Goal: Task Accomplishment & Management: Manage account settings

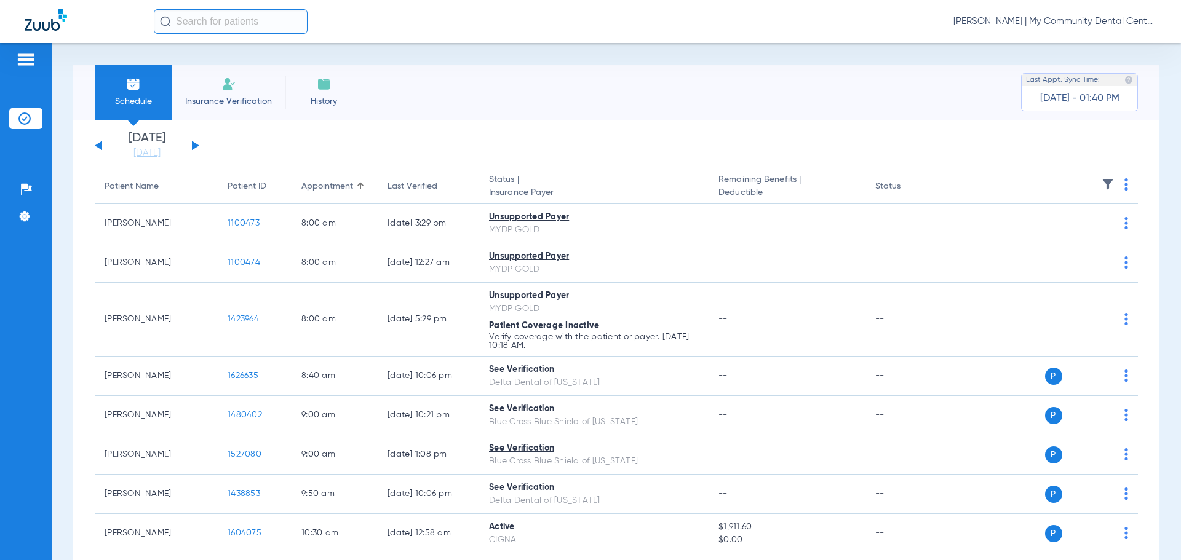
click at [1014, 25] on span "[PERSON_NAME] | My Community Dental Centers" at bounding box center [1054, 21] width 203 height 12
click at [1097, 51] on button "Account Selection" at bounding box center [1110, 43] width 89 height 25
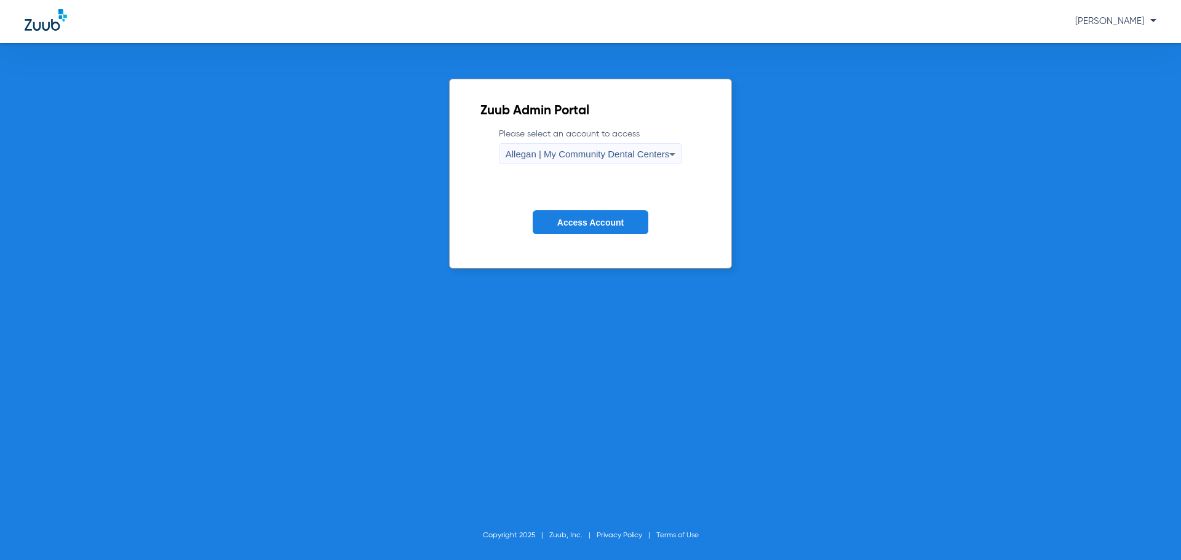
click at [560, 144] on div "Allegan | My Community Dental Centers" at bounding box center [588, 154] width 164 height 21
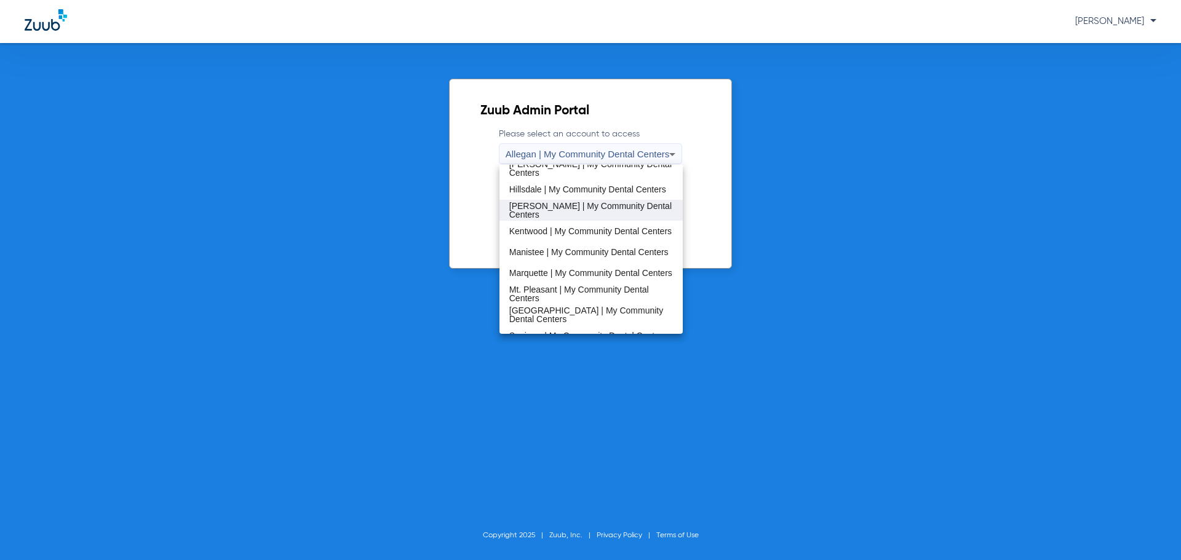
scroll to position [395, 0]
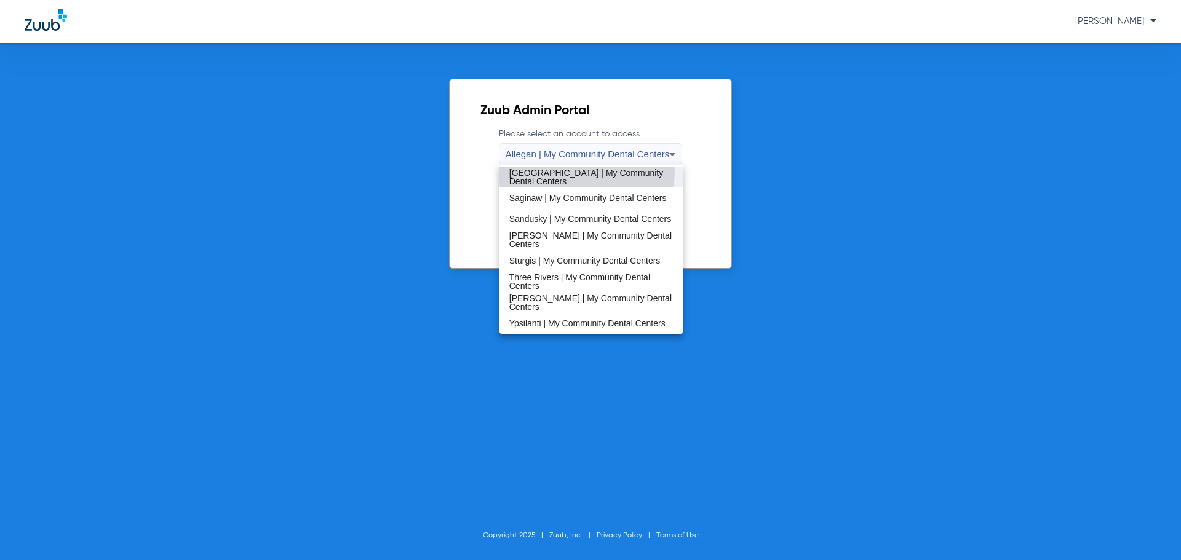
click at [570, 171] on span "[GEOGRAPHIC_DATA] | My Community Dental Centers" at bounding box center [591, 177] width 164 height 17
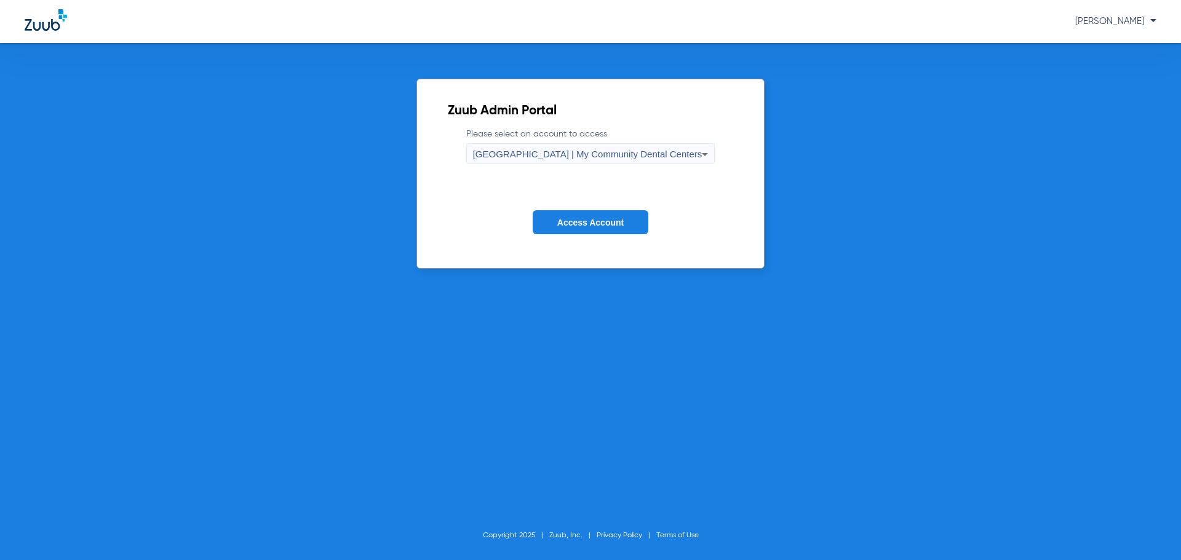
click at [567, 223] on span "Access Account" at bounding box center [590, 223] width 66 height 10
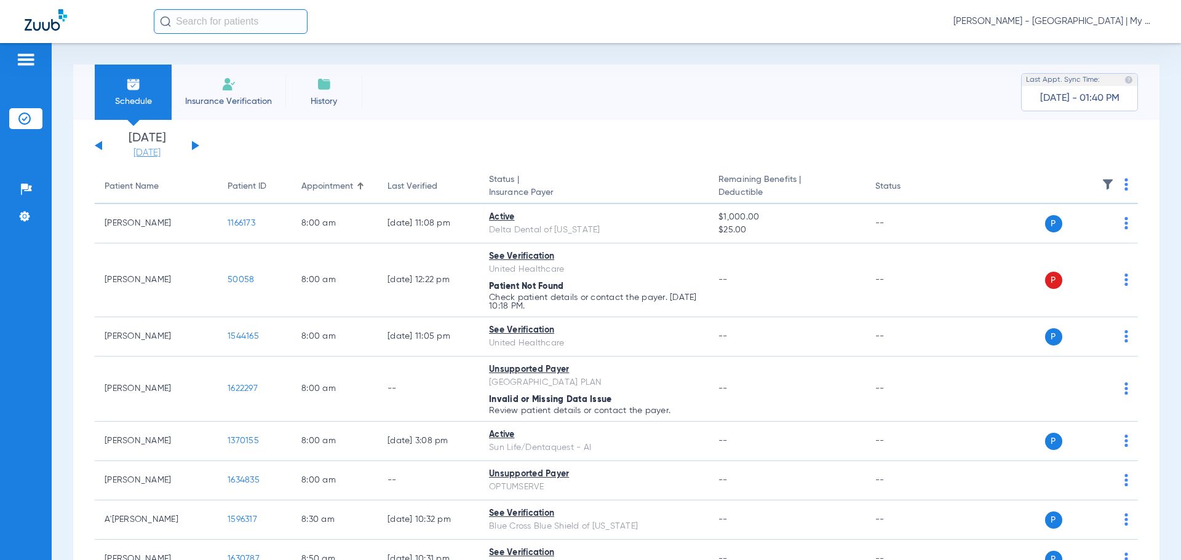
click at [162, 150] on link "[DATE]" at bounding box center [147, 153] width 74 height 12
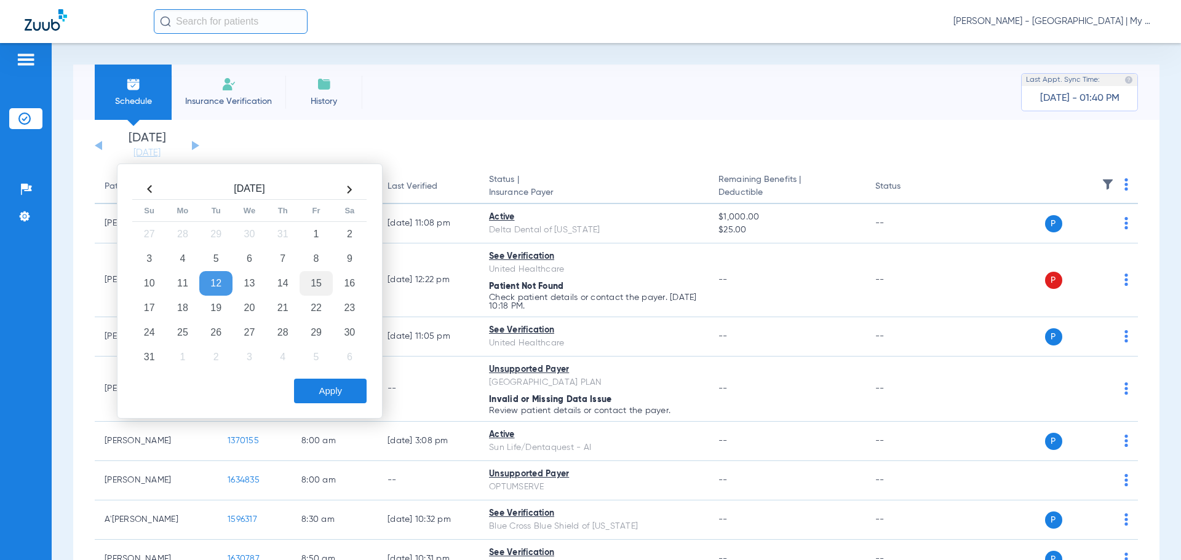
click at [327, 283] on td "15" at bounding box center [316, 283] width 33 height 25
click at [332, 384] on button "Apply" at bounding box center [330, 391] width 73 height 25
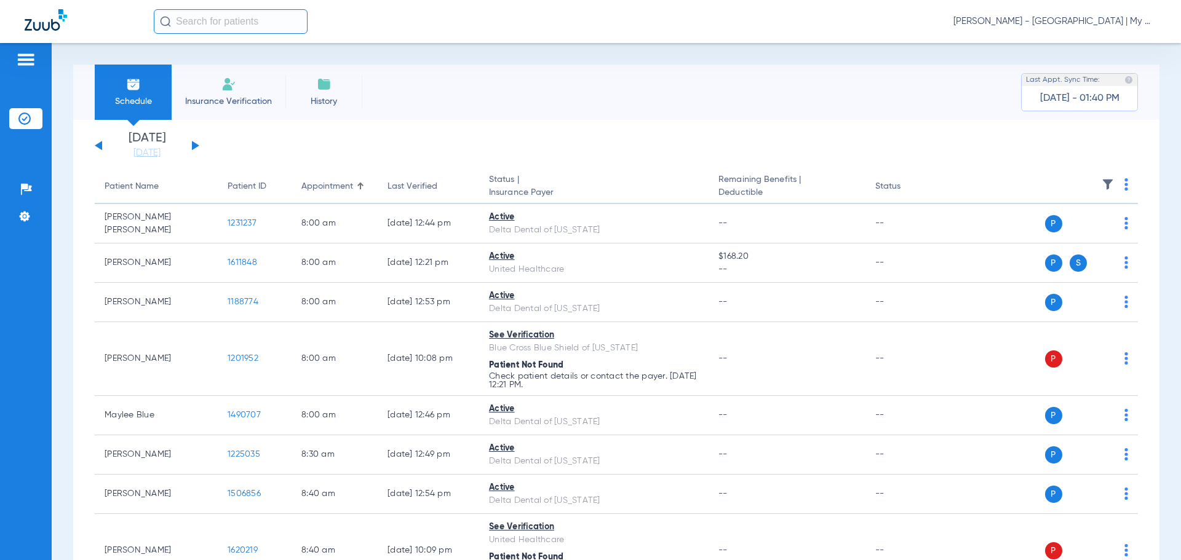
click at [1102, 185] on img at bounding box center [1108, 184] width 12 height 12
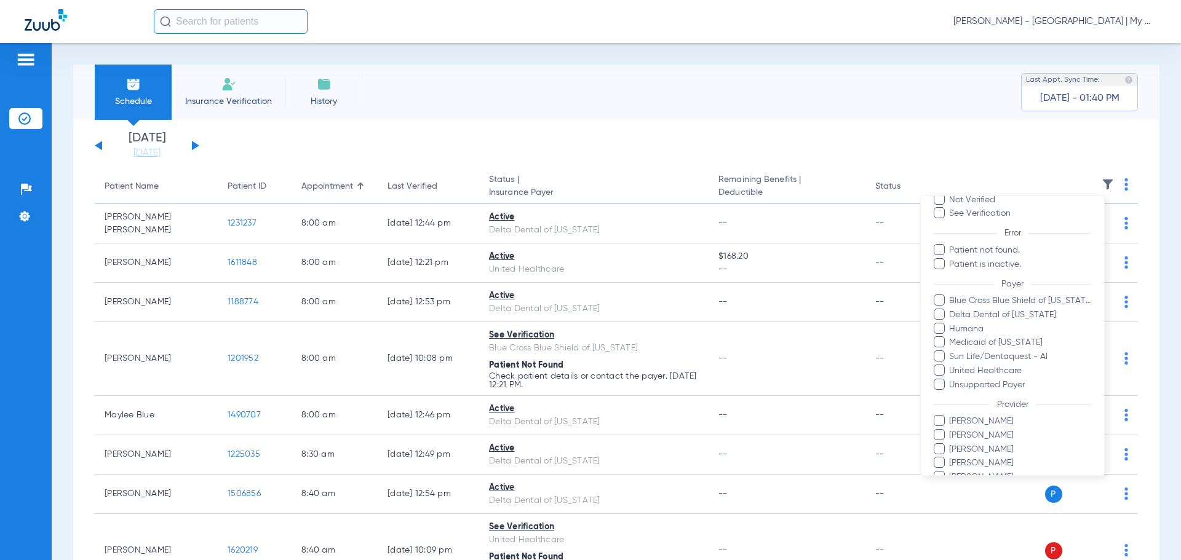
scroll to position [141, 0]
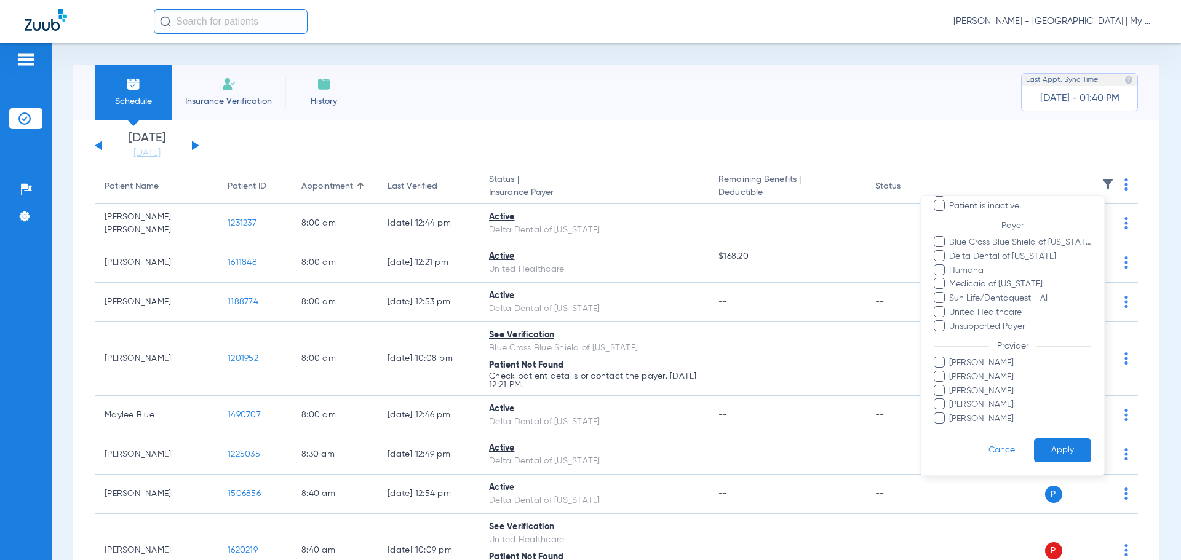
click at [969, 357] on span "Ghalib Issaq" at bounding box center [1019, 363] width 143 height 13
click at [951, 371] on input "Ghalib Issaq" at bounding box center [951, 371] width 0 height 0
click at [1041, 455] on button "Apply" at bounding box center [1062, 451] width 57 height 24
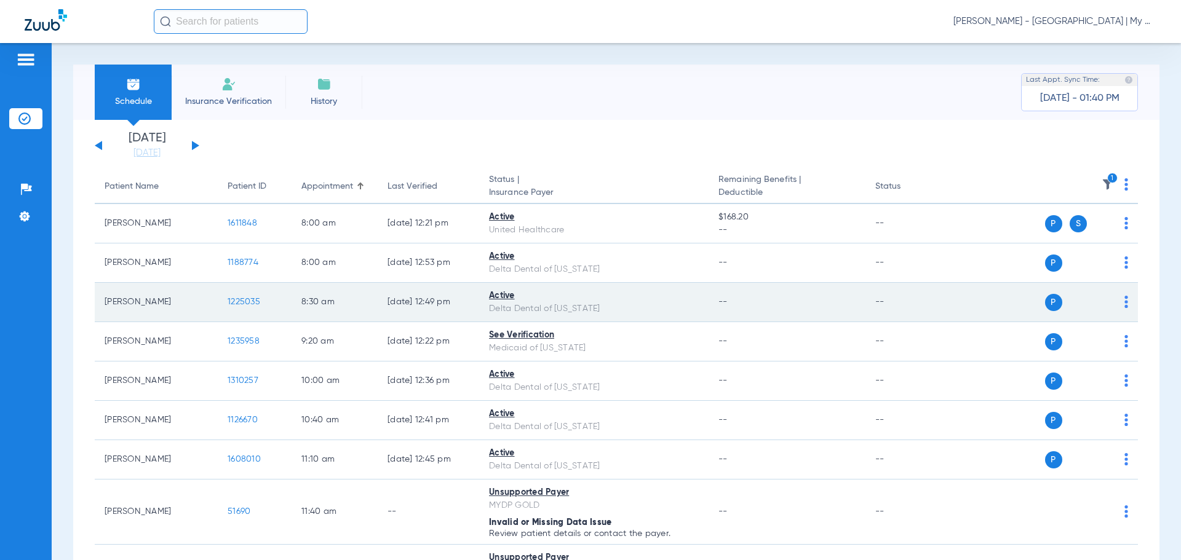
drag, startPoint x: 261, startPoint y: 298, endPoint x: 251, endPoint y: 301, distance: 10.5
click at [261, 298] on td "1225035" at bounding box center [255, 302] width 74 height 39
click at [251, 301] on span "1225035" at bounding box center [244, 302] width 33 height 9
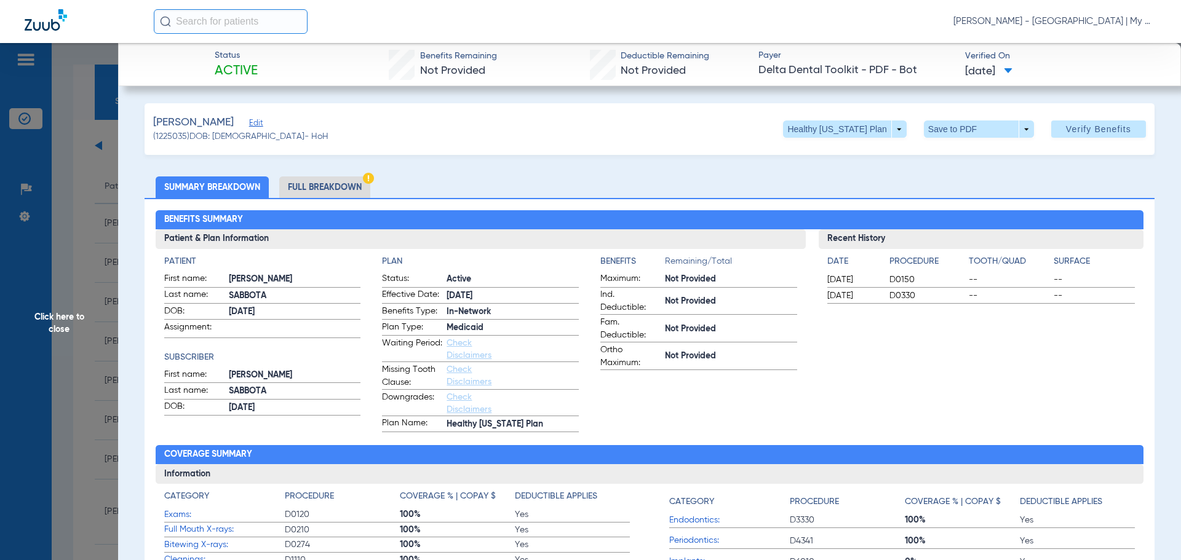
click at [91, 326] on span "Click here to close" at bounding box center [59, 323] width 118 height 560
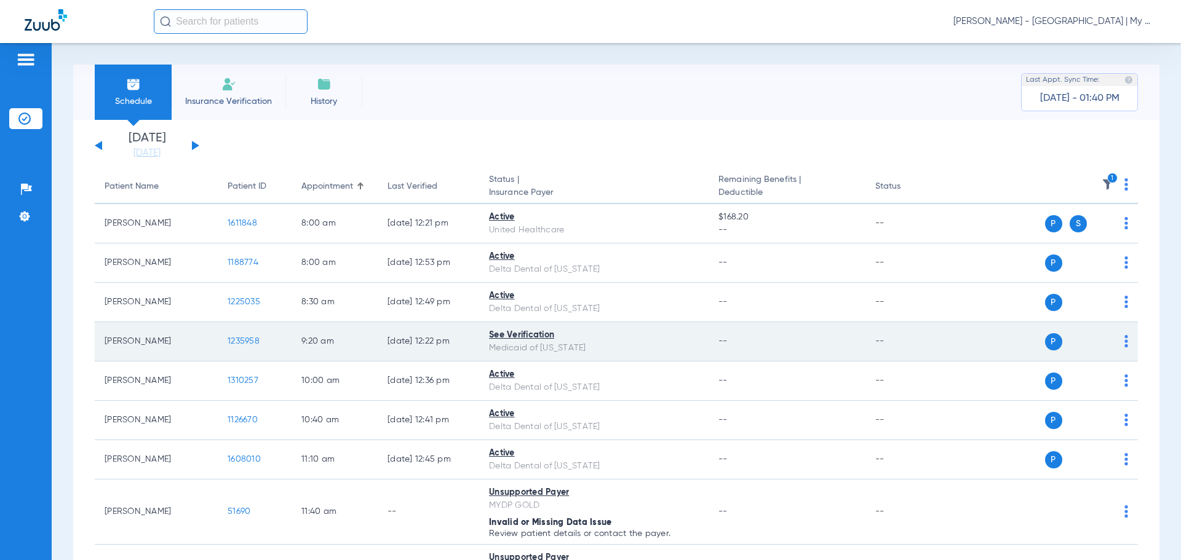
click at [244, 351] on td "1235958" at bounding box center [255, 341] width 74 height 39
click at [252, 338] on span "1235958" at bounding box center [244, 341] width 32 height 9
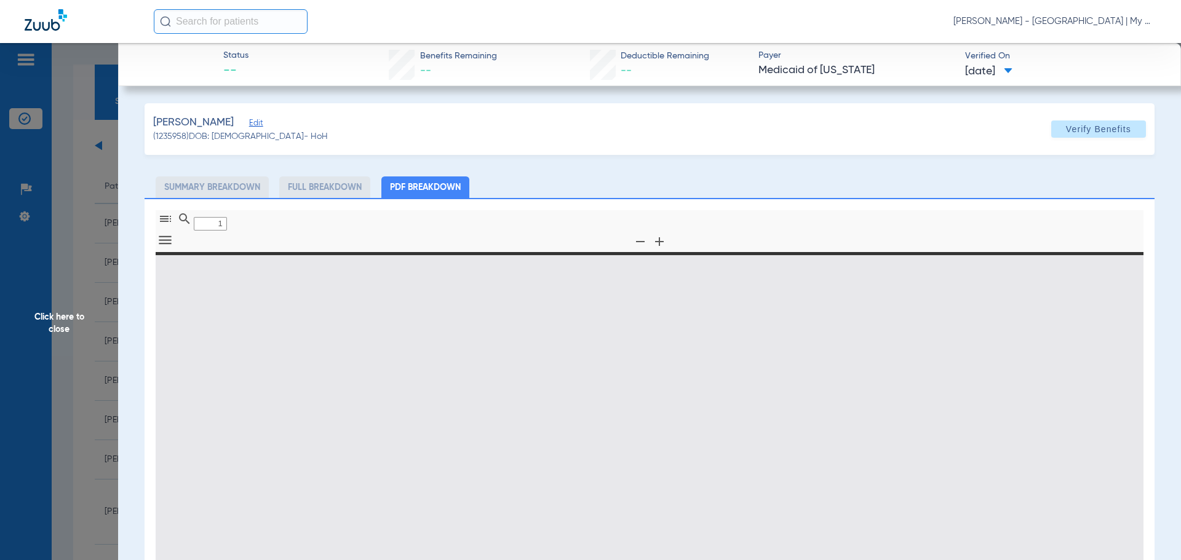
type input "0"
select select "page-width"
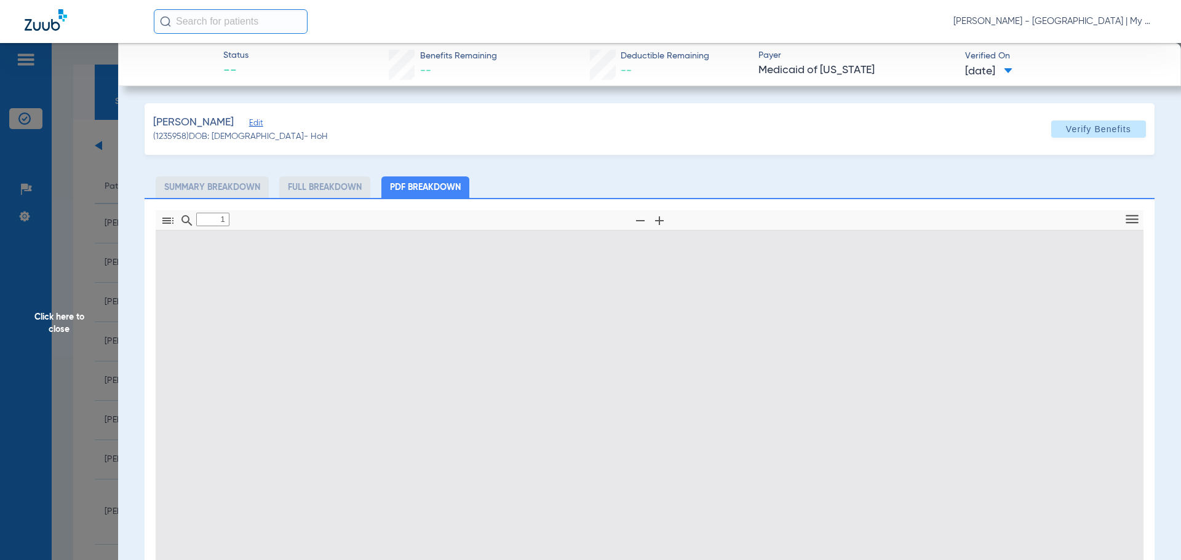
scroll to position [6, 0]
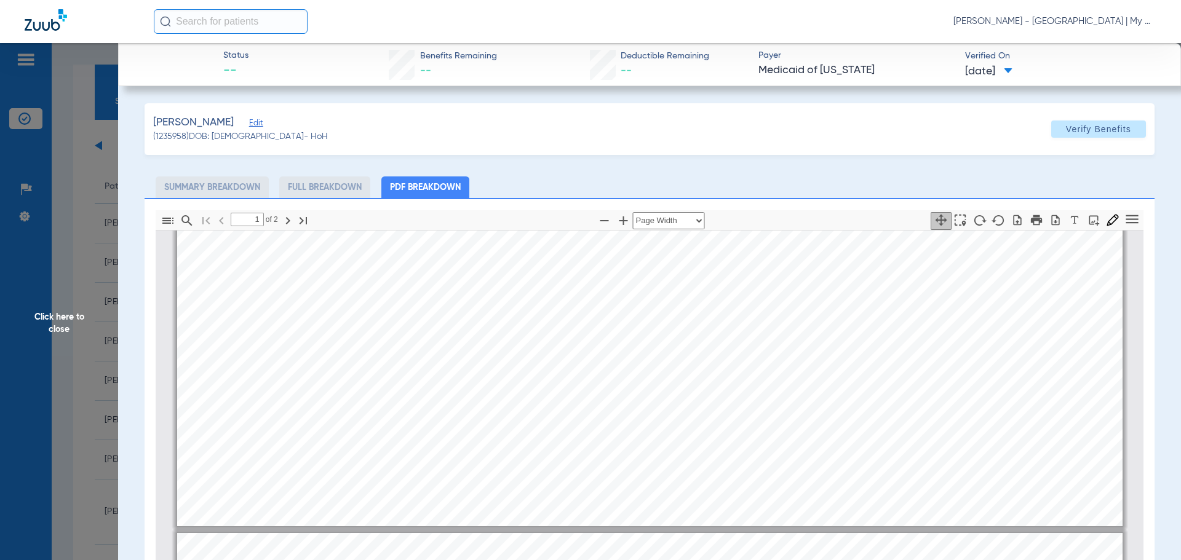
type input "2"
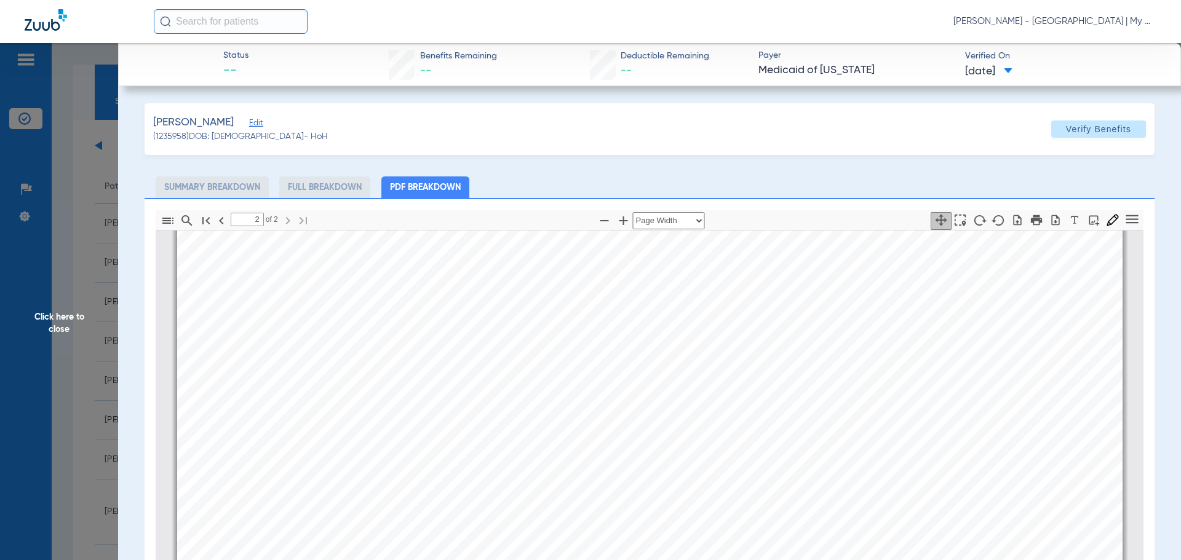
scroll to position [1845, 0]
click at [88, 391] on span "Click here to close" at bounding box center [59, 323] width 118 height 560
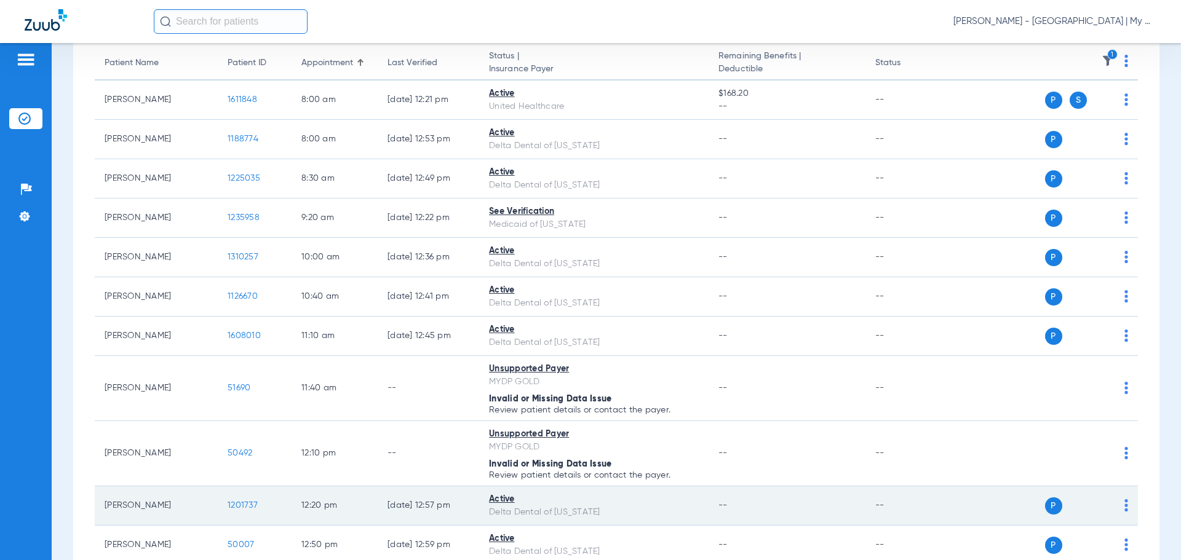
scroll to position [185, 0]
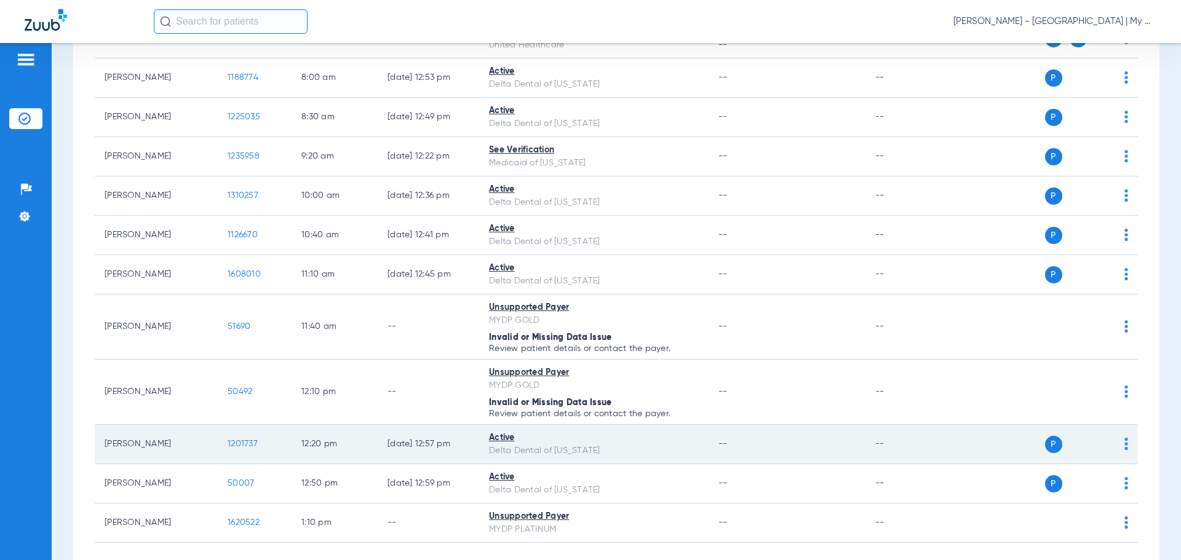
click at [255, 449] on td "1201737" at bounding box center [255, 444] width 74 height 39
click at [251, 441] on span "1201737" at bounding box center [243, 444] width 30 height 9
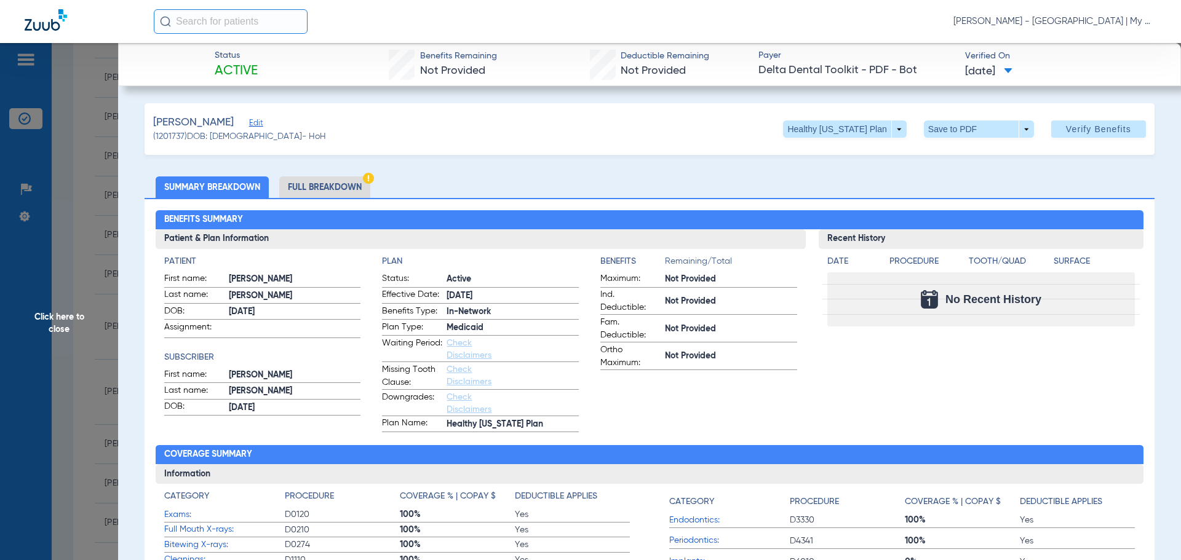
click at [835, 433] on div "Benefits Summary Patient & Plan Information Patient First name: JOHN Last name:…" at bounding box center [650, 433] width 1010 height 471
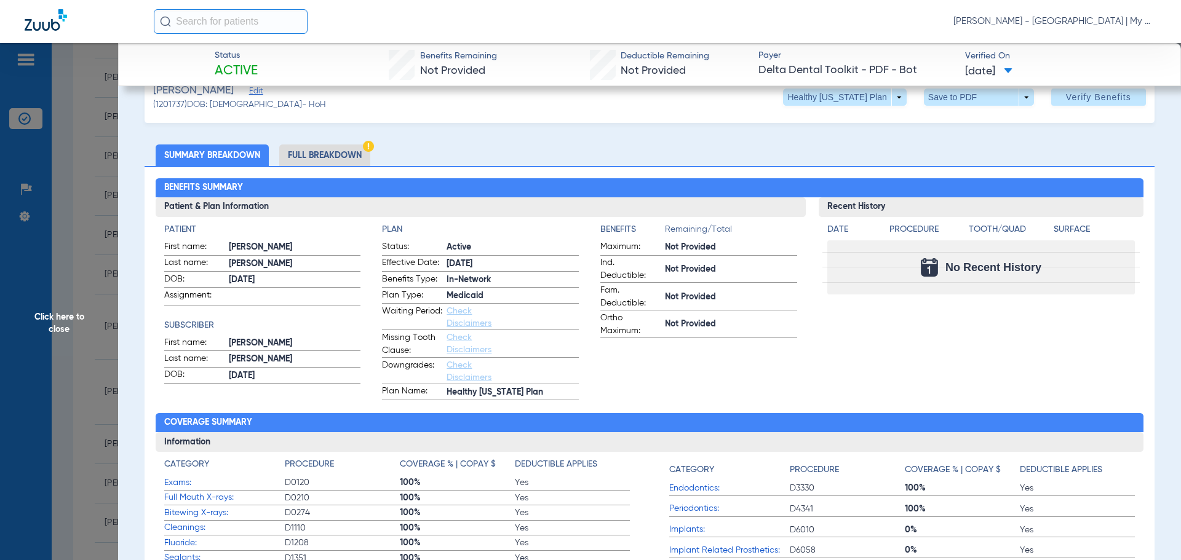
scroll to position [0, 0]
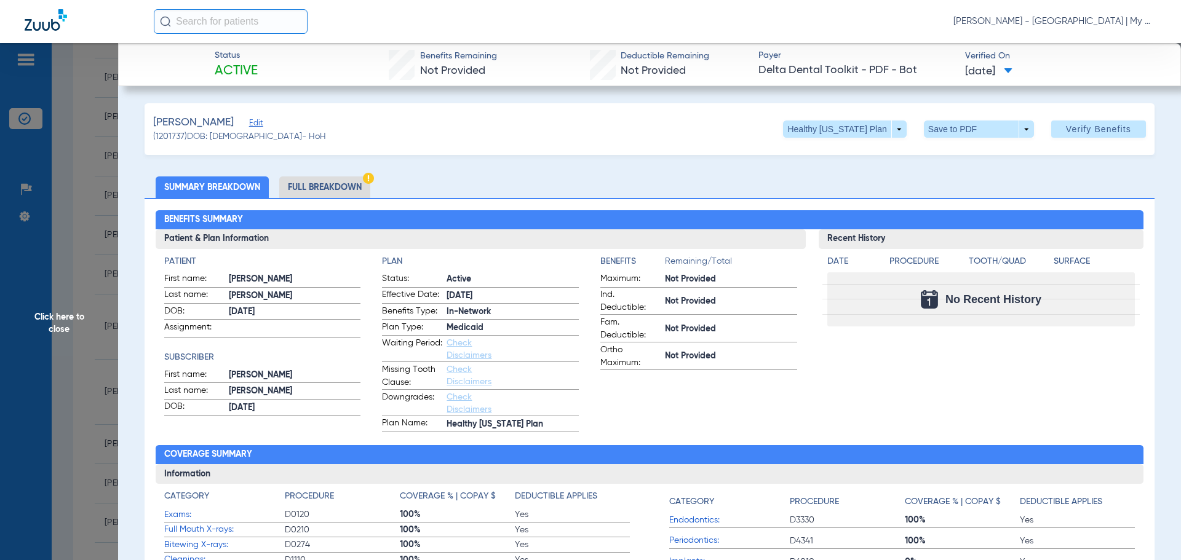
click at [325, 187] on li "Full Breakdown" at bounding box center [324, 188] width 91 height 22
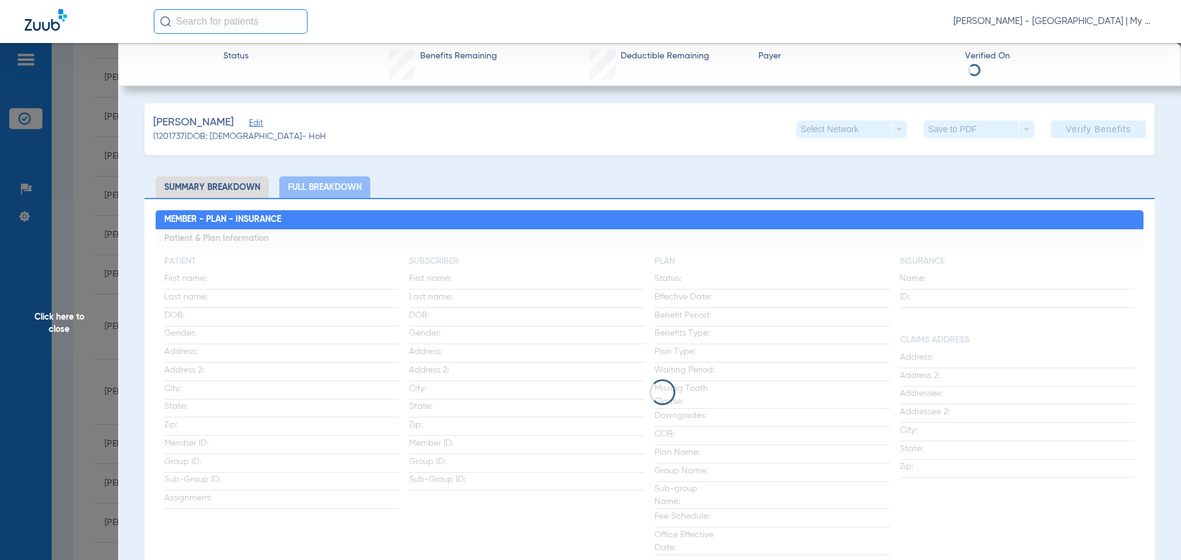
click at [250, 185] on li "Summary Breakdown" at bounding box center [212, 188] width 113 height 22
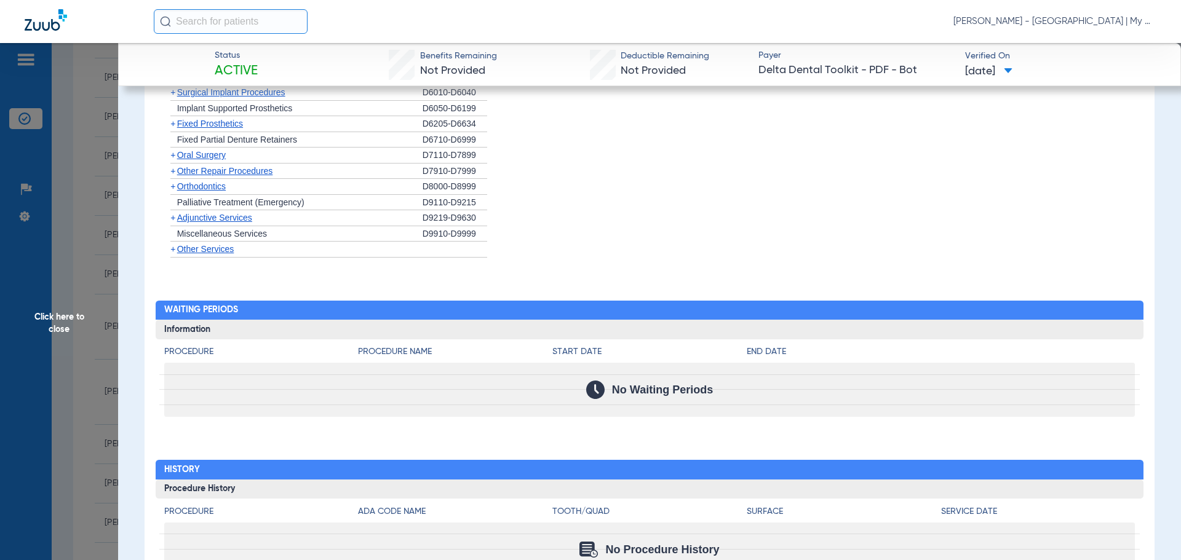
scroll to position [1268, 0]
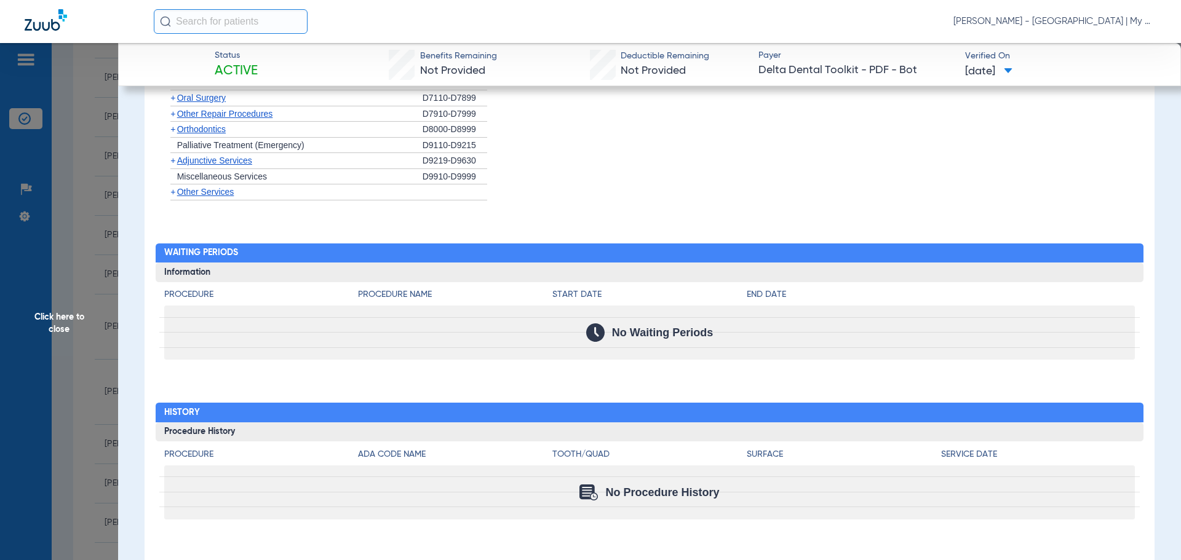
click at [51, 365] on span "Click here to close" at bounding box center [59, 323] width 118 height 560
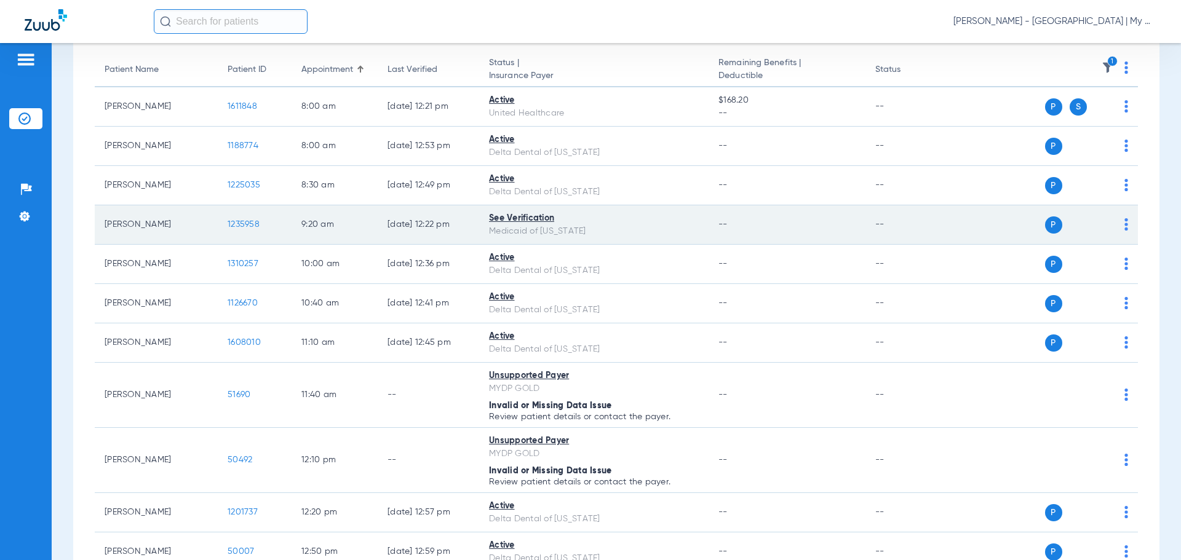
scroll to position [0, 0]
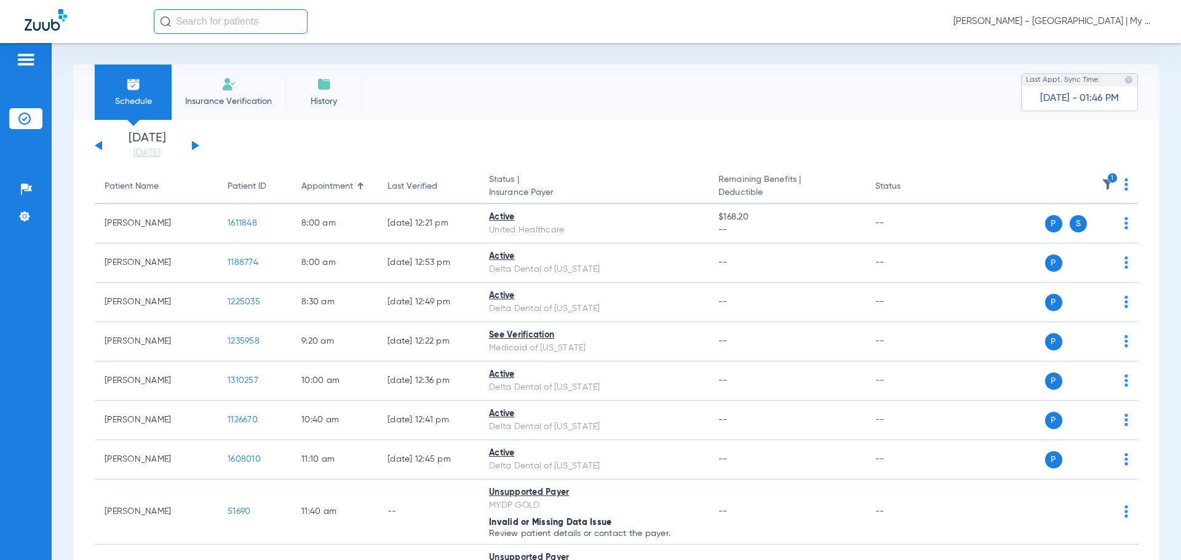
click at [1107, 183] on icon "1" at bounding box center [1112, 178] width 11 height 11
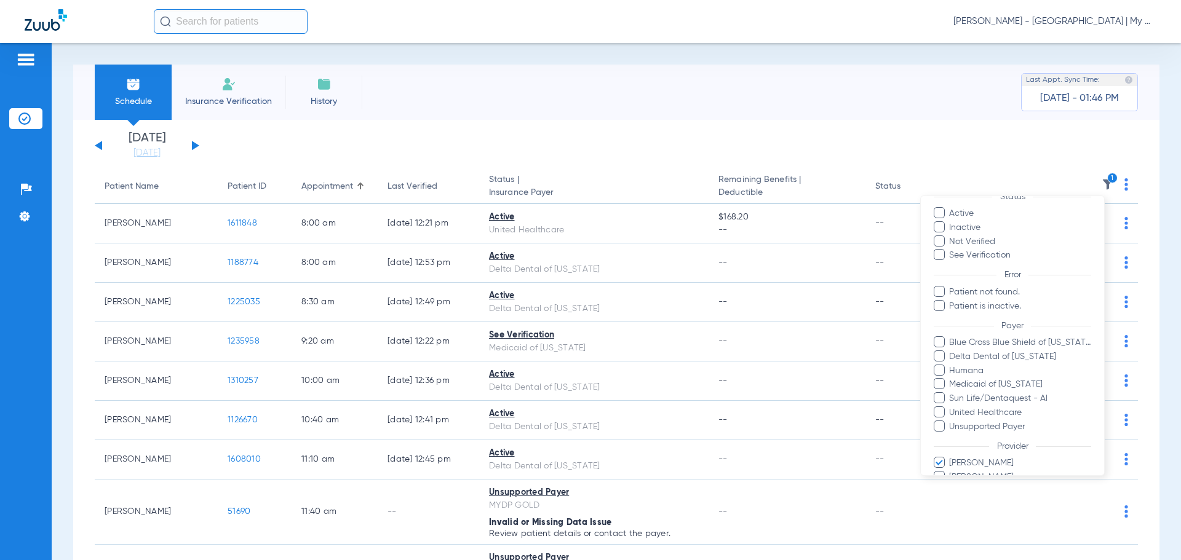
scroll to position [141, 0]
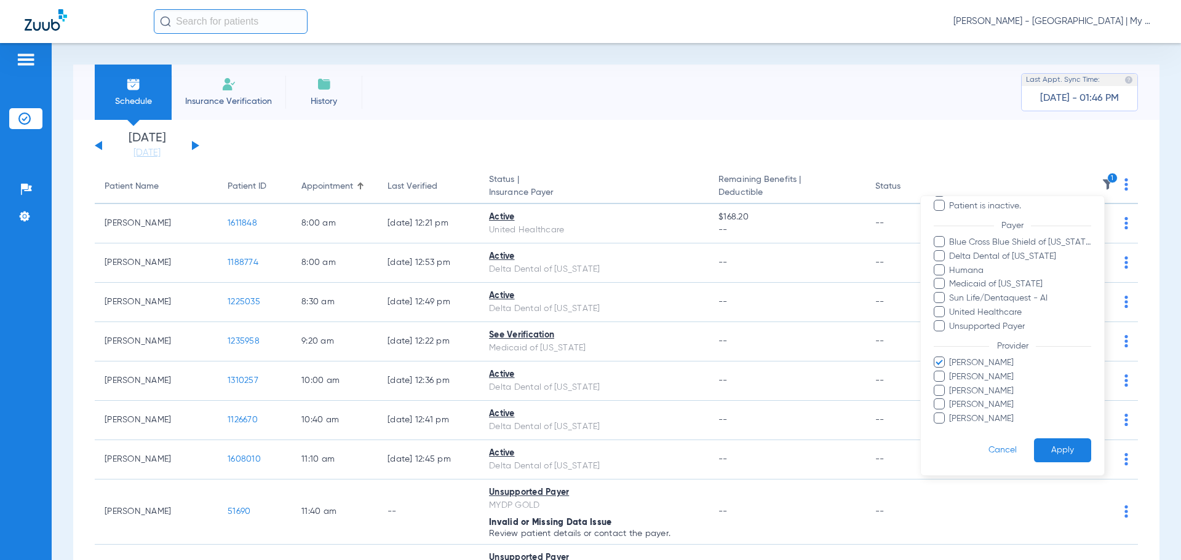
click at [984, 363] on span "Ghalib Issaq" at bounding box center [1019, 363] width 143 height 13
click at [951, 371] on input "Ghalib Issaq" at bounding box center [951, 371] width 0 height 0
drag, startPoint x: 988, startPoint y: 371, endPoint x: 1049, endPoint y: 435, distance: 88.3
click at [988, 371] on span "Gina Tischendorf" at bounding box center [1019, 377] width 143 height 13
click at [951, 386] on input "Gina Tischendorf" at bounding box center [951, 386] width 0 height 0
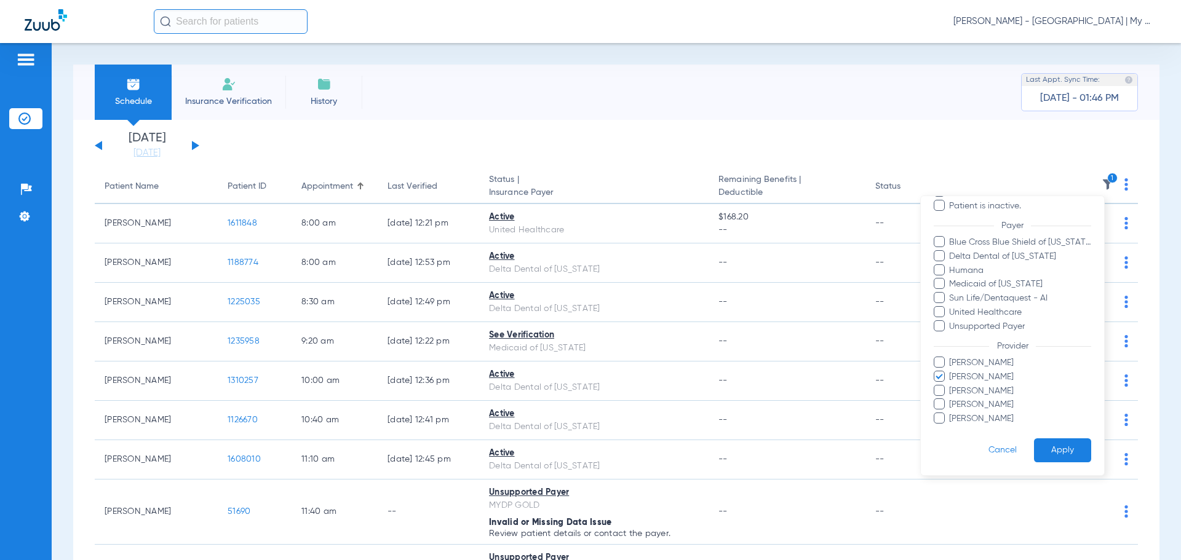
click at [1070, 450] on button "Apply" at bounding box center [1062, 451] width 57 height 24
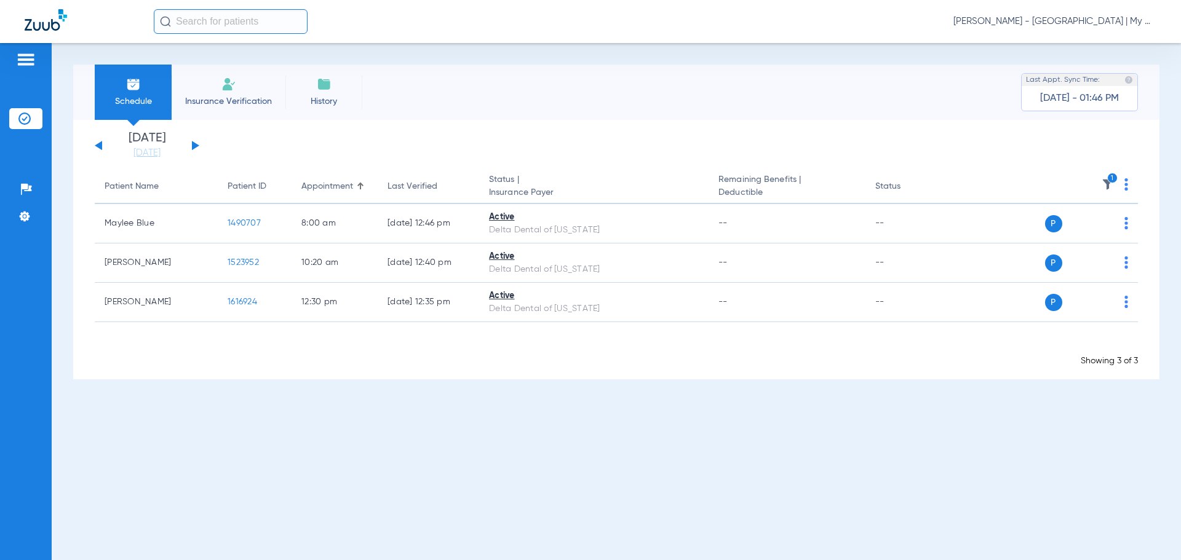
click at [1112, 183] on icon "1" at bounding box center [1112, 178] width 11 height 11
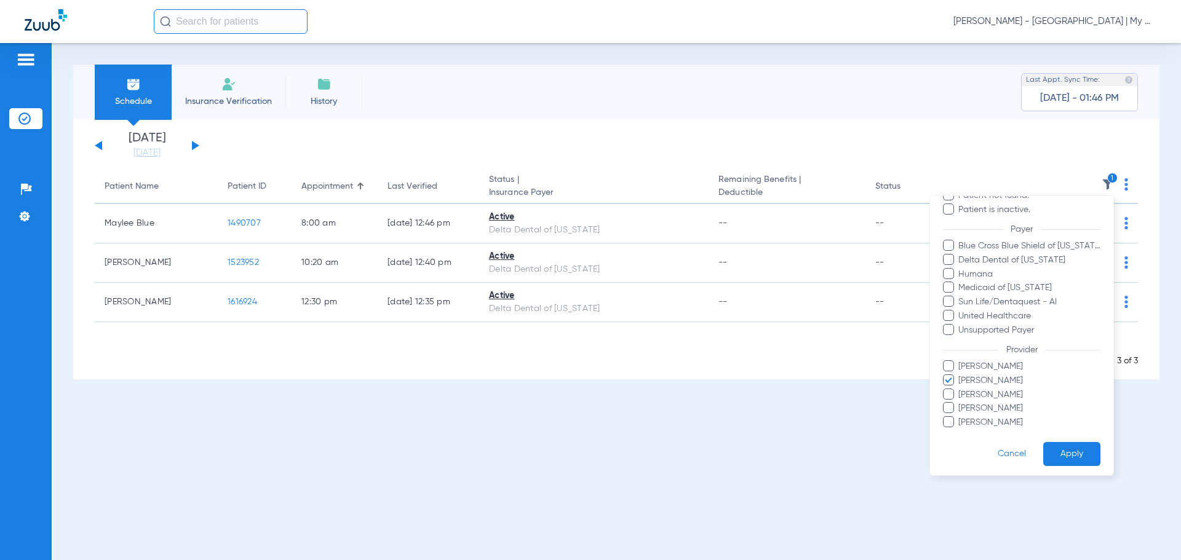
scroll to position [141, 0]
click at [990, 382] on span "Gina Tischendorf" at bounding box center [1029, 377] width 143 height 13
click at [960, 386] on input "Gina Tischendorf" at bounding box center [960, 386] width 0 height 0
drag, startPoint x: 986, startPoint y: 415, endPoint x: 1047, endPoint y: 434, distance: 63.8
click at [986, 415] on span "Victoria Hall" at bounding box center [1029, 419] width 143 height 13
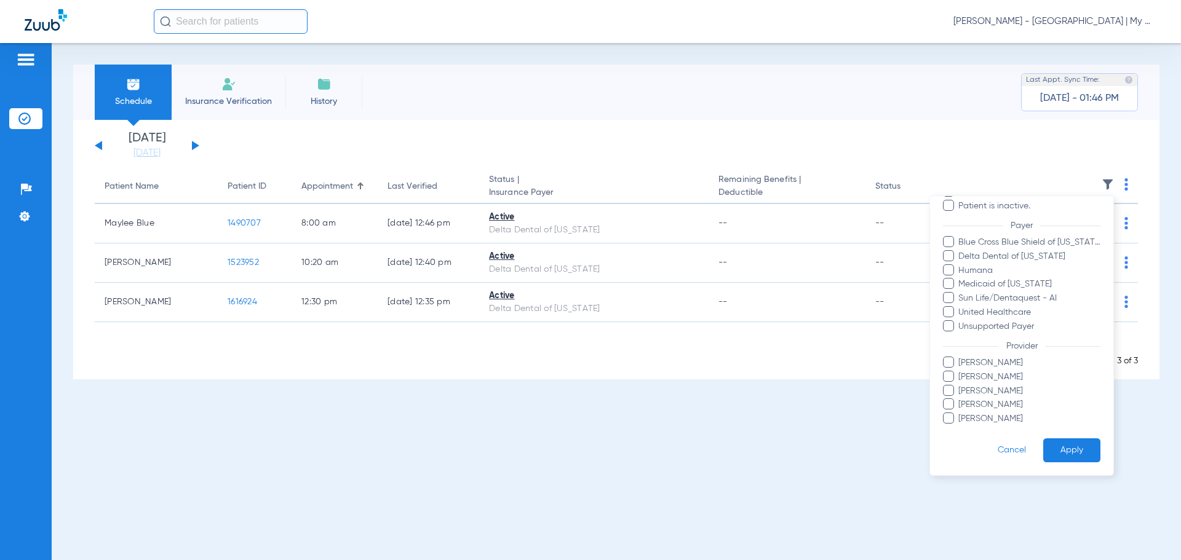
click at [960, 427] on input "Victoria Hall" at bounding box center [960, 427] width 0 height 0
click at [1063, 449] on button "Apply" at bounding box center [1071, 451] width 57 height 24
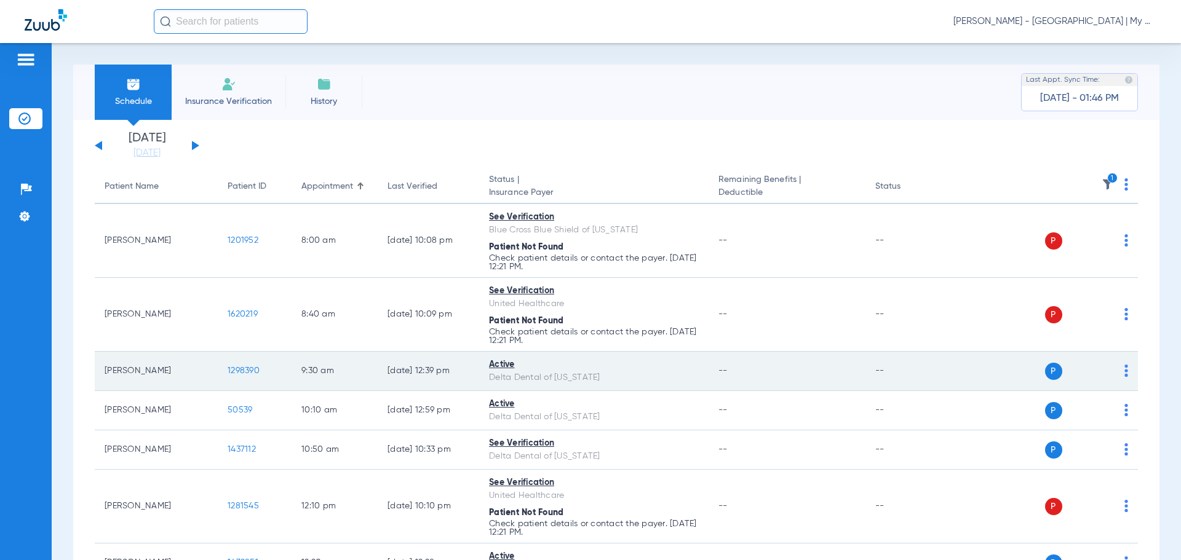
click at [245, 367] on span "1298390" at bounding box center [244, 371] width 32 height 9
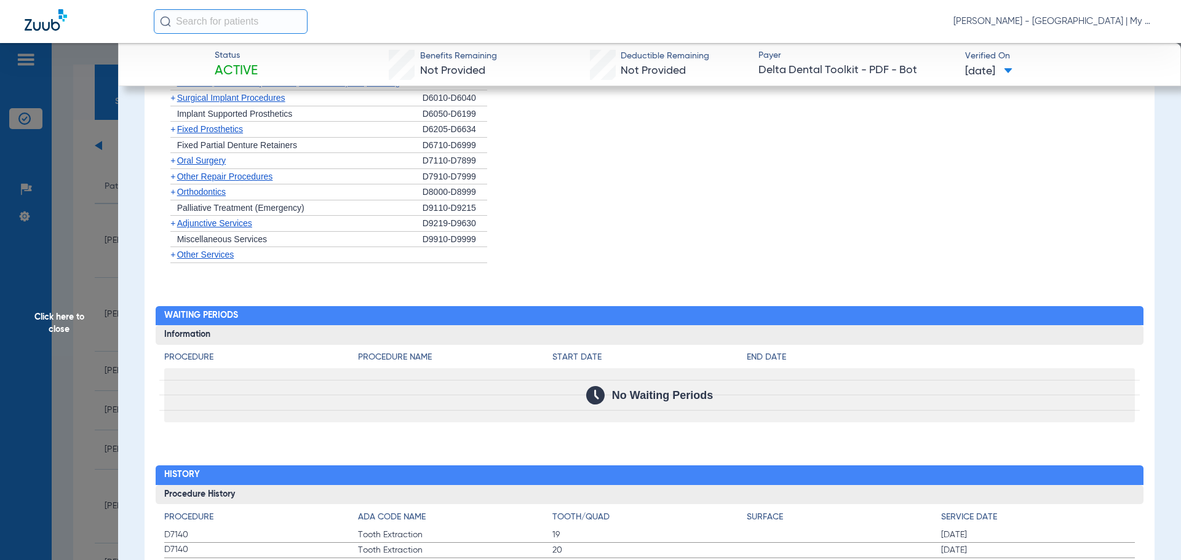
scroll to position [1149, 0]
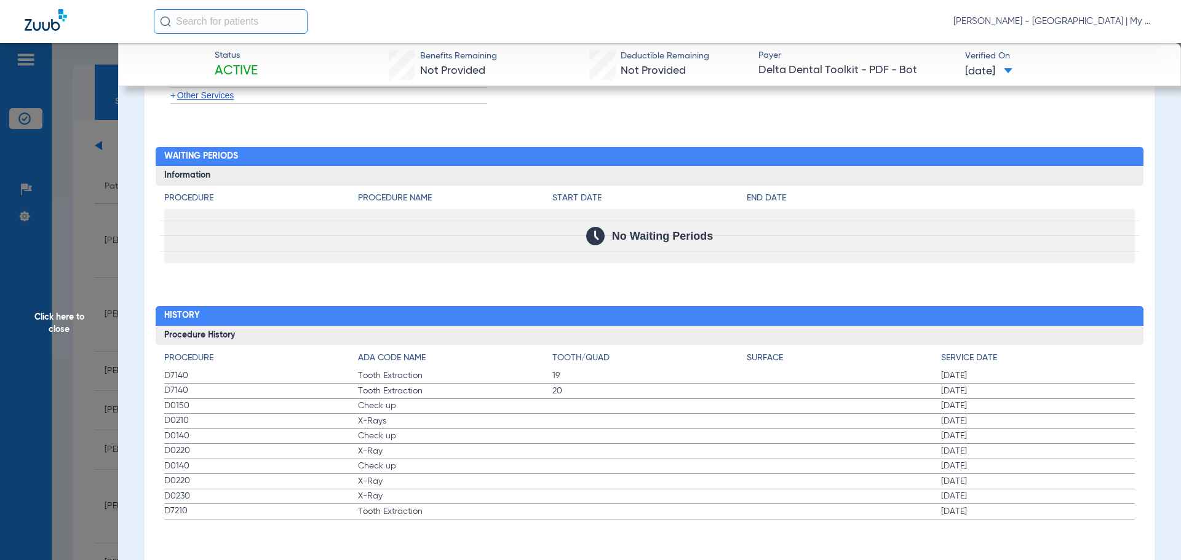
drag, startPoint x: 347, startPoint y: 422, endPoint x: 407, endPoint y: 426, distance: 59.2
click at [407, 426] on label "D0210 X-Rays 07/15/2024" at bounding box center [649, 421] width 971 height 15
drag, startPoint x: 171, startPoint y: 421, endPoint x: 536, endPoint y: 437, distance: 365.1
click at [536, 437] on app-history-list "Procedure ADA Code Name Tooth/Quad Surface Service Date D7140 Tooth Extraction …" at bounding box center [649, 436] width 971 height 168
click at [81, 293] on span "Click here to close" at bounding box center [59, 323] width 118 height 560
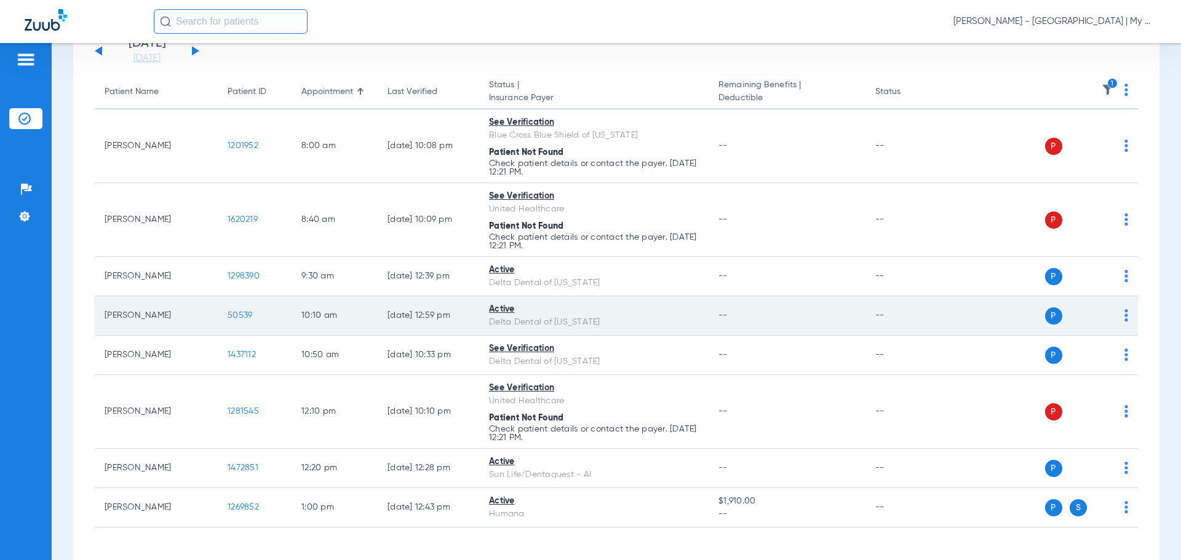
scroll to position [141, 0]
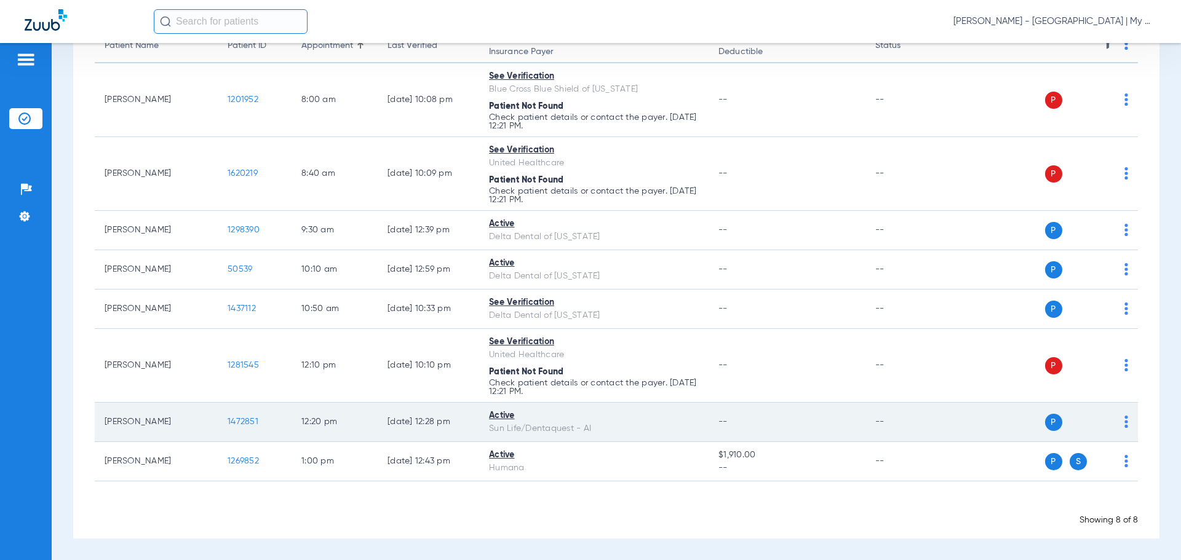
click at [241, 420] on span "1472851" at bounding box center [243, 422] width 31 height 9
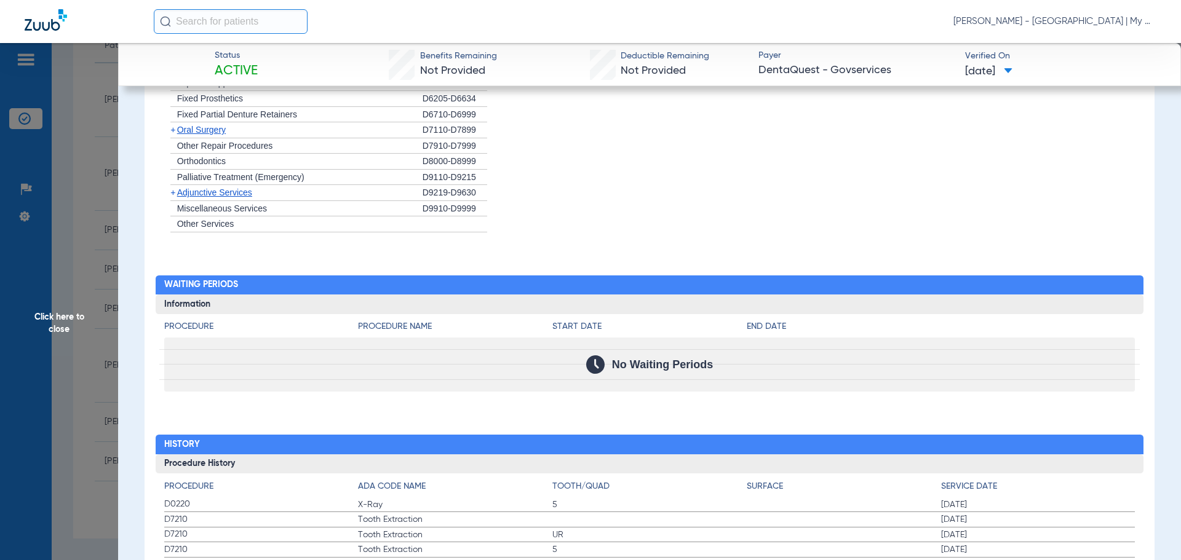
scroll to position [1114, 0]
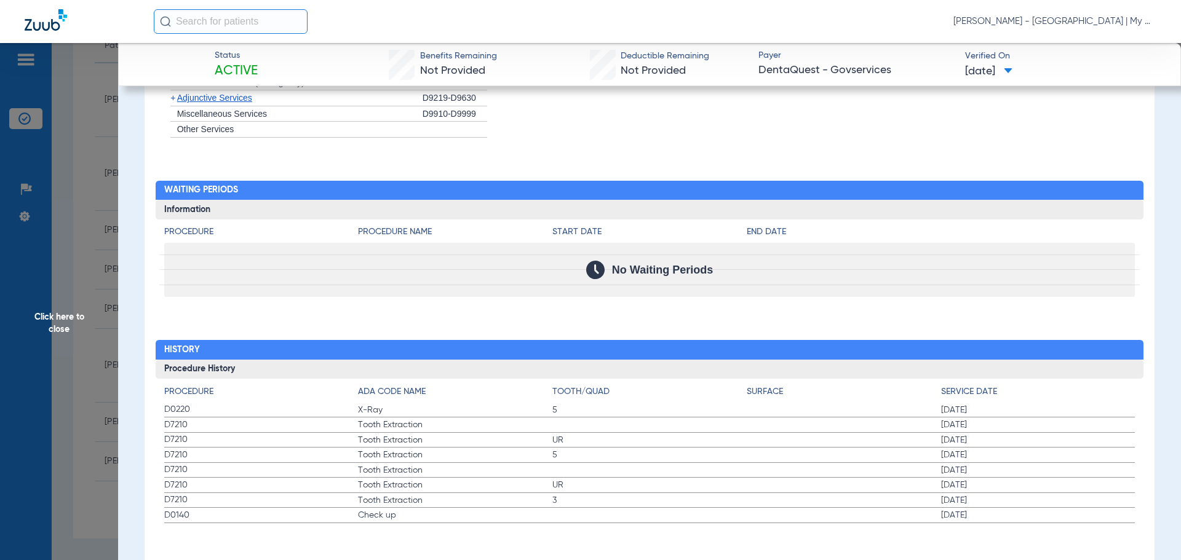
drag, startPoint x: 173, startPoint y: 415, endPoint x: 311, endPoint y: 423, distance: 138.0
click at [311, 423] on span "D7210" at bounding box center [261, 425] width 194 height 13
click at [101, 220] on span "Click here to close" at bounding box center [59, 323] width 118 height 560
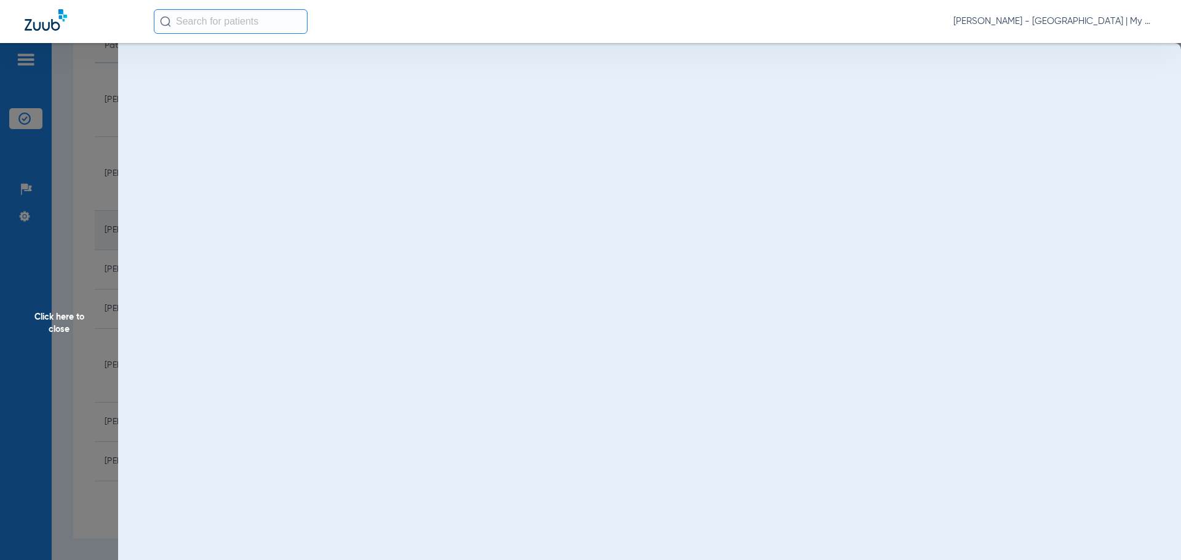
scroll to position [0, 0]
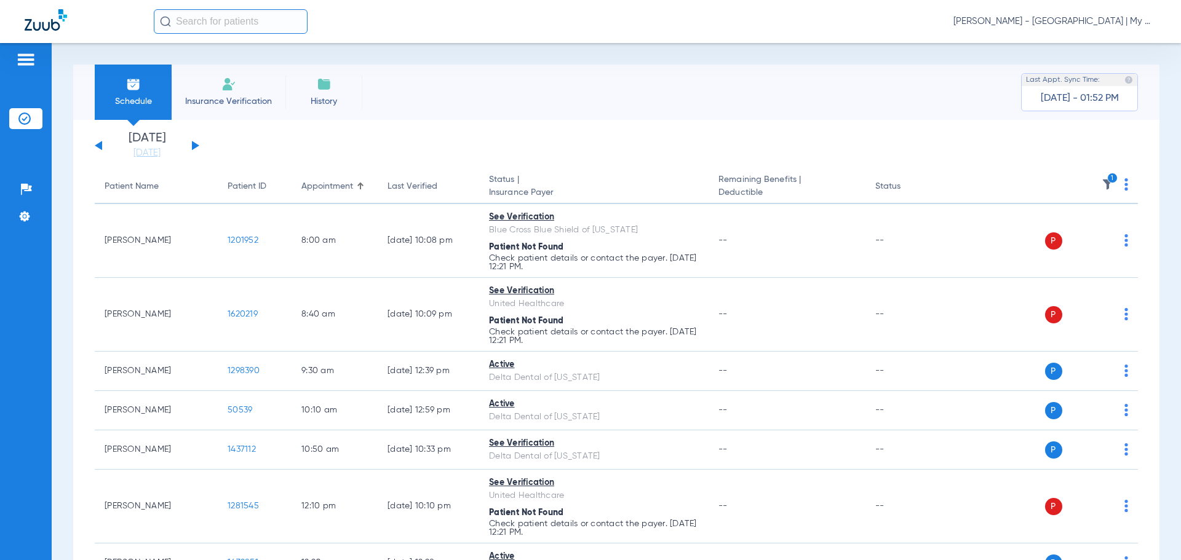
click at [1102, 184] on img at bounding box center [1108, 184] width 12 height 12
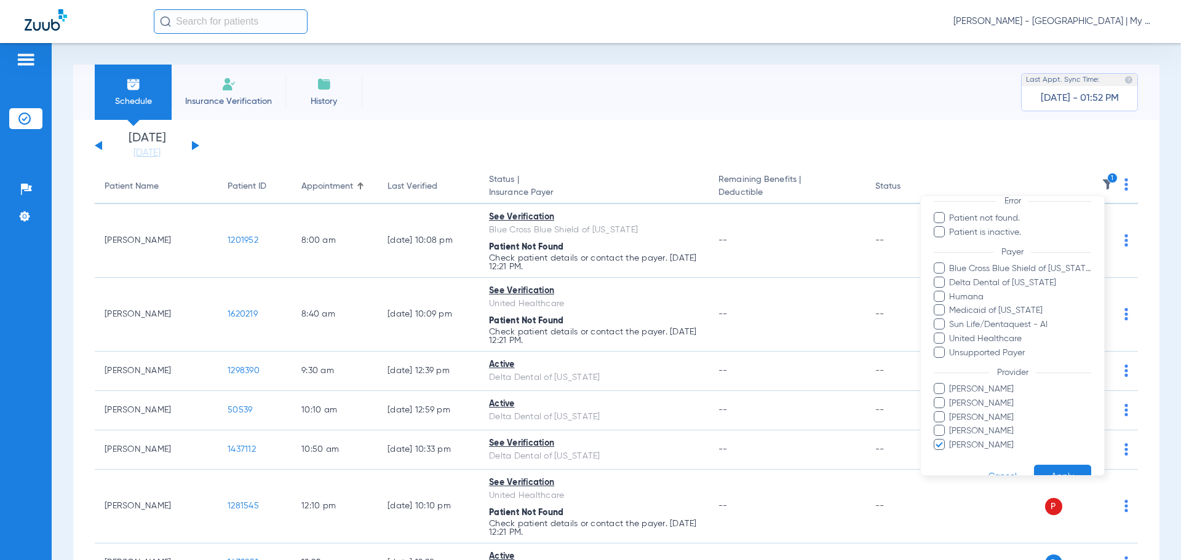
scroll to position [141, 0]
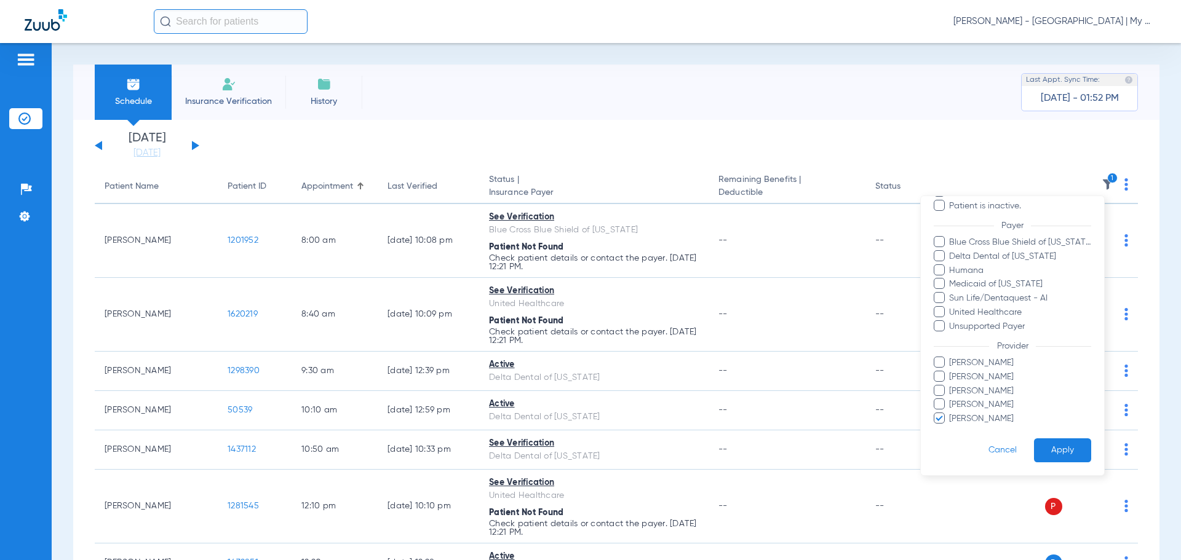
click at [991, 419] on span "Victoria Hall" at bounding box center [1019, 419] width 143 height 13
click at [951, 427] on input "Victoria Hall" at bounding box center [951, 427] width 0 height 0
click at [1060, 448] on button "Apply" at bounding box center [1062, 451] width 57 height 24
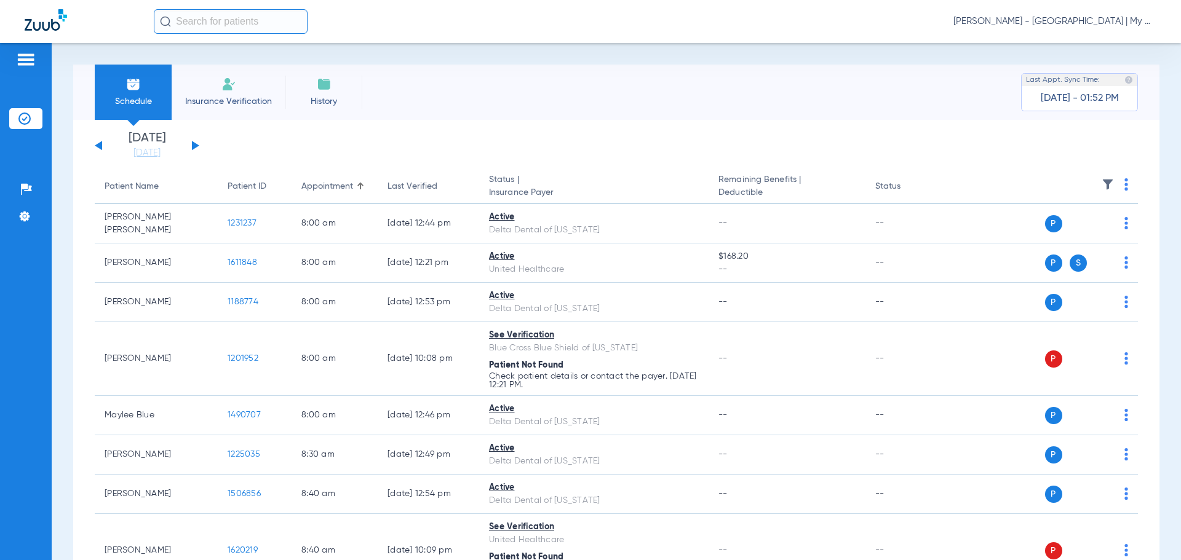
click at [196, 145] on button at bounding box center [195, 145] width 7 height 9
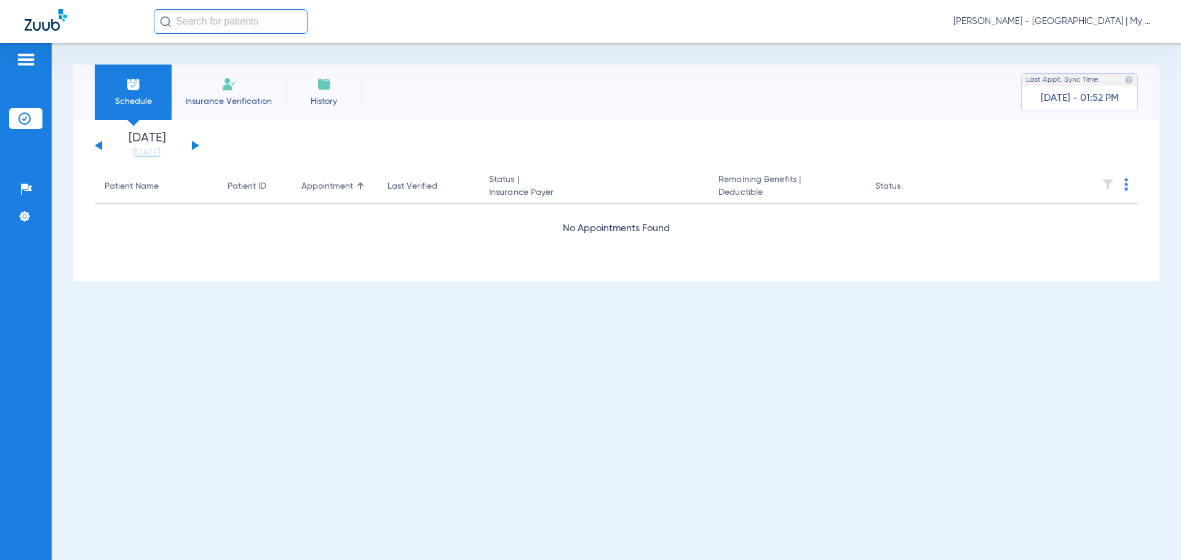
click at [198, 138] on div "Sunday 06-08-2025 Monday 06-09-2025 Tuesday 06-10-2025 Wednesday 06-11-2025 Thu…" at bounding box center [147, 145] width 105 height 27
click at [195, 143] on div "Sunday 06-08-2025 Monday 06-09-2025 Tuesday 06-10-2025 Wednesday 06-11-2025 Thu…" at bounding box center [147, 145] width 105 height 27
click at [194, 143] on button at bounding box center [195, 145] width 7 height 9
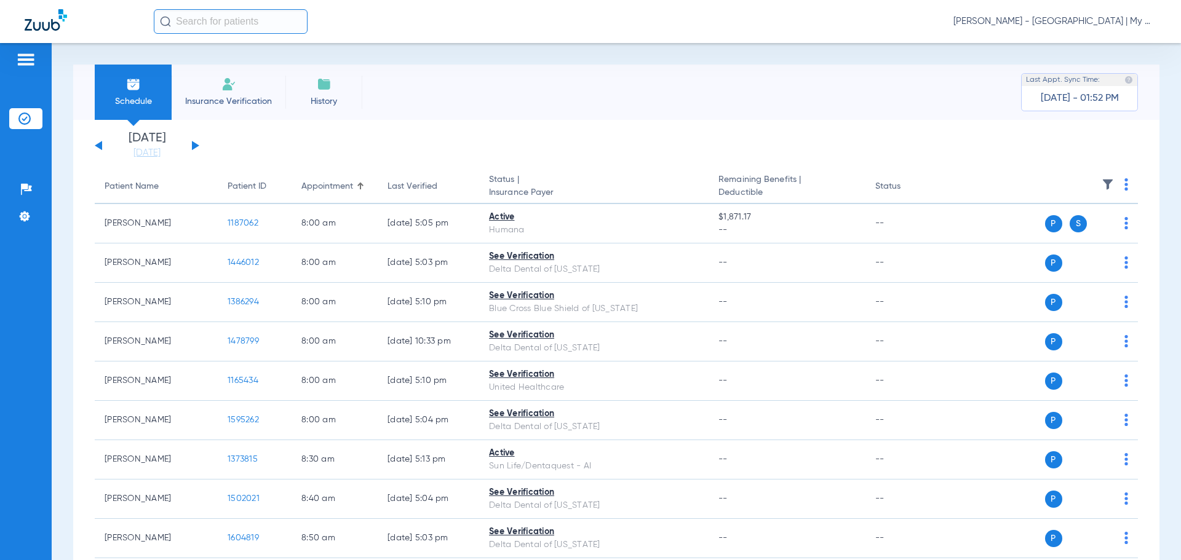
click at [1124, 188] on img at bounding box center [1126, 184] width 4 height 12
click at [1074, 234] on span "Verify All" at bounding box center [1069, 233] width 77 height 9
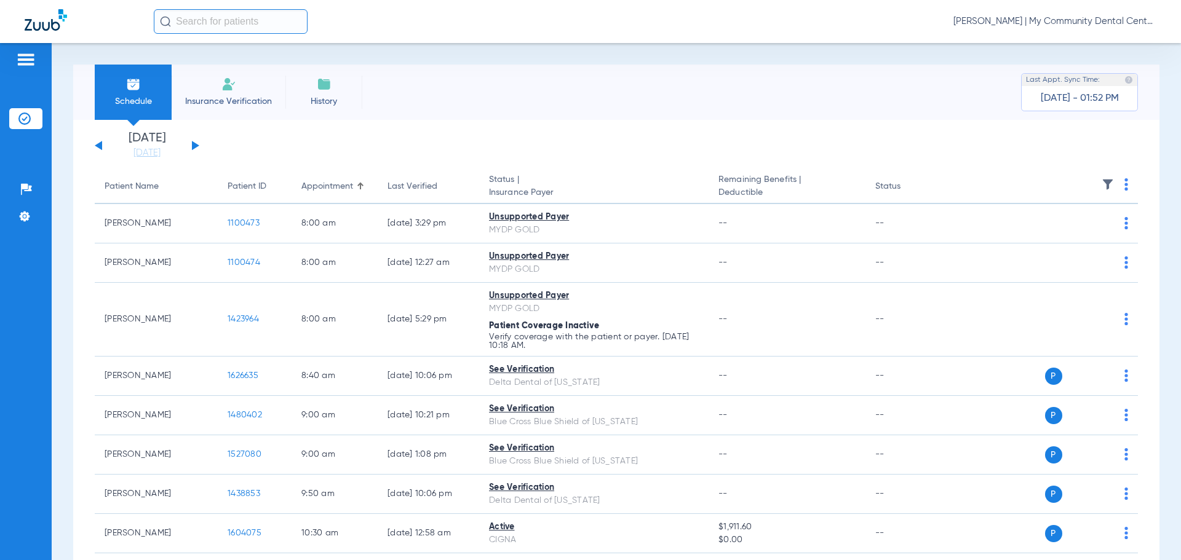
click at [1092, 23] on span "[PERSON_NAME] | My Community Dental Centers" at bounding box center [1054, 21] width 203 height 12
click at [1093, 50] on button "Account Selection" at bounding box center [1110, 43] width 89 height 25
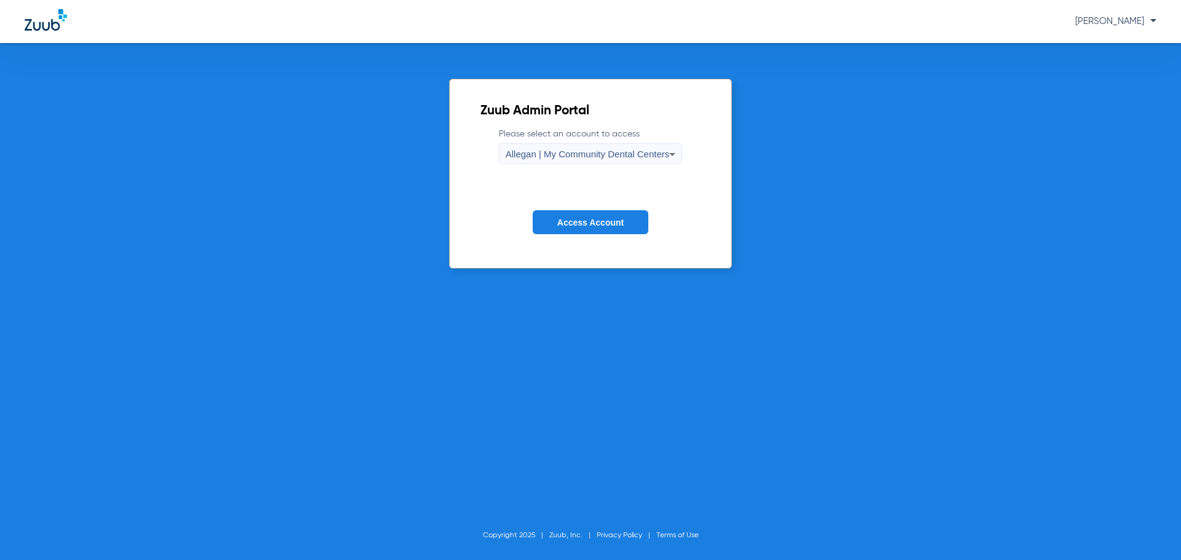
click at [585, 154] on span "Allegan | My Community Dental Centers" at bounding box center [588, 154] width 164 height 10
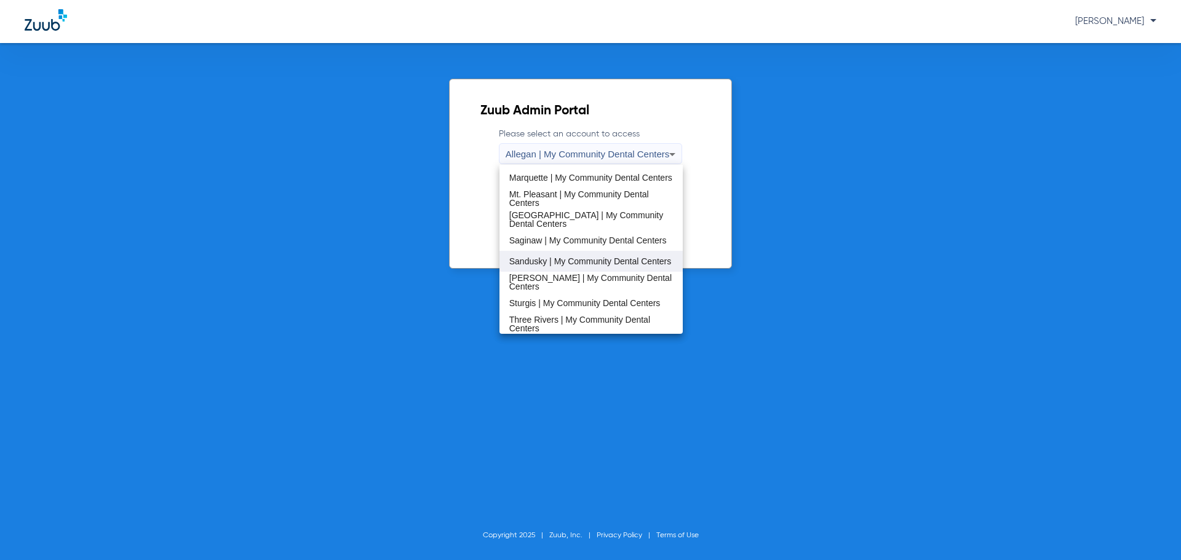
scroll to position [369, 0]
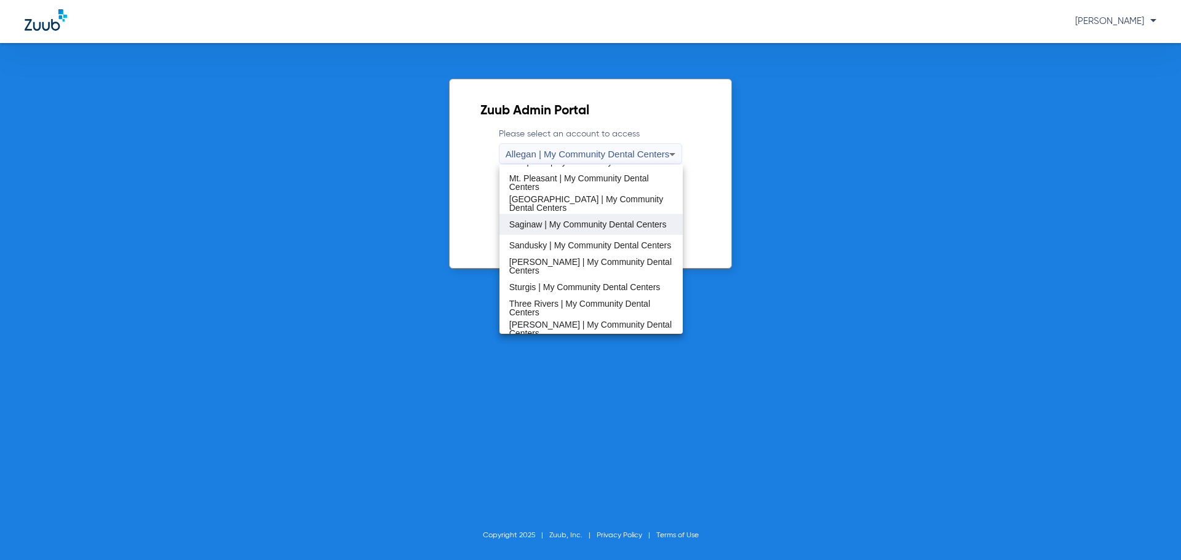
click at [578, 228] on span "Saginaw | My Community Dental Centers" at bounding box center [587, 224] width 157 height 9
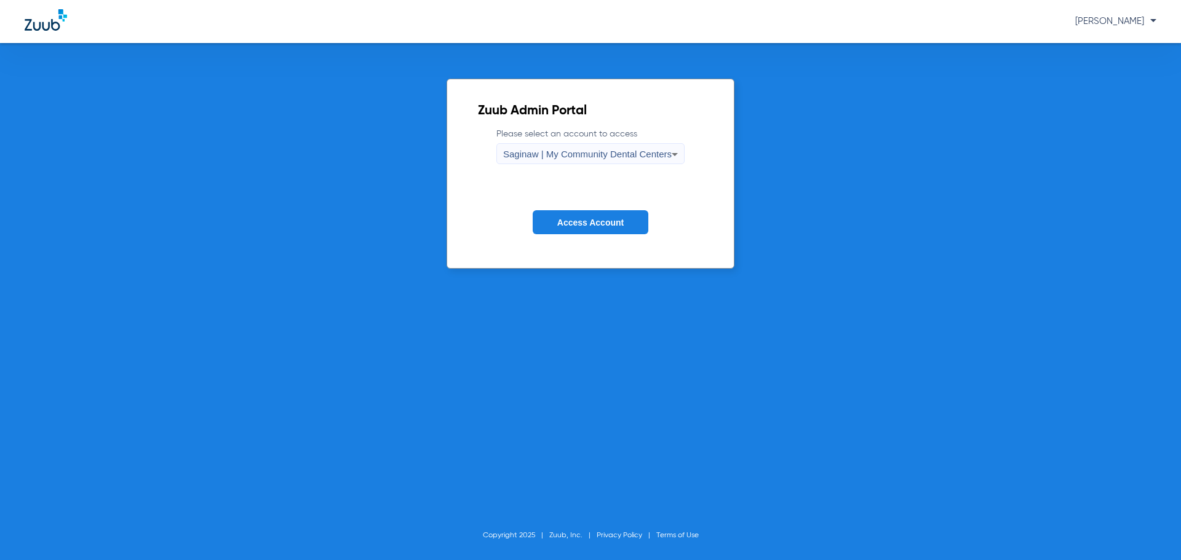
click at [578, 228] on button "Access Account" at bounding box center [591, 222] width 116 height 24
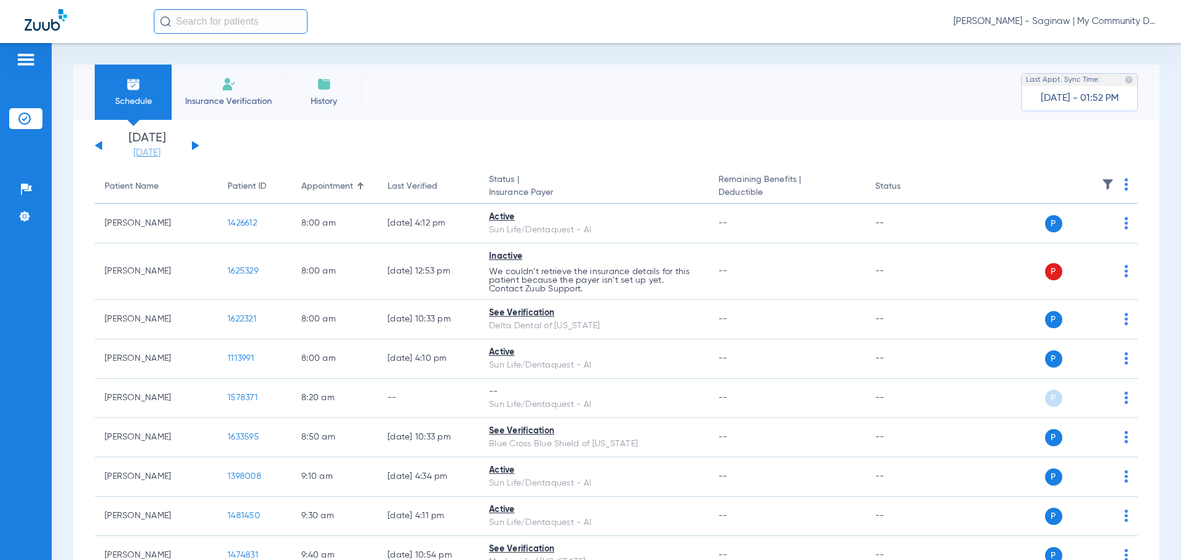
click at [160, 155] on link "[DATE]" at bounding box center [147, 153] width 74 height 12
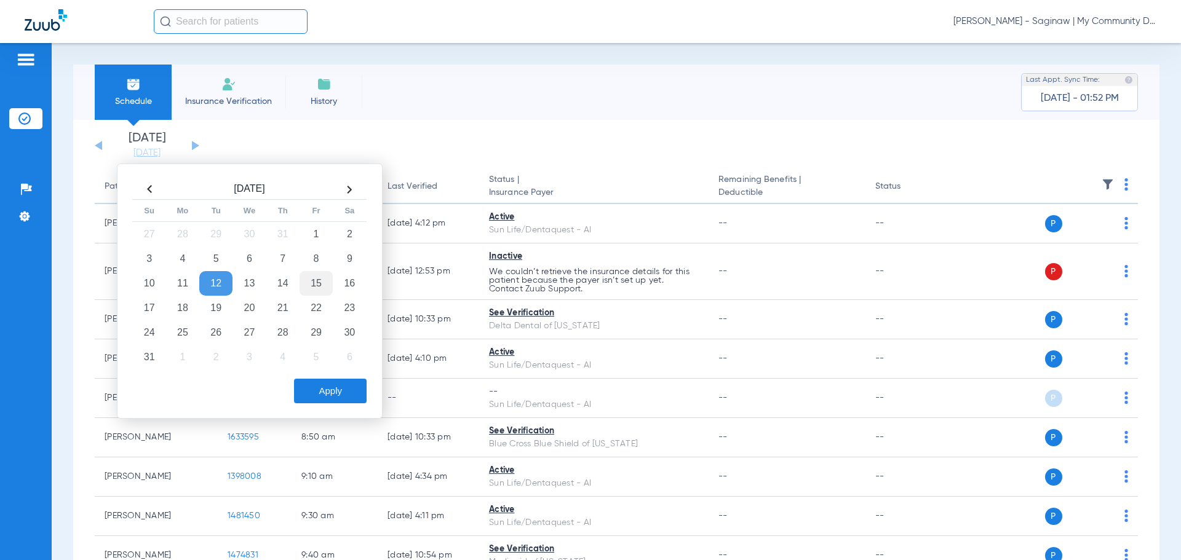
click at [312, 283] on td "15" at bounding box center [316, 283] width 33 height 25
click at [322, 400] on button "Apply" at bounding box center [330, 391] width 73 height 25
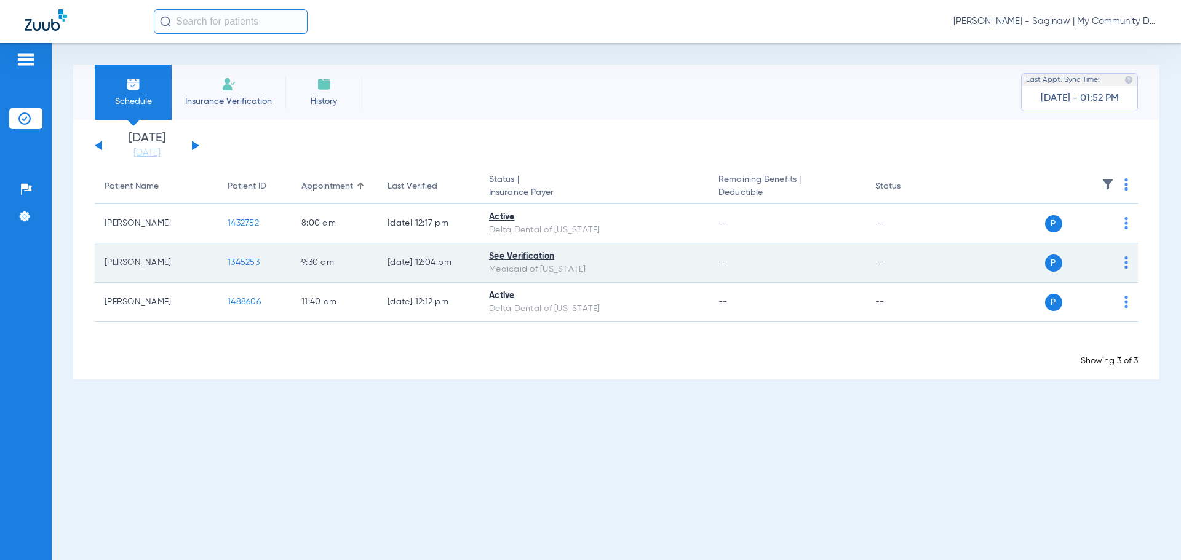
click at [244, 268] on td "1345253" at bounding box center [255, 263] width 74 height 39
click at [242, 258] on span "1345253" at bounding box center [244, 262] width 32 height 9
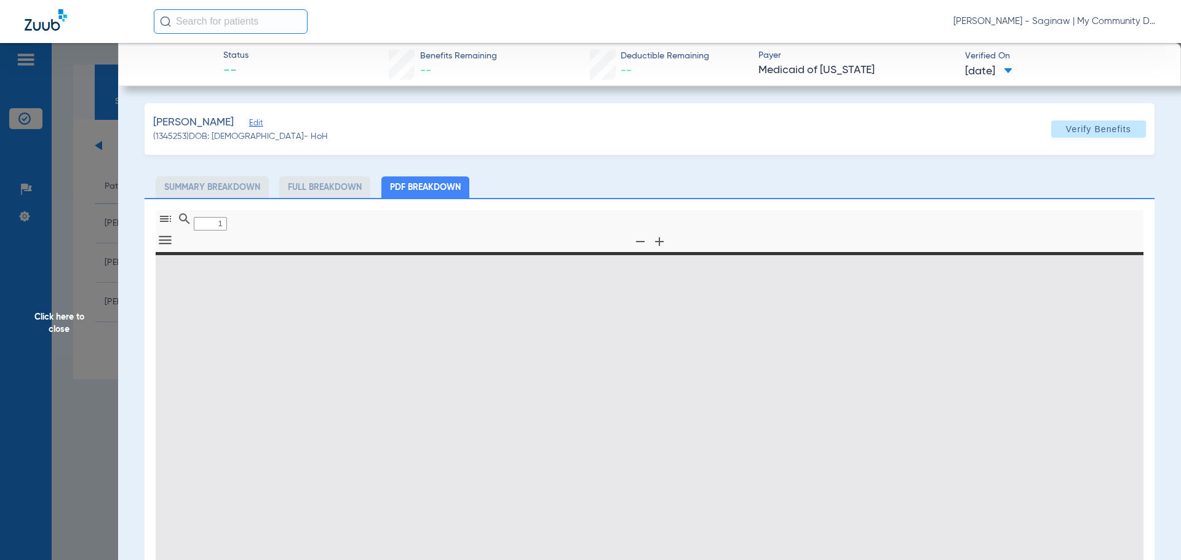
type input "0"
select select "page-width"
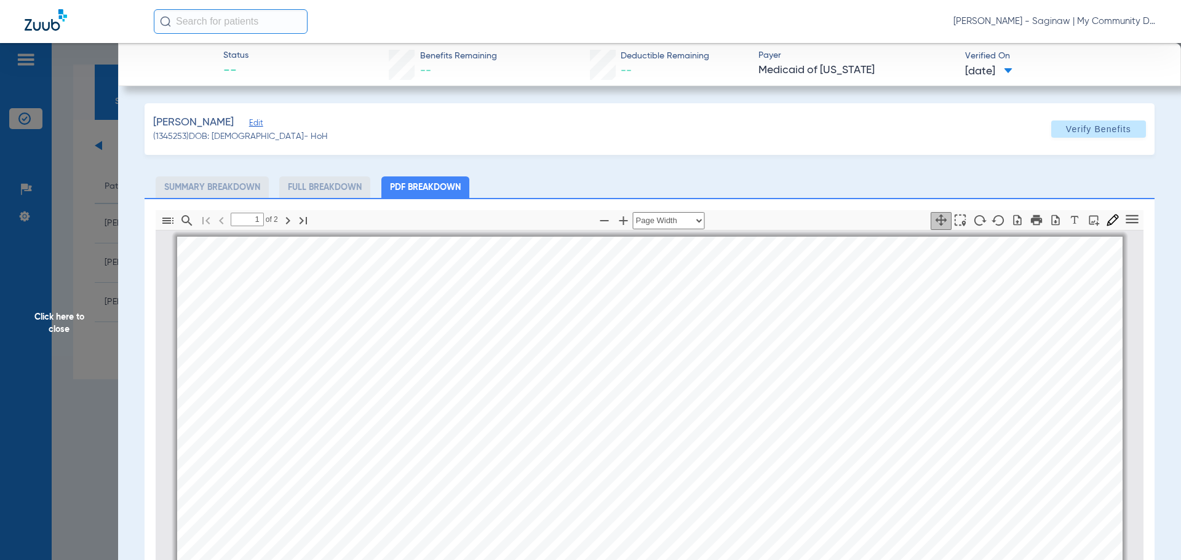
scroll to position [6, 0]
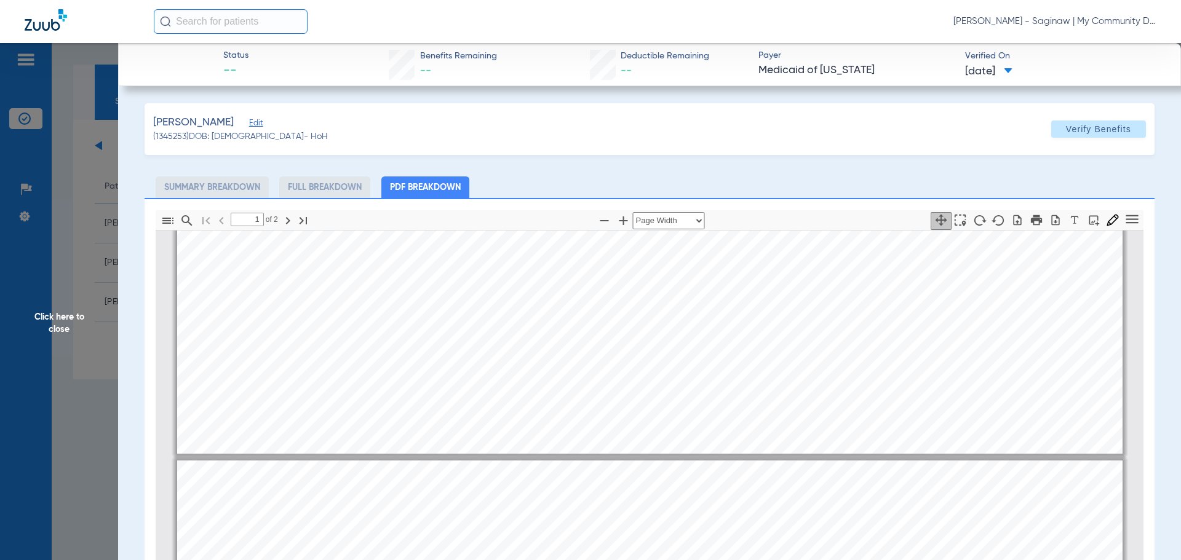
type input "2"
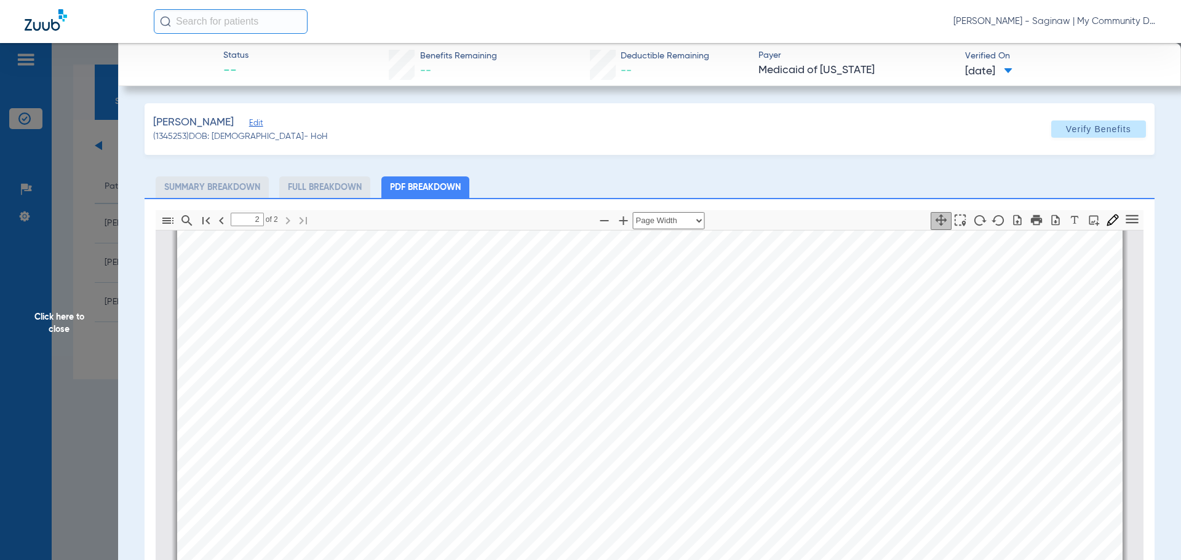
scroll to position [1728, 0]
drag, startPoint x: 60, startPoint y: 252, endPoint x: 55, endPoint y: 277, distance: 25.2
click at [61, 252] on span "Click here to close" at bounding box center [59, 323] width 118 height 560
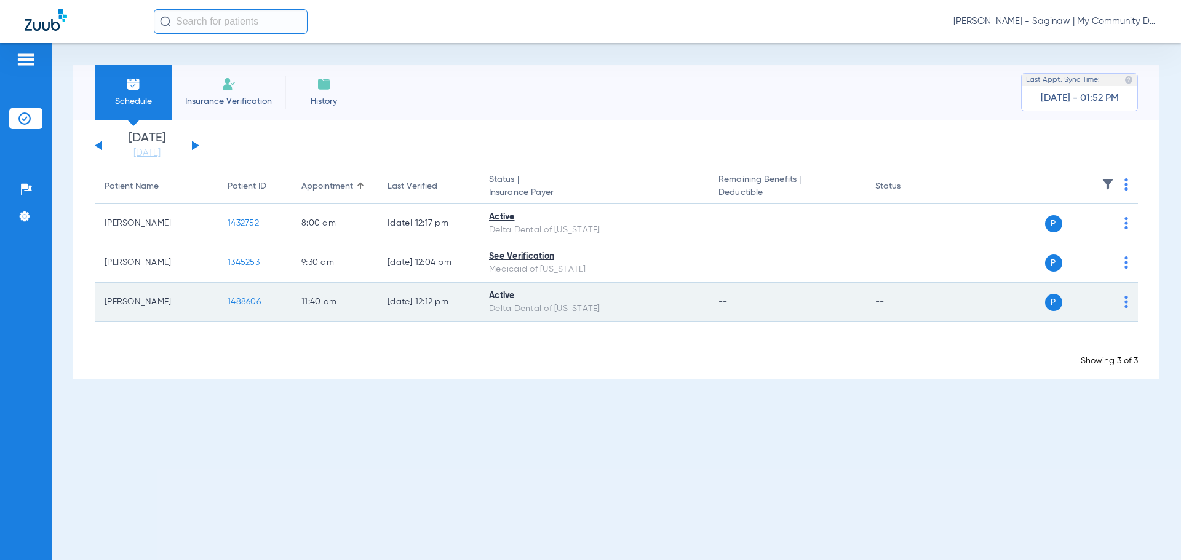
click at [231, 307] on td "1488606" at bounding box center [255, 302] width 74 height 39
click at [241, 304] on span "1488606" at bounding box center [244, 302] width 33 height 9
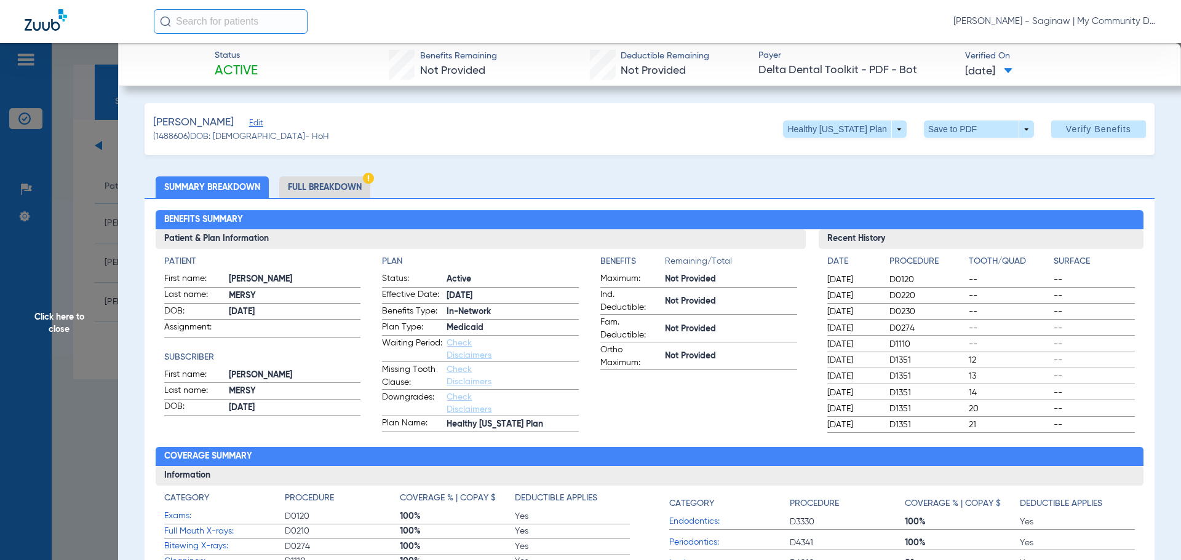
click at [342, 182] on li "Full Breakdown" at bounding box center [324, 188] width 91 height 22
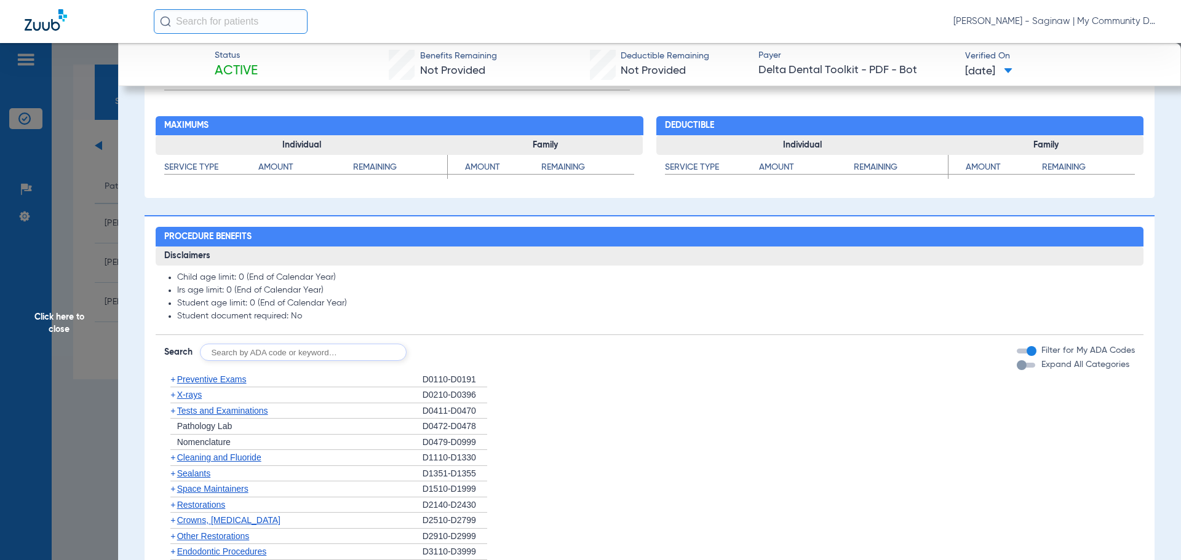
scroll to position [800, 0]
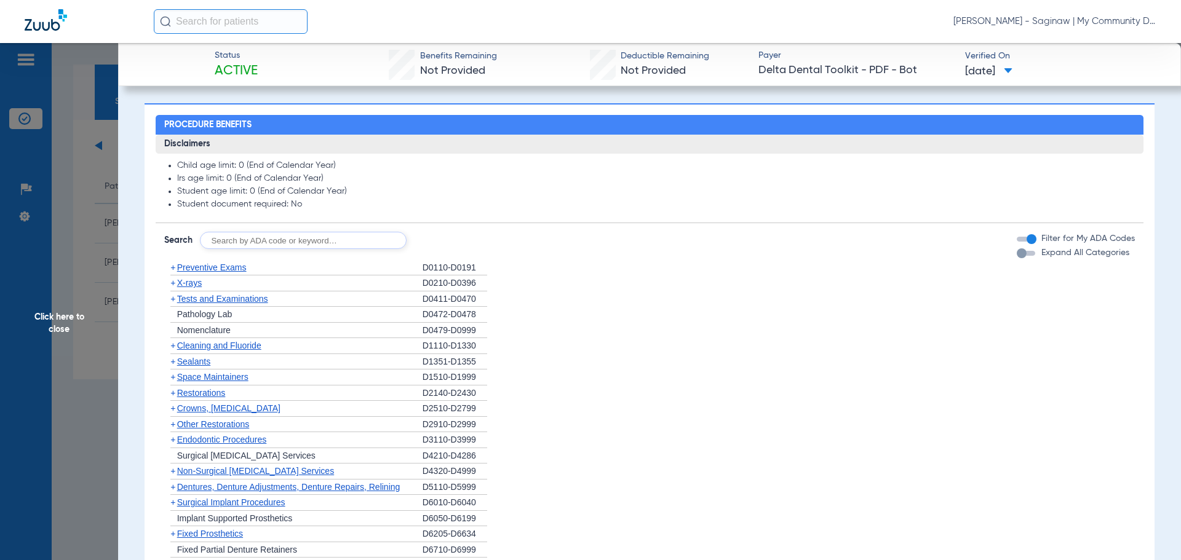
click at [40, 276] on span "Click here to close" at bounding box center [59, 323] width 118 height 560
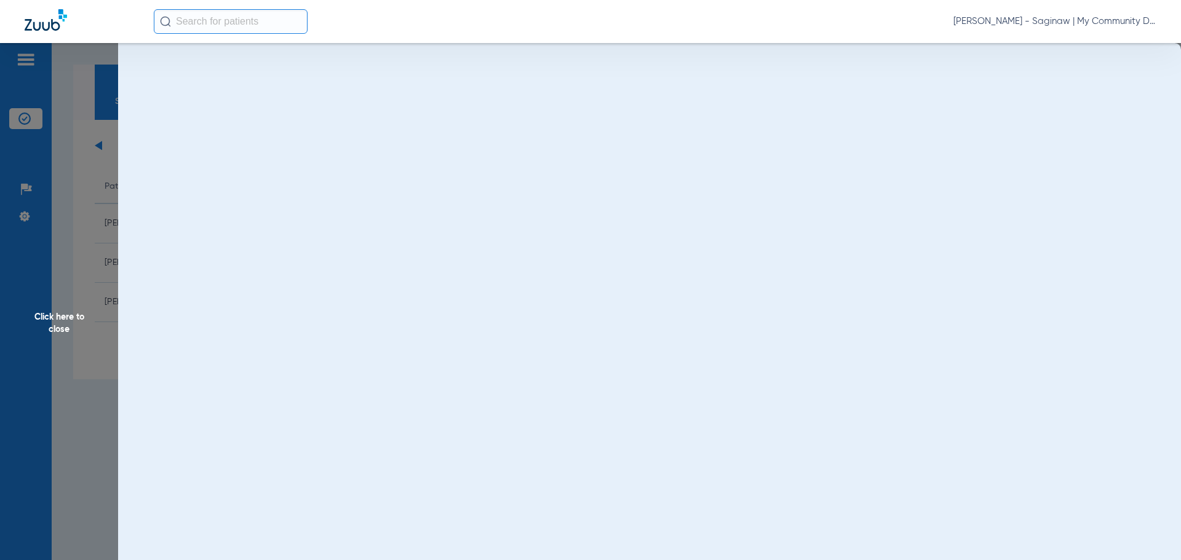
scroll to position [0, 0]
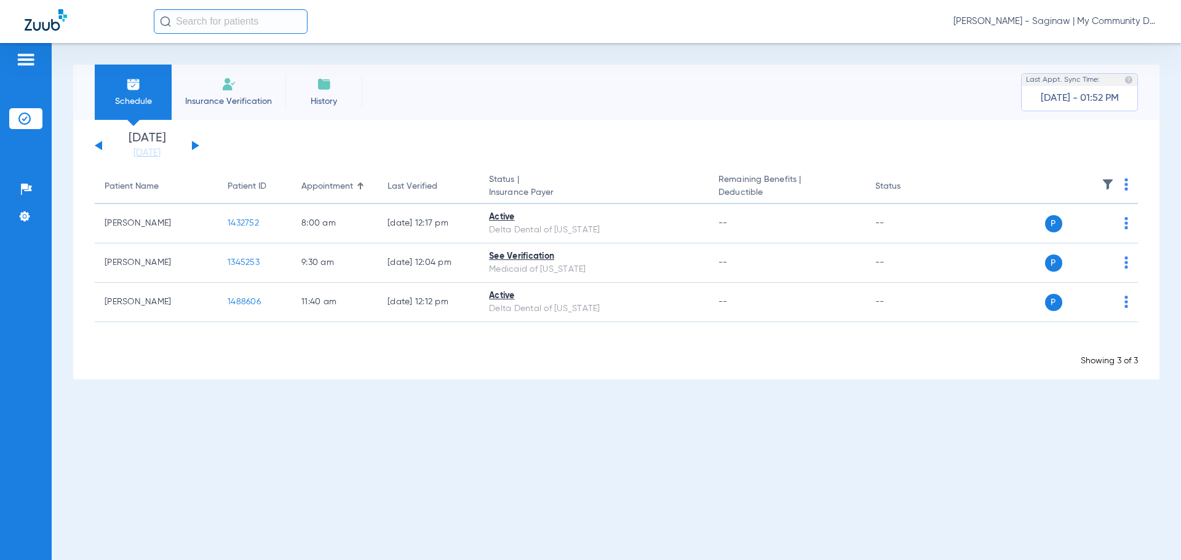
click at [196, 148] on div "Sunday 06-08-2025 Monday 06-09-2025 Tuesday 06-10-2025 Wednesday 06-11-2025 Thu…" at bounding box center [147, 145] width 105 height 27
click at [196, 145] on button at bounding box center [195, 145] width 7 height 9
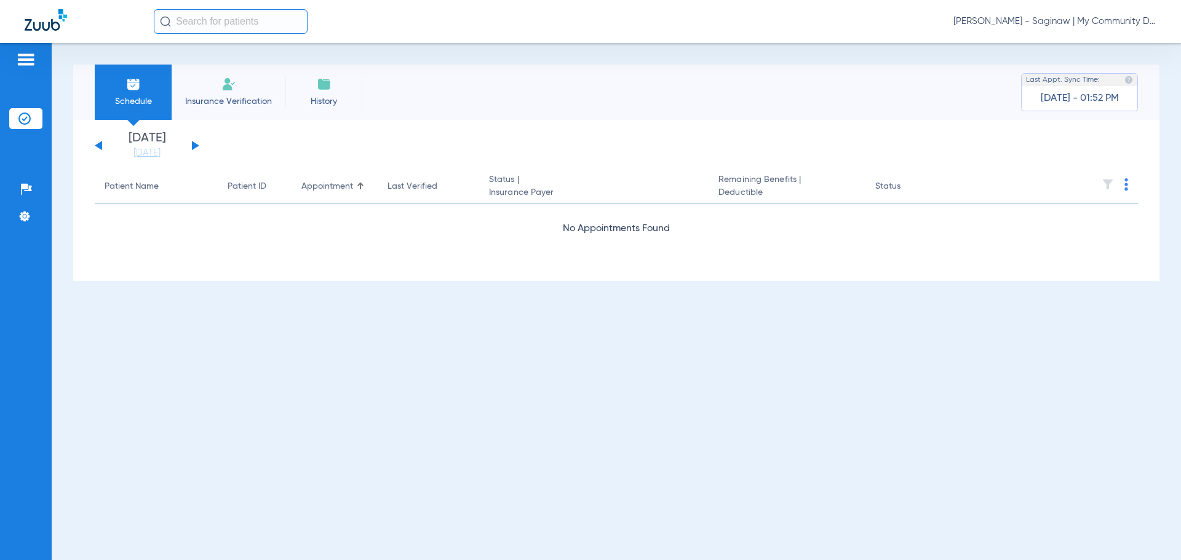
click at [196, 145] on button at bounding box center [195, 145] width 7 height 9
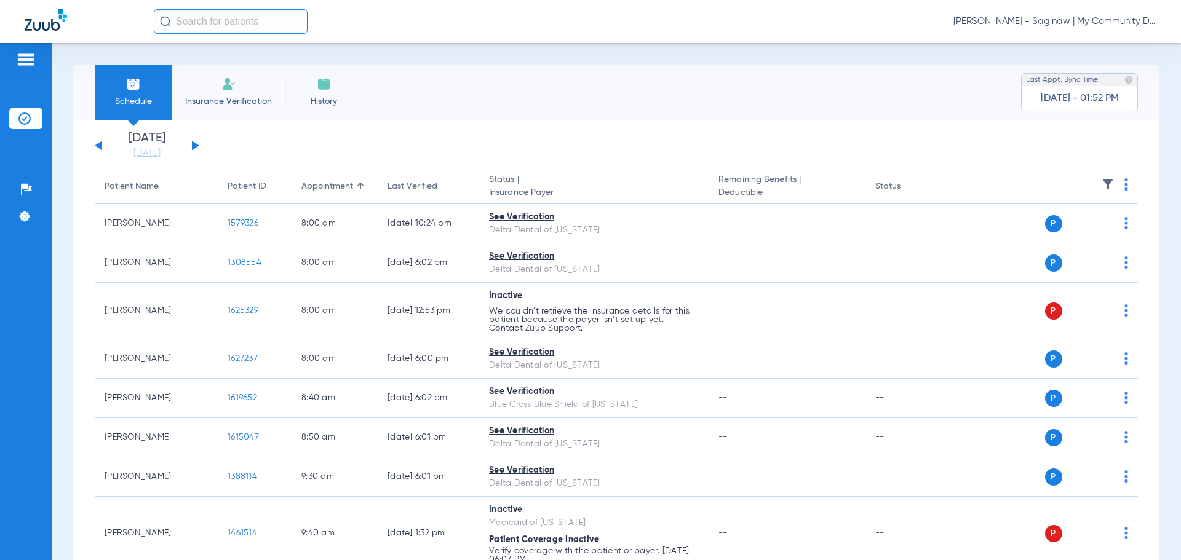
click at [1120, 185] on th at bounding box center [1043, 187] width 190 height 34
click at [1124, 186] on img at bounding box center [1126, 184] width 4 height 12
click at [1086, 225] on button "Verify All" at bounding box center [1070, 233] width 97 height 25
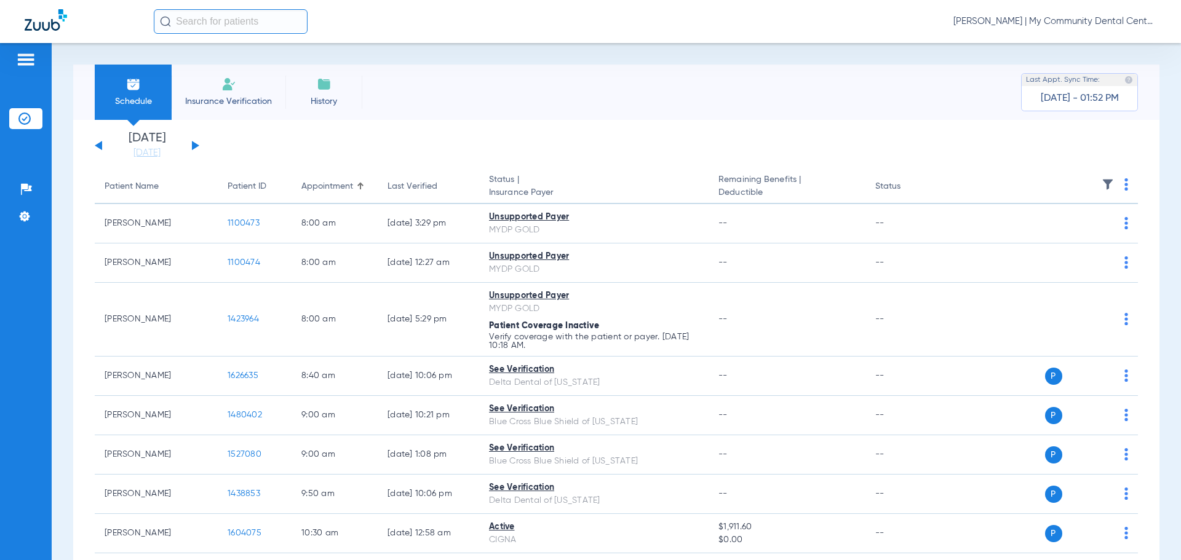
drag, startPoint x: 997, startPoint y: 24, endPoint x: 1003, endPoint y: 34, distance: 12.1
click at [997, 23] on span "[PERSON_NAME] | My Community Dental Centers" at bounding box center [1054, 21] width 203 height 12
click at [1079, 49] on button "Account Selection" at bounding box center [1110, 43] width 89 height 25
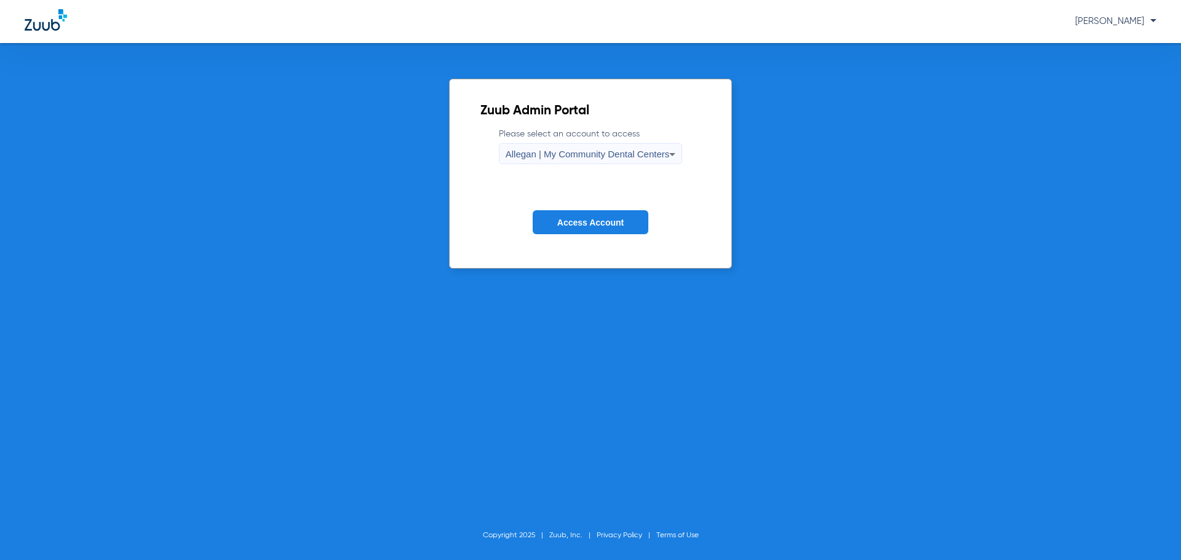
click at [533, 151] on span "Allegan | My Community Dental Centers" at bounding box center [588, 154] width 164 height 10
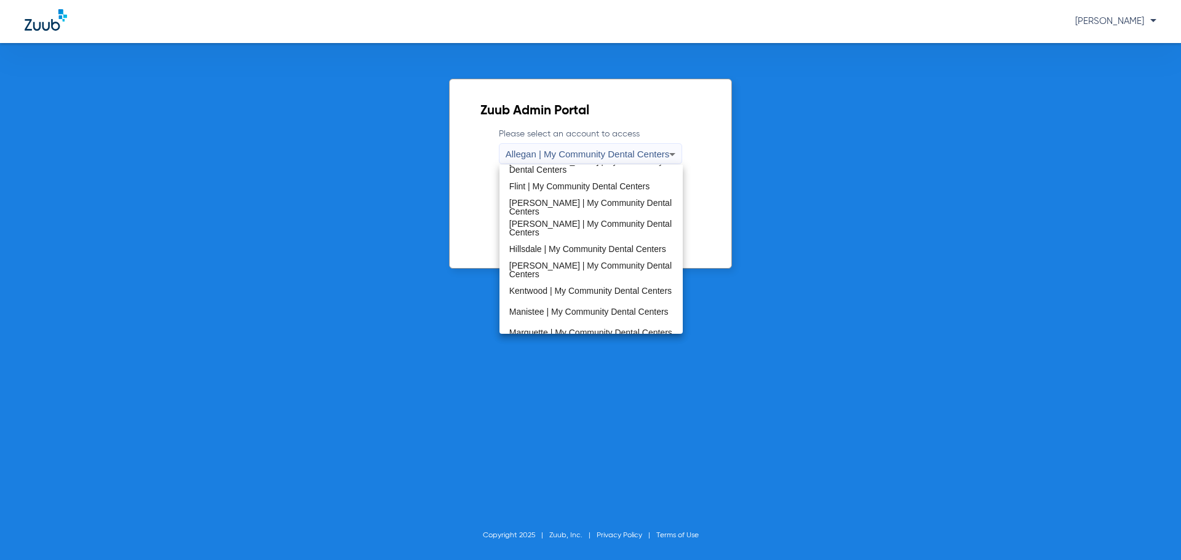
scroll to position [395, 0]
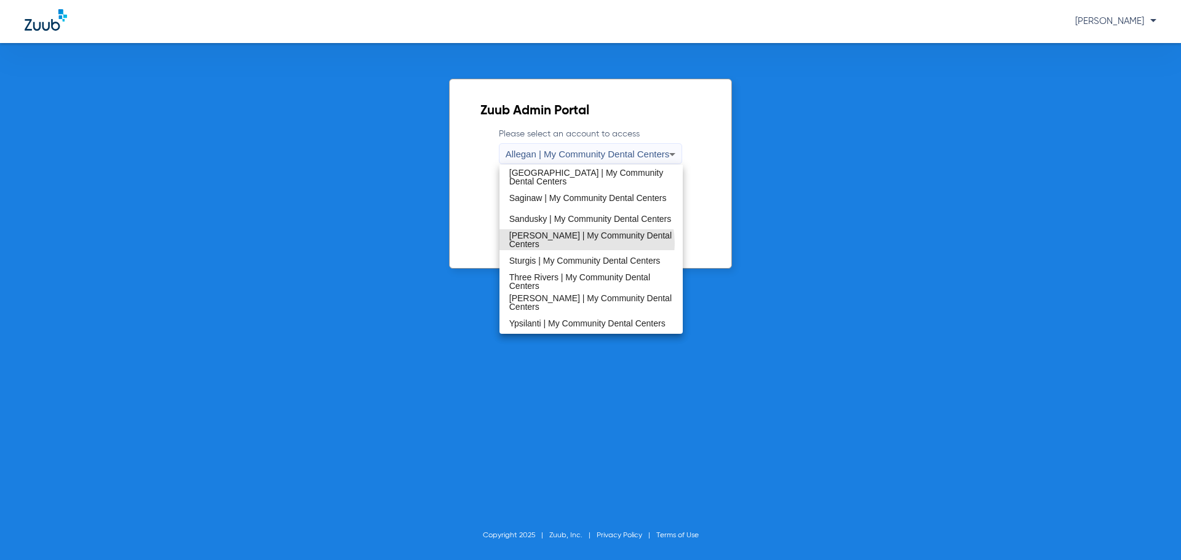
click at [580, 244] on span "[PERSON_NAME] | My Community Dental Centers" at bounding box center [591, 239] width 164 height 17
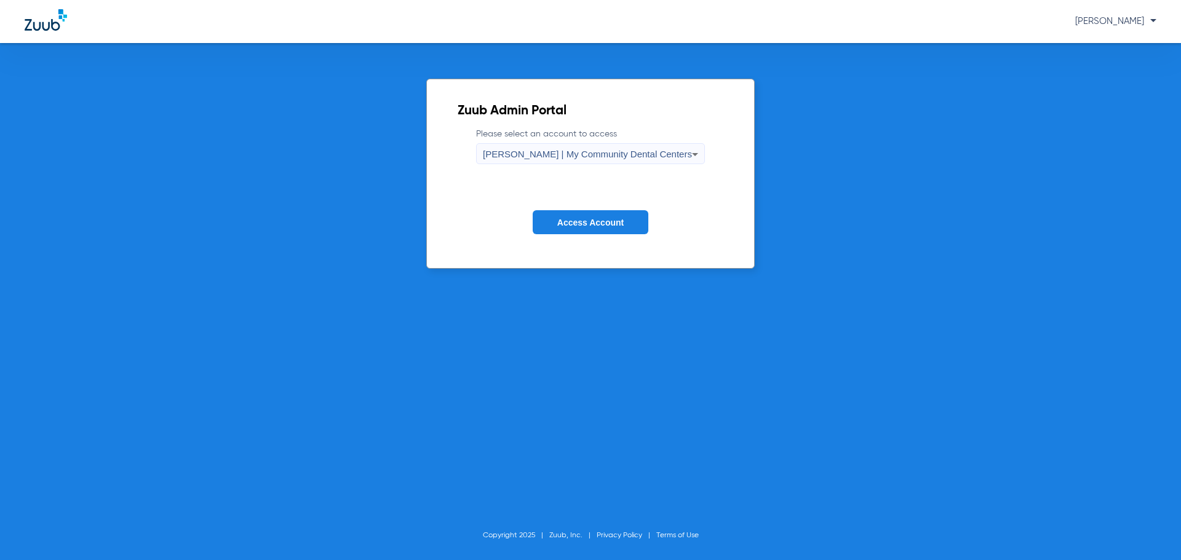
click at [572, 220] on span "Access Account" at bounding box center [590, 223] width 66 height 10
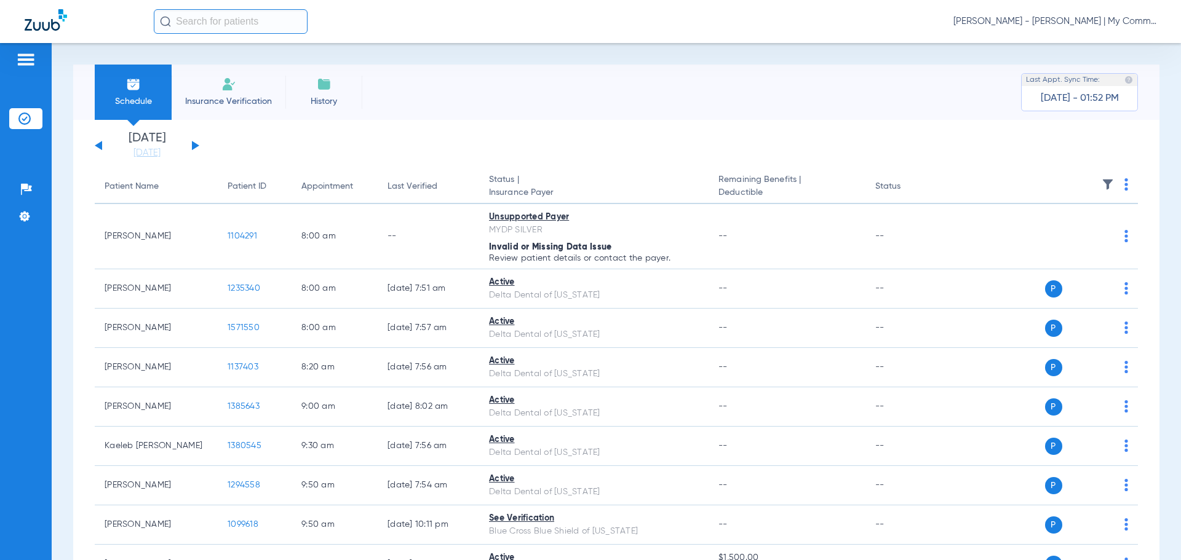
drag, startPoint x: 123, startPoint y: 155, endPoint x: 146, endPoint y: 161, distance: 24.0
click at [124, 155] on link "[DATE]" at bounding box center [147, 153] width 74 height 12
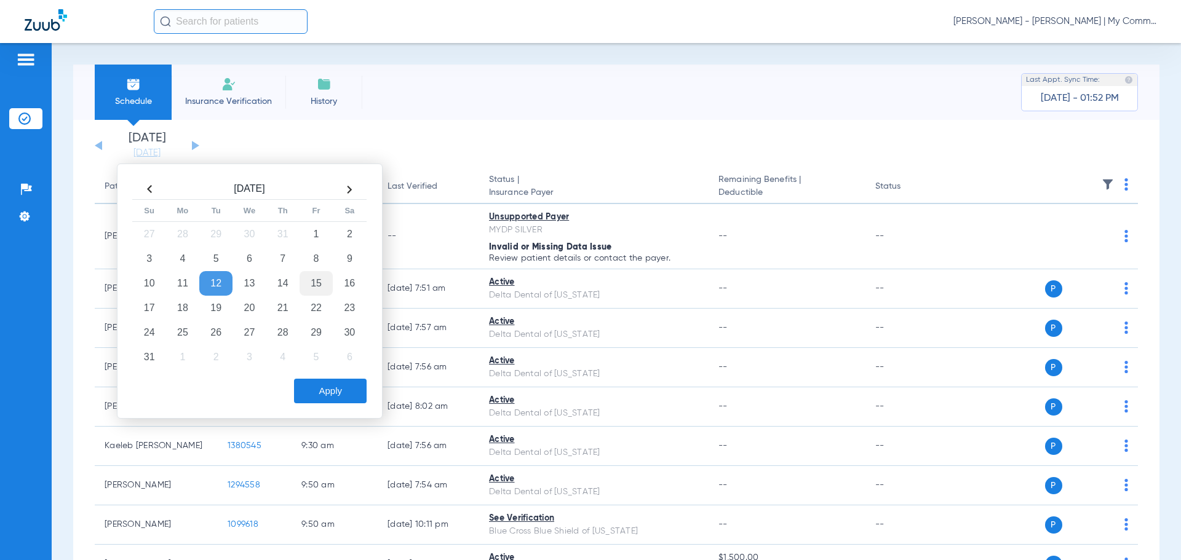
click at [315, 288] on td "15" at bounding box center [316, 283] width 33 height 25
click at [315, 388] on button "Apply" at bounding box center [330, 391] width 73 height 25
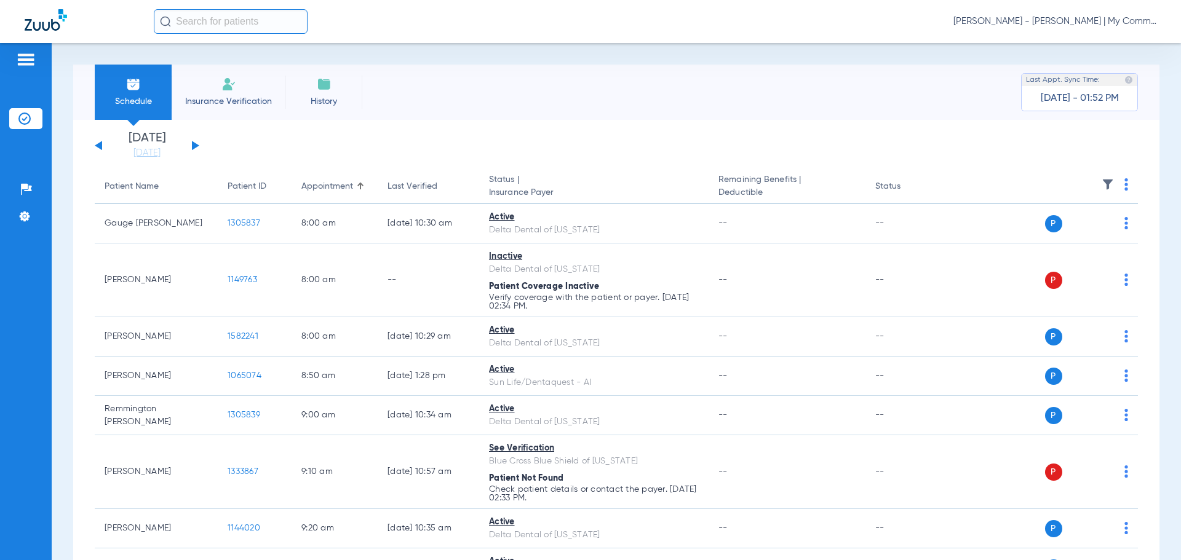
click at [1124, 184] on img at bounding box center [1126, 184] width 4 height 12
click at [1055, 237] on span "Verify All" at bounding box center [1069, 233] width 77 height 9
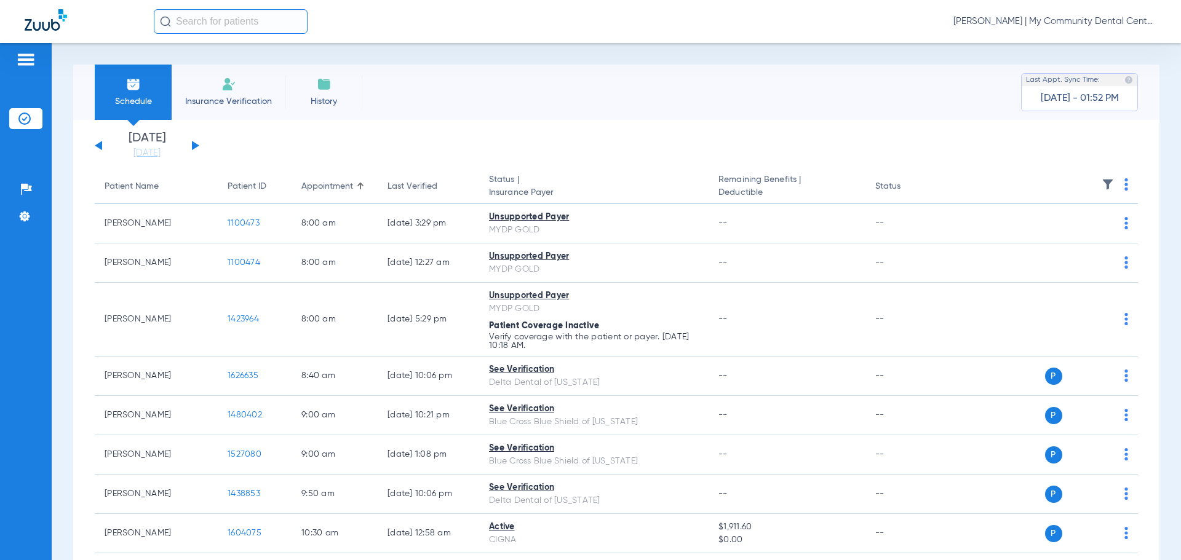
click at [1034, 17] on span "[PERSON_NAME] | My Community Dental Centers" at bounding box center [1054, 21] width 203 height 12
click at [1078, 46] on span "Account Selection" at bounding box center [1110, 43] width 69 height 9
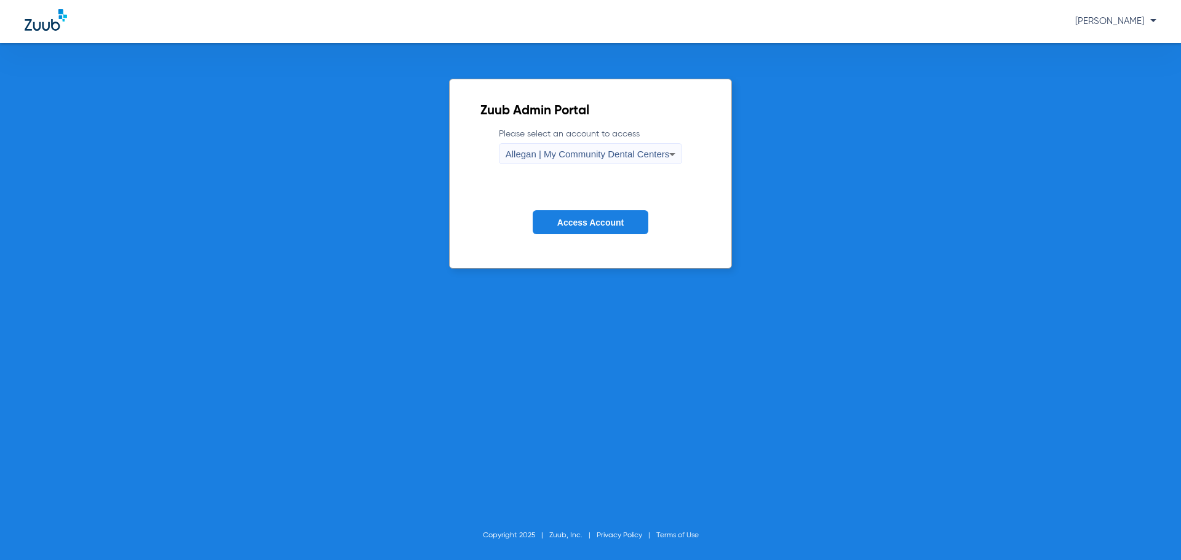
click at [541, 154] on span "Allegan | My Community Dental Centers" at bounding box center [588, 154] width 164 height 10
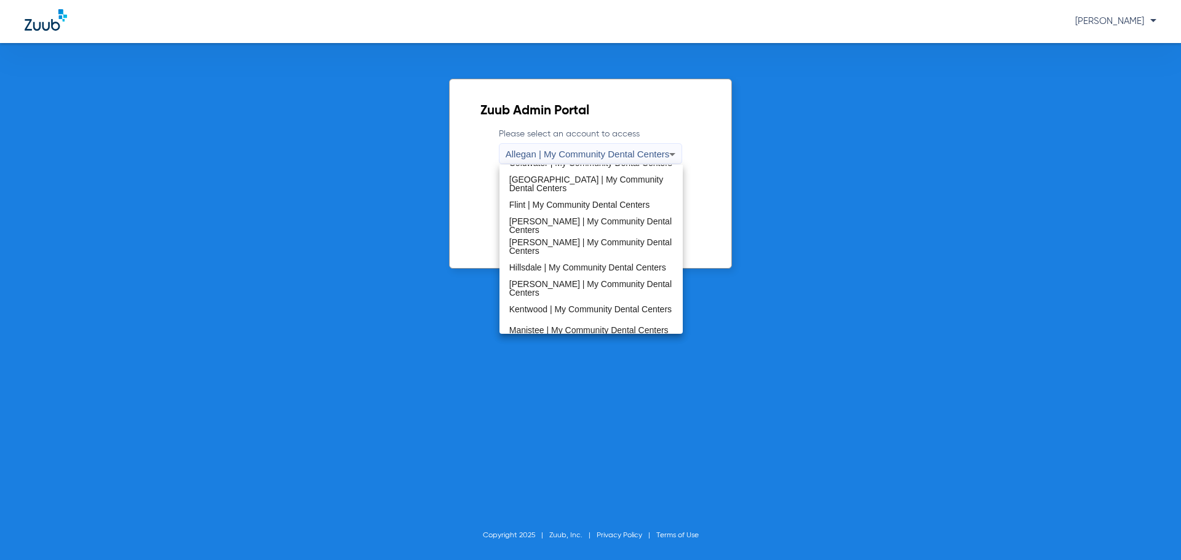
scroll to position [395, 0]
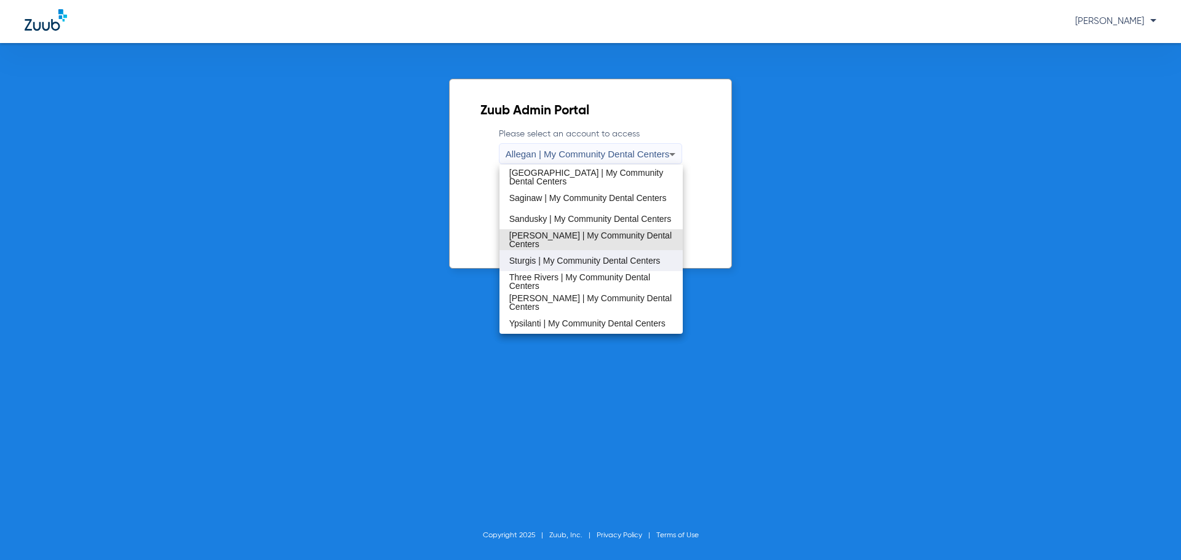
drag, startPoint x: 598, startPoint y: 248, endPoint x: 596, endPoint y: 257, distance: 9.5
click at [596, 257] on div "Allegan | My Community Dental Centers [GEOGRAPHIC_DATA] | My Community Dental C…" at bounding box center [591, 249] width 184 height 169
drag, startPoint x: 598, startPoint y: 258, endPoint x: 597, endPoint y: 248, distance: 10.6
click at [598, 258] on span "Sturgis | My Community Dental Centers" at bounding box center [584, 260] width 151 height 9
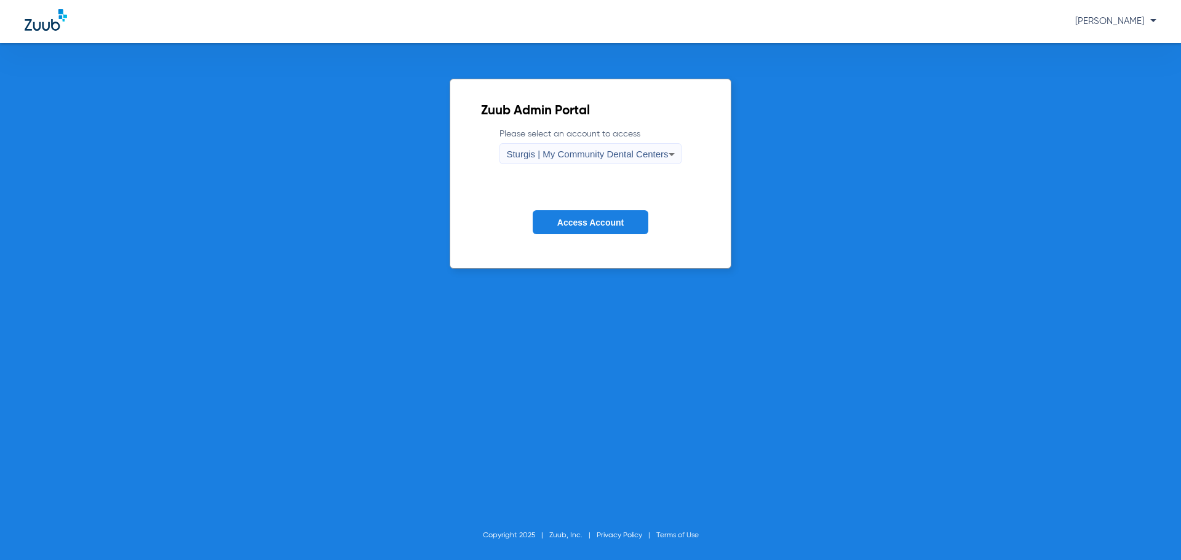
click at [597, 223] on span "Access Account" at bounding box center [590, 223] width 66 height 10
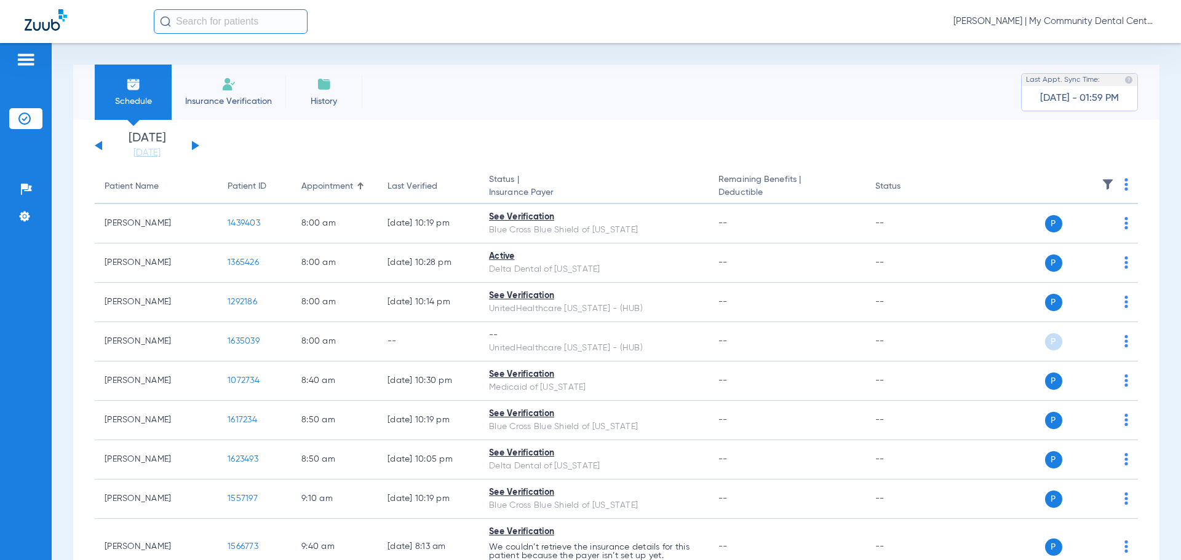
click at [167, 154] on link "[DATE]" at bounding box center [147, 153] width 74 height 12
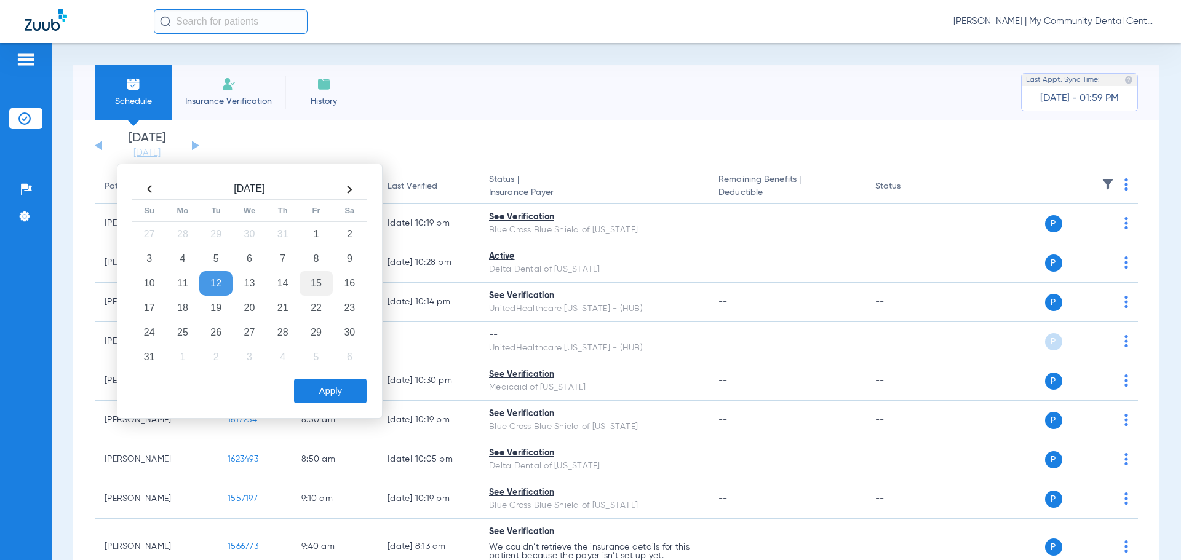
click at [320, 285] on td "15" at bounding box center [316, 283] width 33 height 25
click at [311, 380] on button "Apply" at bounding box center [330, 391] width 73 height 25
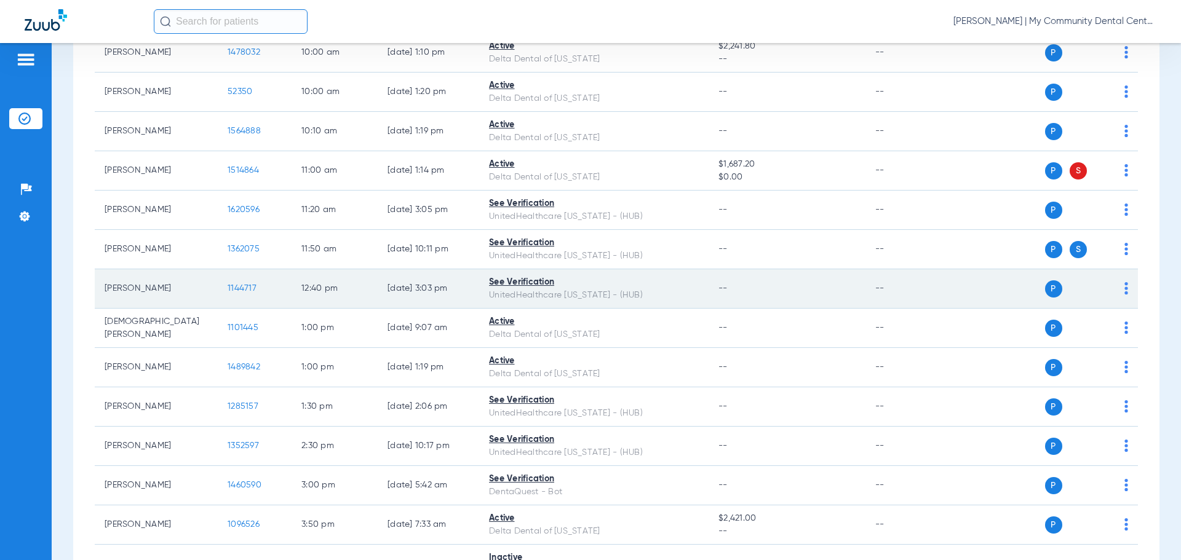
scroll to position [653, 0]
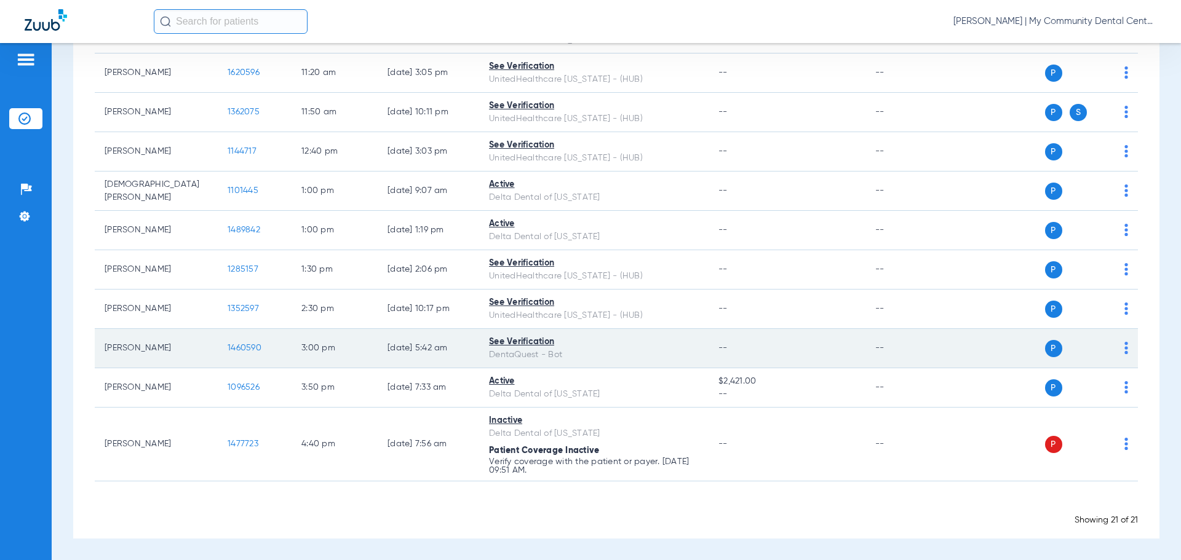
click at [1114, 350] on div "P S" at bounding box center [1038, 348] width 180 height 17
click at [1124, 349] on img at bounding box center [1126, 348] width 4 height 12
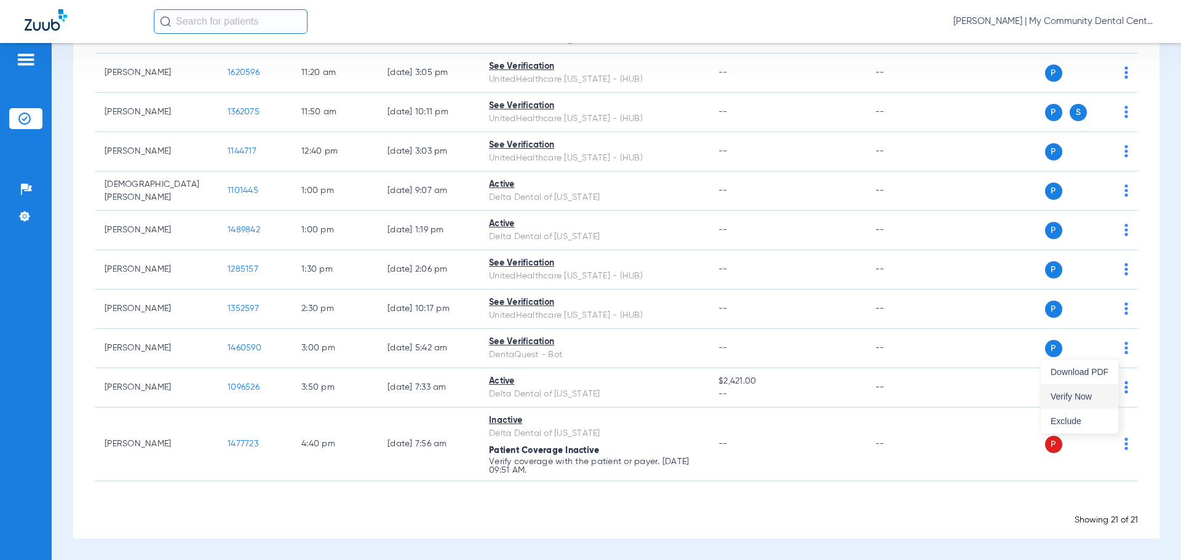
click at [1107, 397] on span "Verify Now" at bounding box center [1079, 396] width 58 height 9
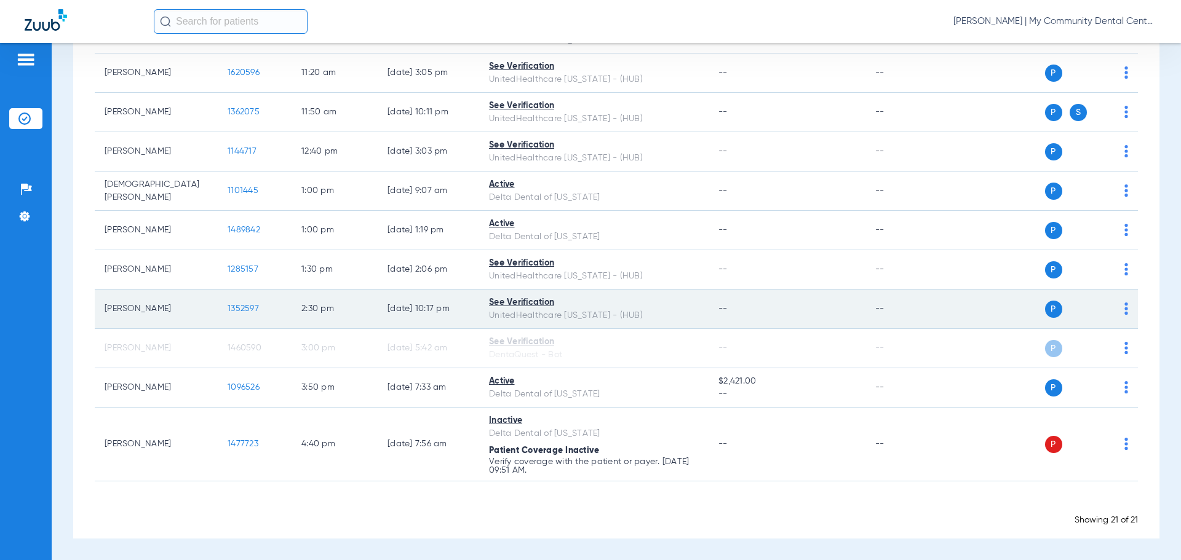
click at [1113, 306] on div "P S" at bounding box center [1038, 309] width 180 height 17
click at [1124, 308] on img at bounding box center [1126, 309] width 4 height 12
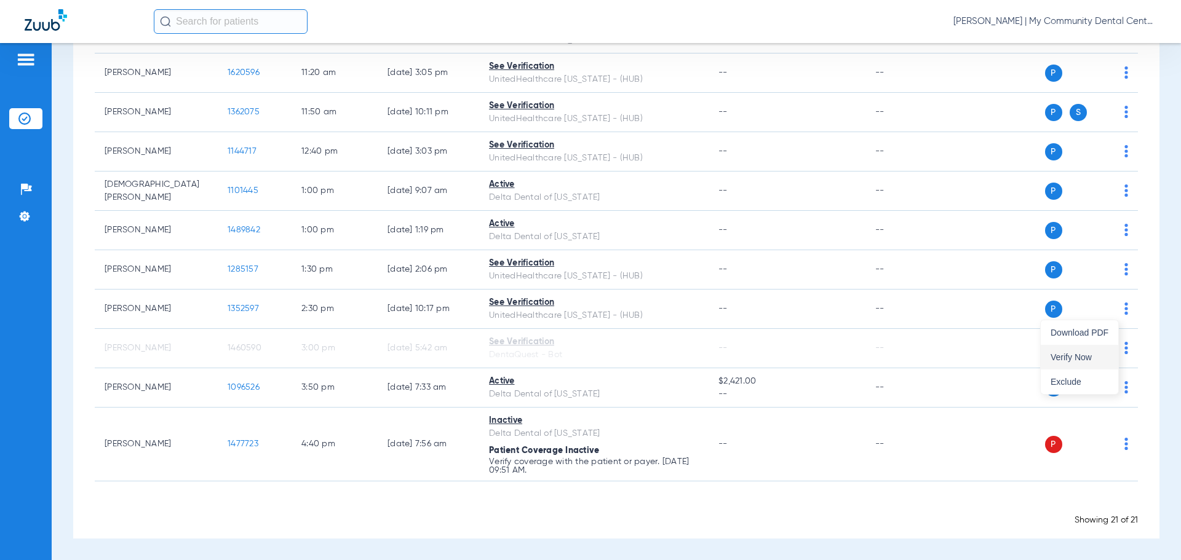
click at [1100, 359] on span "Verify Now" at bounding box center [1079, 357] width 58 height 9
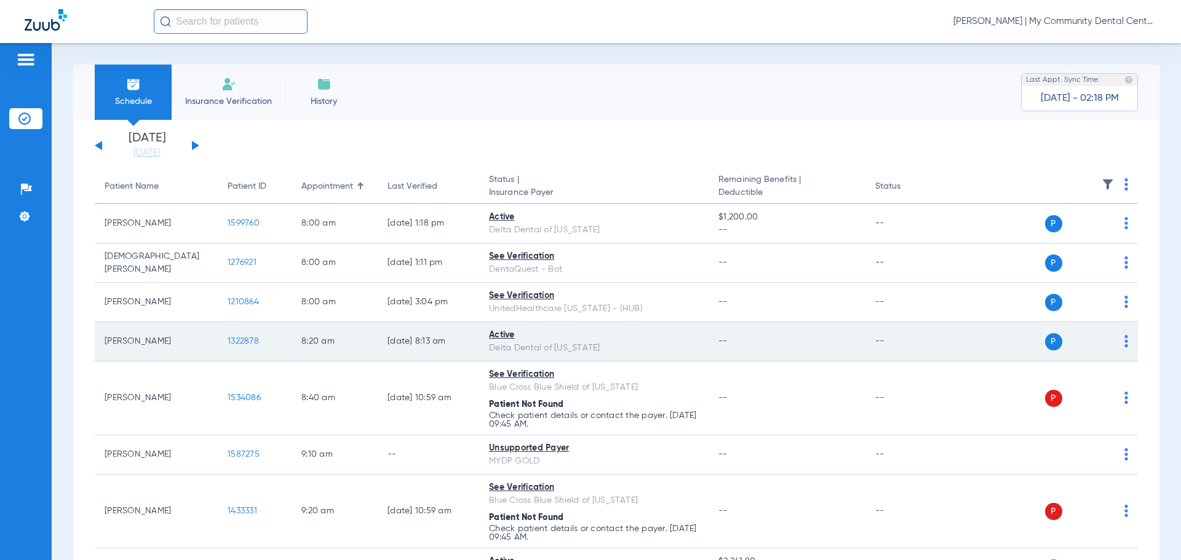
scroll to position [62, 0]
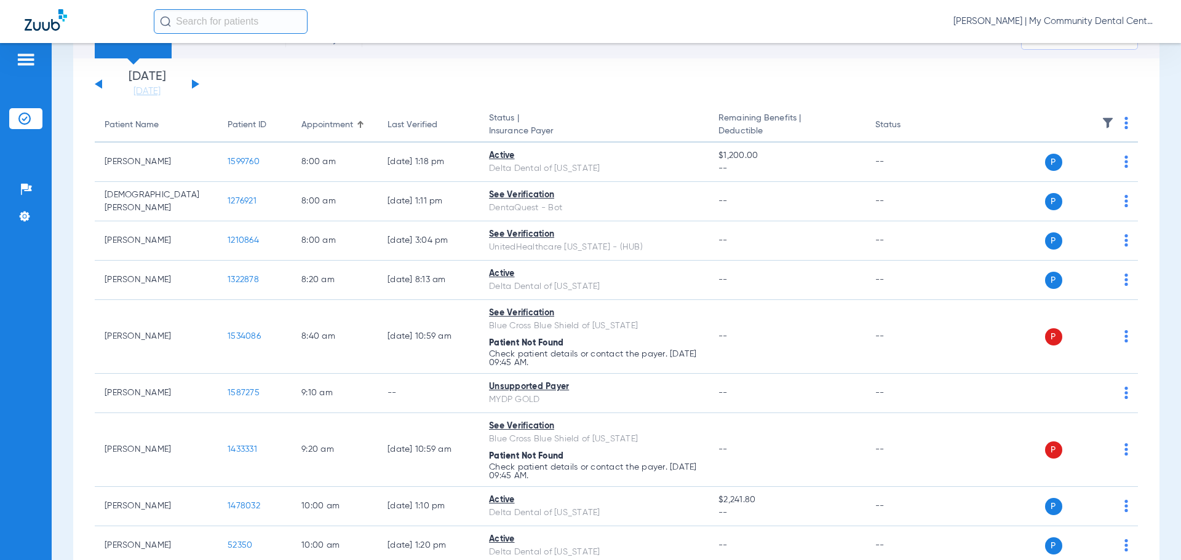
click at [1102, 124] on img at bounding box center [1108, 123] width 12 height 12
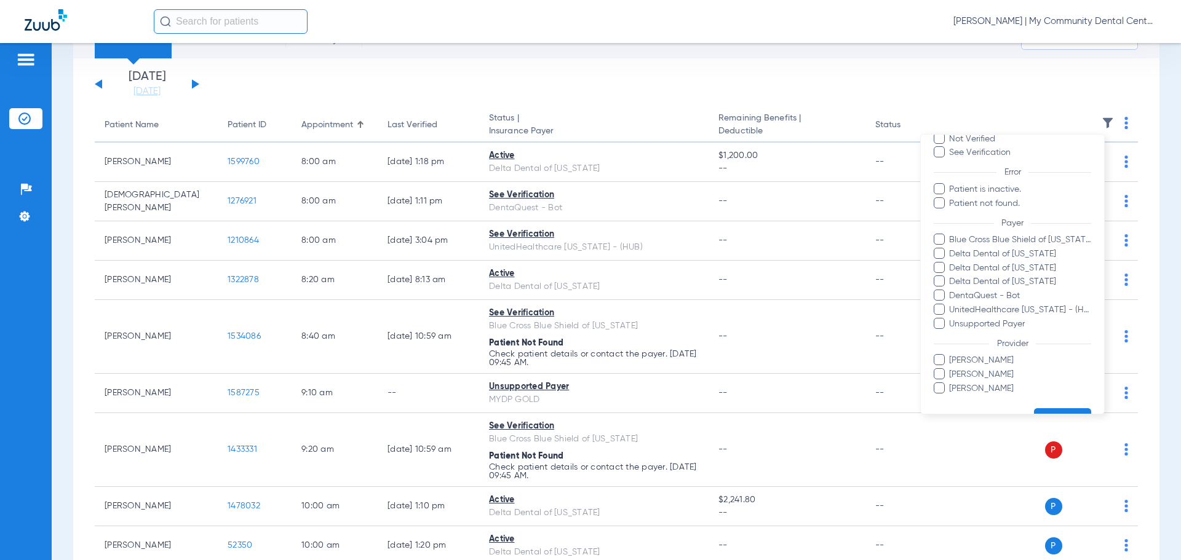
scroll to position [113, 0]
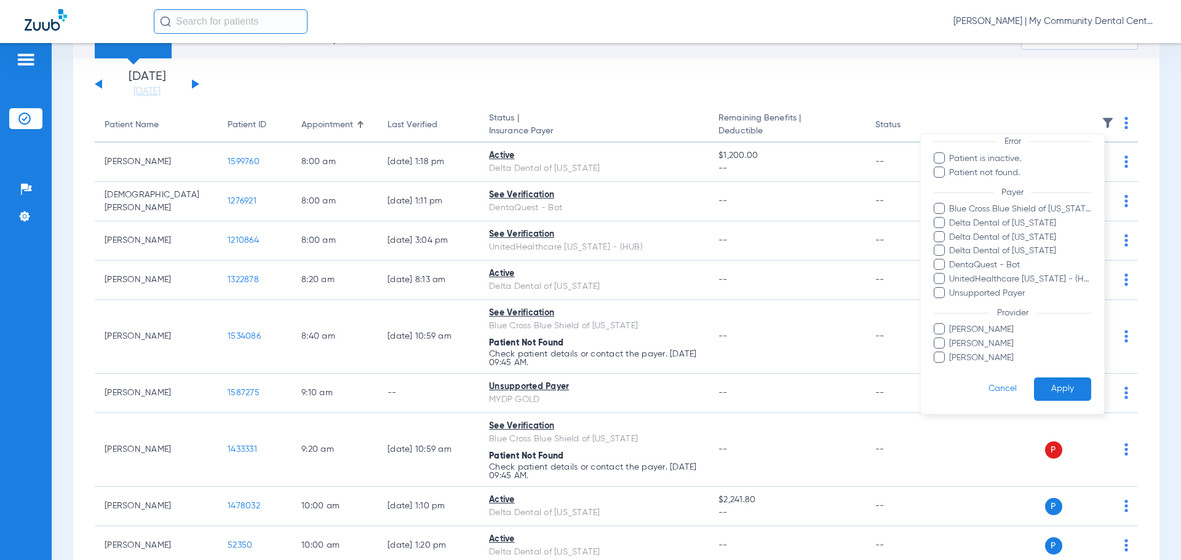
click at [988, 325] on span "Aloysius Redding" at bounding box center [1019, 330] width 143 height 13
click at [951, 338] on input "Aloysius Redding" at bounding box center [951, 338] width 0 height 0
click at [1045, 391] on button "Apply" at bounding box center [1062, 390] width 57 height 24
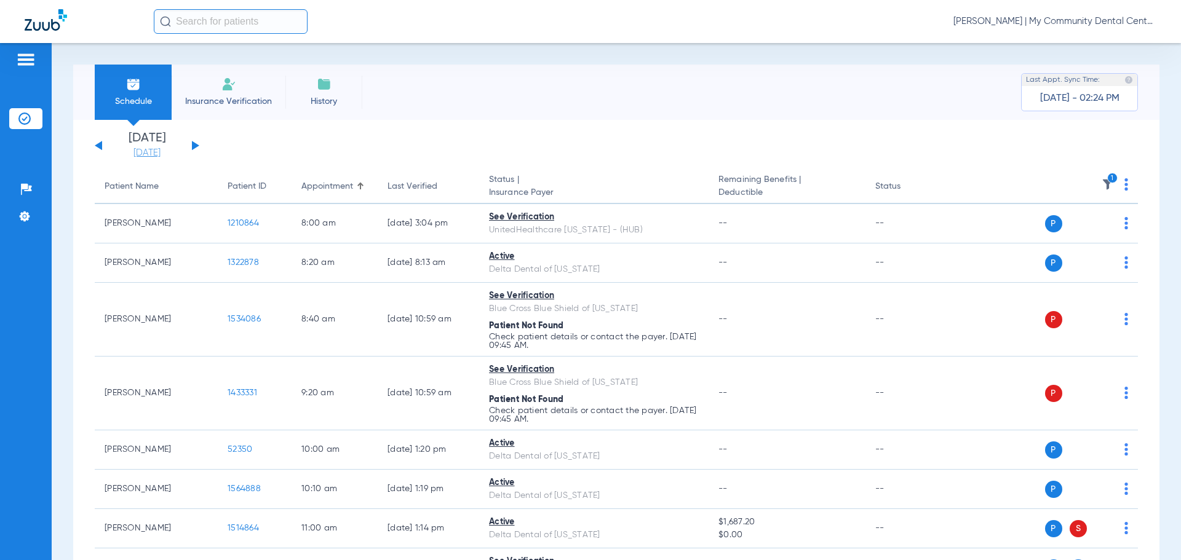
click at [151, 151] on link "[DATE]" at bounding box center [147, 153] width 74 height 12
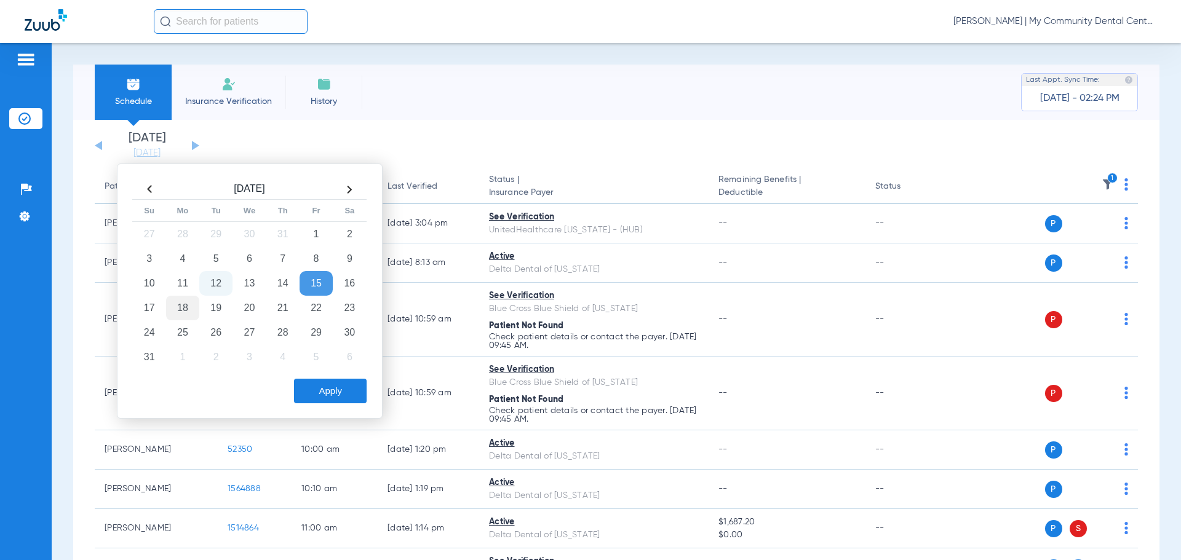
click at [187, 312] on td "18" at bounding box center [182, 308] width 33 height 25
click at [315, 388] on button "Apply" at bounding box center [330, 391] width 73 height 25
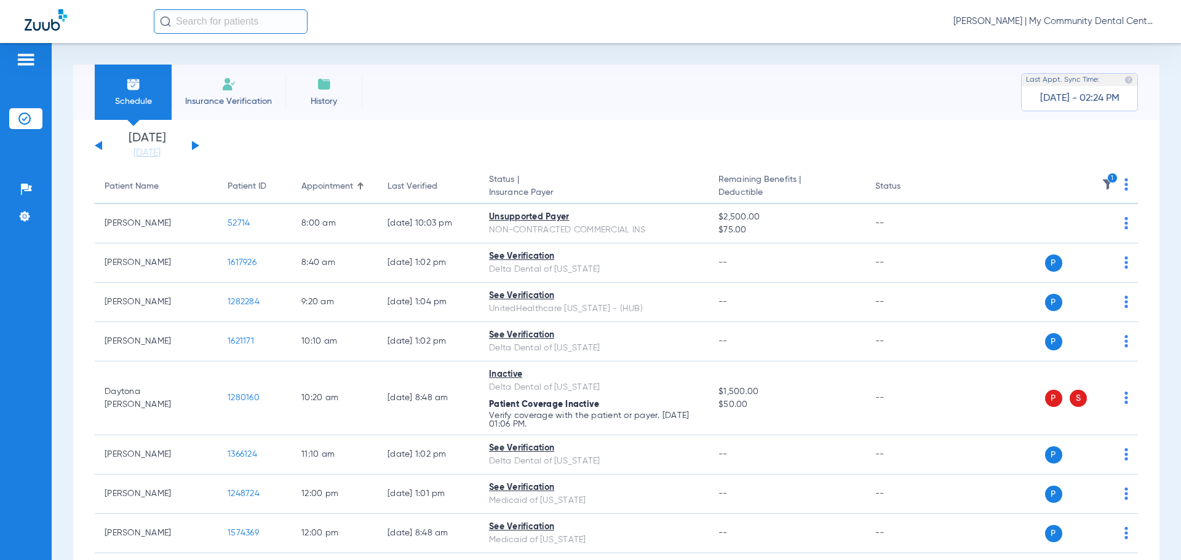
click at [1107, 179] on icon "1" at bounding box center [1112, 178] width 11 height 11
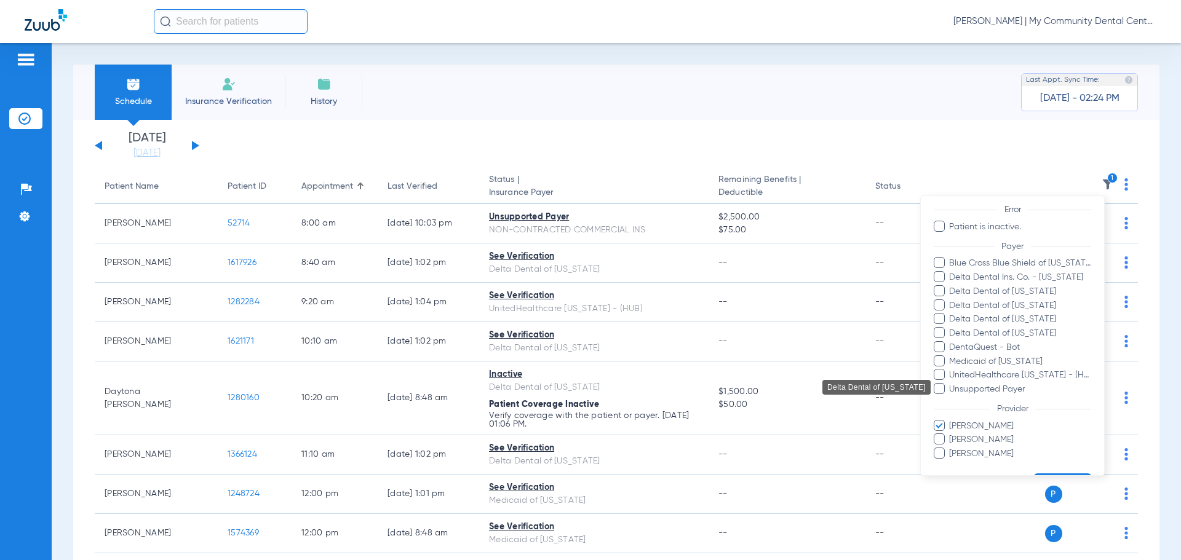
scroll to position [141, 0]
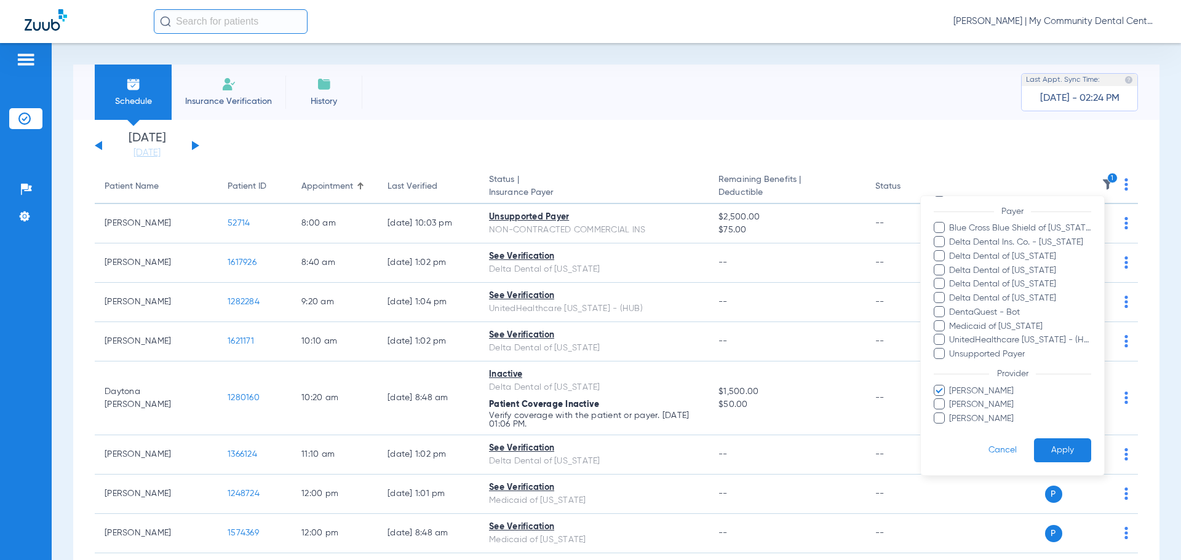
click at [993, 392] on span "Aloysius Redding" at bounding box center [1019, 391] width 143 height 13
click at [951, 400] on input "Aloysius Redding" at bounding box center [951, 400] width 0 height 0
click at [1046, 445] on button "Apply" at bounding box center [1062, 451] width 57 height 24
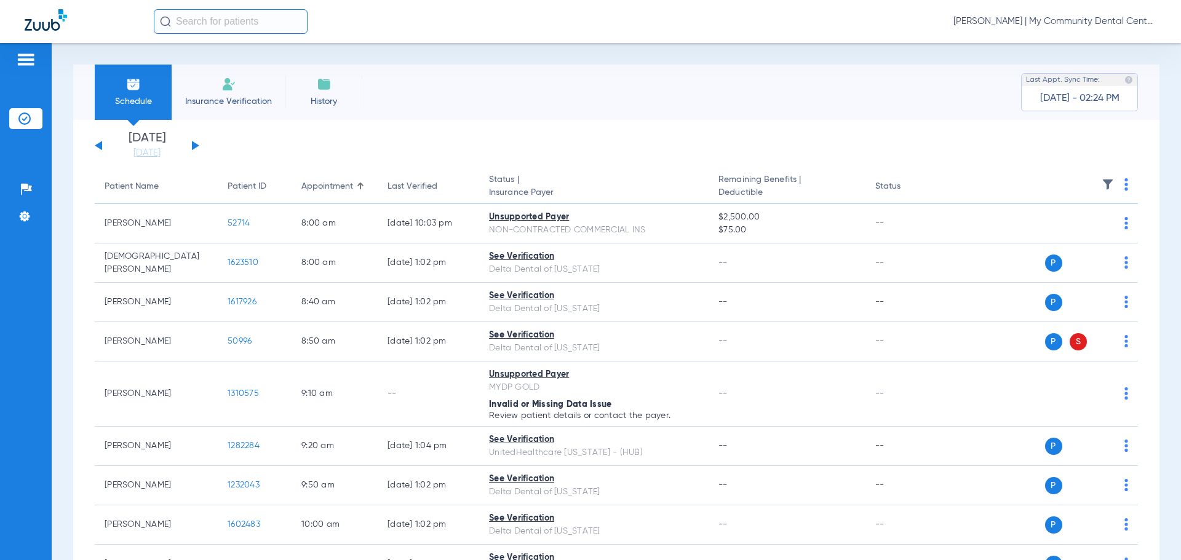
click at [1124, 183] on img at bounding box center [1126, 184] width 4 height 12
click at [1081, 235] on span "Verify All" at bounding box center [1069, 233] width 77 height 9
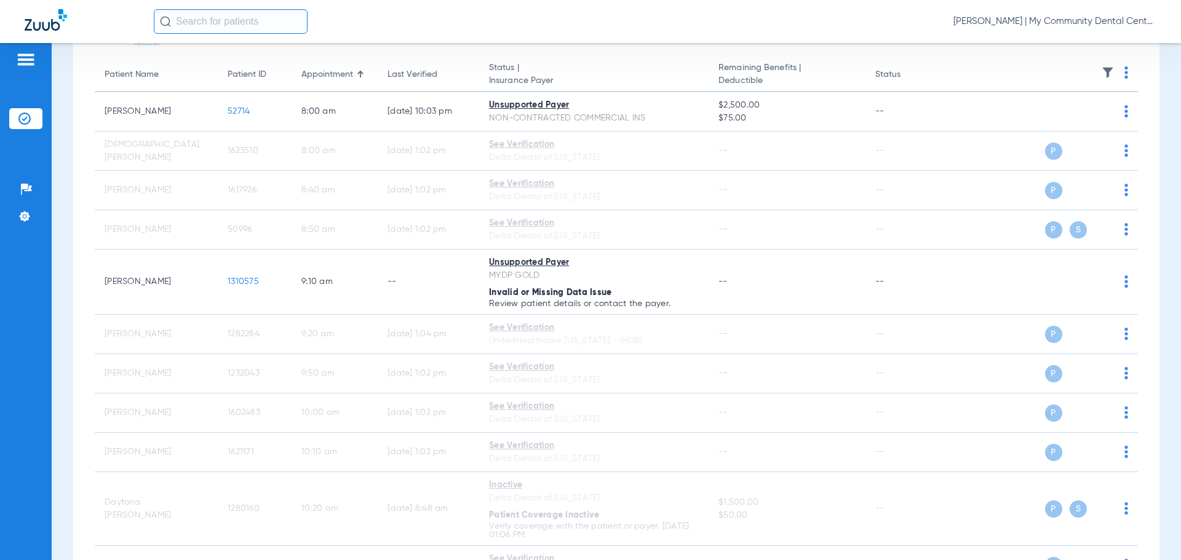
scroll to position [123, 0]
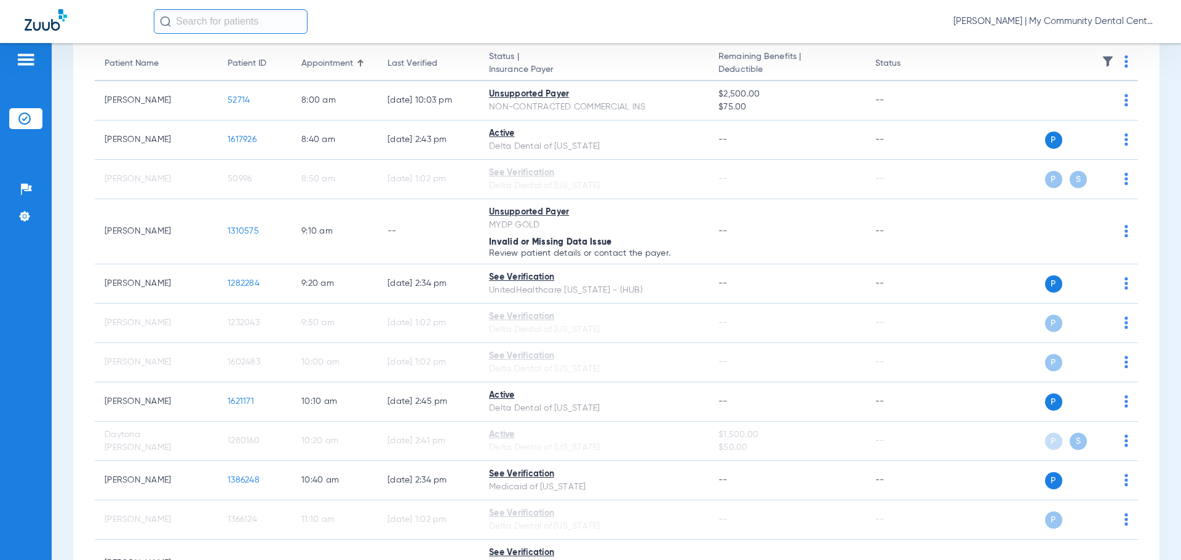
click at [1028, 22] on span "Tiara Willis - Sturgis | My Community Dental Centers" at bounding box center [1054, 21] width 203 height 12
click at [1092, 49] on button "Account Selection" at bounding box center [1110, 43] width 89 height 25
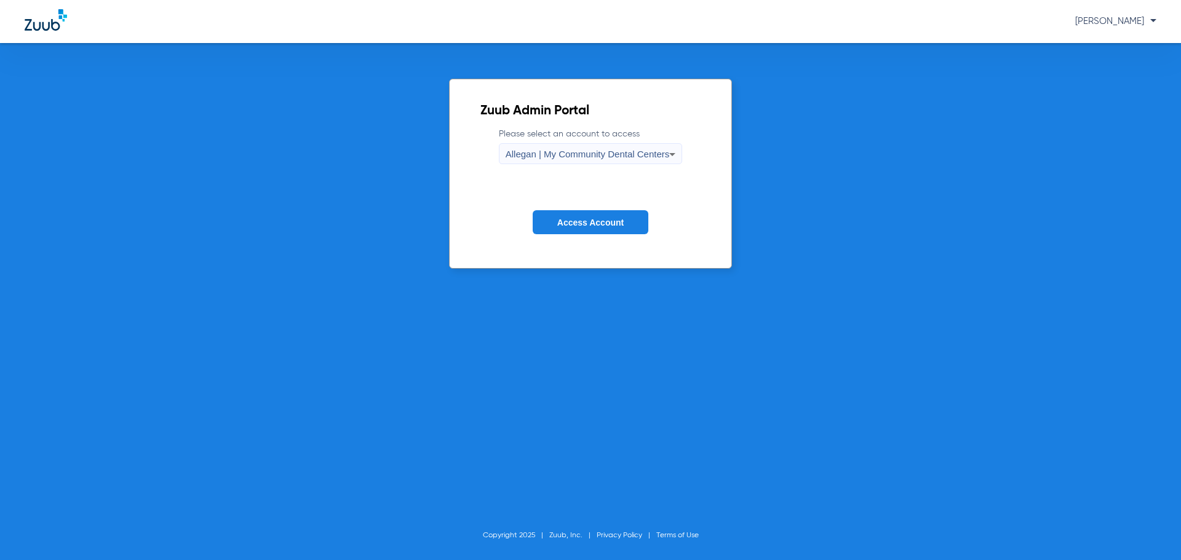
click at [566, 155] on span "Allegan | My Community Dental Centers" at bounding box center [588, 154] width 164 height 10
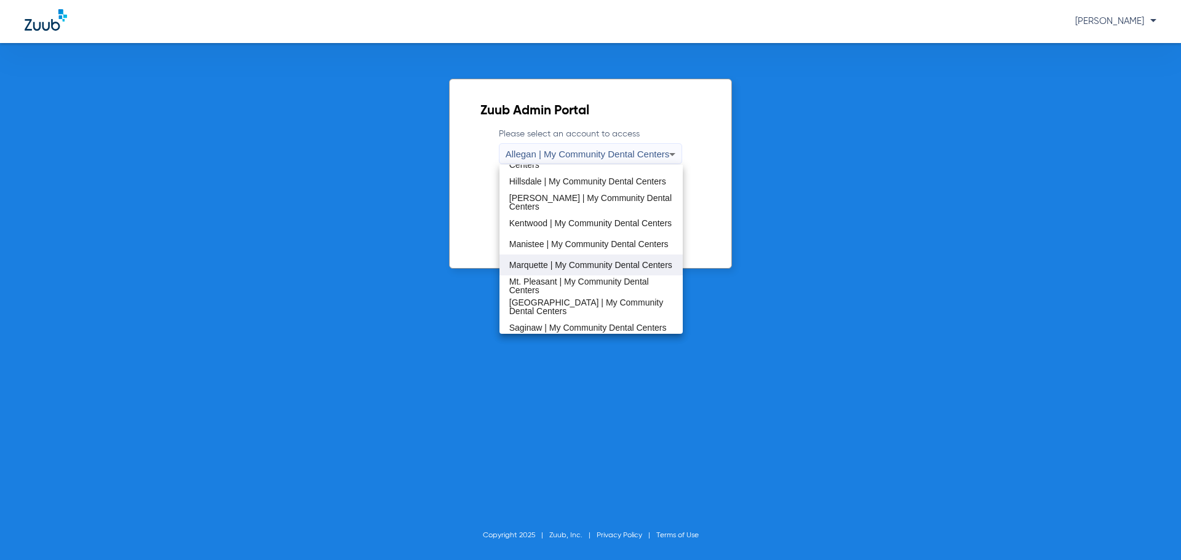
scroll to position [308, 0]
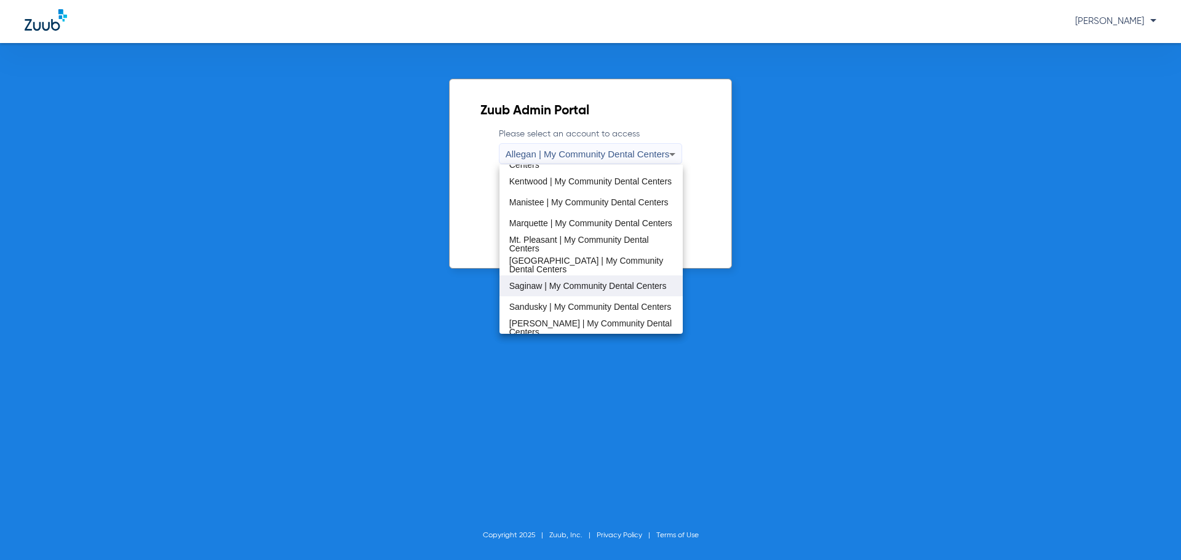
click at [558, 282] on span "Saginaw | My Community Dental Centers" at bounding box center [587, 286] width 157 height 9
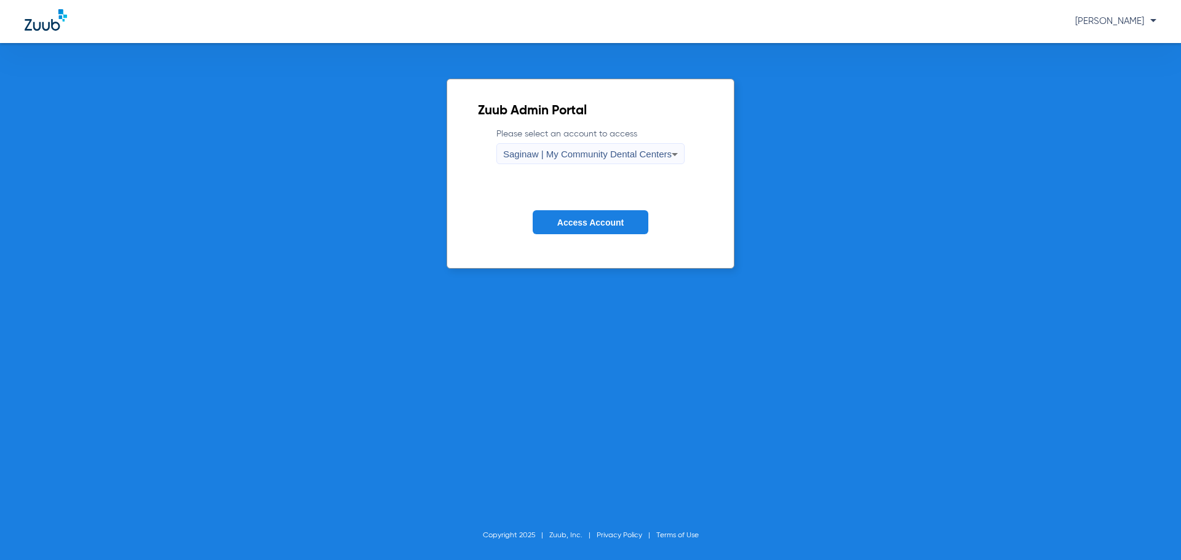
click at [591, 218] on span "Access Account" at bounding box center [590, 223] width 66 height 10
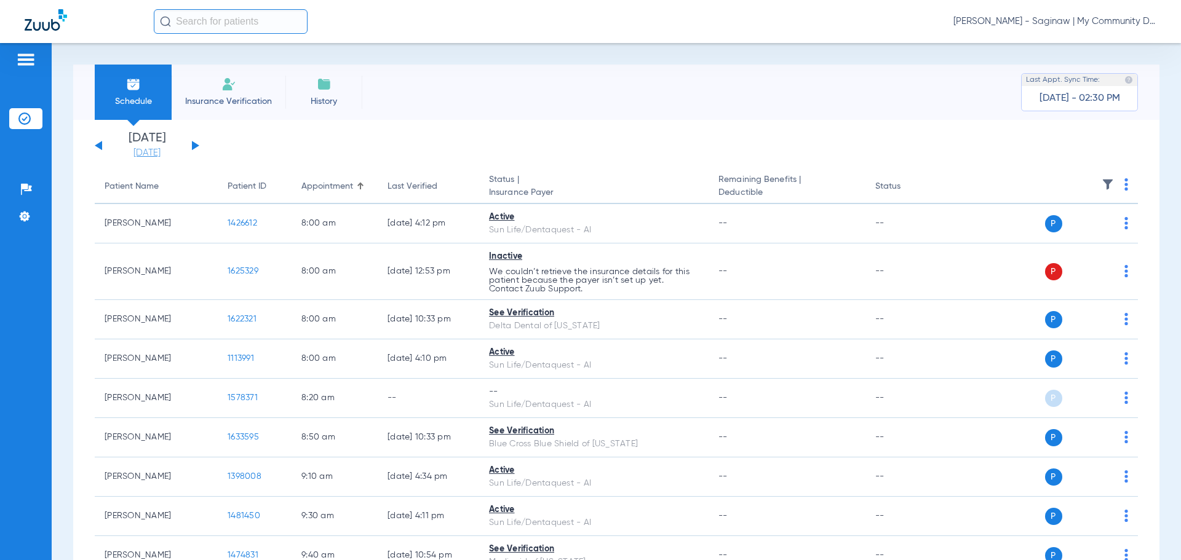
click at [162, 152] on link "[DATE]" at bounding box center [147, 153] width 74 height 12
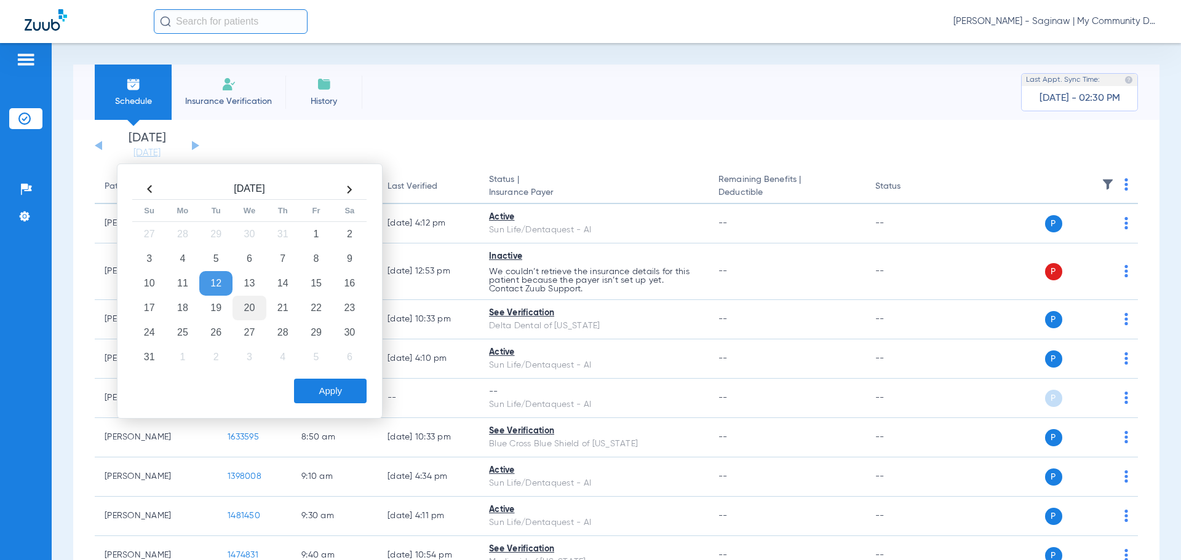
click at [248, 312] on td "20" at bounding box center [248, 308] width 33 height 25
click at [316, 392] on button "Apply" at bounding box center [330, 391] width 73 height 25
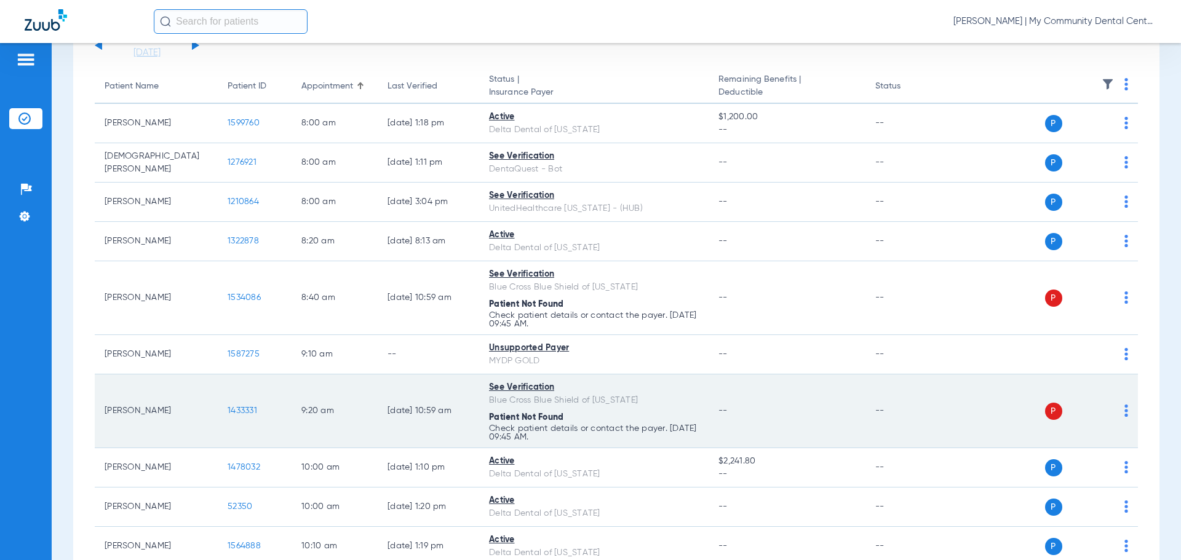
scroll to position [38, 0]
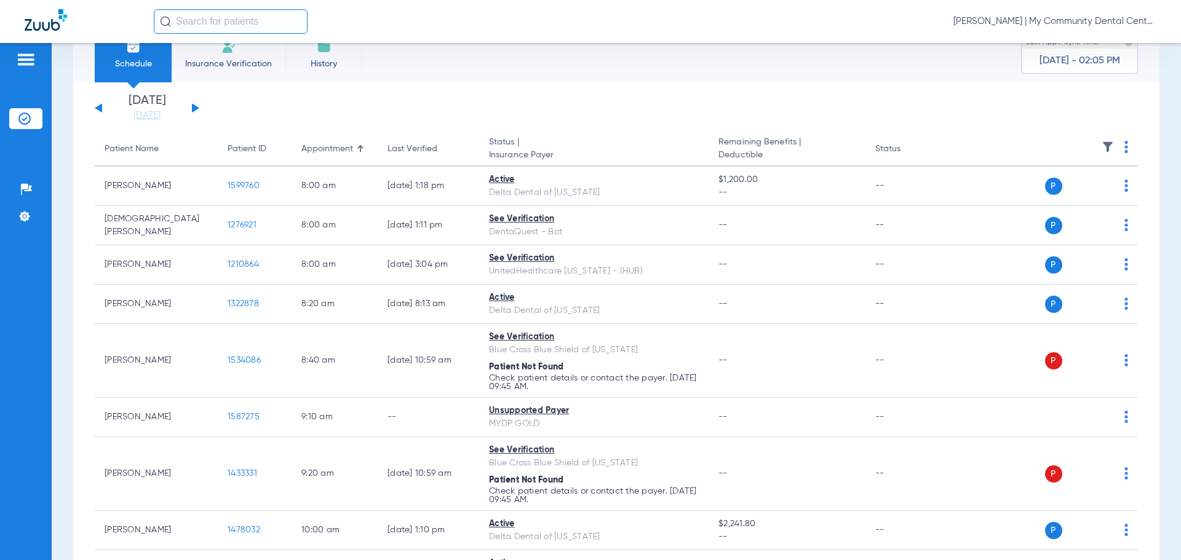
click at [1102, 151] on img at bounding box center [1108, 147] width 12 height 12
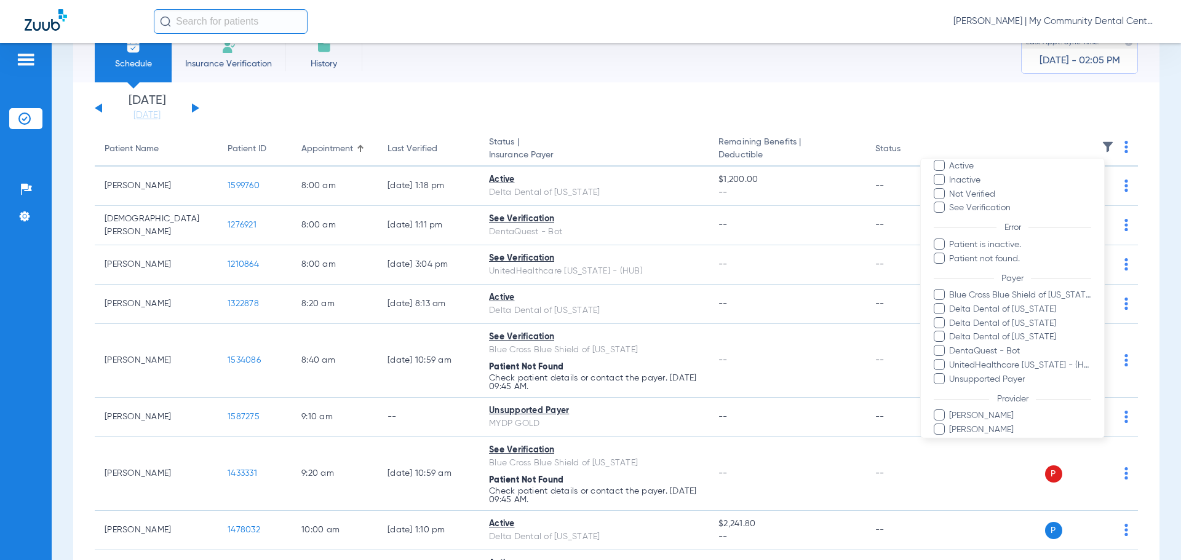
scroll to position [113, 0]
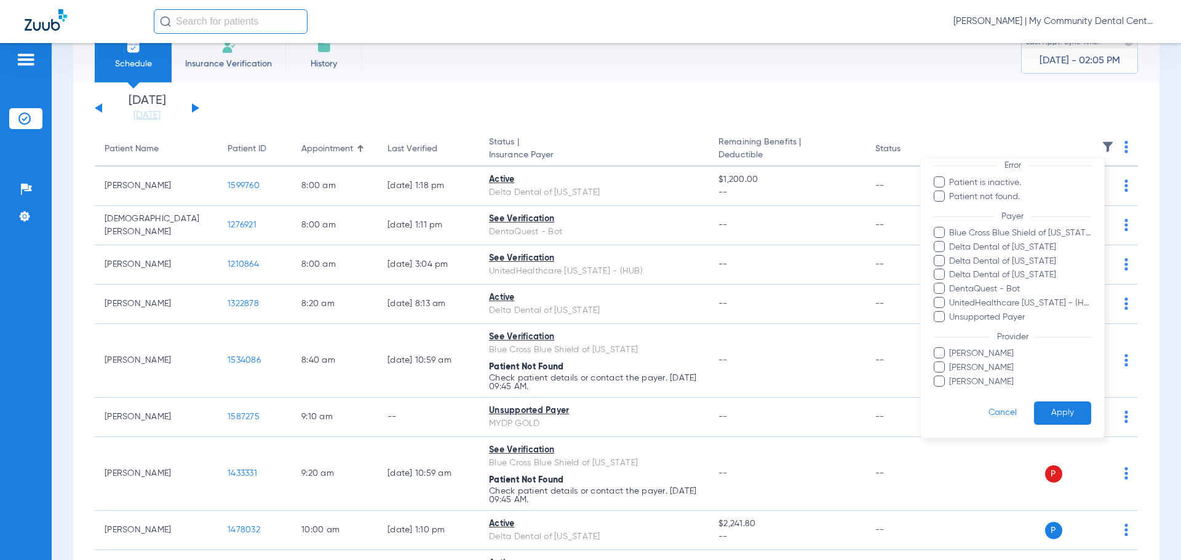
click at [1031, 28] on div at bounding box center [590, 280] width 1181 height 560
click at [1037, 15] on span "[PERSON_NAME] | My Community Dental Centers" at bounding box center [1054, 21] width 203 height 12
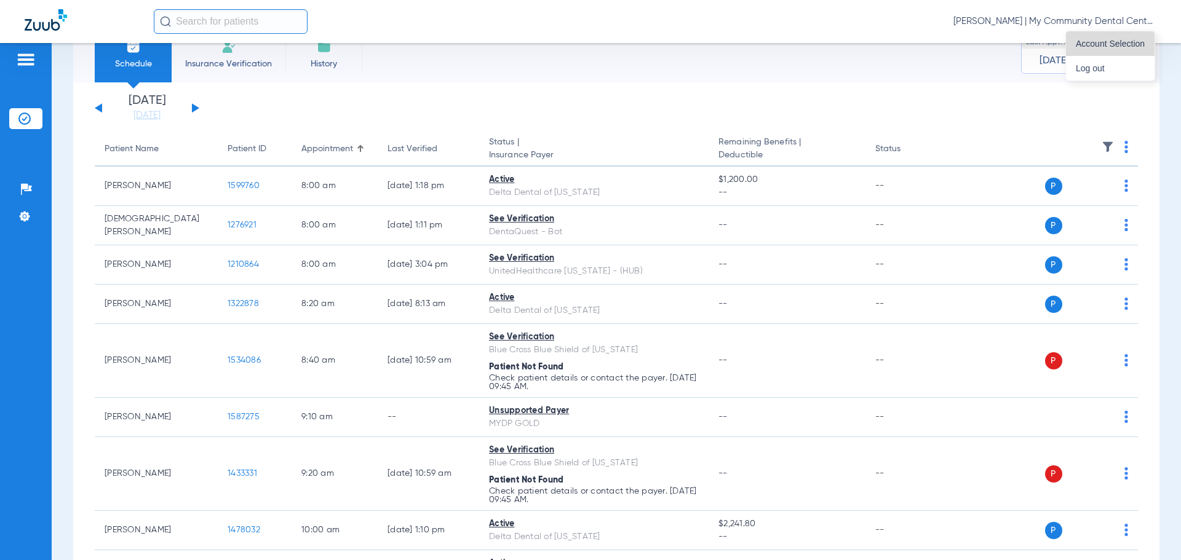
click at [1086, 42] on span "Account Selection" at bounding box center [1110, 43] width 69 height 9
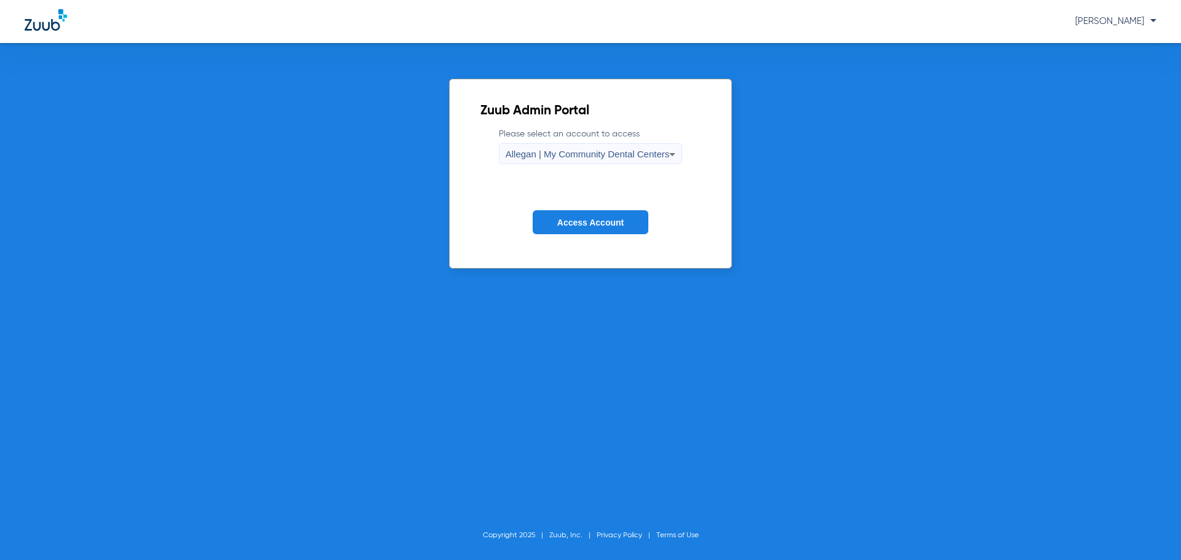
click at [586, 154] on span "Allegan | My Community Dental Centers" at bounding box center [588, 154] width 164 height 10
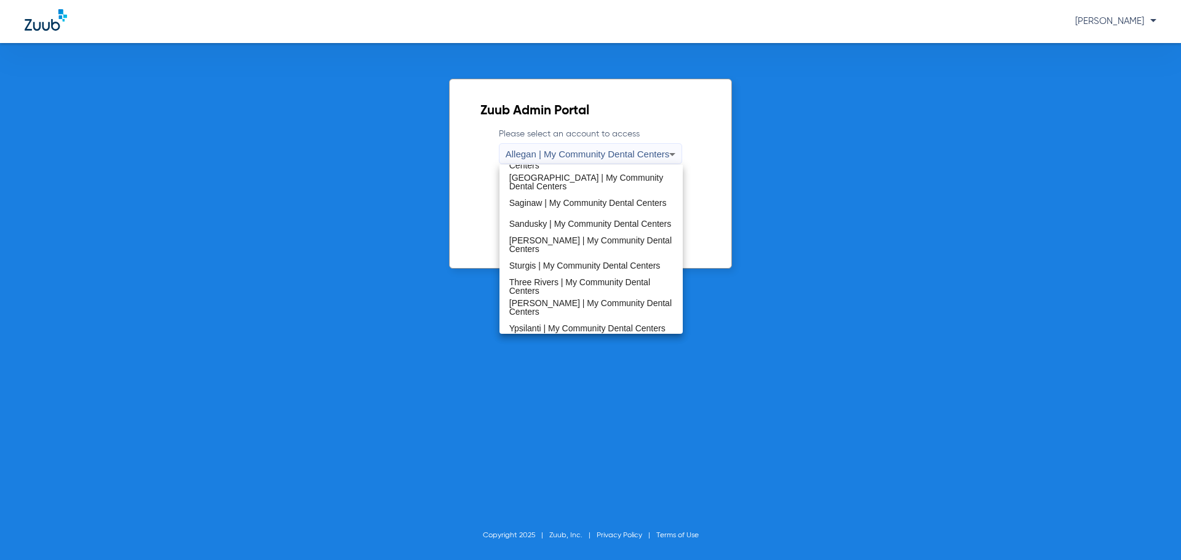
scroll to position [395, 0]
click at [562, 240] on span "[PERSON_NAME] | My Community Dental Centers" at bounding box center [591, 239] width 164 height 17
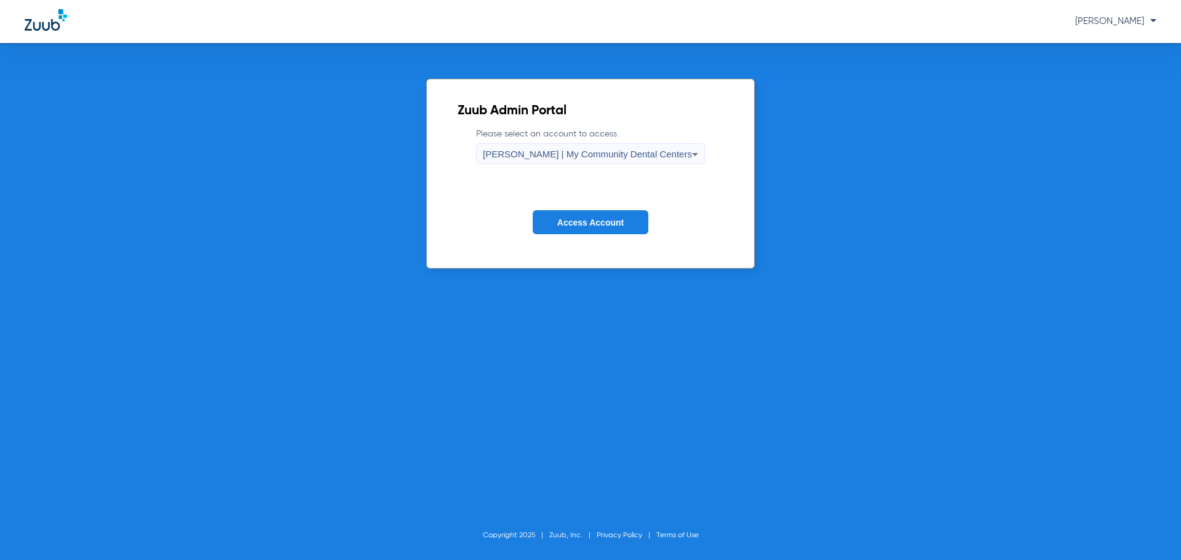
click at [566, 222] on span "Access Account" at bounding box center [590, 223] width 66 height 10
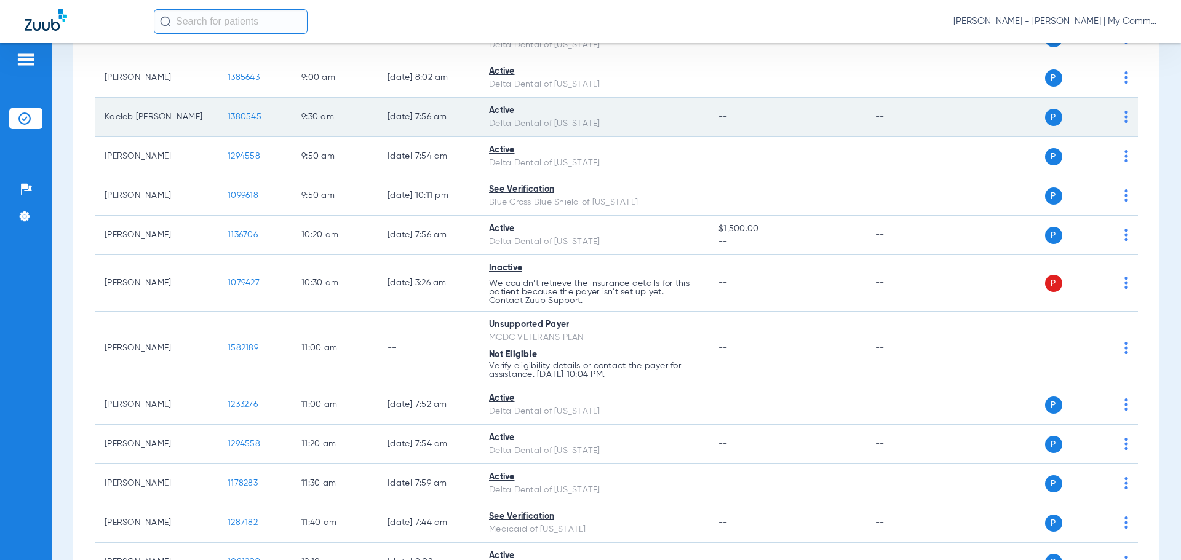
scroll to position [22, 0]
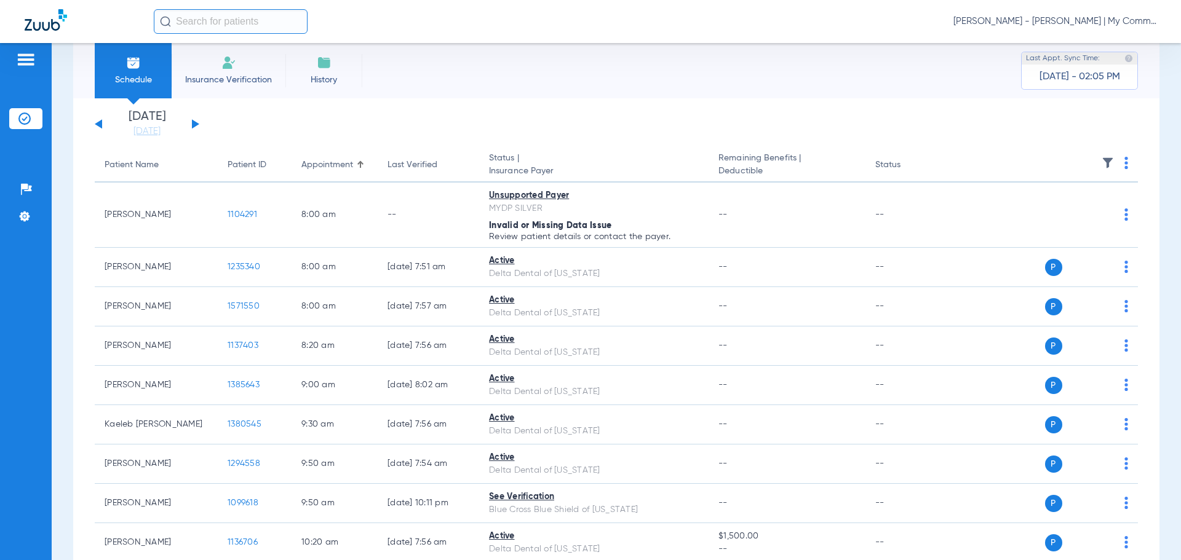
click at [1102, 161] on img at bounding box center [1108, 163] width 12 height 12
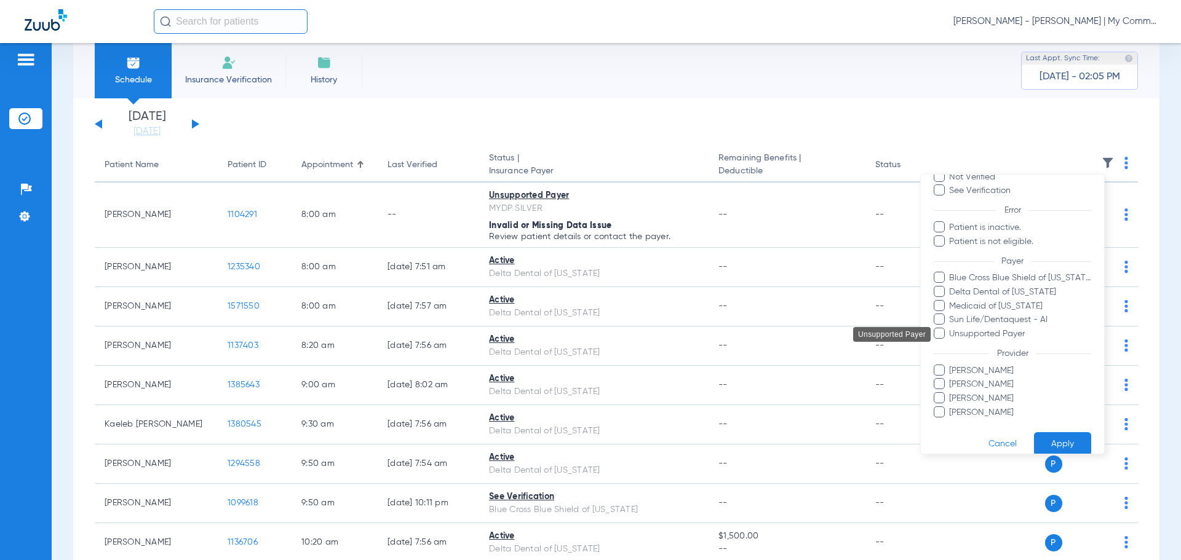
scroll to position [98, 0]
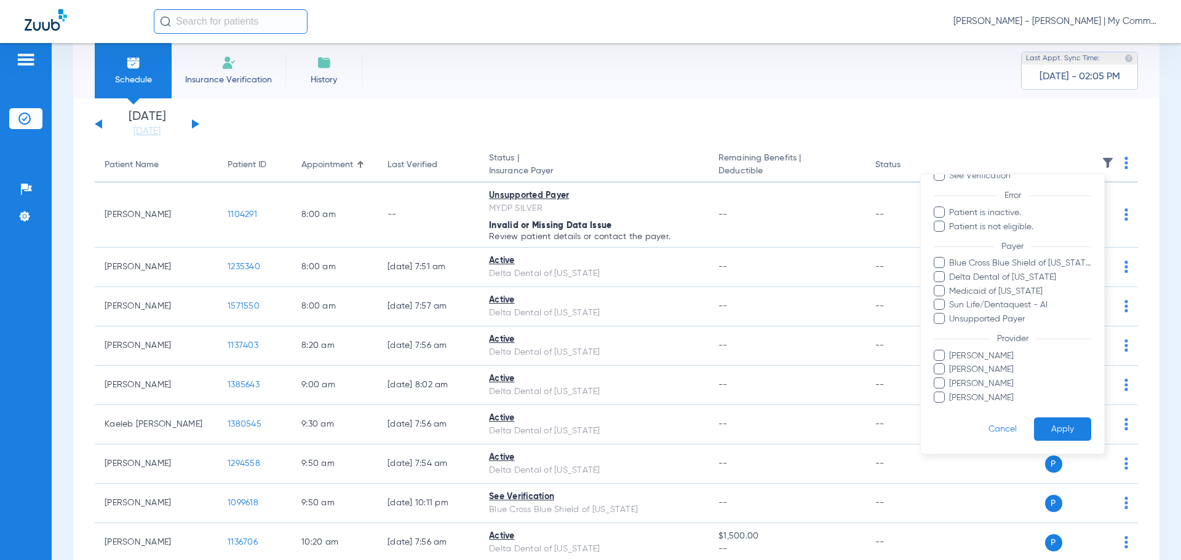
click at [1008, 359] on span "[PERSON_NAME]" at bounding box center [1019, 356] width 143 height 13
click at [951, 365] on input "[PERSON_NAME]" at bounding box center [951, 365] width 0 height 0
click at [1055, 431] on button "Apply" at bounding box center [1062, 430] width 57 height 24
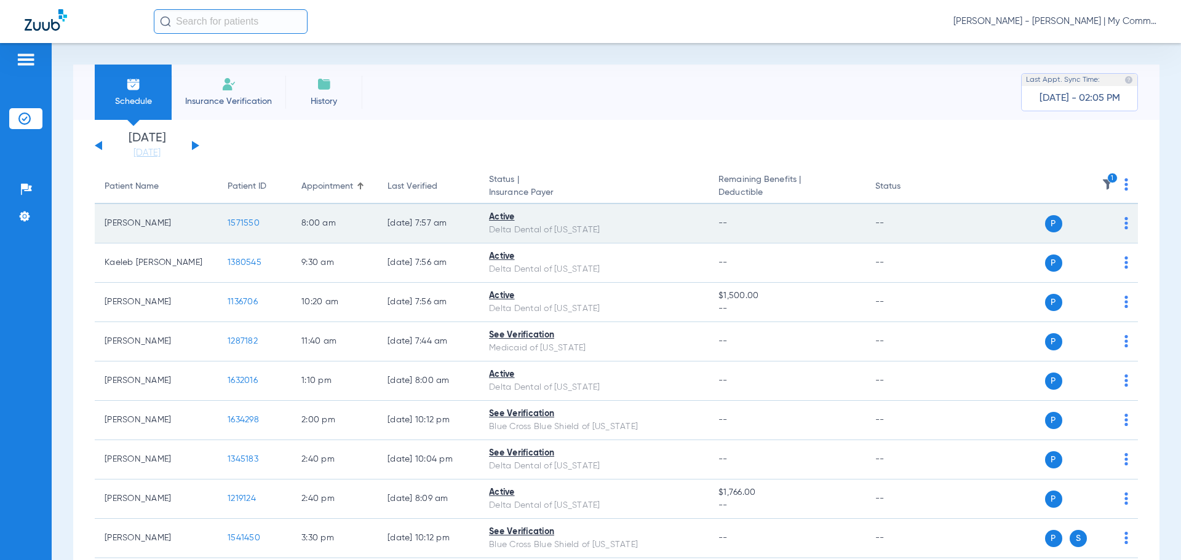
click at [236, 220] on span "1571550" at bounding box center [244, 223] width 32 height 9
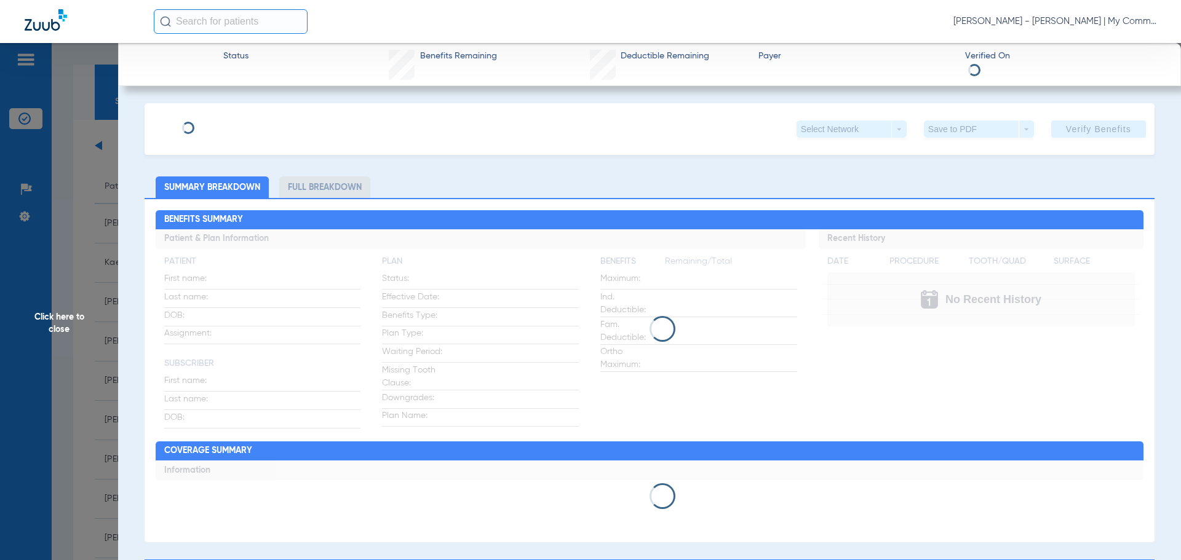
drag, startPoint x: 95, startPoint y: 292, endPoint x: 108, endPoint y: 239, distance: 55.0
click at [94, 292] on span "Click here to close" at bounding box center [59, 323] width 118 height 560
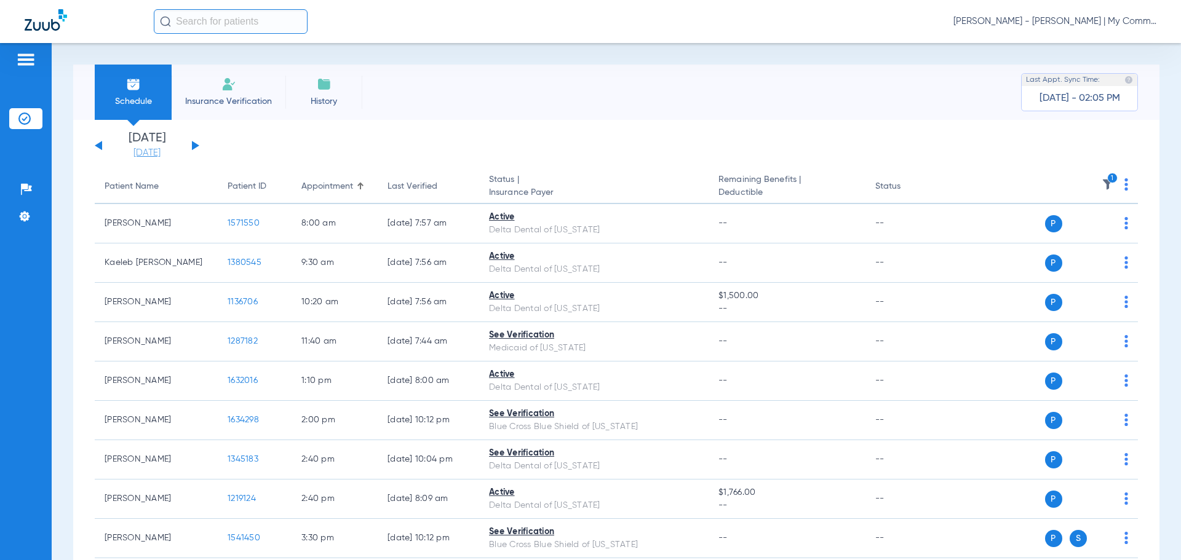
click at [140, 149] on link "[DATE]" at bounding box center [147, 153] width 74 height 12
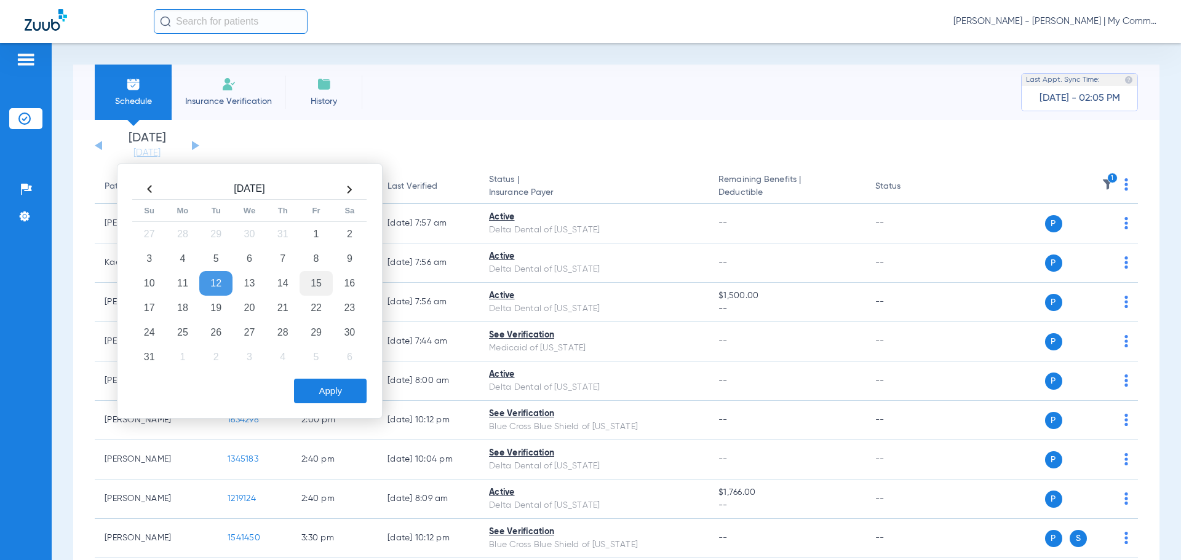
click at [308, 280] on td "15" at bounding box center [316, 283] width 33 height 25
click at [317, 392] on button "Apply" at bounding box center [330, 391] width 73 height 25
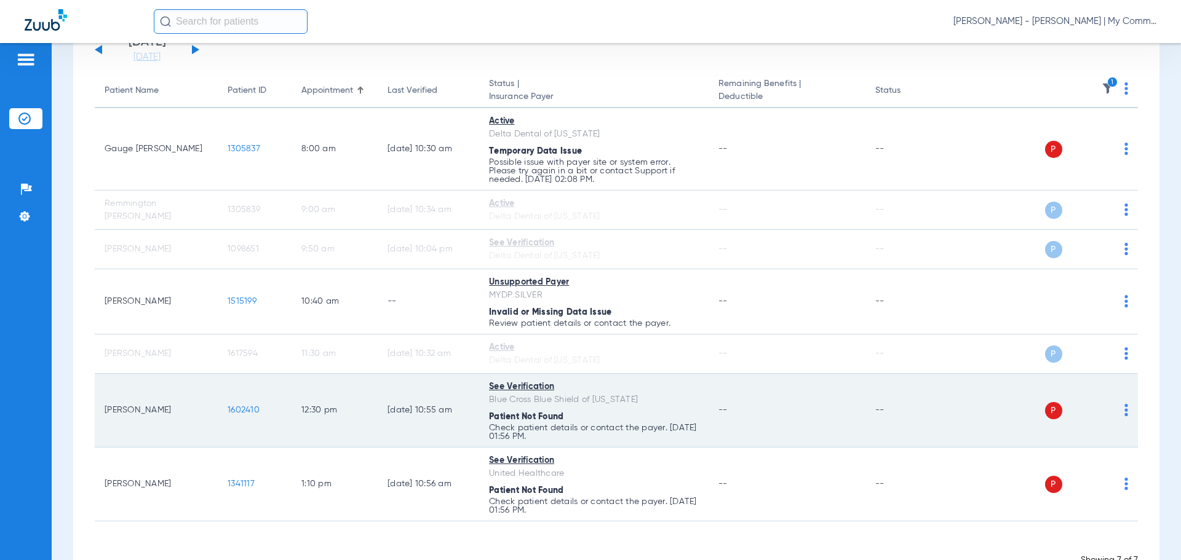
scroll to position [74, 0]
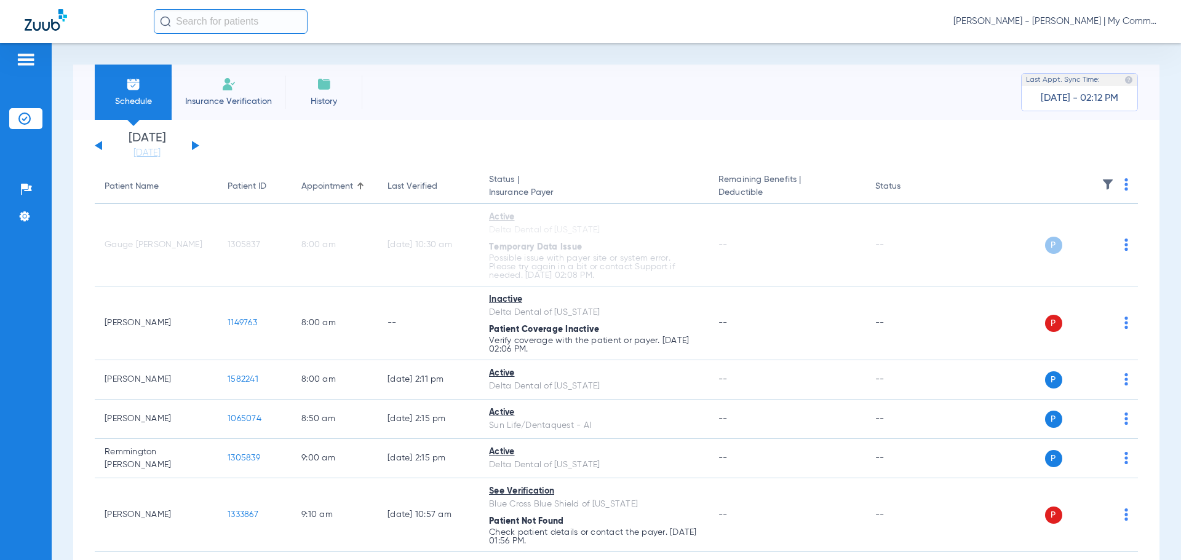
click at [1102, 183] on img at bounding box center [1108, 184] width 12 height 12
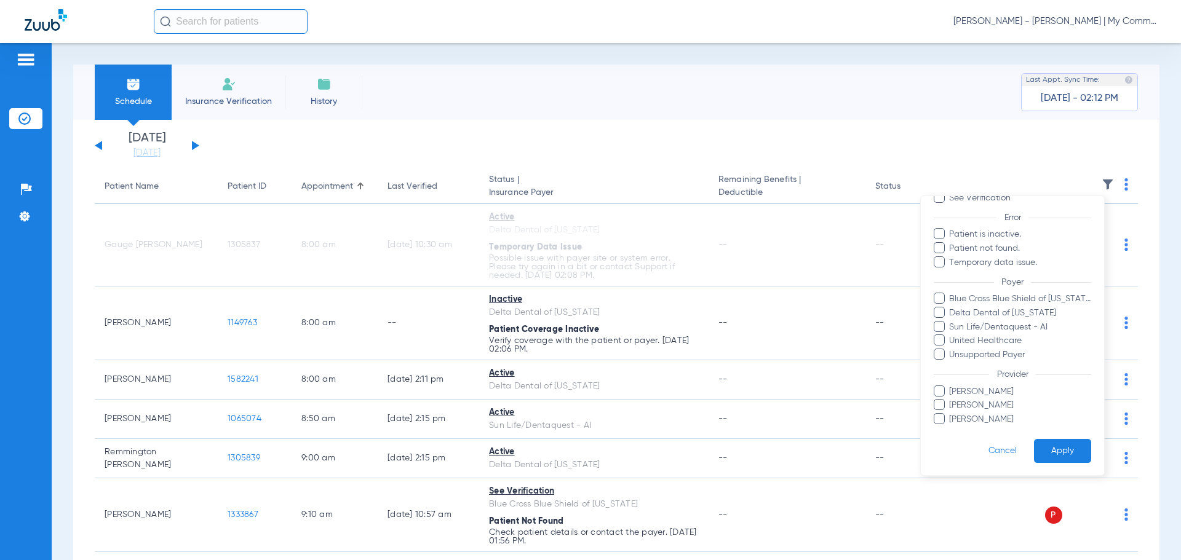
scroll to position [85, 0]
click at [1008, 416] on span "Kristi Wernholm" at bounding box center [1019, 419] width 143 height 13
click at [951, 427] on input "Kristi Wernholm" at bounding box center [951, 427] width 0 height 0
click at [1007, 415] on span "Kristi Wernholm" at bounding box center [1019, 419] width 143 height 13
click at [951, 427] on input "Kristi Wernholm" at bounding box center [951, 427] width 0 height 0
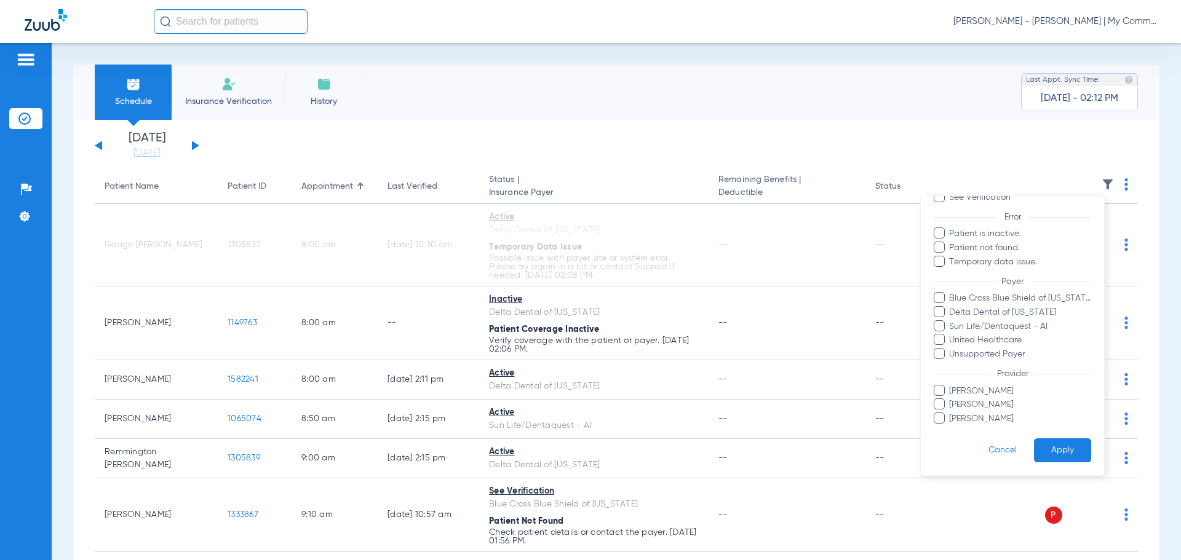
click at [1002, 402] on span "Ammar Houssein" at bounding box center [1019, 405] width 143 height 13
click at [951, 413] on input "Ammar Houssein" at bounding box center [951, 413] width 0 height 0
click at [1047, 458] on button "Apply" at bounding box center [1062, 451] width 57 height 24
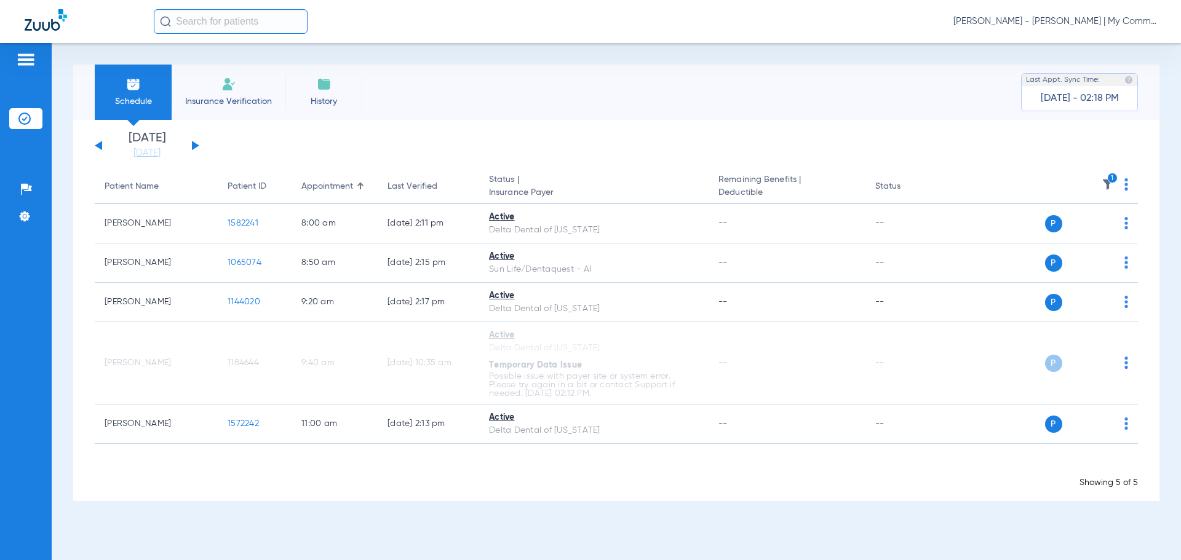
click at [1103, 177] on th "1" at bounding box center [1043, 187] width 190 height 34
click at [1110, 181] on icon "1" at bounding box center [1112, 178] width 11 height 11
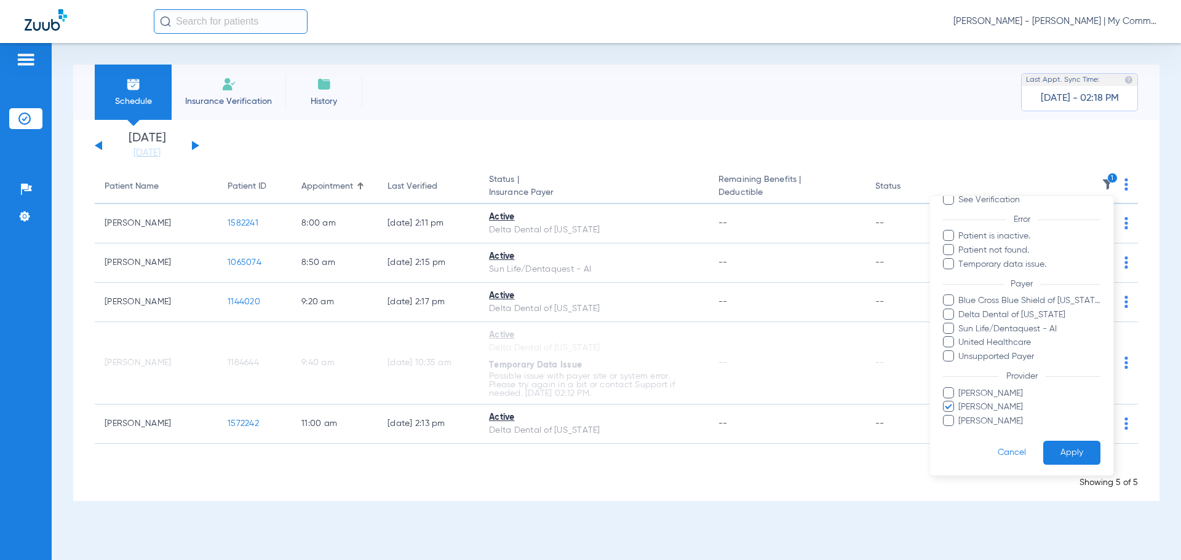
scroll to position [85, 0]
click at [1060, 445] on button "Apply" at bounding box center [1071, 451] width 57 height 24
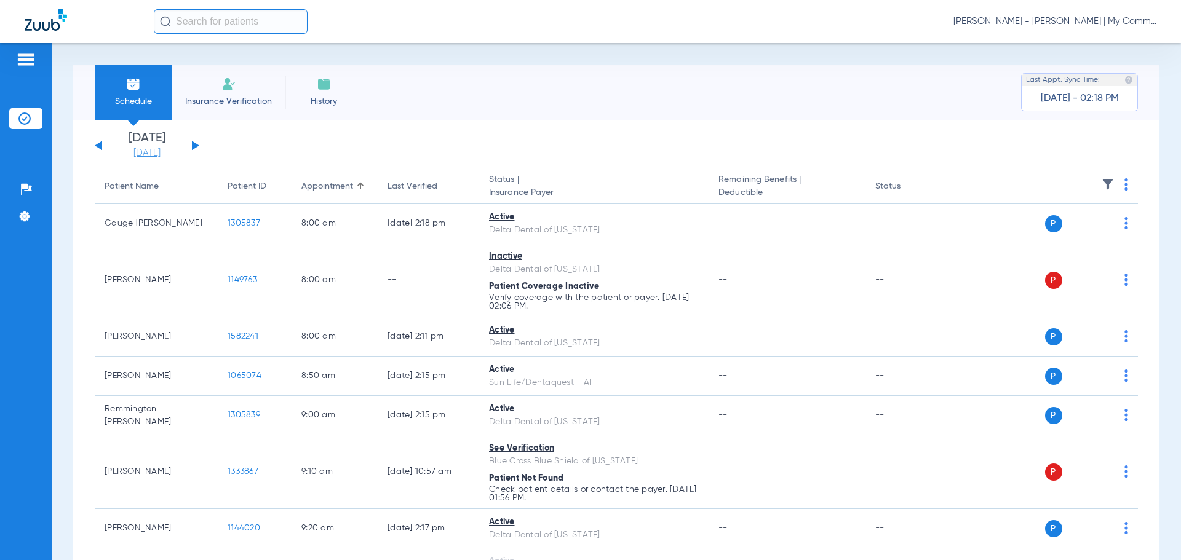
click at [131, 154] on link "[DATE]" at bounding box center [147, 153] width 74 height 12
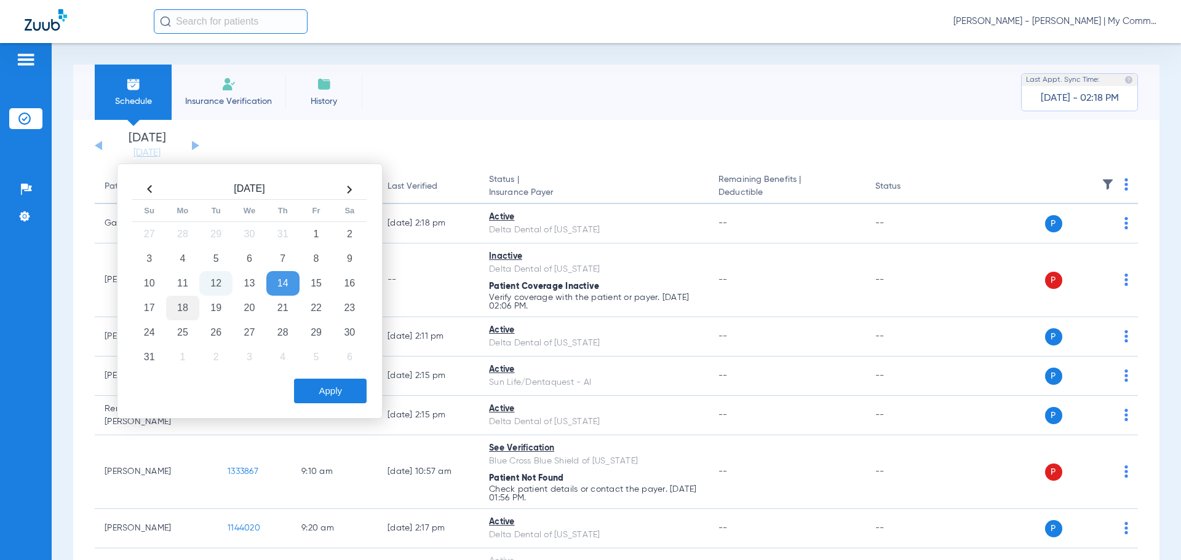
click at [186, 305] on td "18" at bounding box center [182, 308] width 33 height 25
click at [322, 387] on button "Apply" at bounding box center [330, 391] width 73 height 25
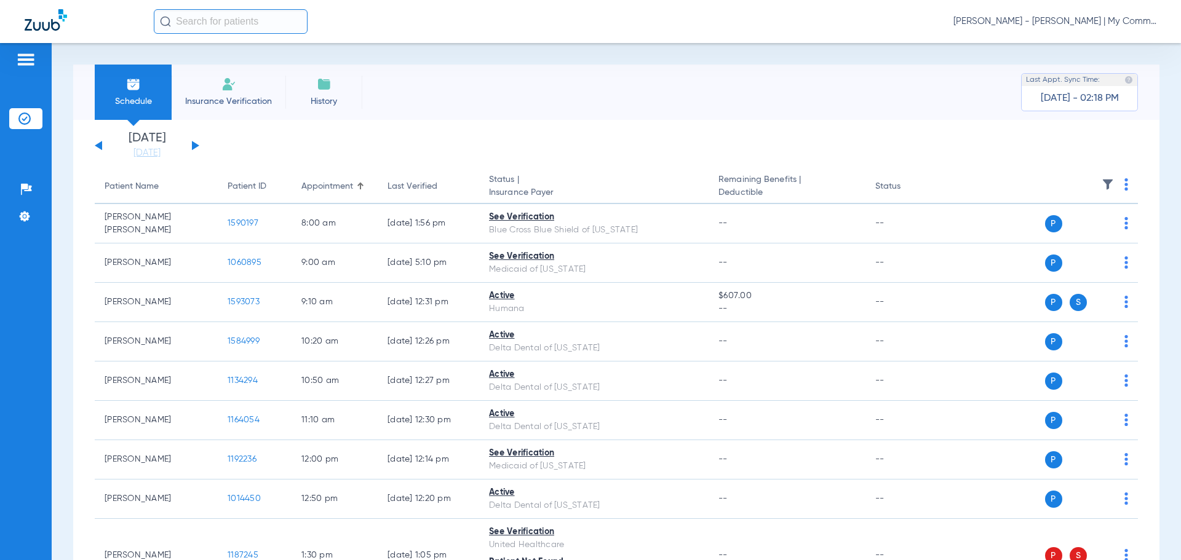
click at [1113, 188] on th at bounding box center [1043, 187] width 190 height 34
click at [1124, 189] on img at bounding box center [1126, 184] width 4 height 12
click at [1076, 239] on button "Verify All" at bounding box center [1070, 233] width 97 height 25
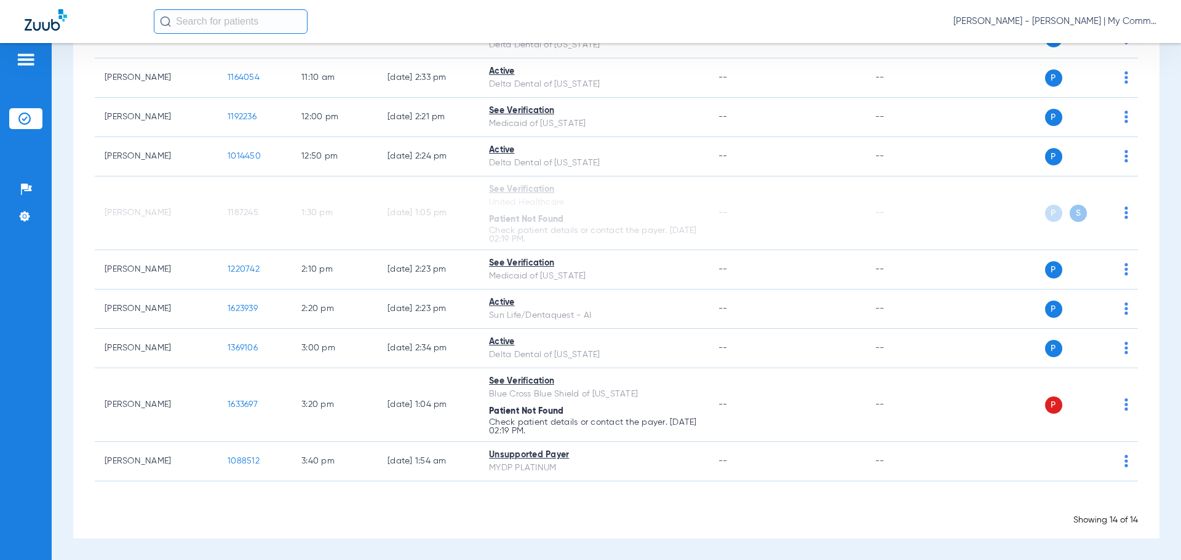
scroll to position [386, 0]
click at [1046, 18] on span "Tiara Willis - Sidney | My Community Dental Centers" at bounding box center [1054, 21] width 203 height 12
click at [1087, 41] on span "Account Selection" at bounding box center [1110, 43] width 69 height 9
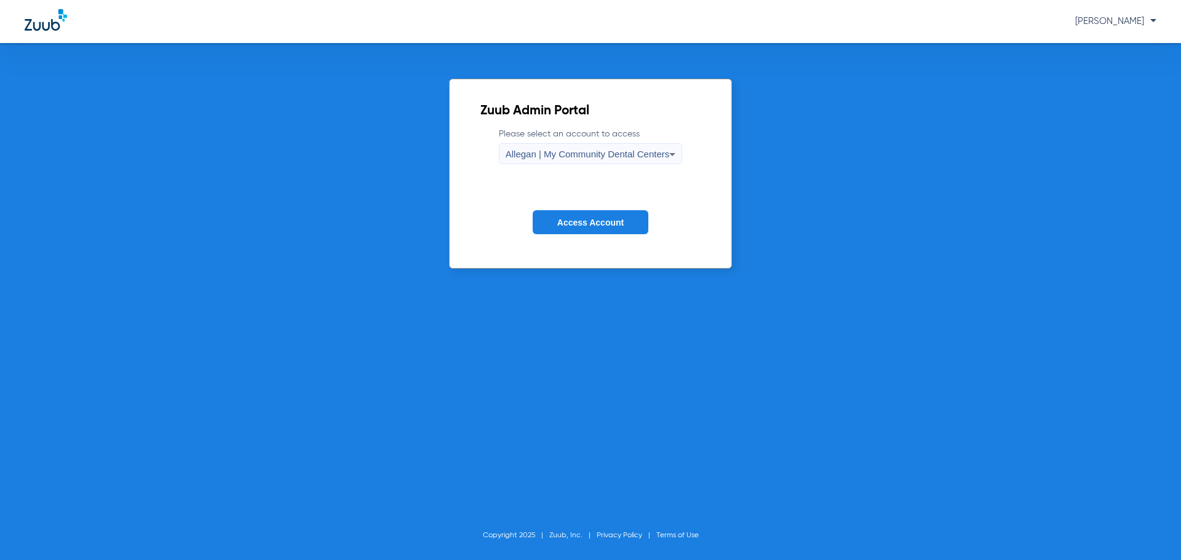
click at [577, 164] on div "Allegan | My Community Dental Centers" at bounding box center [588, 154] width 164 height 21
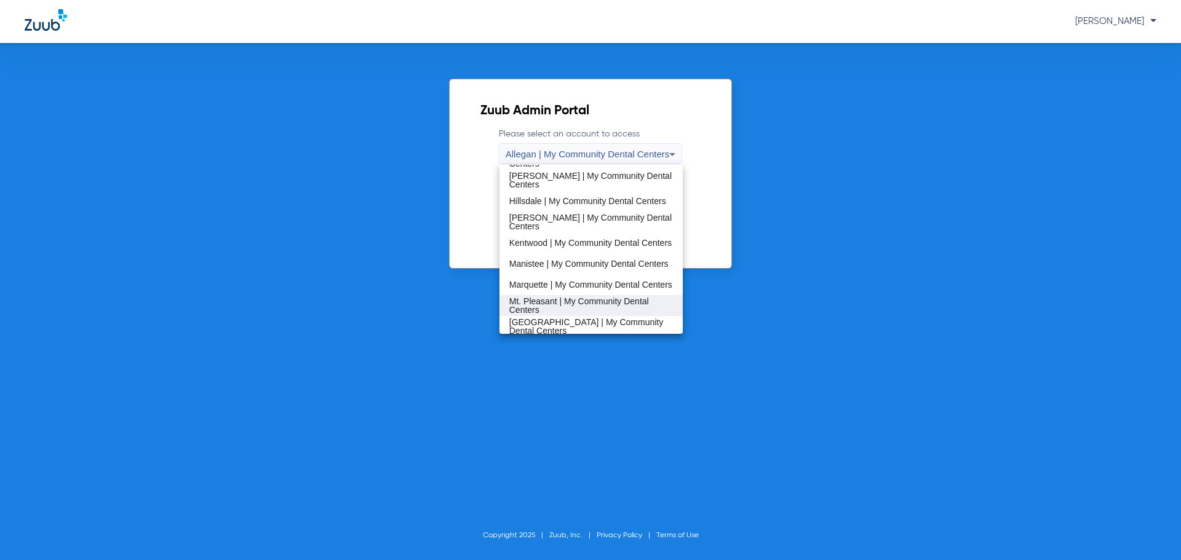
scroll to position [308, 0]
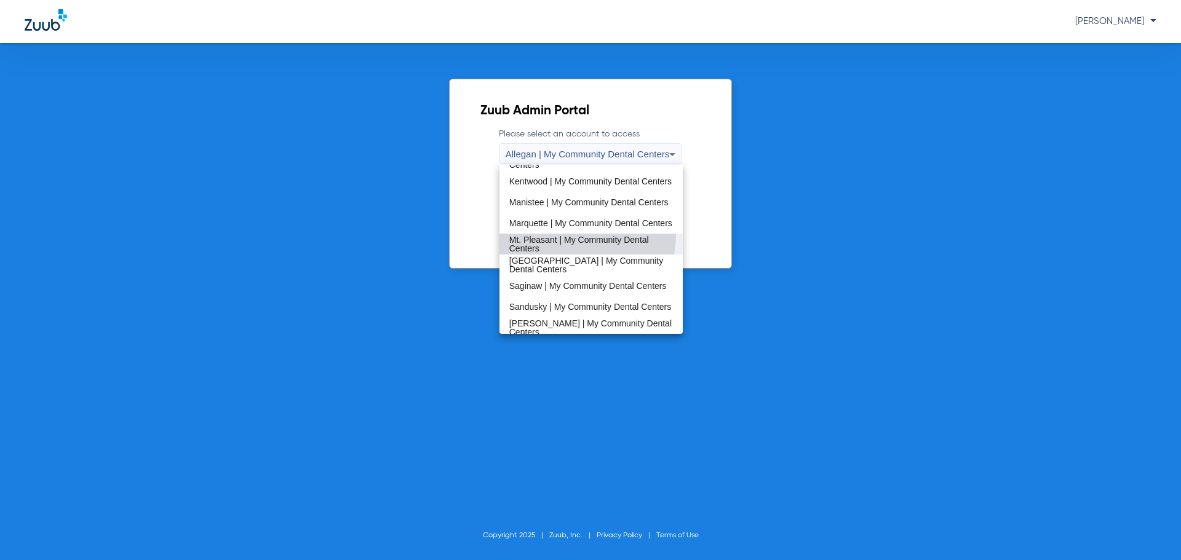
click at [577, 236] on span "Mt. Pleasant | My Community Dental Centers" at bounding box center [591, 244] width 164 height 17
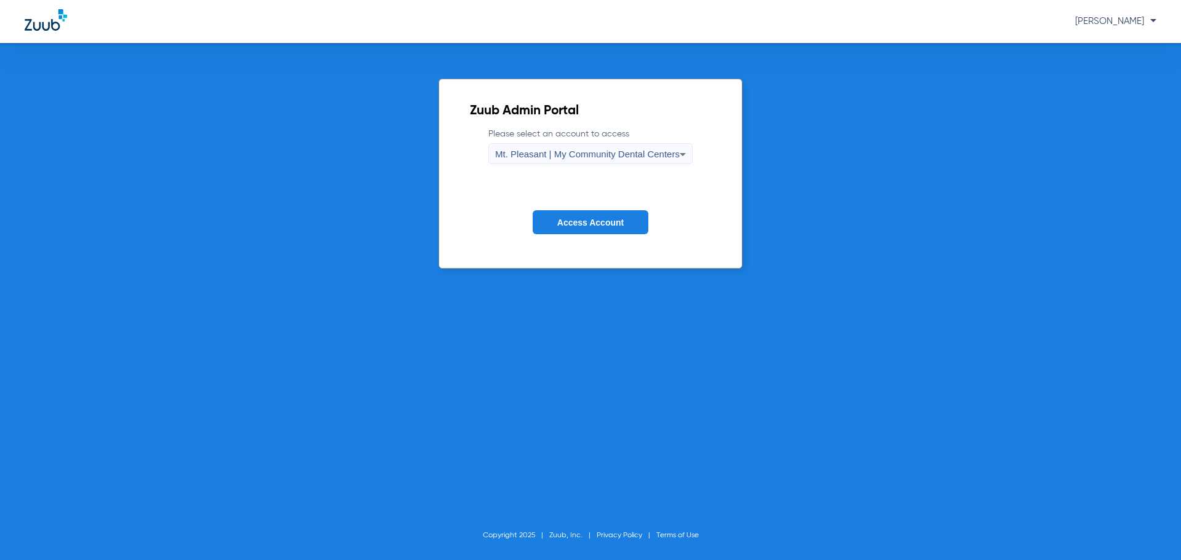
click at [582, 226] on span "Access Account" at bounding box center [590, 223] width 66 height 10
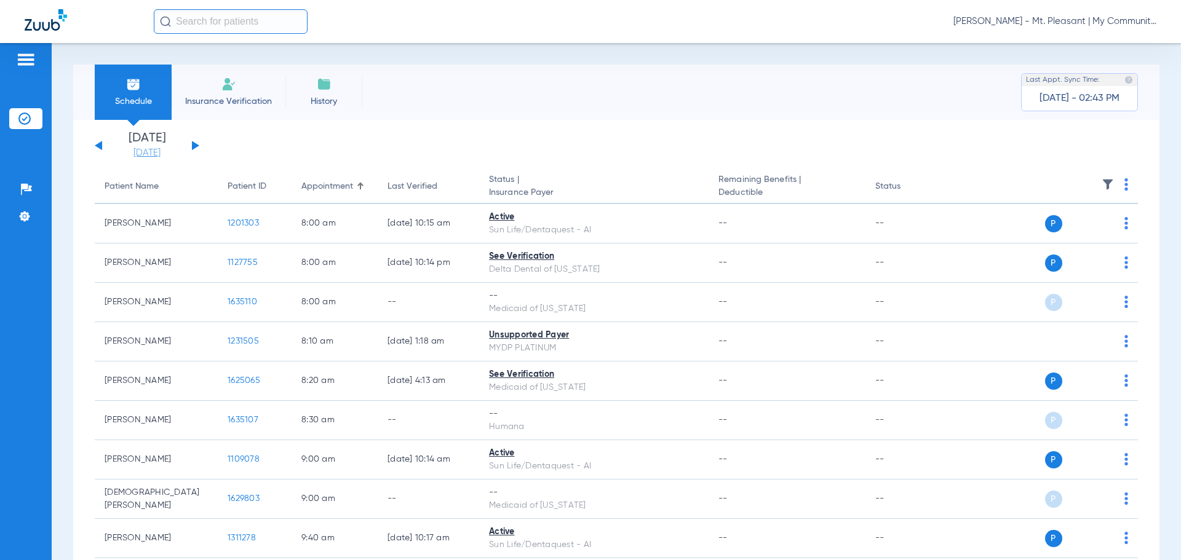
click at [158, 154] on link "[DATE]" at bounding box center [147, 153] width 74 height 12
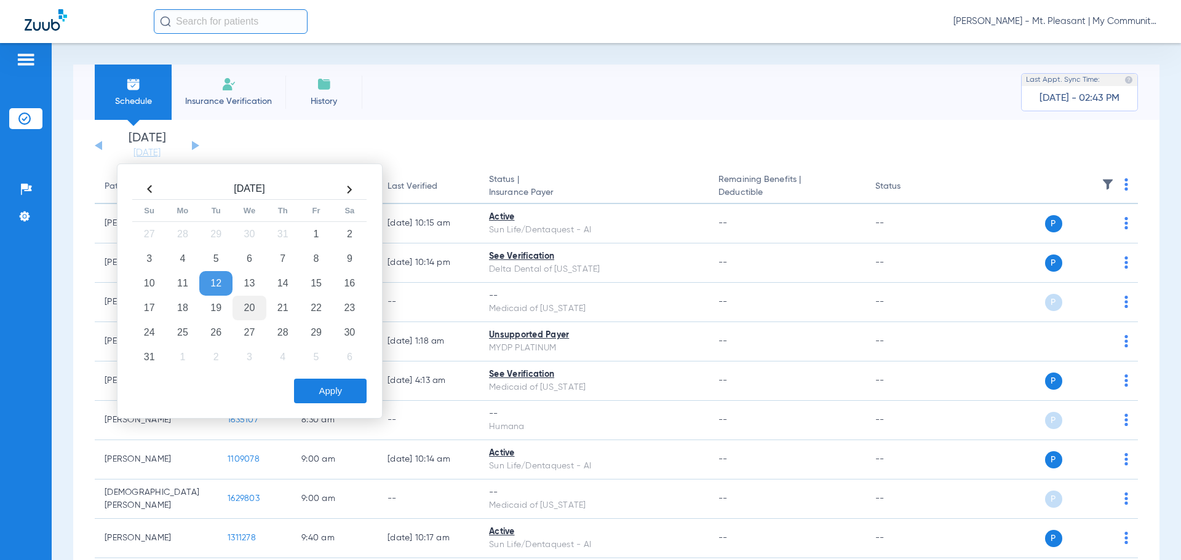
click at [258, 306] on td "20" at bounding box center [248, 308] width 33 height 25
click at [319, 386] on button "Apply" at bounding box center [330, 391] width 73 height 25
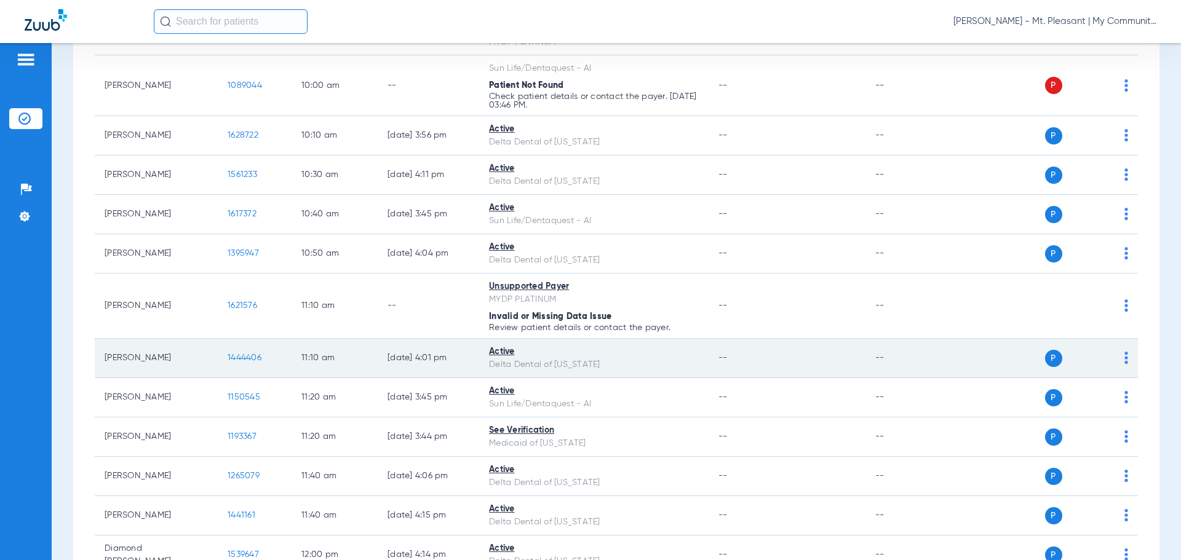
scroll to position [431, 0]
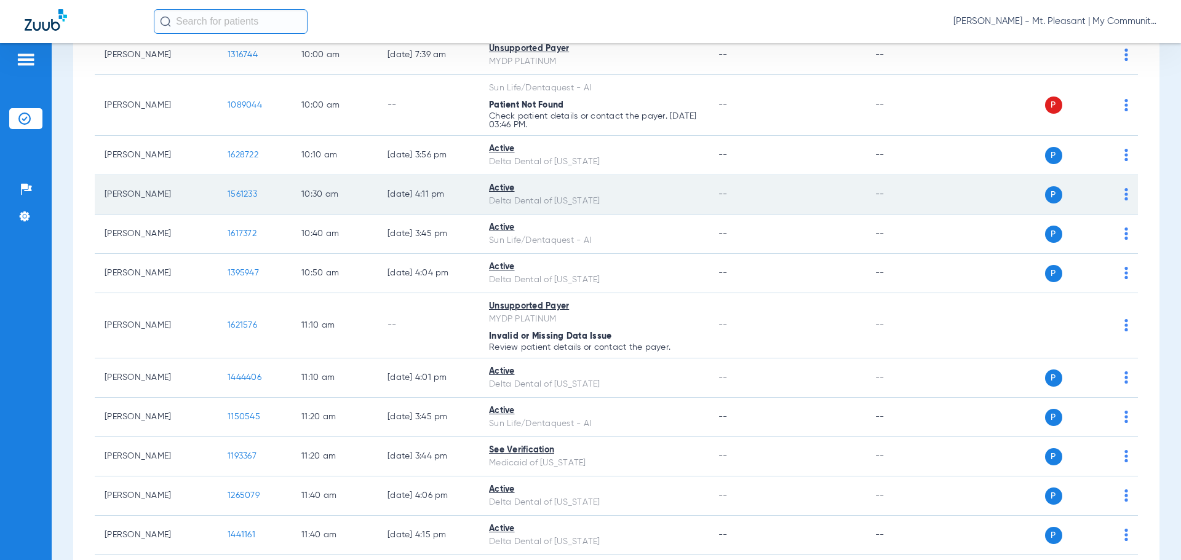
click at [242, 192] on span "1561233" at bounding box center [243, 194] width 30 height 9
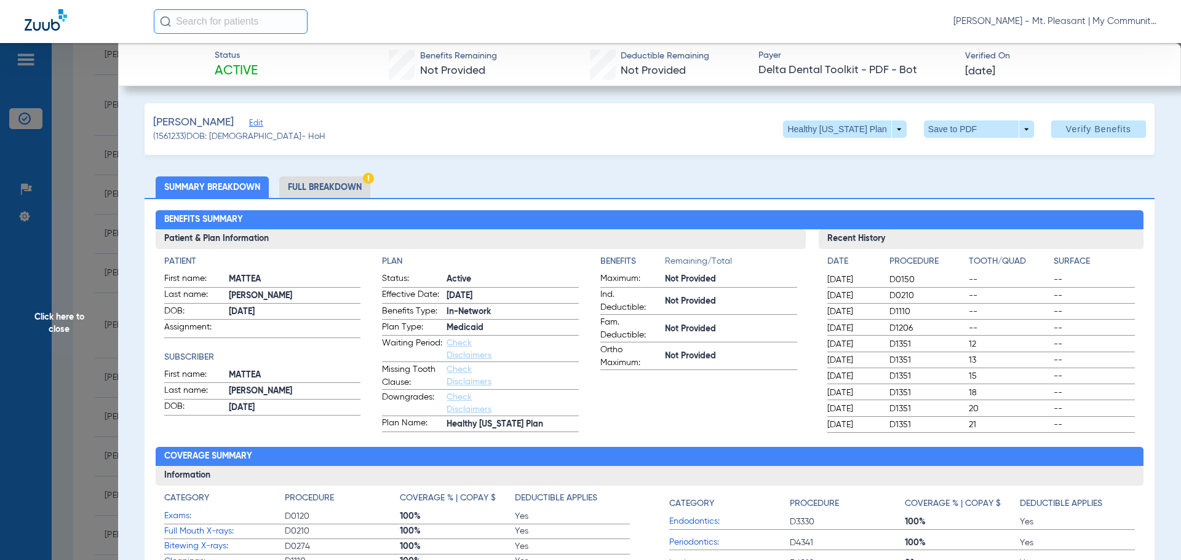
click at [325, 191] on li "Full Breakdown" at bounding box center [324, 188] width 91 height 22
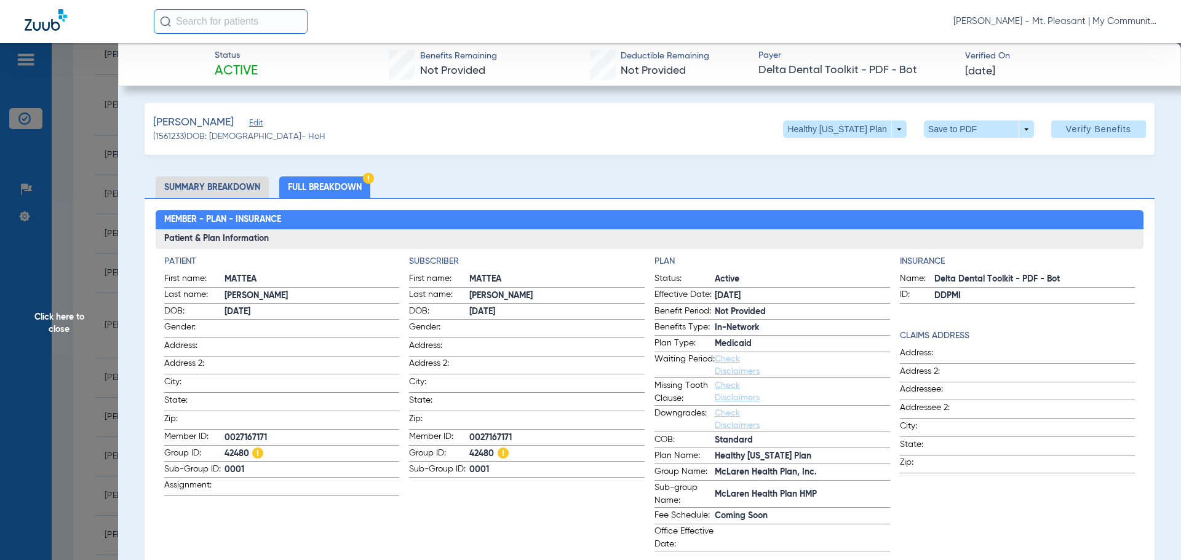
click at [89, 235] on span "Click here to close" at bounding box center [59, 323] width 118 height 560
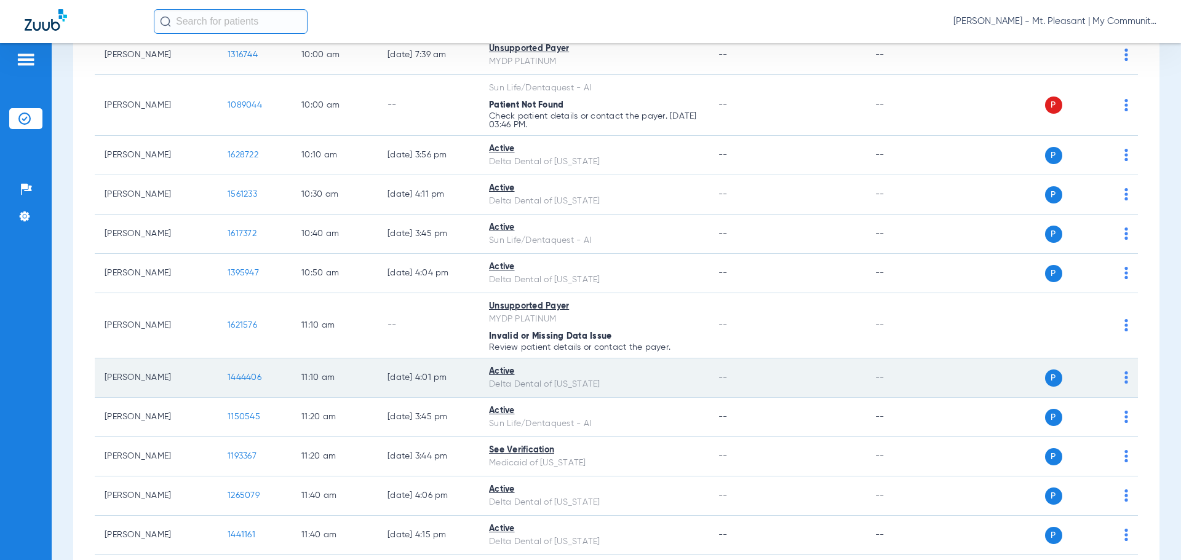
click at [248, 376] on span "1444406" at bounding box center [245, 377] width 34 height 9
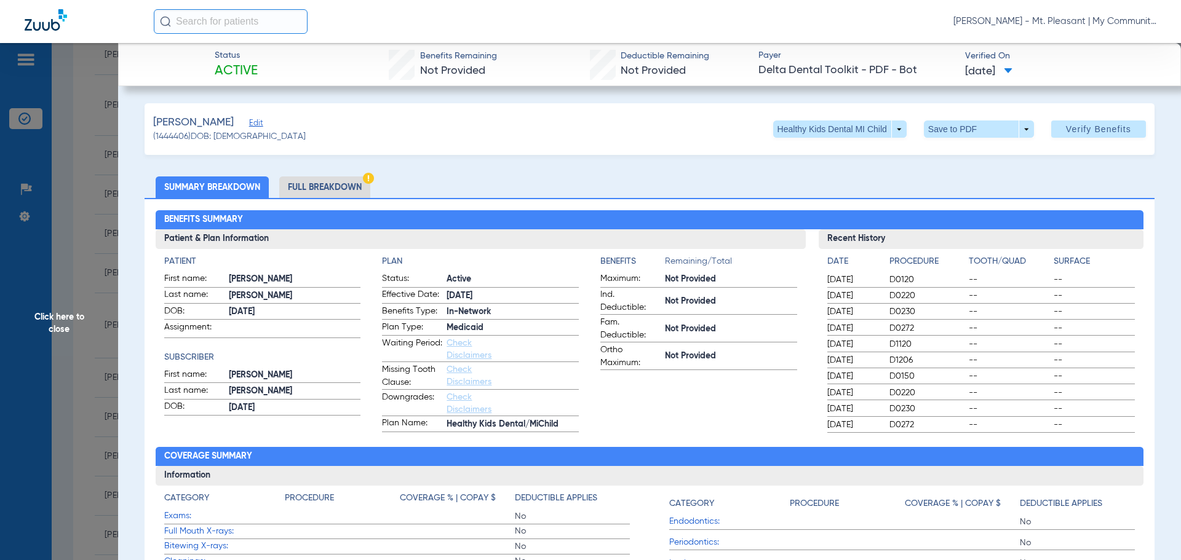
click at [318, 194] on li "Full Breakdown" at bounding box center [324, 188] width 91 height 22
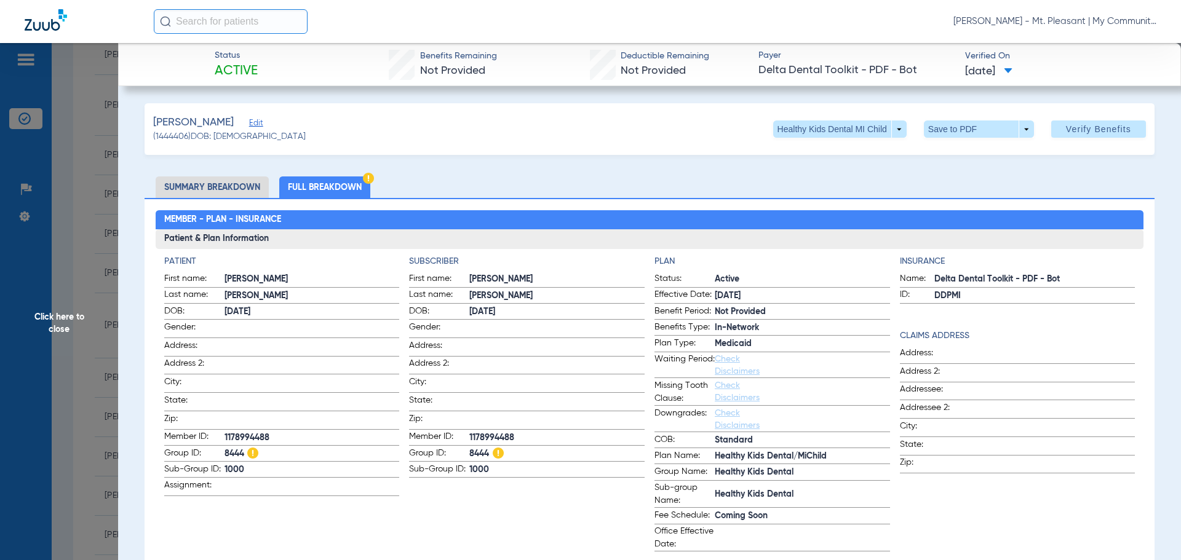
click at [116, 306] on span "Click here to close" at bounding box center [59, 323] width 118 height 560
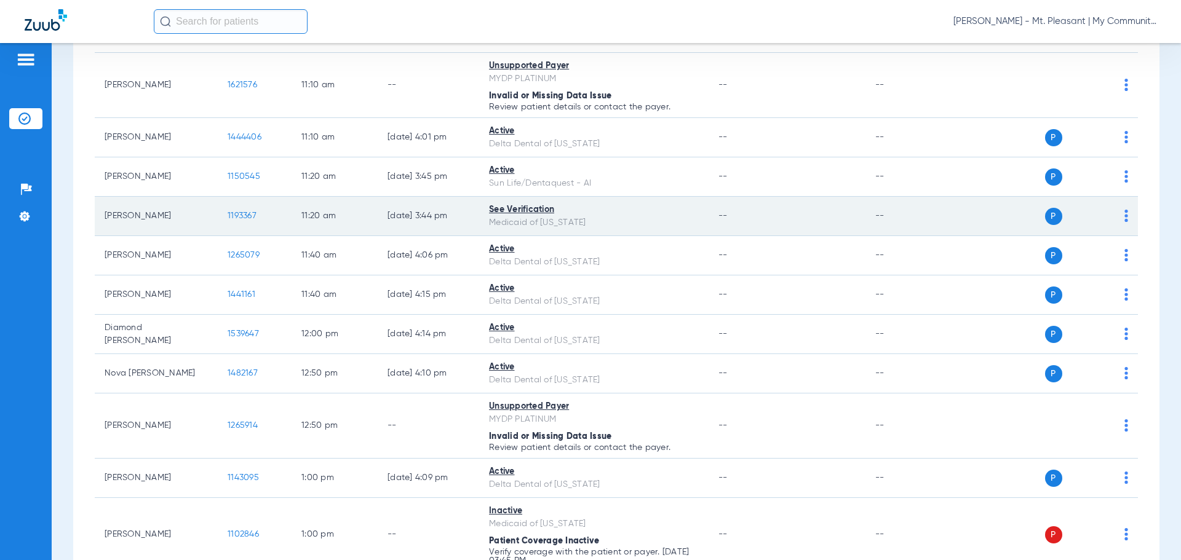
scroll to position [677, 0]
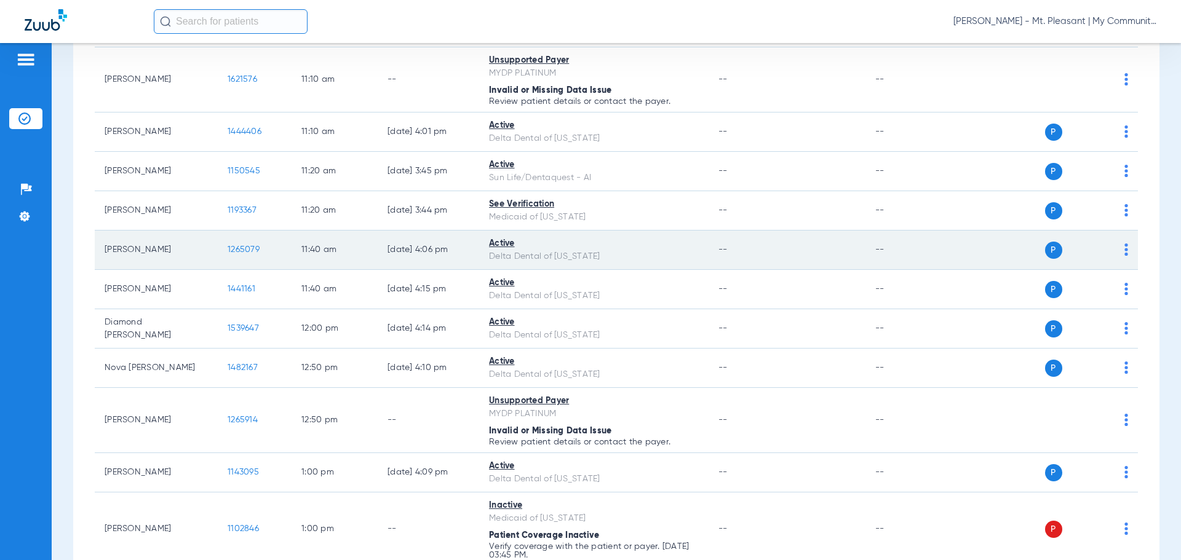
click at [238, 247] on span "1265079" at bounding box center [244, 249] width 32 height 9
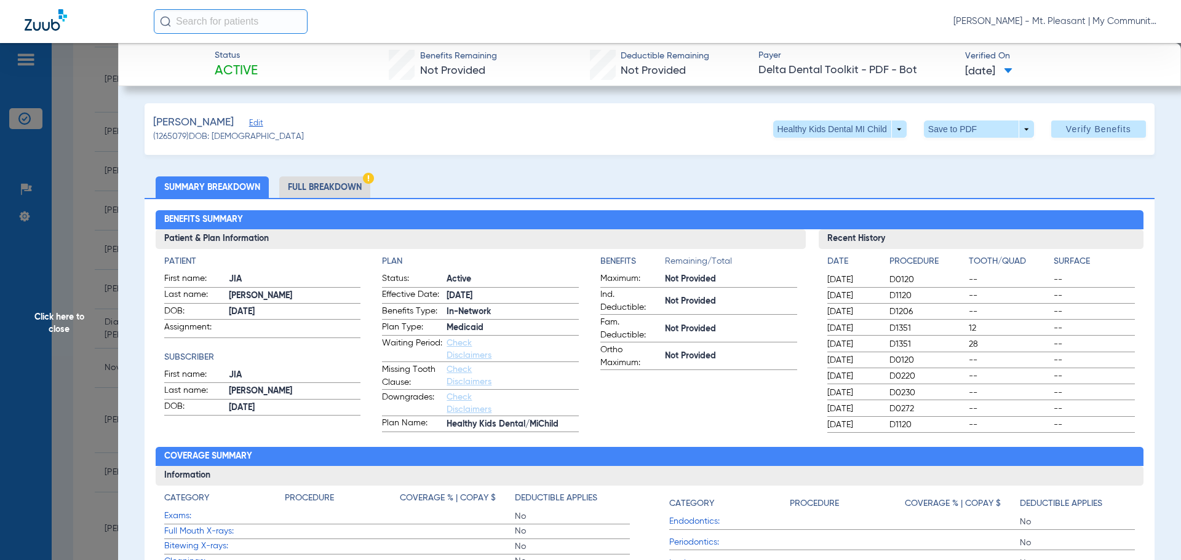
click at [332, 189] on li "Full Breakdown" at bounding box center [324, 188] width 91 height 22
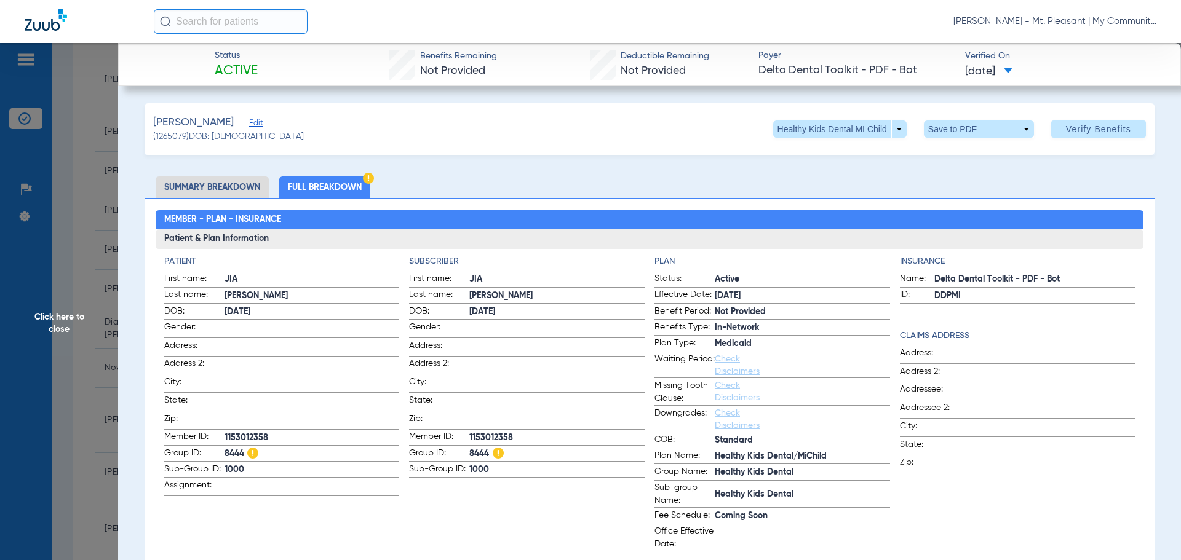
click at [65, 265] on span "Click here to close" at bounding box center [59, 323] width 118 height 560
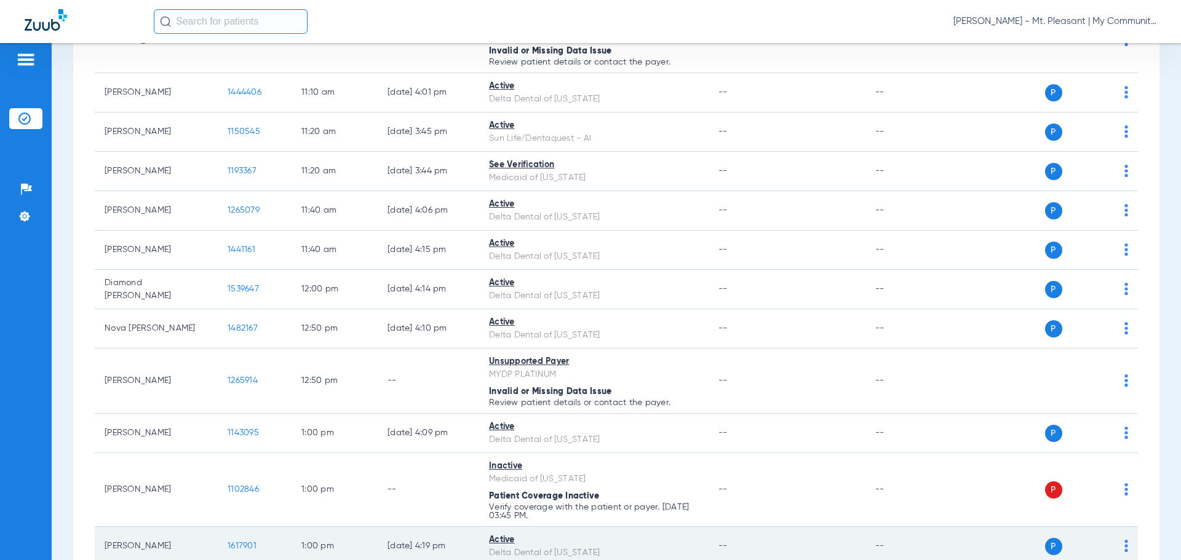
scroll to position [648, 0]
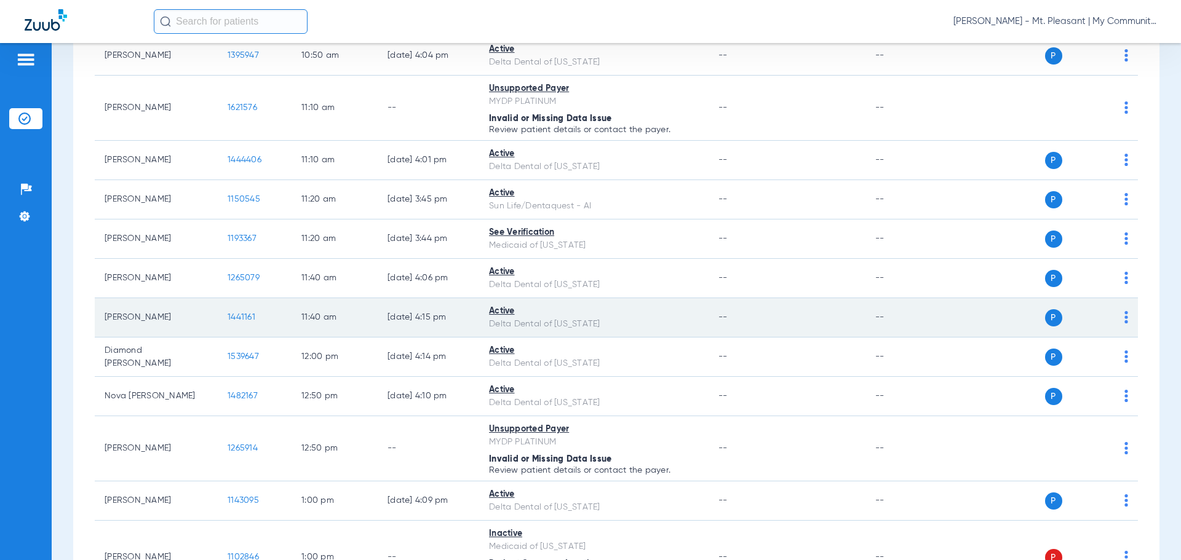
click at [239, 311] on td "1441161" at bounding box center [255, 317] width 74 height 39
click at [238, 317] on span "1441161" at bounding box center [242, 317] width 28 height 9
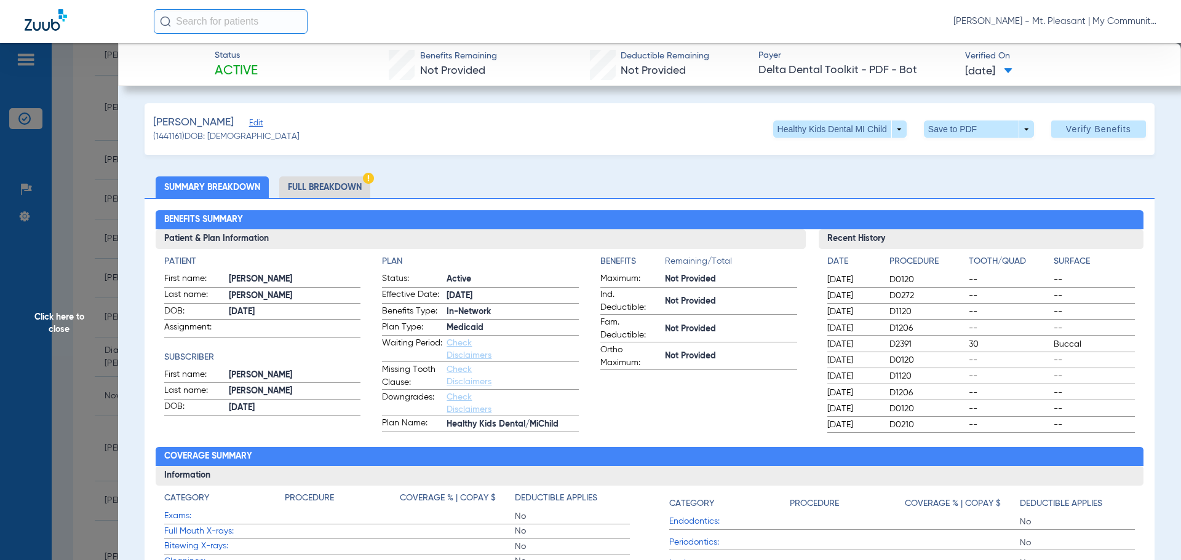
click at [328, 188] on li "Full Breakdown" at bounding box center [324, 188] width 91 height 22
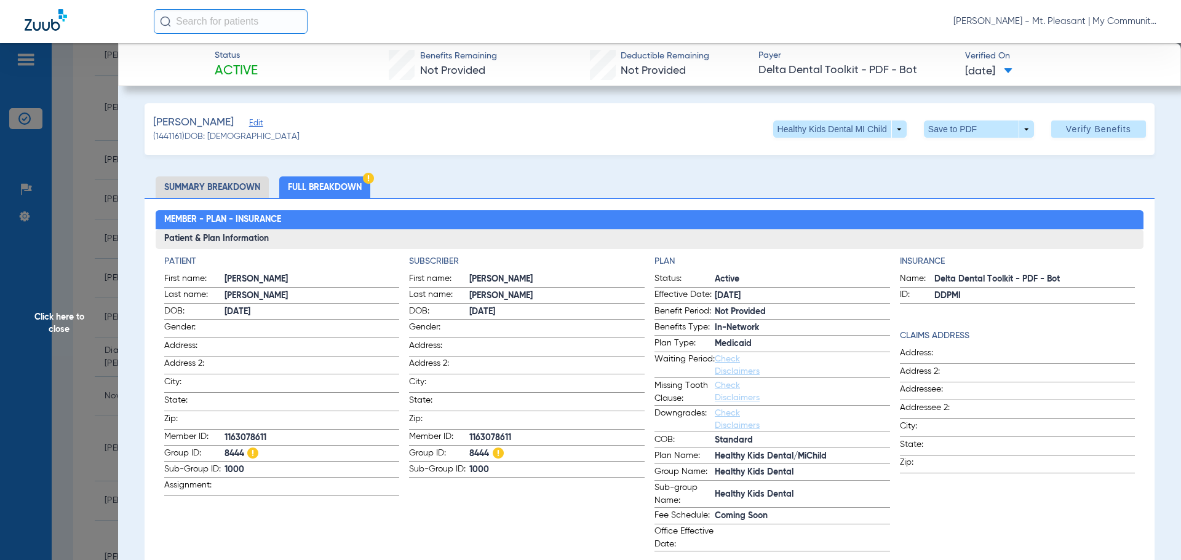
click at [76, 272] on span "Click here to close" at bounding box center [59, 323] width 118 height 560
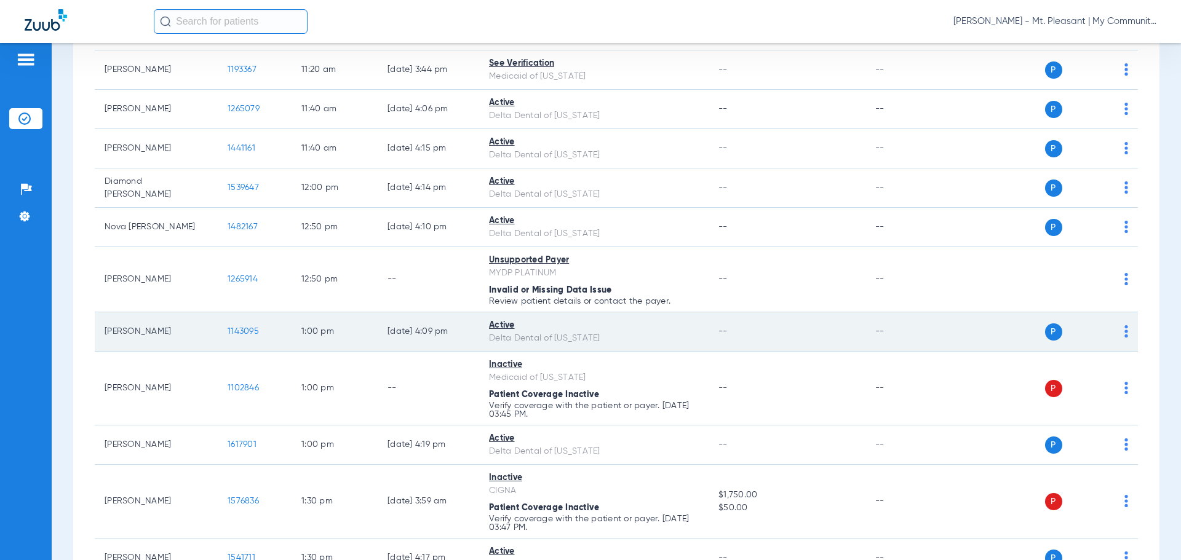
scroll to position [833, 0]
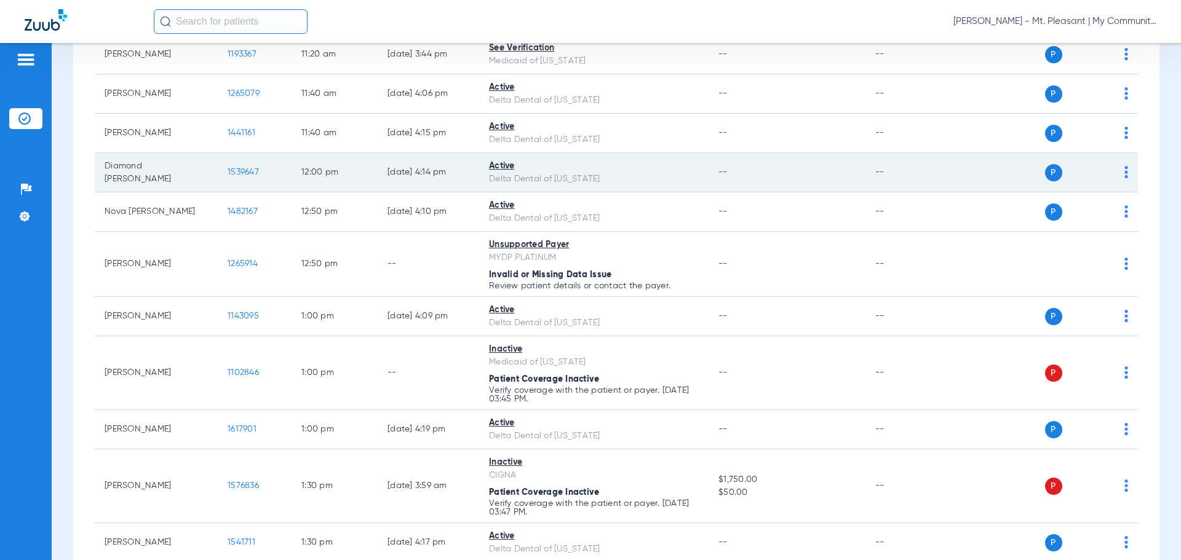
click at [237, 173] on span "1539647" at bounding box center [243, 172] width 31 height 9
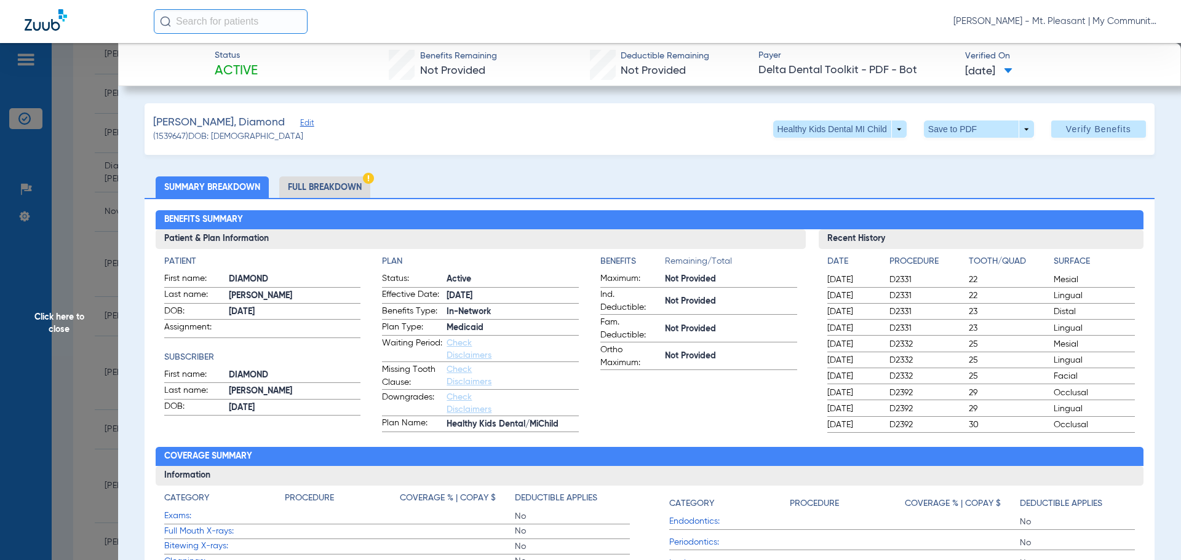
click at [303, 185] on li "Full Breakdown" at bounding box center [324, 188] width 91 height 22
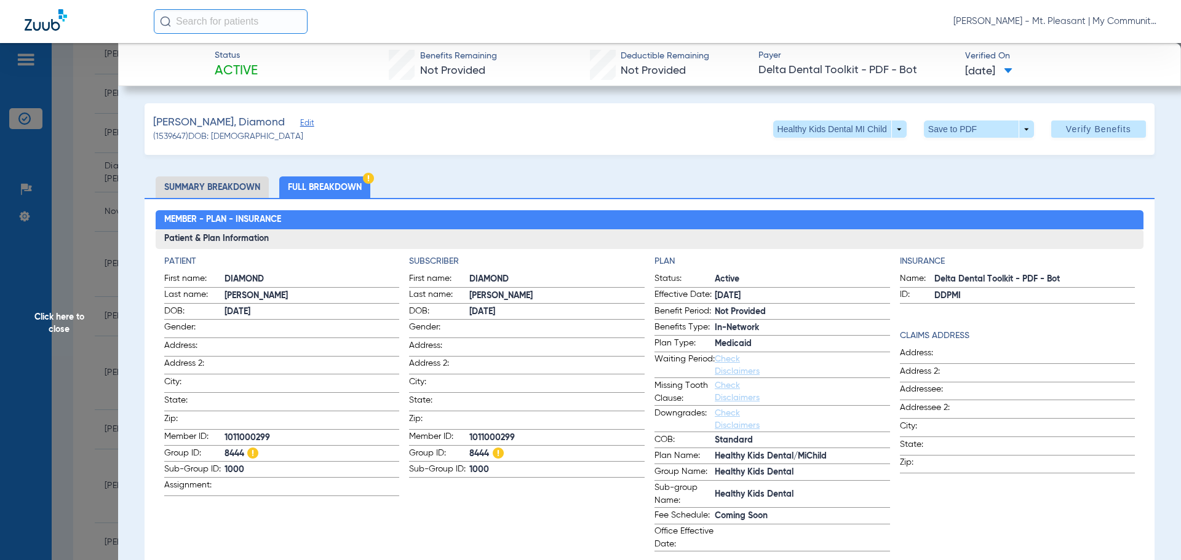
click at [90, 354] on span "Click here to close" at bounding box center [59, 323] width 118 height 560
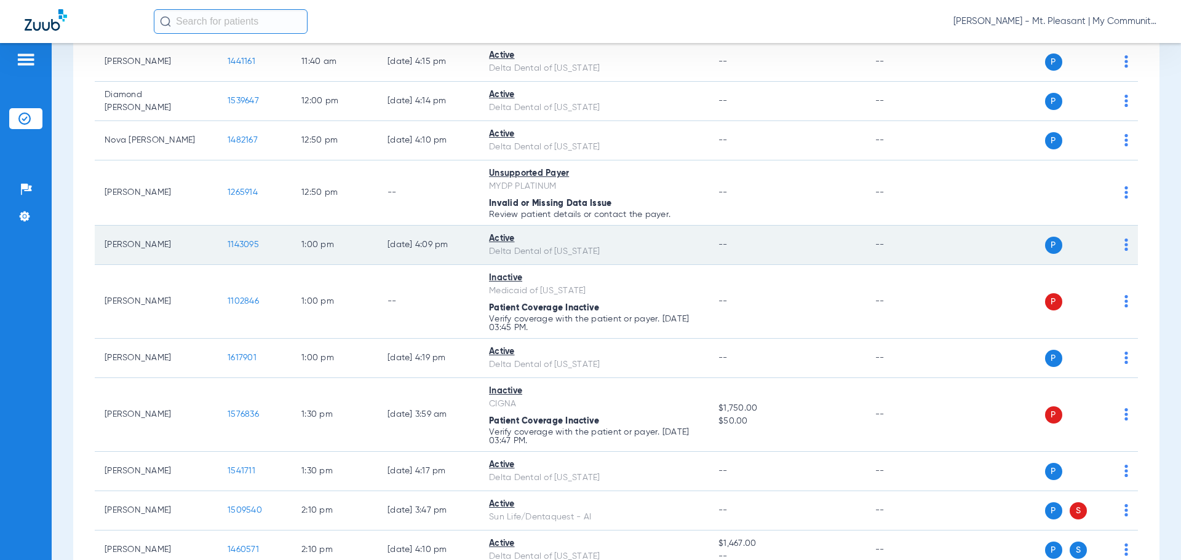
scroll to position [894, 0]
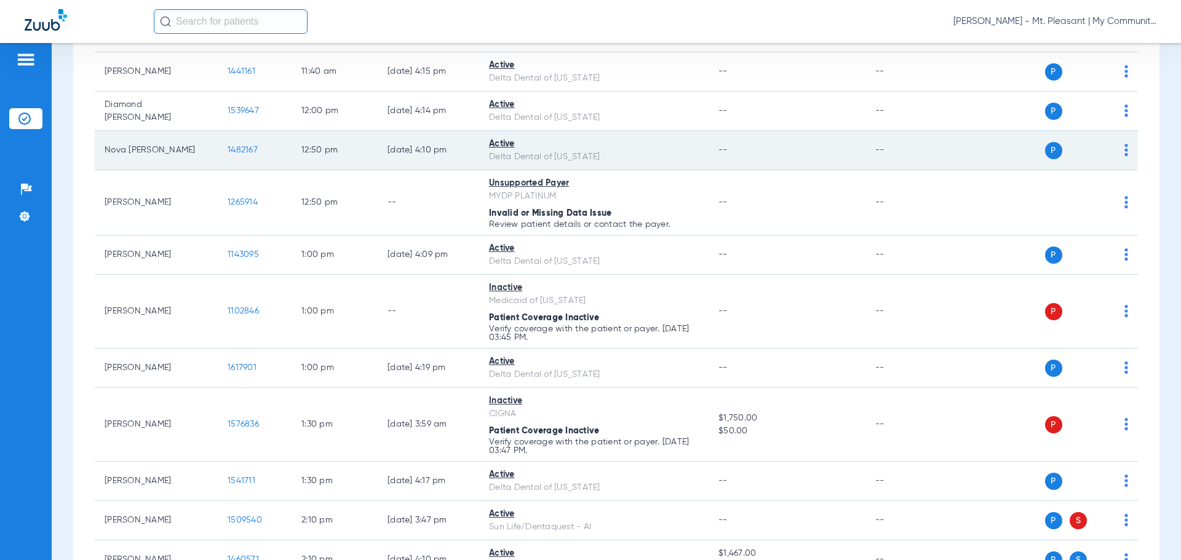
click at [232, 153] on span "1482167" at bounding box center [243, 150] width 30 height 9
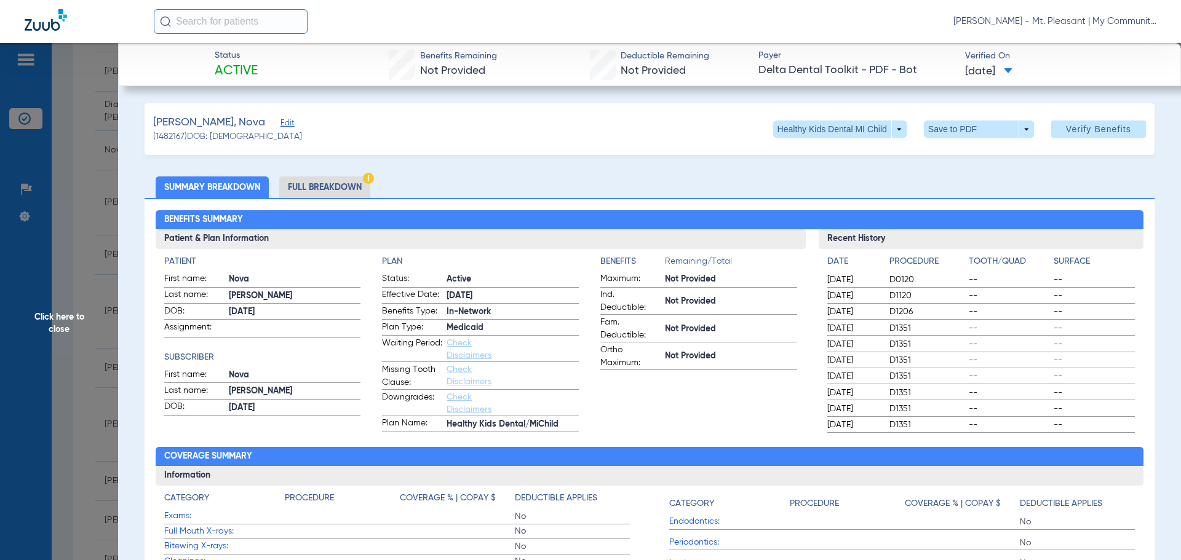
click at [322, 178] on li "Full Breakdown" at bounding box center [324, 188] width 91 height 22
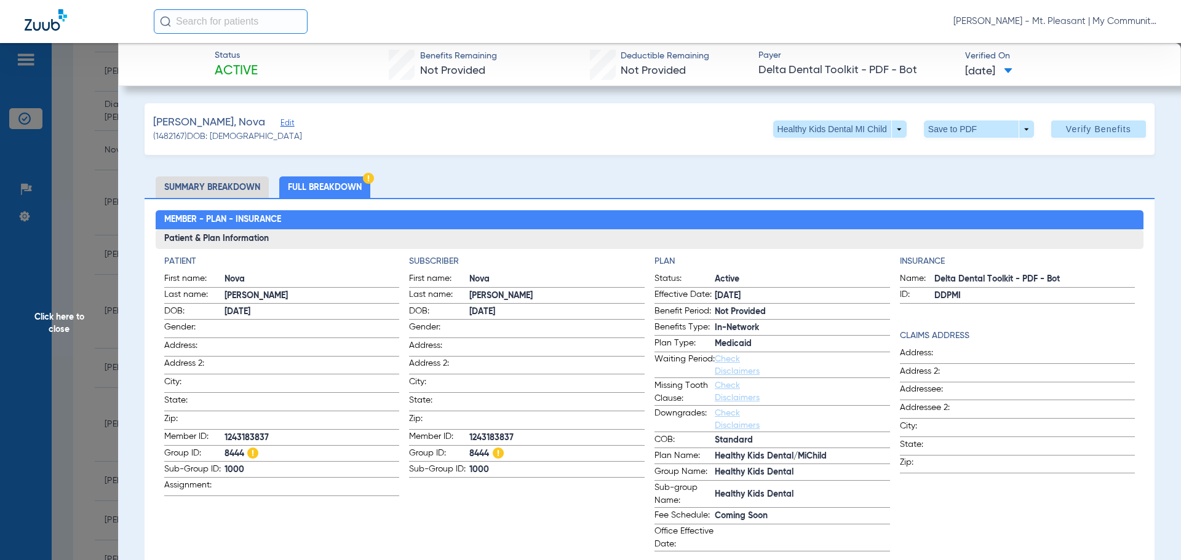
click at [73, 284] on span "Click here to close" at bounding box center [59, 323] width 118 height 560
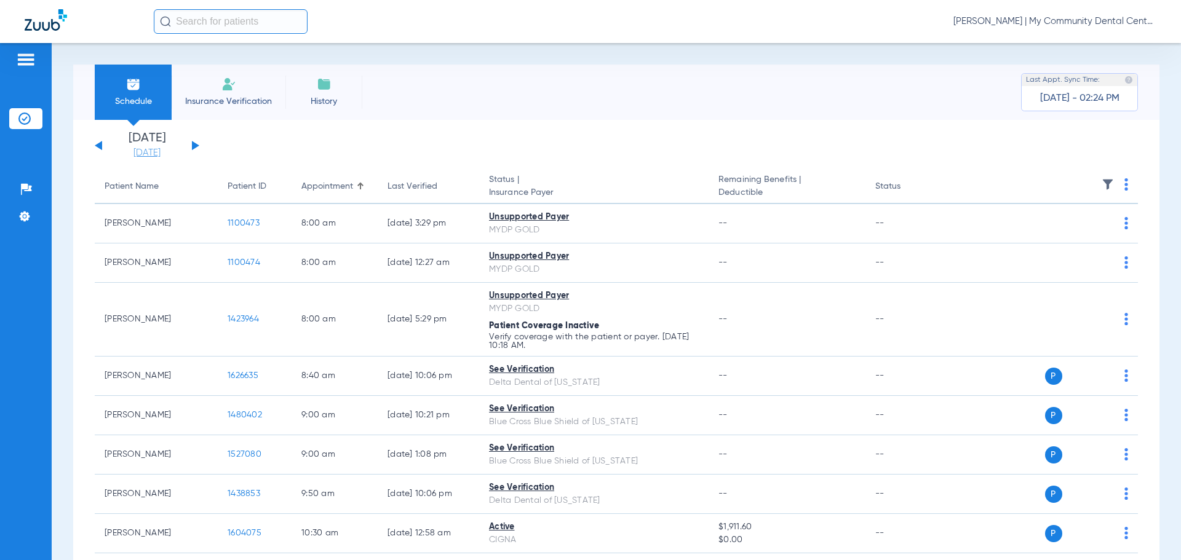
click at [177, 150] on link "[DATE]" at bounding box center [147, 153] width 74 height 12
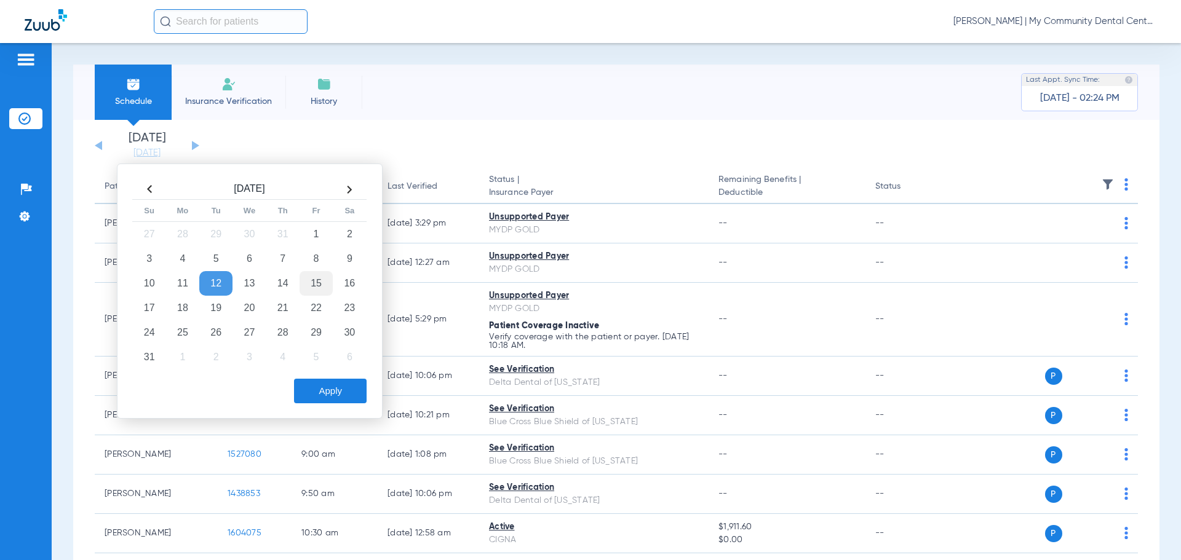
click at [316, 279] on td "15" at bounding box center [316, 283] width 33 height 25
click at [336, 387] on button "Apply" at bounding box center [330, 391] width 73 height 25
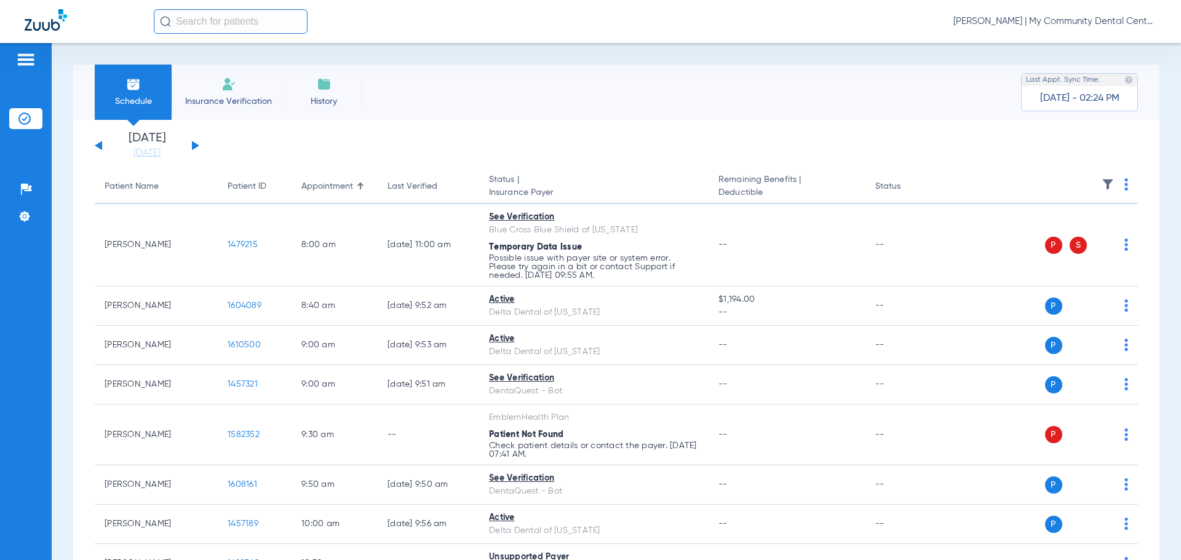
click at [1102, 184] on img at bounding box center [1108, 184] width 12 height 12
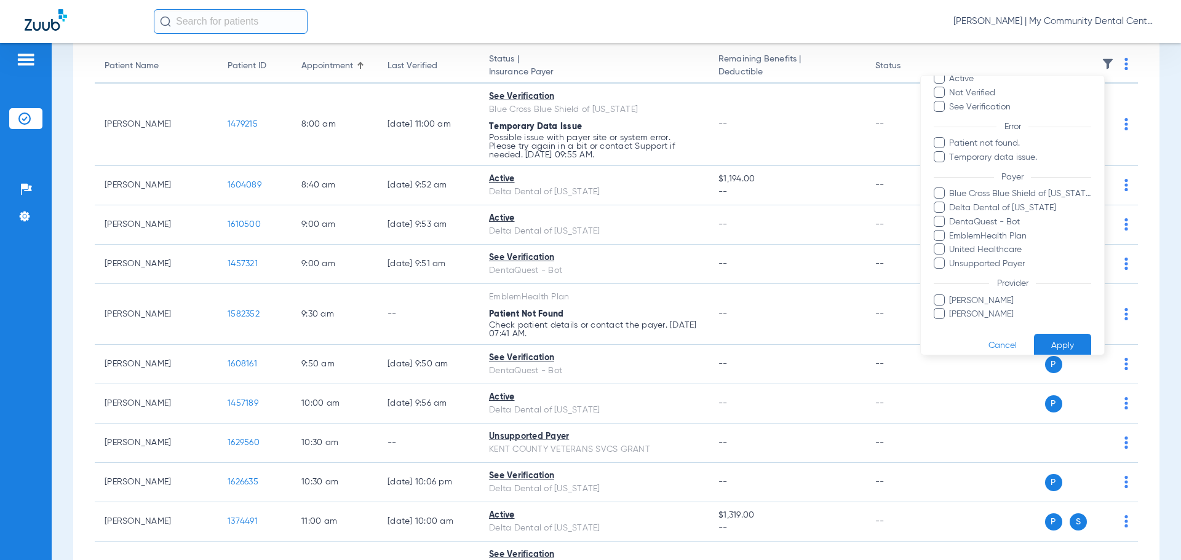
scroll to position [71, 0]
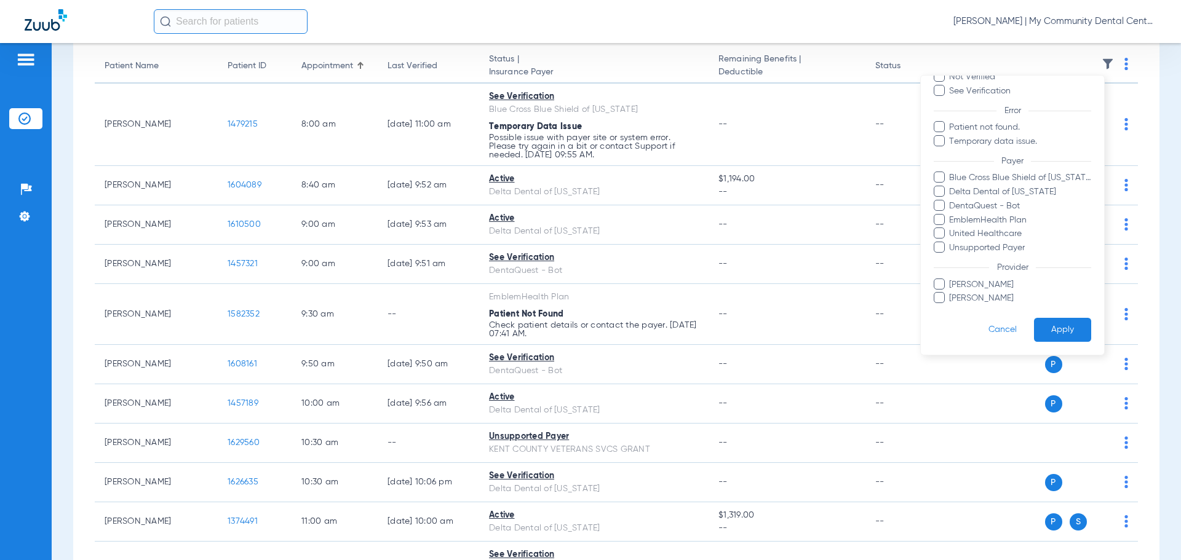
click at [987, 293] on span "[PERSON_NAME]" at bounding box center [1019, 298] width 143 height 13
click at [951, 307] on input "Michael Kroeze" at bounding box center [951, 307] width 0 height 0
click at [1050, 323] on button "Apply" at bounding box center [1062, 330] width 57 height 24
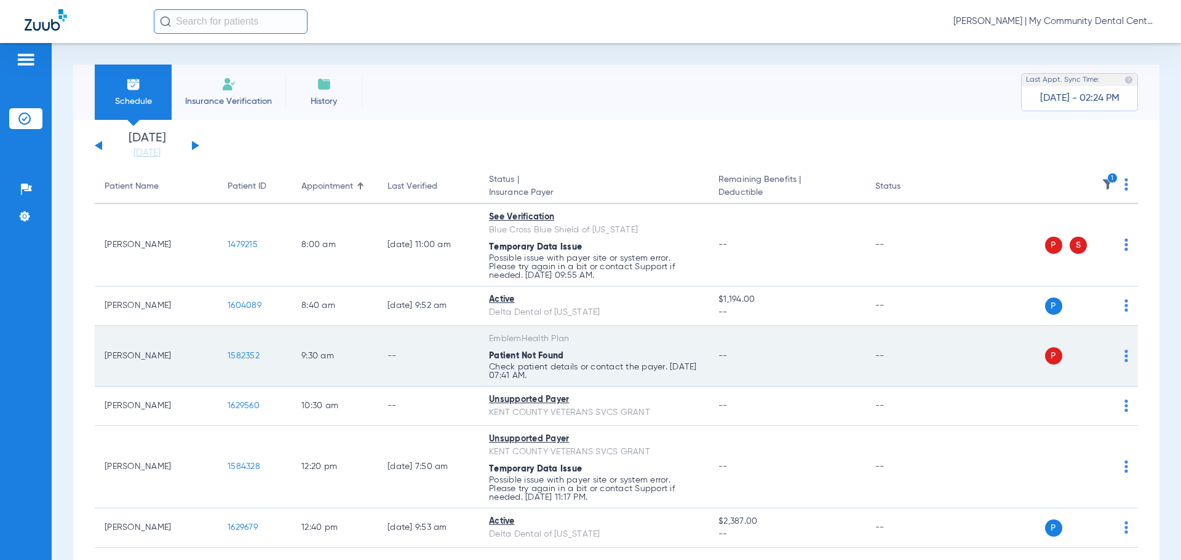
scroll to position [66, 0]
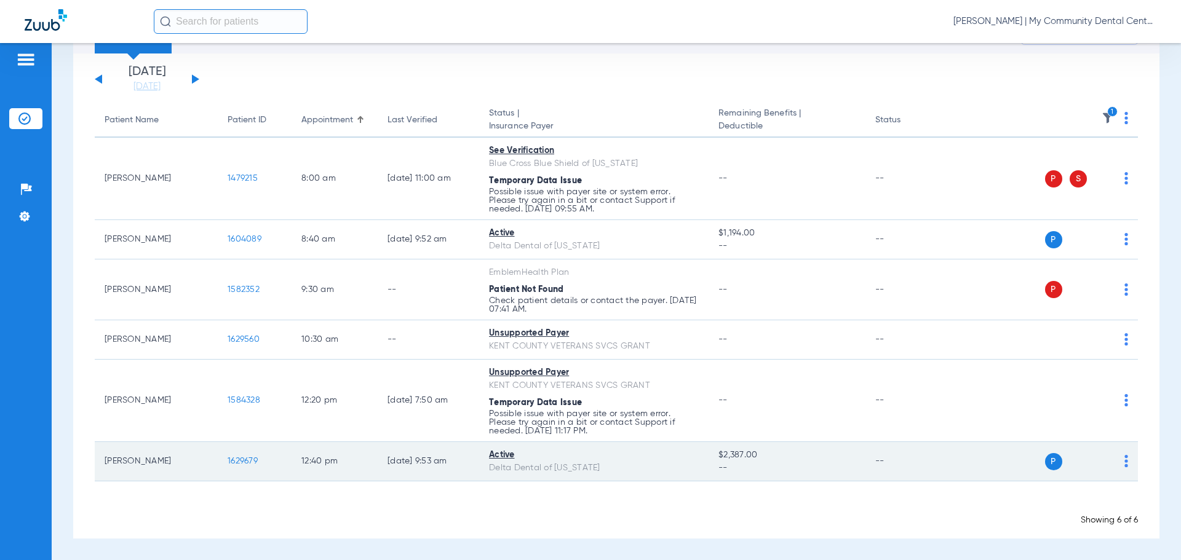
click at [229, 457] on span "1629679" at bounding box center [243, 461] width 30 height 9
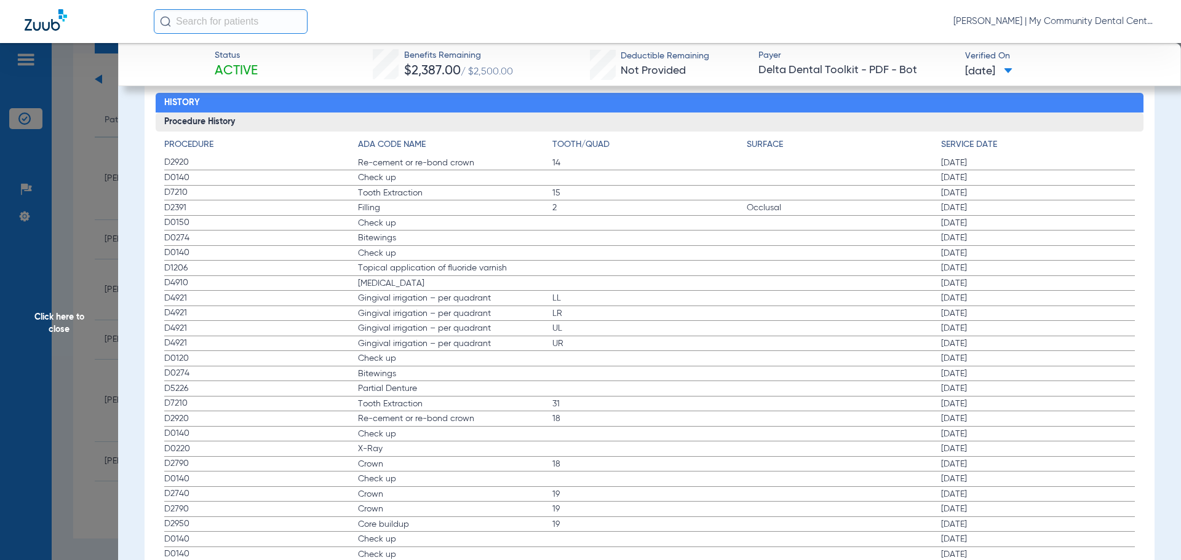
scroll to position [1270, 0]
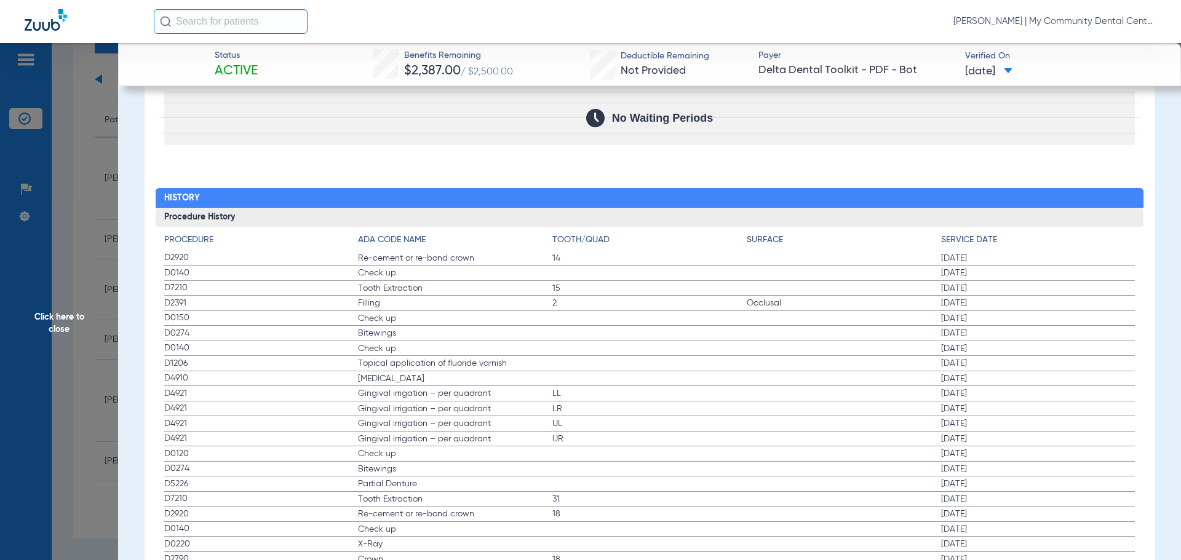
drag, startPoint x: 162, startPoint y: 256, endPoint x: 297, endPoint y: 345, distance: 161.2
click at [297, 345] on div "Procedure ADA Code Name Tooth/Quad Surface Service Date D2920 Re-cement or re-b…" at bounding box center [650, 465] width 988 height 476
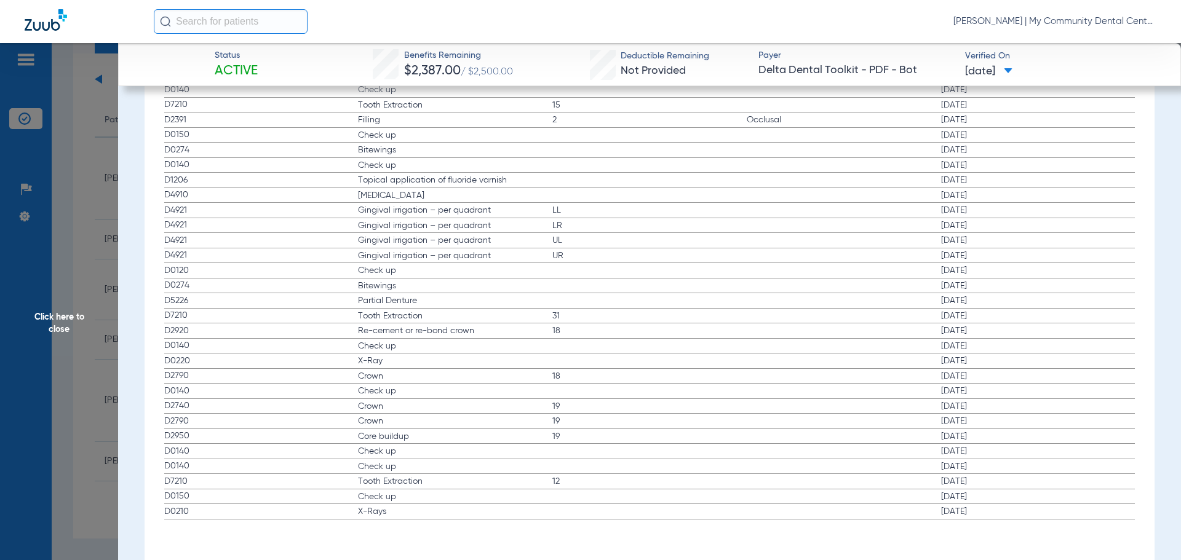
scroll to position [1332, 0]
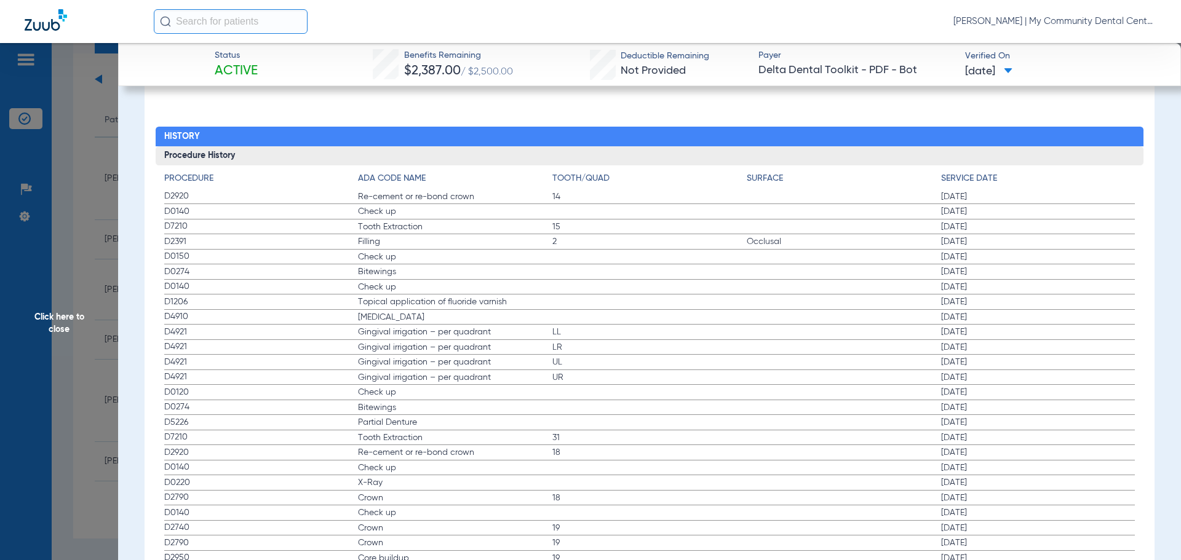
drag, startPoint x: 389, startPoint y: 298, endPoint x: 362, endPoint y: 304, distance: 27.3
click at [389, 298] on span "Topical application of fluoride varnish" at bounding box center [455, 302] width 194 height 12
drag, startPoint x: 178, startPoint y: 301, endPoint x: 558, endPoint y: 313, distance: 380.3
click at [558, 313] on app-history-list "Procedure ADA Code Name Tooth/Quad Surface Service Date D2920 Re-cement or re-b…" at bounding box center [649, 406] width 971 height 469
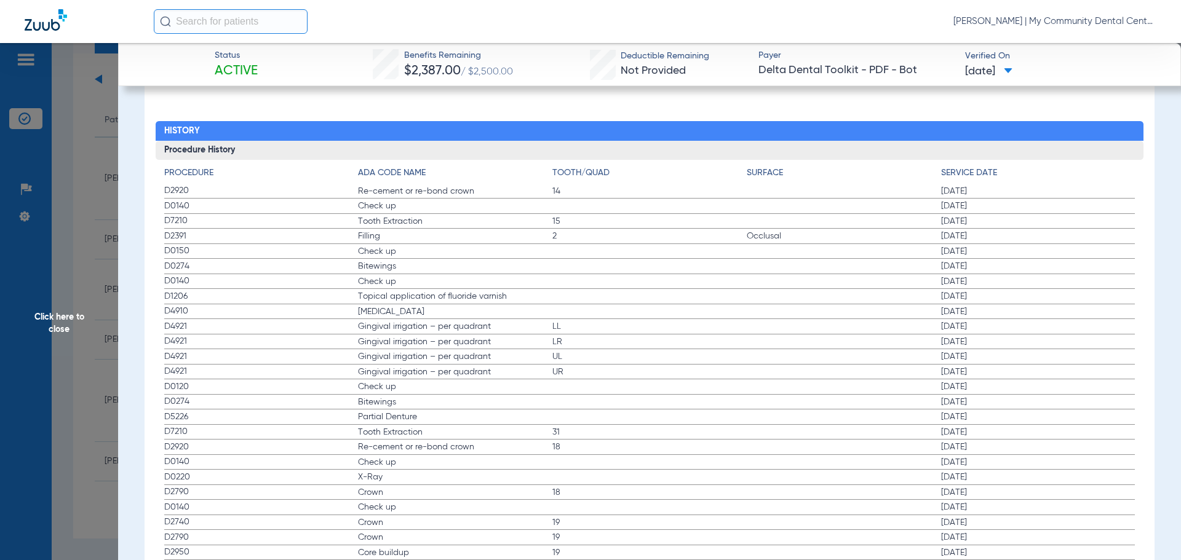
scroll to position [1147, 0]
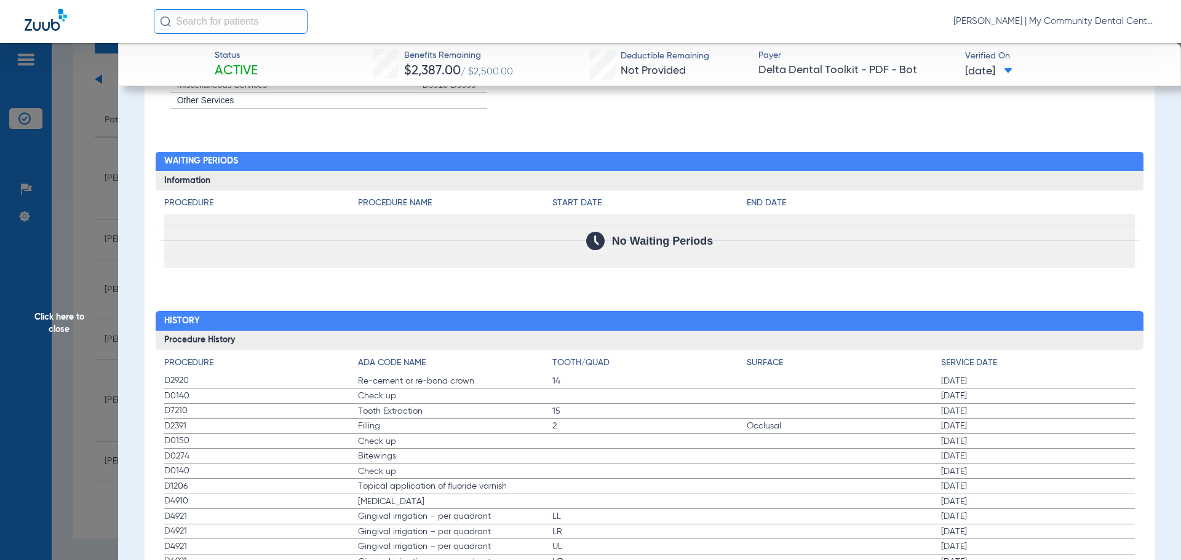
click at [108, 360] on span "Click here to close" at bounding box center [59, 323] width 118 height 560
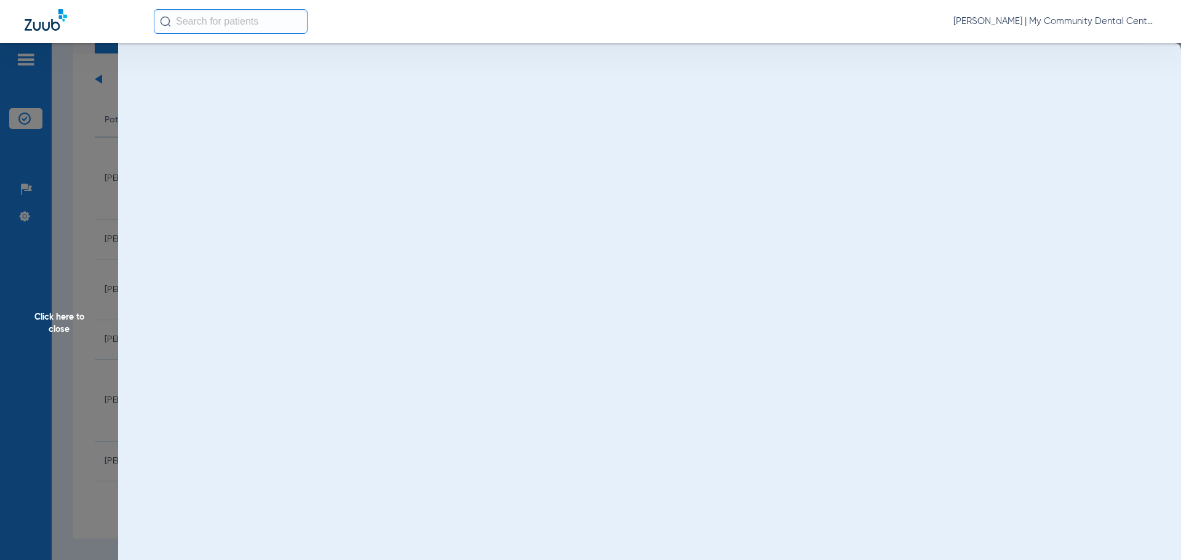
scroll to position [0, 0]
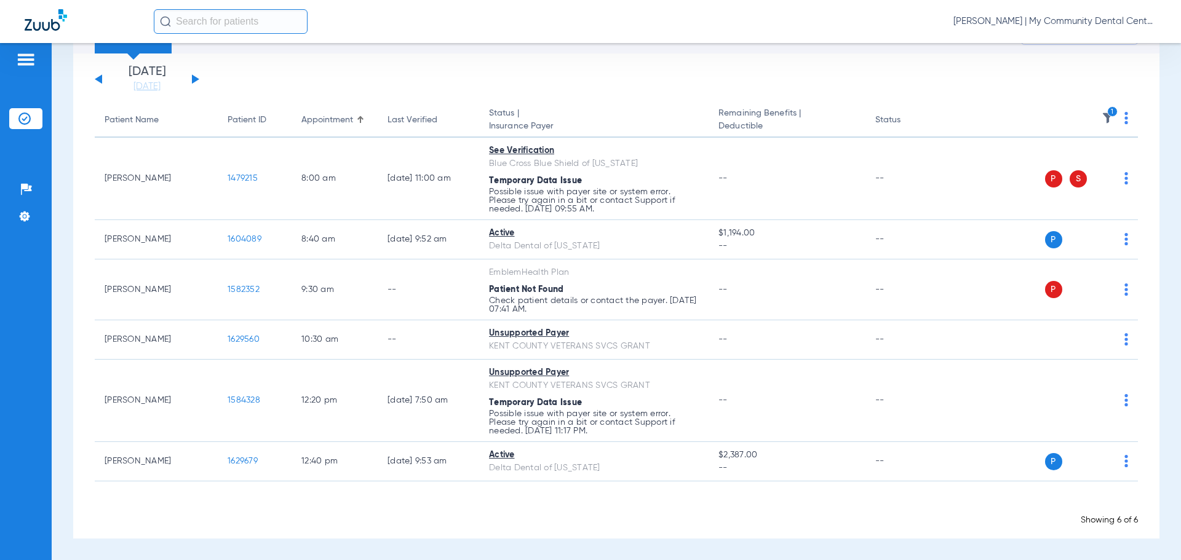
click at [1107, 116] on icon "1" at bounding box center [1112, 111] width 11 height 11
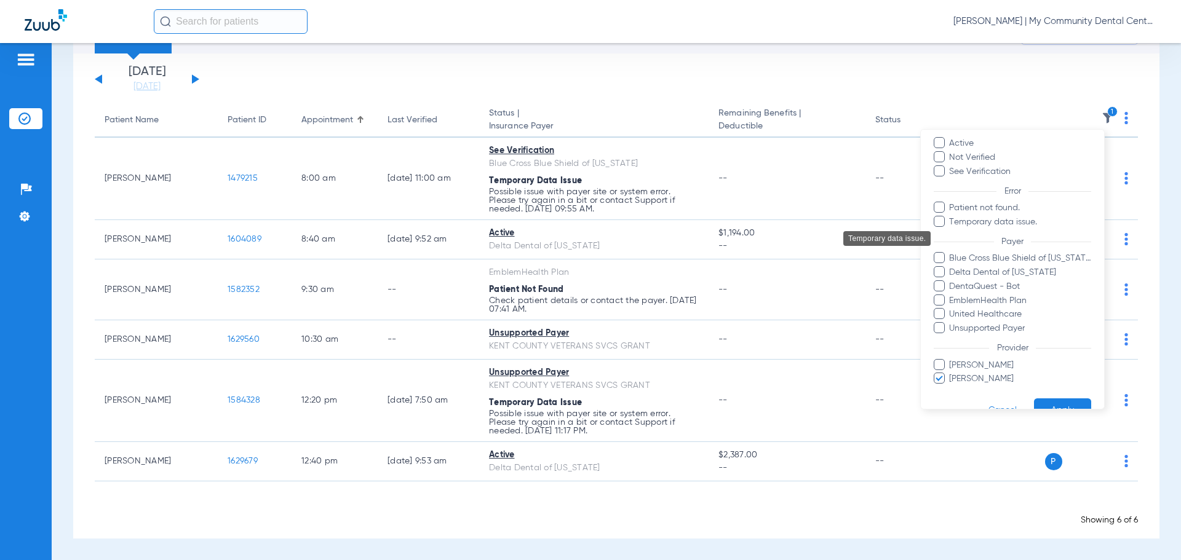
scroll to position [71, 0]
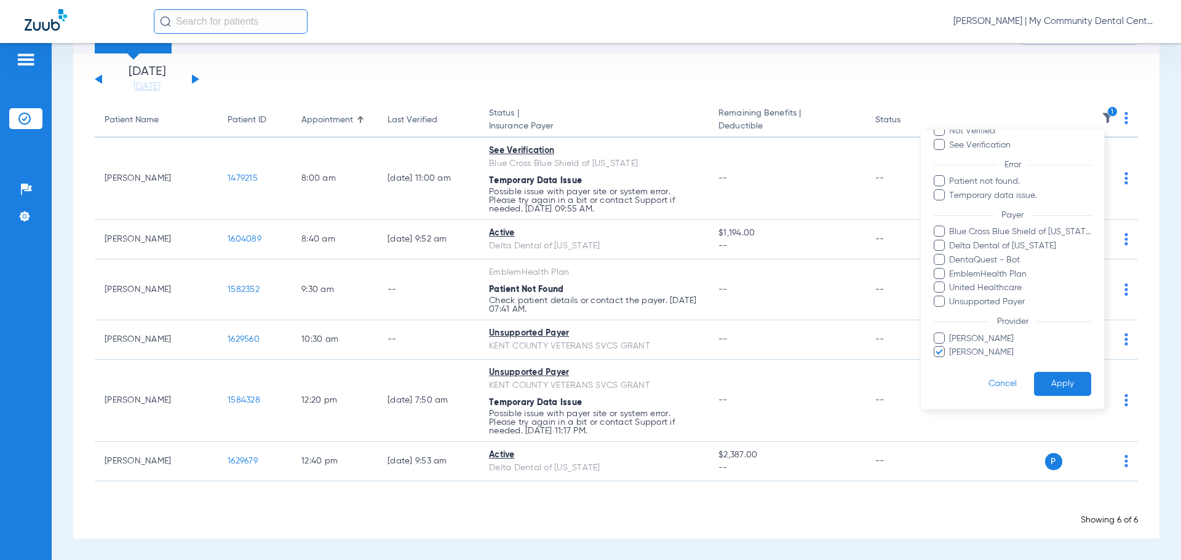
click at [986, 349] on span "Michael Kroeze" at bounding box center [1019, 352] width 143 height 13
click at [951, 361] on input "Michael Kroeze" at bounding box center [951, 361] width 0 height 0
click at [992, 338] on span "Fady Sarkees" at bounding box center [1019, 339] width 143 height 13
click at [951, 347] on input "Fady Sarkees" at bounding box center [951, 347] width 0 height 0
click at [1058, 385] on button "Apply" at bounding box center [1062, 384] width 57 height 24
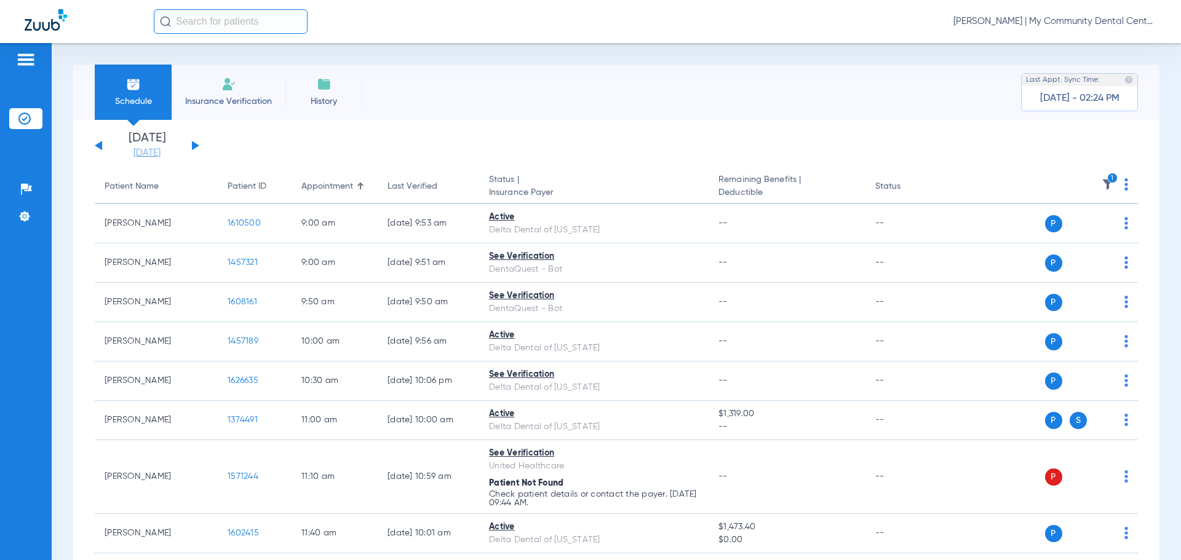
click at [167, 155] on link "[DATE]" at bounding box center [147, 153] width 74 height 12
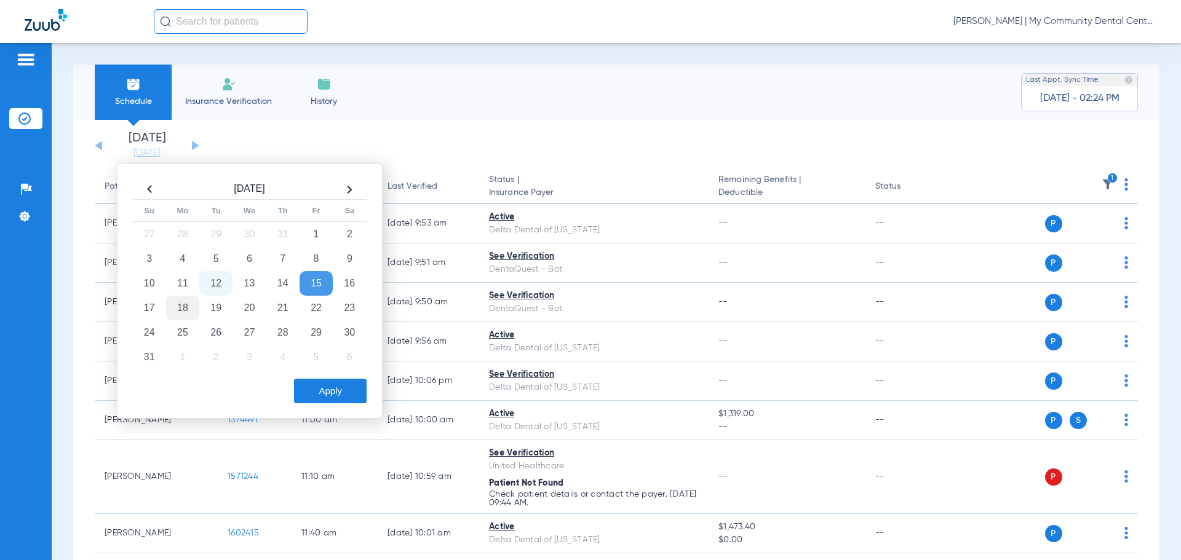
click at [186, 312] on td "18" at bounding box center [182, 308] width 33 height 25
click at [338, 383] on button "Apply" at bounding box center [330, 391] width 73 height 25
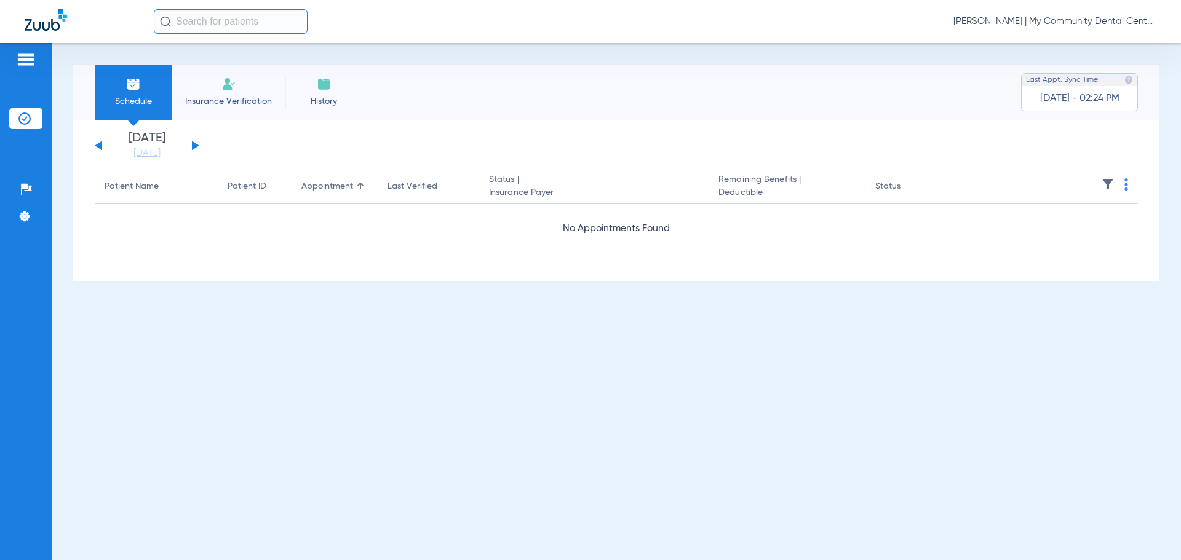
click at [1102, 188] on img at bounding box center [1108, 184] width 12 height 12
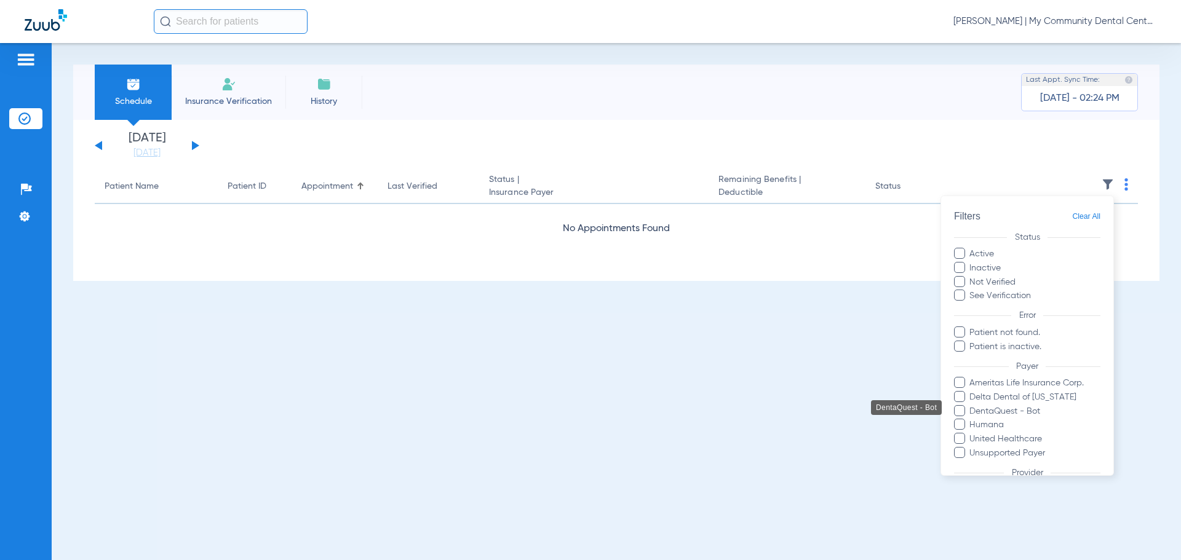
scroll to position [98, 0]
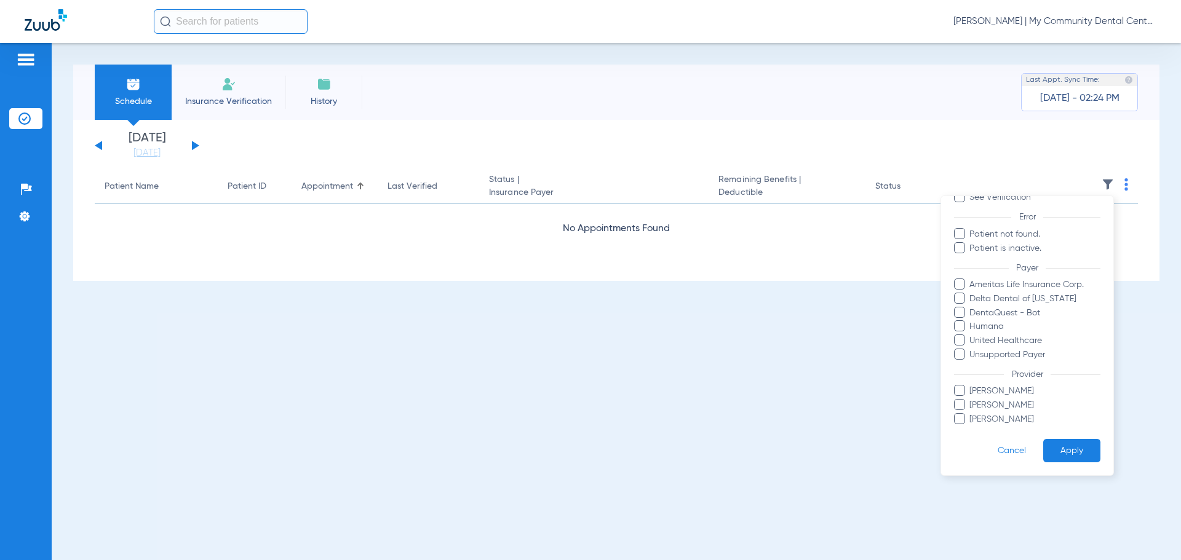
click at [1053, 445] on button "Apply" at bounding box center [1071, 451] width 57 height 24
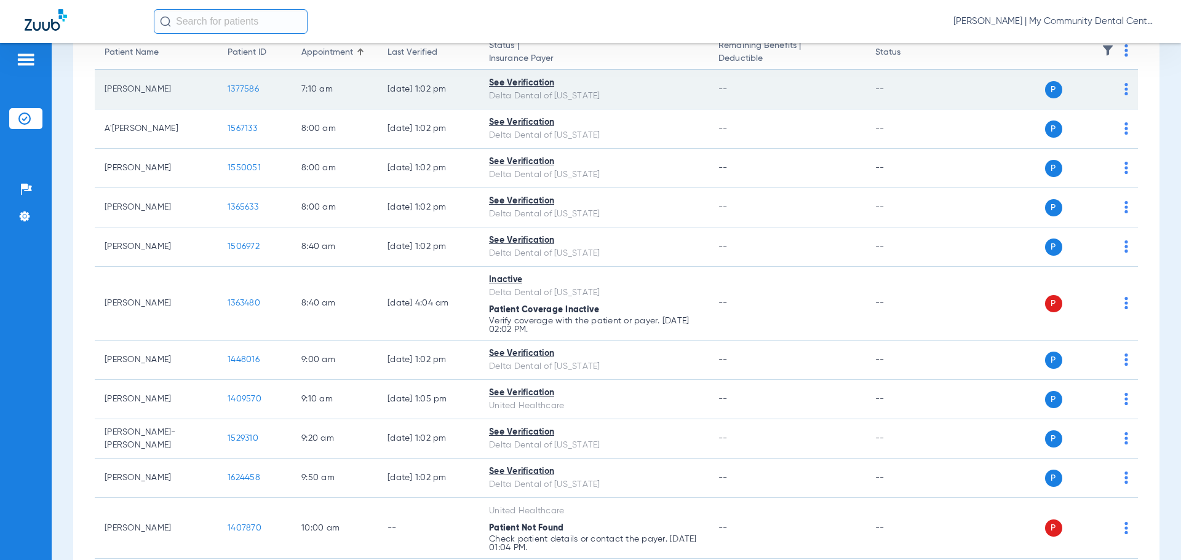
scroll to position [0, 0]
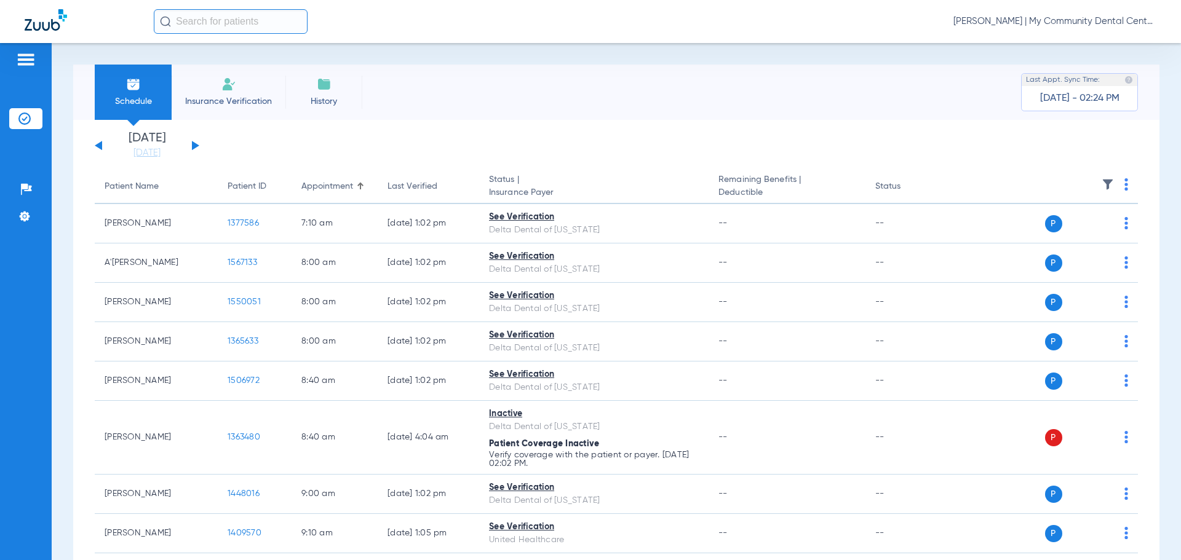
click at [1102, 178] on img at bounding box center [1108, 184] width 12 height 12
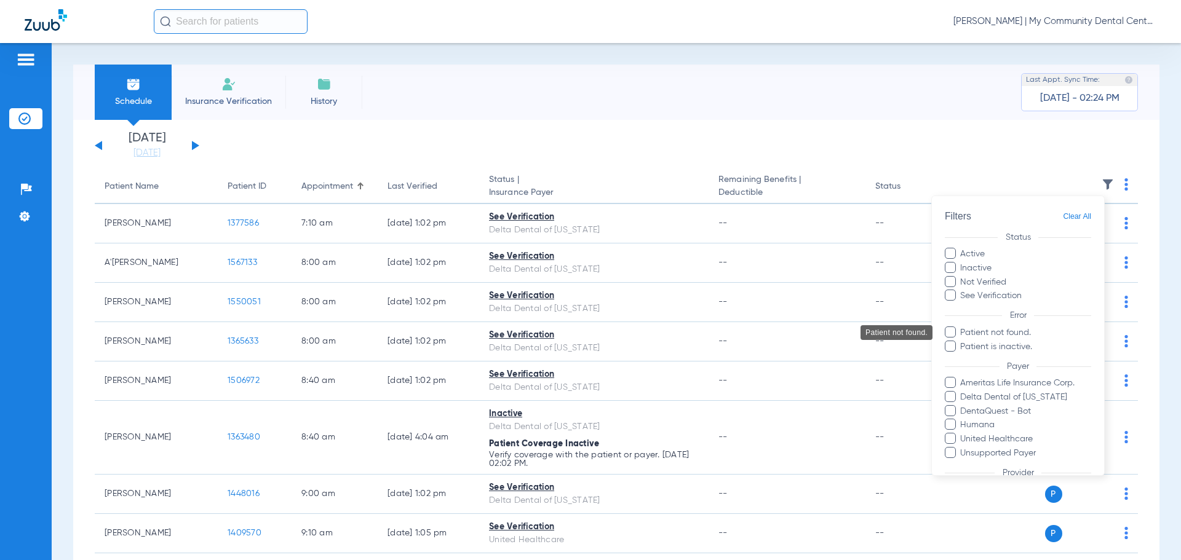
scroll to position [98, 0]
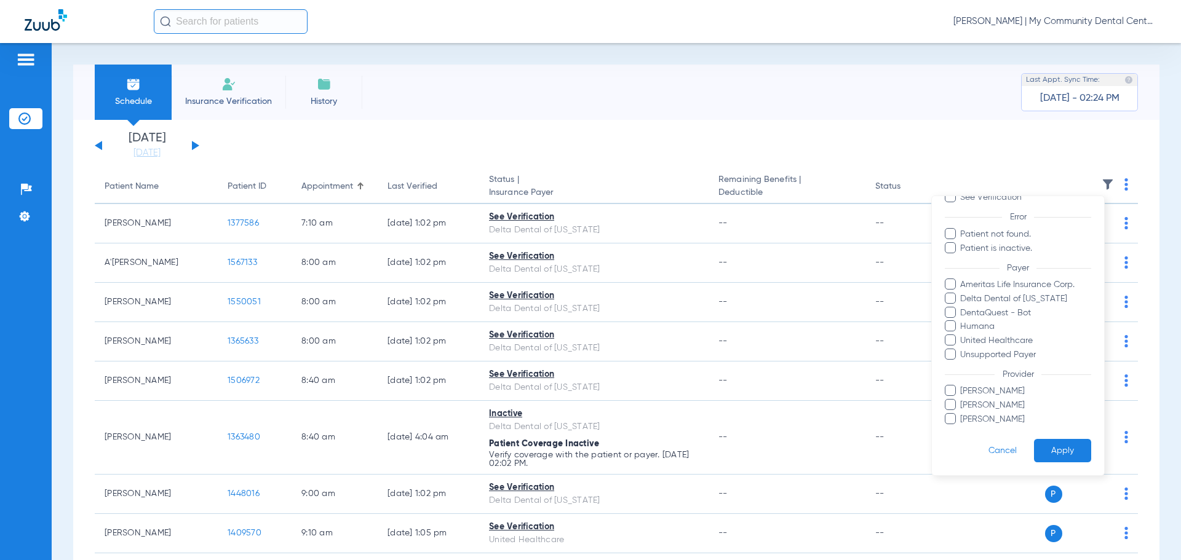
drag, startPoint x: 902, startPoint y: 153, endPoint x: 1106, endPoint y: 161, distance: 205.0
click at [910, 151] on div at bounding box center [590, 280] width 1181 height 560
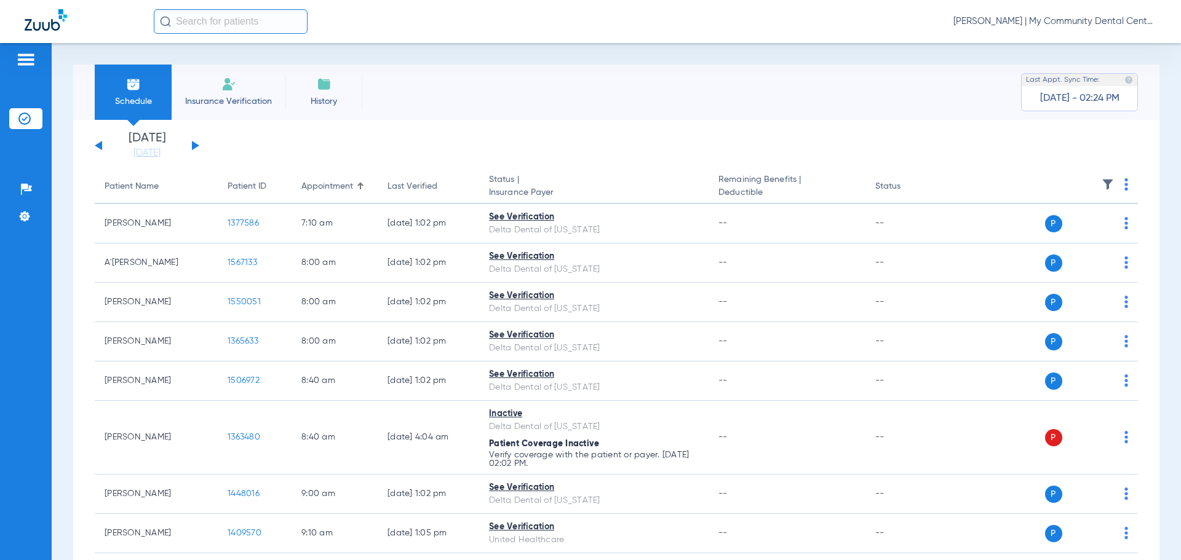
click at [1124, 185] on img at bounding box center [1126, 184] width 4 height 12
click at [1102, 237] on span "Verify All" at bounding box center [1069, 233] width 77 height 9
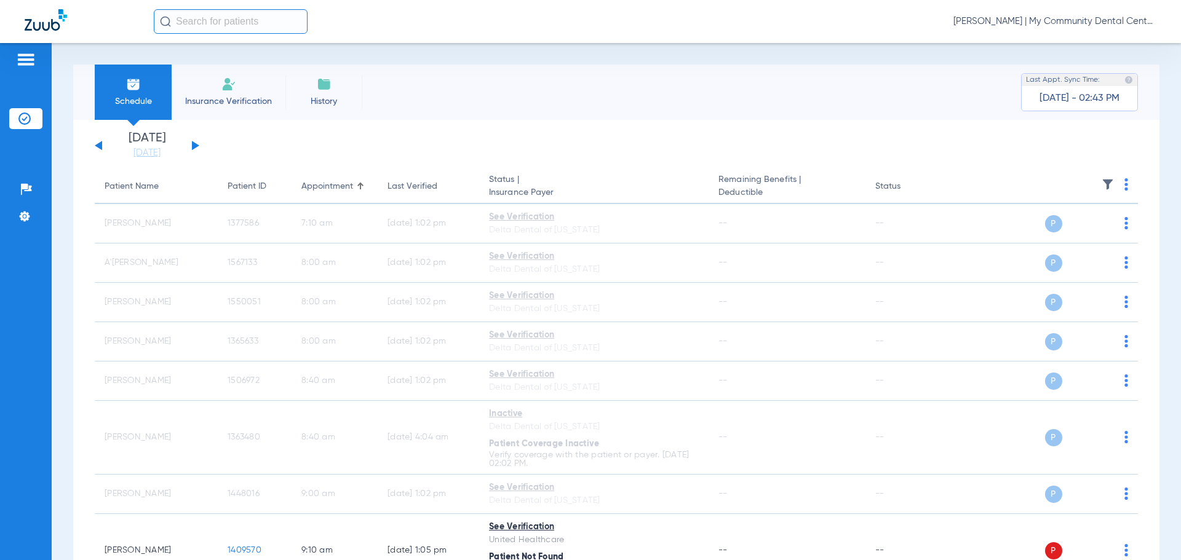
click at [1006, 23] on span "[PERSON_NAME] | My Community Dental Centers" at bounding box center [1054, 21] width 203 height 12
click at [1092, 41] on span "Account Selection" at bounding box center [1110, 43] width 69 height 9
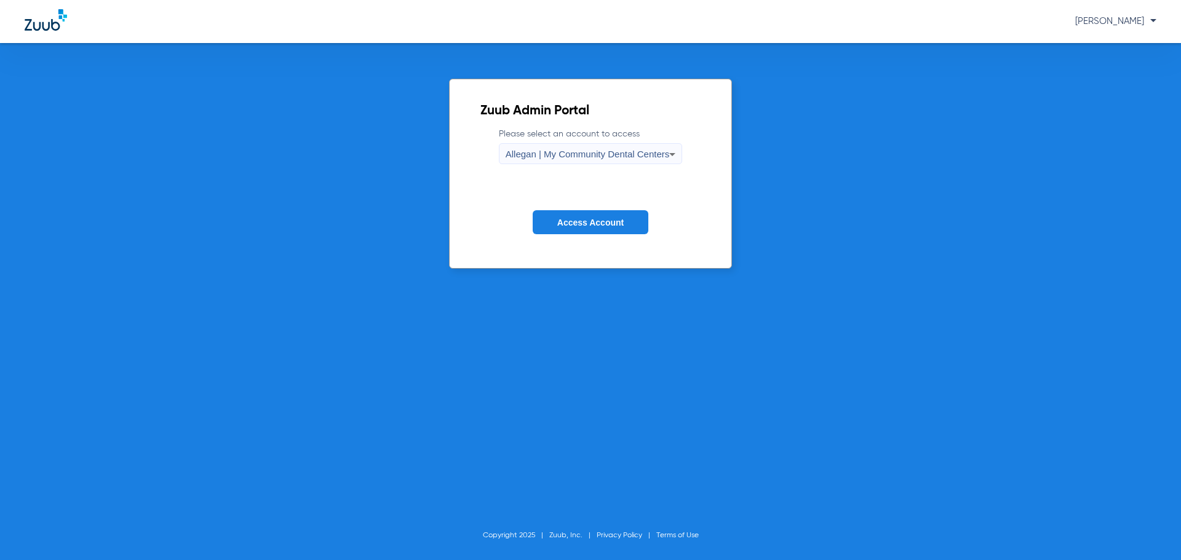
click at [538, 160] on div "Allegan | My Community Dental Centers" at bounding box center [588, 154] width 164 height 21
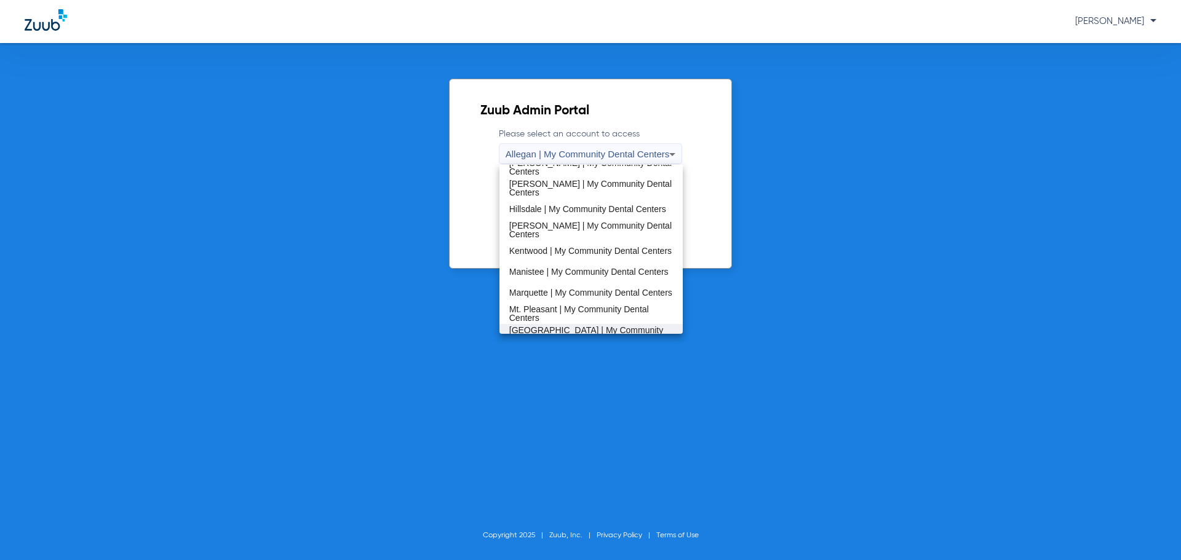
scroll to position [395, 0]
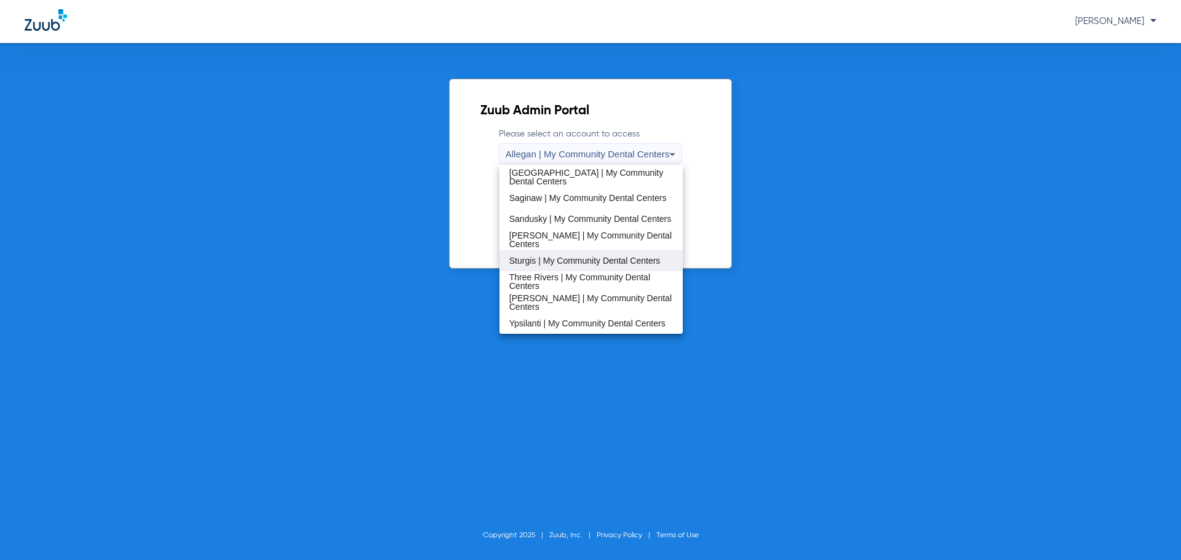
click at [570, 256] on span "Sturgis | My Community Dental Centers" at bounding box center [584, 260] width 151 height 9
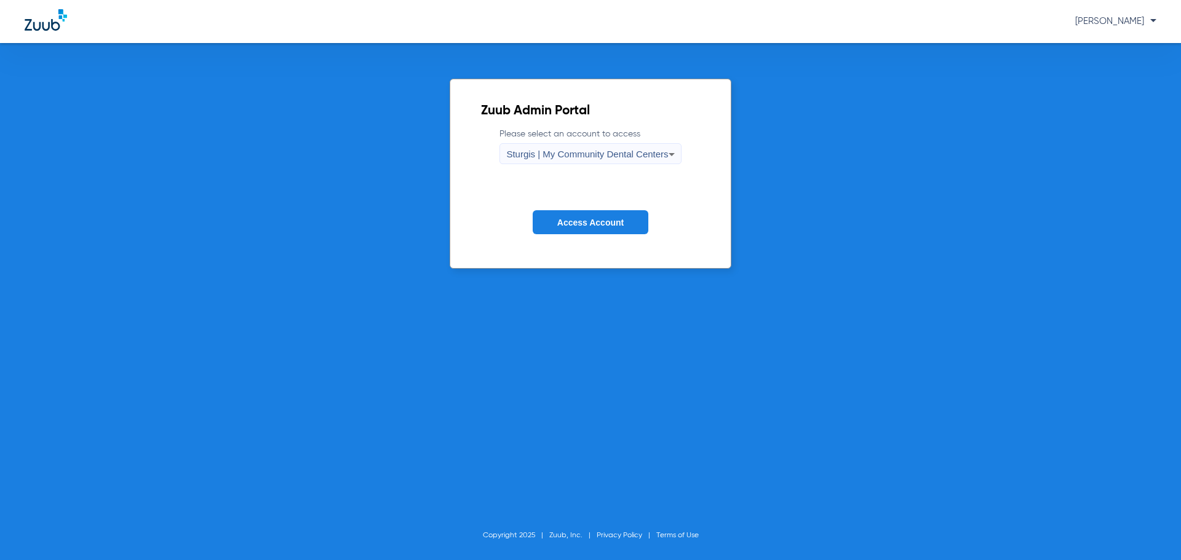
click at [592, 216] on button "Access Account" at bounding box center [591, 222] width 116 height 24
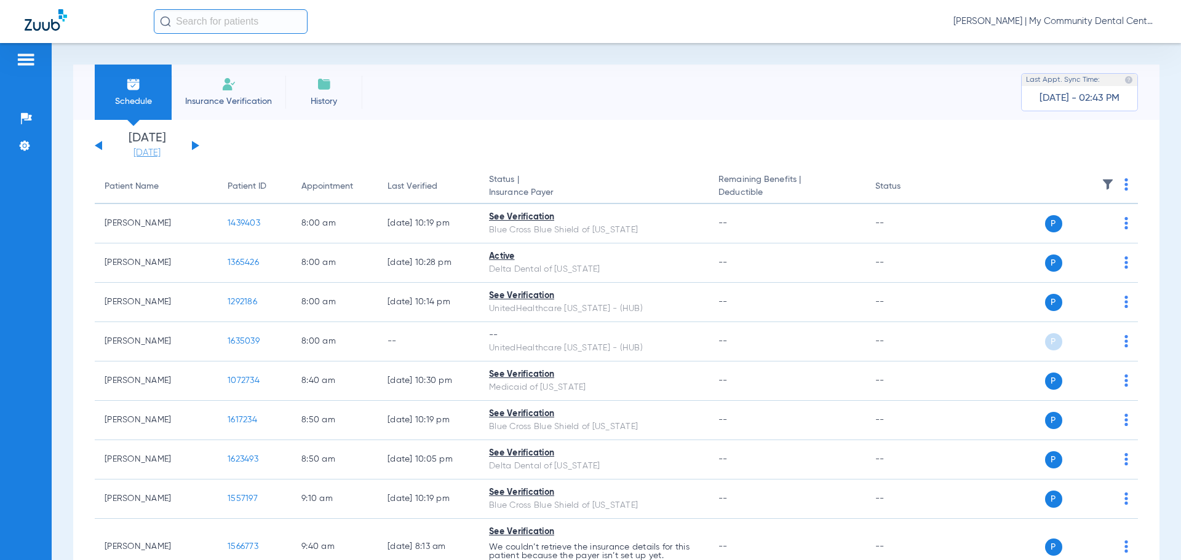
click at [140, 157] on link "[DATE]" at bounding box center [147, 153] width 74 height 12
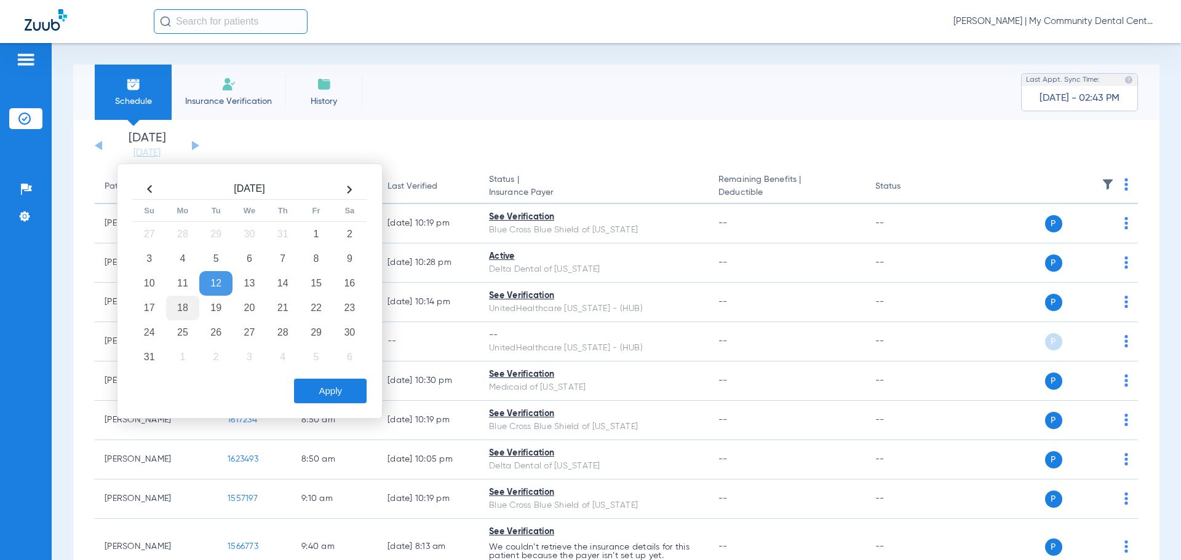
click at [188, 296] on td "18" at bounding box center [182, 308] width 33 height 25
drag, startPoint x: 329, startPoint y: 391, endPoint x: 338, endPoint y: 399, distance: 12.2
click at [333, 393] on button "Apply" at bounding box center [330, 391] width 73 height 25
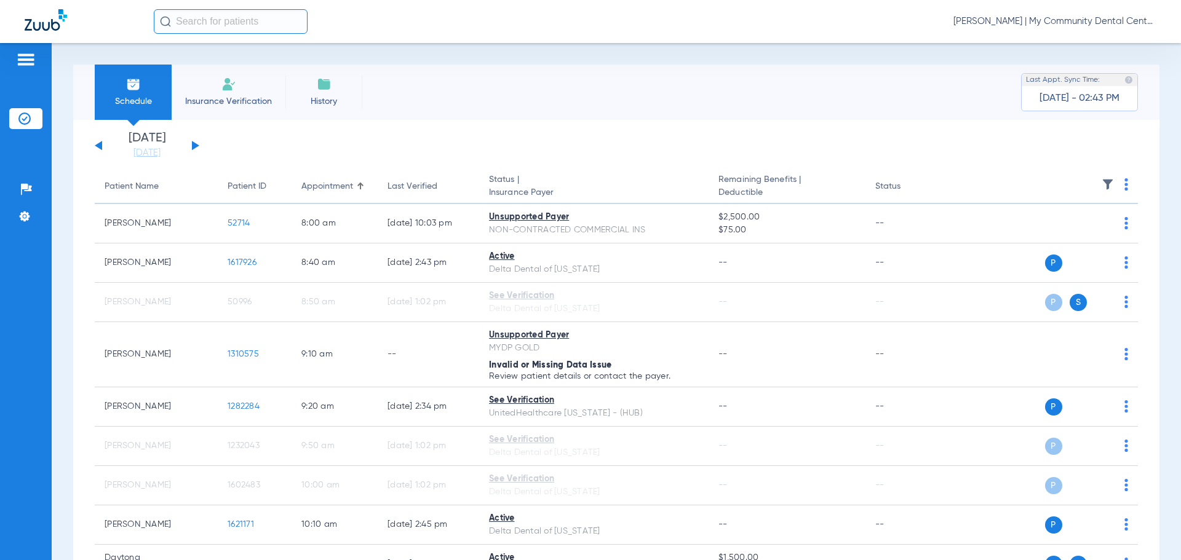
click at [1020, 25] on span "Tiara Willis - Sturgis | My Community Dental Centers" at bounding box center [1054, 21] width 203 height 12
click at [1094, 37] on button "Account Selection" at bounding box center [1110, 43] width 89 height 25
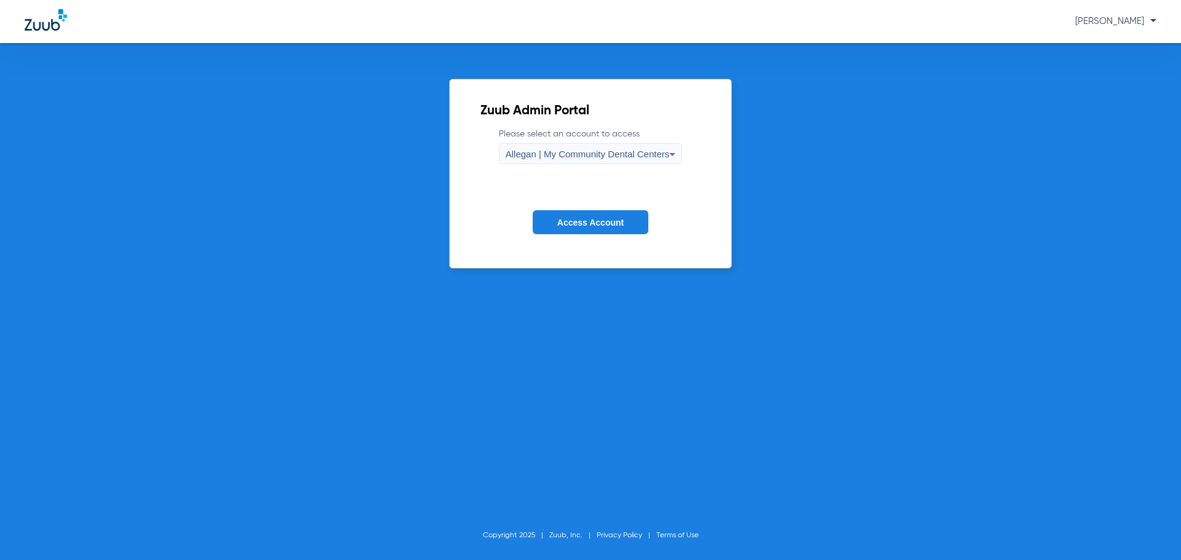
click at [568, 148] on div "Allegan | My Community Dental Centers" at bounding box center [588, 154] width 164 height 21
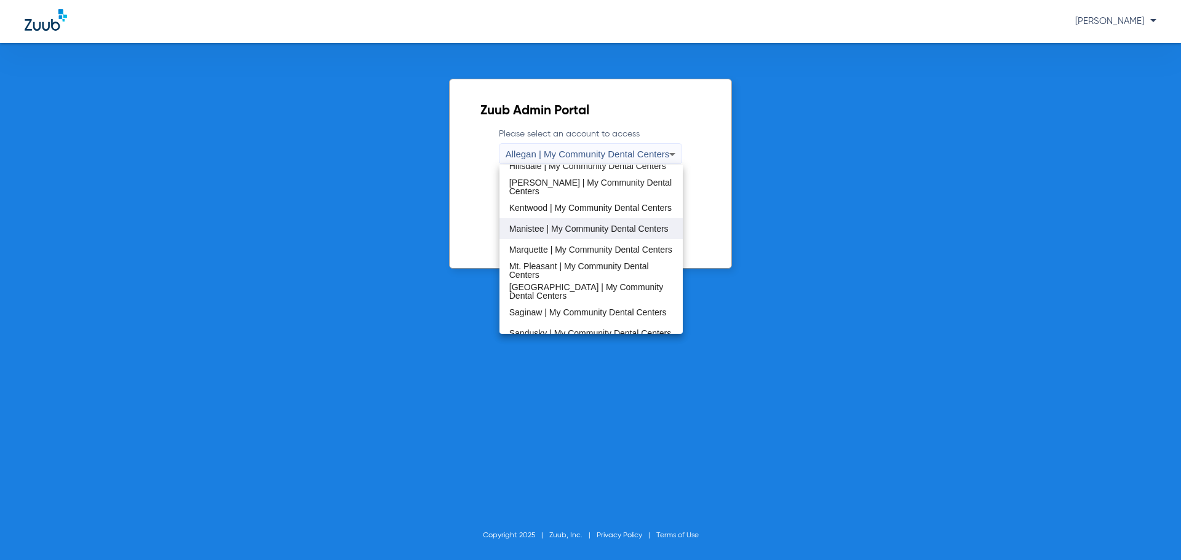
scroll to position [369, 0]
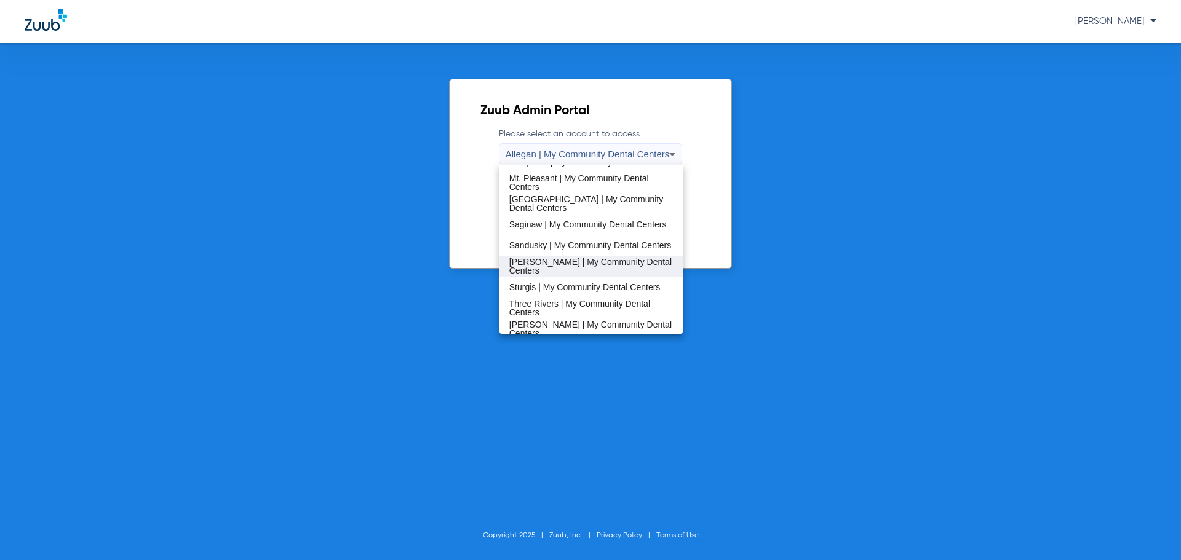
click at [560, 257] on mat-option "[PERSON_NAME] | My Community Dental Centers" at bounding box center [591, 266] width 184 height 21
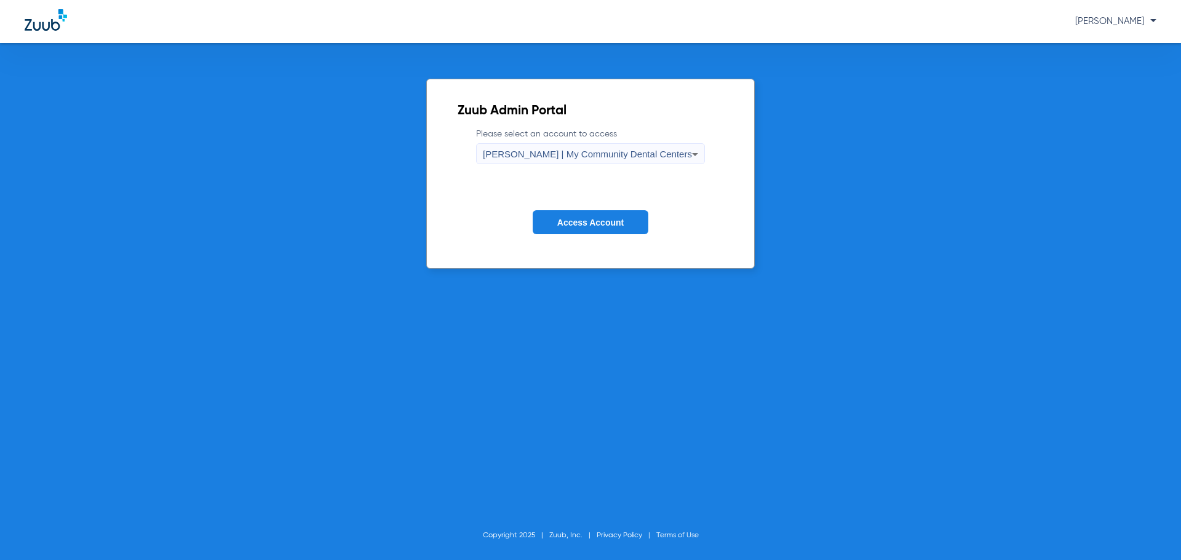
click at [611, 230] on button "Access Account" at bounding box center [591, 222] width 116 height 24
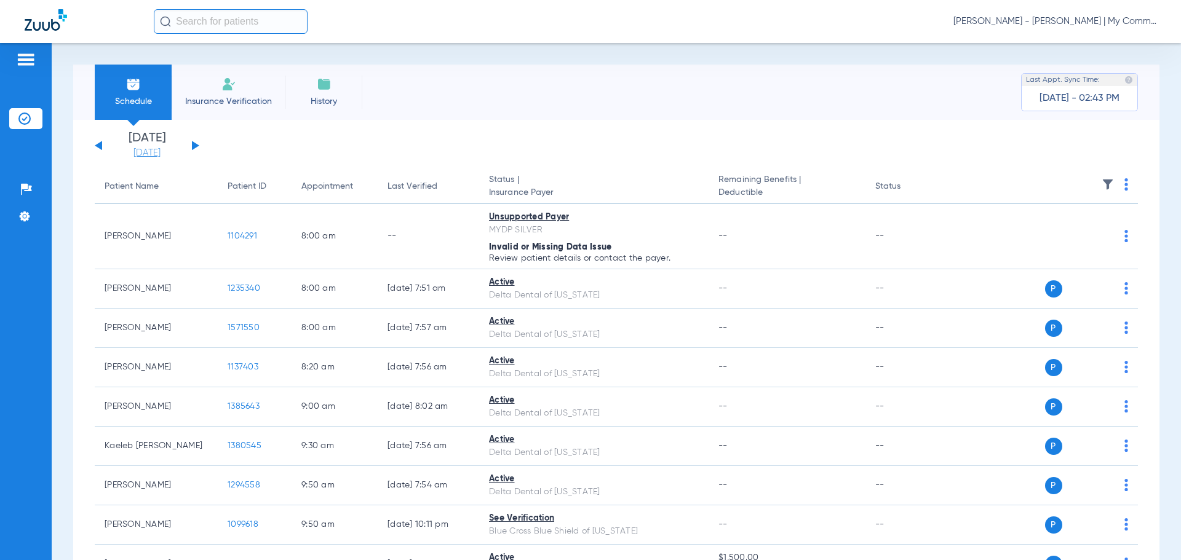
click at [145, 149] on link "[DATE]" at bounding box center [147, 153] width 74 height 12
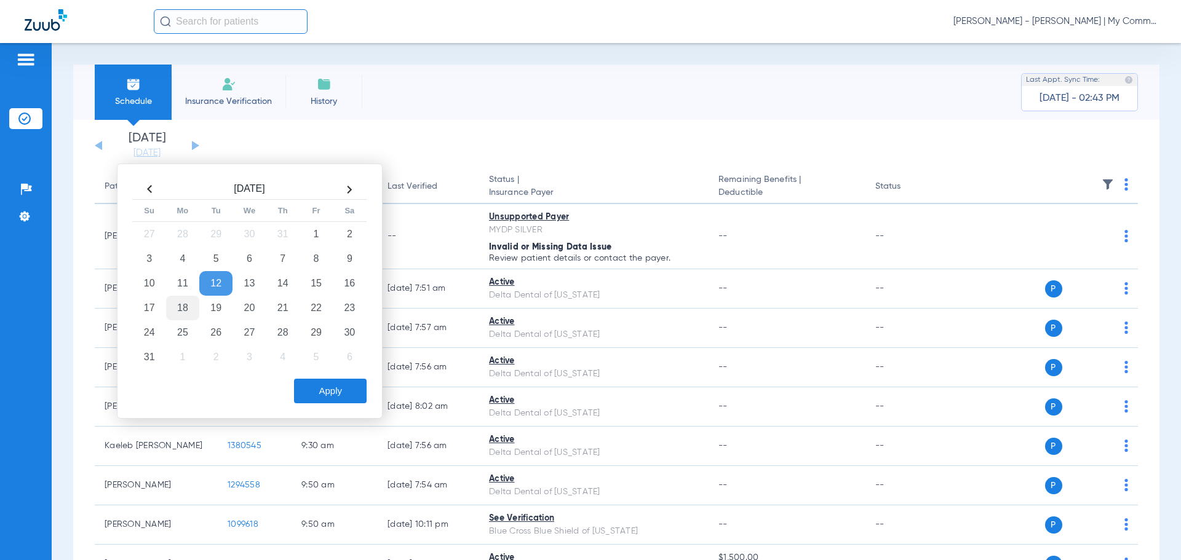
click at [189, 314] on td "18" at bounding box center [182, 308] width 33 height 25
click at [347, 386] on button "Apply" at bounding box center [330, 391] width 73 height 25
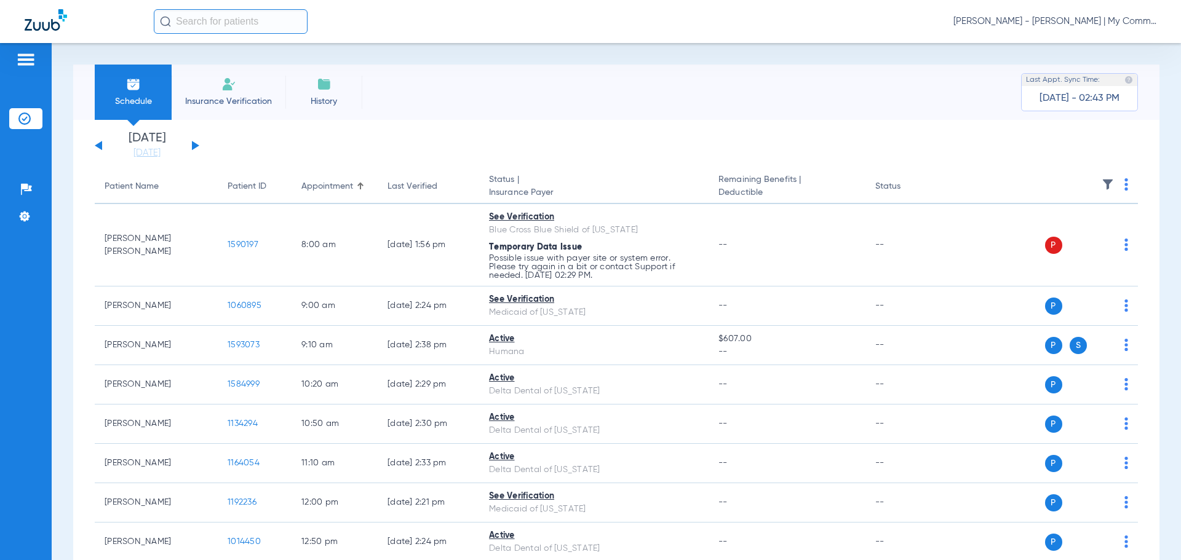
click at [1054, 23] on span "Tiara Willis - Sidney | My Community Dental Centers" at bounding box center [1054, 21] width 203 height 12
click at [1122, 47] on span "Account Selection" at bounding box center [1110, 43] width 69 height 9
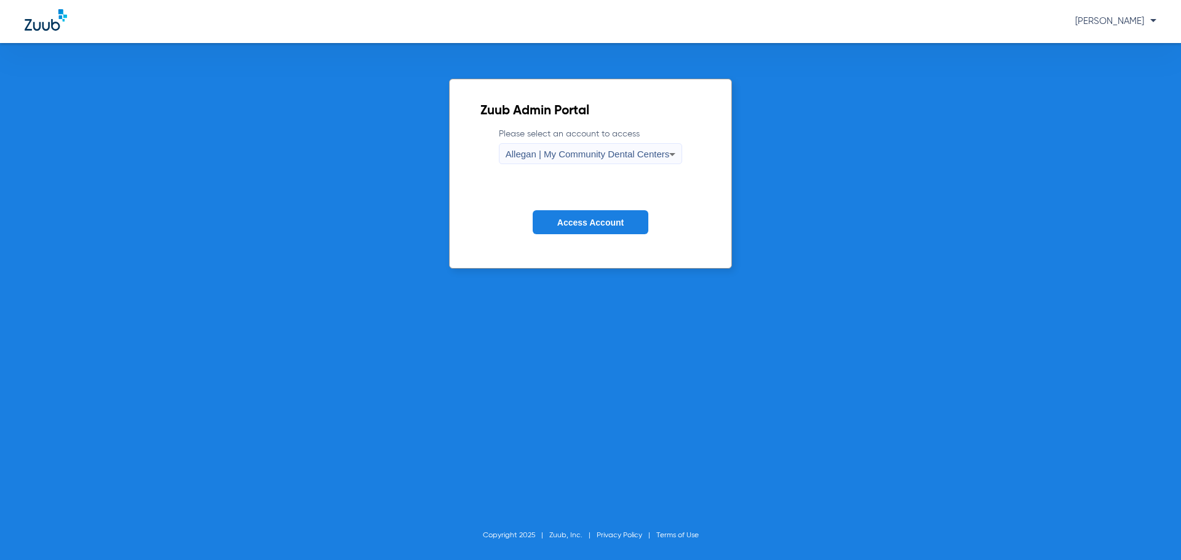
click at [585, 156] on span "Allegan | My Community Dental Centers" at bounding box center [588, 154] width 164 height 10
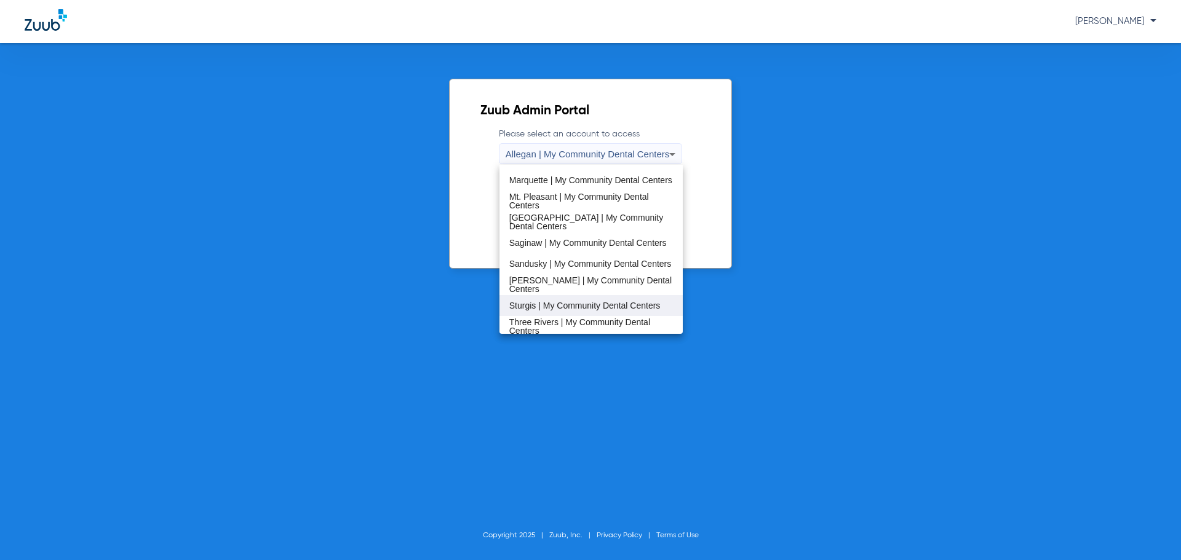
scroll to position [395, 0]
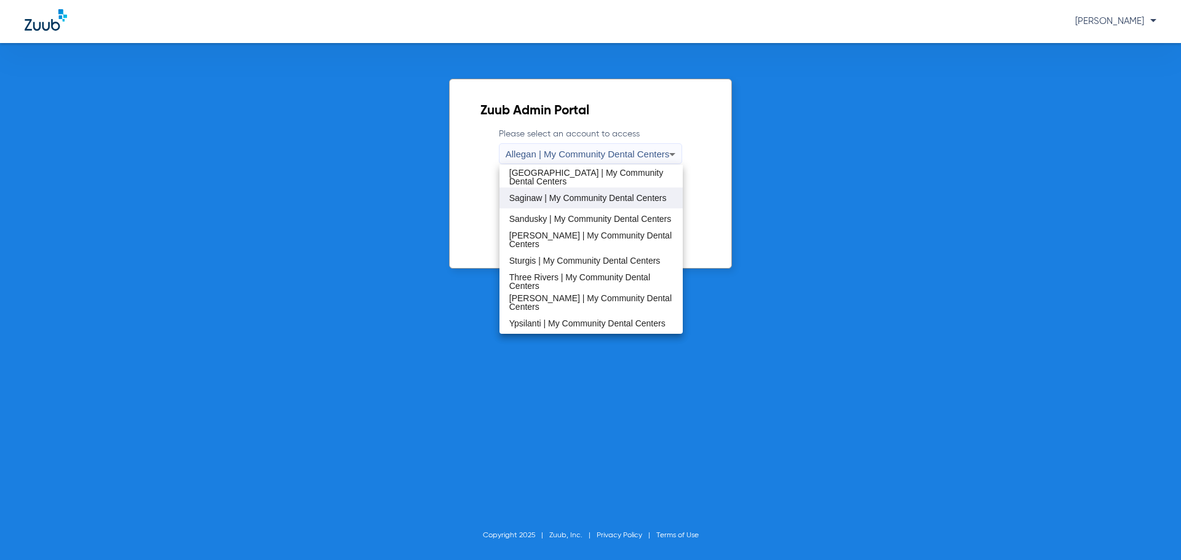
click at [554, 202] on span "Saginaw | My Community Dental Centers" at bounding box center [587, 198] width 157 height 9
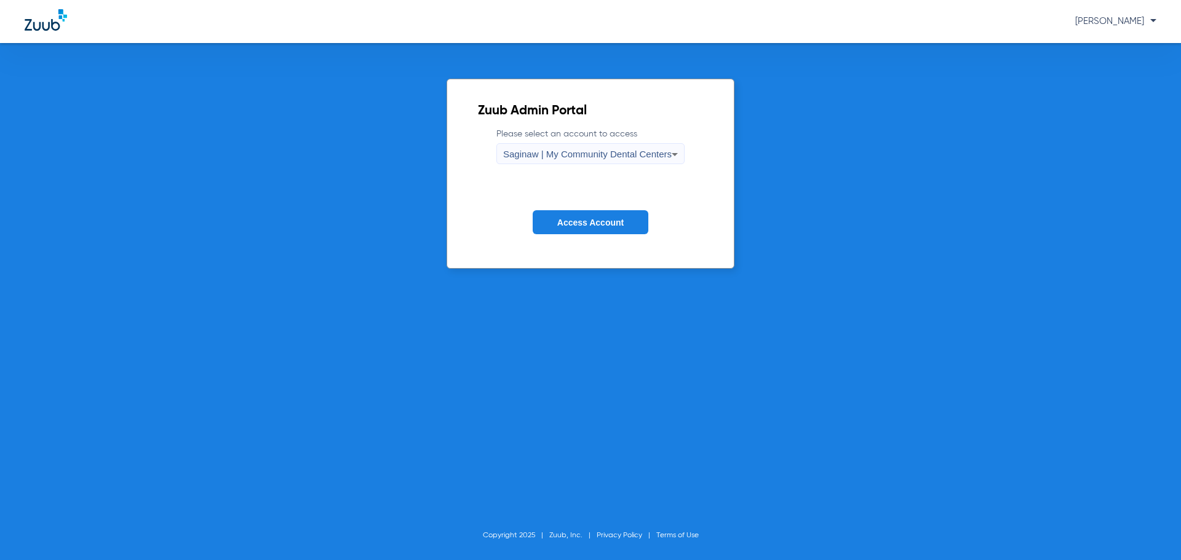
click at [559, 149] on span "Saginaw | My Community Dental Centers" at bounding box center [587, 154] width 169 height 10
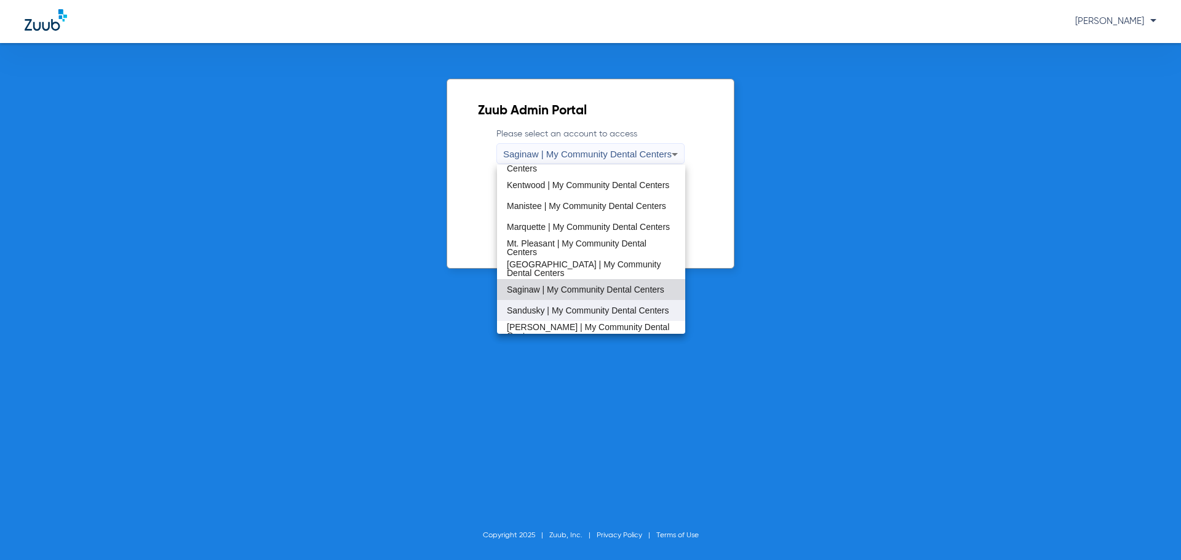
scroll to position [332, 0]
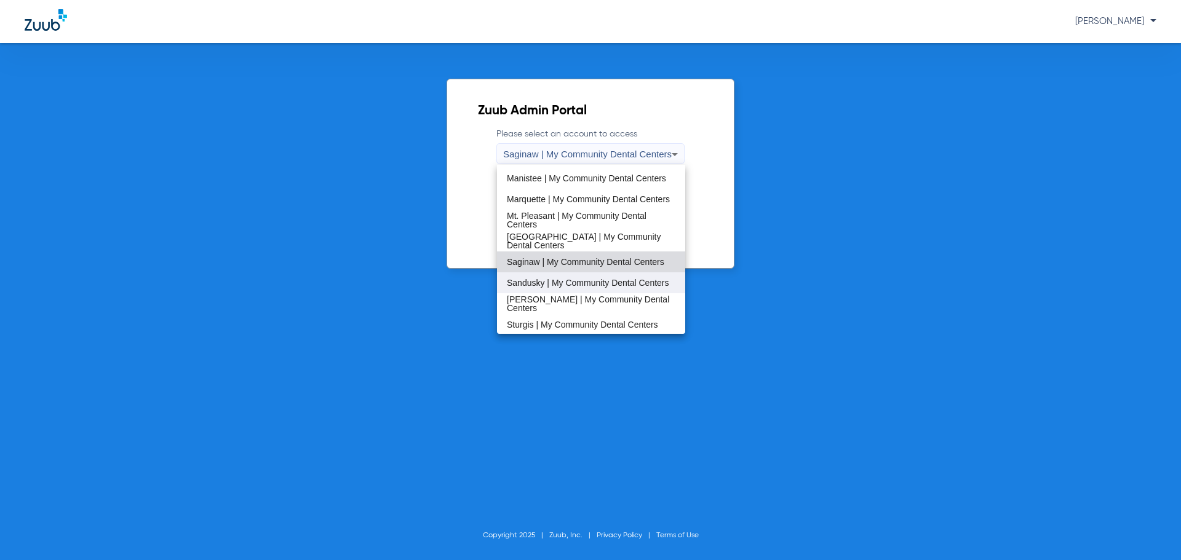
click at [543, 279] on span "Sandusky | My Community Dental Centers" at bounding box center [588, 283] width 162 height 9
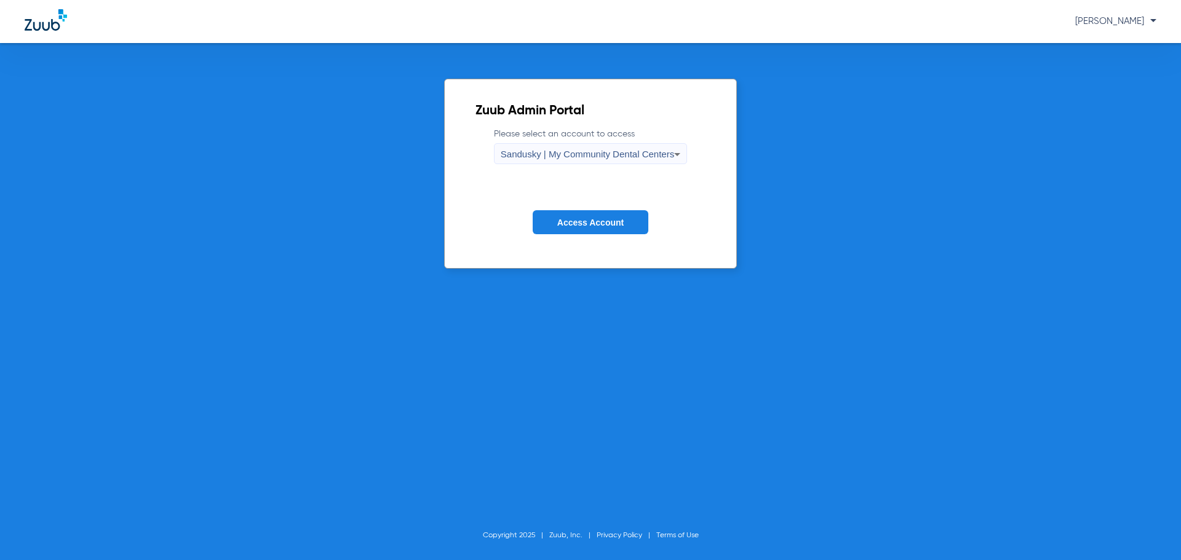
click at [568, 220] on span "Access Account" at bounding box center [590, 223] width 66 height 10
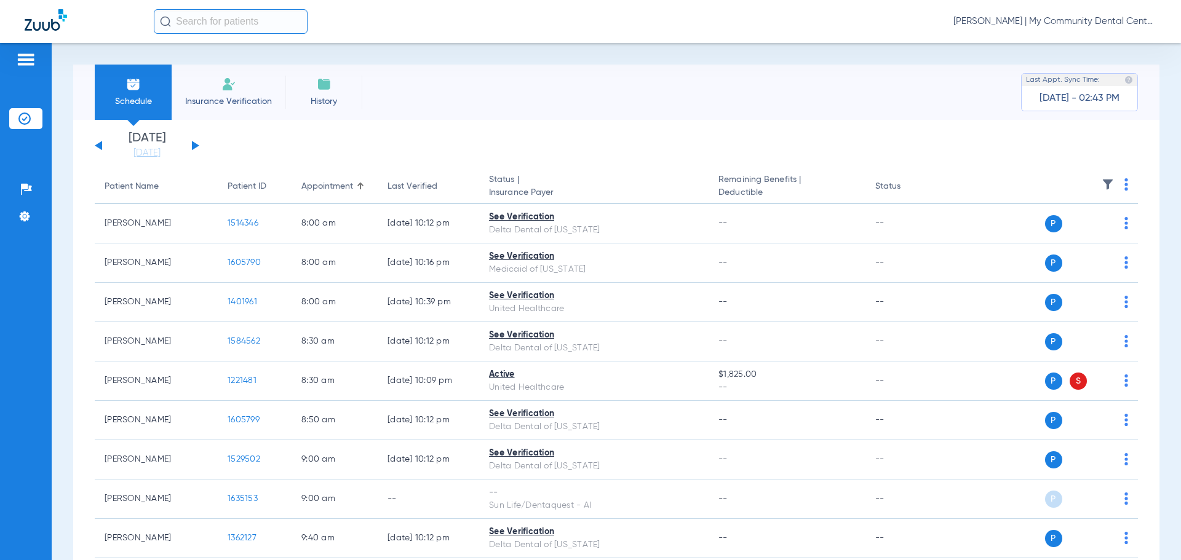
click at [133, 145] on li "Today 08-12-2025" at bounding box center [147, 145] width 74 height 27
click at [134, 148] on link "[DATE]" at bounding box center [147, 153] width 74 height 12
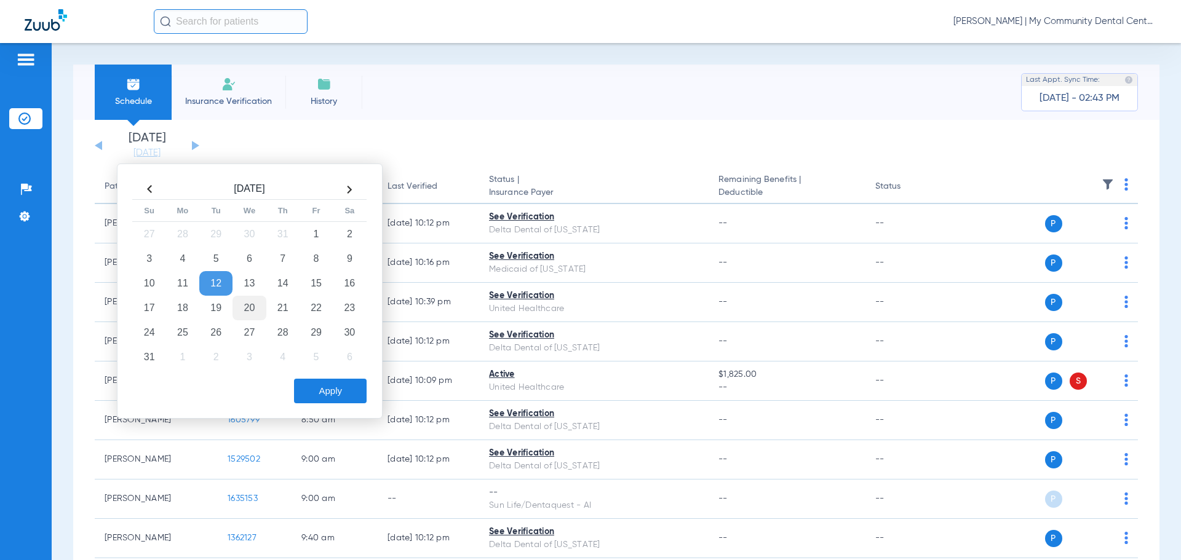
click at [254, 308] on td "20" at bounding box center [248, 308] width 33 height 25
click at [343, 391] on button "Apply" at bounding box center [330, 391] width 73 height 25
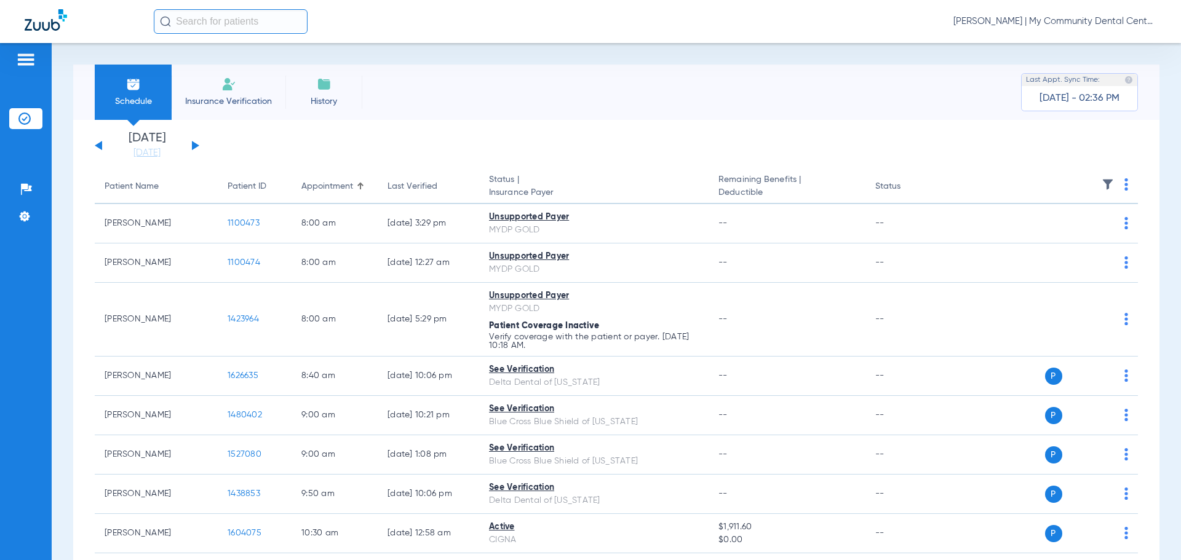
click at [1031, 14] on div "[PERSON_NAME] | My Community Dental Centers" at bounding box center [655, 21] width 1002 height 25
click at [1024, 22] on span "[PERSON_NAME] | My Community Dental Centers" at bounding box center [1054, 21] width 203 height 12
click at [1092, 44] on span "Account Selection" at bounding box center [1110, 43] width 69 height 9
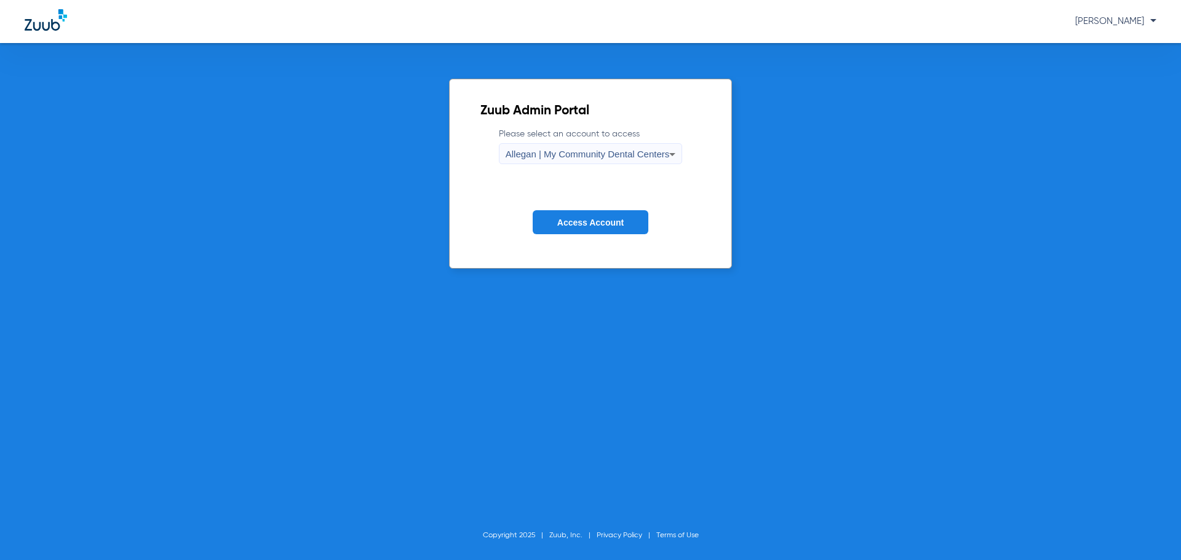
click at [650, 157] on span "Allegan | My Community Dental Centers" at bounding box center [588, 154] width 164 height 10
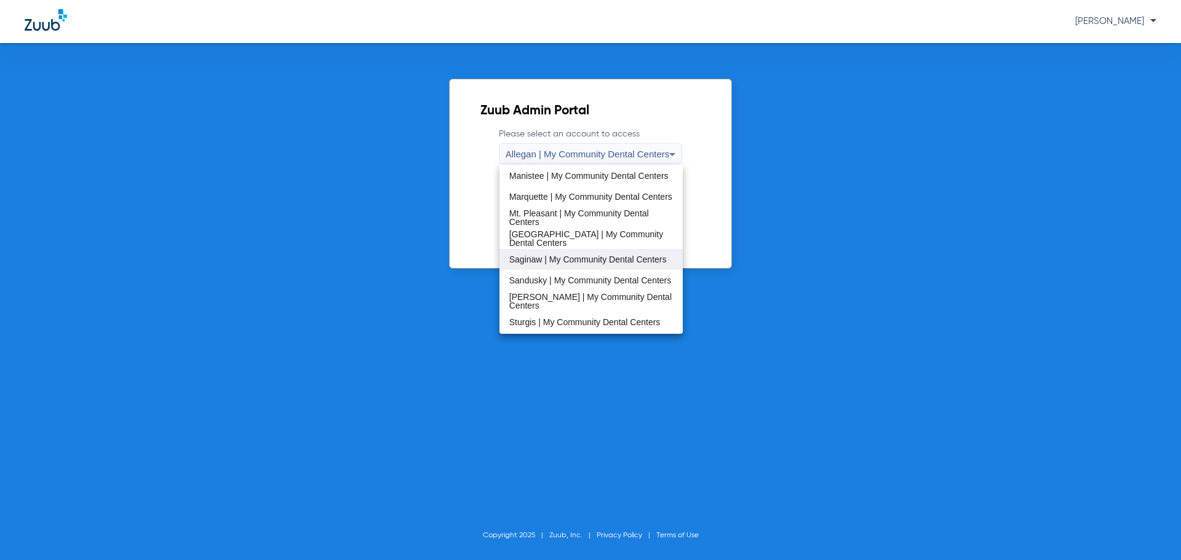
scroll to position [395, 0]
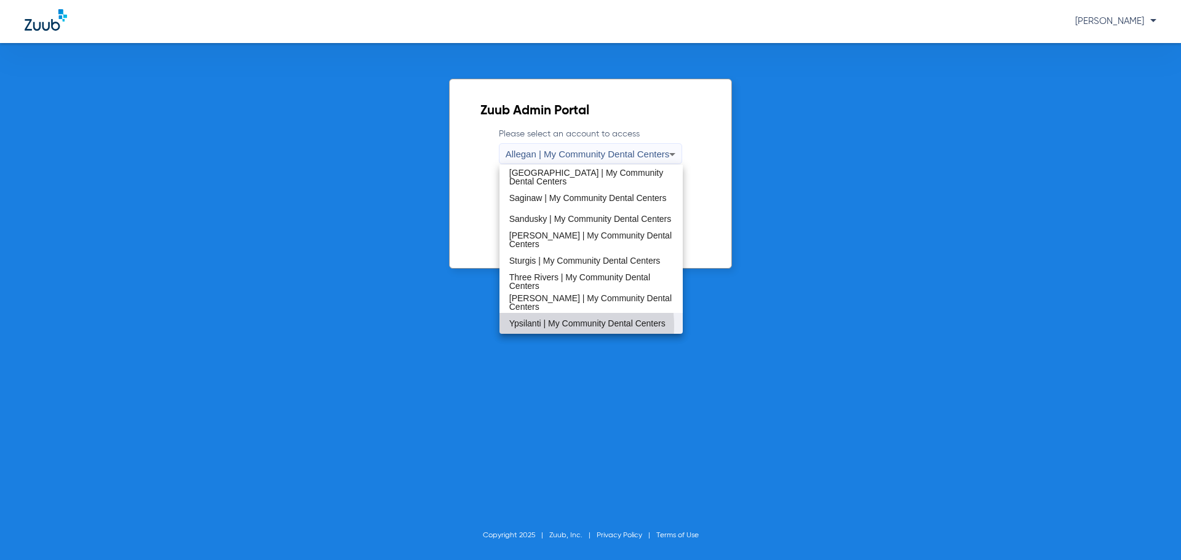
click at [552, 326] on span "Ypsilanti | My Community Dental Centers" at bounding box center [587, 323] width 156 height 9
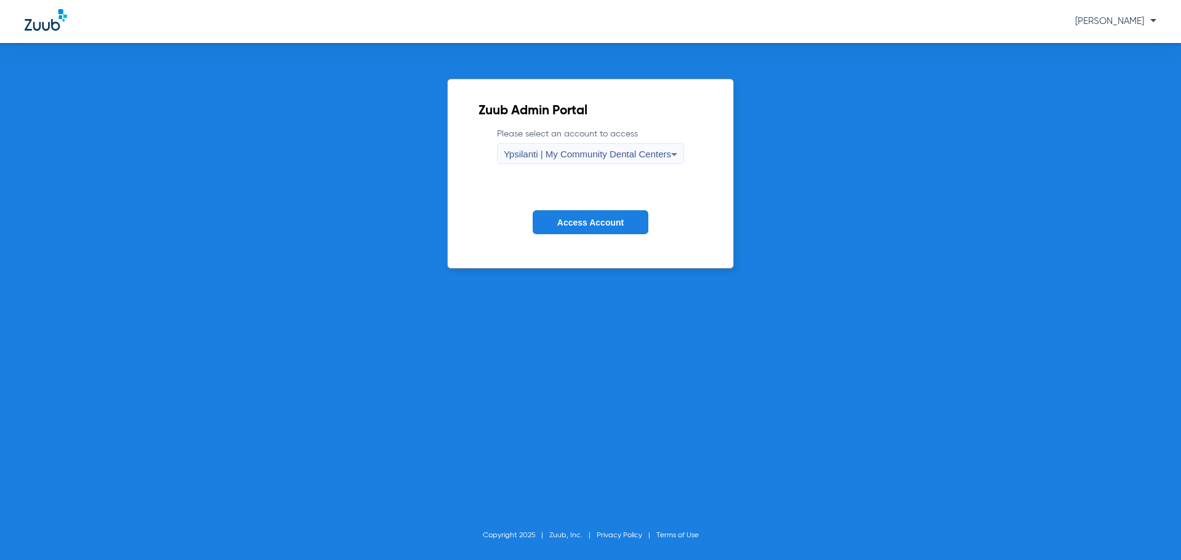
click at [586, 226] on button "Access Account" at bounding box center [591, 222] width 116 height 24
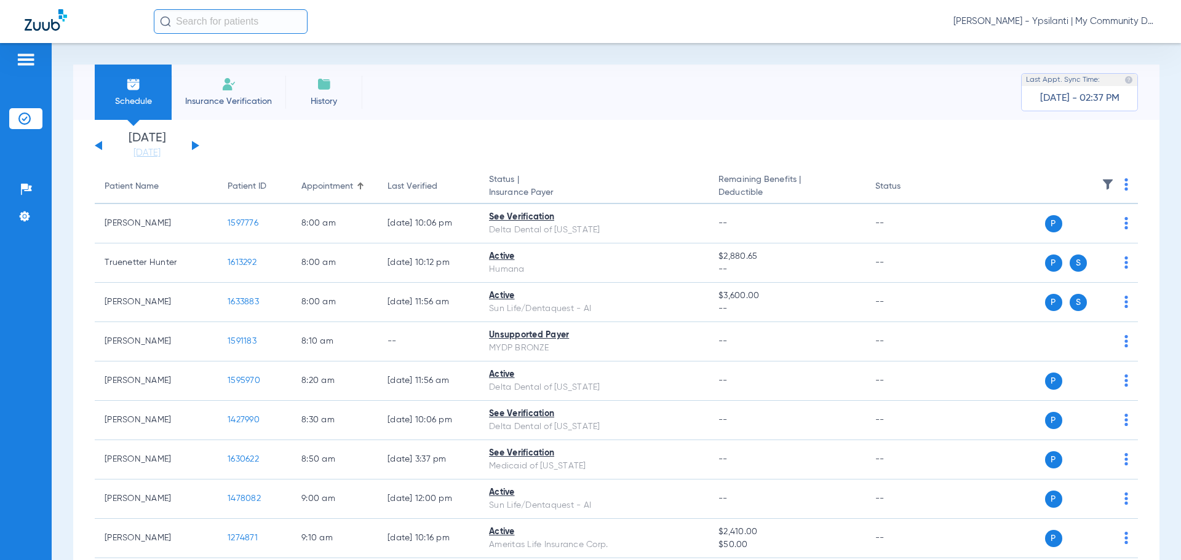
click at [1102, 185] on img at bounding box center [1108, 184] width 12 height 12
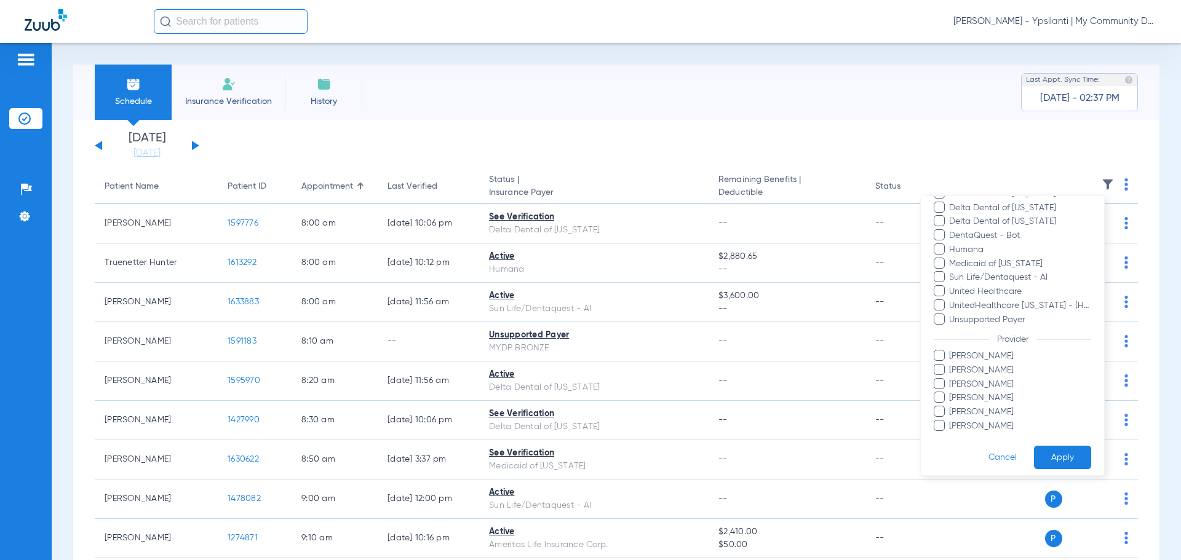
scroll to position [146, 0]
click at [977, 419] on span "[PERSON_NAME]" at bounding box center [1019, 419] width 143 height 13
click at [951, 428] on input "[PERSON_NAME]" at bounding box center [951, 428] width 0 height 0
click at [1065, 440] on button "Apply" at bounding box center [1062, 451] width 57 height 24
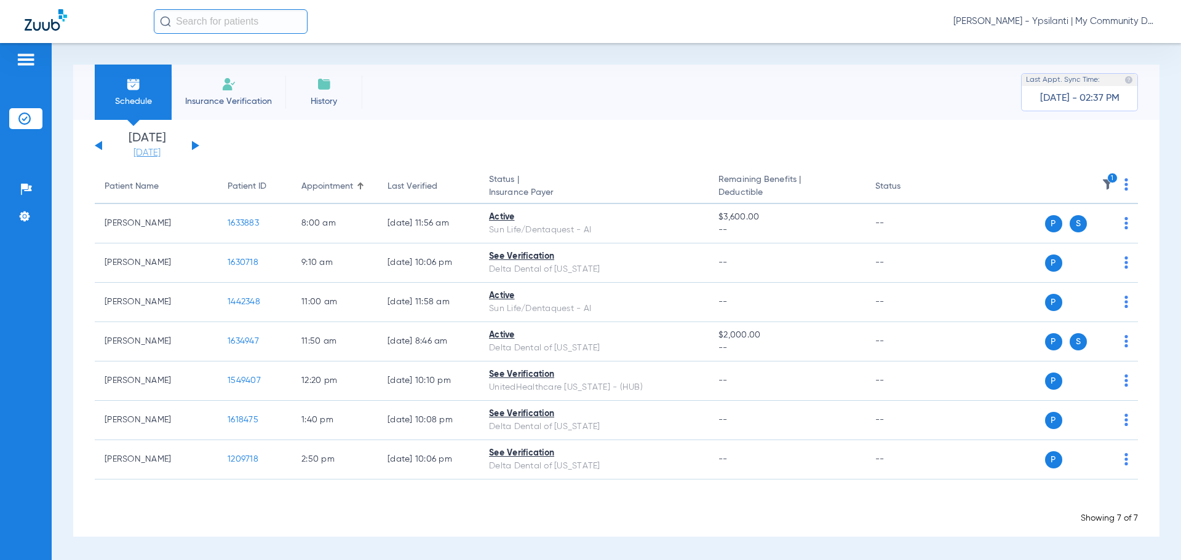
click at [161, 151] on link "[DATE]" at bounding box center [147, 153] width 74 height 12
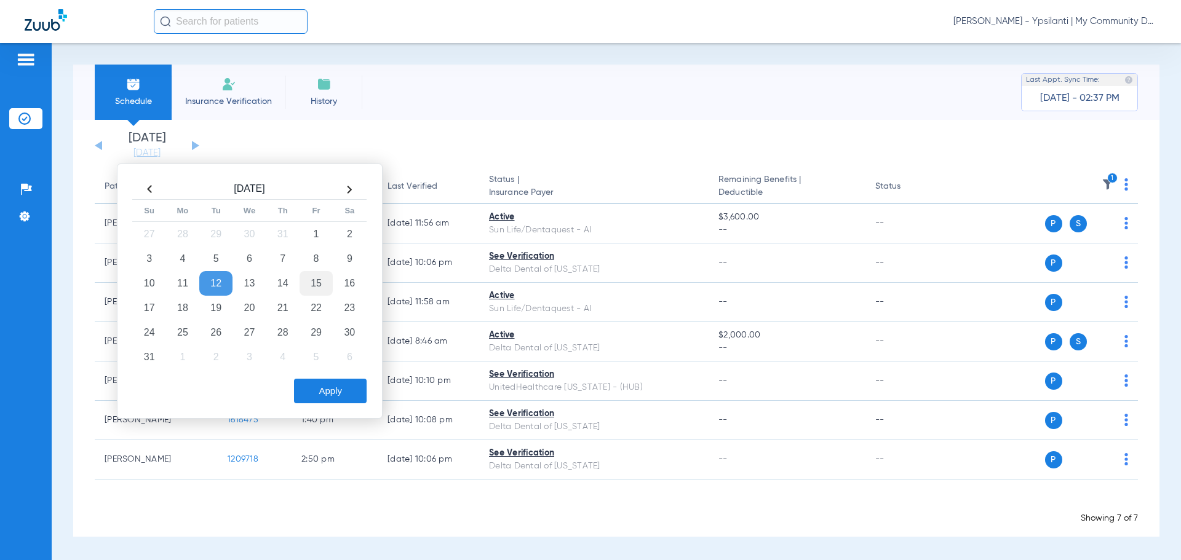
click at [322, 282] on td "15" at bounding box center [316, 283] width 33 height 25
click at [317, 395] on button "Apply" at bounding box center [330, 391] width 73 height 25
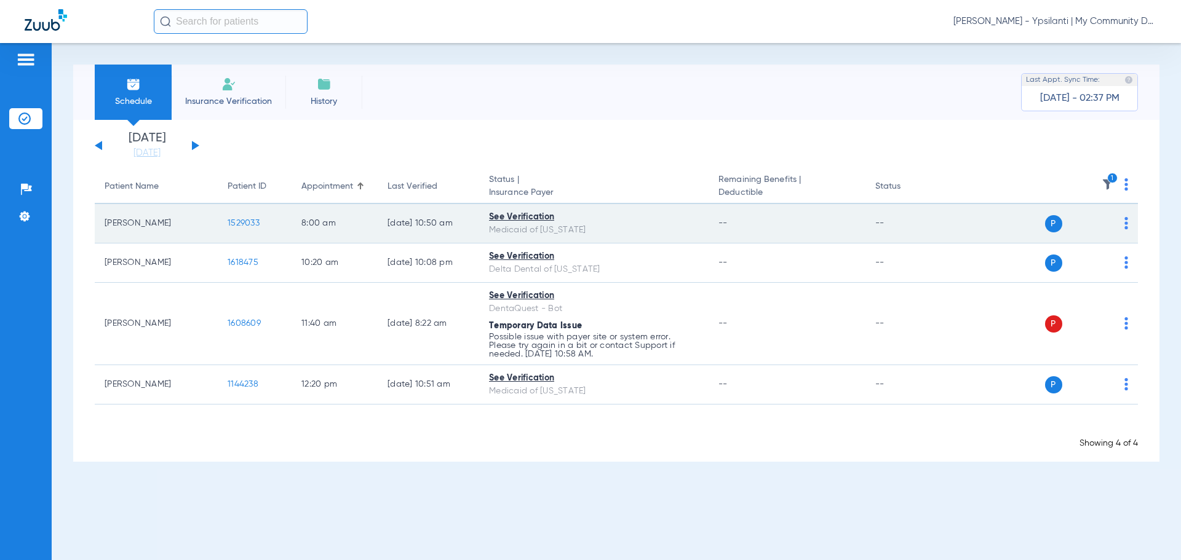
click at [246, 223] on span "1529033" at bounding box center [244, 223] width 32 height 9
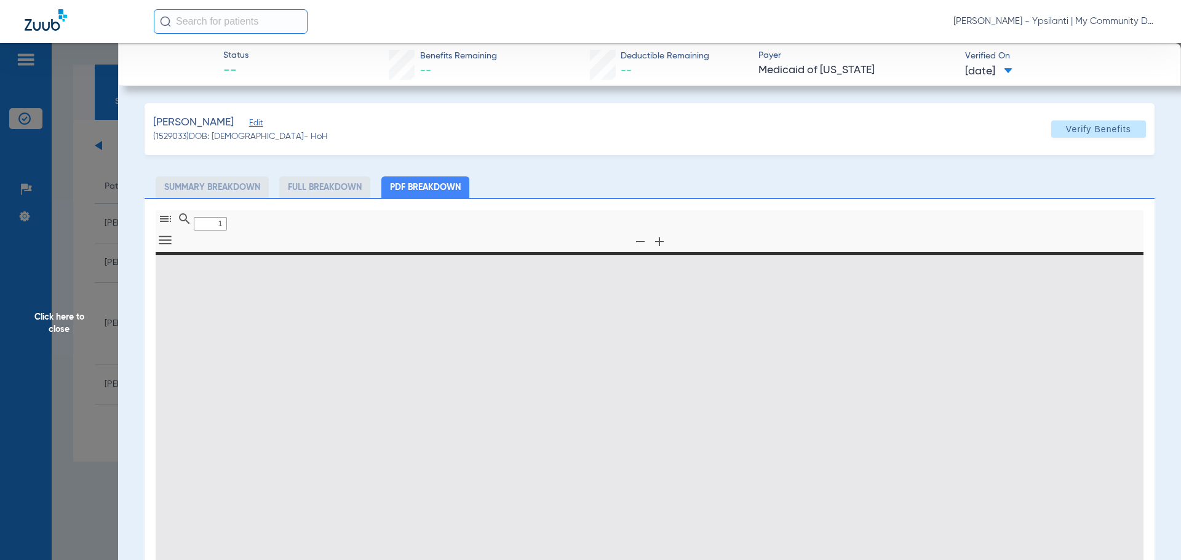
type input "0"
select select "page-width"
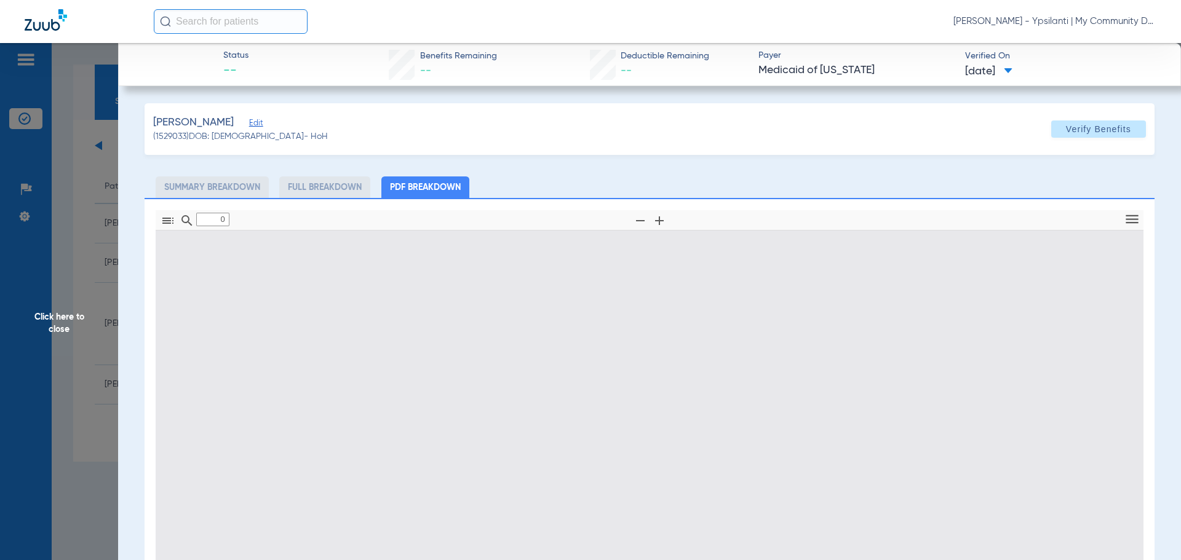
type input "1"
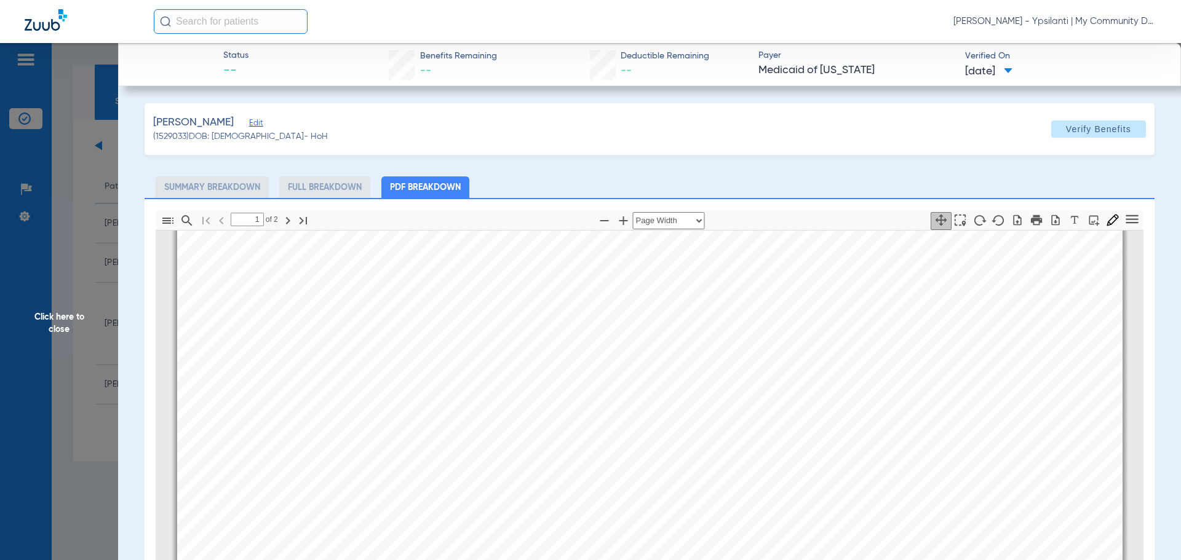
scroll to position [437, 0]
click at [69, 261] on span "Click here to close" at bounding box center [59, 323] width 118 height 560
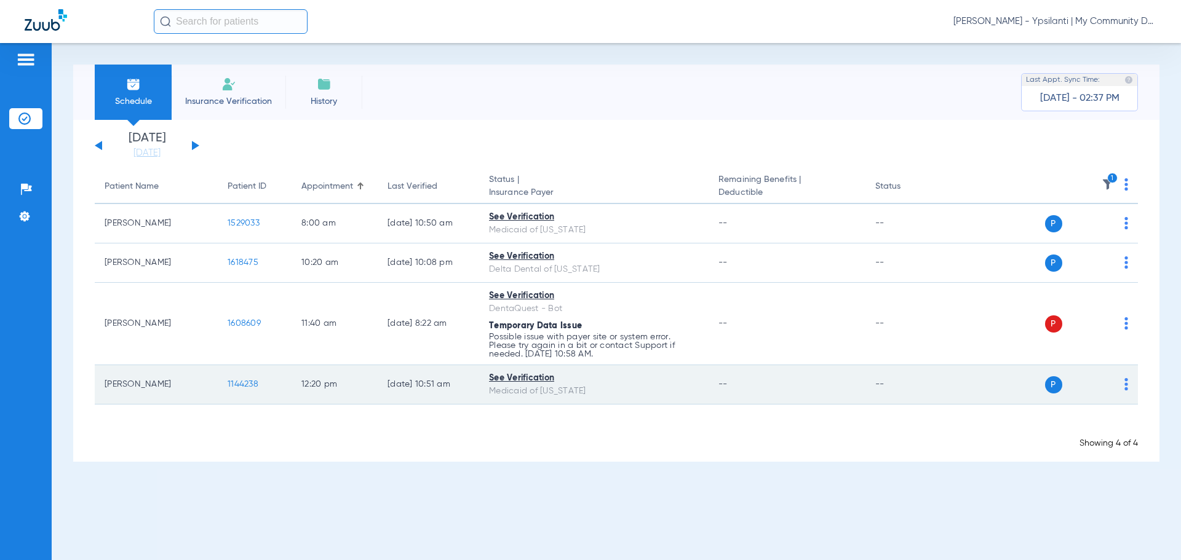
click at [257, 381] on span "1144238" at bounding box center [243, 384] width 31 height 9
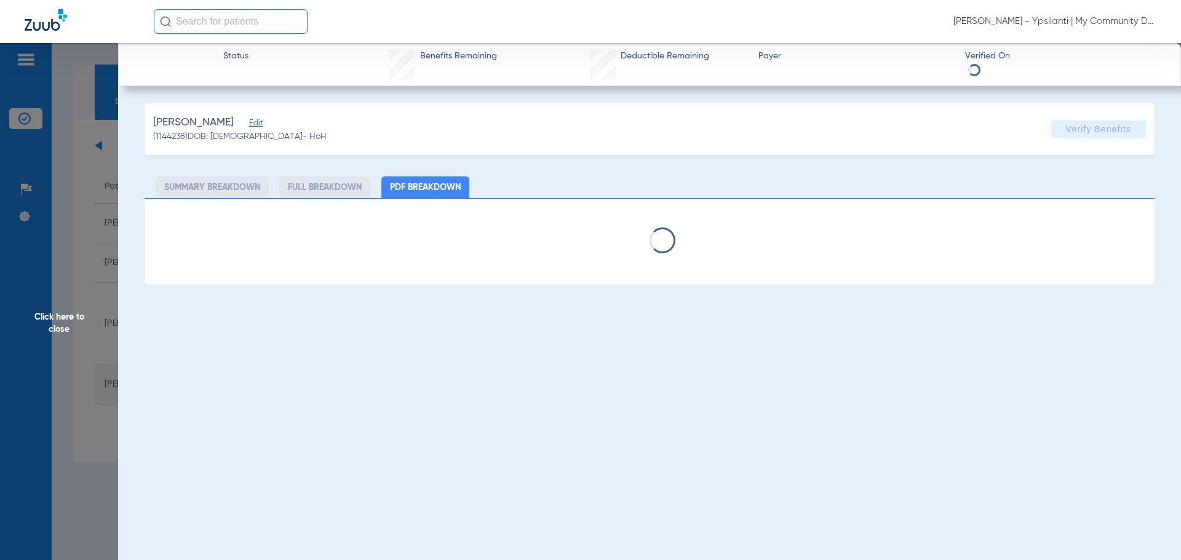
select select "page-width"
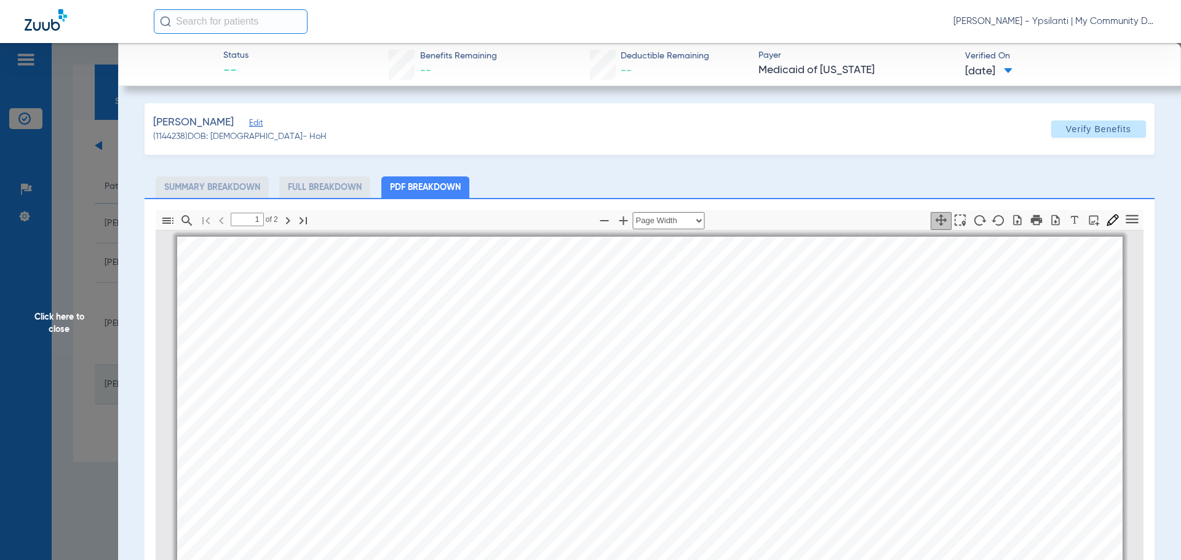
scroll to position [6, 0]
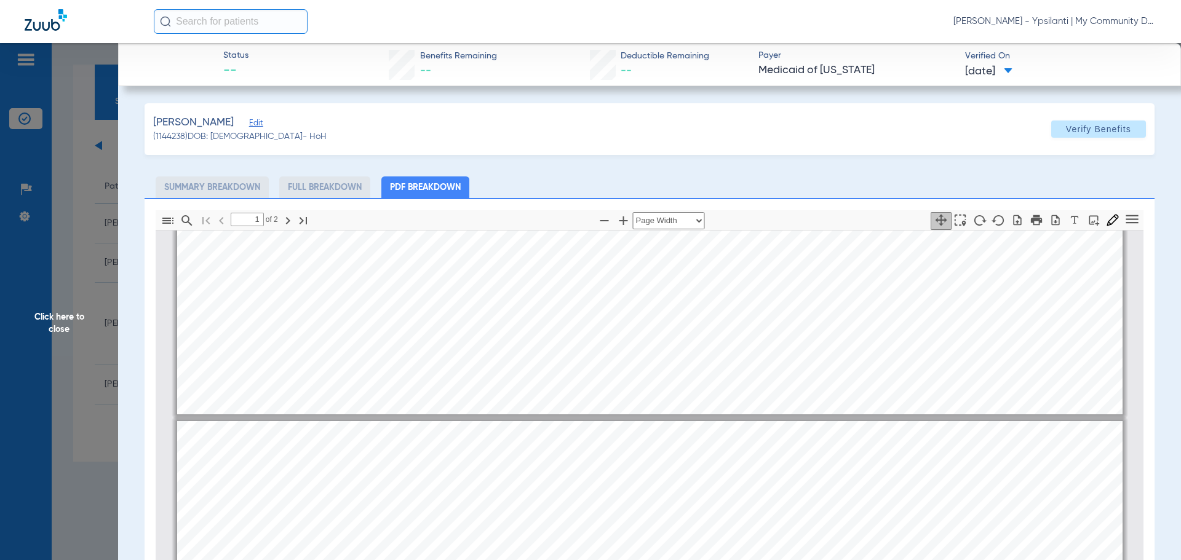
type input "2"
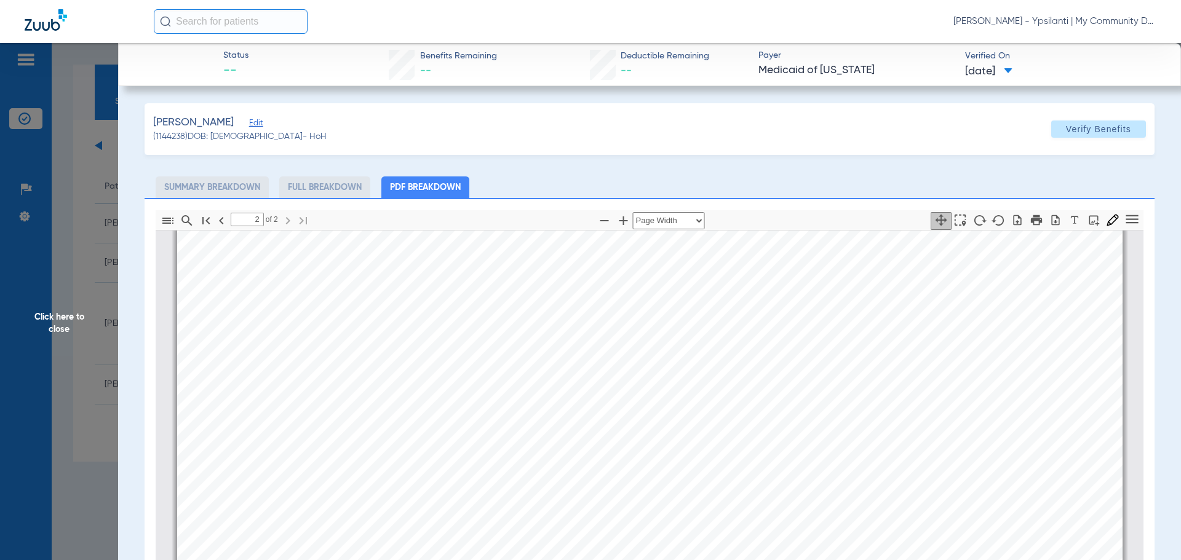
scroll to position [1851, 0]
drag, startPoint x: 86, startPoint y: 268, endPoint x: 14, endPoint y: 370, distance: 124.9
click at [86, 268] on span "Click here to close" at bounding box center [59, 323] width 118 height 560
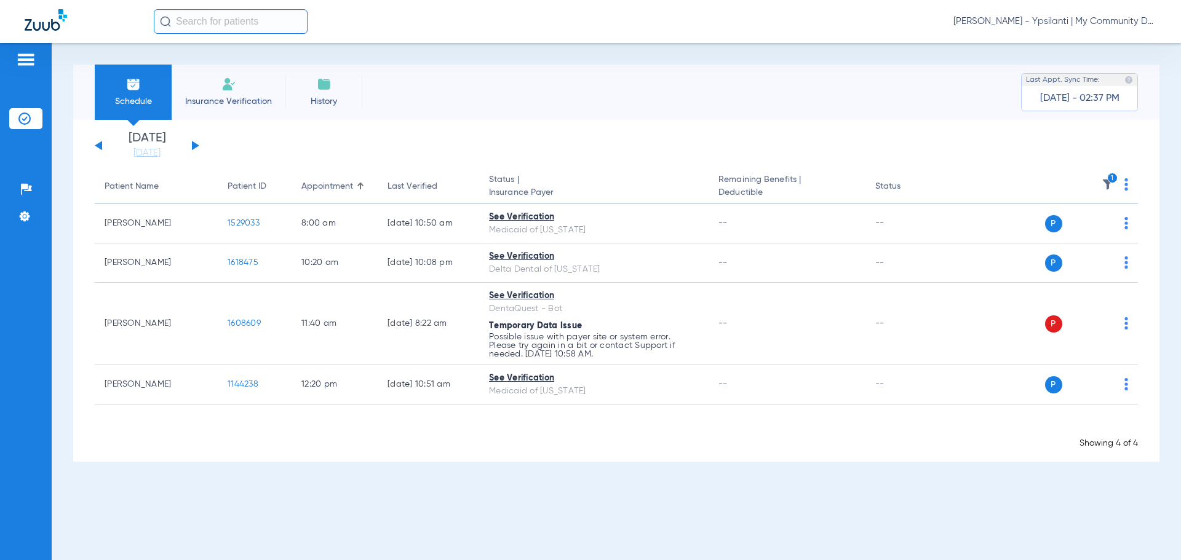
click at [1102, 183] on img at bounding box center [1108, 184] width 12 height 12
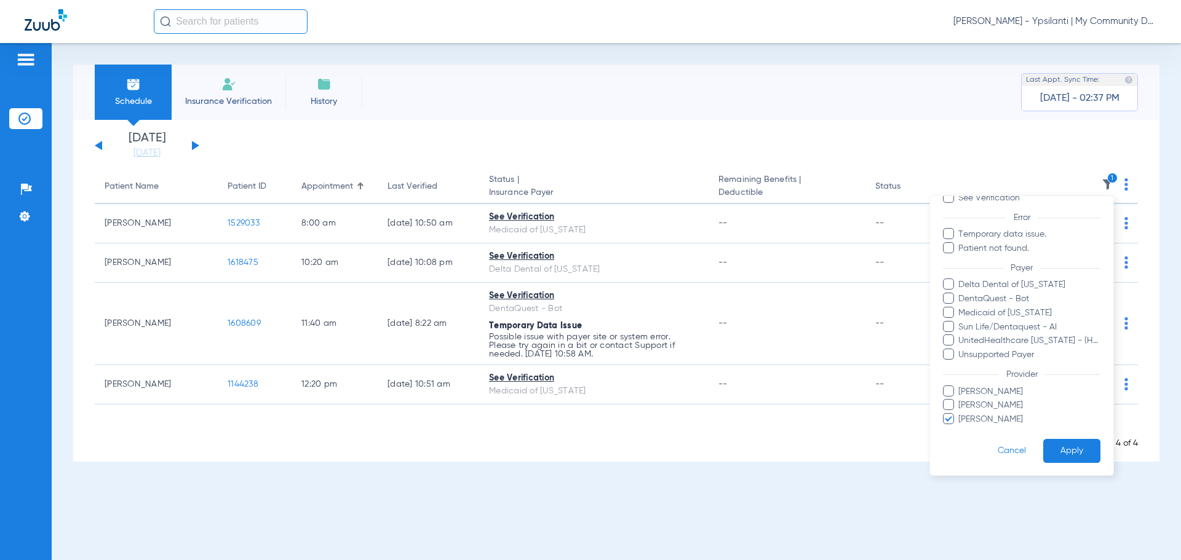
scroll to position [85, 0]
click at [1006, 391] on span "[PERSON_NAME]" at bounding box center [1029, 391] width 143 height 13
click at [960, 400] on input "[PERSON_NAME]" at bounding box center [960, 400] width 0 height 0
click at [996, 418] on span "[PERSON_NAME]" at bounding box center [1029, 419] width 143 height 13
click at [960, 427] on input "[PERSON_NAME]" at bounding box center [960, 427] width 0 height 0
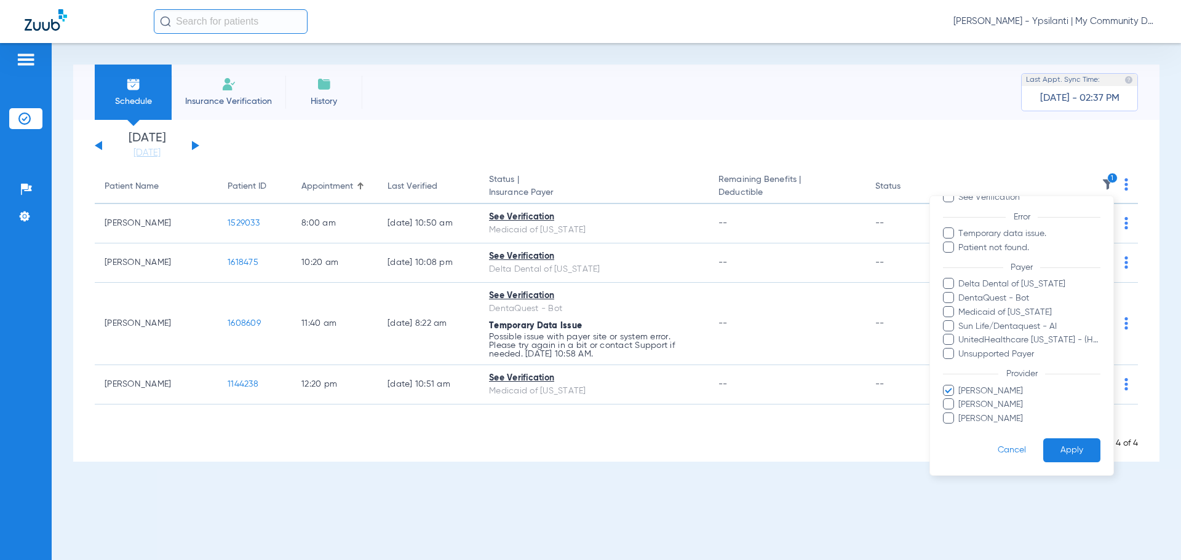
click at [1052, 456] on button "Apply" at bounding box center [1071, 451] width 57 height 24
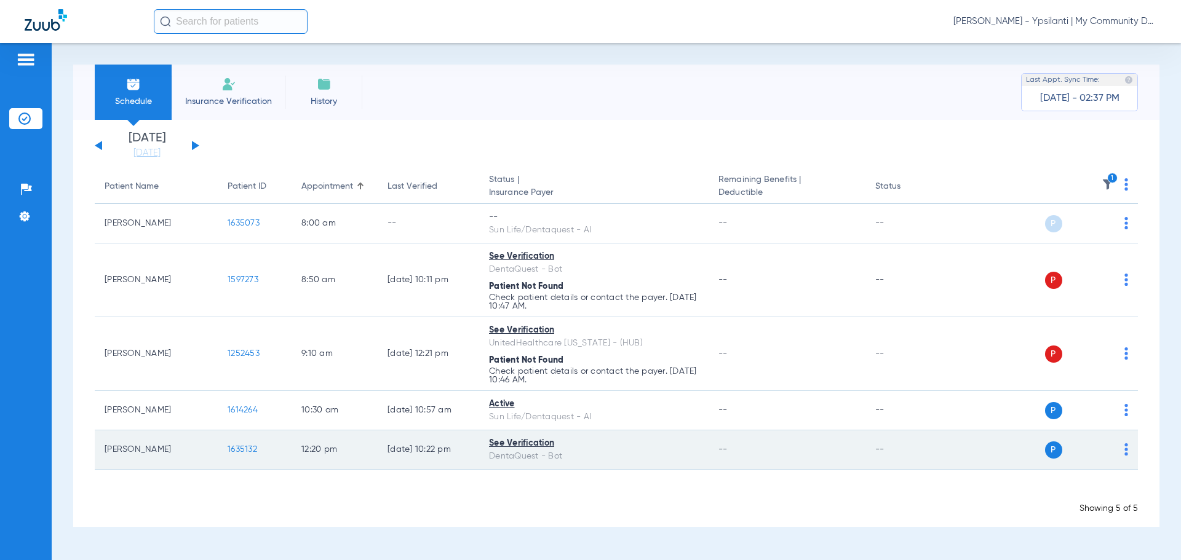
click at [236, 446] on span "1635132" at bounding box center [243, 449] width 30 height 9
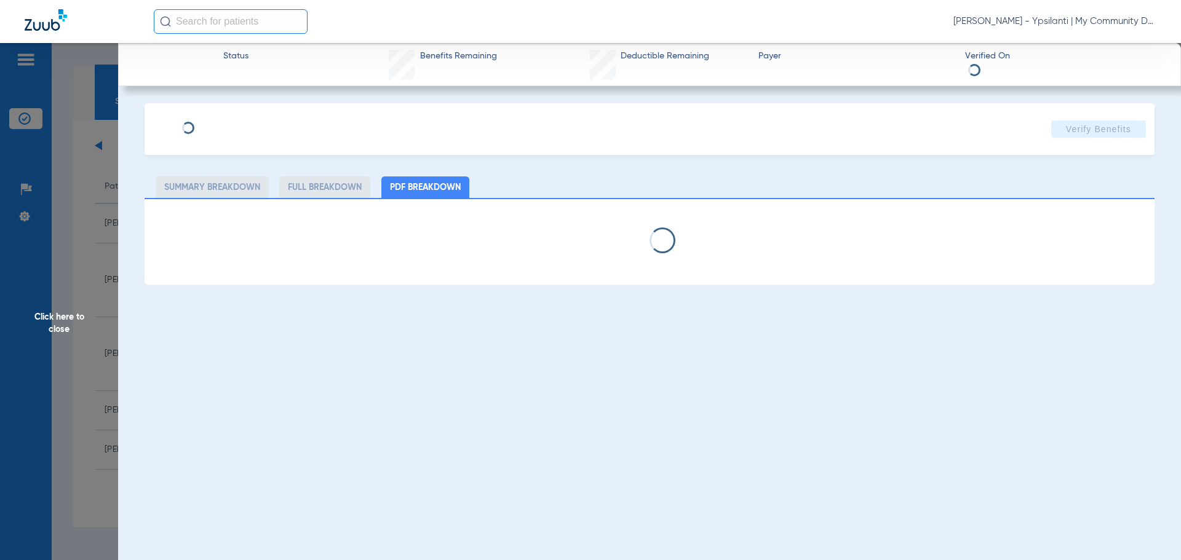
select select "page-width"
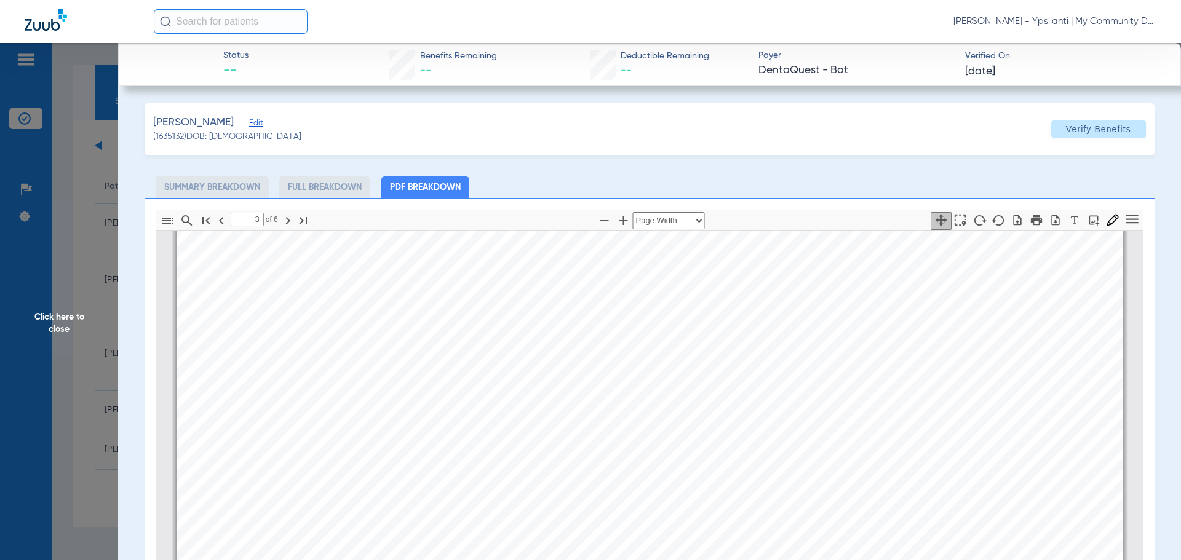
scroll to position [1421, 0]
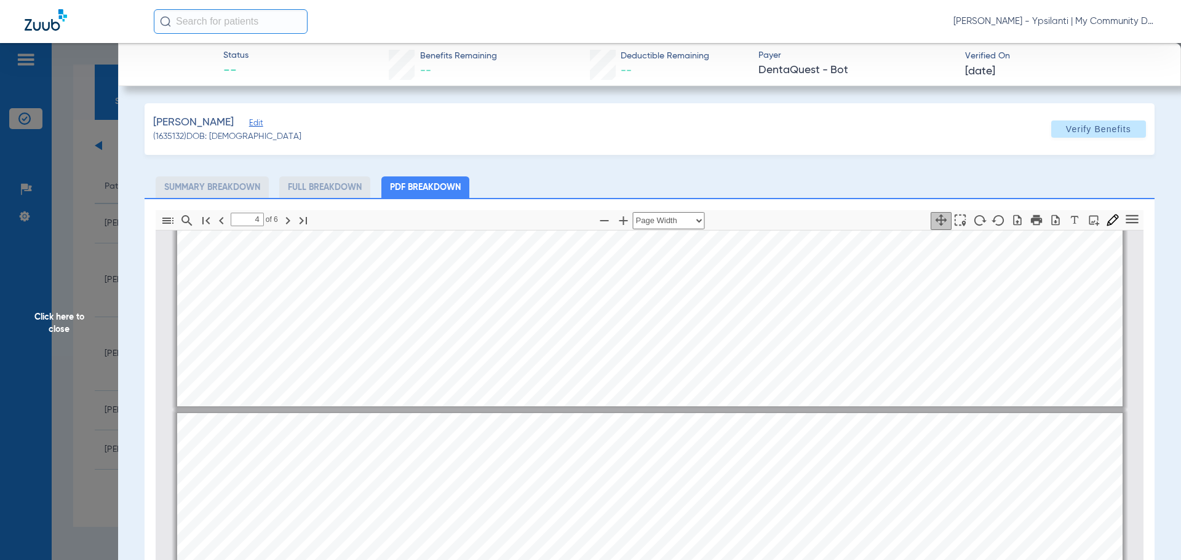
type input "3"
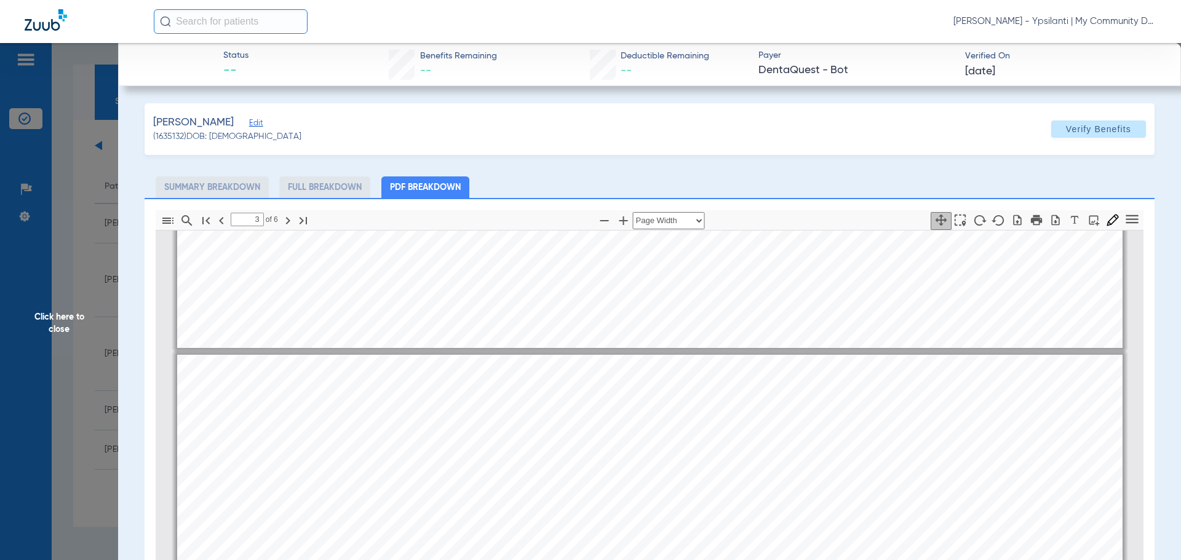
scroll to position [1113, 0]
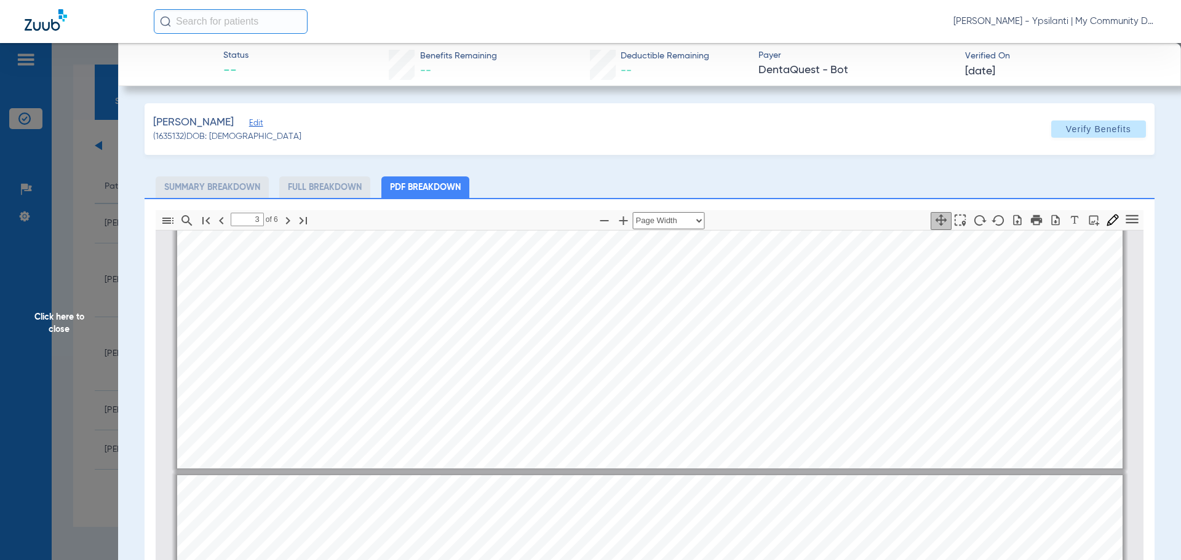
click at [94, 289] on span "Click here to close" at bounding box center [59, 323] width 118 height 560
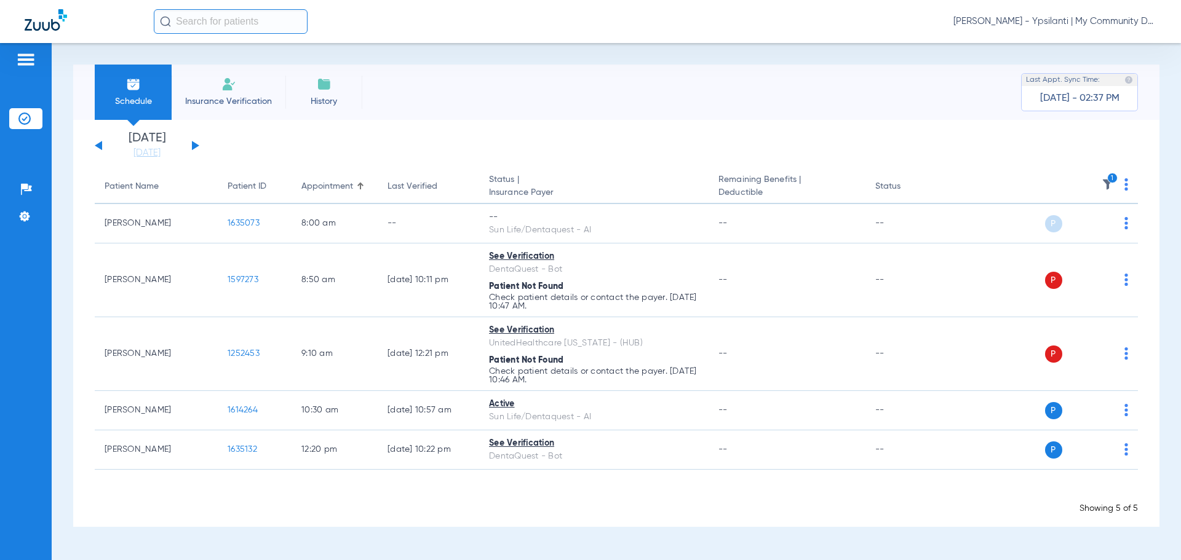
click at [1110, 183] on icon "1" at bounding box center [1112, 178] width 11 height 11
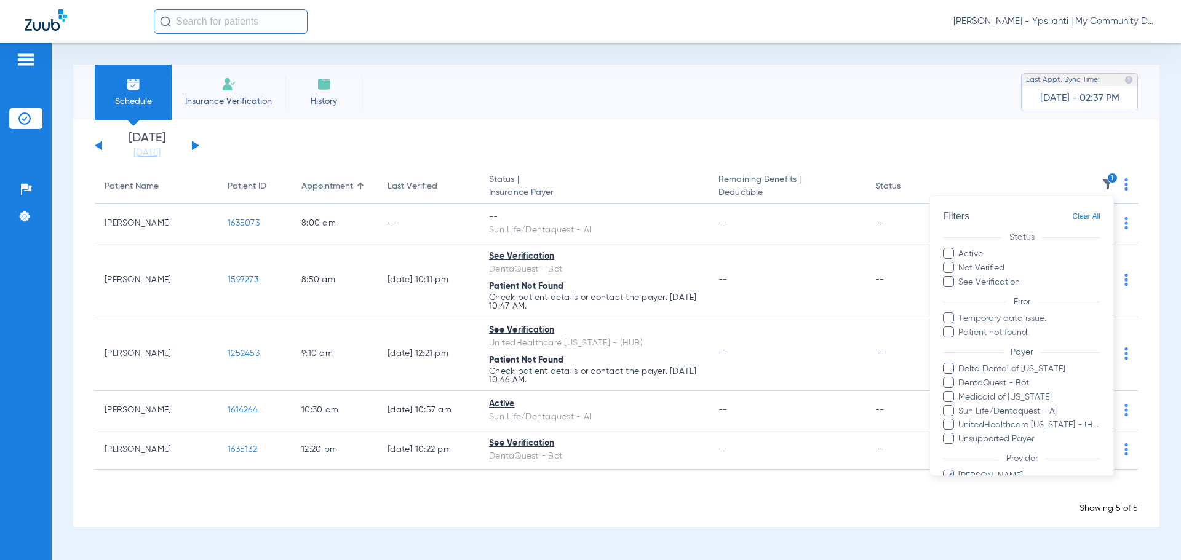
click at [528, 541] on div at bounding box center [590, 280] width 1181 height 560
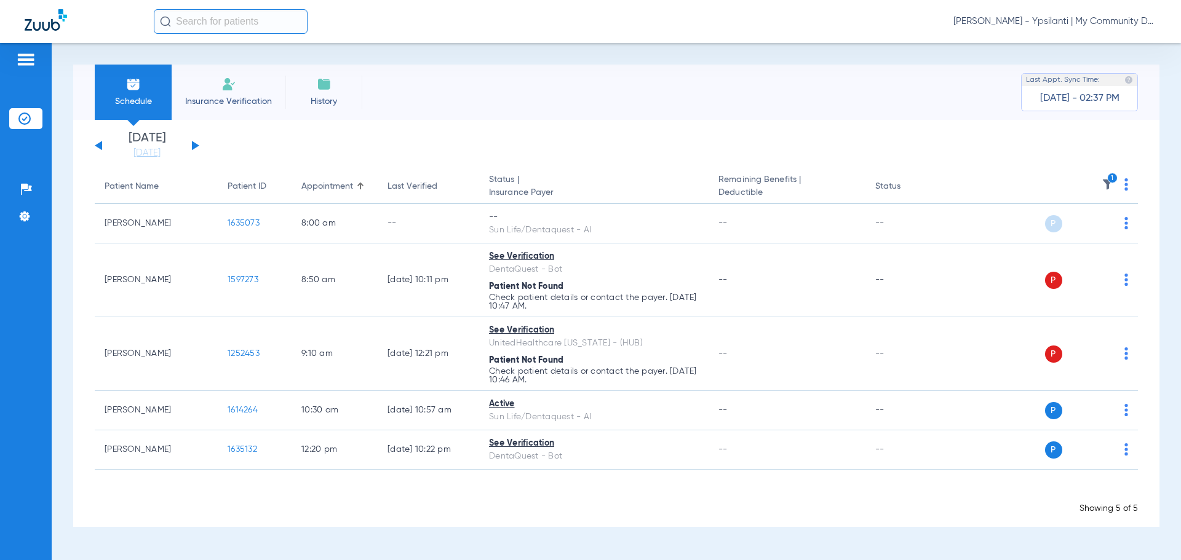
click at [1110, 186] on img at bounding box center [1108, 184] width 12 height 12
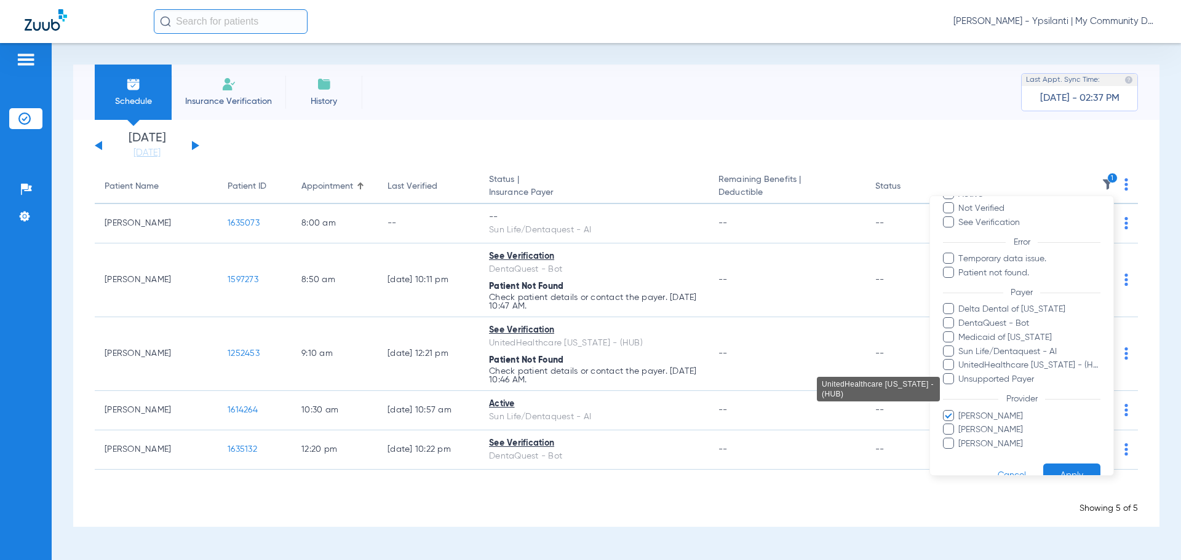
scroll to position [85, 0]
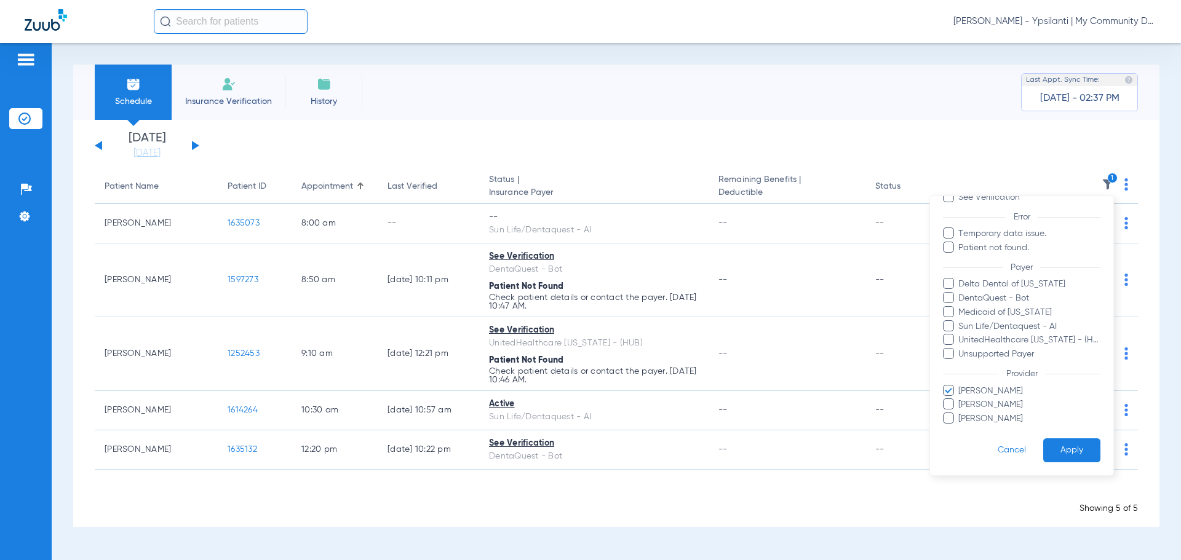
click at [1004, 391] on span "[PERSON_NAME]" at bounding box center [1029, 391] width 143 height 13
click at [960, 400] on input "[PERSON_NAME]" at bounding box center [960, 400] width 0 height 0
click at [1064, 455] on button "Apply" at bounding box center [1071, 451] width 57 height 24
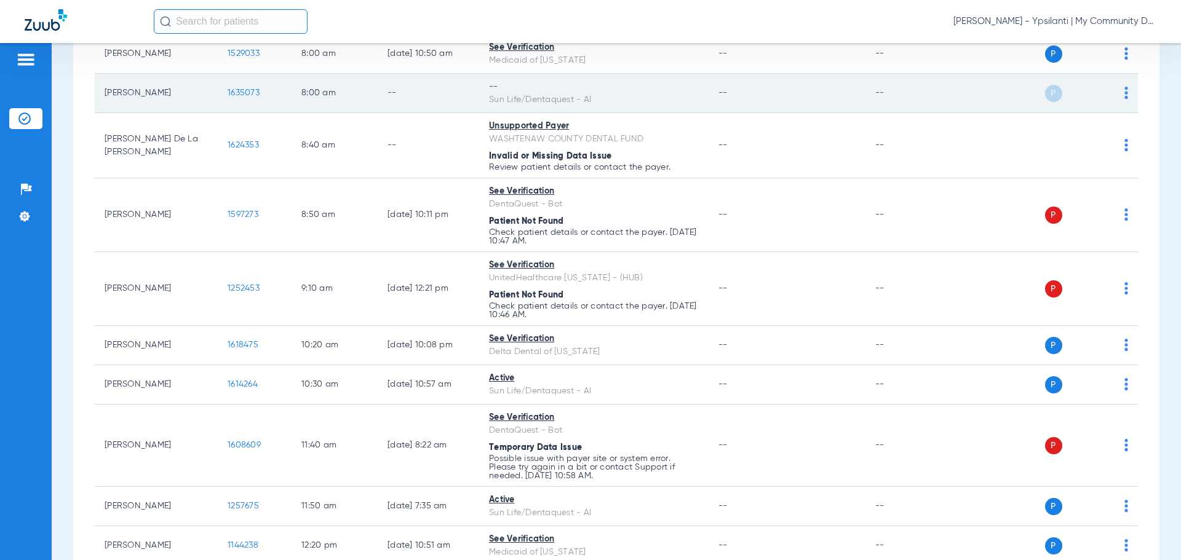
scroll to position [47, 0]
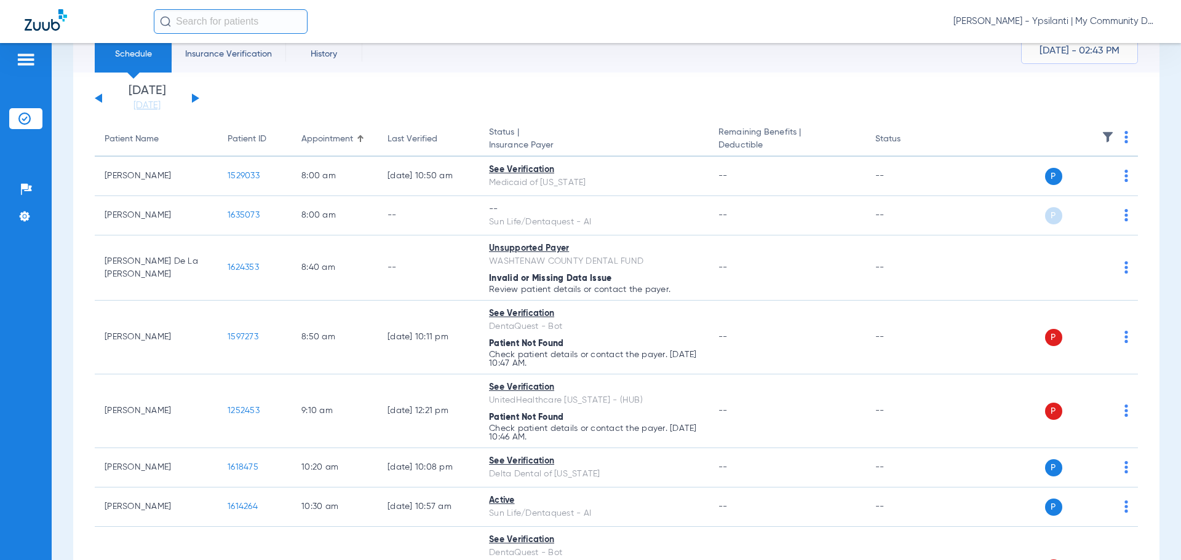
click at [1102, 138] on img at bounding box center [1108, 137] width 12 height 12
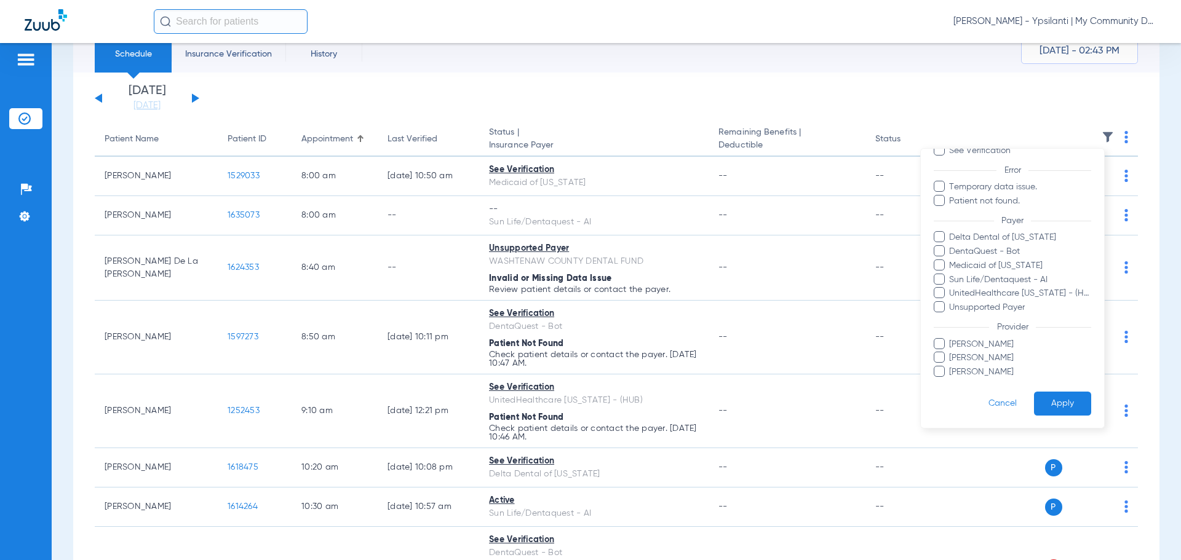
scroll to position [85, 0]
click at [664, 85] on div at bounding box center [590, 280] width 1181 height 560
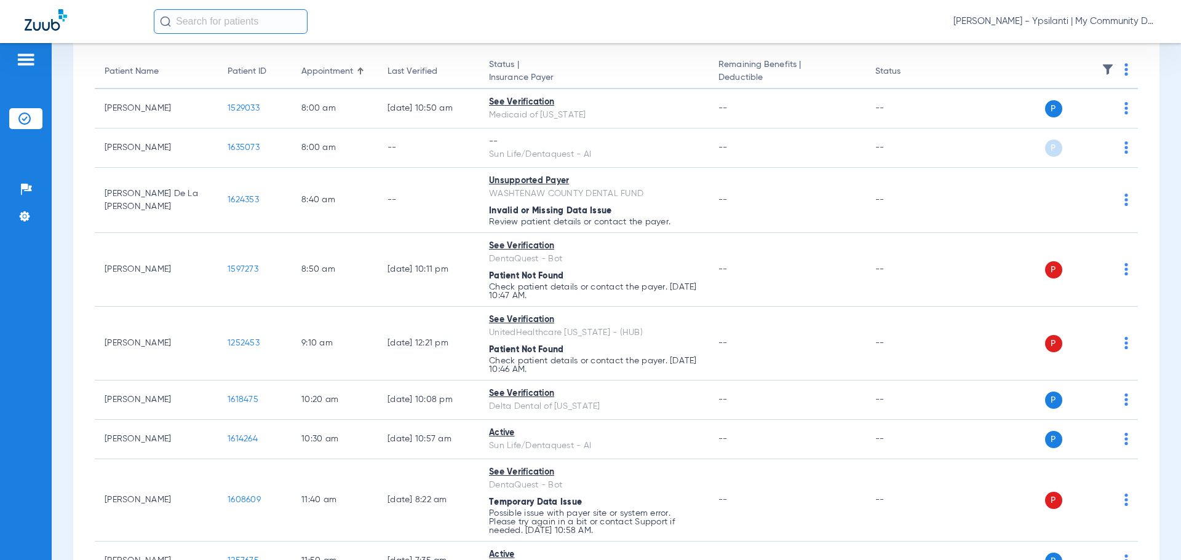
scroll to position [0, 0]
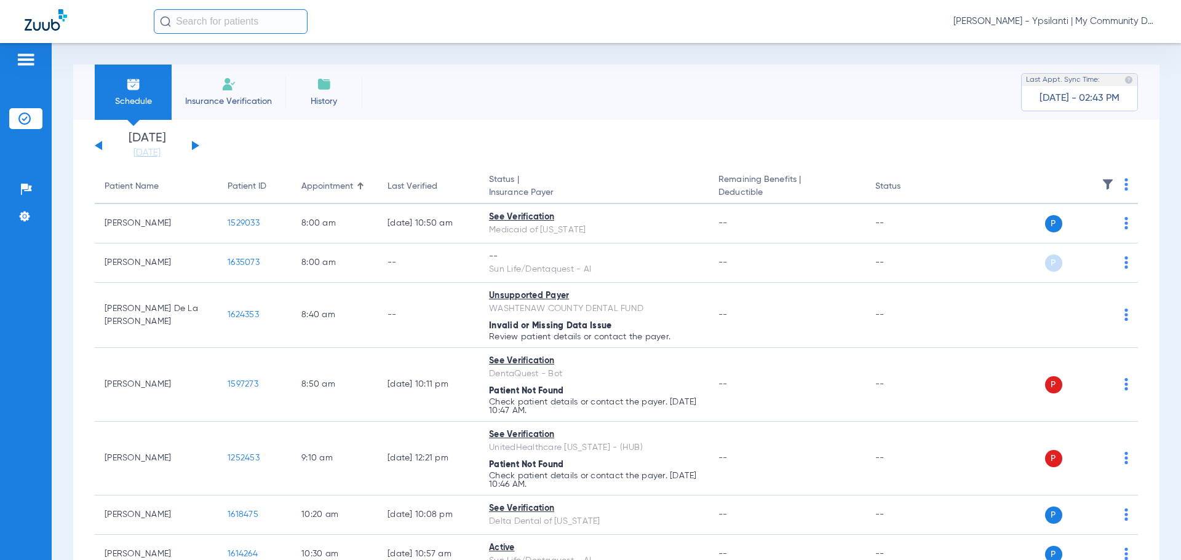
click at [145, 143] on li "Friday 08-15-2025" at bounding box center [147, 145] width 74 height 27
click at [145, 151] on link "[DATE]" at bounding box center [147, 153] width 74 height 12
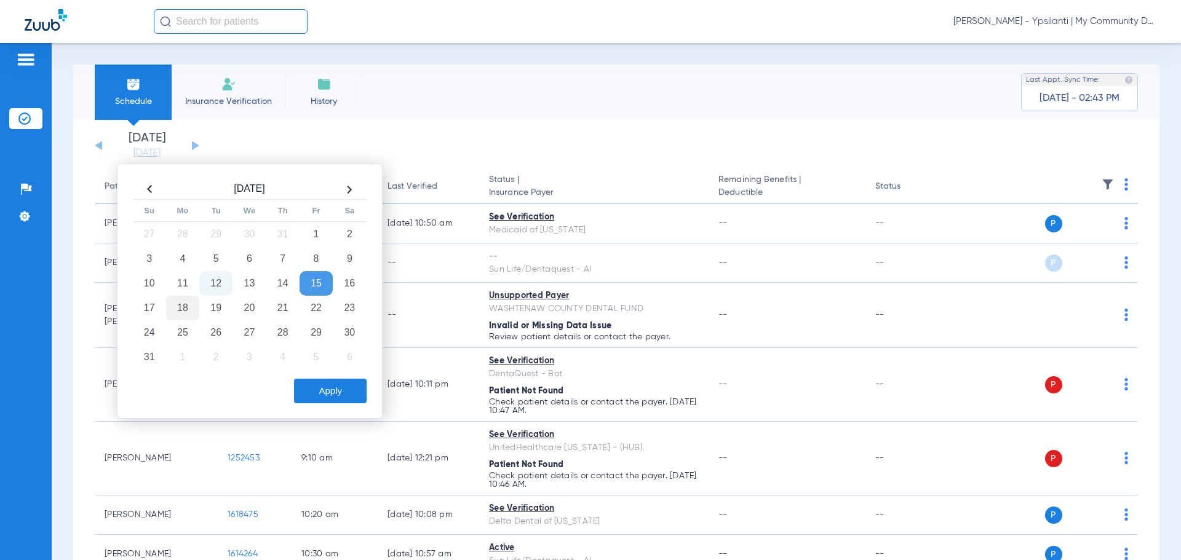
click at [189, 312] on td "18" at bounding box center [182, 308] width 33 height 25
click at [341, 385] on button "Apply" at bounding box center [330, 391] width 73 height 25
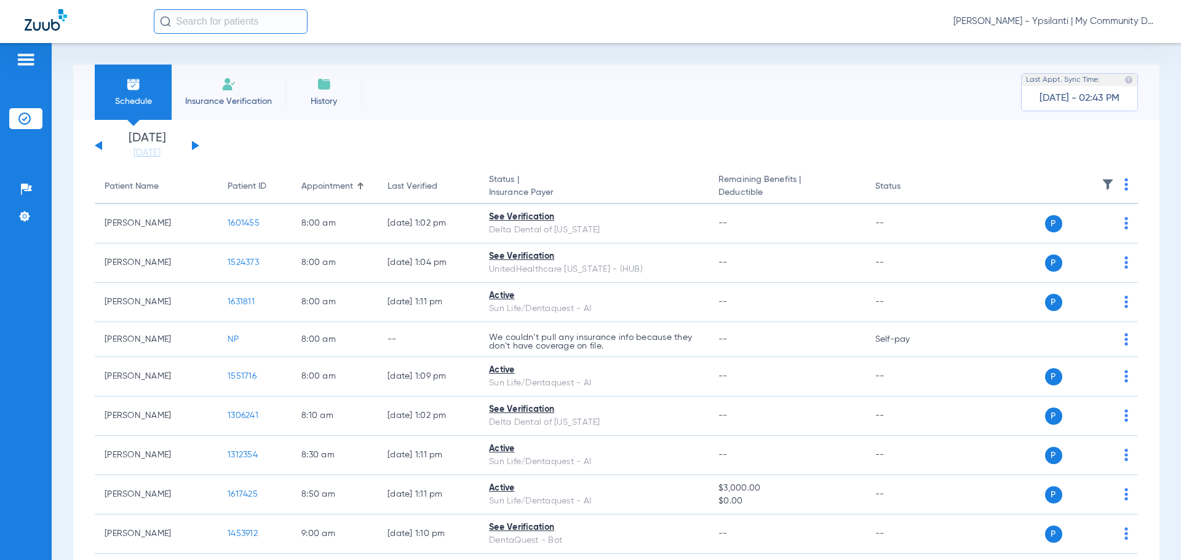
click at [1113, 185] on th at bounding box center [1043, 187] width 190 height 34
click at [1124, 183] on img at bounding box center [1126, 184] width 4 height 12
click at [1073, 234] on span "Verify All" at bounding box center [1069, 233] width 77 height 9
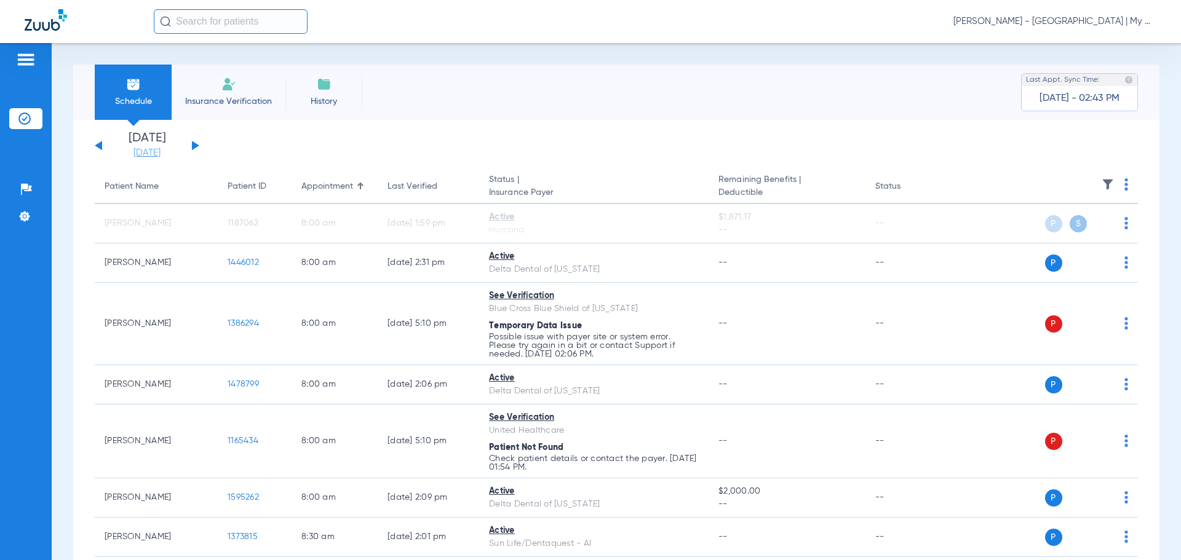
click at [128, 147] on link "[DATE]" at bounding box center [147, 153] width 74 height 12
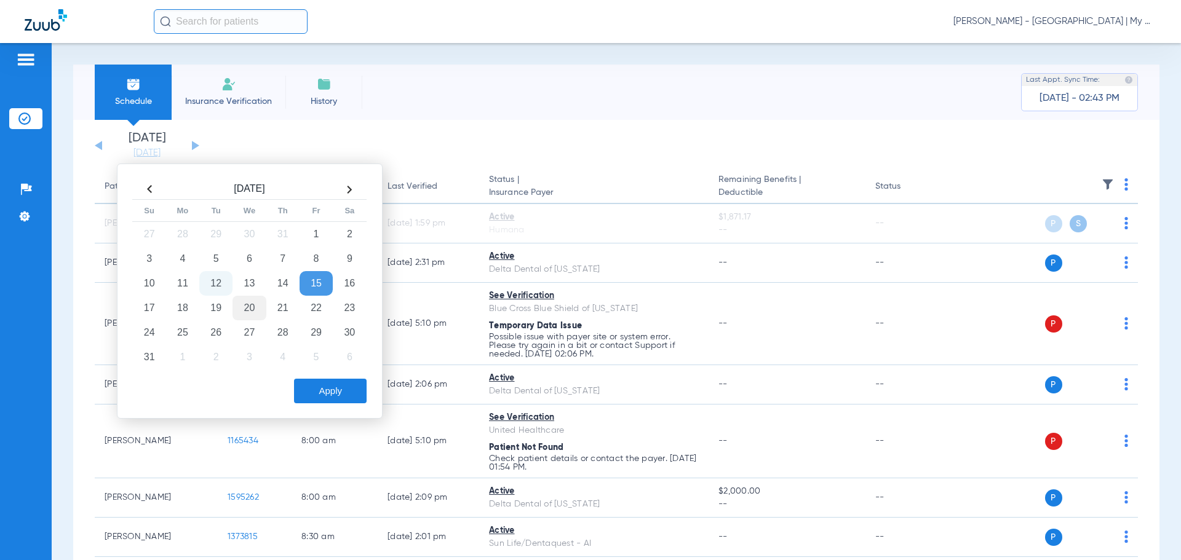
click at [244, 309] on td "20" at bounding box center [248, 308] width 33 height 25
drag, startPoint x: 320, startPoint y: 386, endPoint x: 359, endPoint y: 312, distance: 83.1
click at [322, 384] on button "Apply" at bounding box center [330, 391] width 73 height 25
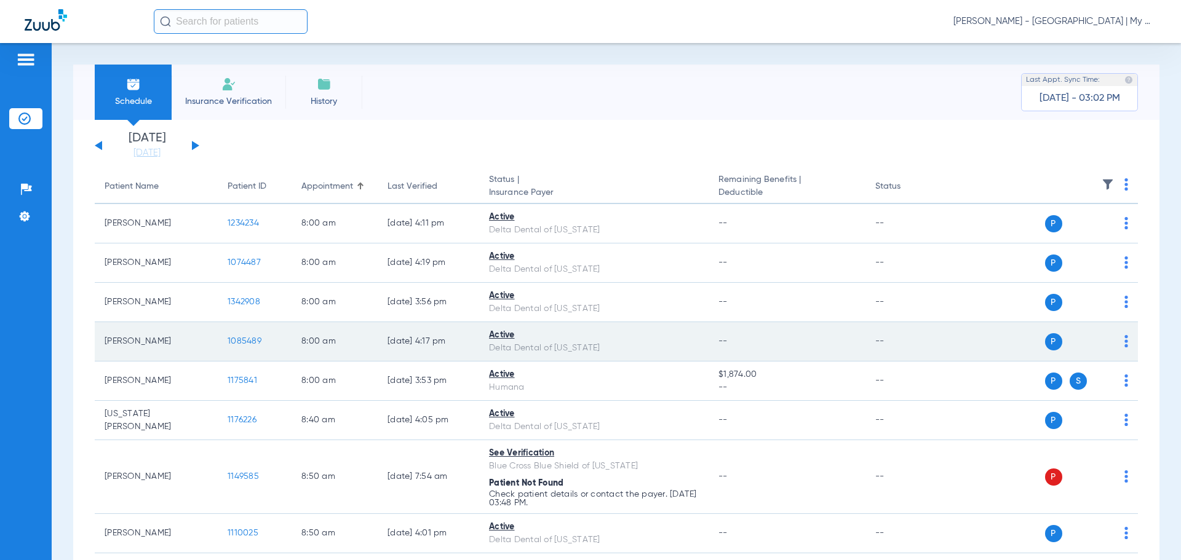
click at [242, 341] on span "1085489" at bounding box center [245, 341] width 34 height 9
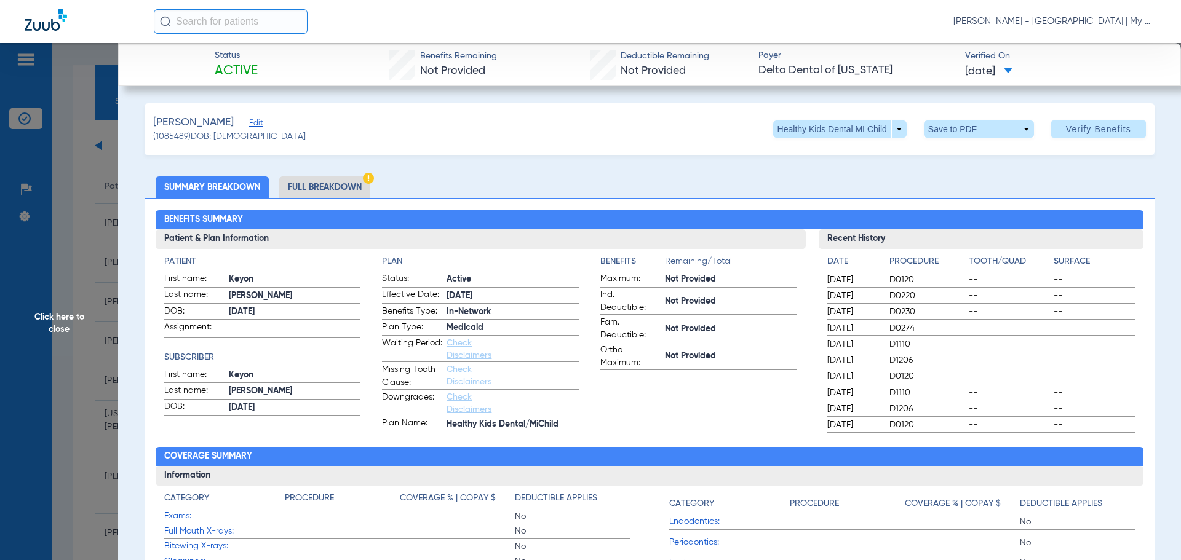
drag, startPoint x: 316, startPoint y: 188, endPoint x: 15, endPoint y: 363, distance: 348.4
click at [316, 188] on li "Full Breakdown" at bounding box center [324, 188] width 91 height 22
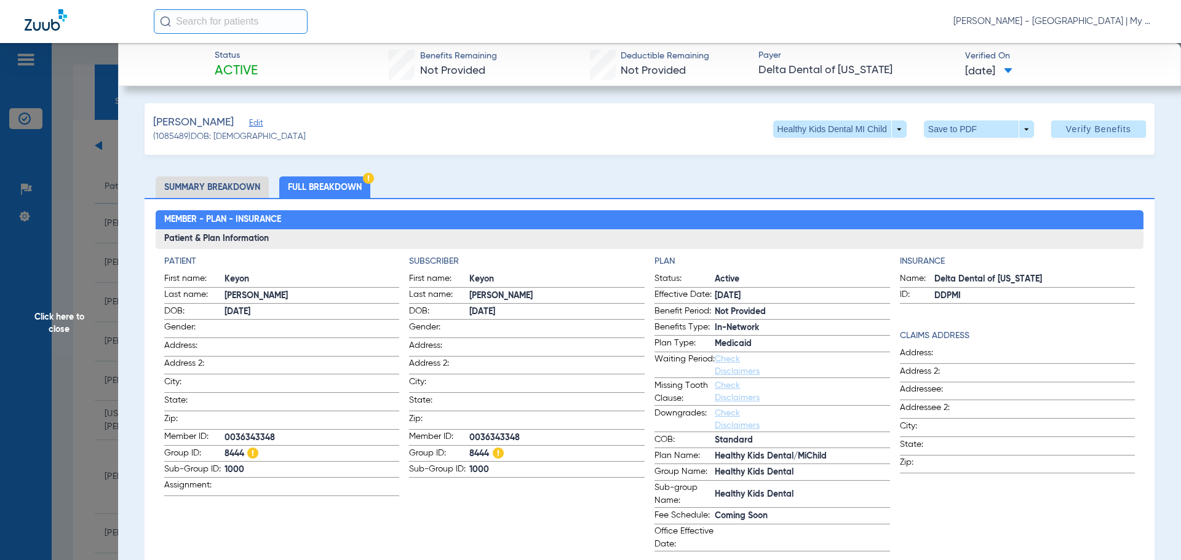
click at [76, 316] on span "Click here to close" at bounding box center [59, 323] width 118 height 560
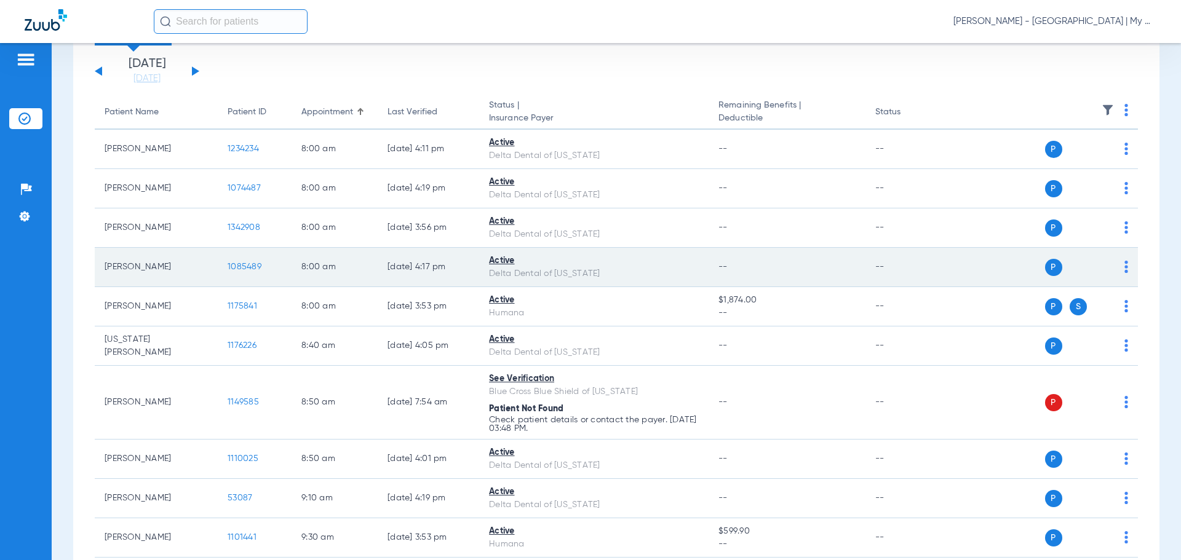
scroll to position [123, 0]
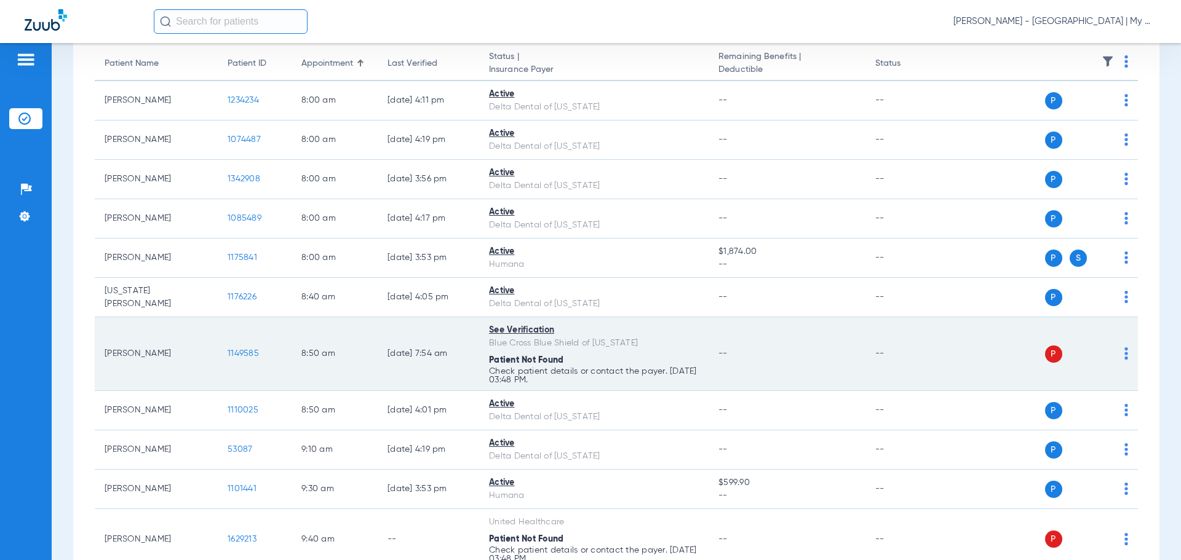
click at [240, 355] on span "1149585" at bounding box center [243, 353] width 31 height 9
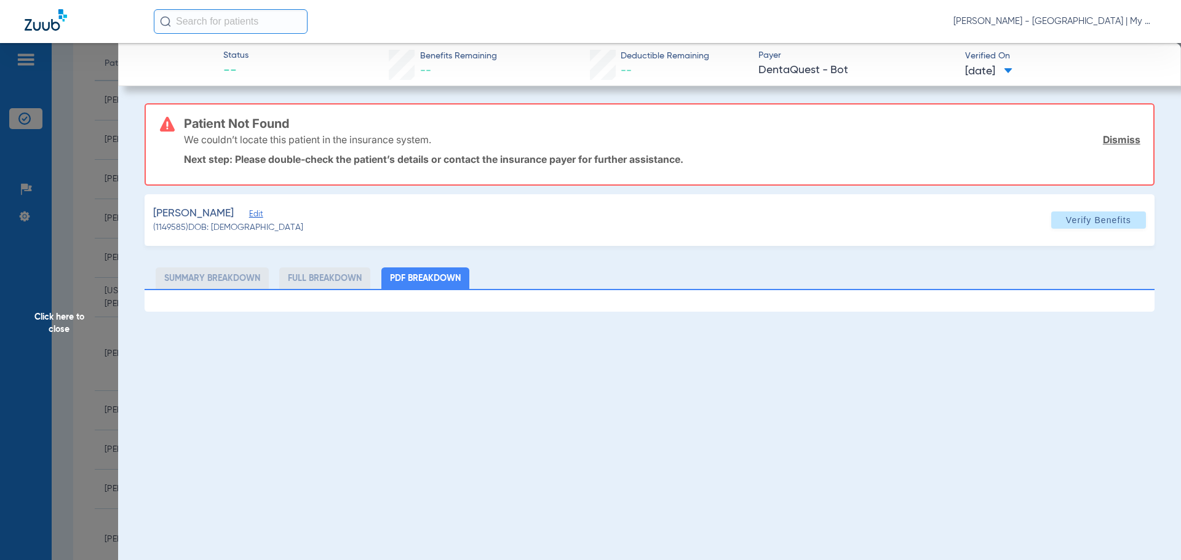
click at [77, 218] on span "Click here to close" at bounding box center [59, 323] width 118 height 560
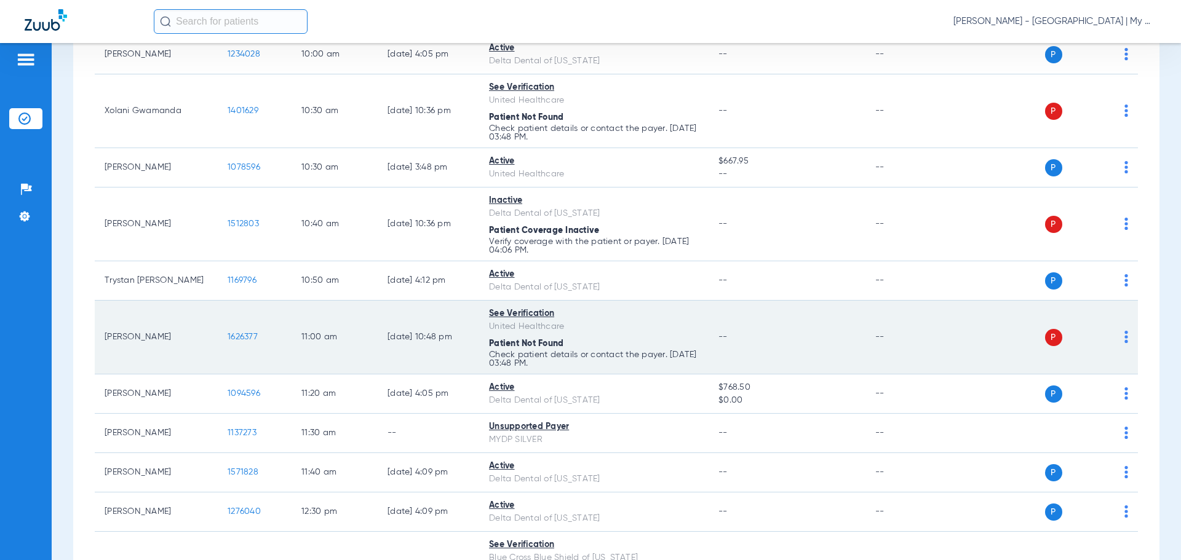
scroll to position [738, 0]
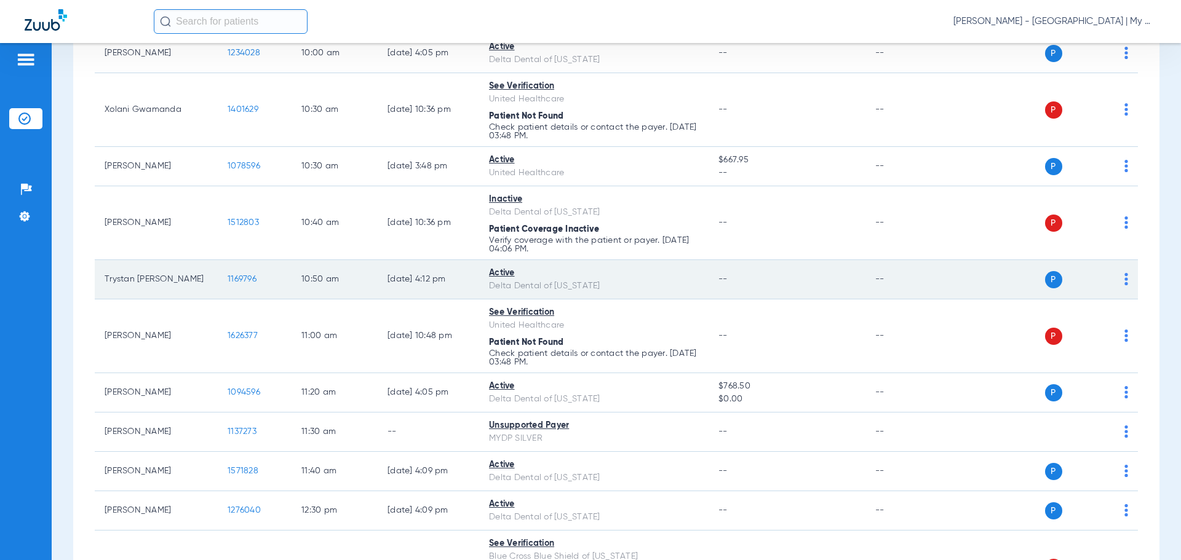
click at [236, 275] on span "1169796" at bounding box center [242, 279] width 29 height 9
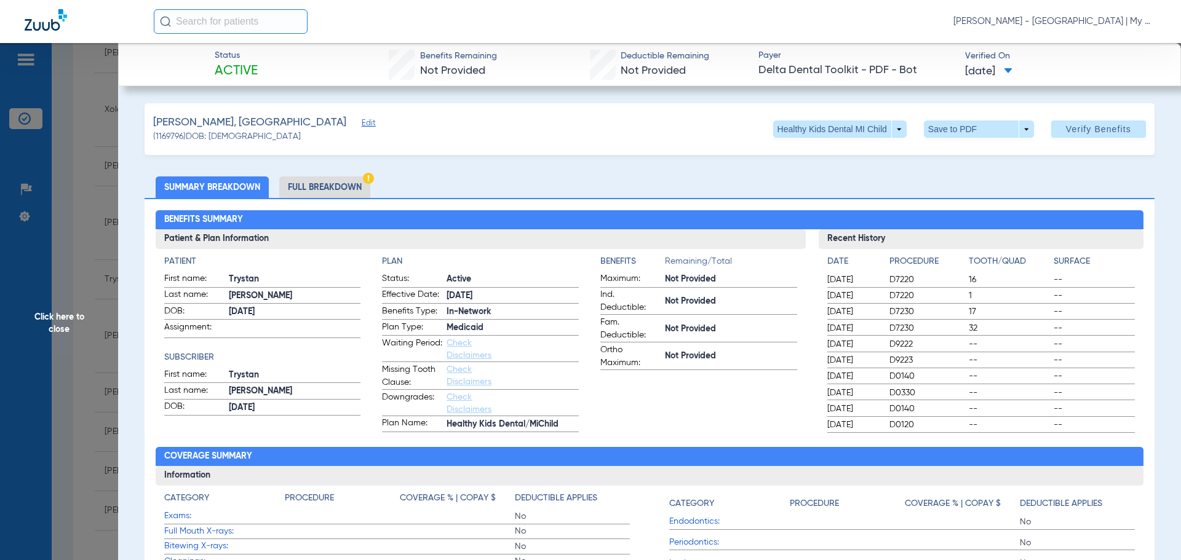
click at [327, 188] on li "Full Breakdown" at bounding box center [324, 188] width 91 height 22
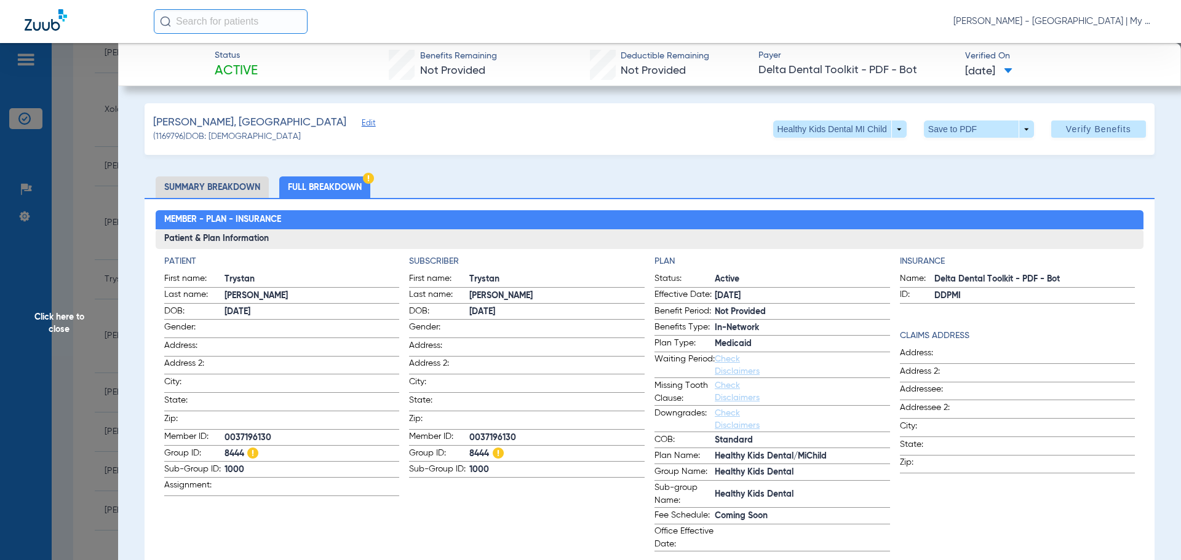
click at [84, 250] on span "Click here to close" at bounding box center [59, 323] width 118 height 560
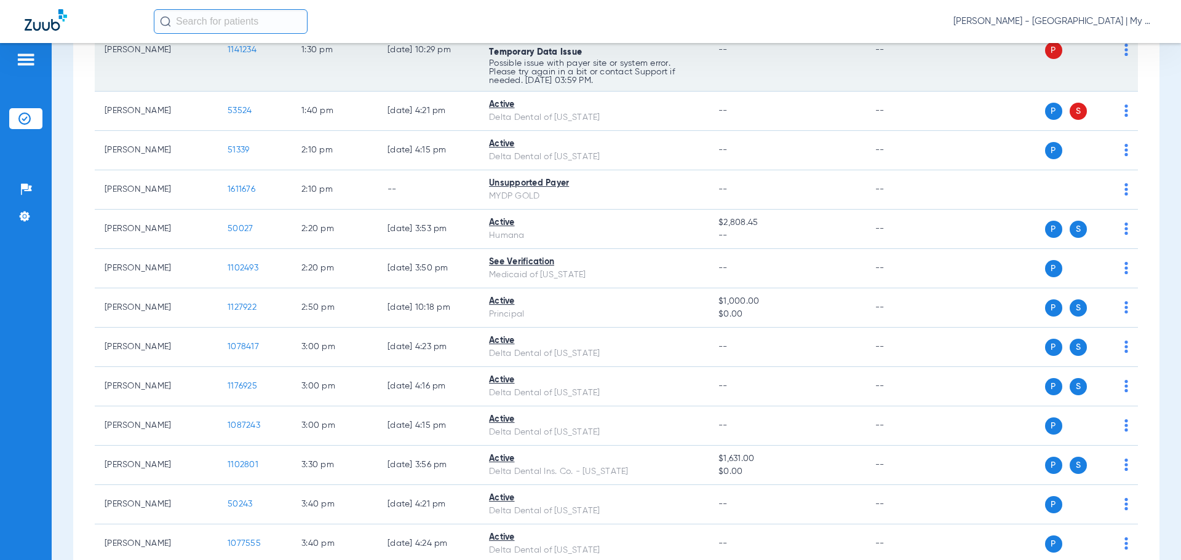
scroll to position [1476, 0]
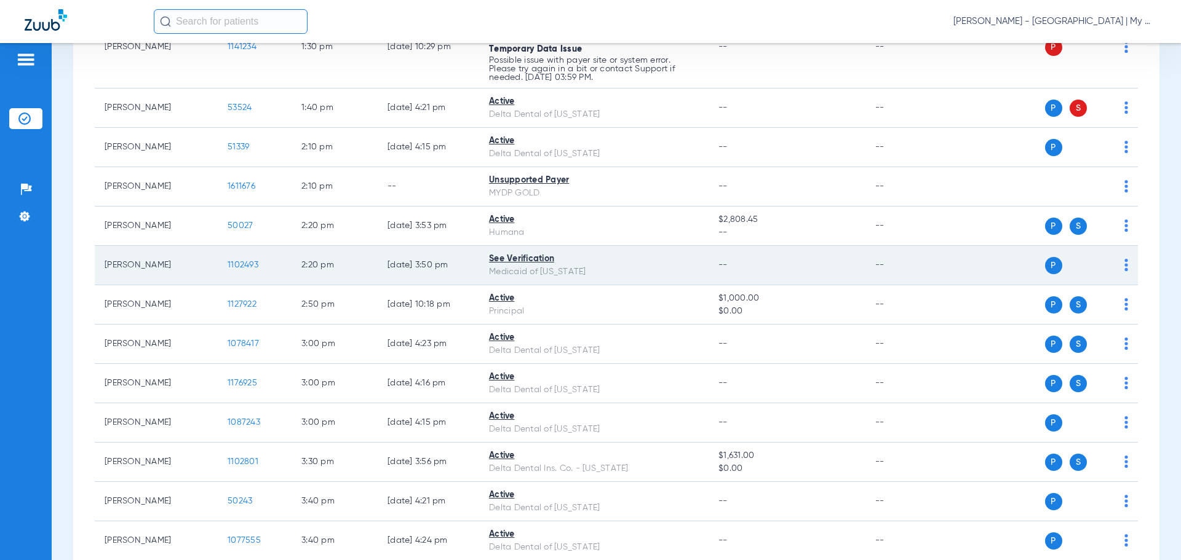
click at [235, 269] on span "1102493" at bounding box center [243, 265] width 31 height 9
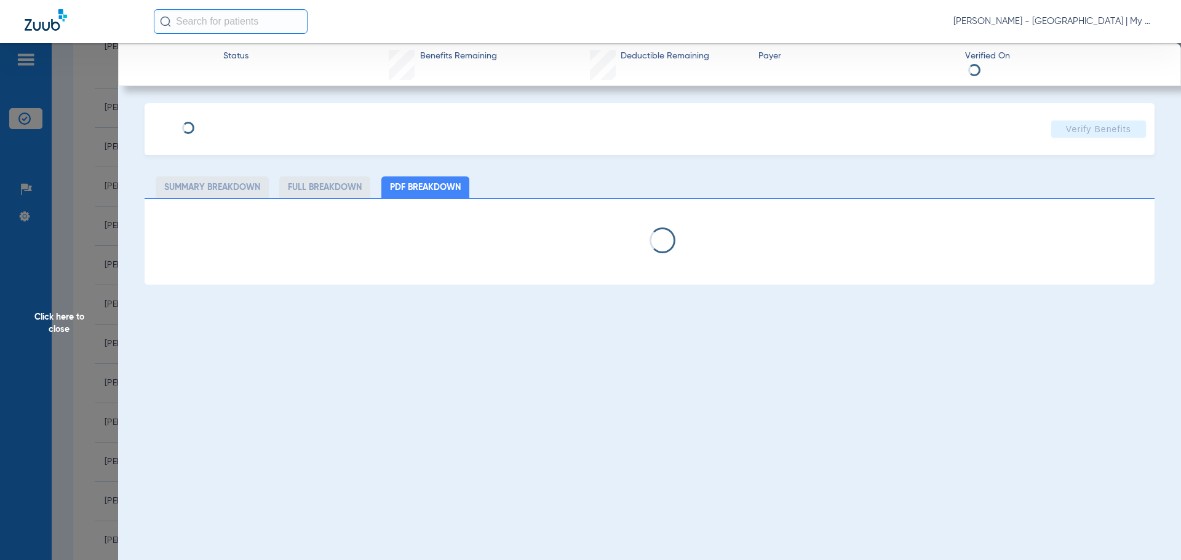
select select "page-width"
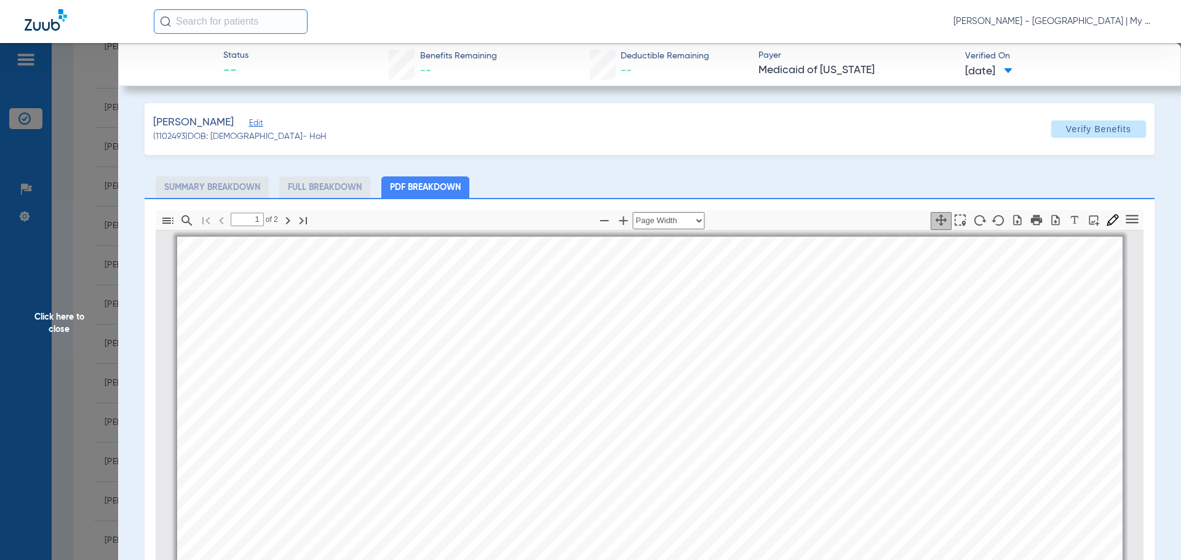
scroll to position [6, 0]
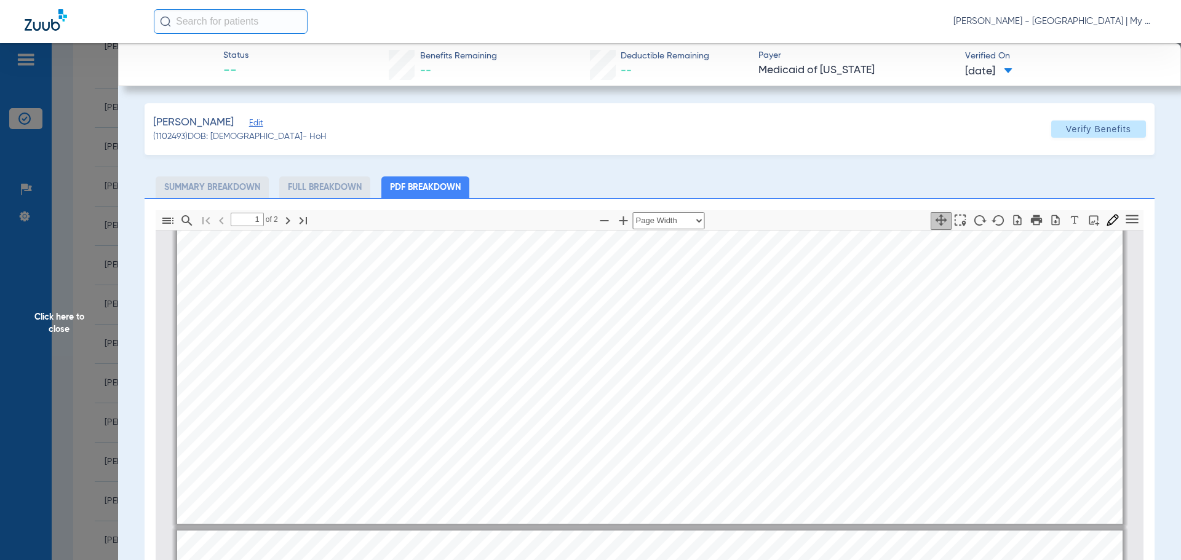
type input "2"
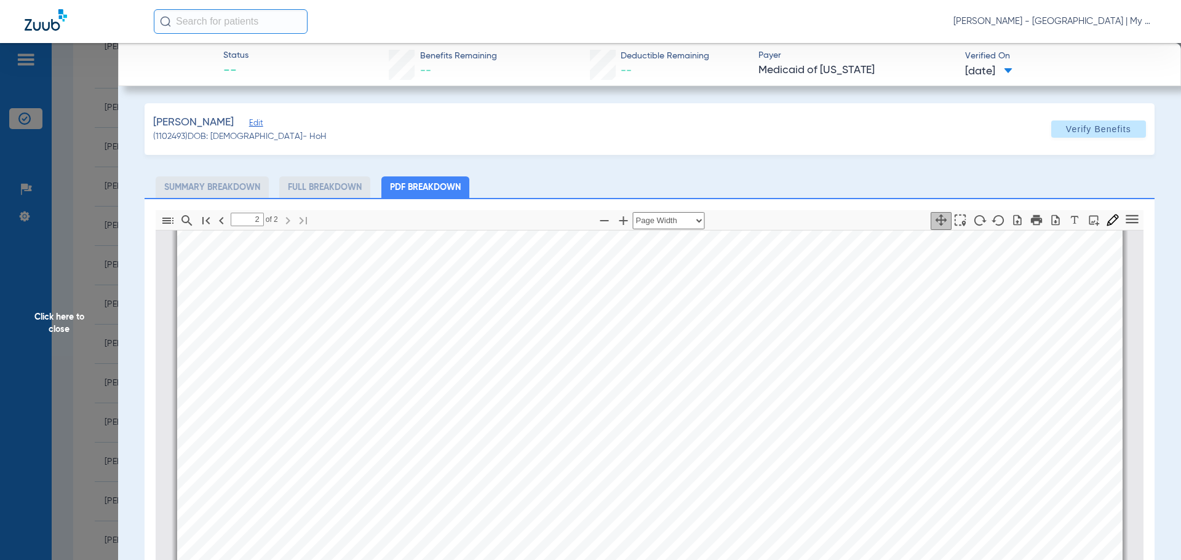
scroll to position [1605, 0]
click at [74, 244] on span "Click here to close" at bounding box center [59, 323] width 118 height 560
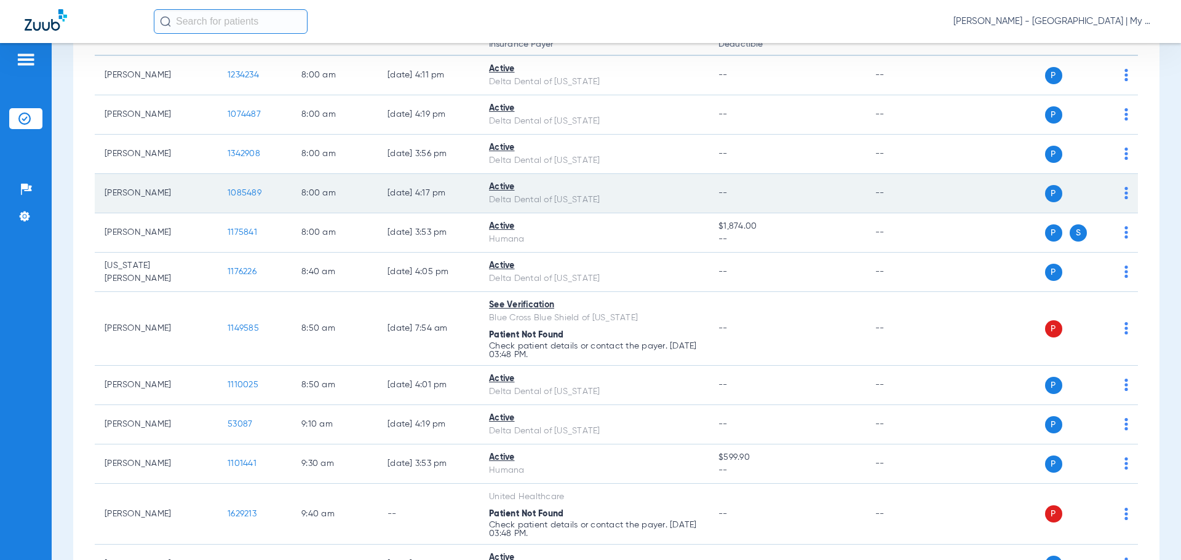
scroll to position [0, 0]
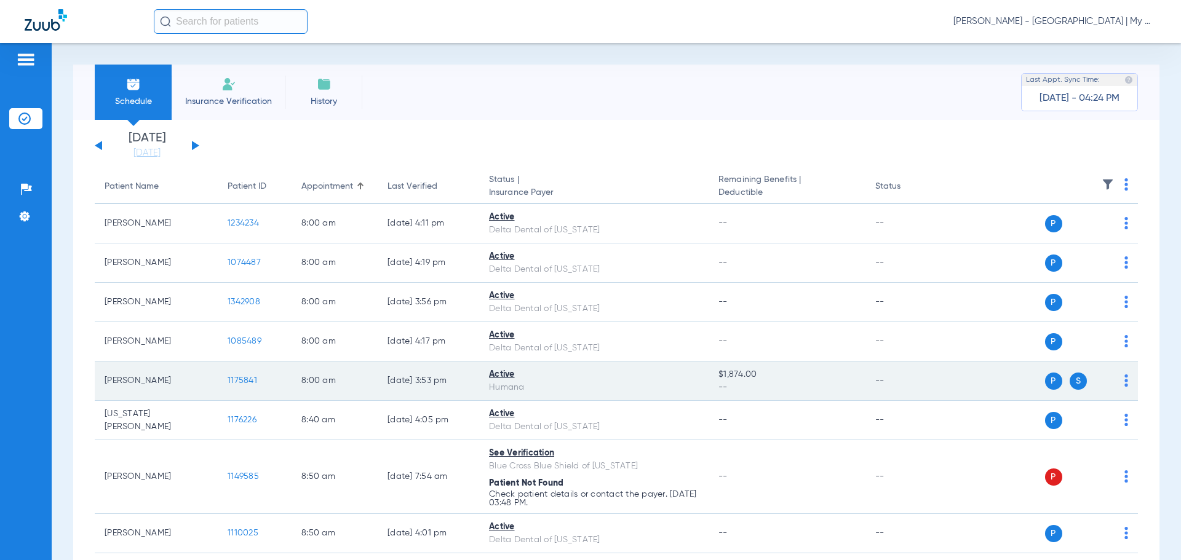
click at [247, 377] on span "1175841" at bounding box center [243, 380] width 30 height 9
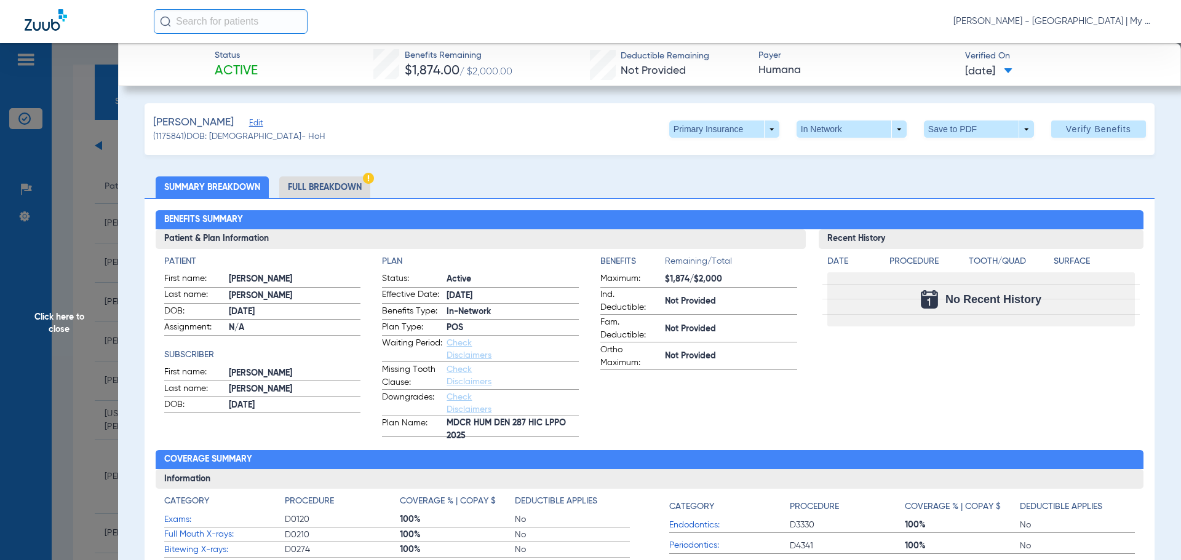
click at [92, 258] on span "Click here to close" at bounding box center [59, 323] width 118 height 560
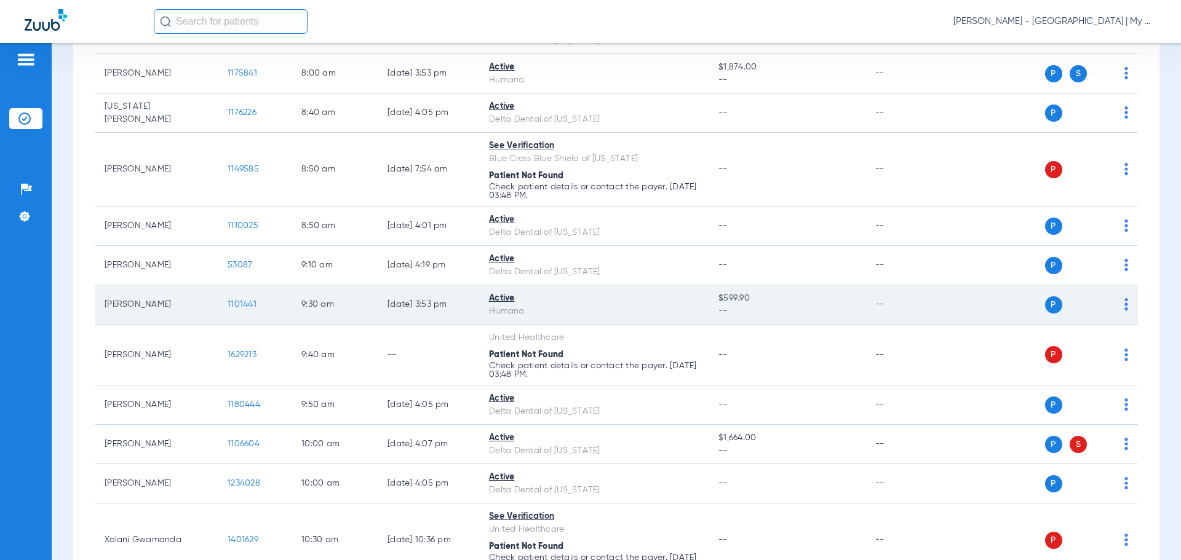
scroll to position [369, 0]
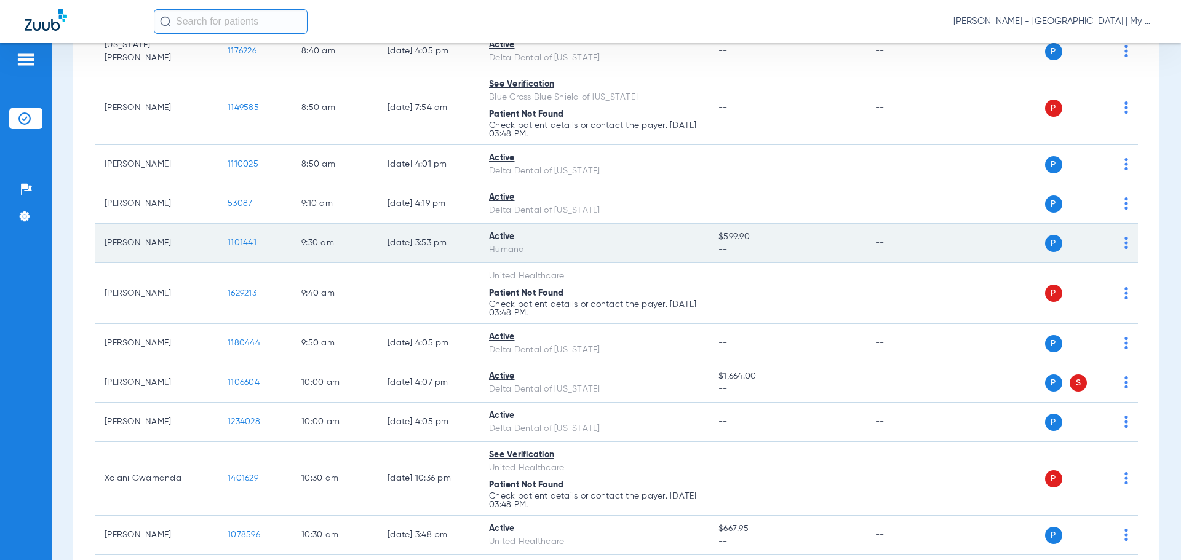
click at [248, 242] on span "1101441" at bounding box center [242, 243] width 29 height 9
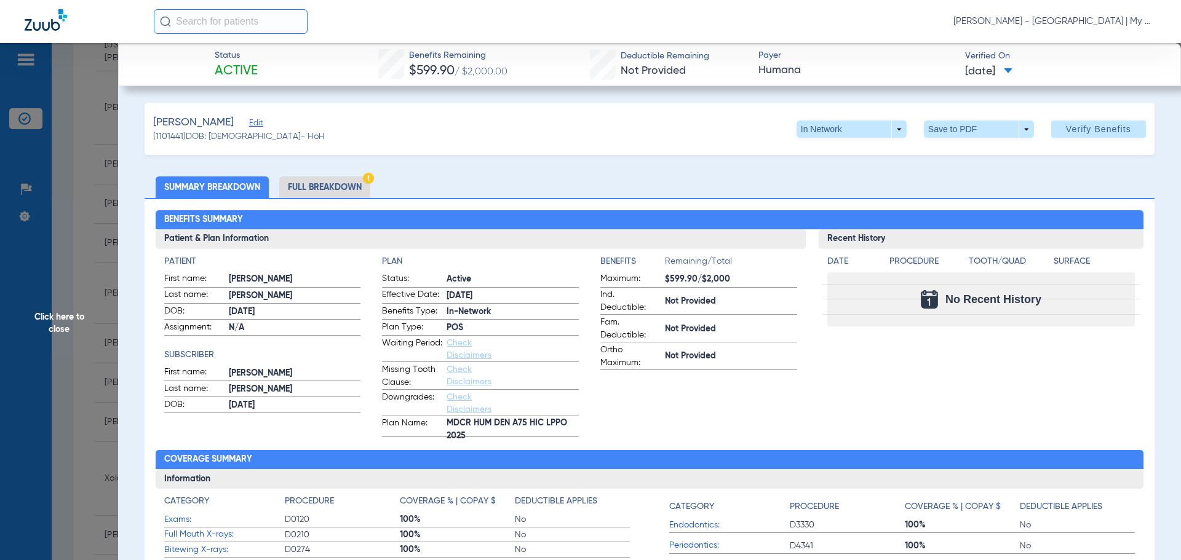
click at [81, 336] on span "Click here to close" at bounding box center [59, 323] width 118 height 560
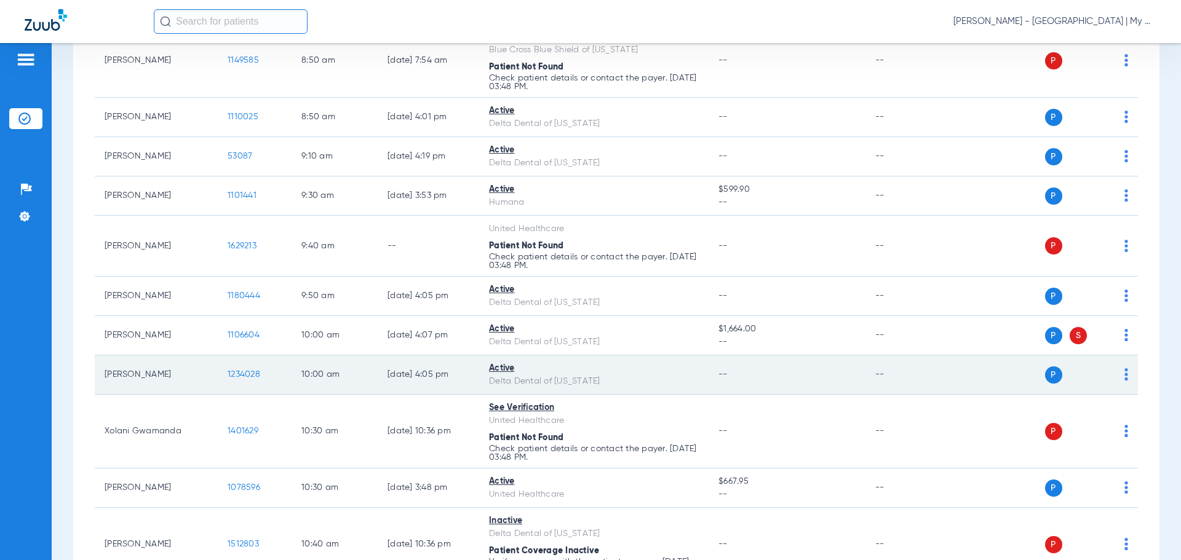
scroll to position [431, 0]
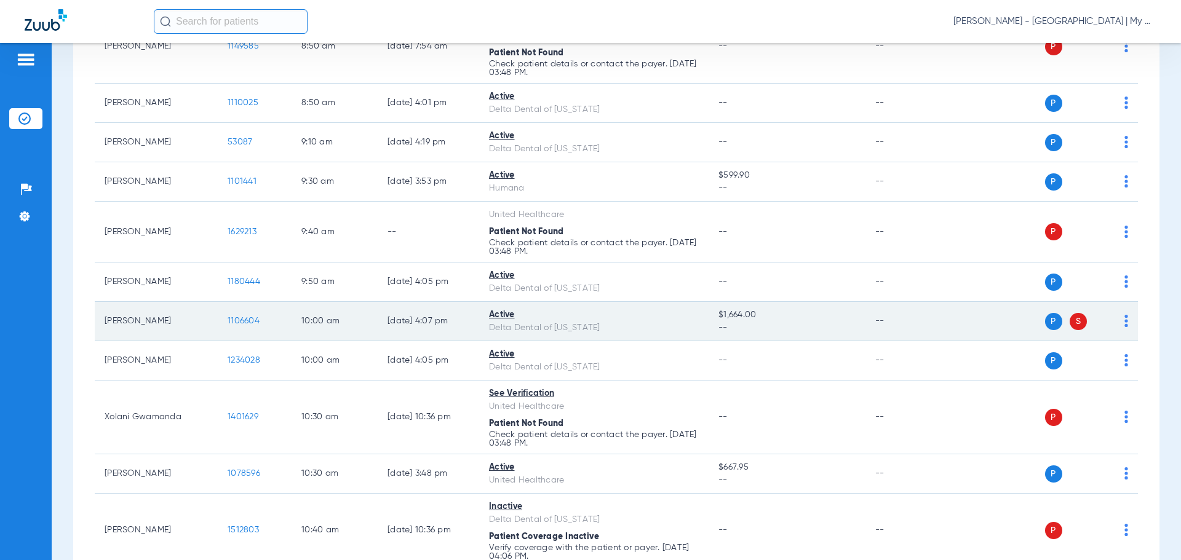
click at [253, 325] on span "1106604" at bounding box center [244, 321] width 32 height 9
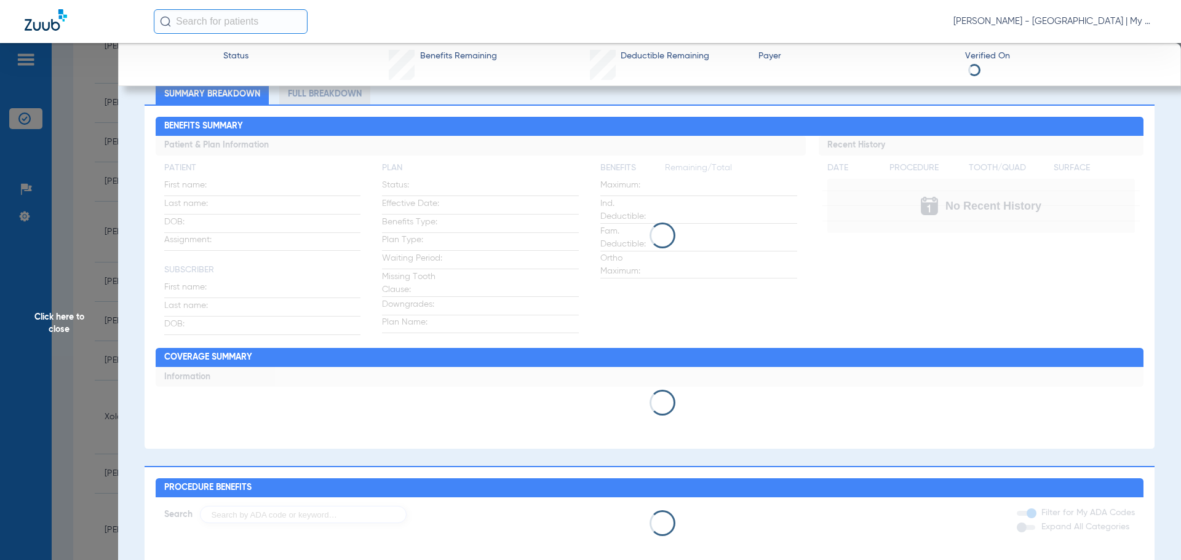
scroll to position [62, 0]
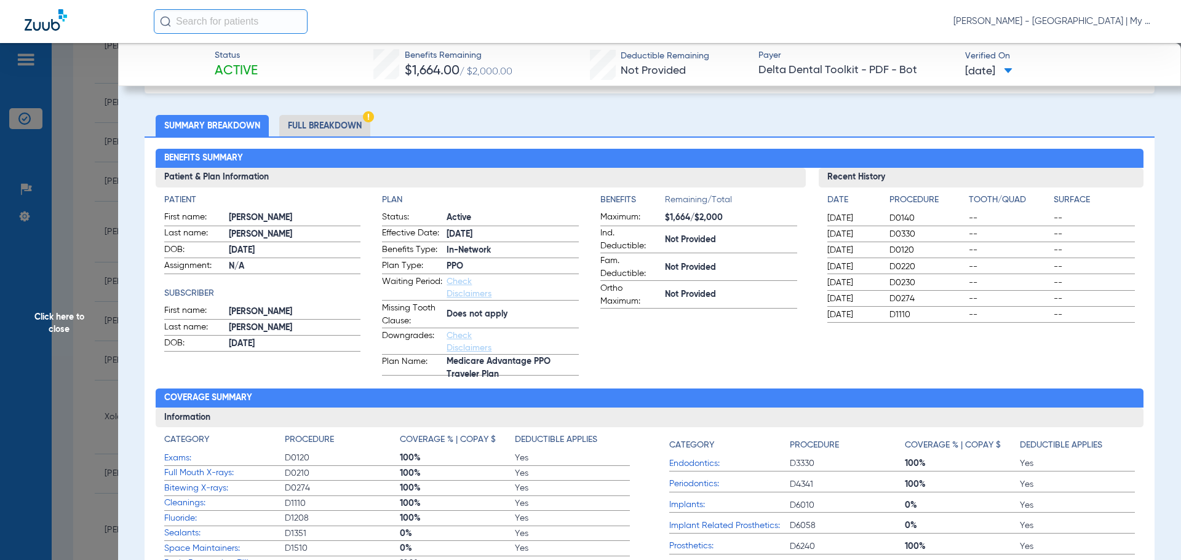
click at [344, 129] on li "Full Breakdown" at bounding box center [324, 126] width 91 height 22
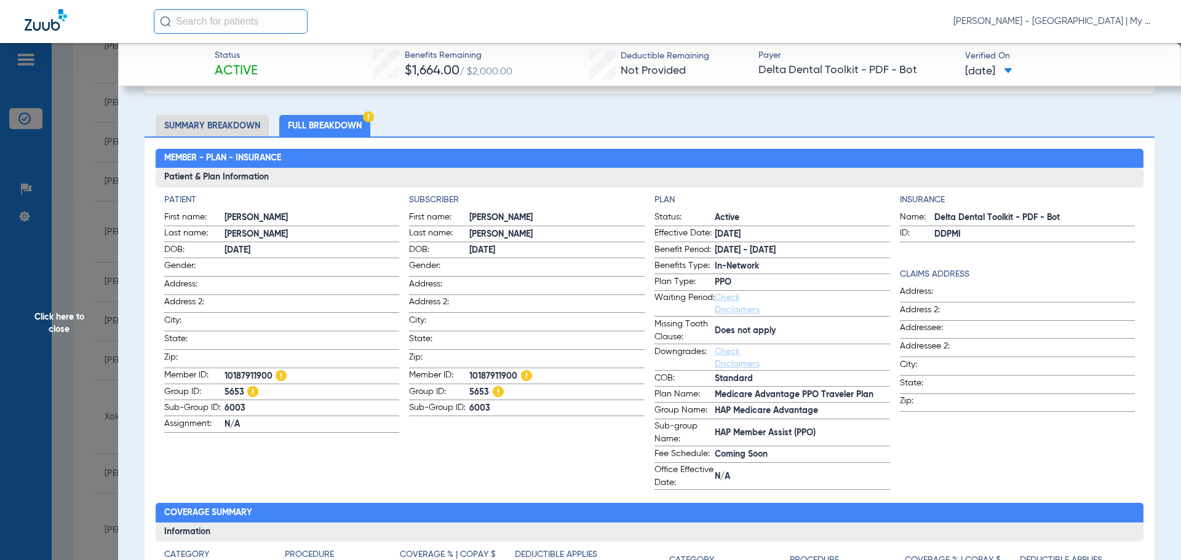
click at [54, 186] on span "Click here to close" at bounding box center [59, 323] width 118 height 560
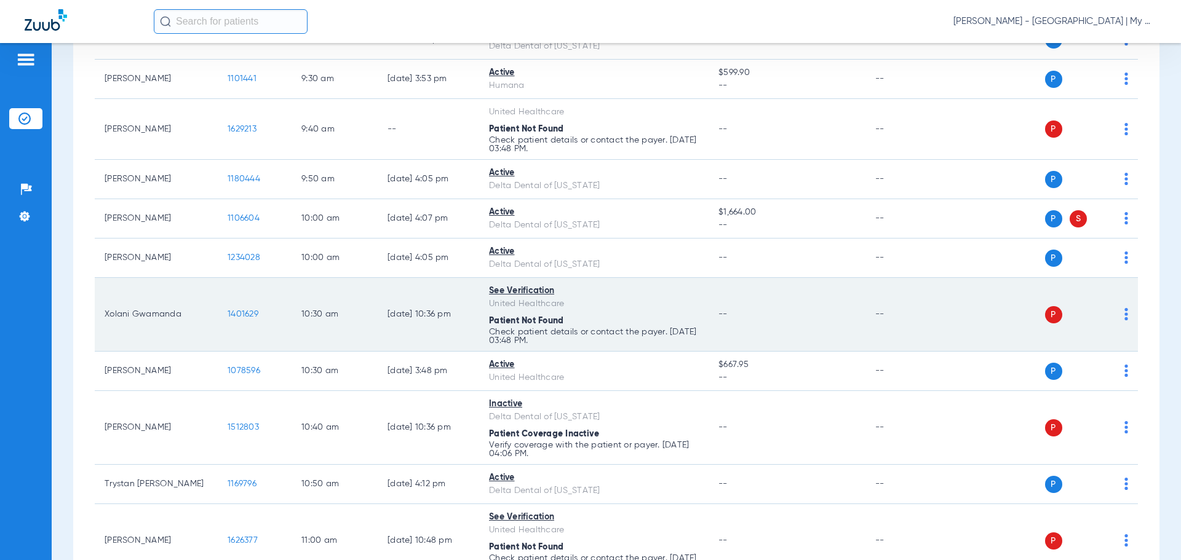
scroll to position [554, 0]
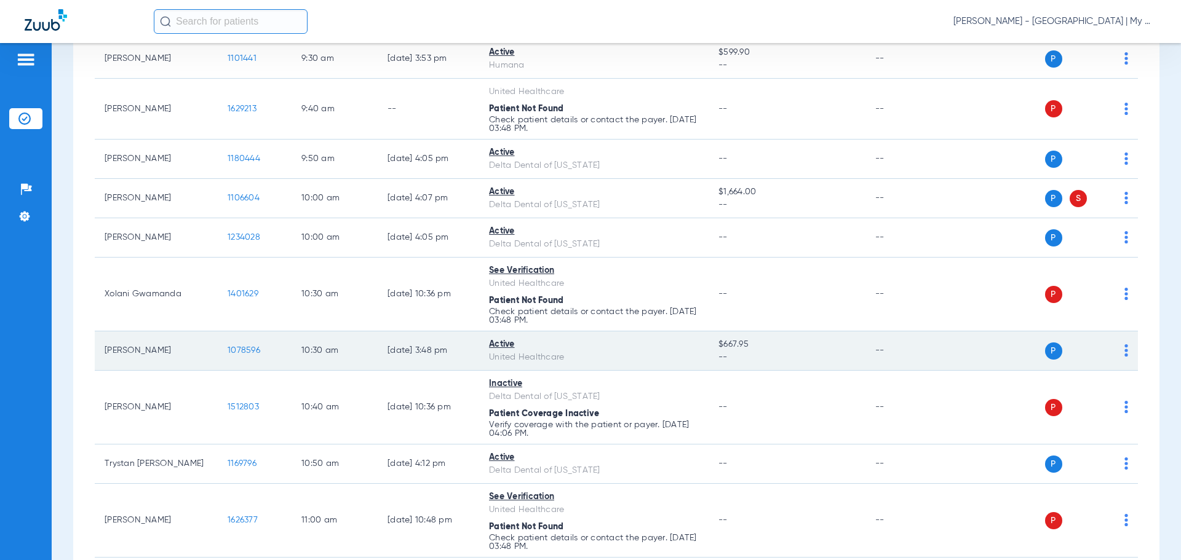
click at [250, 354] on span "1078596" at bounding box center [244, 350] width 33 height 9
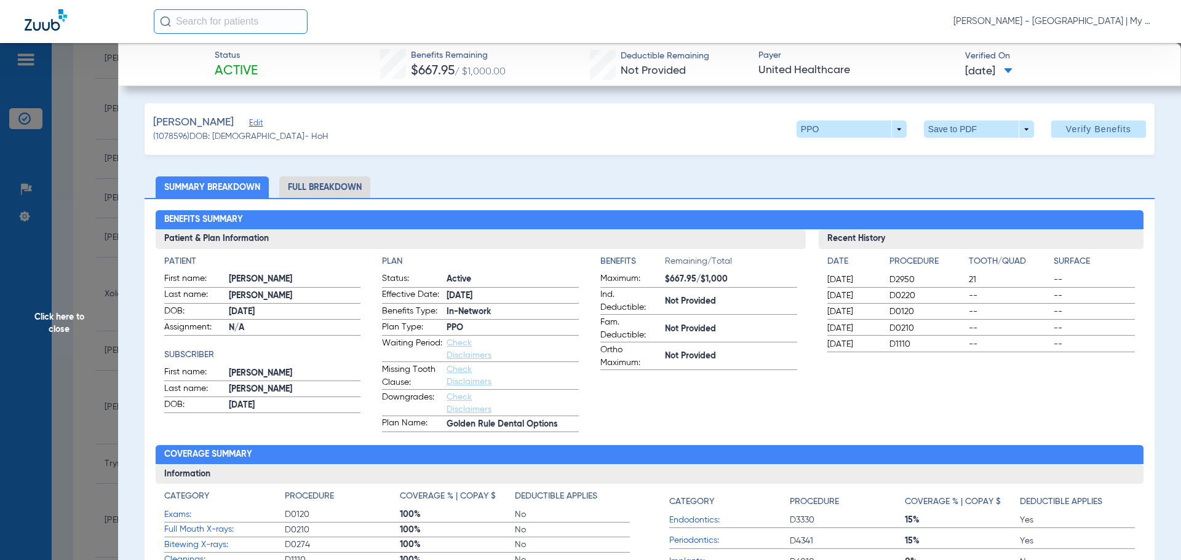
click at [324, 188] on li "Full Breakdown" at bounding box center [324, 188] width 91 height 22
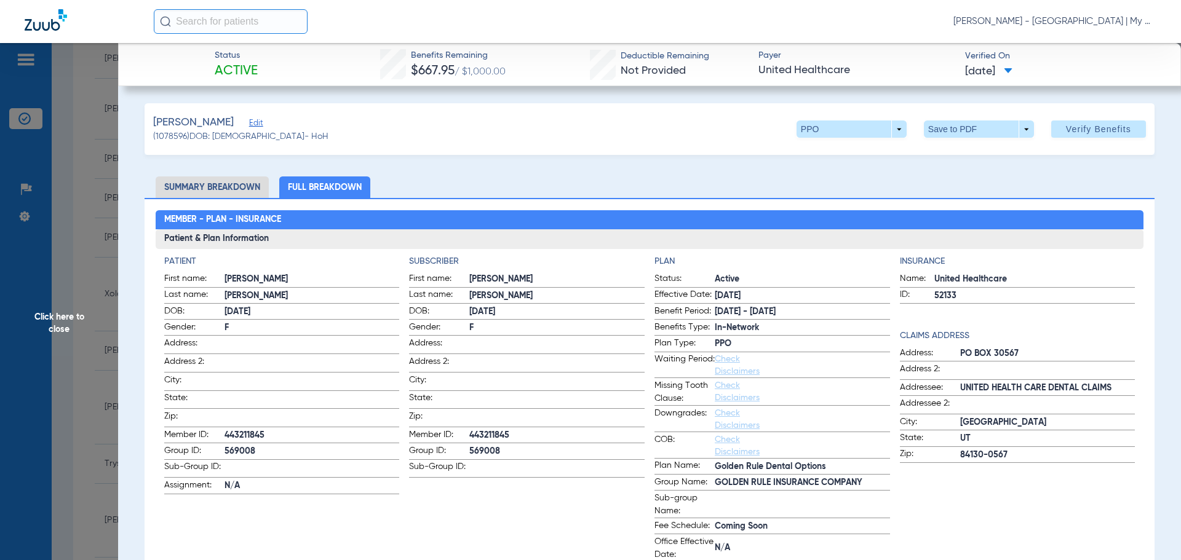
click at [117, 314] on span "Click here to close" at bounding box center [59, 323] width 118 height 560
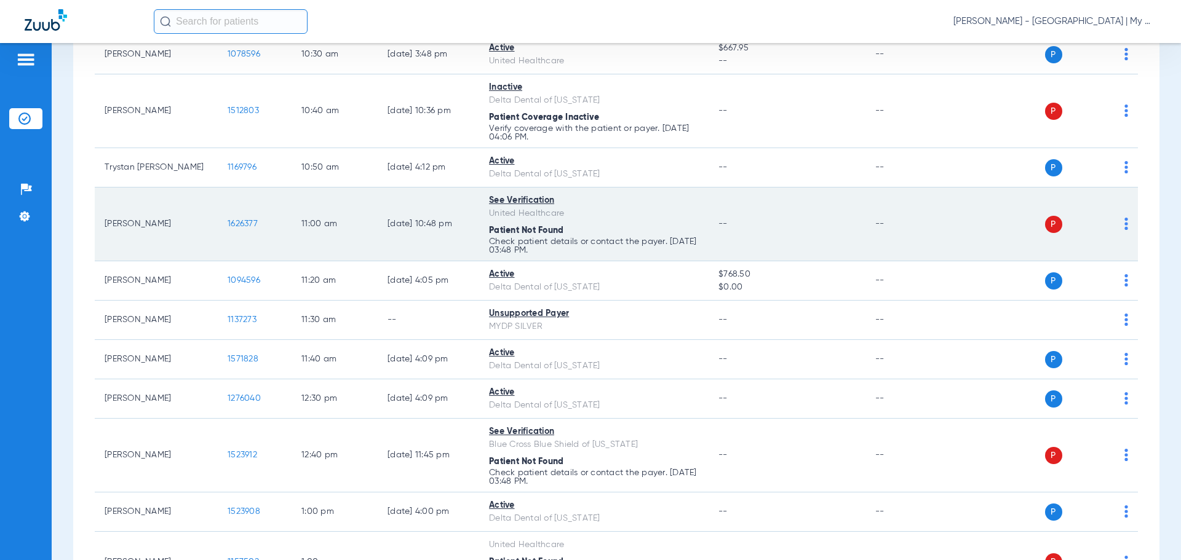
scroll to position [861, 0]
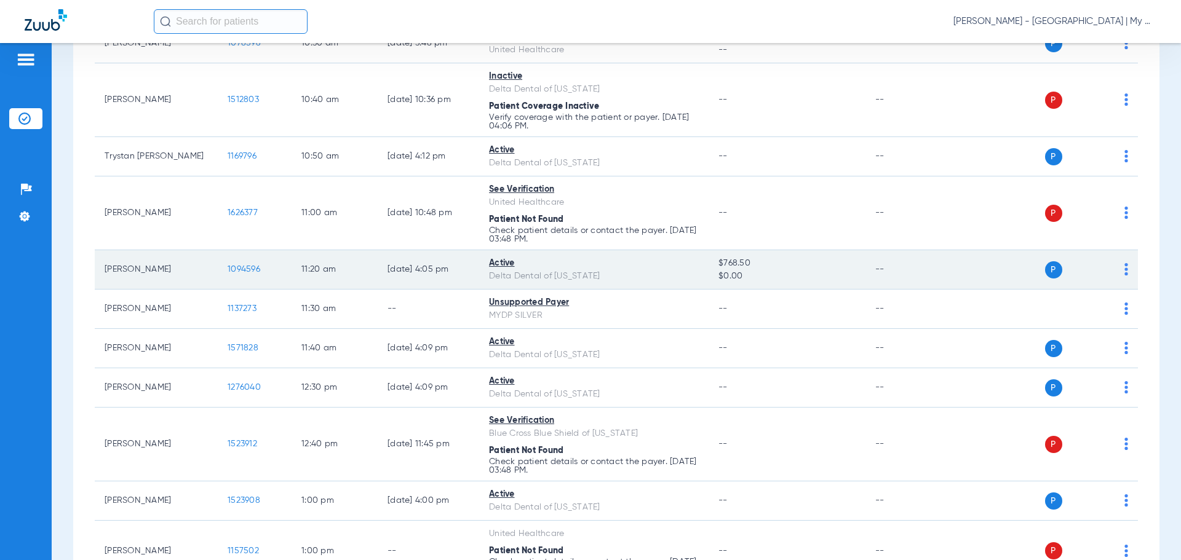
click at [244, 271] on span "1094596" at bounding box center [244, 269] width 33 height 9
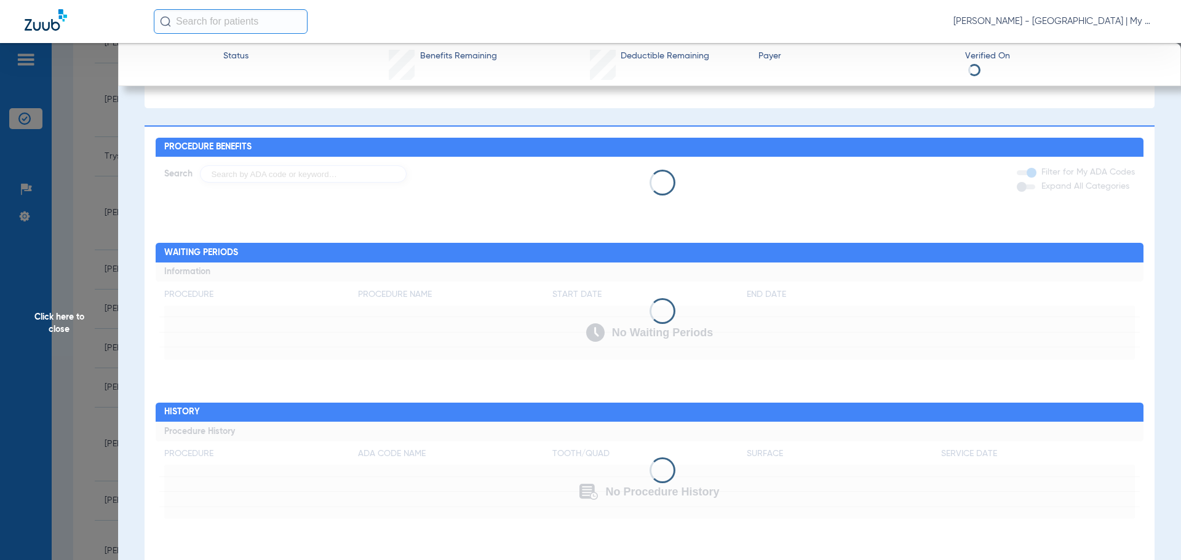
scroll to position [0, 0]
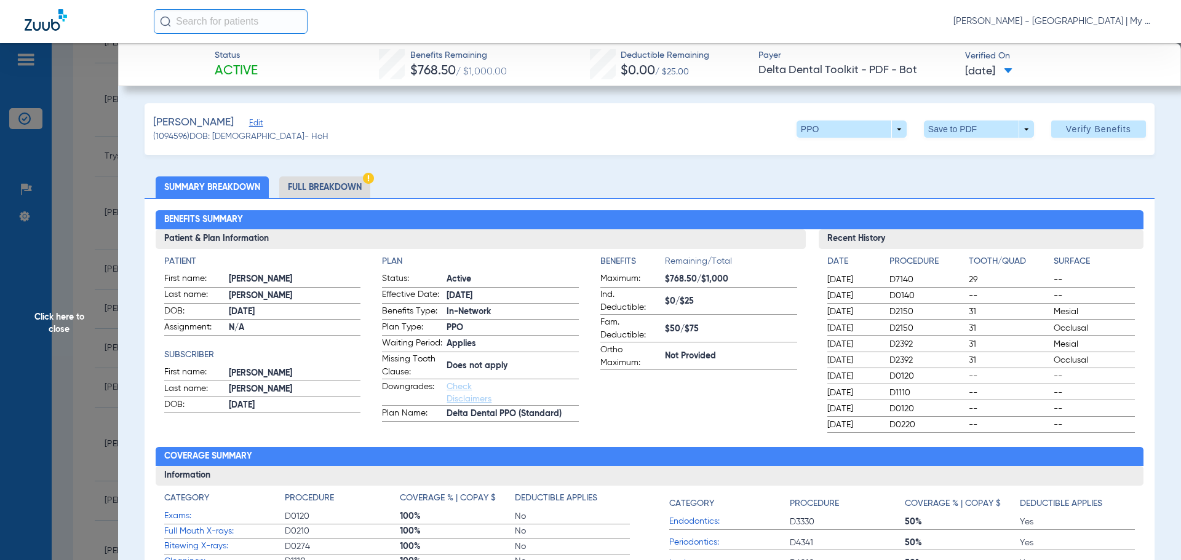
click at [324, 191] on li "Full Breakdown" at bounding box center [324, 188] width 91 height 22
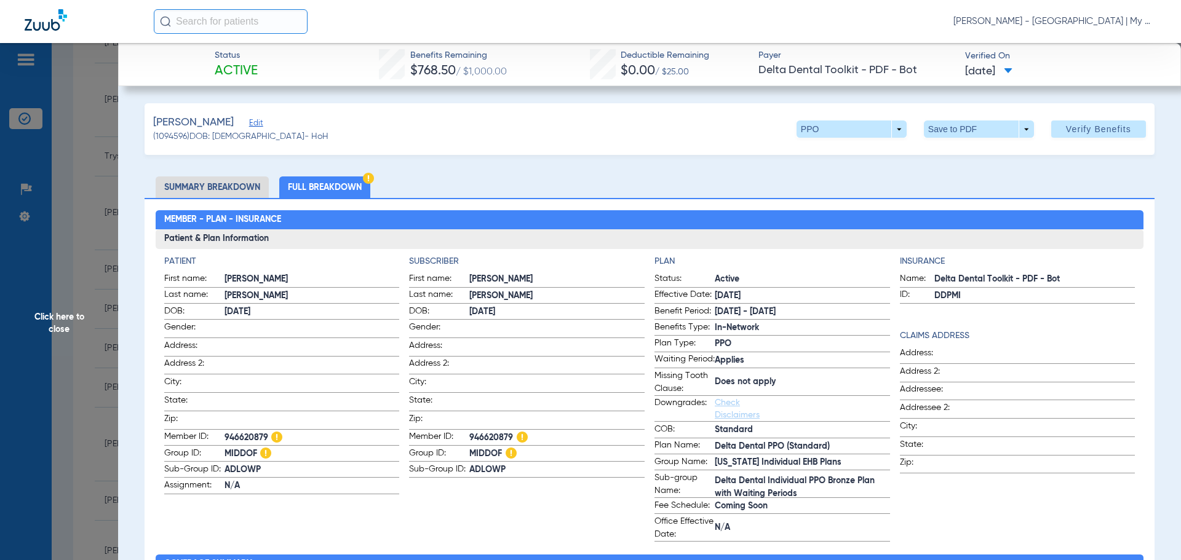
click at [71, 316] on span "Click here to close" at bounding box center [59, 323] width 118 height 560
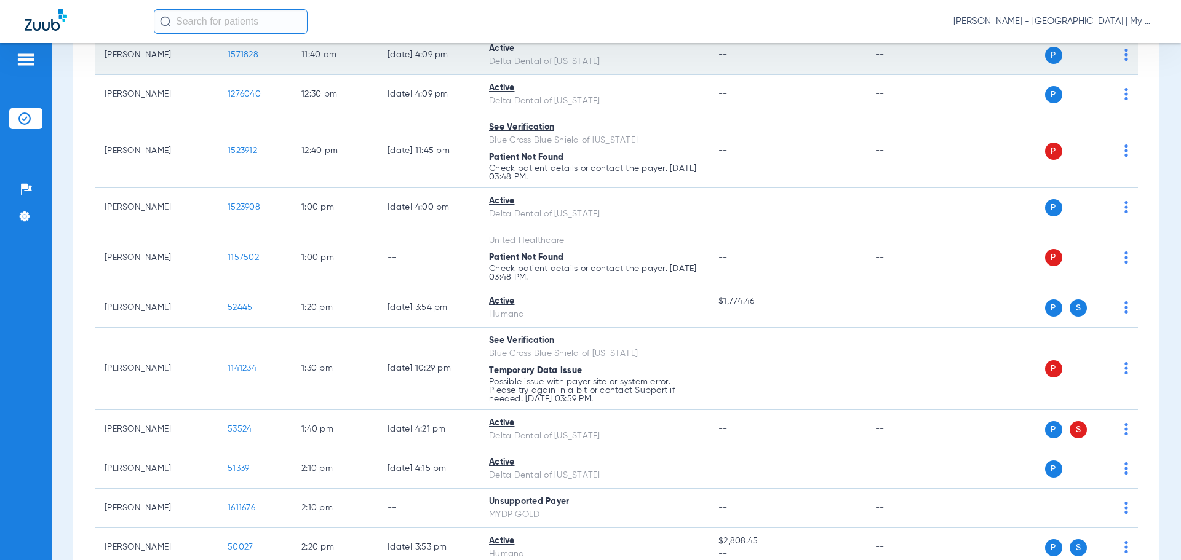
scroll to position [1169, 0]
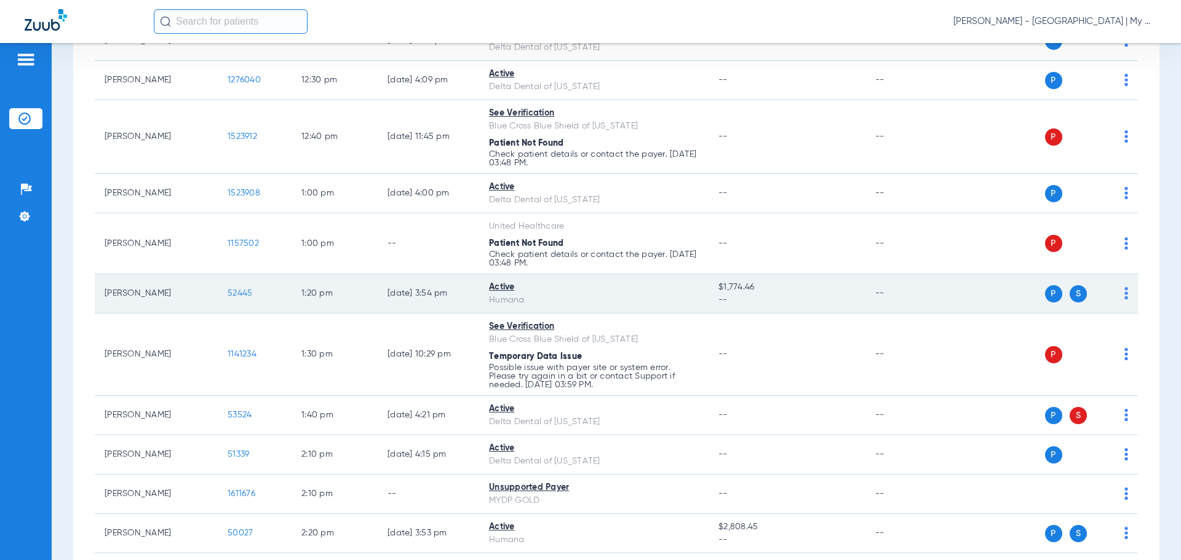
click at [241, 302] on td "52445" at bounding box center [255, 293] width 74 height 39
click at [242, 293] on span "52445" at bounding box center [240, 293] width 25 height 9
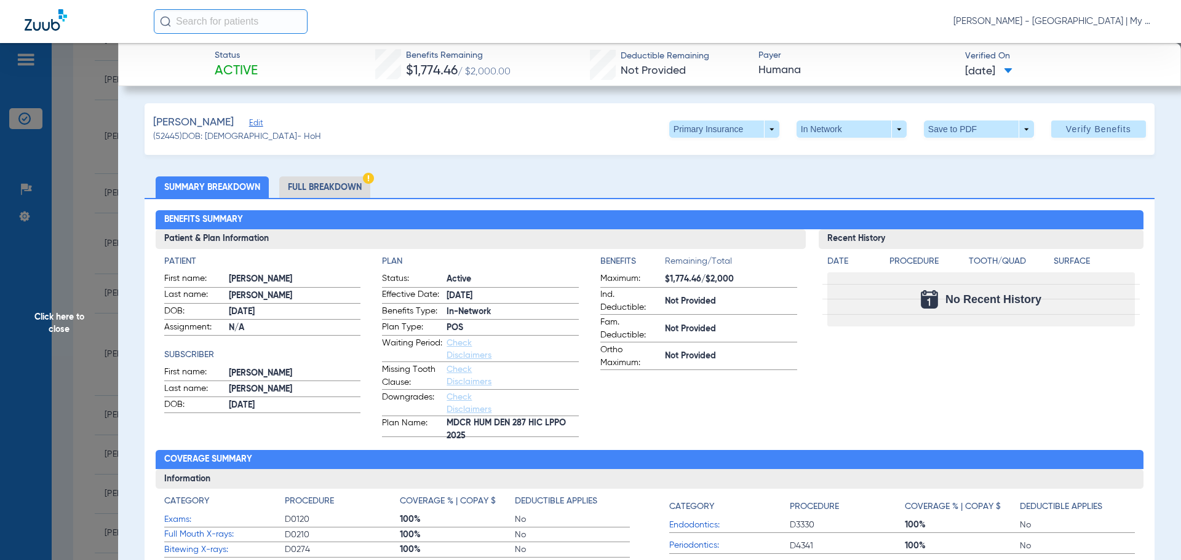
click at [71, 335] on span "Click here to close" at bounding box center [59, 323] width 118 height 560
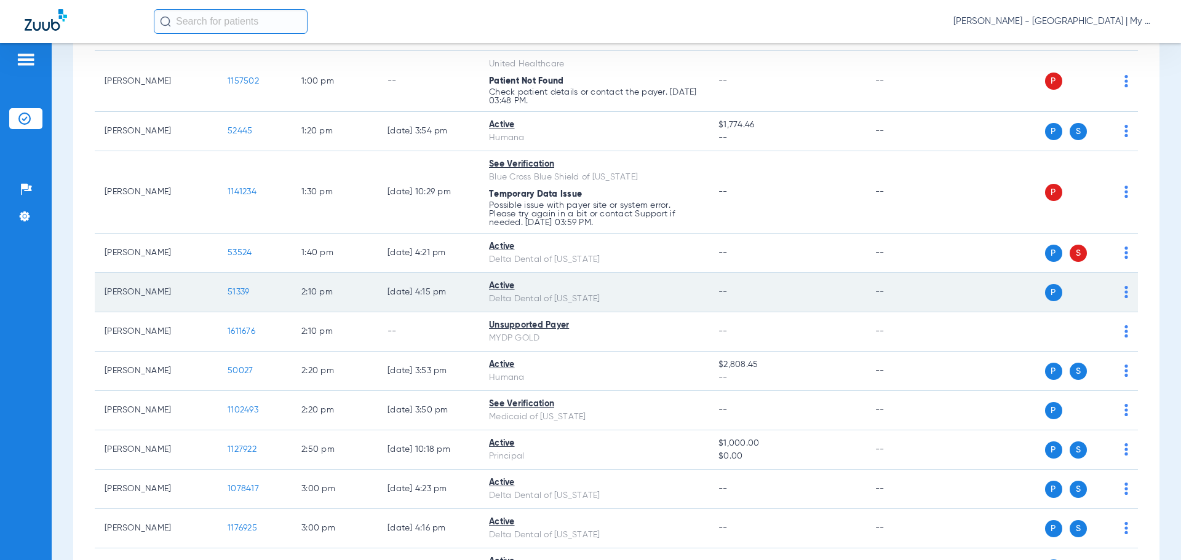
scroll to position [1353, 0]
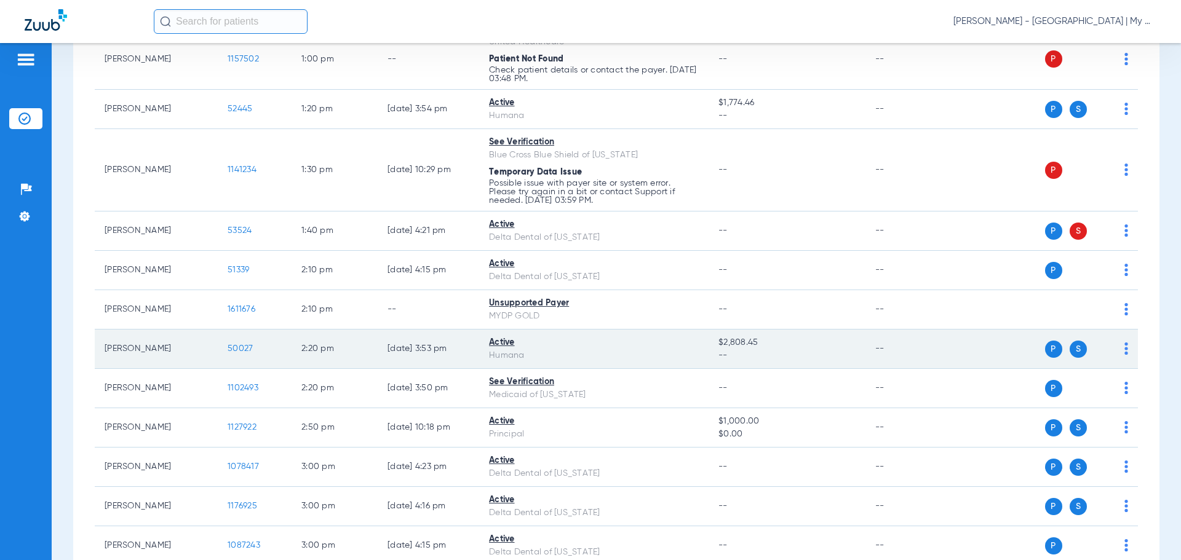
drag, startPoint x: 245, startPoint y: 341, endPoint x: 239, endPoint y: 344, distance: 6.3
click at [243, 342] on td "50027" at bounding box center [255, 349] width 74 height 39
click at [238, 345] on span "50027" at bounding box center [240, 348] width 25 height 9
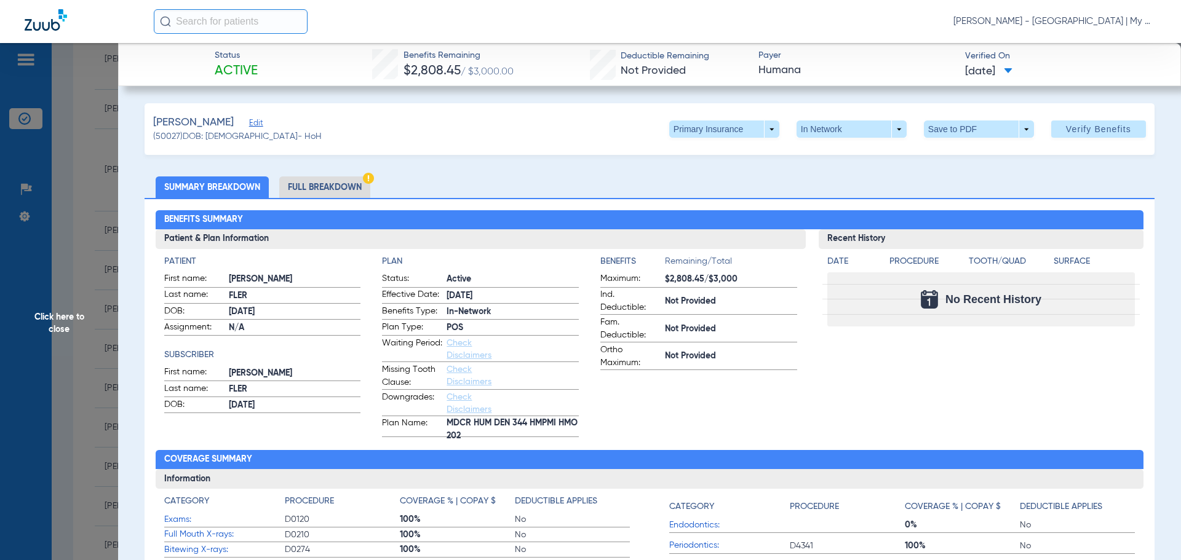
click at [101, 330] on span "Click here to close" at bounding box center [59, 323] width 118 height 560
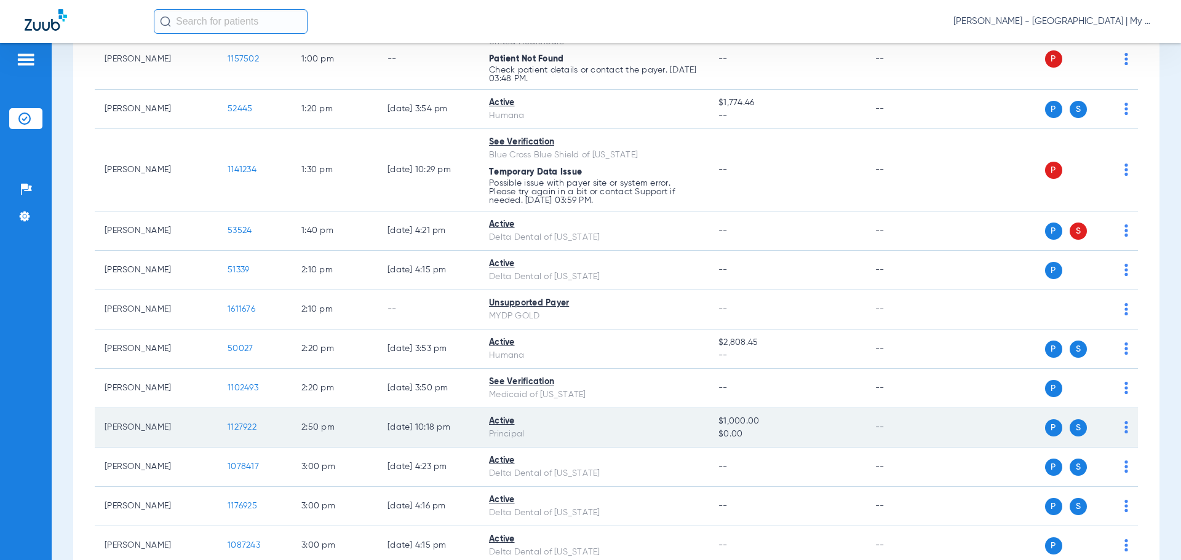
click at [249, 426] on span "1127922" at bounding box center [242, 427] width 29 height 9
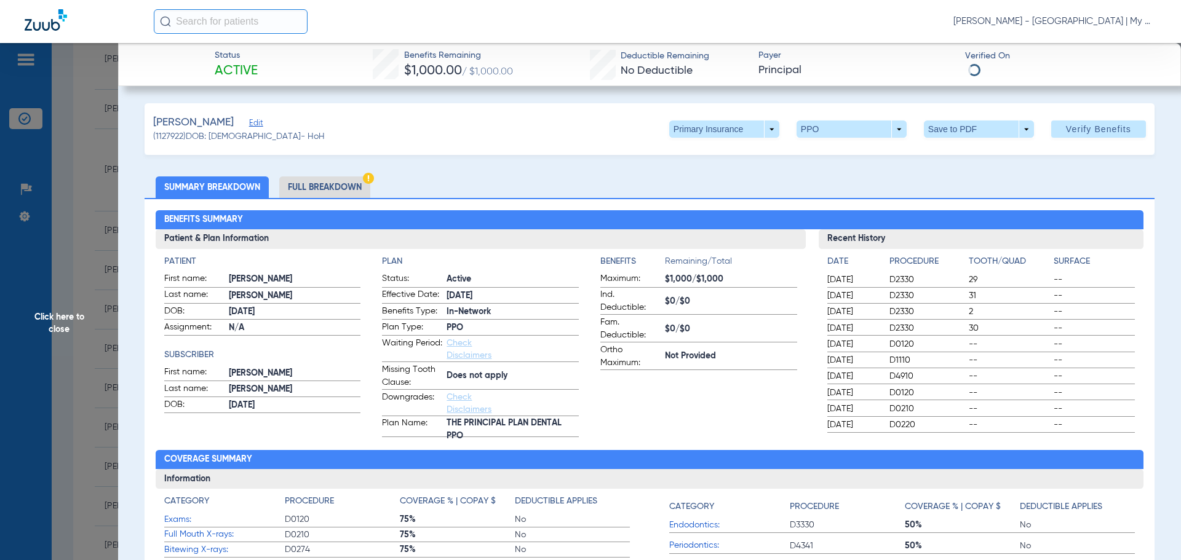
drag, startPoint x: 268, startPoint y: 183, endPoint x: 276, endPoint y: 188, distance: 9.1
click at [268, 183] on li "Summary Breakdown" at bounding box center [212, 188] width 113 height 22
click at [306, 187] on li "Full Breakdown" at bounding box center [324, 188] width 91 height 22
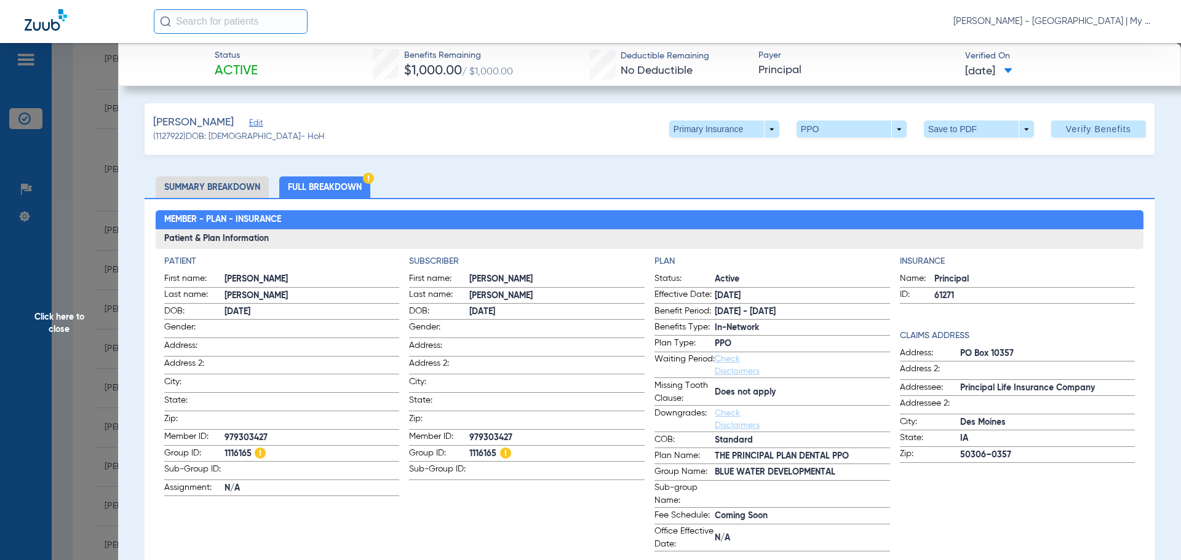
drag, startPoint x: 513, startPoint y: 519, endPoint x: 504, endPoint y: 532, distance: 15.5
click at [513, 519] on app-subscriber-information "Subscriber First name: KIMBERLY Last name: SANCHEZ DOB: 09/01/1976 Gender: Addr…" at bounding box center [527, 403] width 236 height 296
click at [84, 358] on span "Click here to close" at bounding box center [59, 323] width 118 height 560
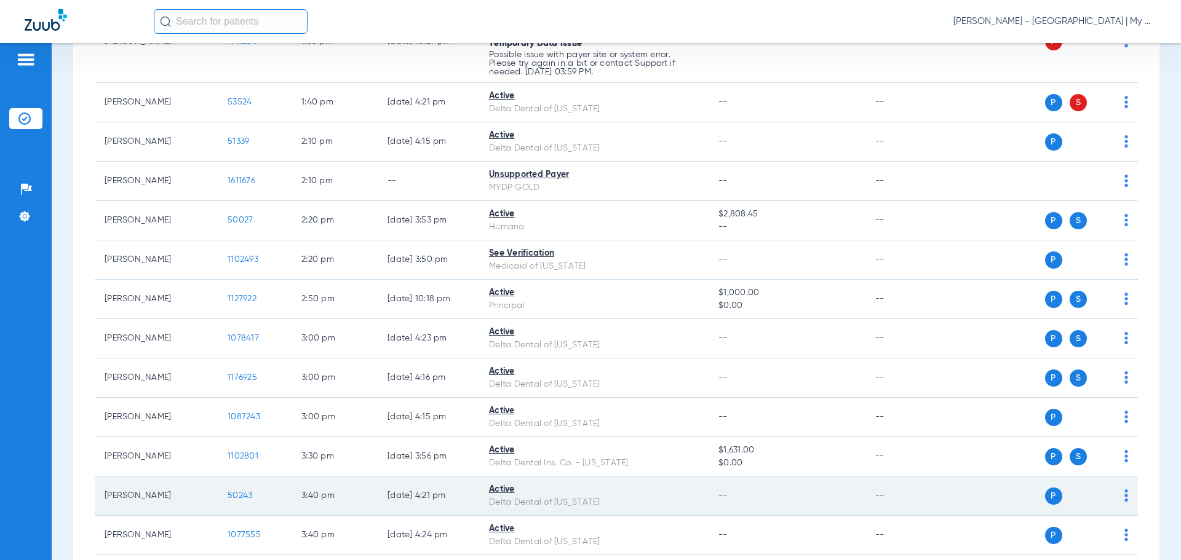
scroll to position [1595, 0]
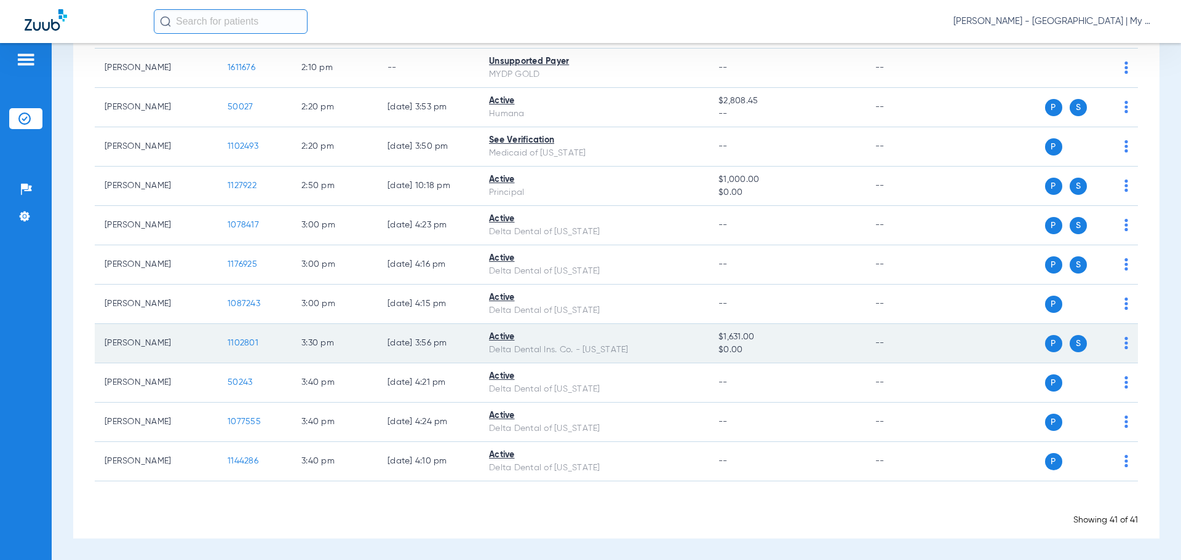
click at [230, 343] on span "1102801" at bounding box center [243, 343] width 31 height 9
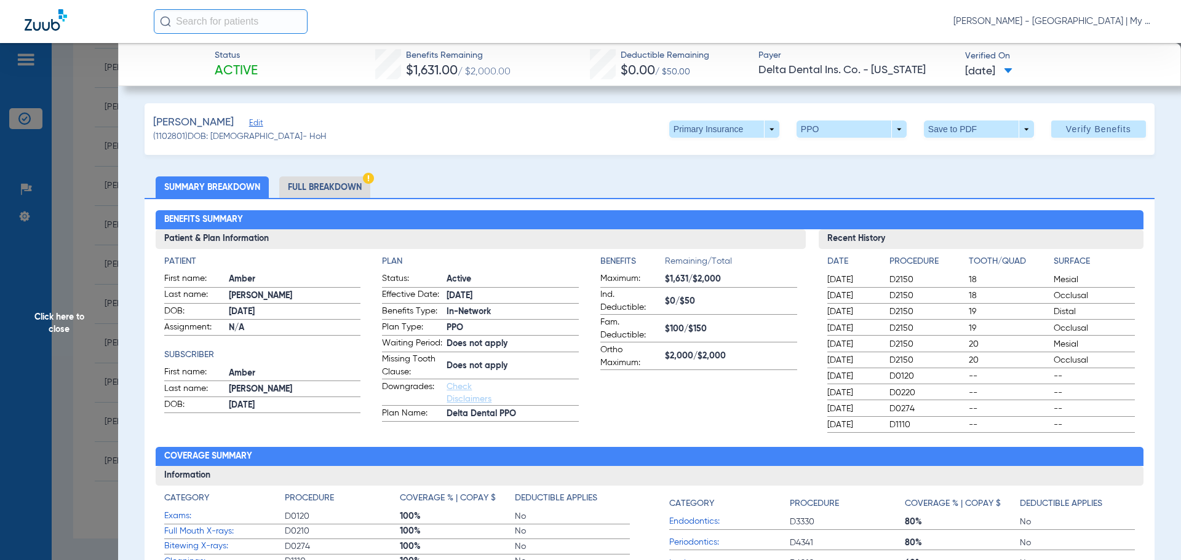
click at [347, 186] on li "Full Breakdown" at bounding box center [324, 188] width 91 height 22
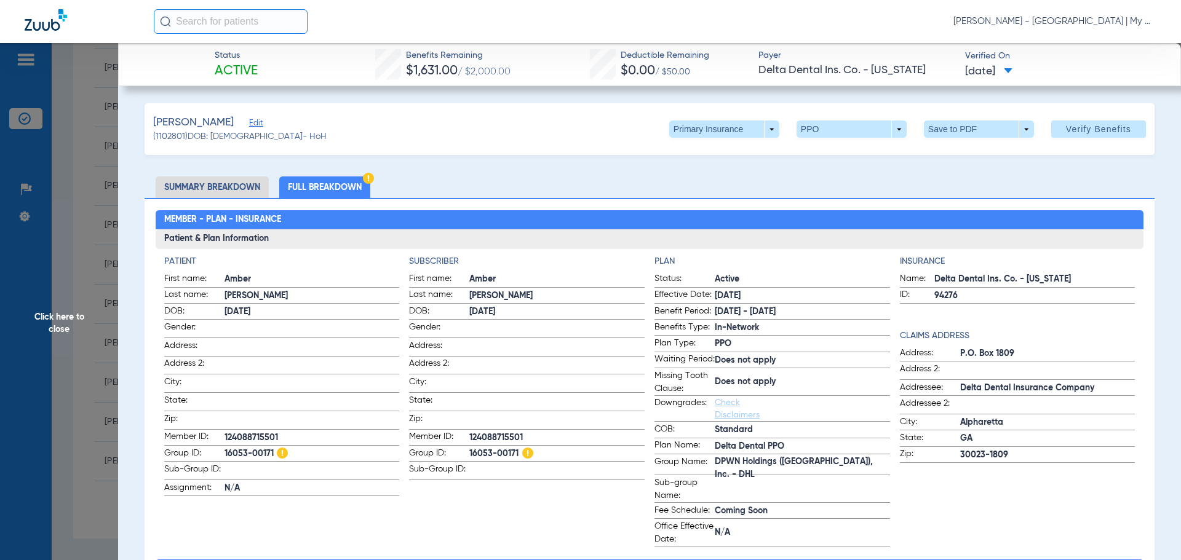
click at [100, 357] on span "Click here to close" at bounding box center [59, 323] width 118 height 560
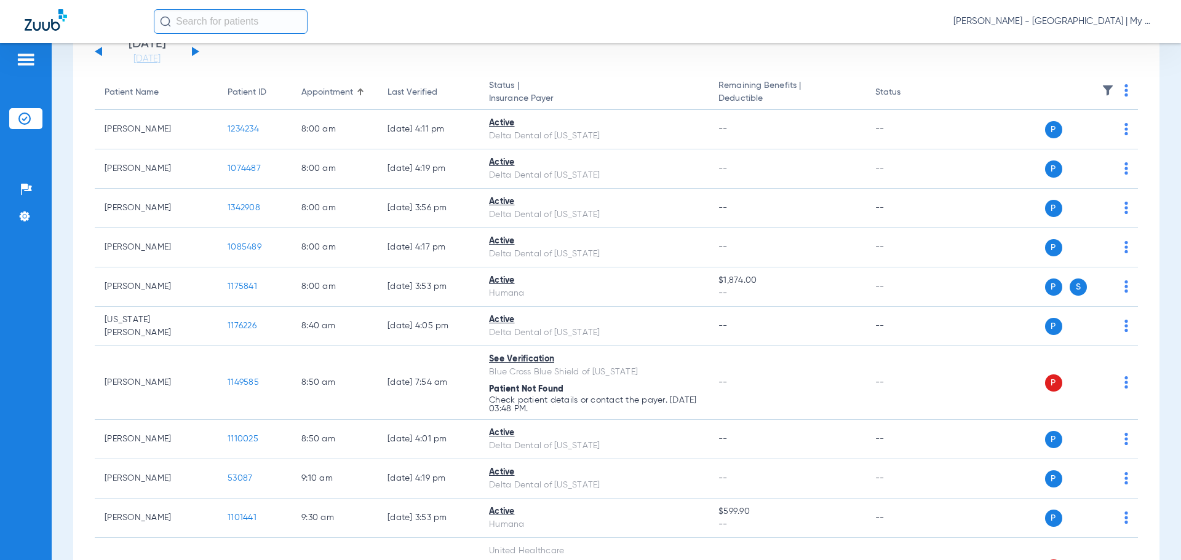
scroll to position [0, 0]
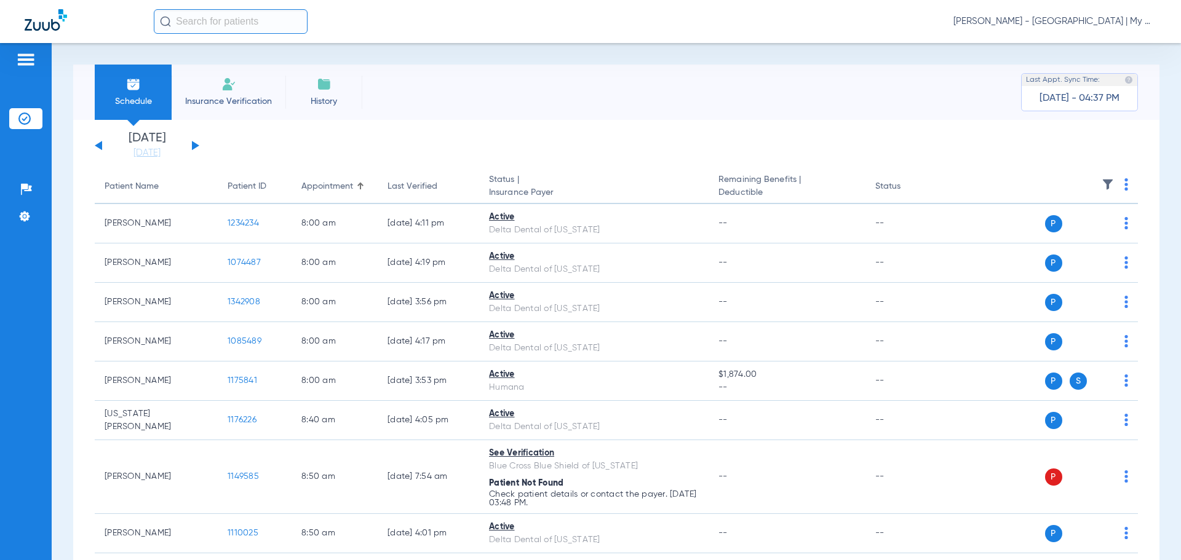
click at [192, 147] on button at bounding box center [195, 145] width 7 height 9
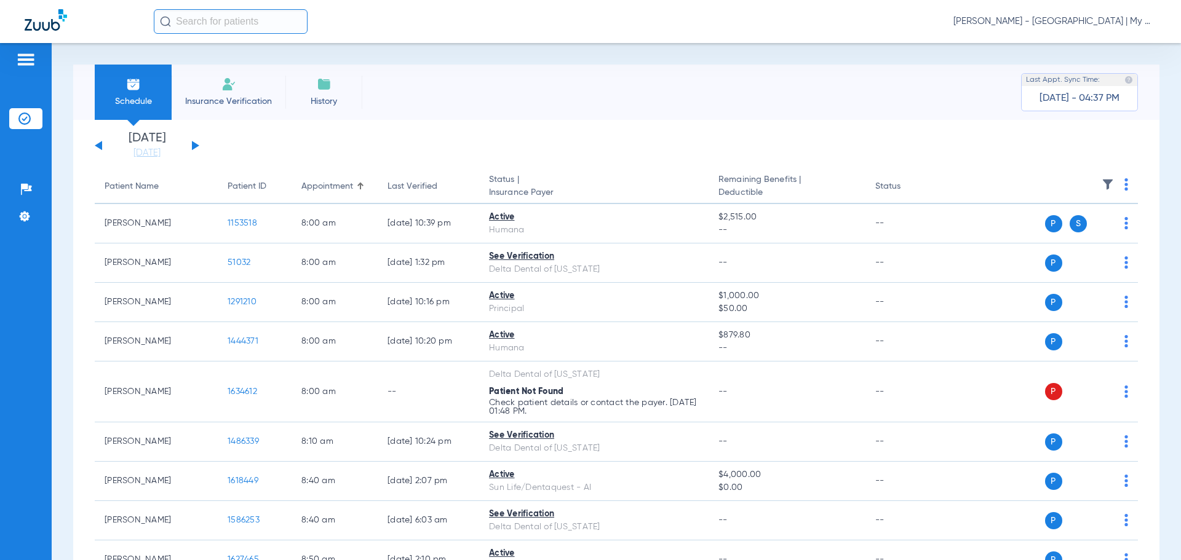
click at [1114, 186] on th at bounding box center [1043, 187] width 190 height 34
click at [1124, 183] on img at bounding box center [1126, 184] width 4 height 12
click at [1077, 234] on span "Verify All" at bounding box center [1069, 233] width 77 height 9
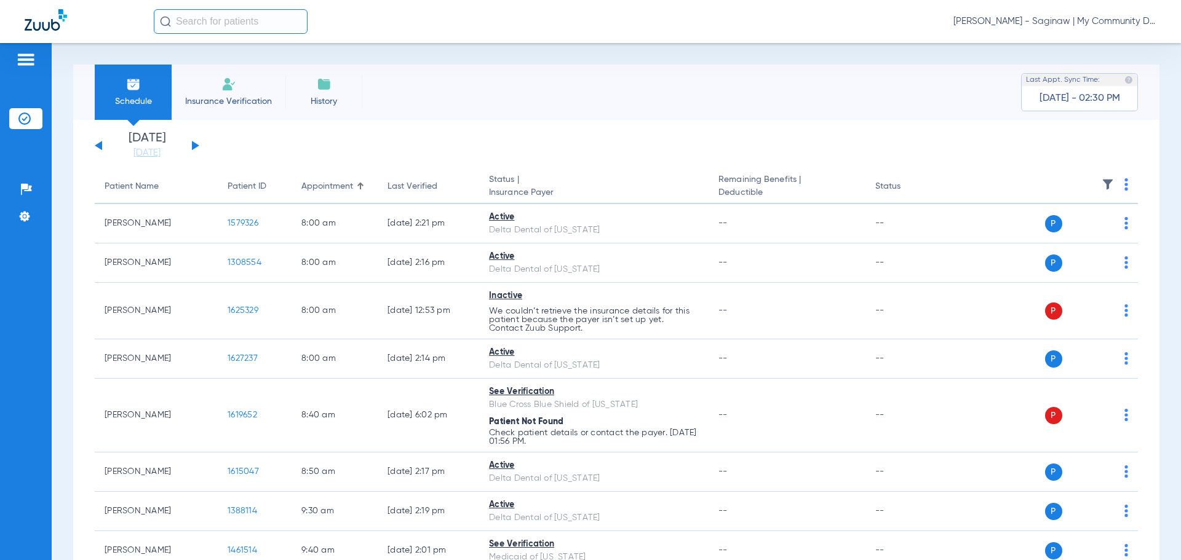
click at [145, 154] on link "[DATE]" at bounding box center [147, 153] width 74 height 12
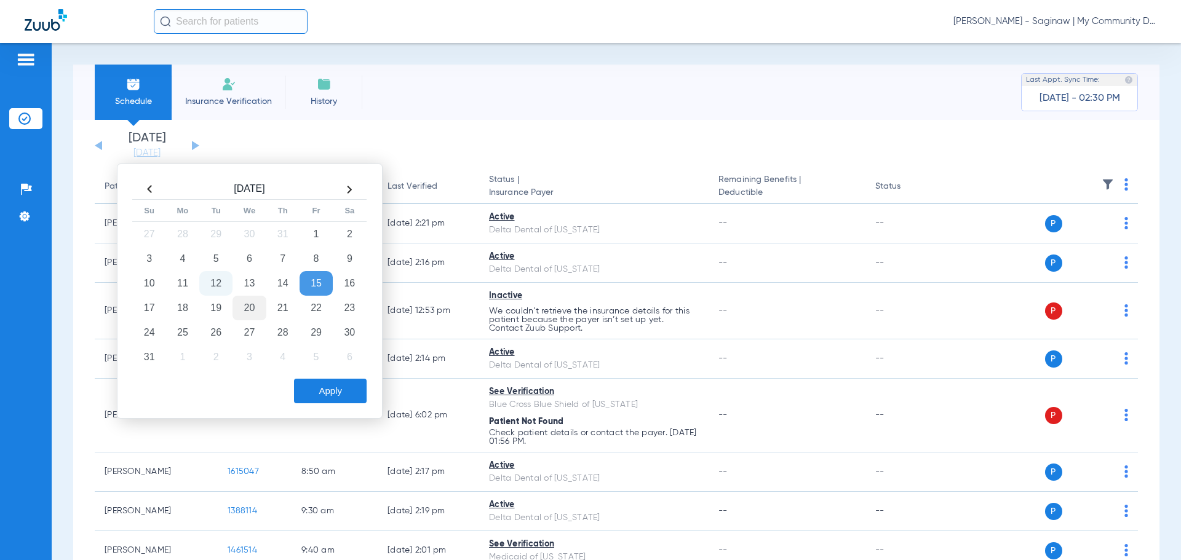
click at [256, 311] on td "20" at bounding box center [248, 308] width 33 height 25
click at [301, 391] on button "Apply" at bounding box center [330, 391] width 73 height 25
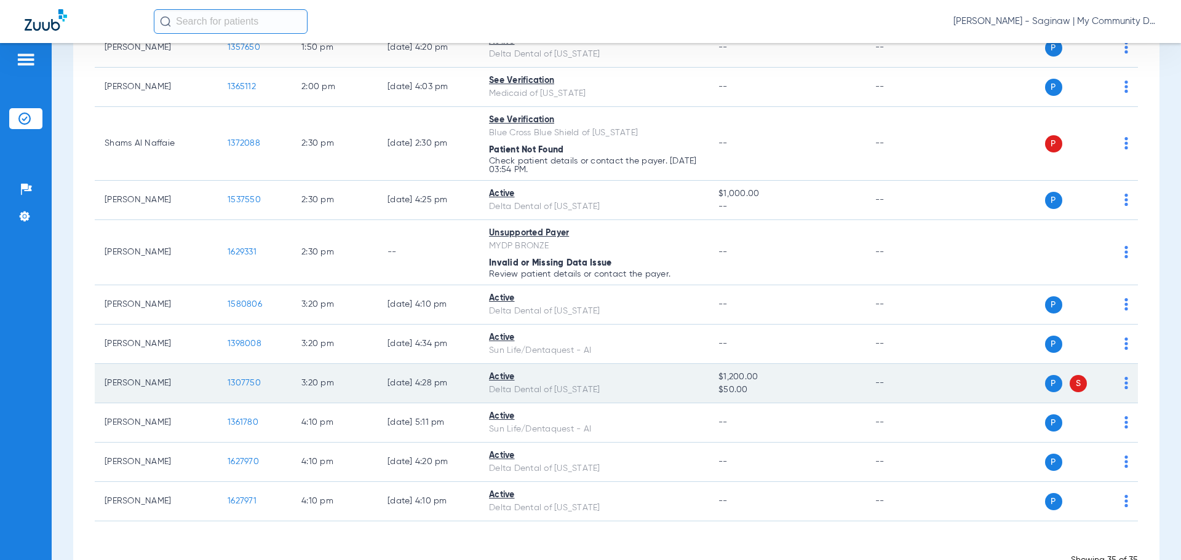
scroll to position [1229, 0]
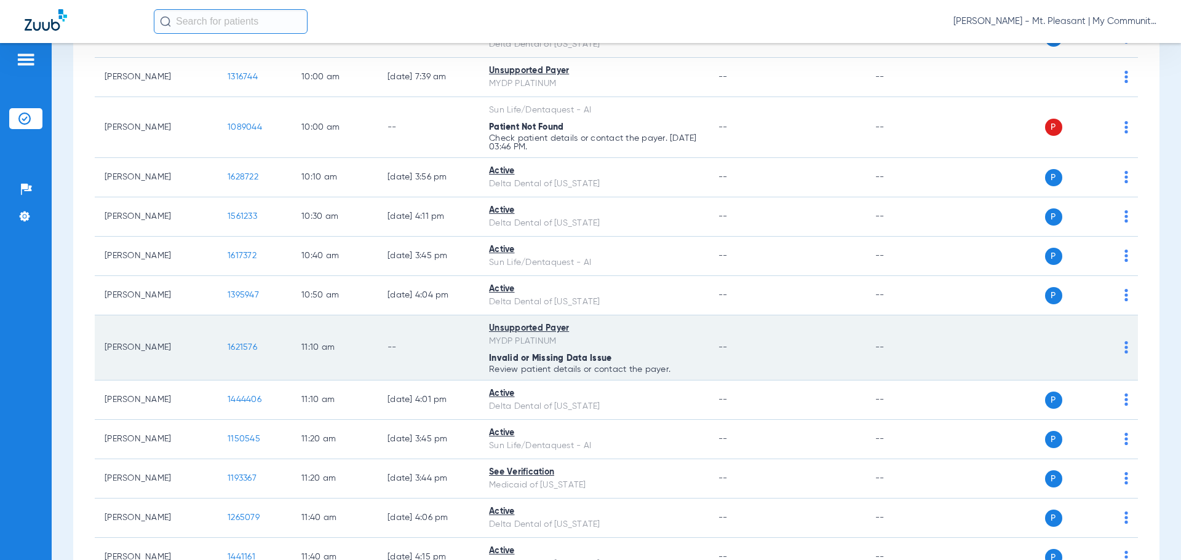
scroll to position [431, 0]
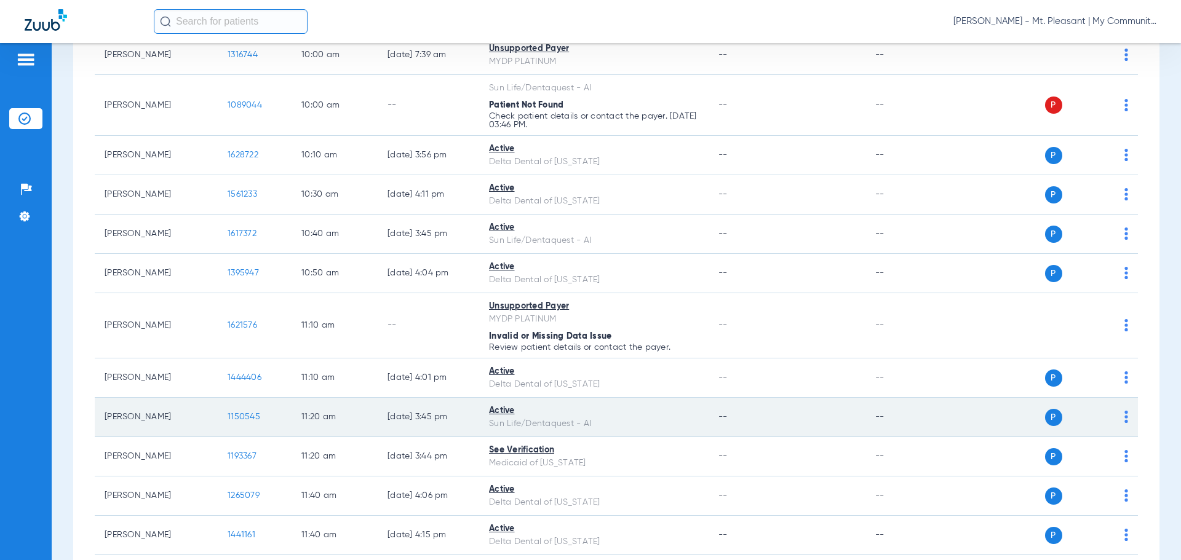
click at [236, 416] on span "1150545" at bounding box center [244, 417] width 33 height 9
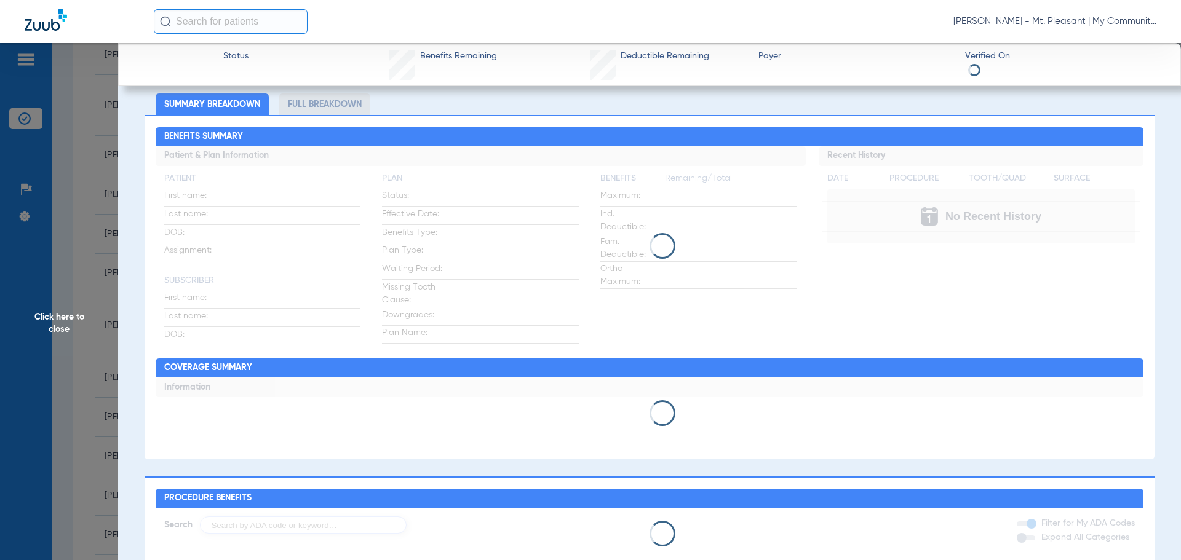
scroll to position [62, 0]
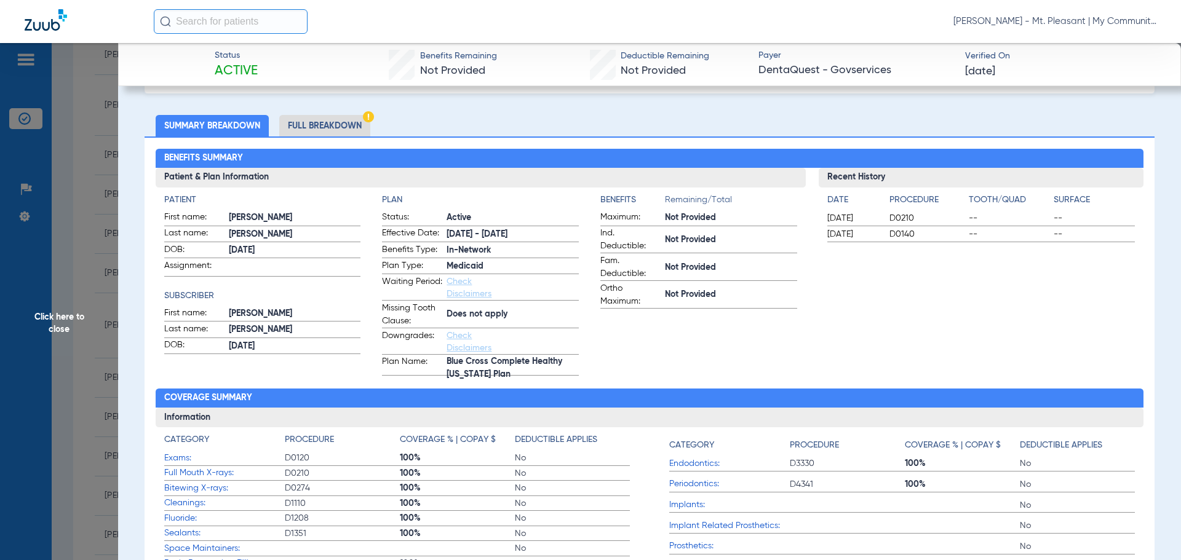
click at [299, 126] on li "Full Breakdown" at bounding box center [324, 126] width 91 height 22
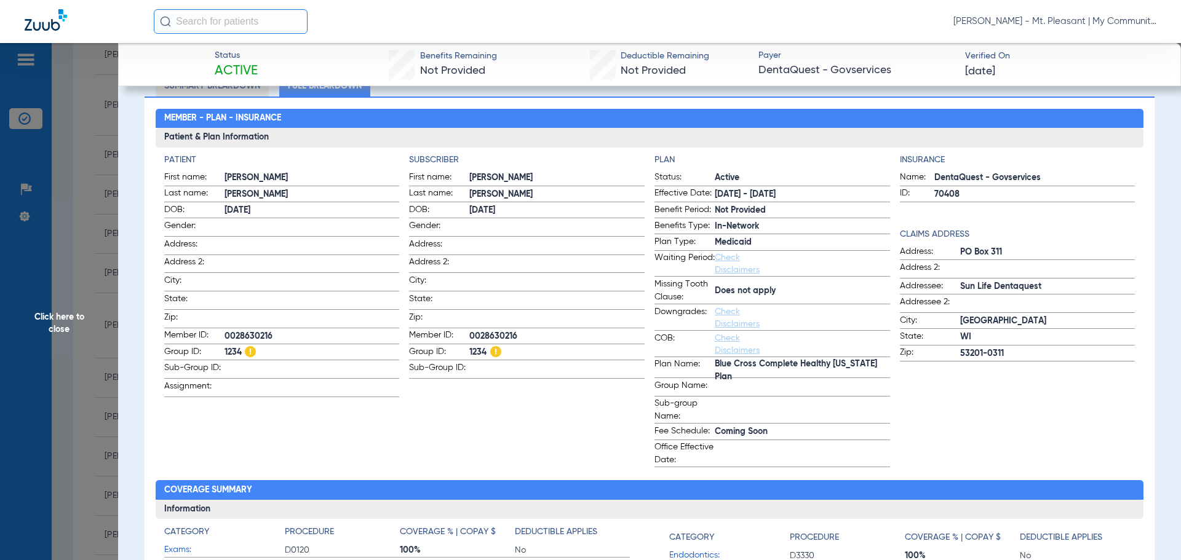
scroll to position [123, 0]
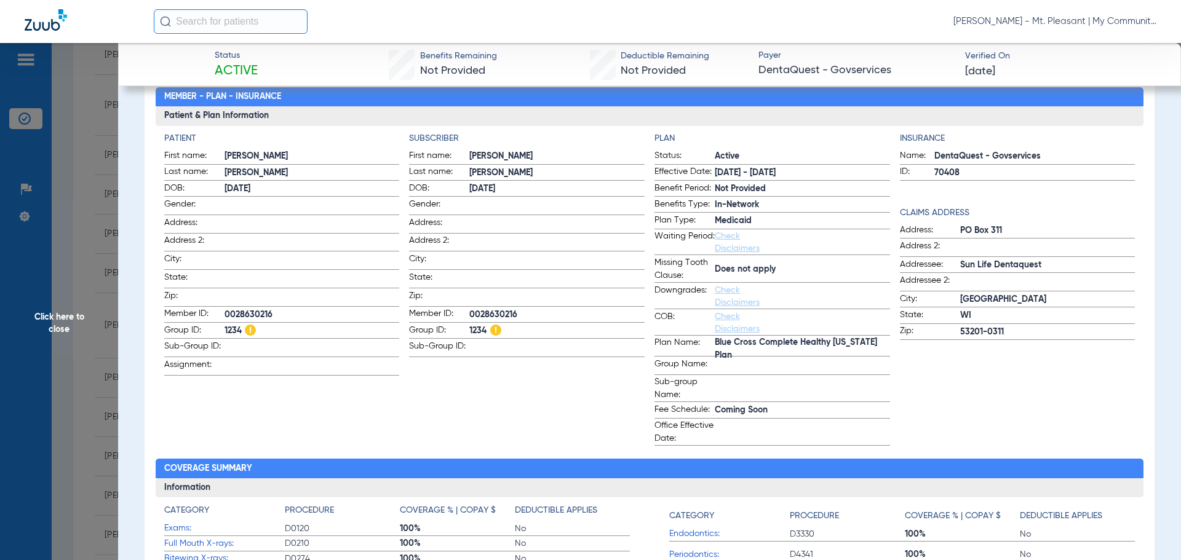
click at [85, 215] on span "Click here to close" at bounding box center [59, 323] width 118 height 560
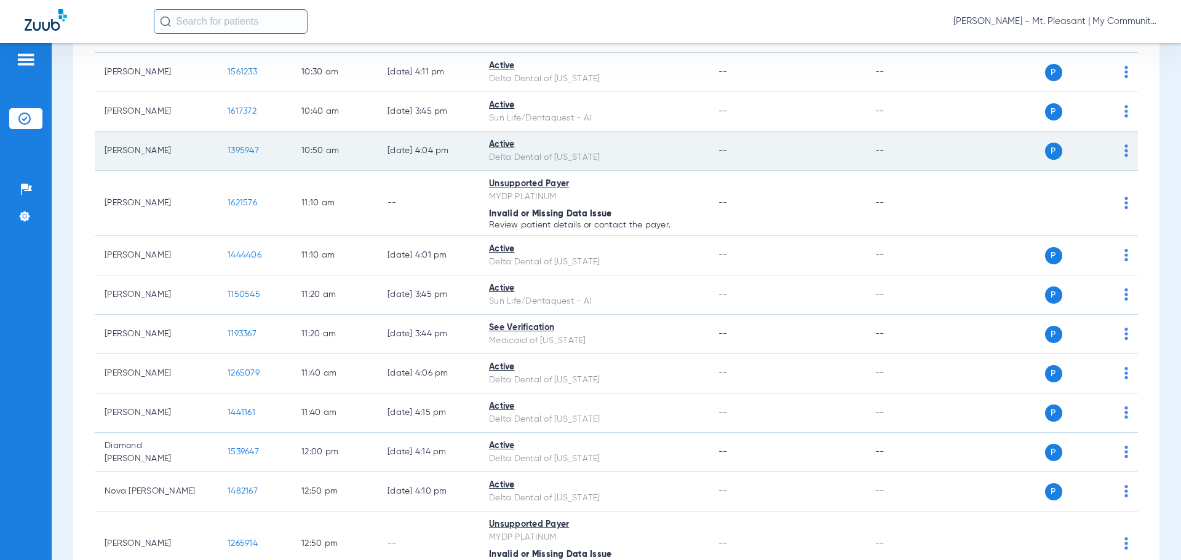
scroll to position [554, 0]
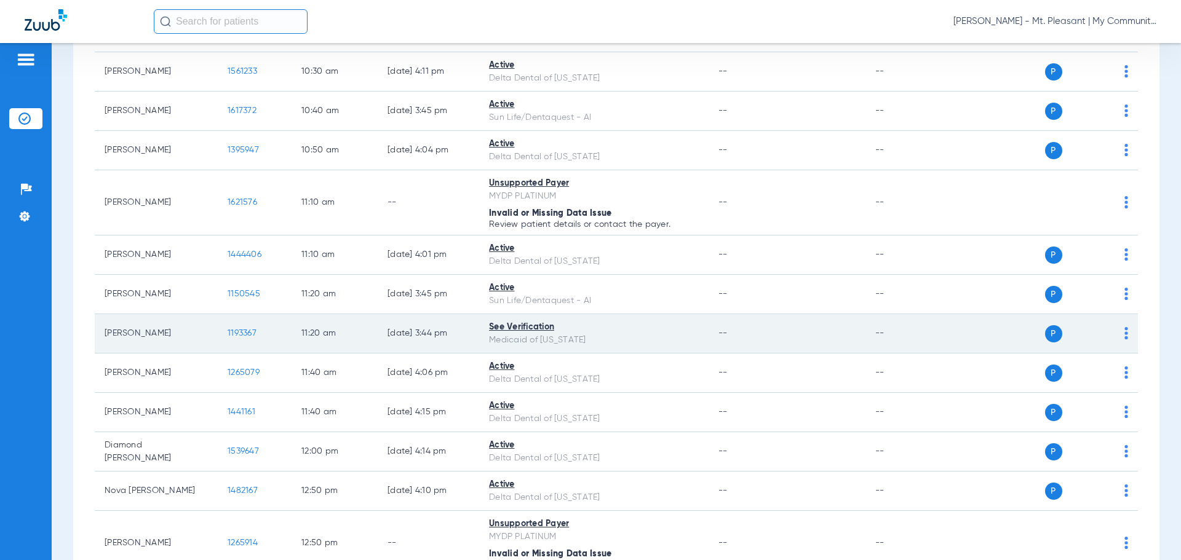
click at [247, 329] on span "1193367" at bounding box center [242, 333] width 29 height 9
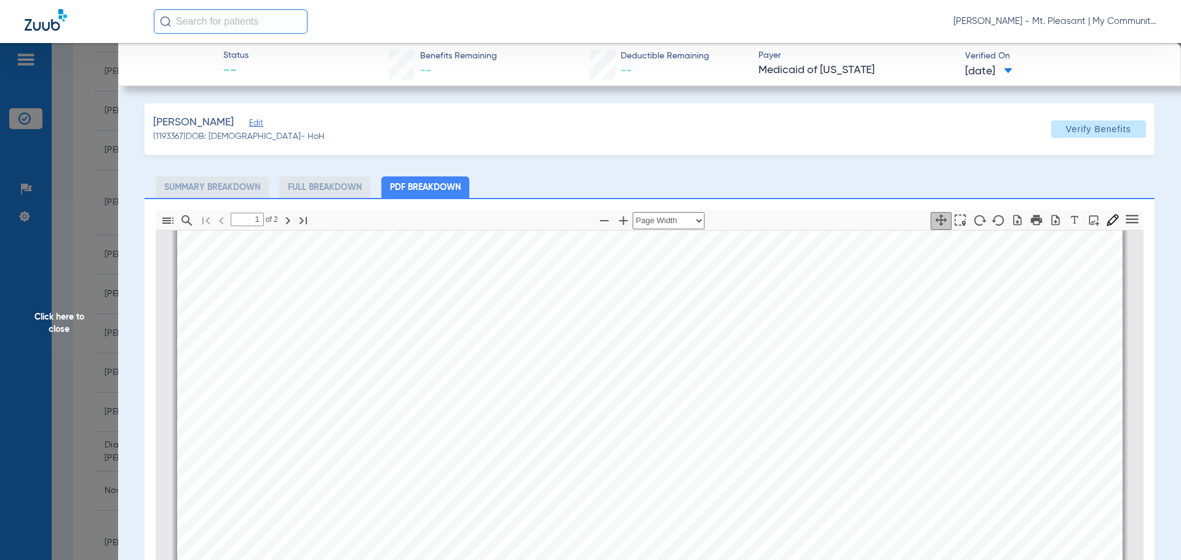
scroll to position [498, 0]
type input "2"
click at [73, 370] on span "Click here to close" at bounding box center [59, 323] width 118 height 560
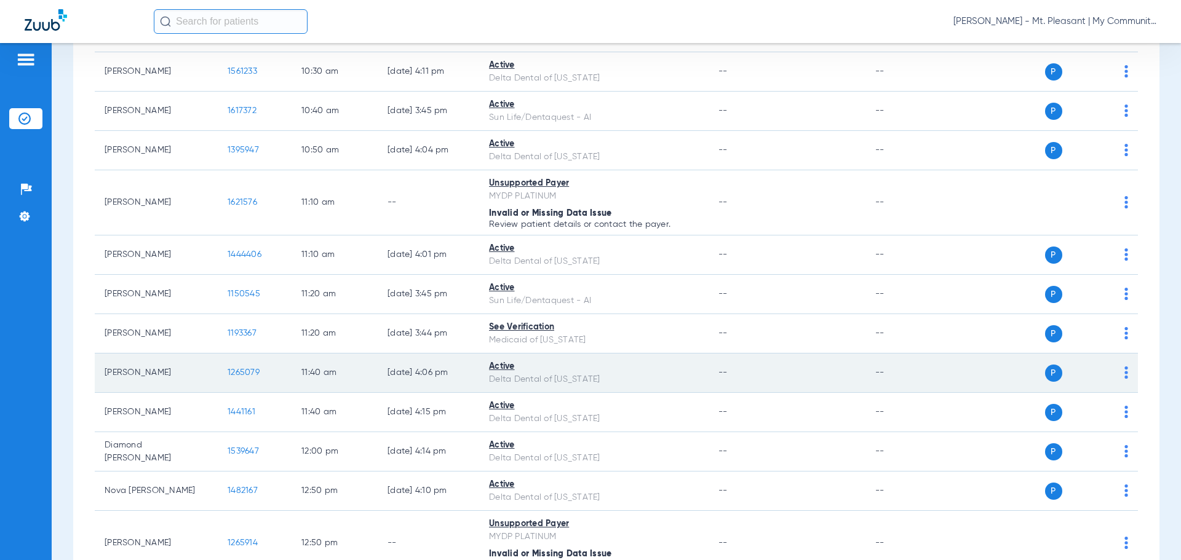
click at [241, 374] on span "1265079" at bounding box center [244, 372] width 32 height 9
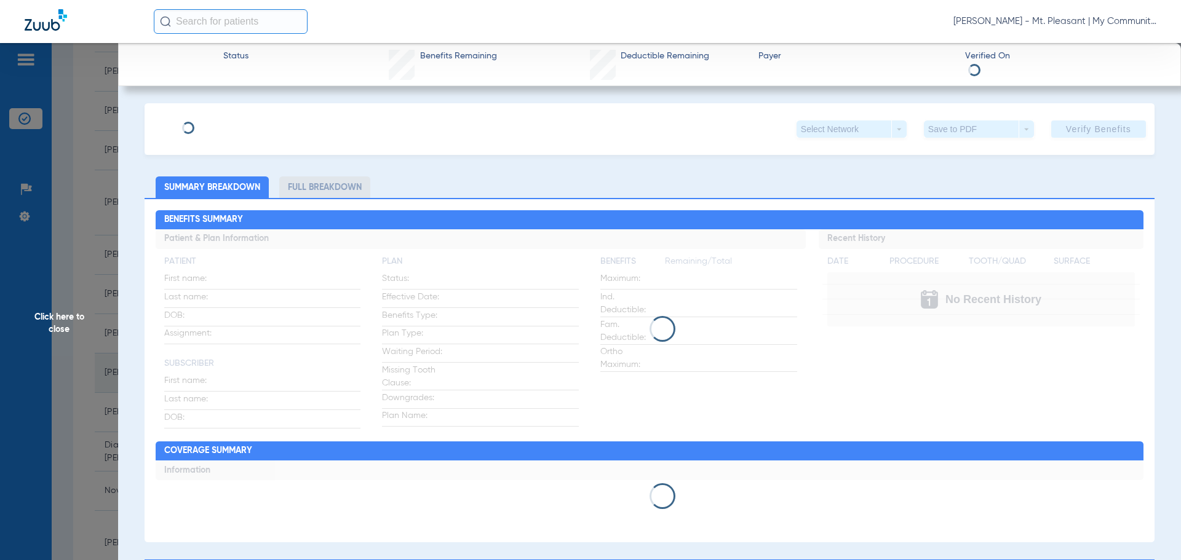
scroll to position [984, 0]
click at [82, 307] on span "Click here to close" at bounding box center [59, 323] width 118 height 560
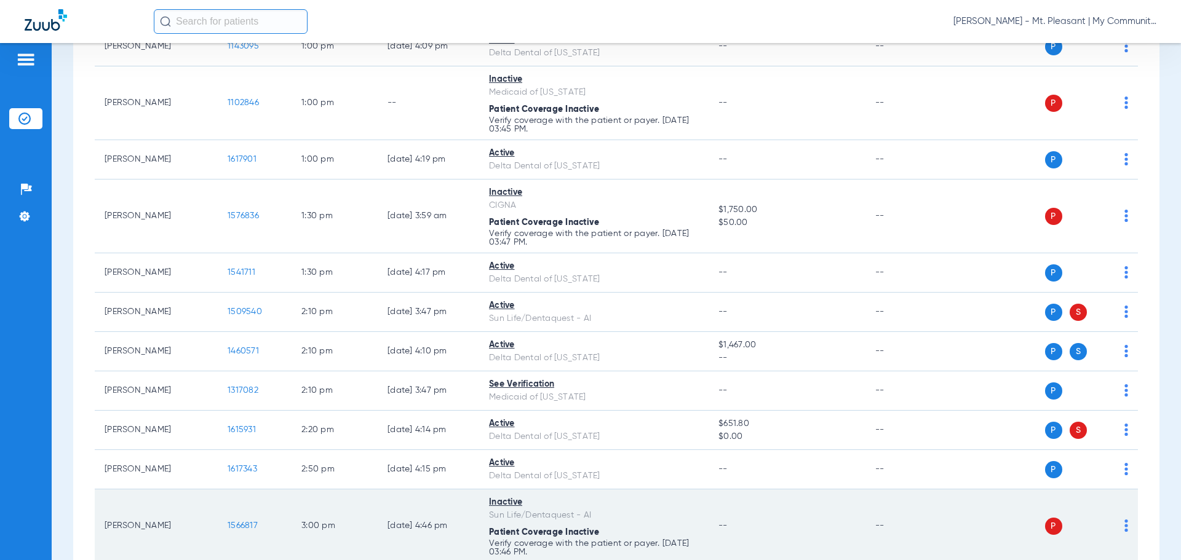
scroll to position [1263, 0]
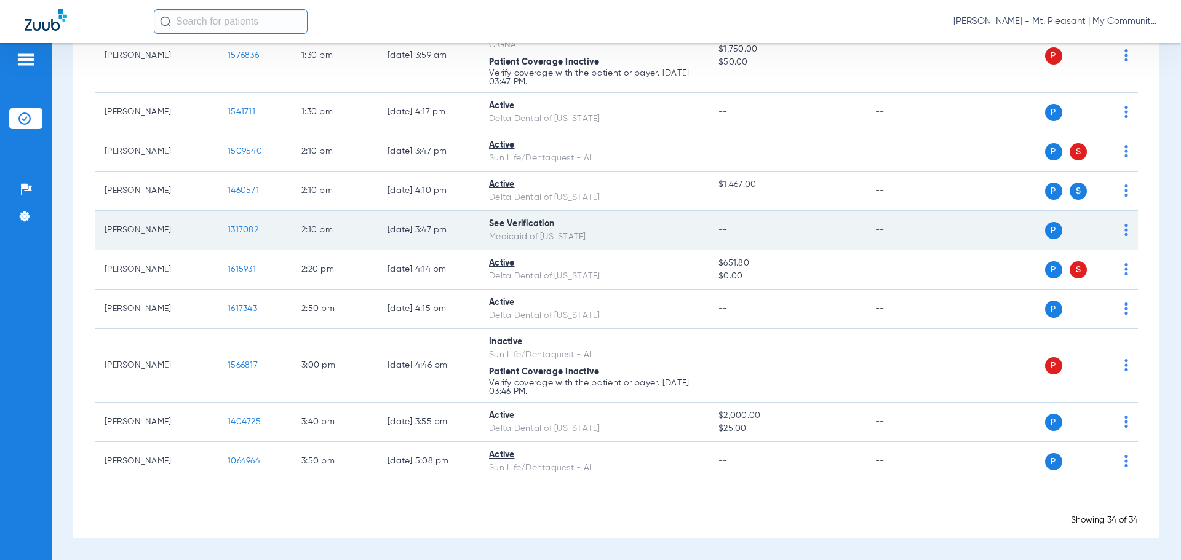
click at [239, 230] on span "1317082" at bounding box center [243, 230] width 31 height 9
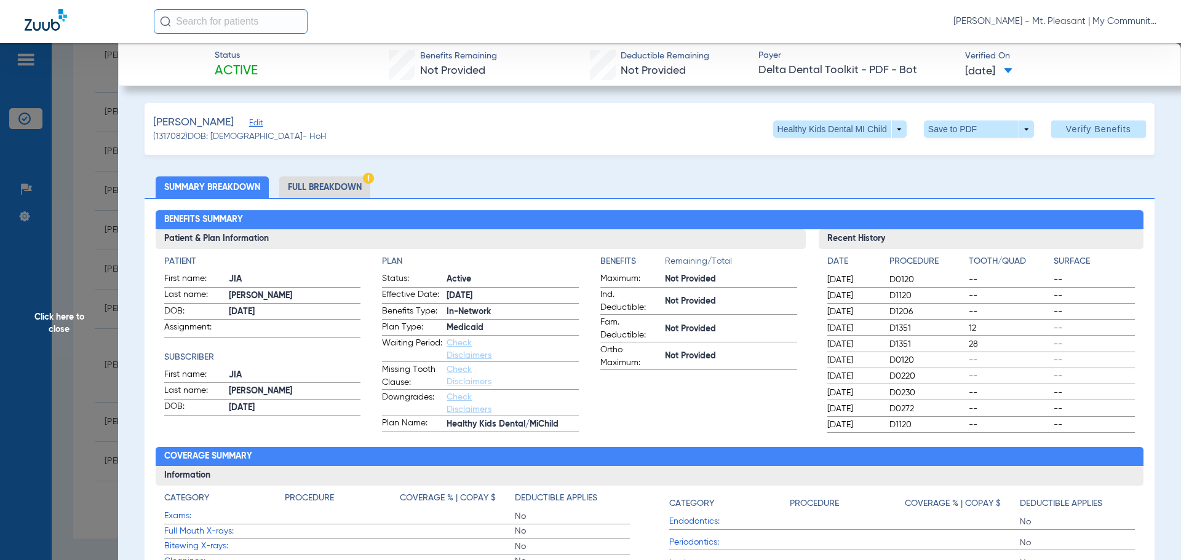
click at [89, 309] on span "Click here to close" at bounding box center [59, 323] width 118 height 560
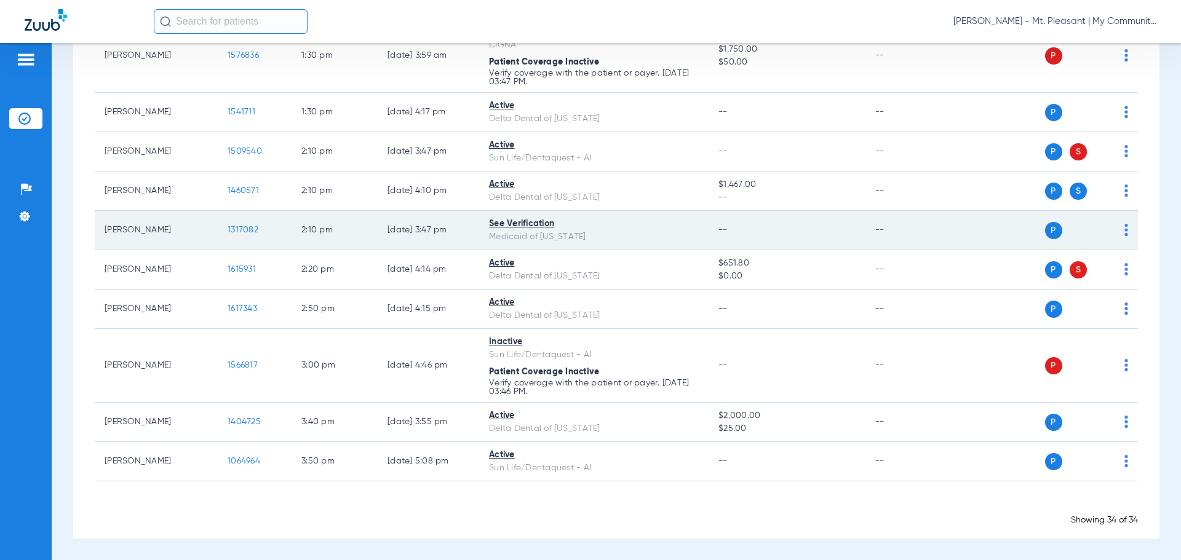
click at [245, 231] on span "1317082" at bounding box center [243, 230] width 31 height 9
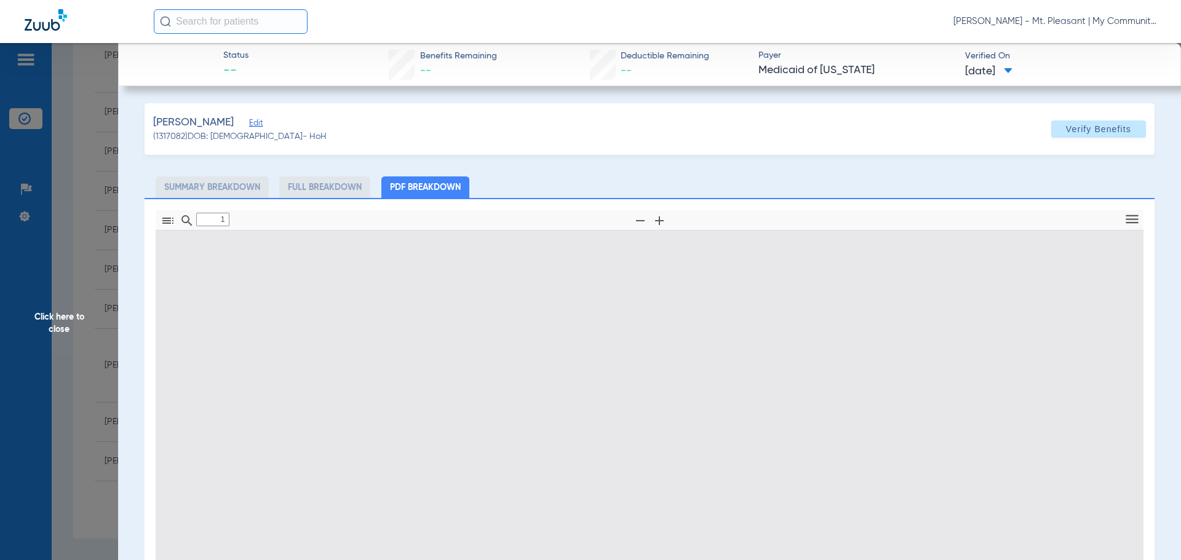
scroll to position [178, 0]
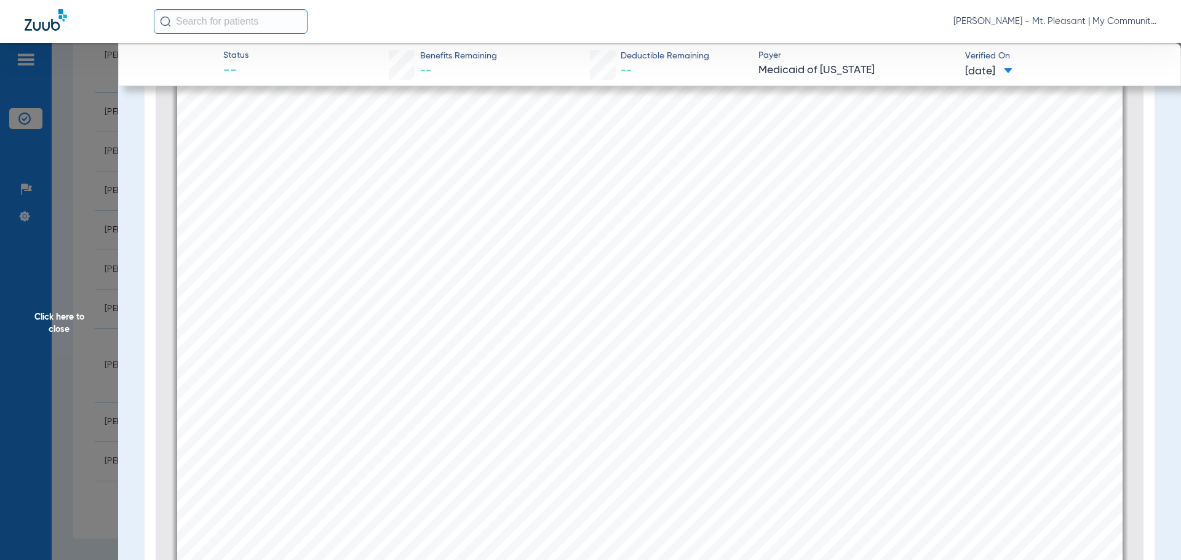
type input "2"
click at [87, 267] on span "Click here to close" at bounding box center [59, 323] width 118 height 560
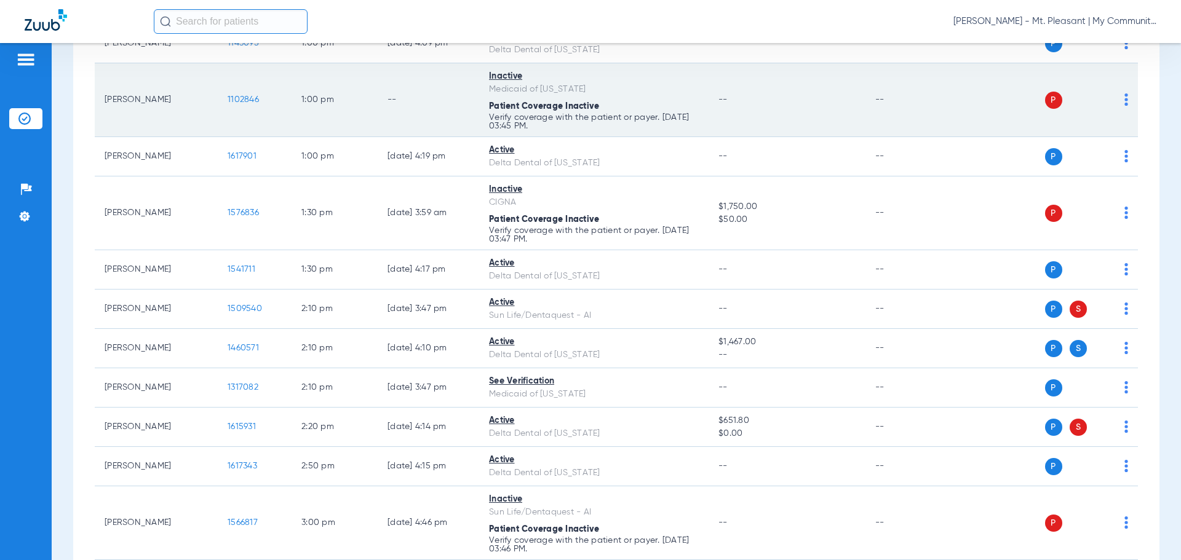
scroll to position [1140, 0]
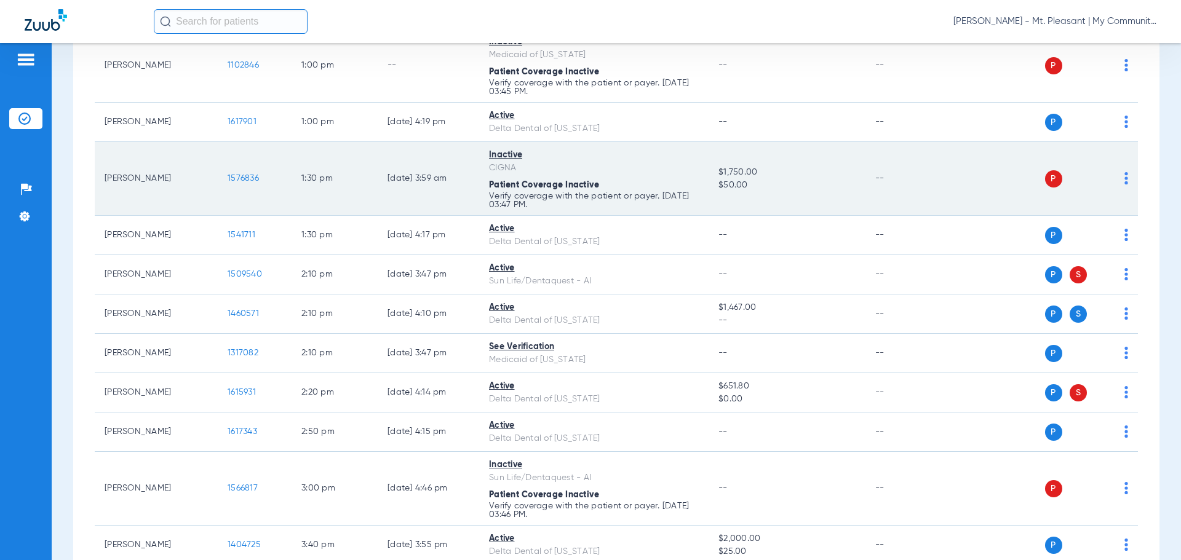
click at [239, 176] on span "1576836" at bounding box center [243, 178] width 31 height 9
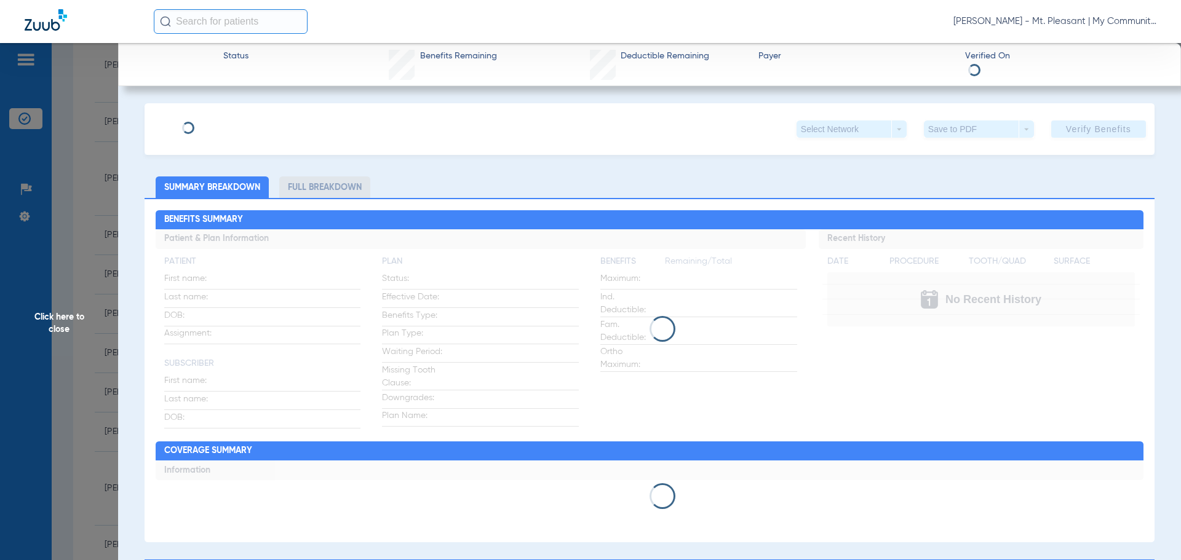
click at [95, 215] on span "Click here to close" at bounding box center [59, 323] width 118 height 560
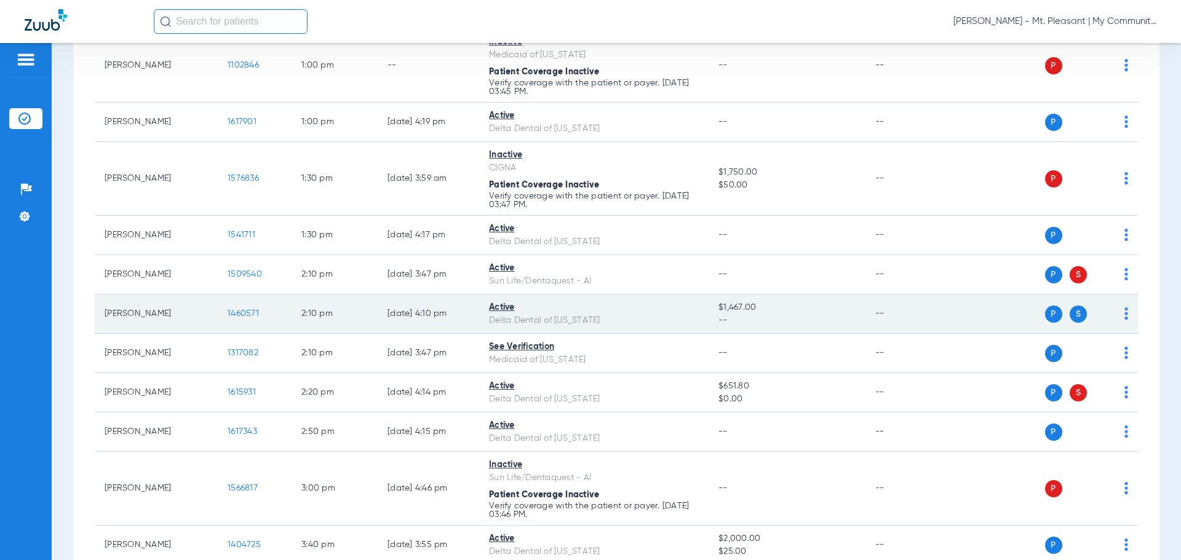
click at [230, 310] on span "1460571" at bounding box center [243, 313] width 31 height 9
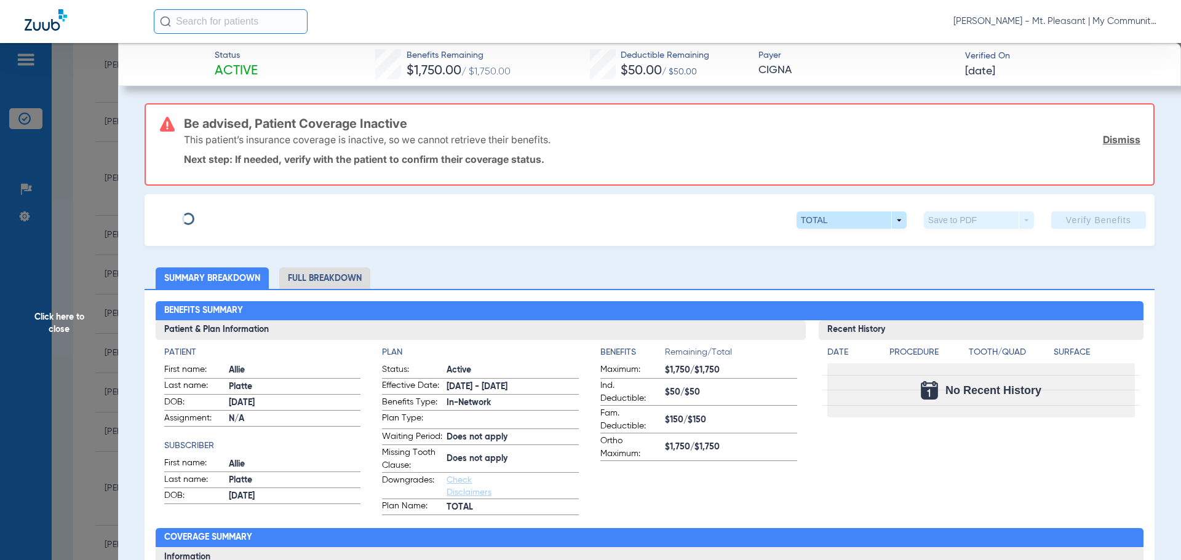
click at [89, 291] on span "Click here to close" at bounding box center [59, 323] width 118 height 560
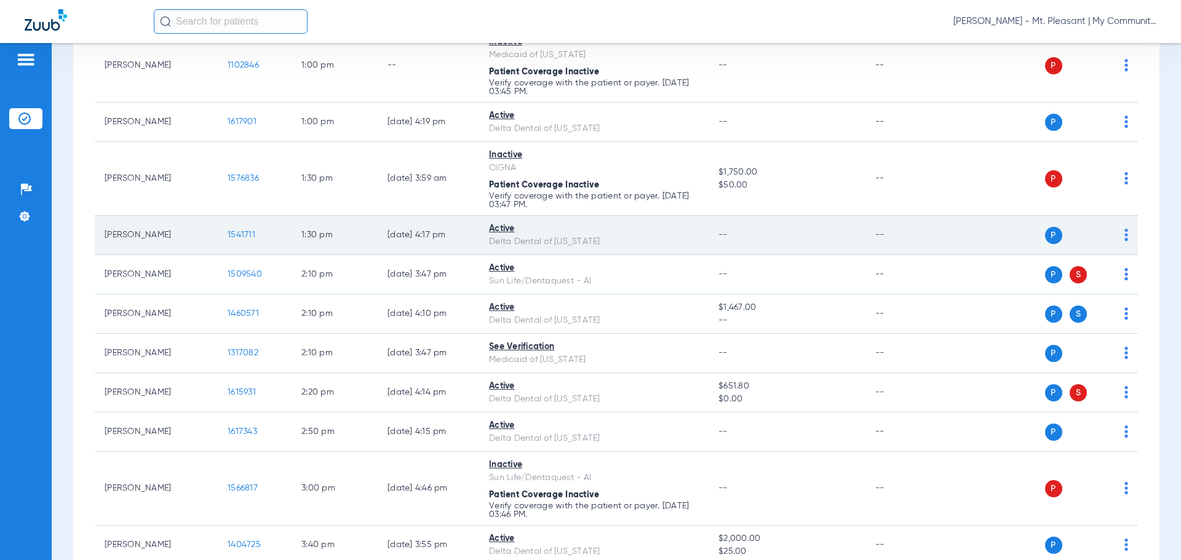
click at [216, 231] on td "[PERSON_NAME]" at bounding box center [156, 235] width 123 height 39
click at [222, 236] on td "1541711" at bounding box center [255, 235] width 74 height 39
click at [236, 231] on span "1541711" at bounding box center [242, 235] width 28 height 9
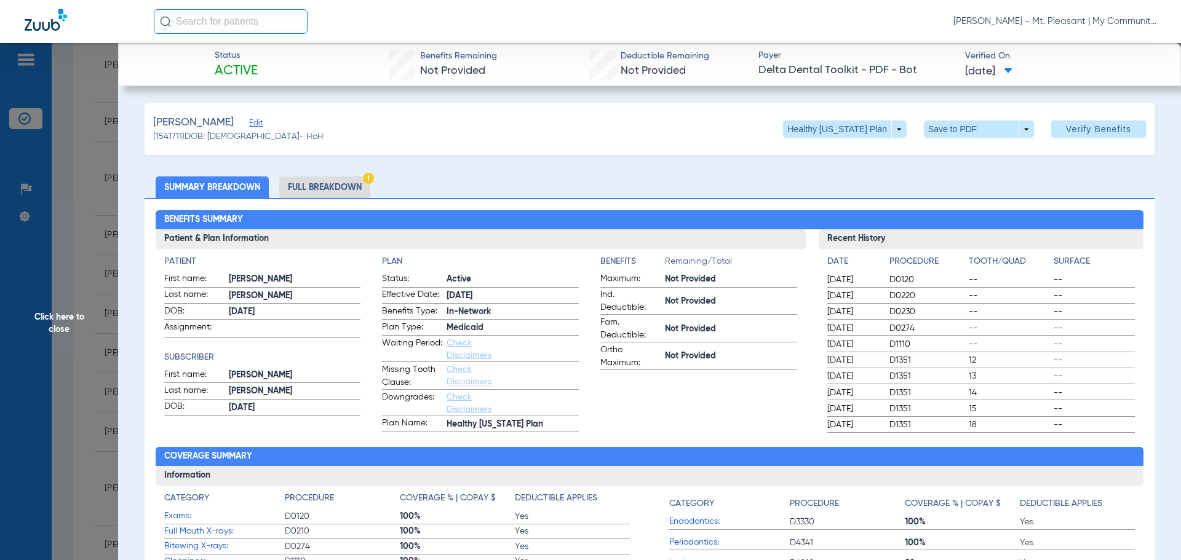
click at [47, 230] on span "Click here to close" at bounding box center [59, 323] width 118 height 560
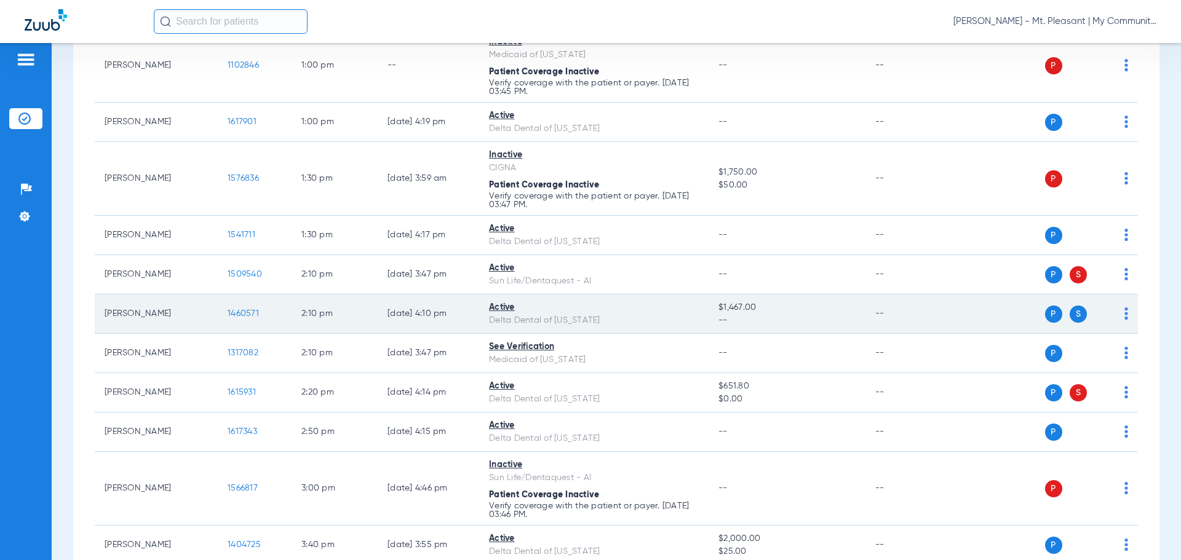
click at [237, 317] on span "1460571" at bounding box center [243, 313] width 31 height 9
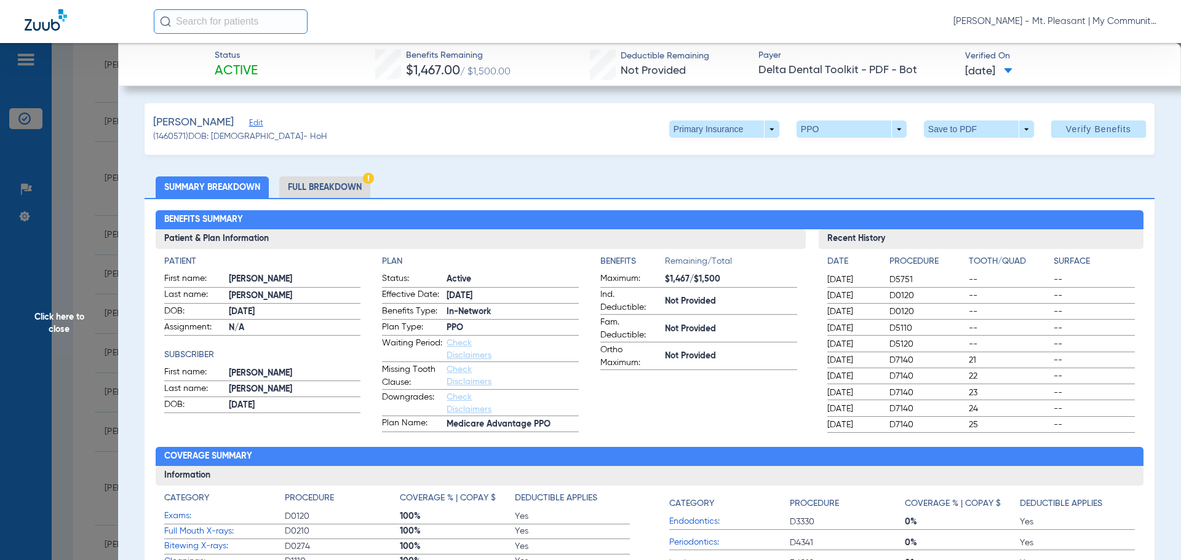
click at [315, 189] on li "Full Breakdown" at bounding box center [324, 188] width 91 height 22
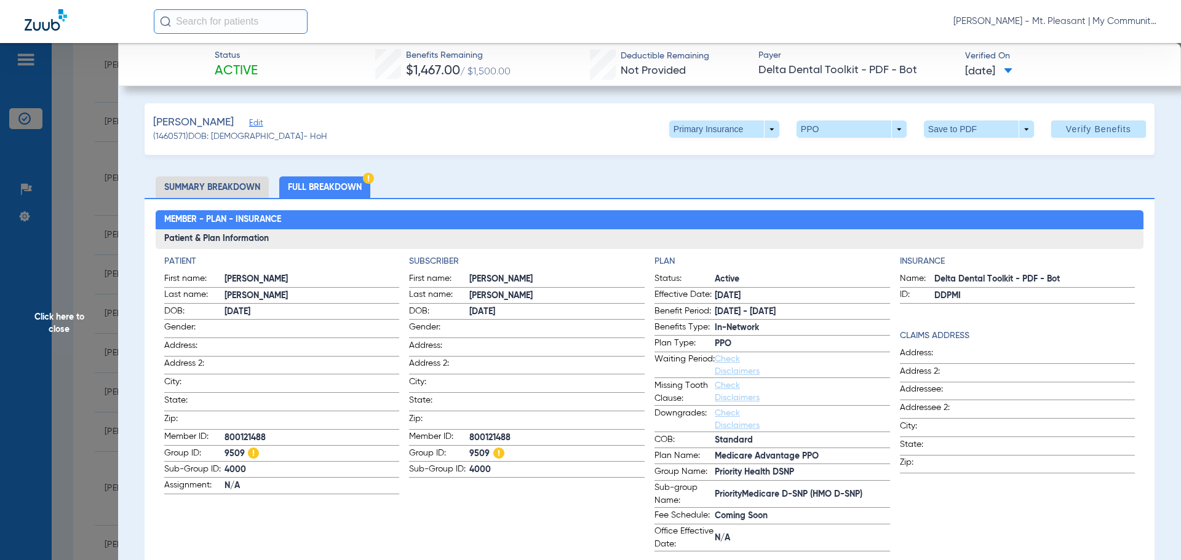
click at [89, 298] on span "Click here to close" at bounding box center [59, 323] width 118 height 560
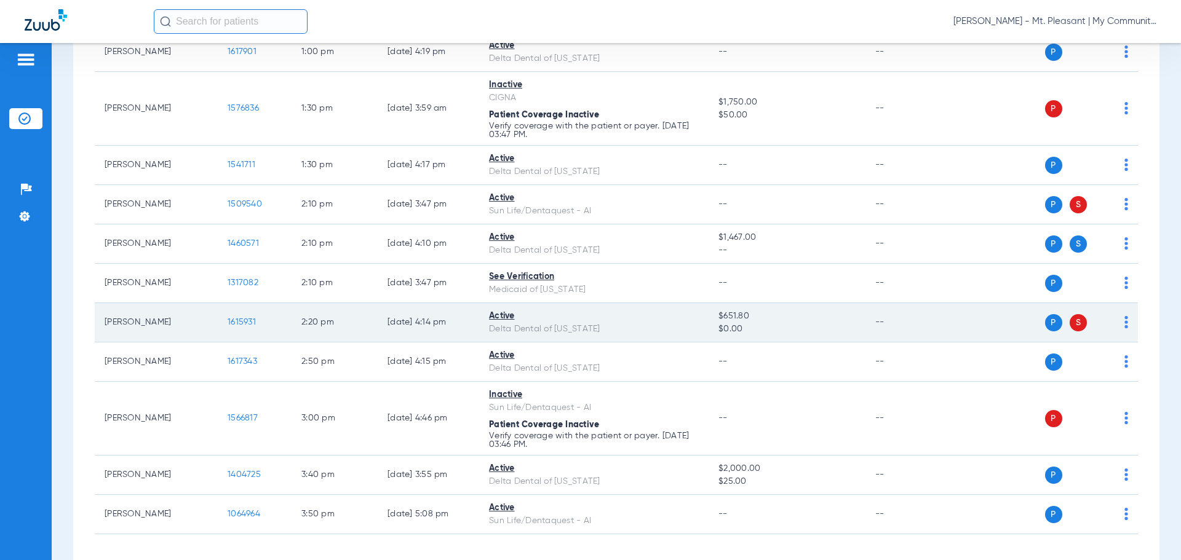
scroll to position [1263, 0]
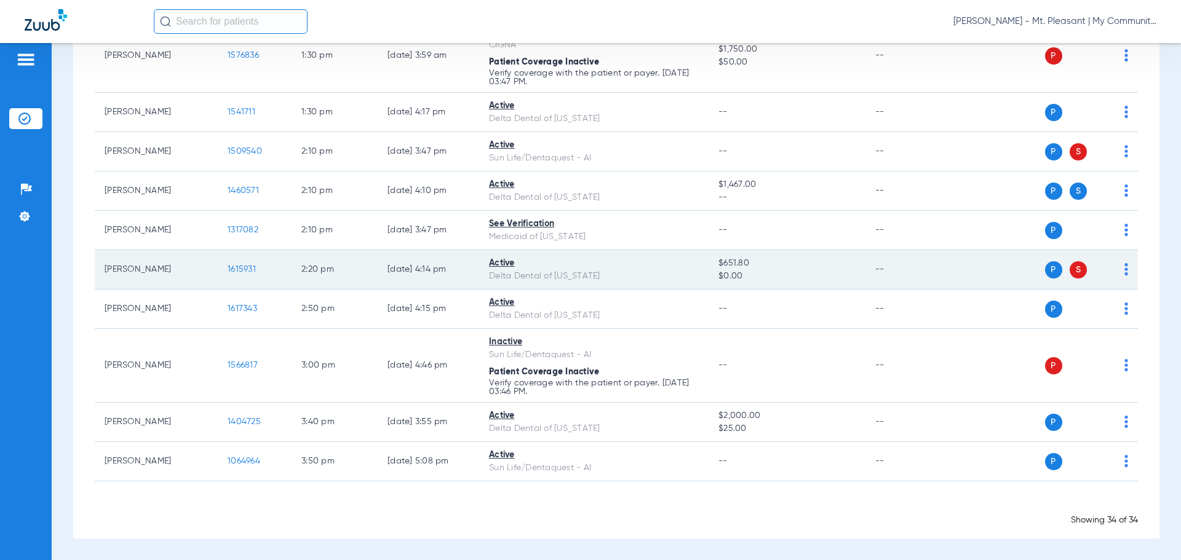
click at [240, 270] on span "1615931" at bounding box center [242, 269] width 28 height 9
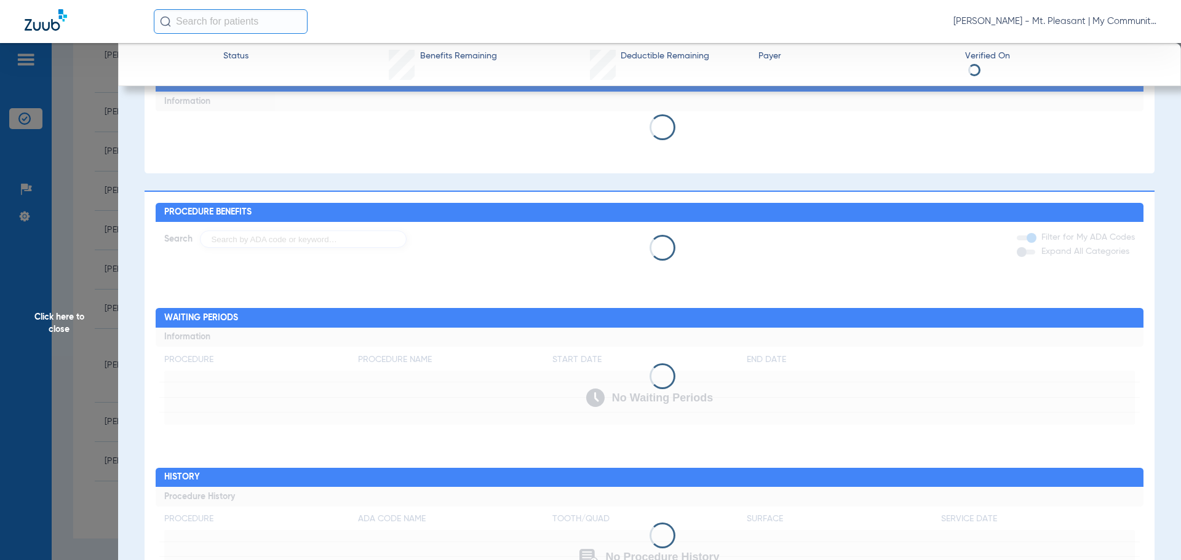
scroll to position [0, 0]
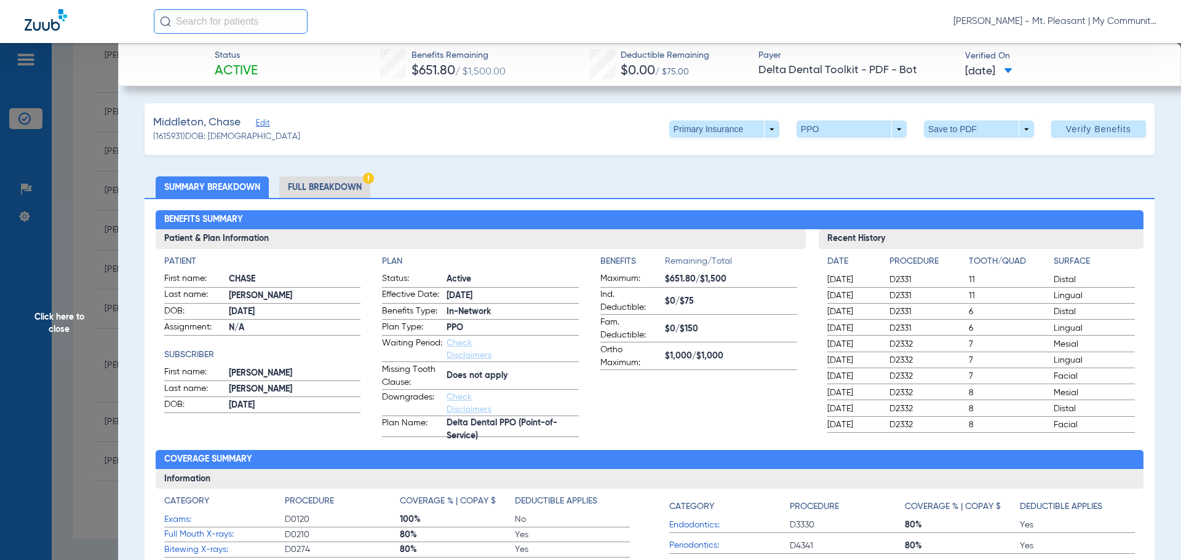
drag, startPoint x: 100, startPoint y: 407, endPoint x: 703, endPoint y: 381, distance: 603.9
click at [703, 381] on app-benefits-information "Benefits Remaining/Total Maximum: $651.80/$1,500 Ind. Deductible: $0/$75 Fam. D…" at bounding box center [698, 346] width 197 height 182
drag, startPoint x: 309, startPoint y: 194, endPoint x: 342, endPoint y: 204, distance: 34.2
click at [309, 193] on li "Full Breakdown" at bounding box center [324, 188] width 91 height 22
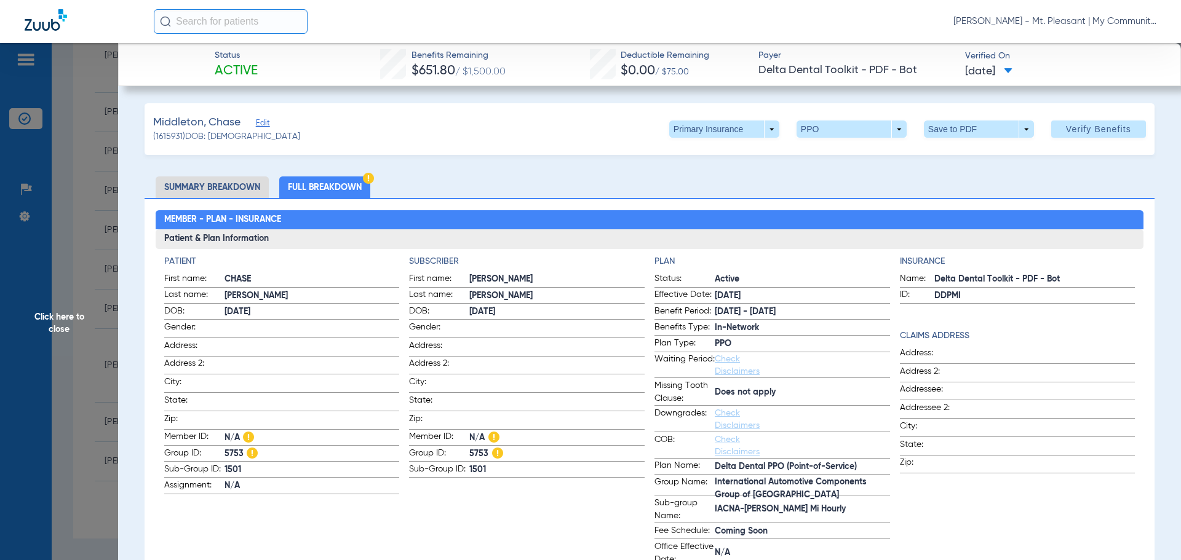
click at [115, 280] on span "Click here to close" at bounding box center [59, 323] width 118 height 560
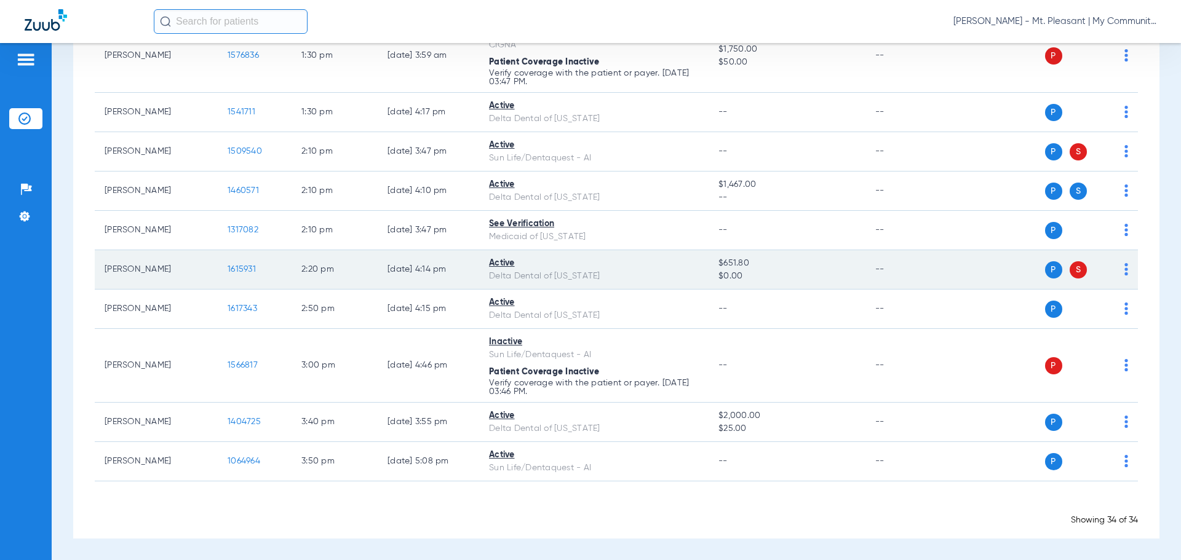
click at [241, 271] on span "1615931" at bounding box center [242, 269] width 28 height 9
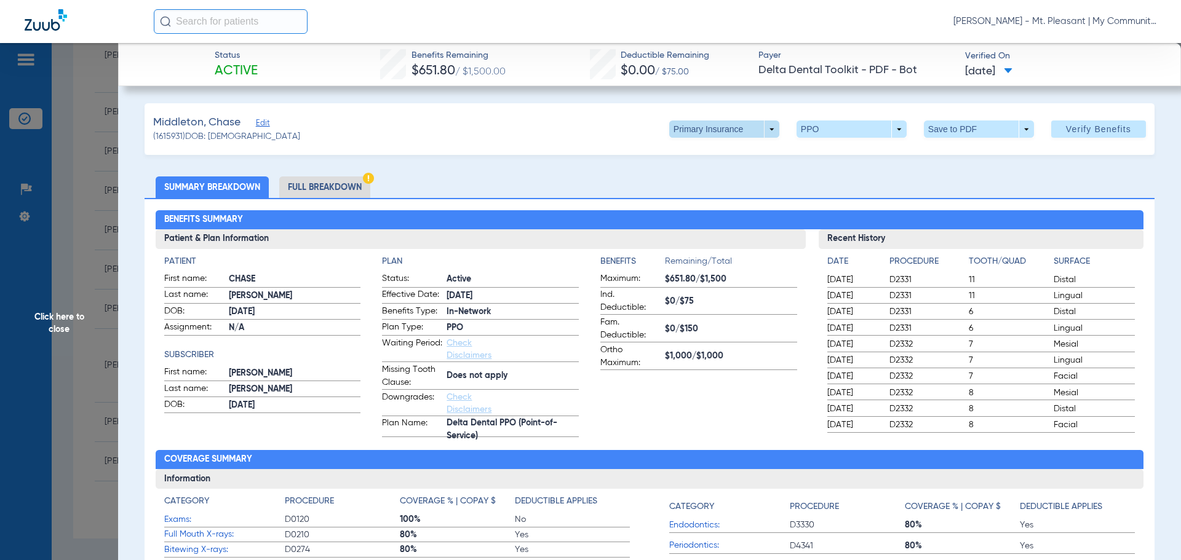
click at [737, 128] on span at bounding box center [724, 129] width 110 height 17
click at [733, 175] on span "Secondary Insurance" at bounding box center [710, 178] width 81 height 9
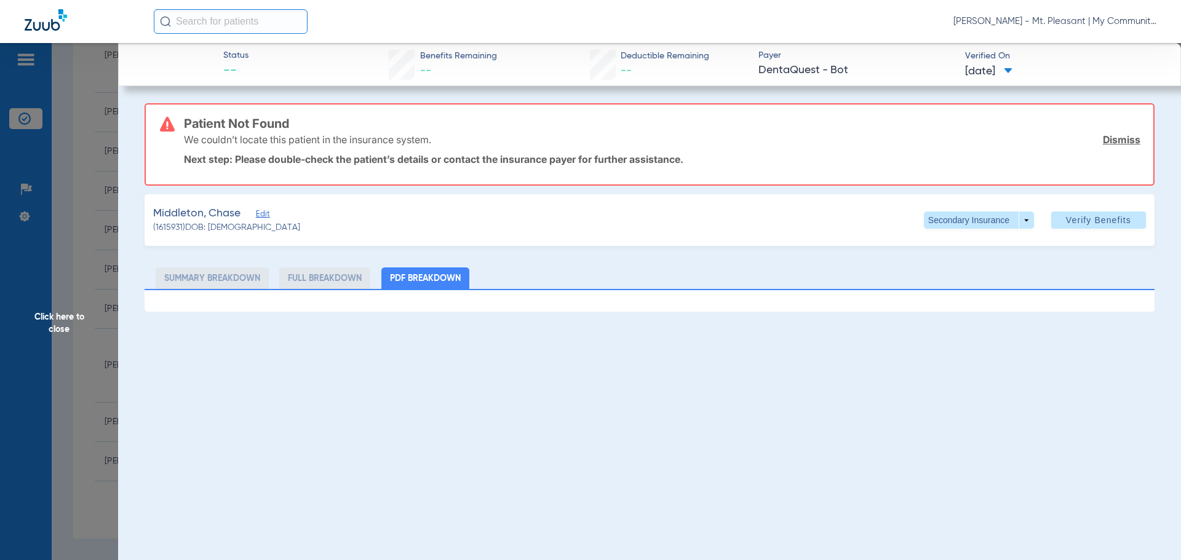
click at [86, 288] on span "Click here to close" at bounding box center [59, 323] width 118 height 560
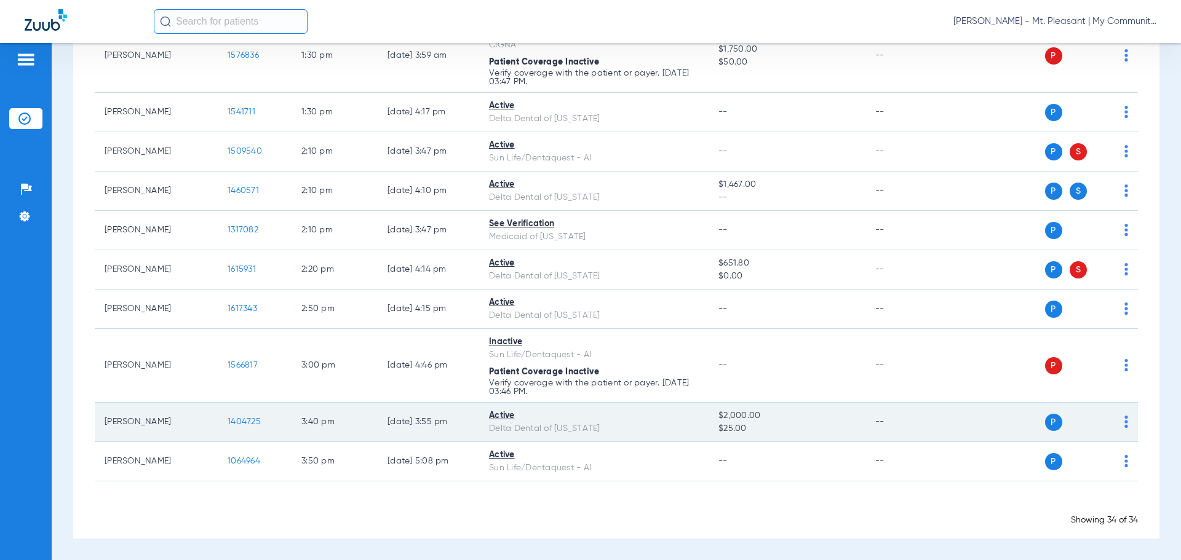
click at [245, 423] on span "1404725" at bounding box center [244, 422] width 33 height 9
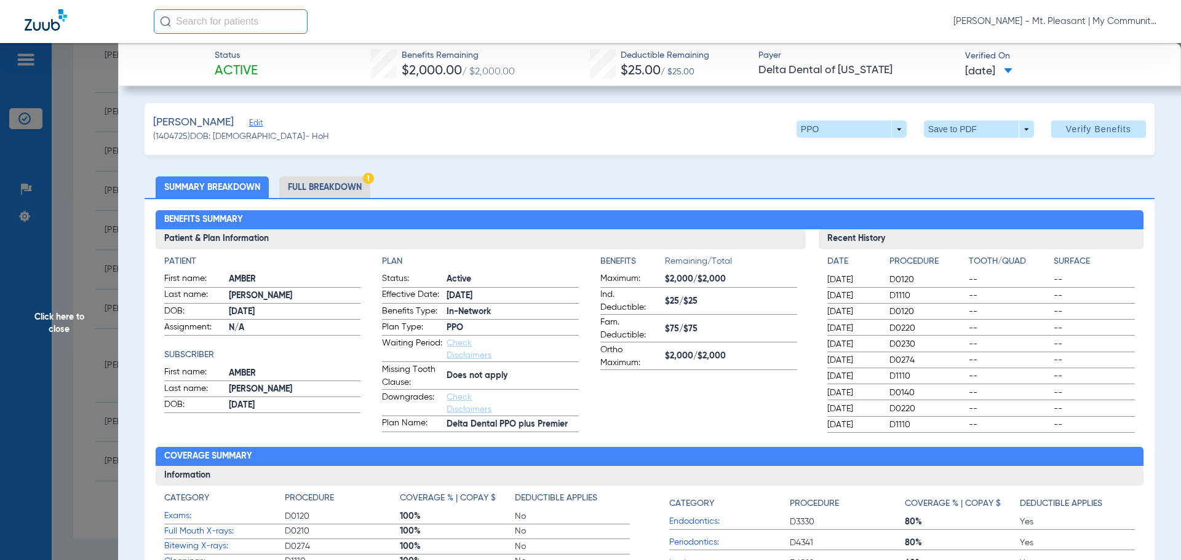
click at [308, 188] on li "Full Breakdown" at bounding box center [324, 188] width 91 height 22
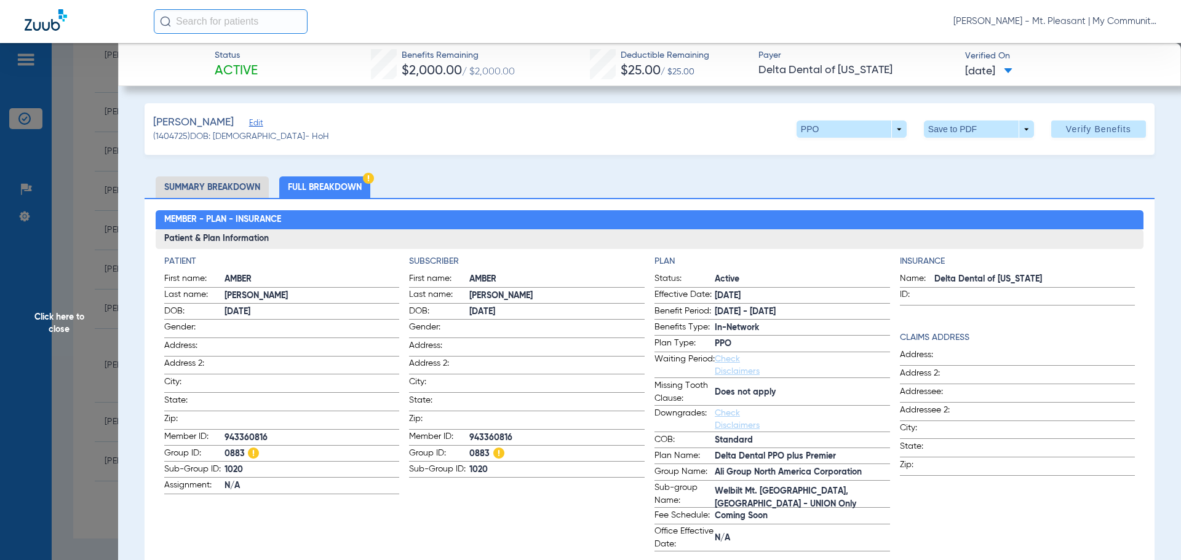
click at [105, 66] on span "Click here to close" at bounding box center [59, 323] width 118 height 560
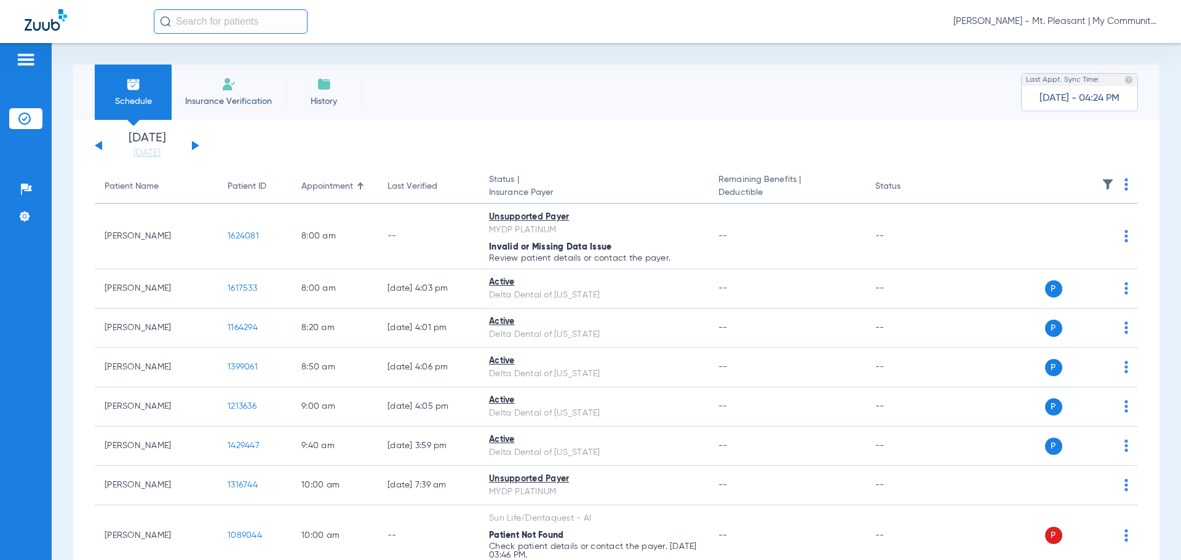
click at [195, 146] on button at bounding box center [195, 145] width 7 height 9
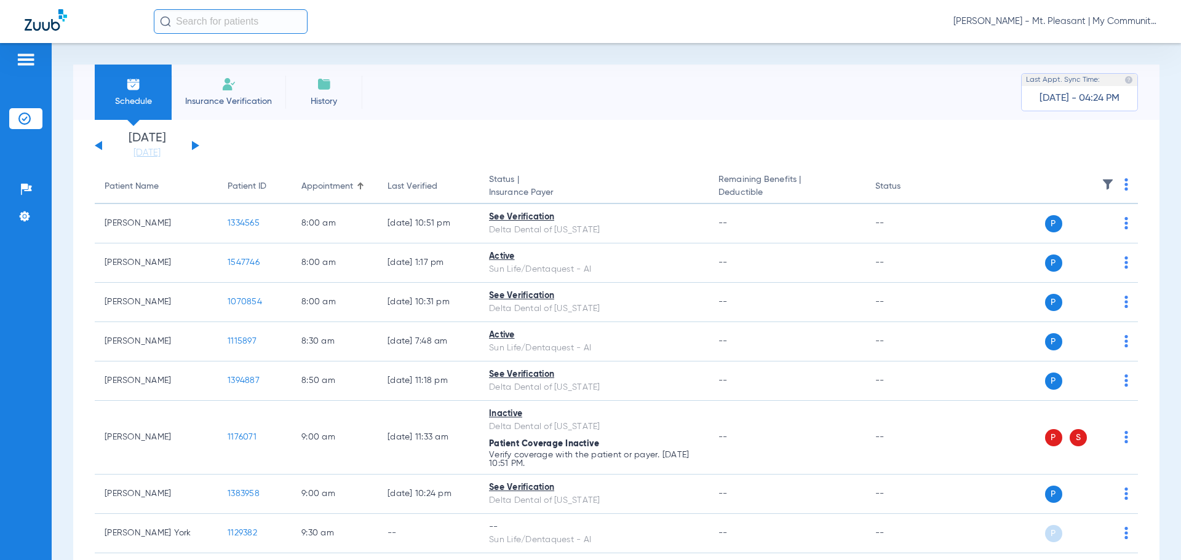
click at [1124, 181] on img at bounding box center [1126, 184] width 4 height 12
click at [1092, 229] on span "Verify All" at bounding box center [1069, 233] width 77 height 9
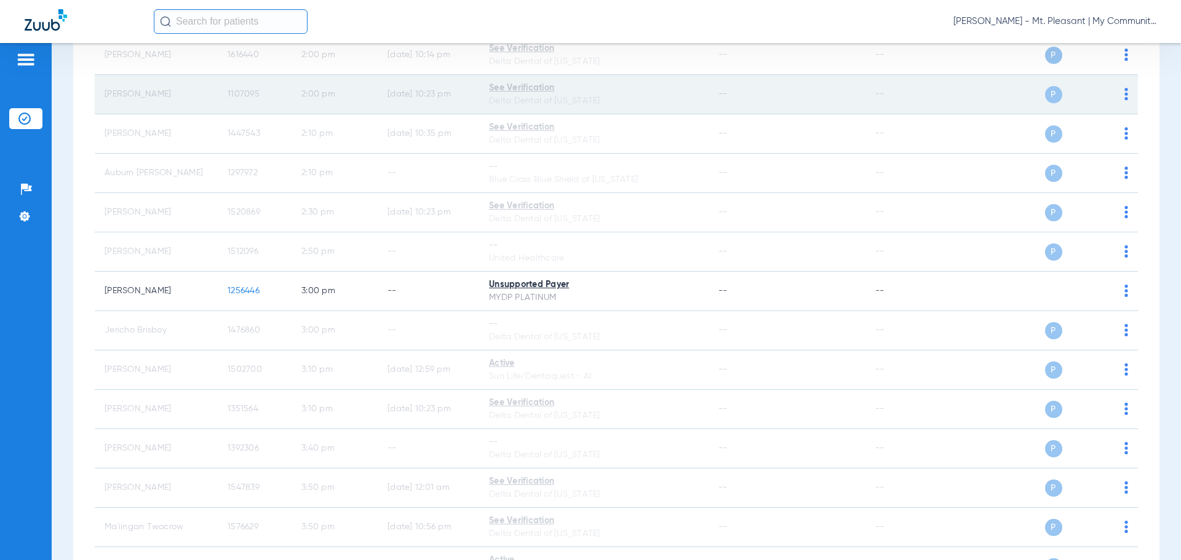
scroll to position [1375, 0]
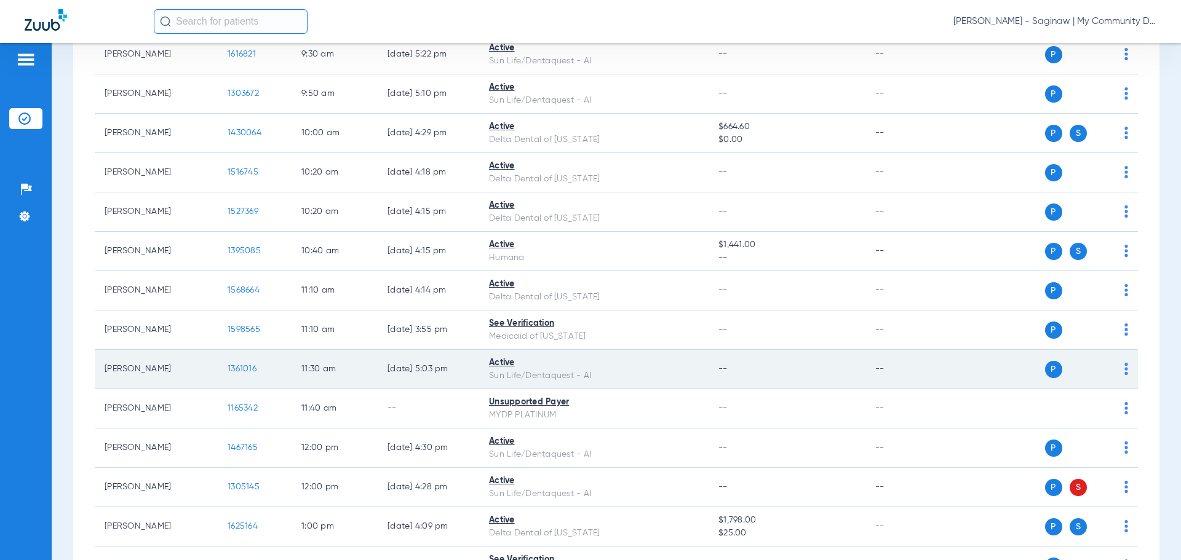
scroll to position [614, 0]
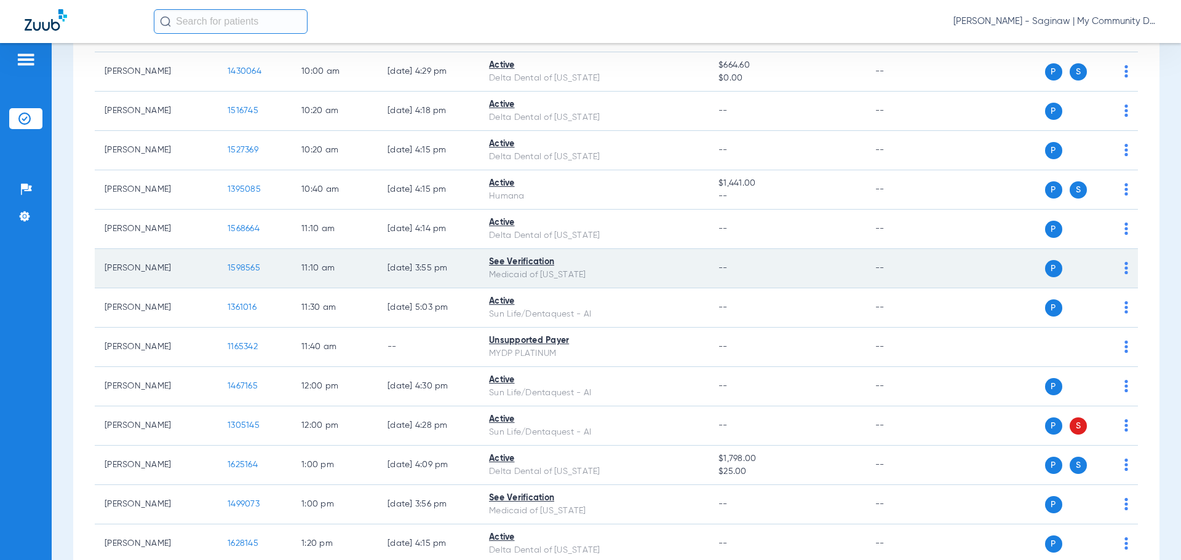
click at [232, 277] on td "1598565" at bounding box center [255, 268] width 74 height 39
click at [237, 269] on span "1598565" at bounding box center [244, 268] width 33 height 9
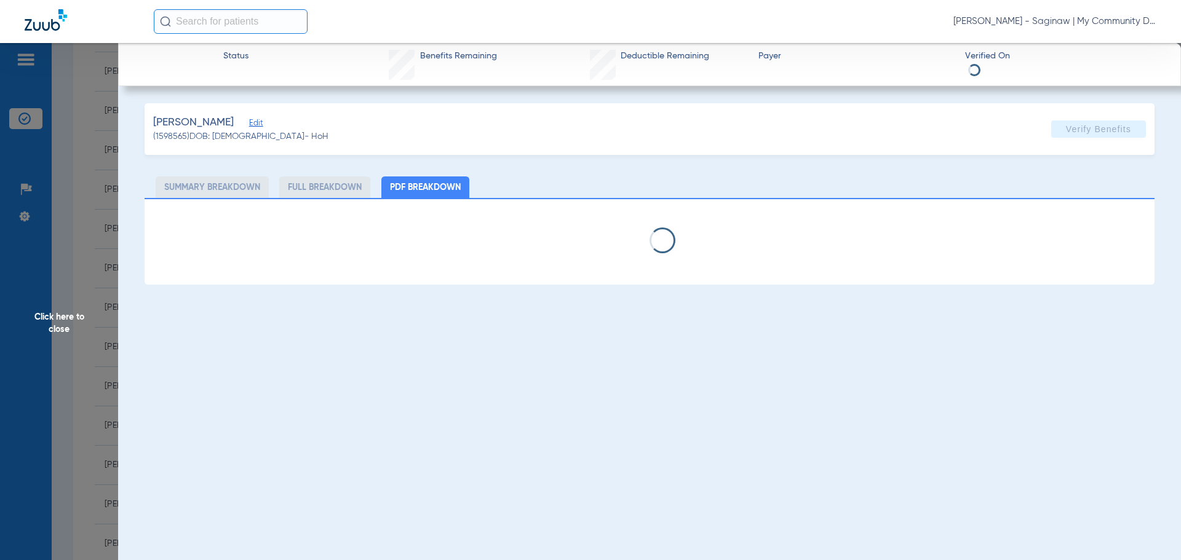
select select "page-width"
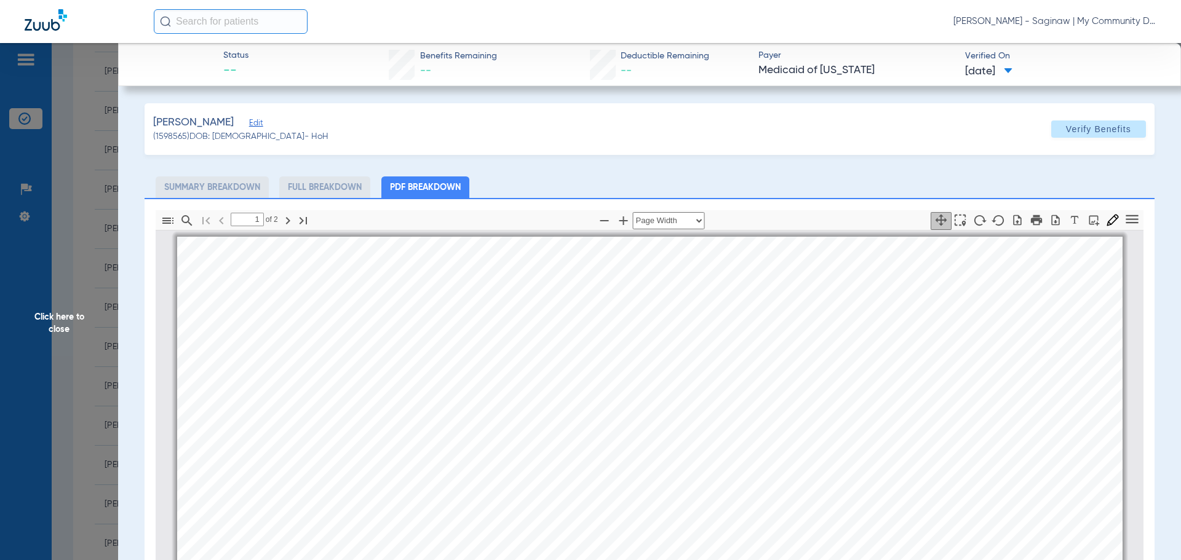
scroll to position [6, 0]
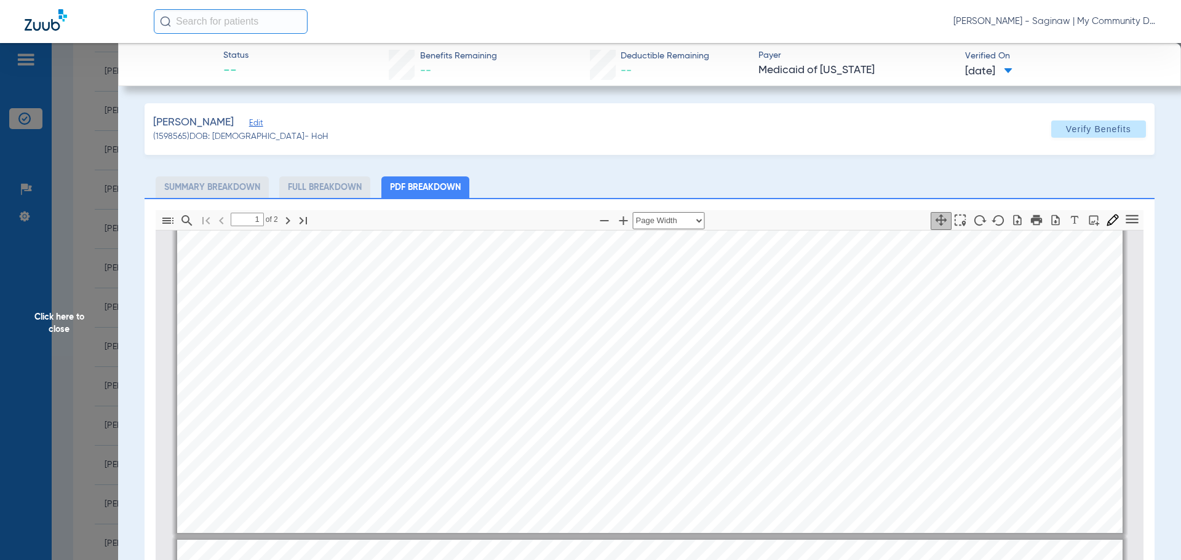
type input "2"
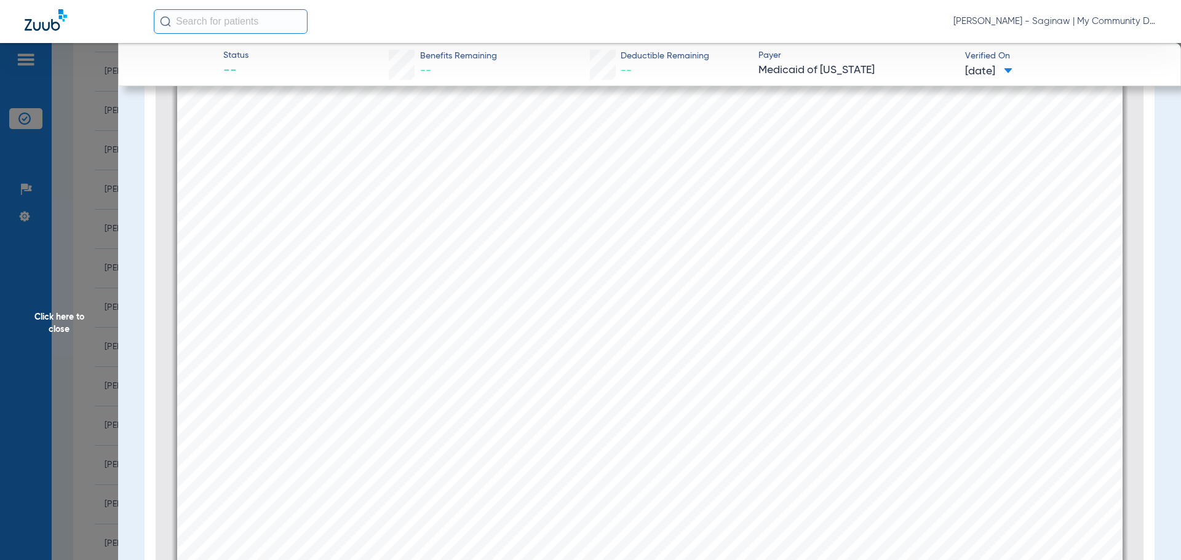
scroll to position [1349, 0]
drag, startPoint x: 93, startPoint y: 229, endPoint x: 44, endPoint y: 226, distance: 49.3
click at [93, 229] on span "Click here to close" at bounding box center [59, 323] width 118 height 560
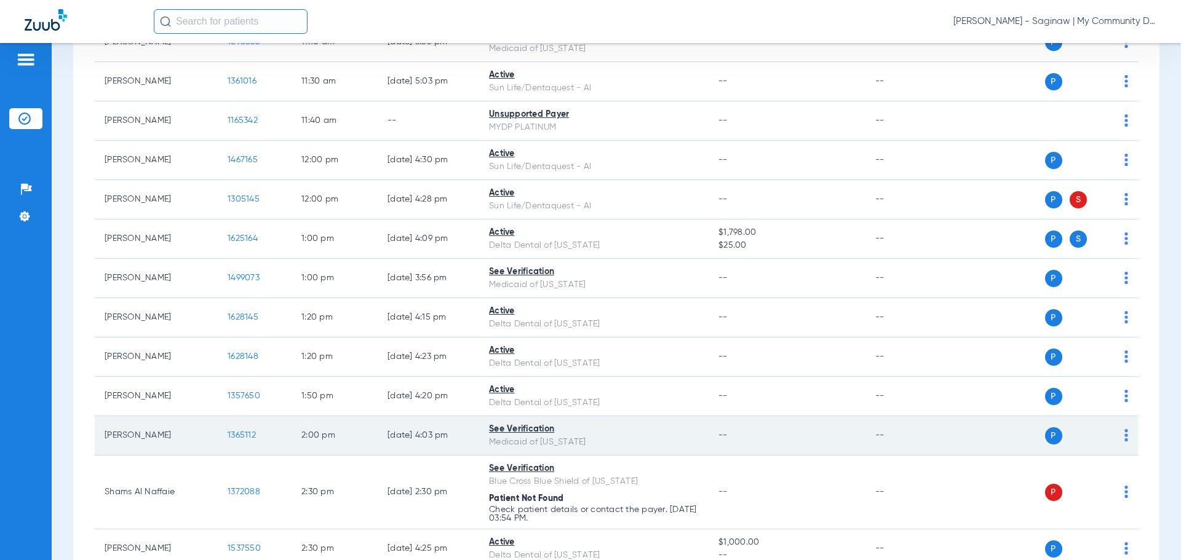
scroll to position [922, 0]
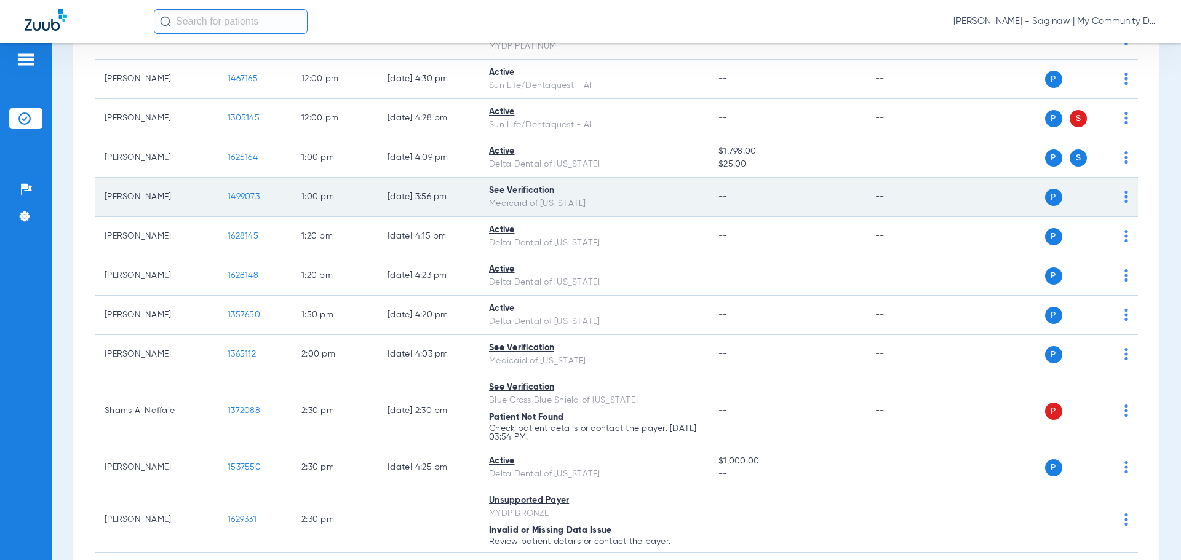
click at [233, 196] on span "1499073" at bounding box center [244, 197] width 32 height 9
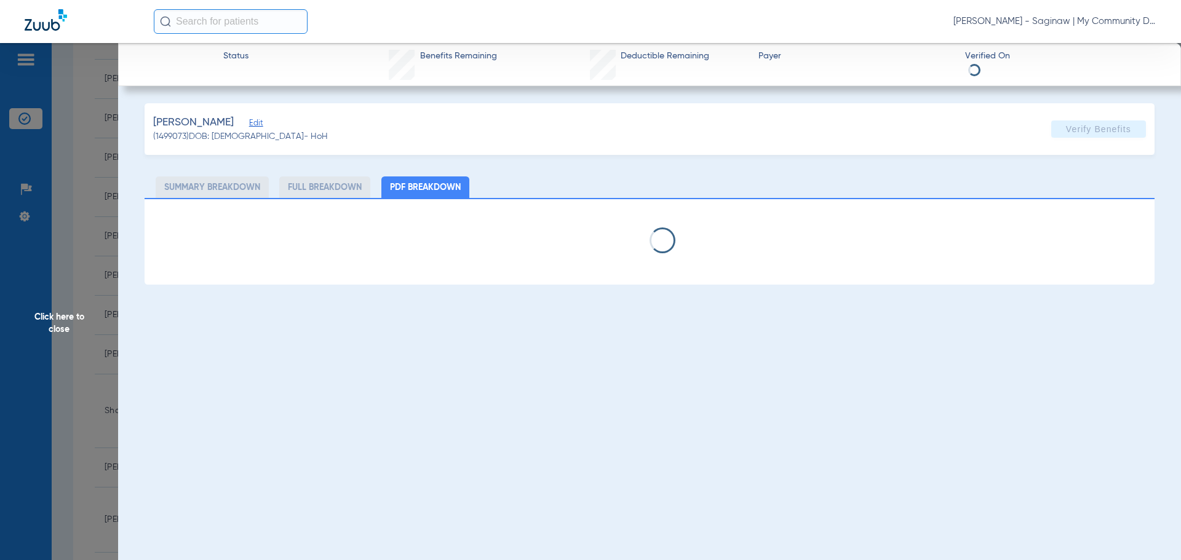
select select "page-width"
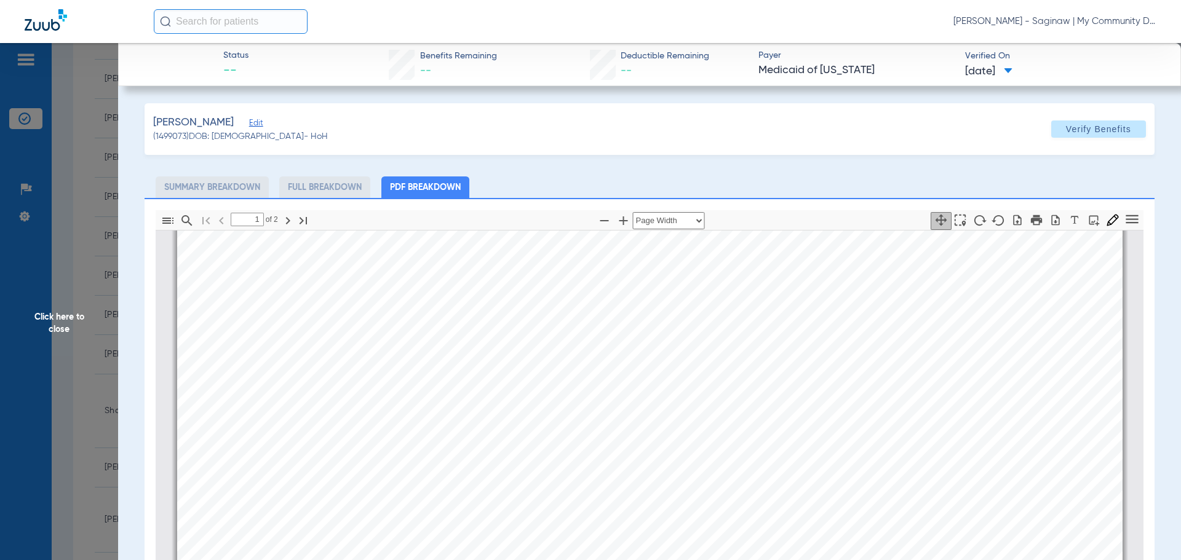
scroll to position [0, 0]
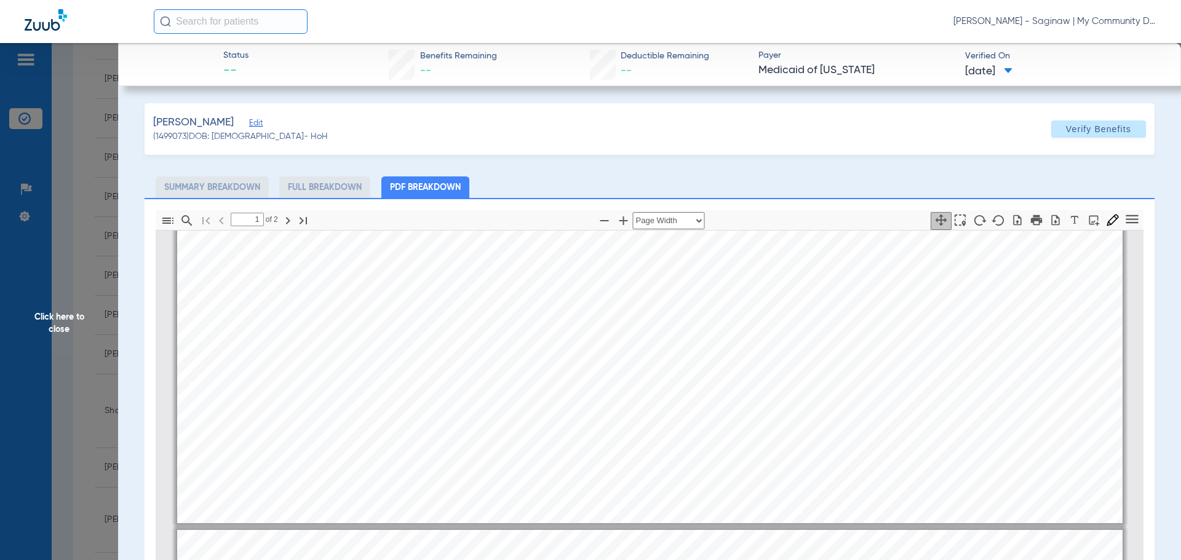
type input "2"
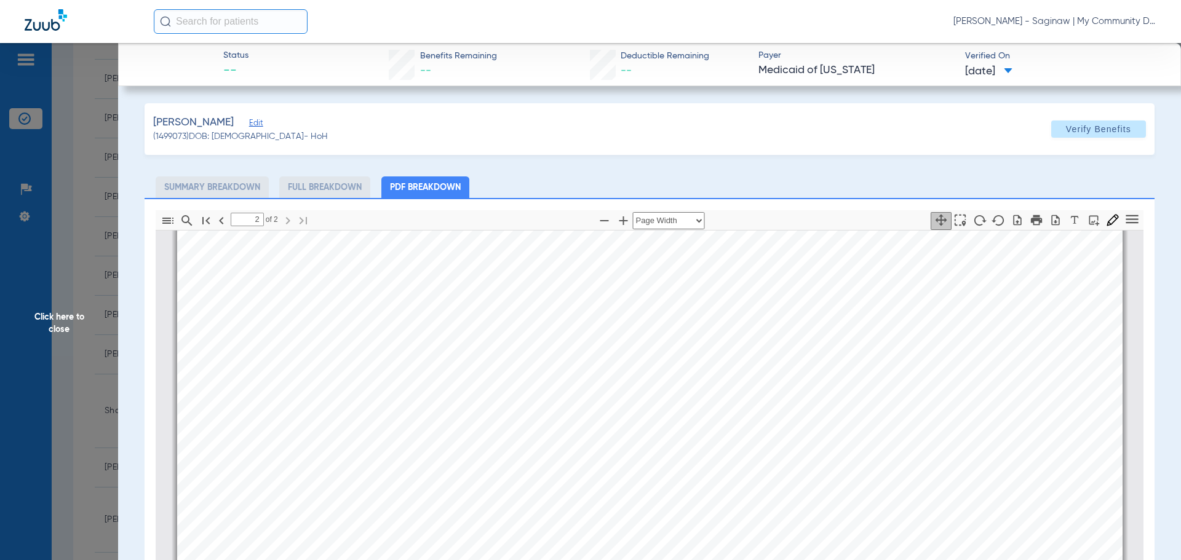
scroll to position [1722, 0]
click at [68, 302] on span "Click here to close" at bounding box center [59, 323] width 118 height 560
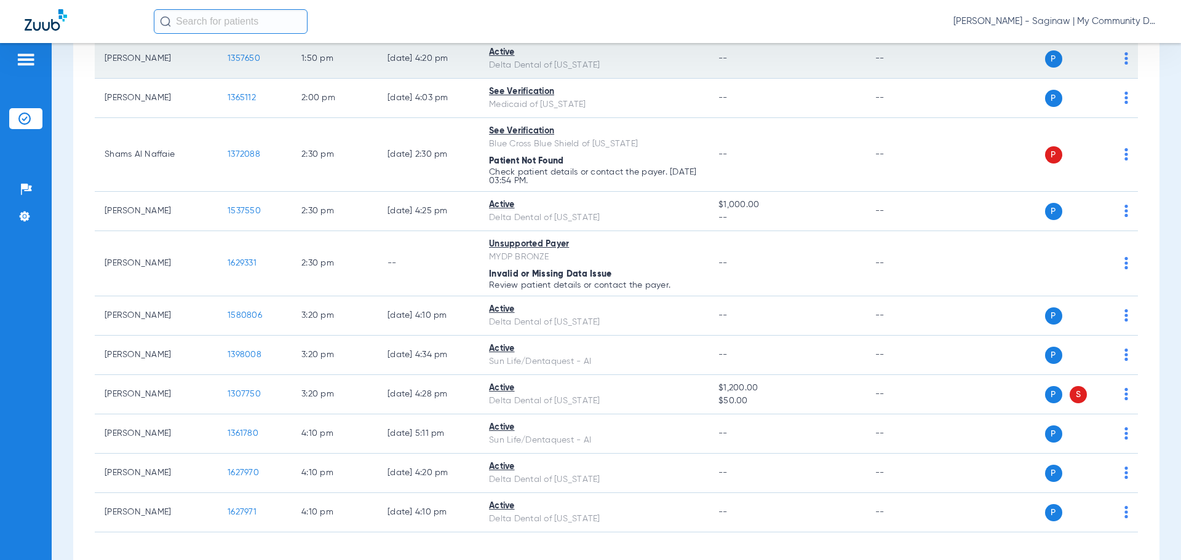
scroll to position [1106, 0]
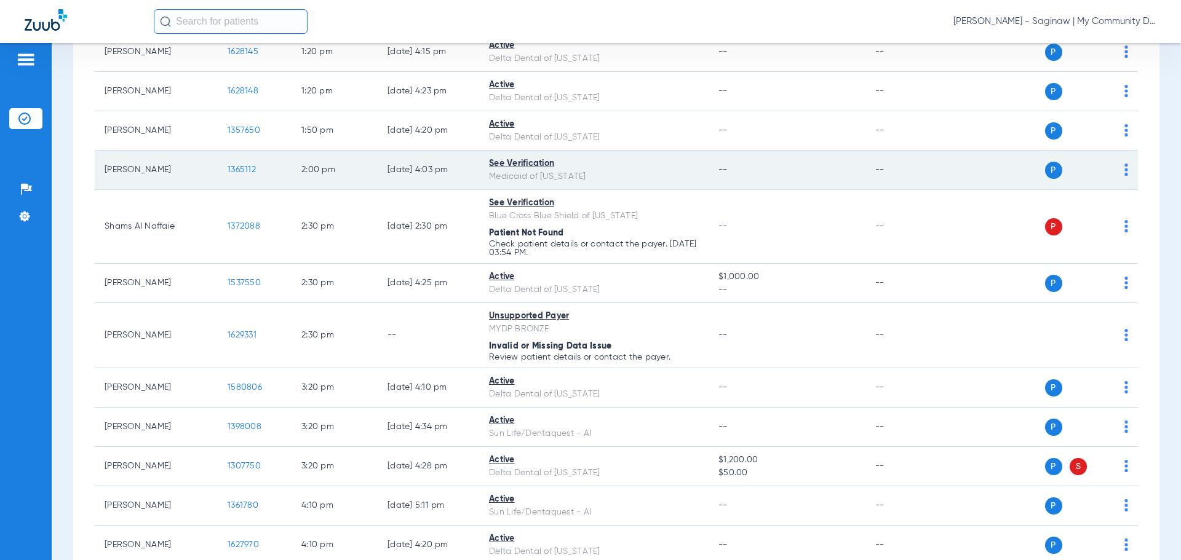
click at [238, 171] on span "1365112" at bounding box center [242, 169] width 28 height 9
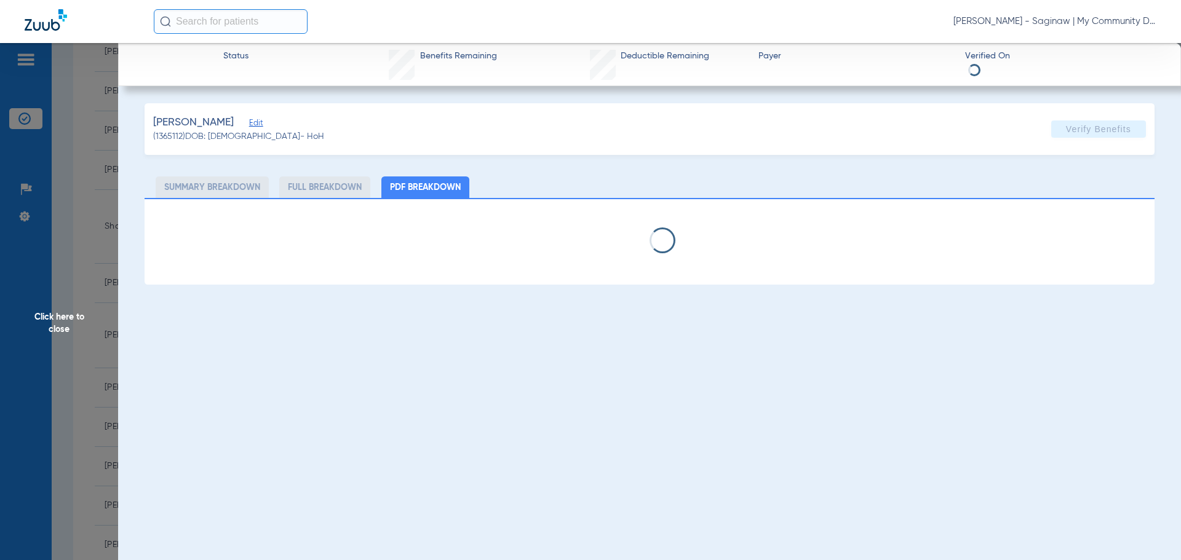
select select "page-width"
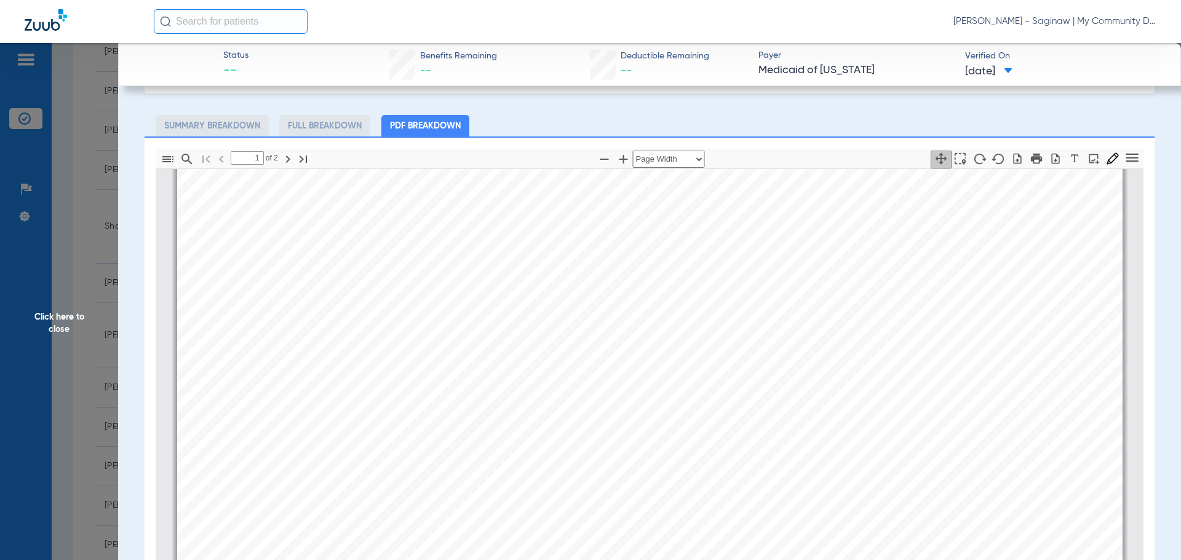
scroll to position [0, 0]
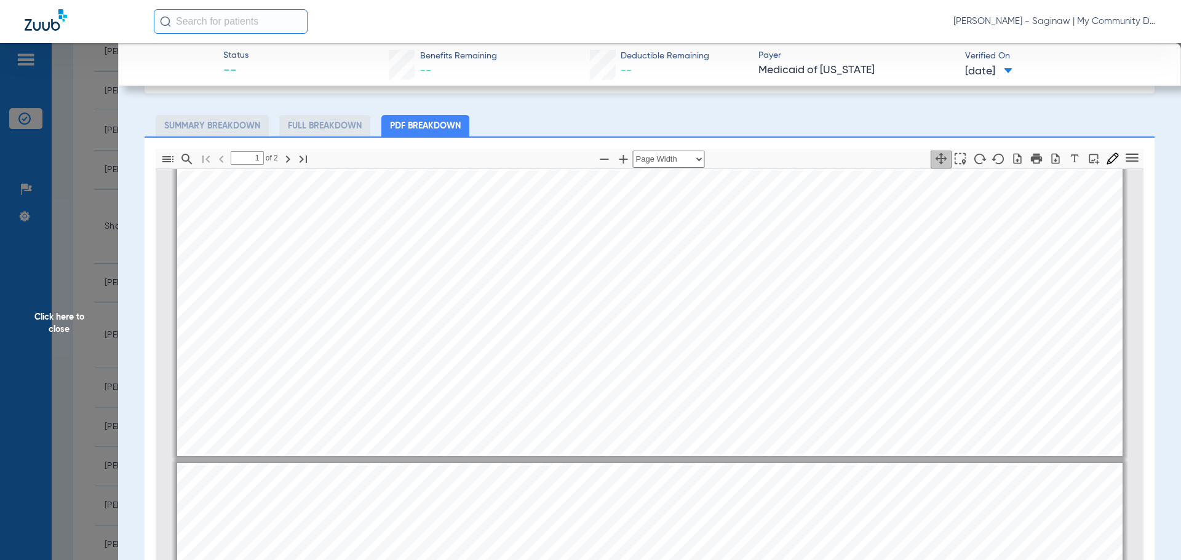
type input "2"
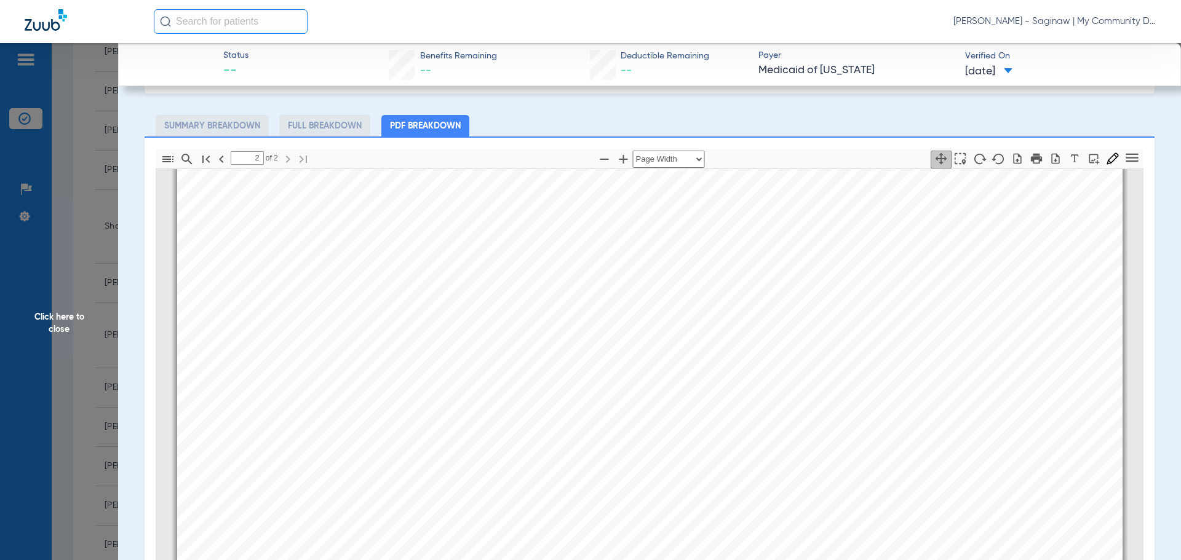
scroll to position [1722, 0]
click at [92, 173] on span "Click here to close" at bounding box center [59, 323] width 118 height 560
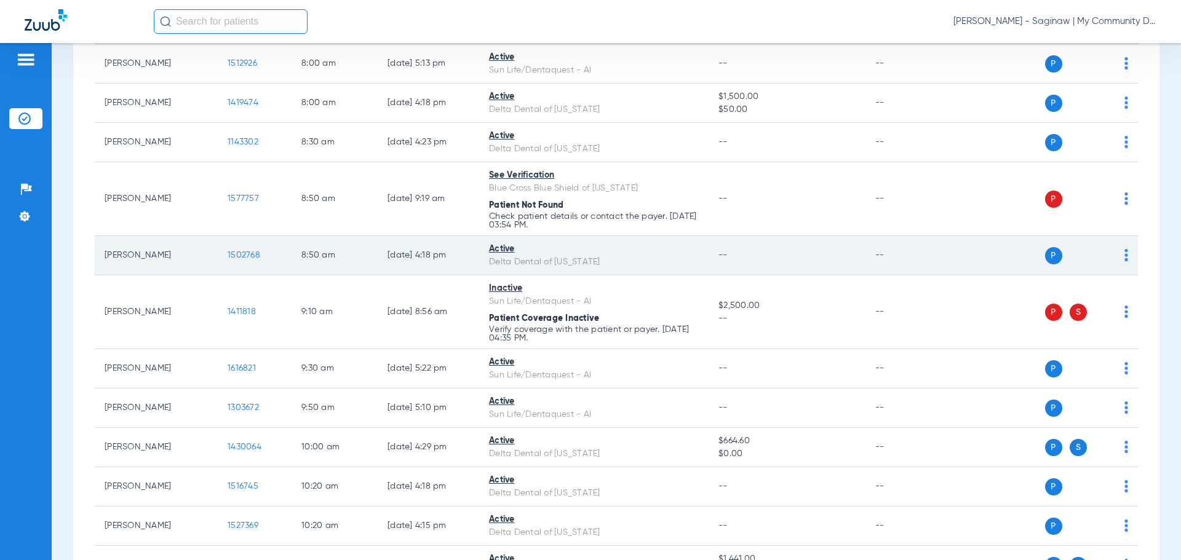
scroll to position [0, 0]
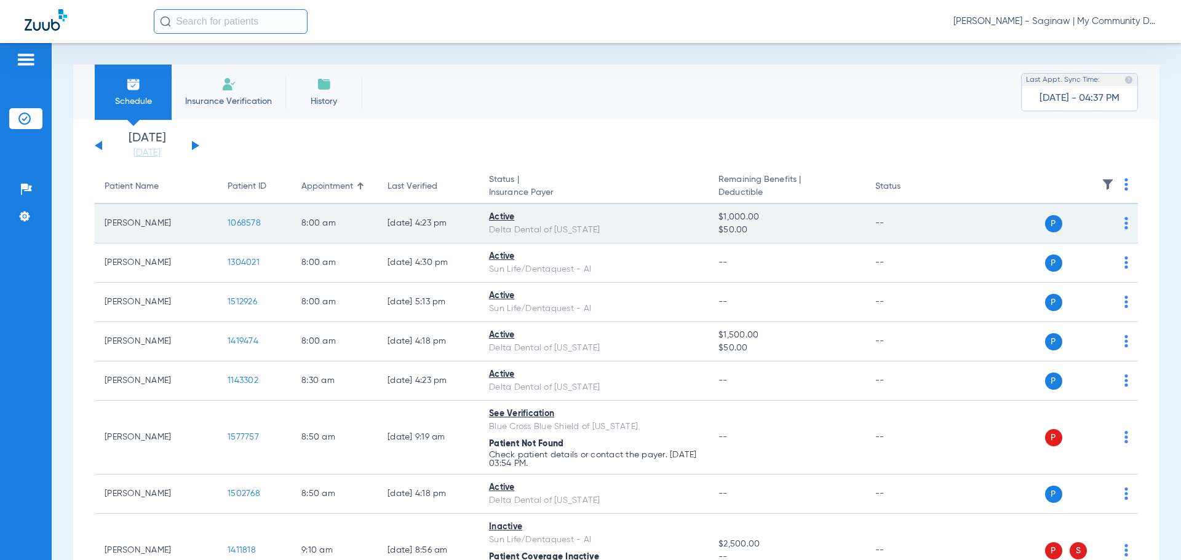
click at [242, 224] on span "1068578" at bounding box center [244, 223] width 33 height 9
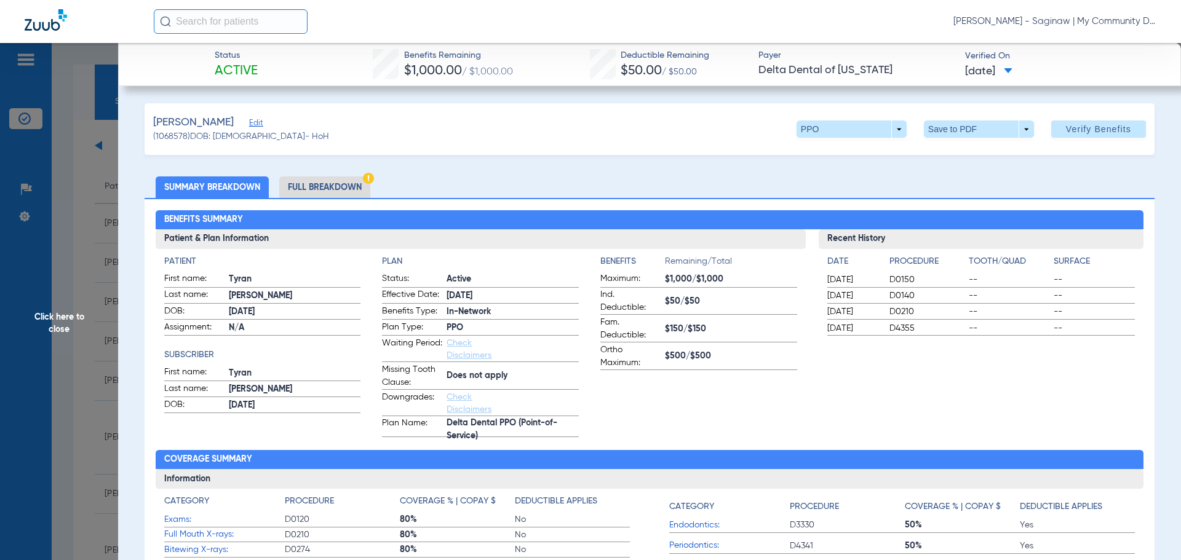
click at [325, 183] on li "Full Breakdown" at bounding box center [324, 188] width 91 height 22
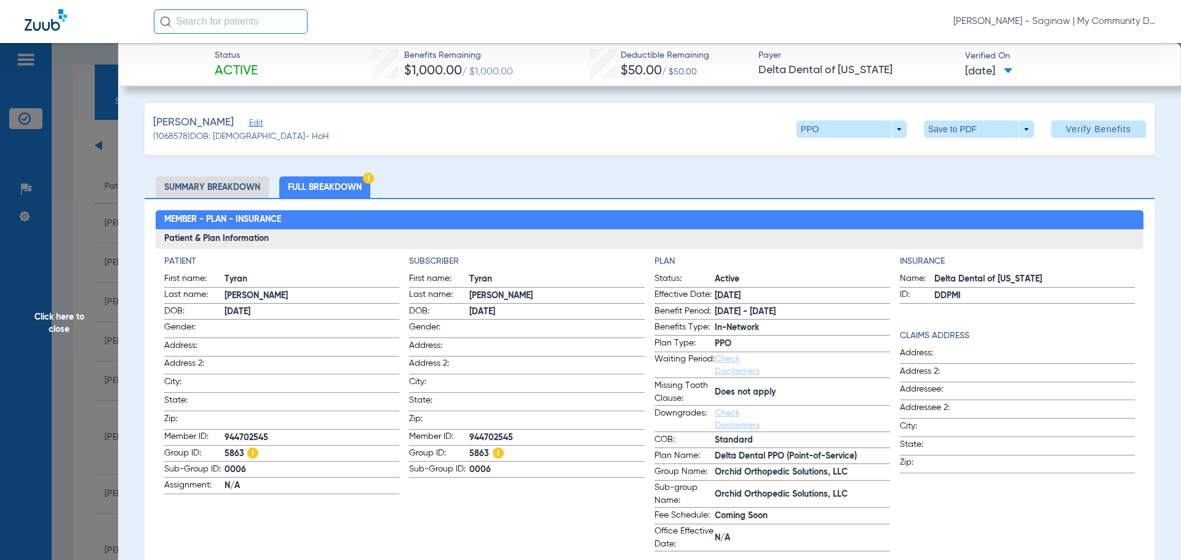
click at [112, 260] on span "Click here to close" at bounding box center [59, 323] width 118 height 560
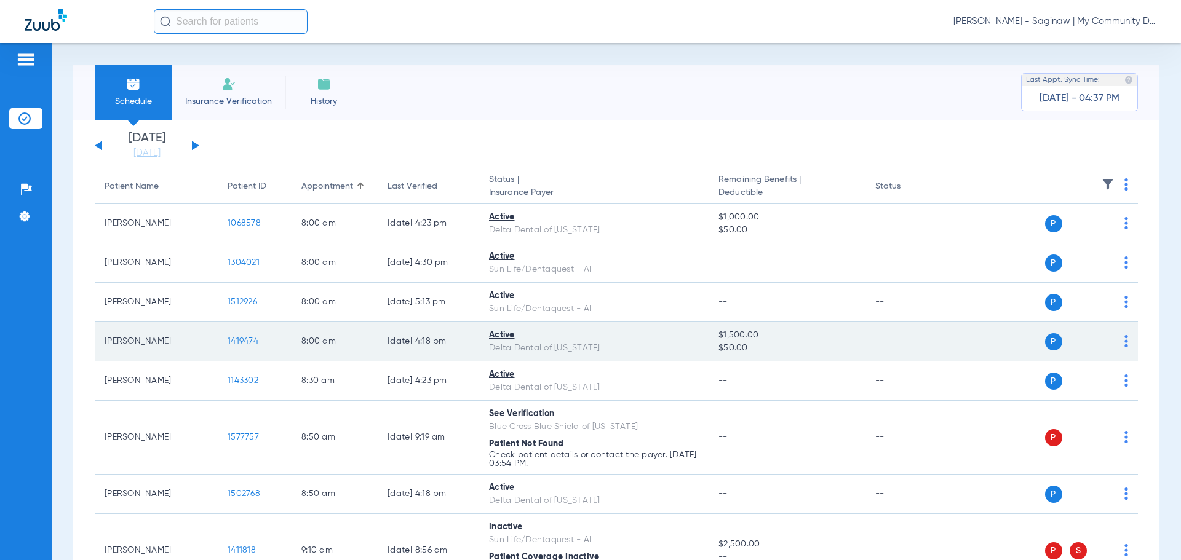
click at [250, 340] on span "1419474" at bounding box center [243, 341] width 31 height 9
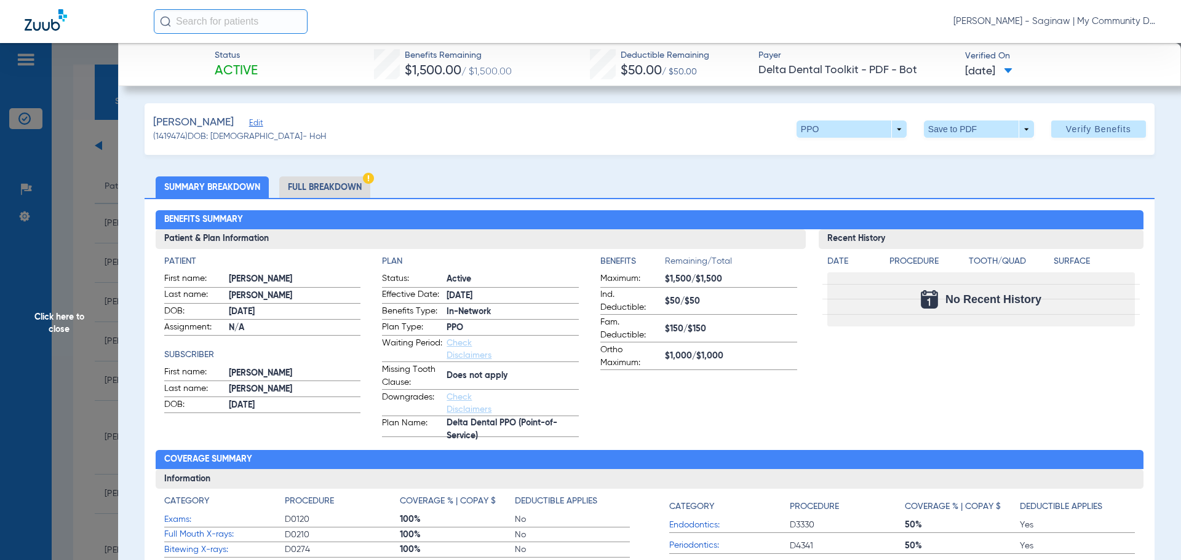
click at [316, 192] on li "Full Breakdown" at bounding box center [324, 188] width 91 height 22
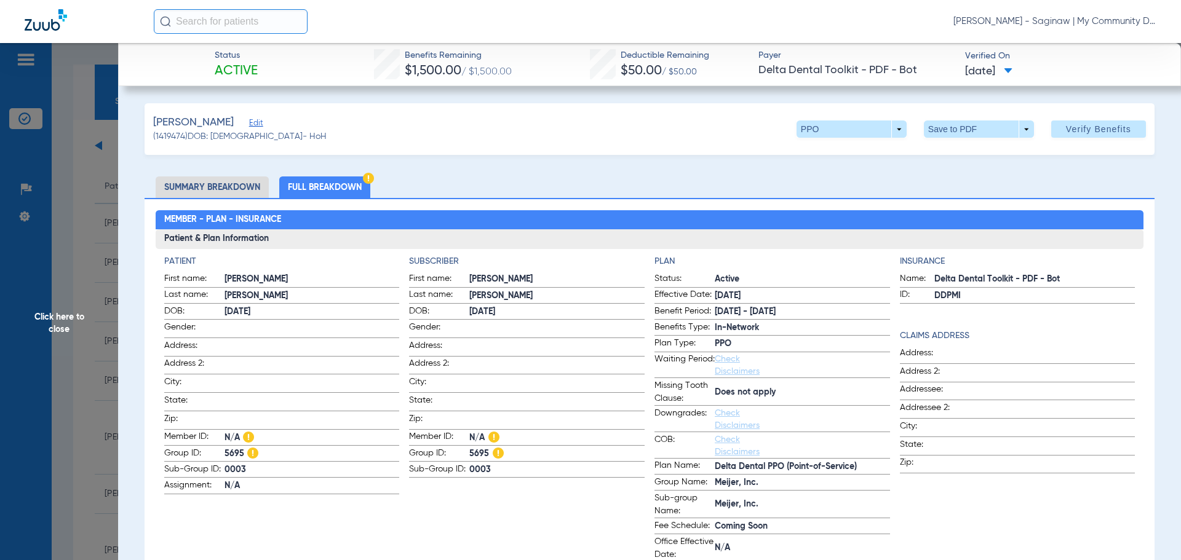
click at [117, 203] on span "Click here to close" at bounding box center [59, 323] width 118 height 560
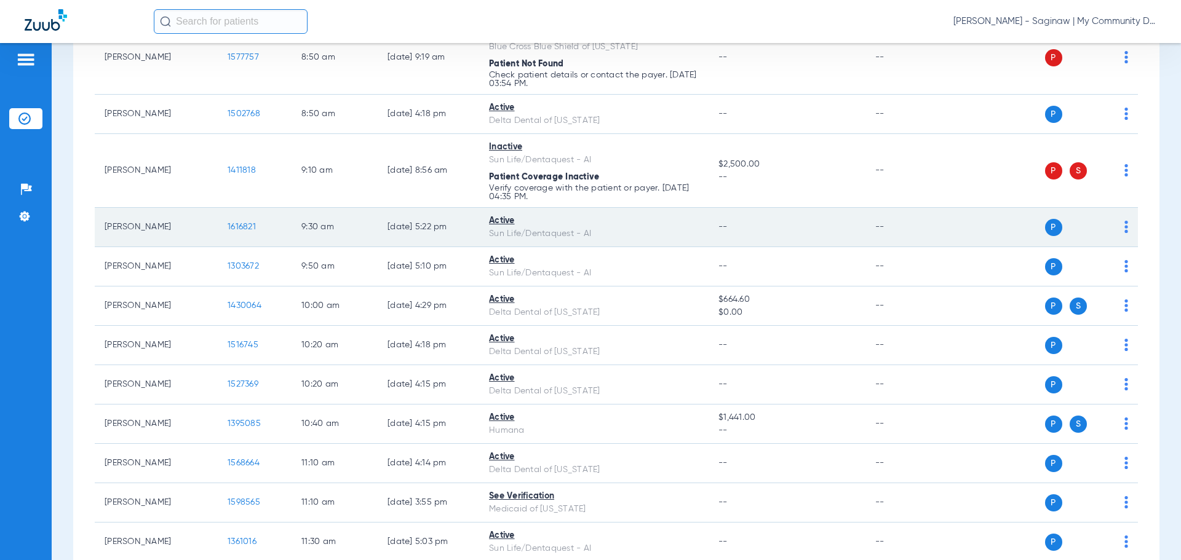
scroll to position [492, 0]
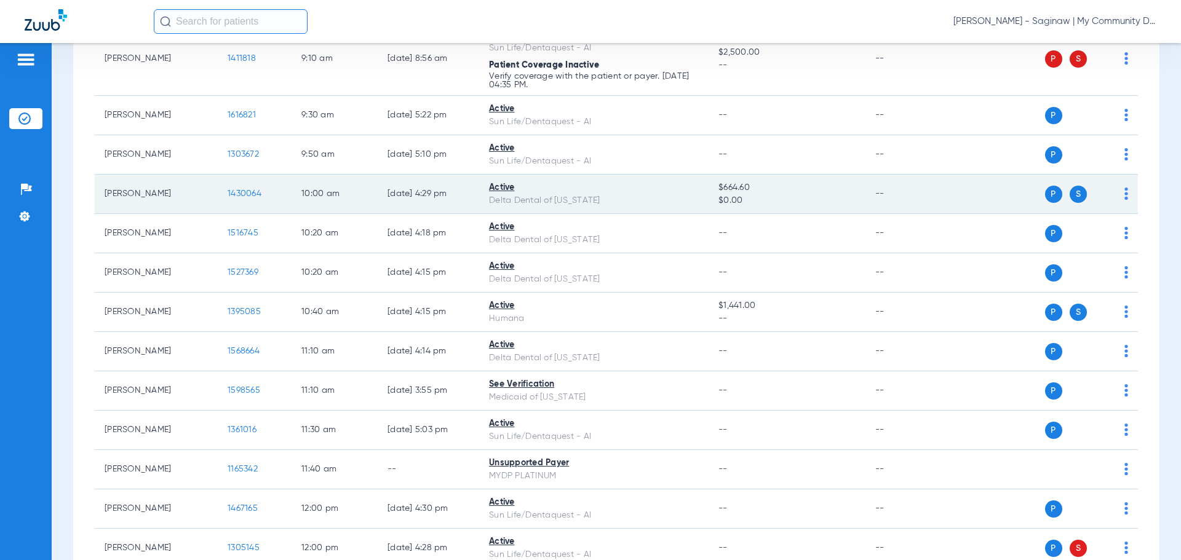
click at [244, 191] on span "1430064" at bounding box center [245, 193] width 34 height 9
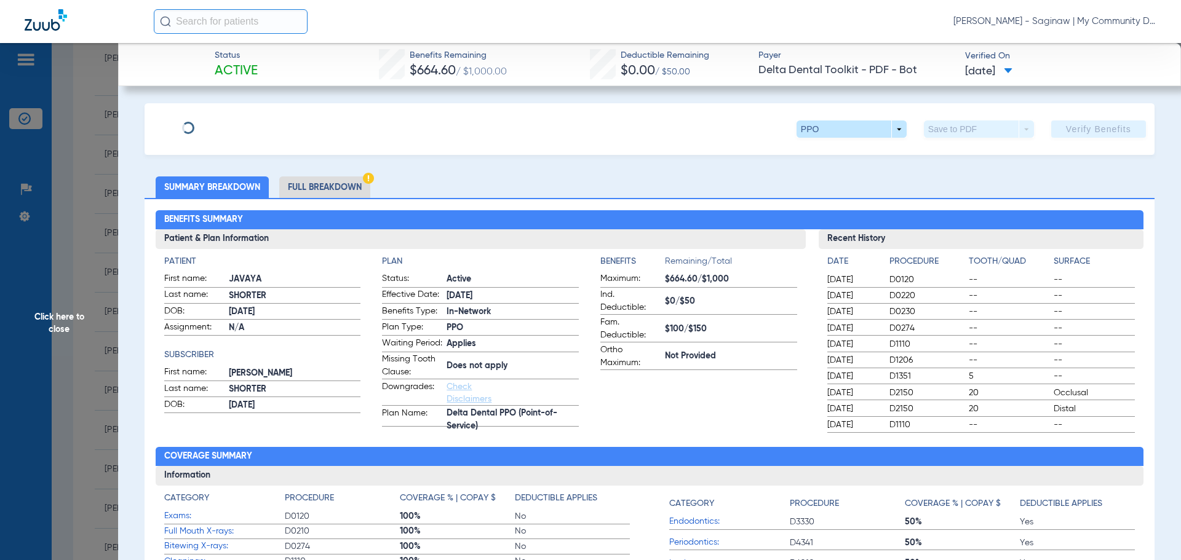
drag, startPoint x: 379, startPoint y: 188, endPoint x: 411, endPoint y: 179, distance: 32.7
click at [415, 179] on ul "Summary Breakdown Full Breakdown" at bounding box center [650, 188] width 1010 height 22
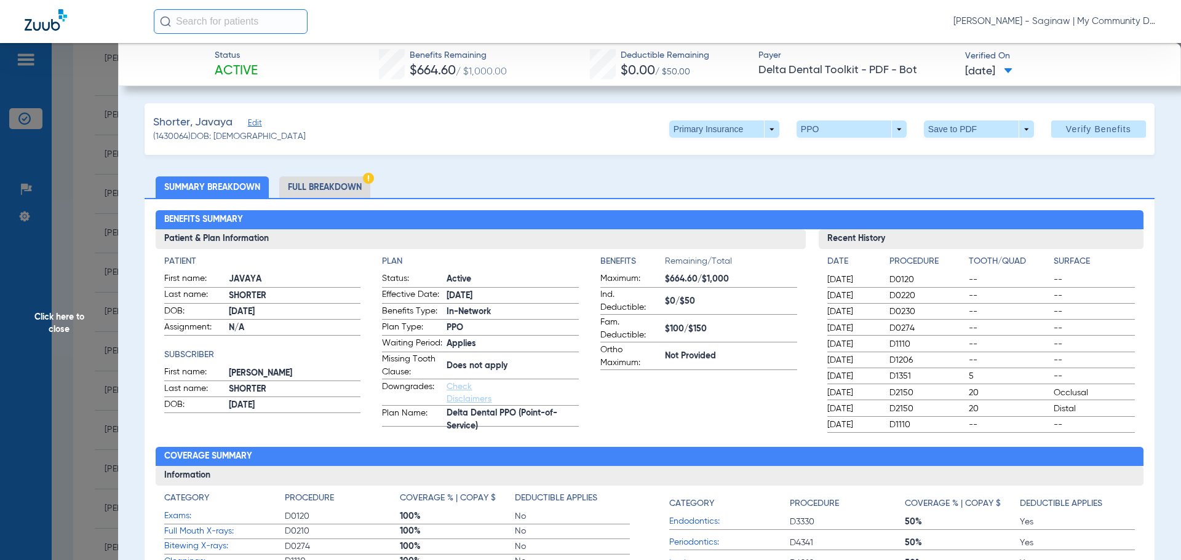
click at [325, 193] on li "Full Breakdown" at bounding box center [324, 188] width 91 height 22
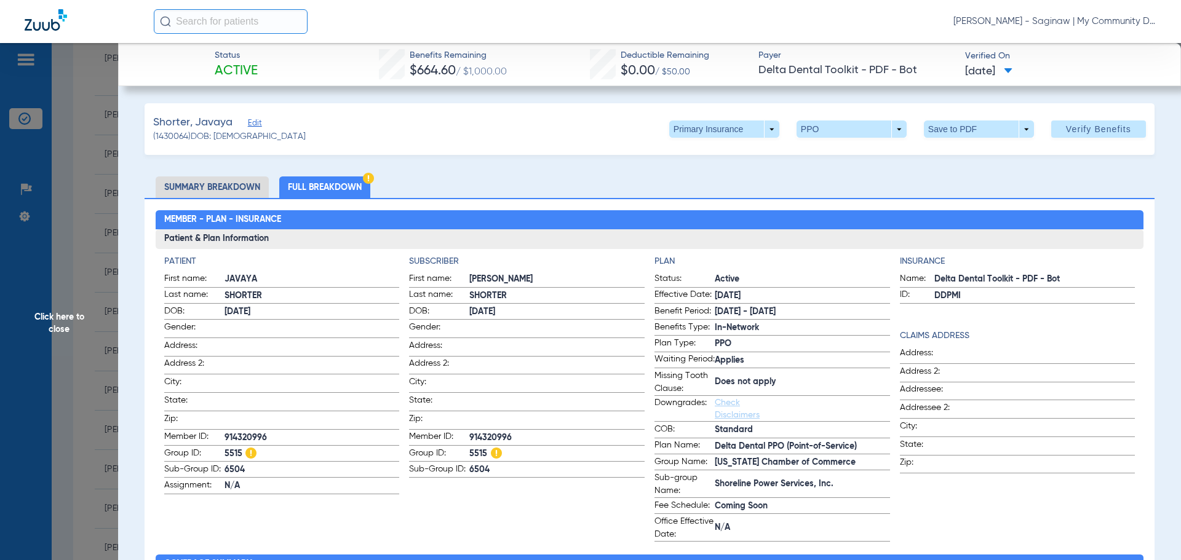
click at [720, 126] on span at bounding box center [724, 129] width 30 height 30
click at [723, 172] on button "Secondary Insurance" at bounding box center [711, 178] width 101 height 25
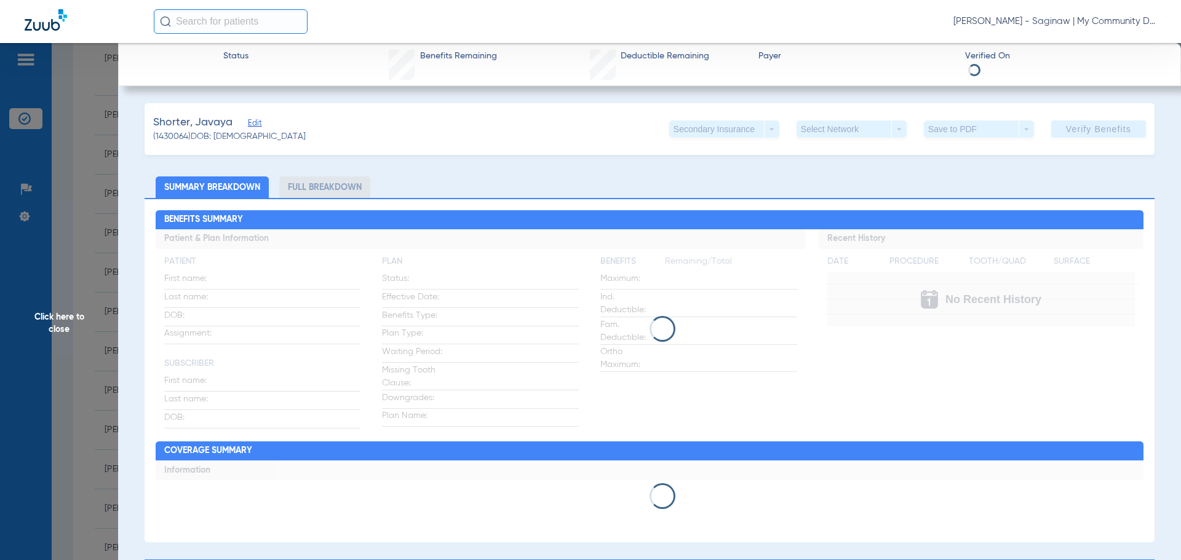
click at [385, 157] on div "Shorter, Javaya Edit (1430064) DOB: 01/07/2011 Secondary Insurance arrow_drop_d…" at bounding box center [650, 555] width 1010 height 904
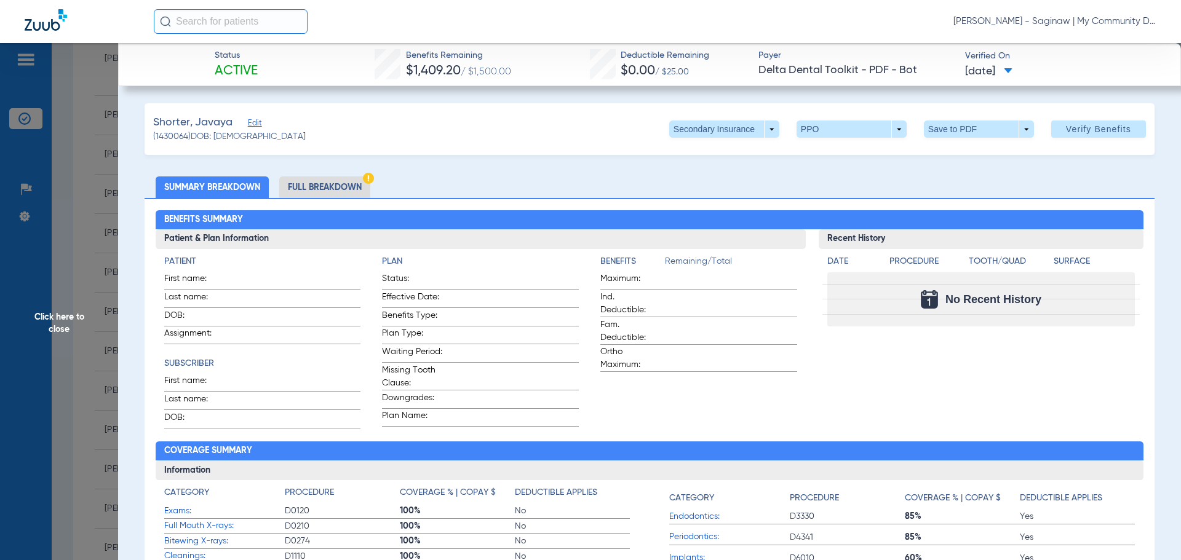
click at [341, 182] on li "Full Breakdown" at bounding box center [324, 188] width 91 height 22
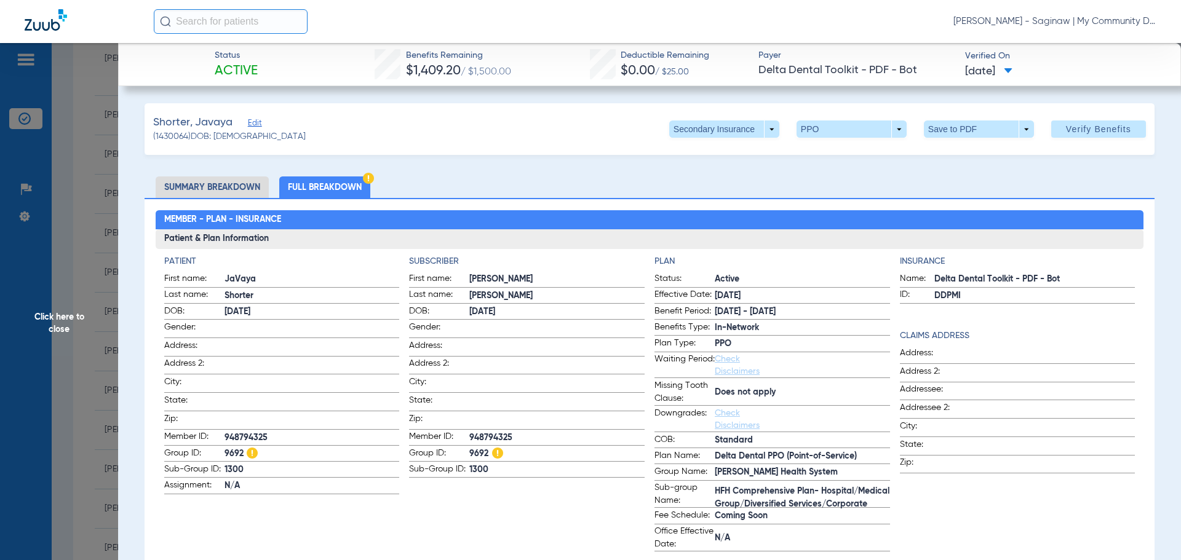
drag, startPoint x: 99, startPoint y: 228, endPoint x: 85, endPoint y: 228, distance: 14.2
click at [99, 228] on span "Click here to close" at bounding box center [59, 323] width 118 height 560
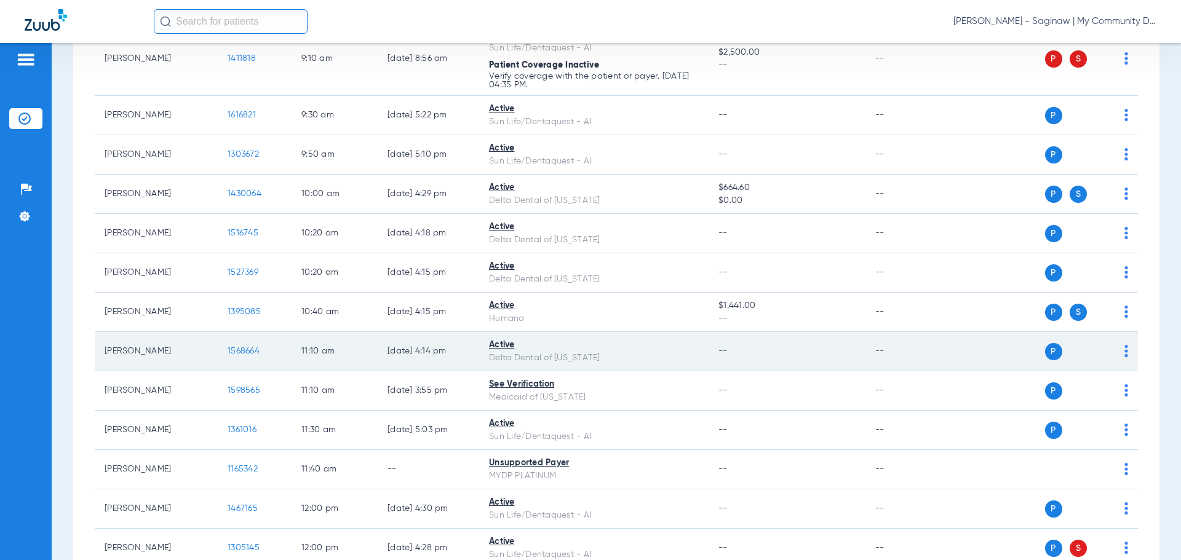
scroll to position [554, 0]
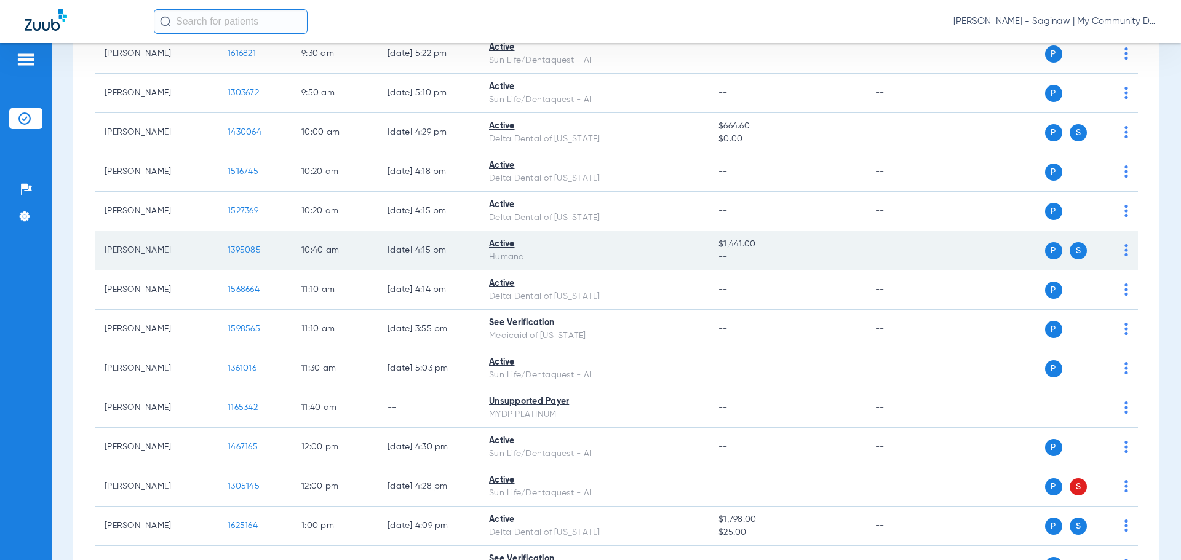
click at [248, 255] on td "1395085" at bounding box center [255, 250] width 74 height 39
click at [247, 250] on span "1395085" at bounding box center [244, 250] width 33 height 9
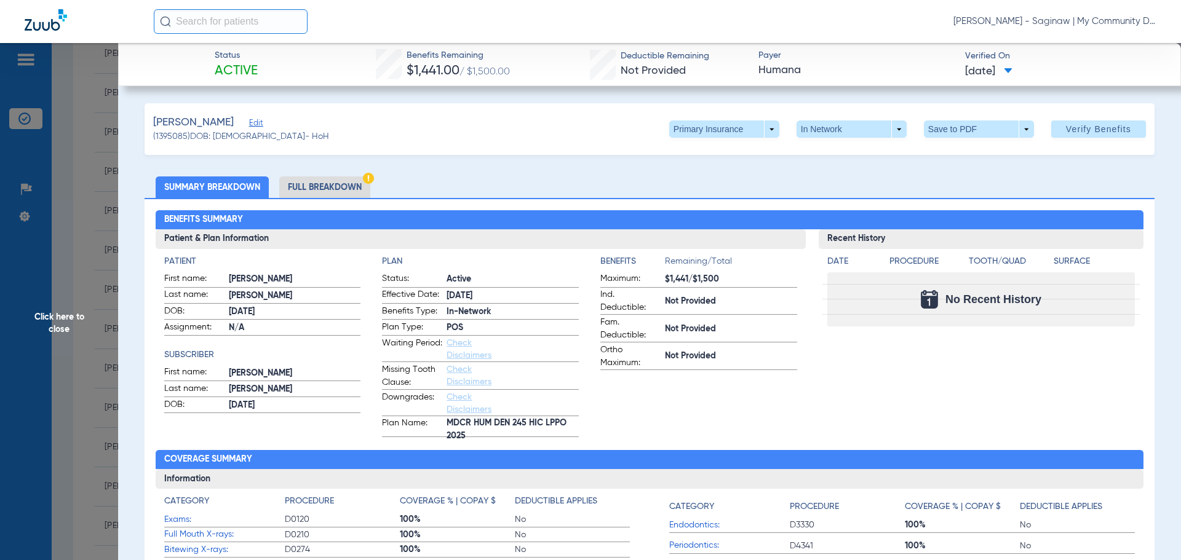
click at [89, 340] on span "Click here to close" at bounding box center [59, 323] width 118 height 560
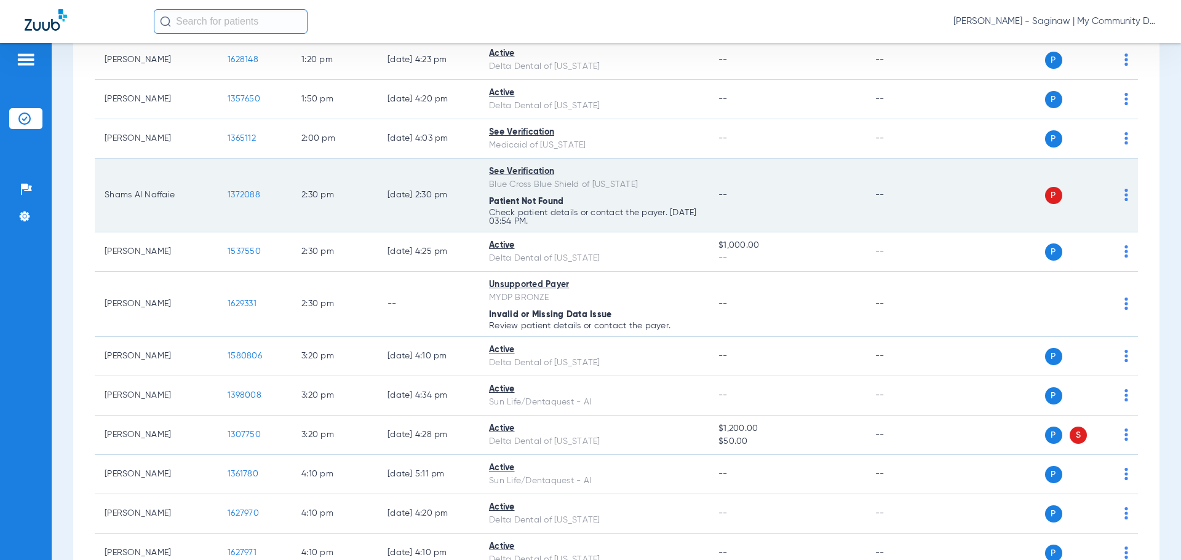
scroll to position [983, 0]
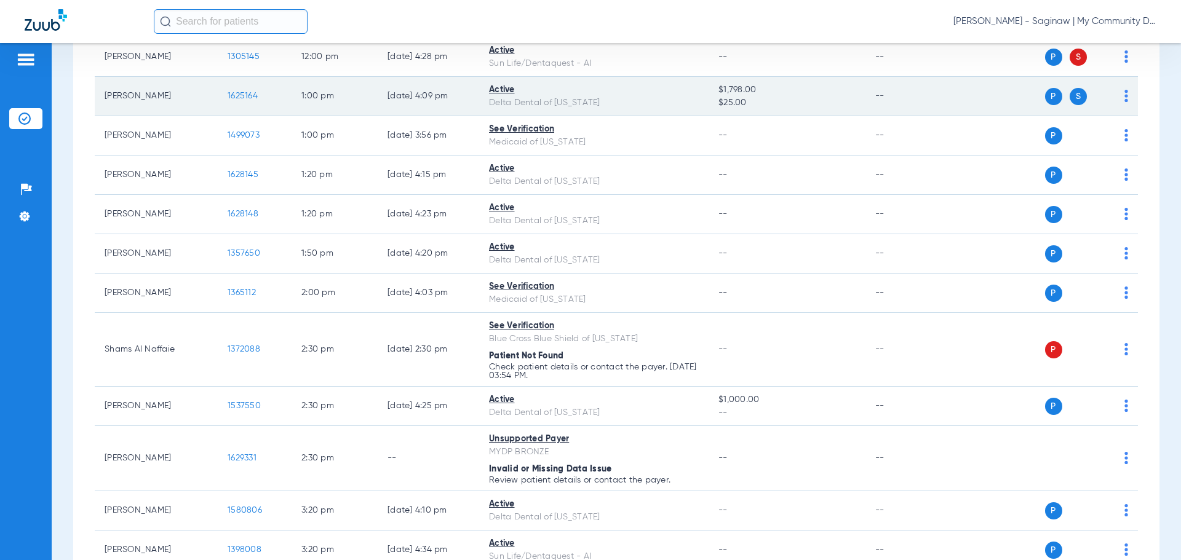
click at [231, 100] on span "1625164" at bounding box center [243, 96] width 30 height 9
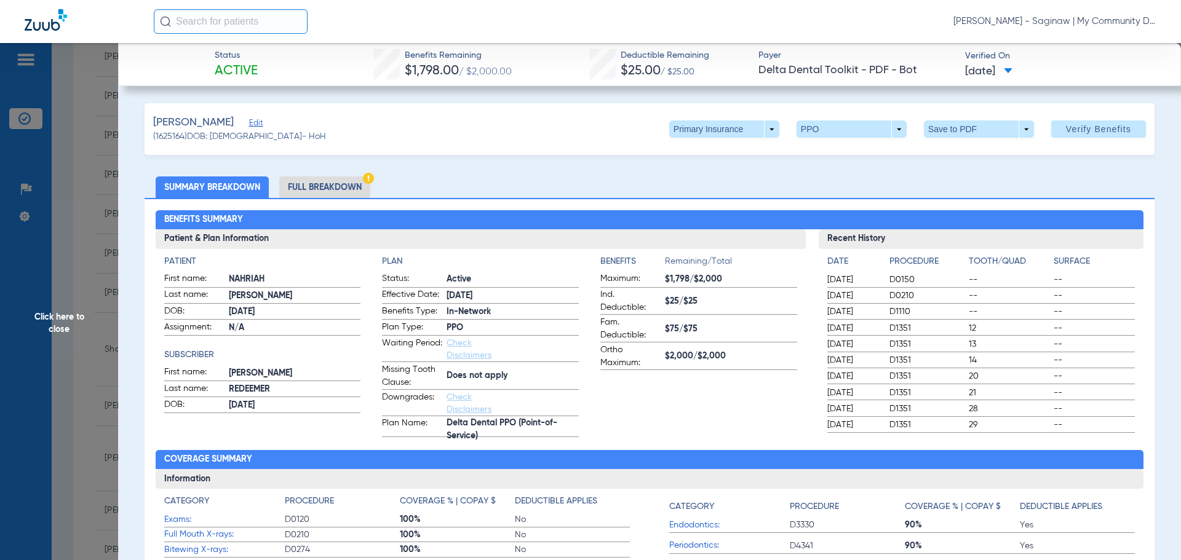
click at [326, 195] on li "Full Breakdown" at bounding box center [324, 188] width 91 height 22
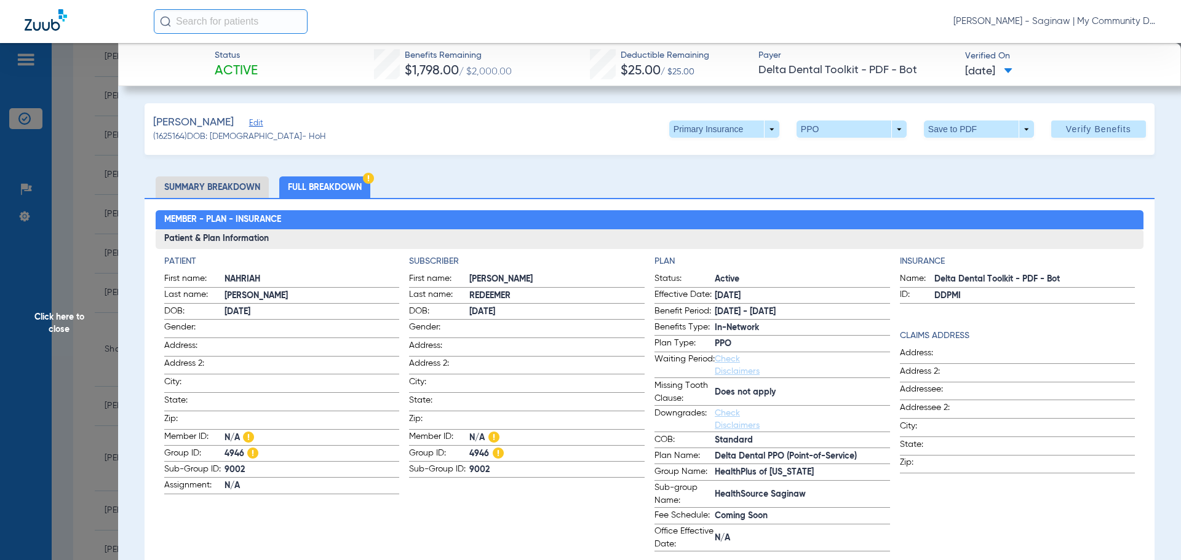
click at [97, 239] on span "Click here to close" at bounding box center [59, 323] width 118 height 560
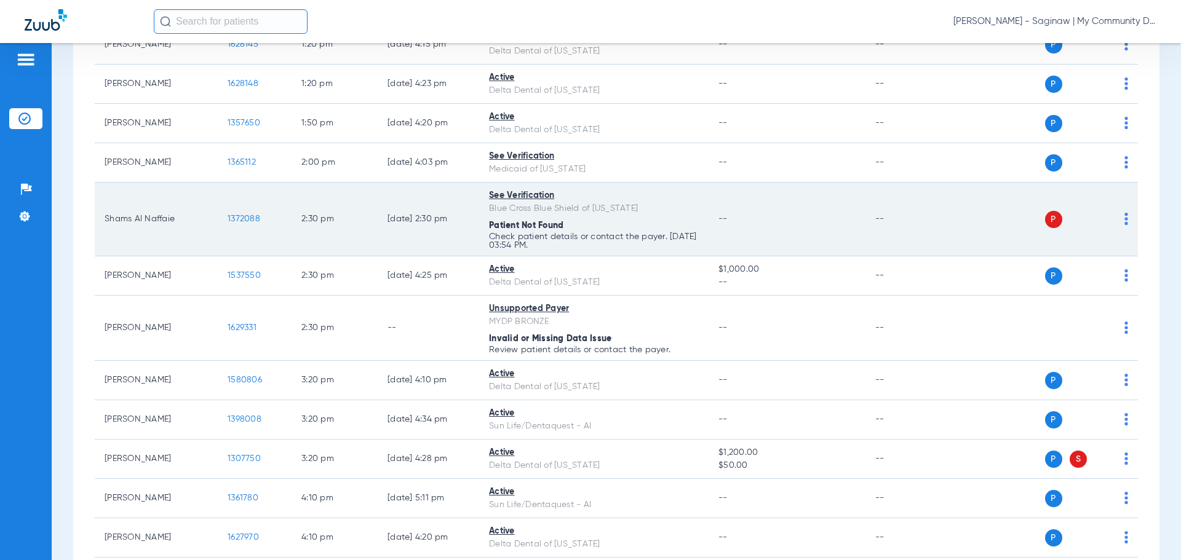
scroll to position [1168, 0]
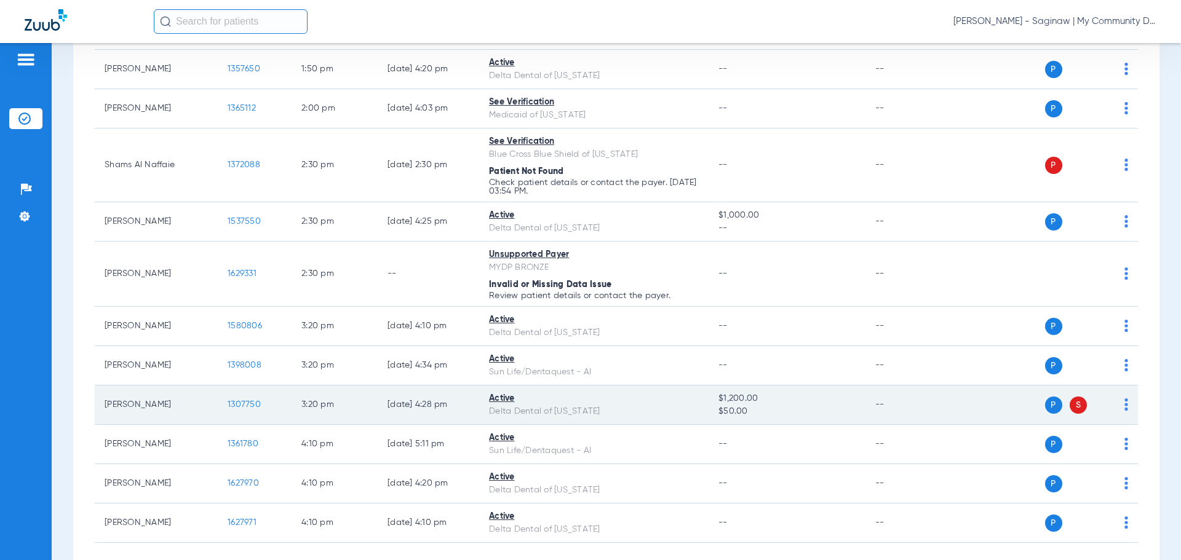
click at [259, 400] on span "1307750" at bounding box center [244, 404] width 33 height 9
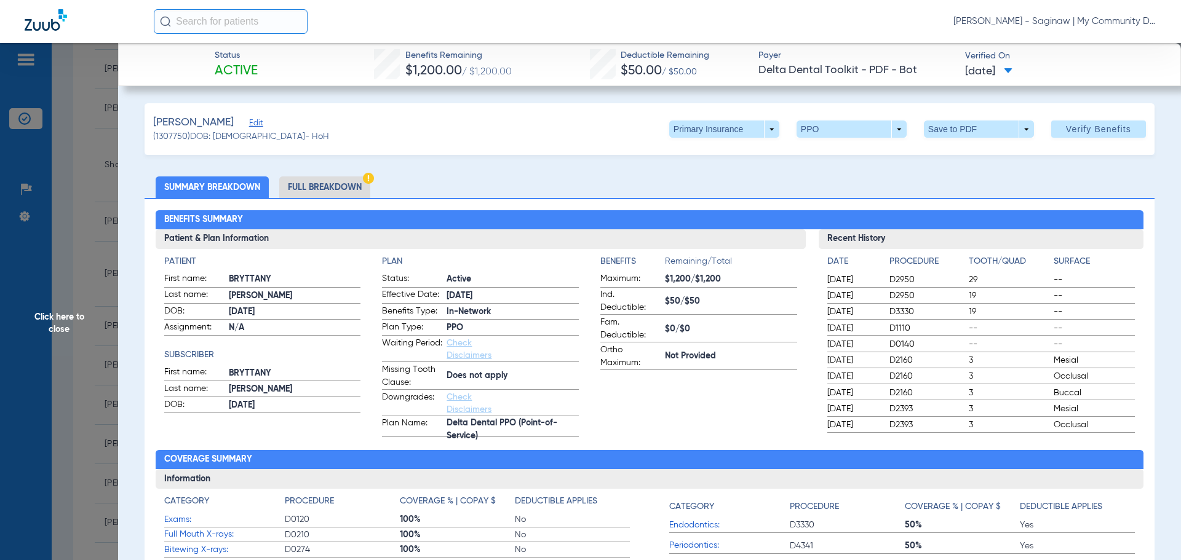
click at [322, 185] on li "Full Breakdown" at bounding box center [324, 188] width 91 height 22
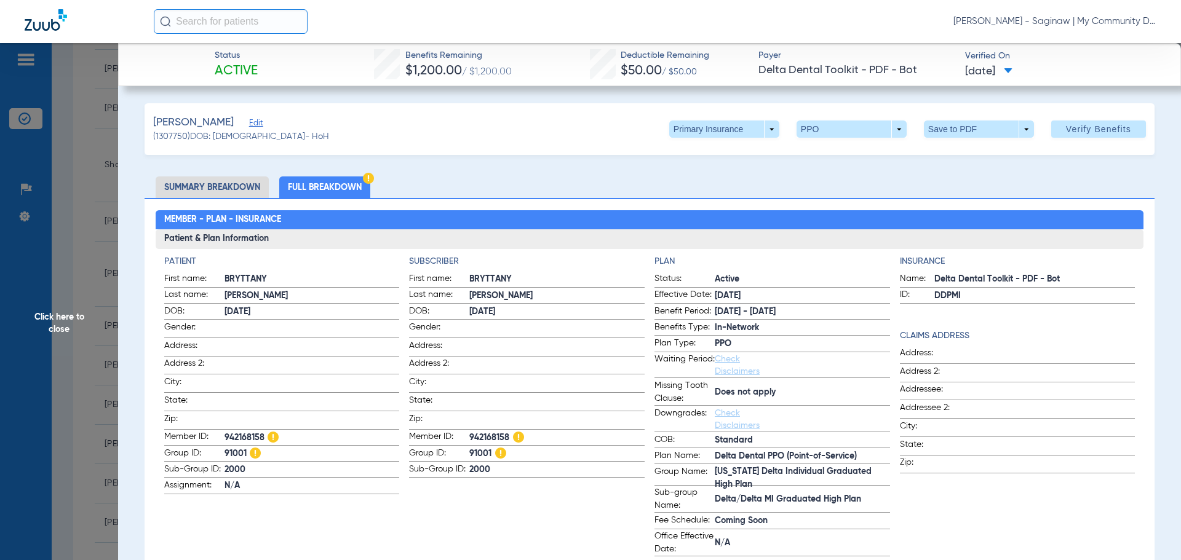
click at [608, 517] on app-subscriber-information "Subscriber First name: BRYTTANY Last name: Lienczewski DOB: 03/01/1990 Gender: …" at bounding box center [527, 405] width 236 height 301
click at [537, 505] on app-subscriber-information "Subscriber First name: BRYTTANY Last name: Lienczewski DOB: 03/01/1990 Gender: …" at bounding box center [527, 405] width 236 height 301
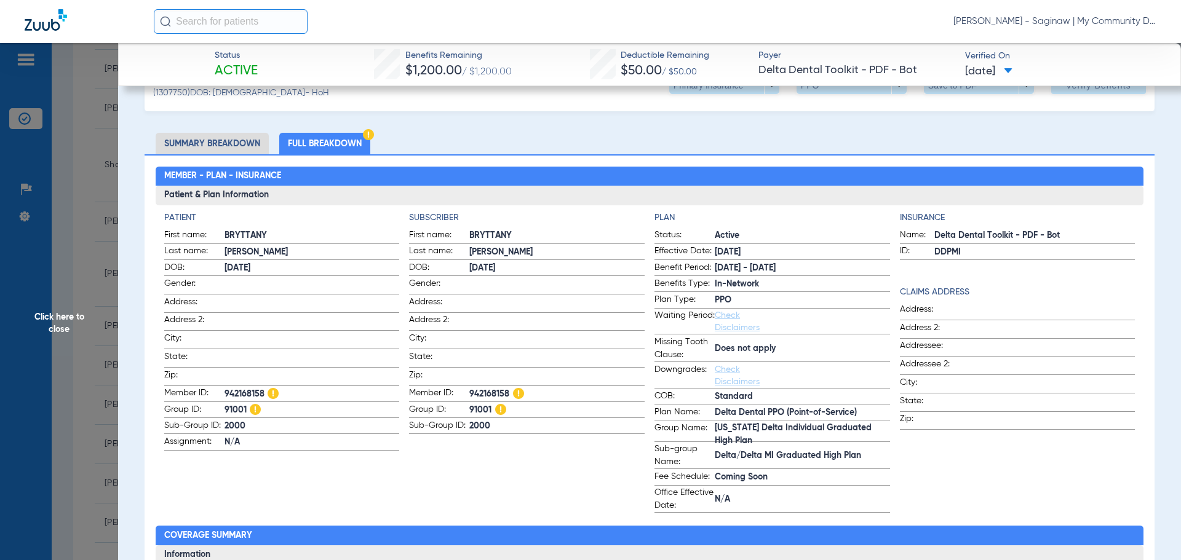
scroll to position [0, 0]
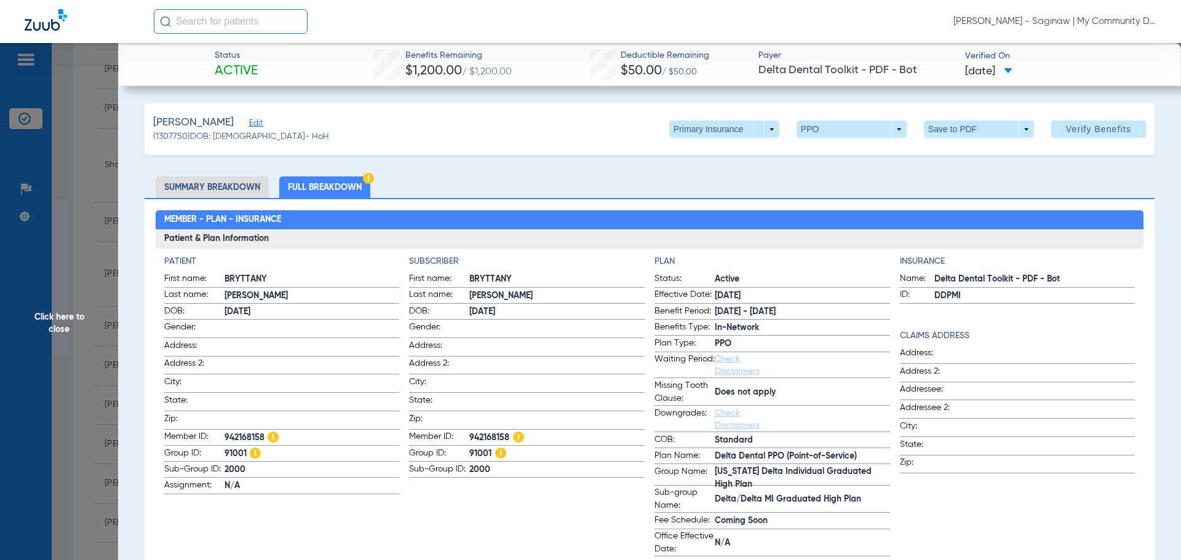
drag, startPoint x: 60, startPoint y: 267, endPoint x: 60, endPoint y: 276, distance: 9.2
click at [60, 267] on span "Click here to close" at bounding box center [59, 323] width 118 height 560
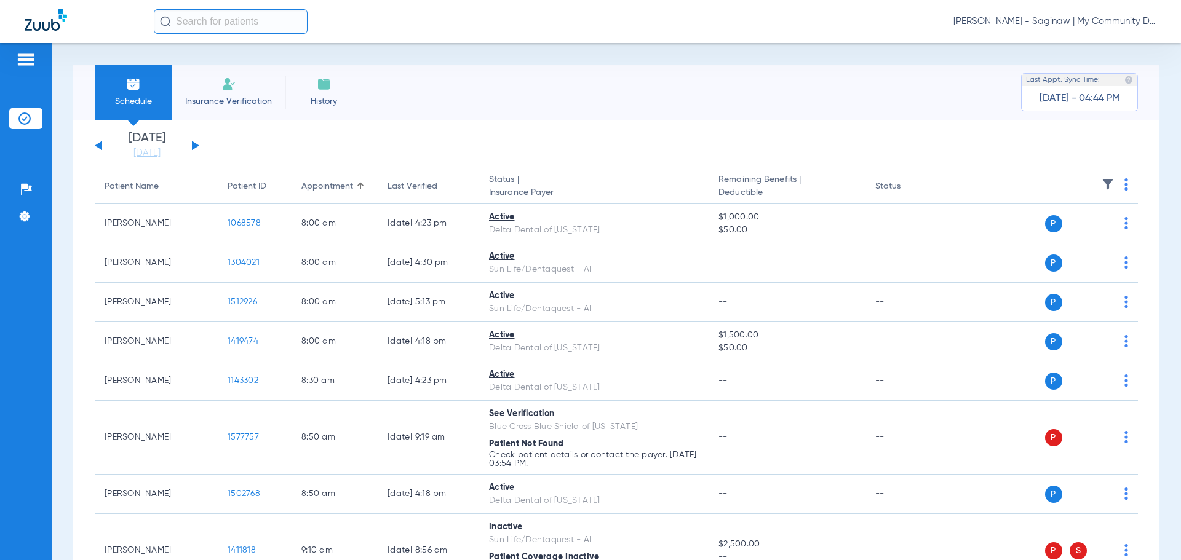
click at [194, 141] on div "Sunday 06-08-2025 Monday 06-09-2025 Tuesday 06-10-2025 Wednesday 06-11-2025 Thu…" at bounding box center [147, 145] width 105 height 27
click at [193, 143] on button at bounding box center [195, 145] width 7 height 9
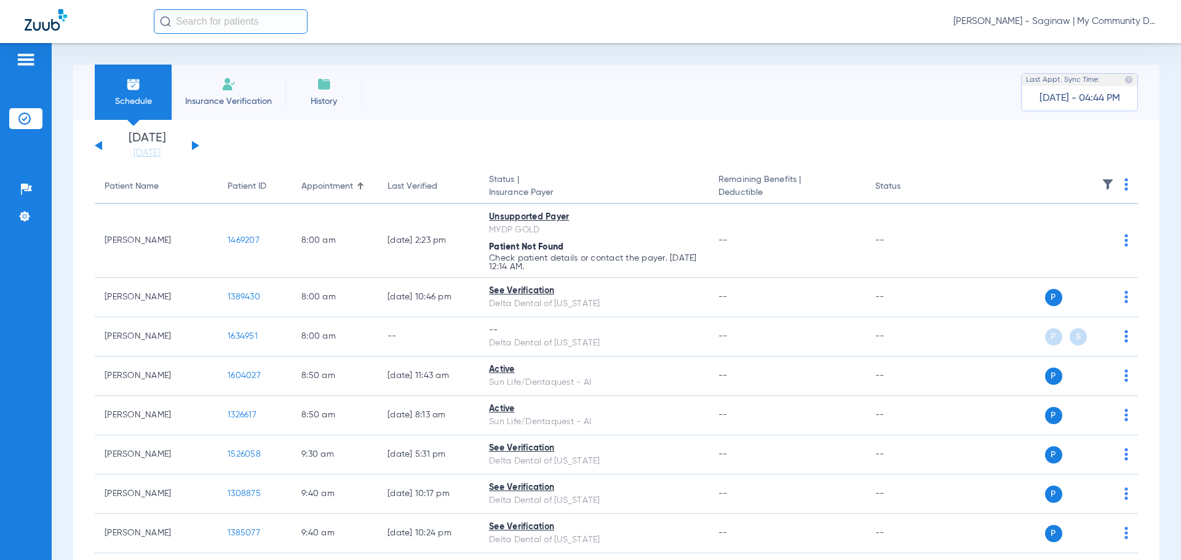
click at [1113, 190] on th at bounding box center [1043, 187] width 190 height 34
click at [1124, 186] on img at bounding box center [1126, 184] width 4 height 12
click at [1093, 226] on button "Verify All" at bounding box center [1070, 233] width 97 height 25
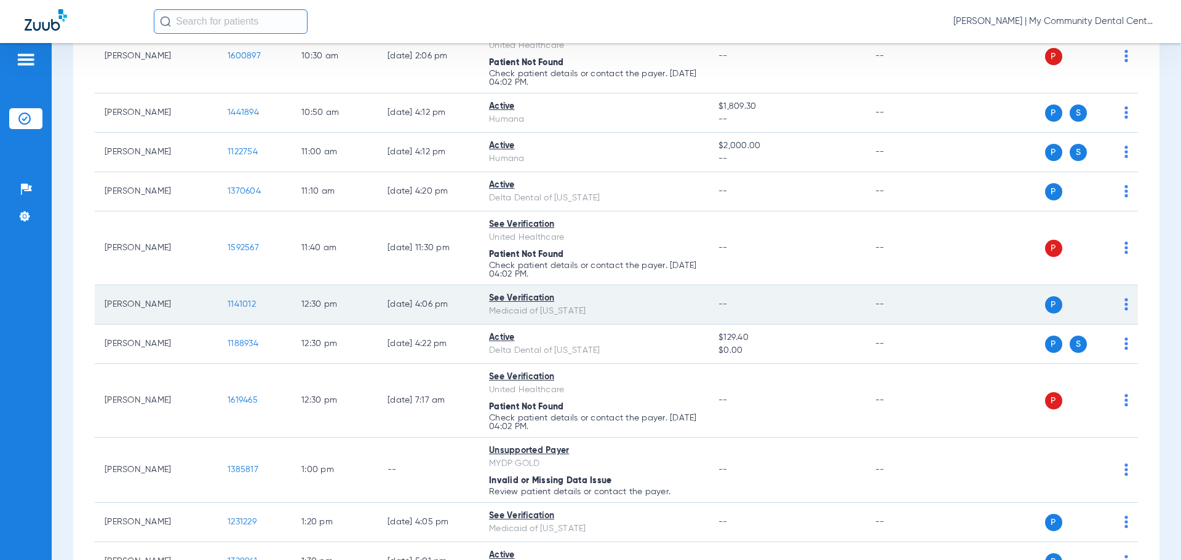
scroll to position [738, 0]
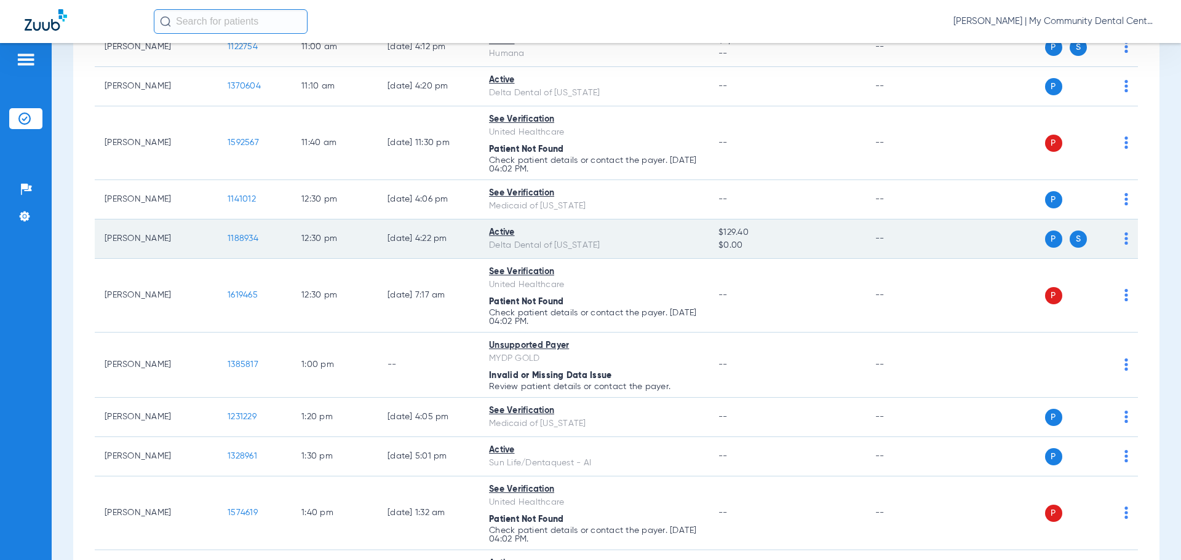
drag, startPoint x: 237, startPoint y: 194, endPoint x: 300, endPoint y: 237, distance: 76.1
click at [237, 193] on td "1141012" at bounding box center [255, 199] width 74 height 39
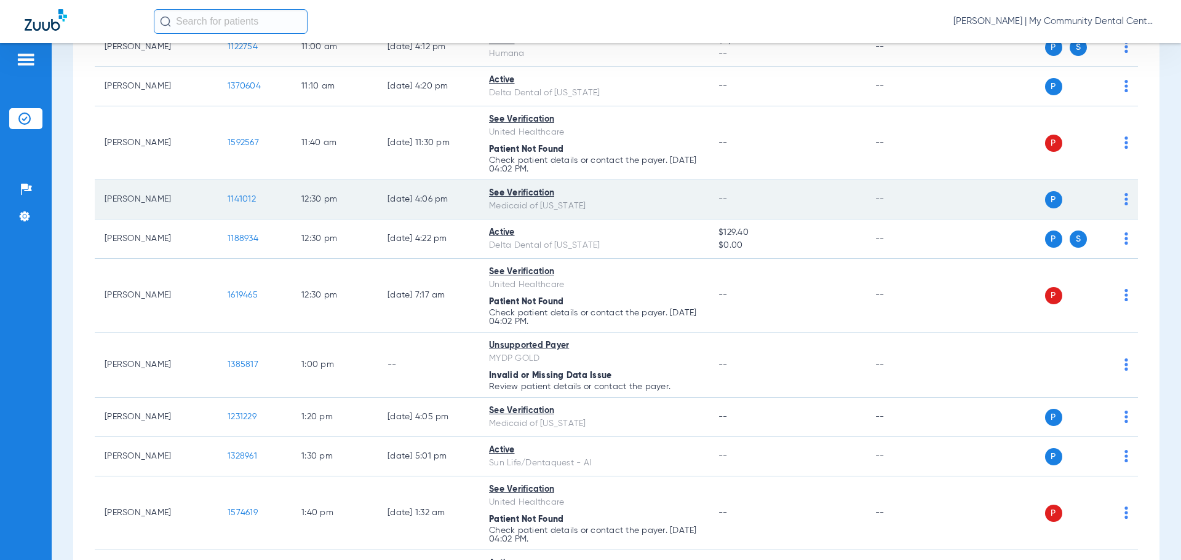
click at [242, 198] on span "1141012" at bounding box center [242, 199] width 28 height 9
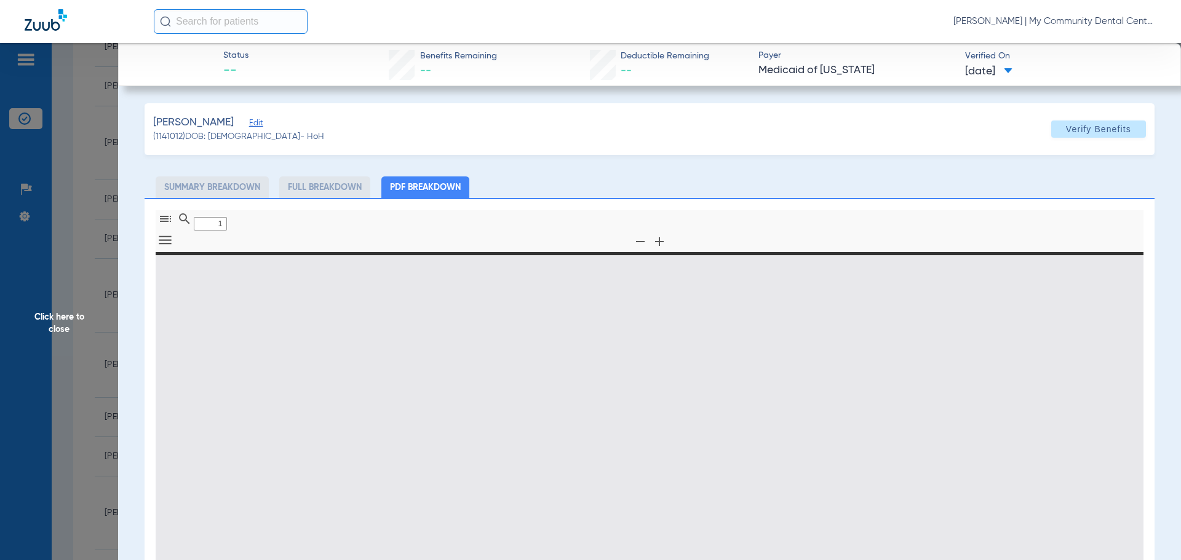
type input "0"
select select "page-width"
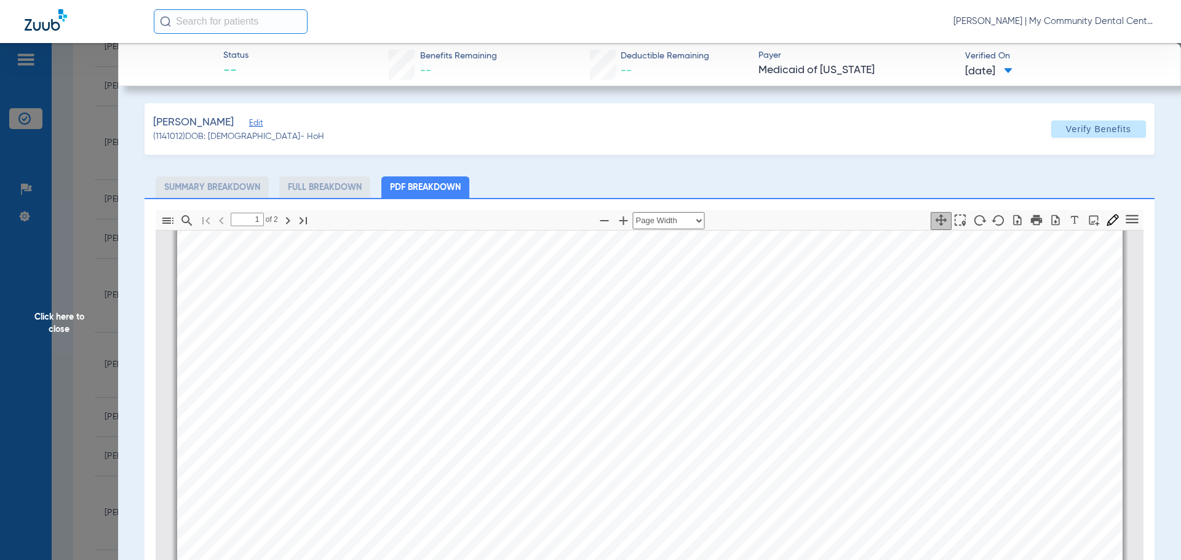
scroll to position [498, 0]
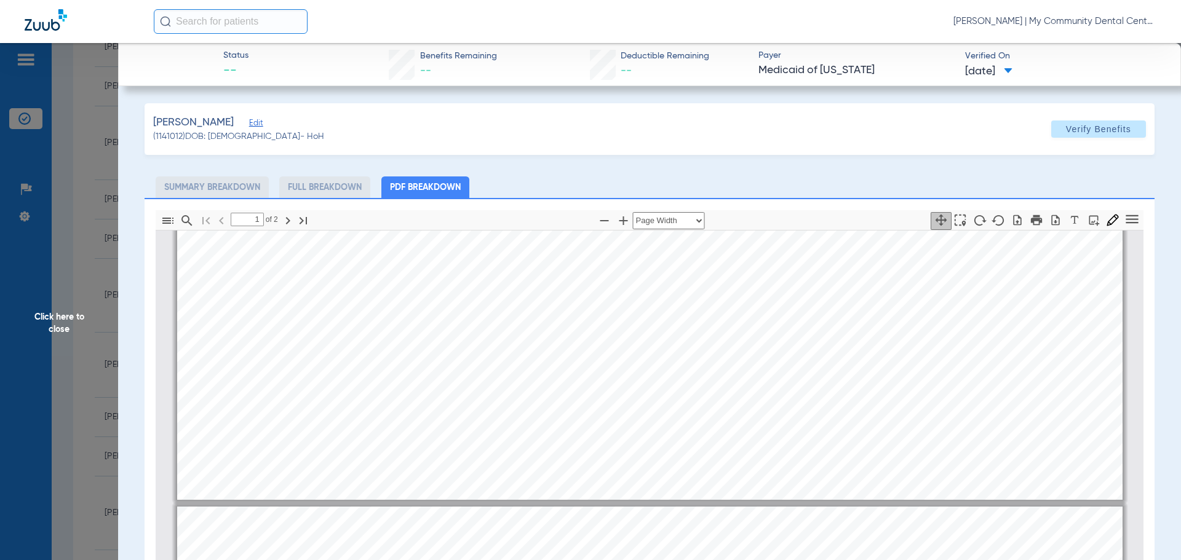
type input "2"
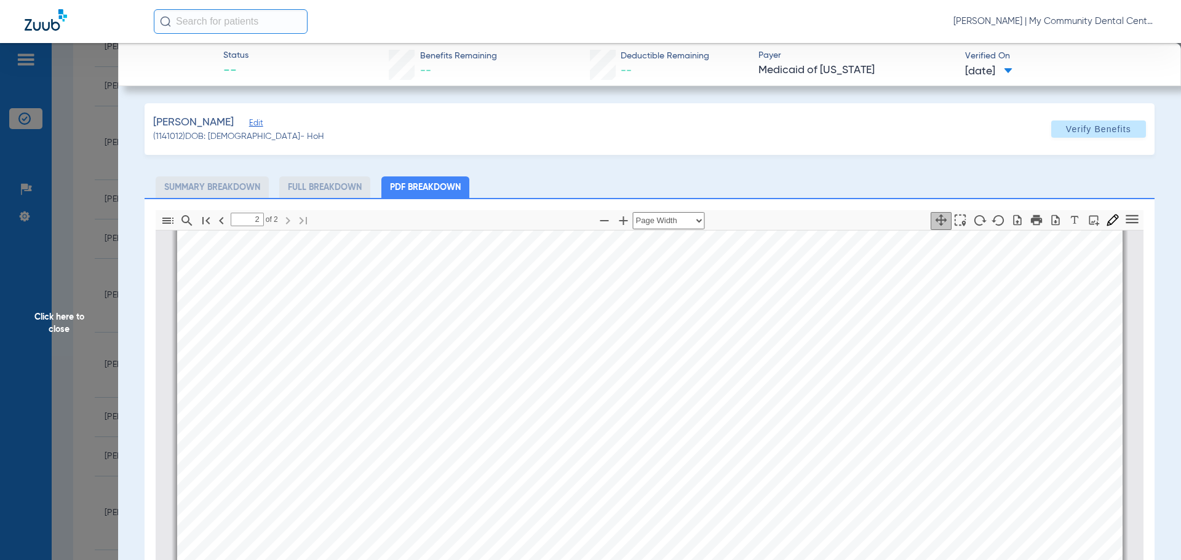
scroll to position [1790, 0]
drag, startPoint x: 73, startPoint y: 239, endPoint x: 167, endPoint y: 260, distance: 96.4
click at [73, 239] on span "Click here to close" at bounding box center [59, 323] width 118 height 560
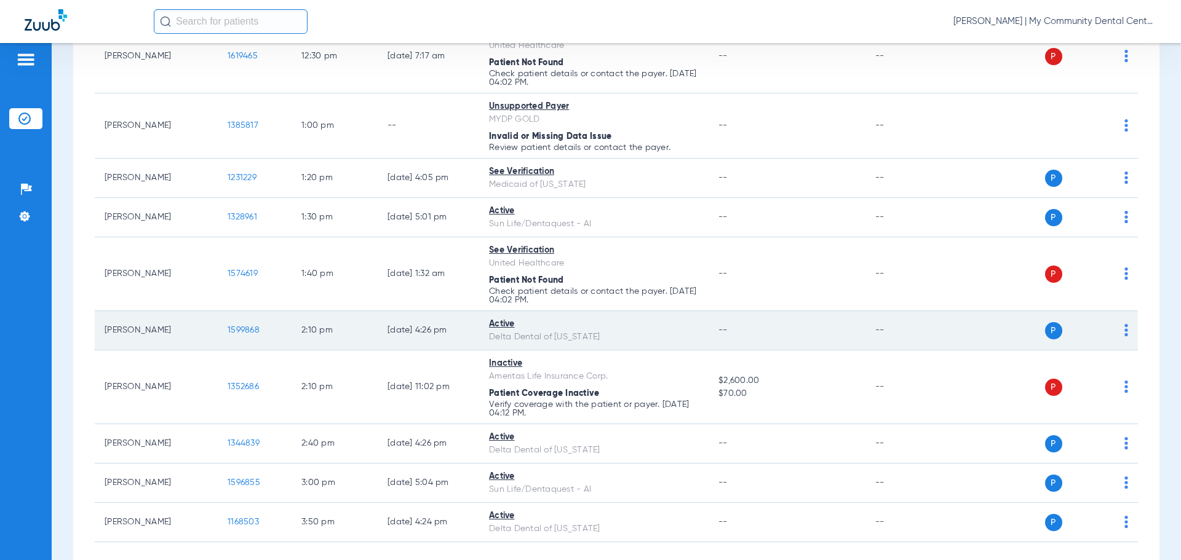
scroll to position [984, 0]
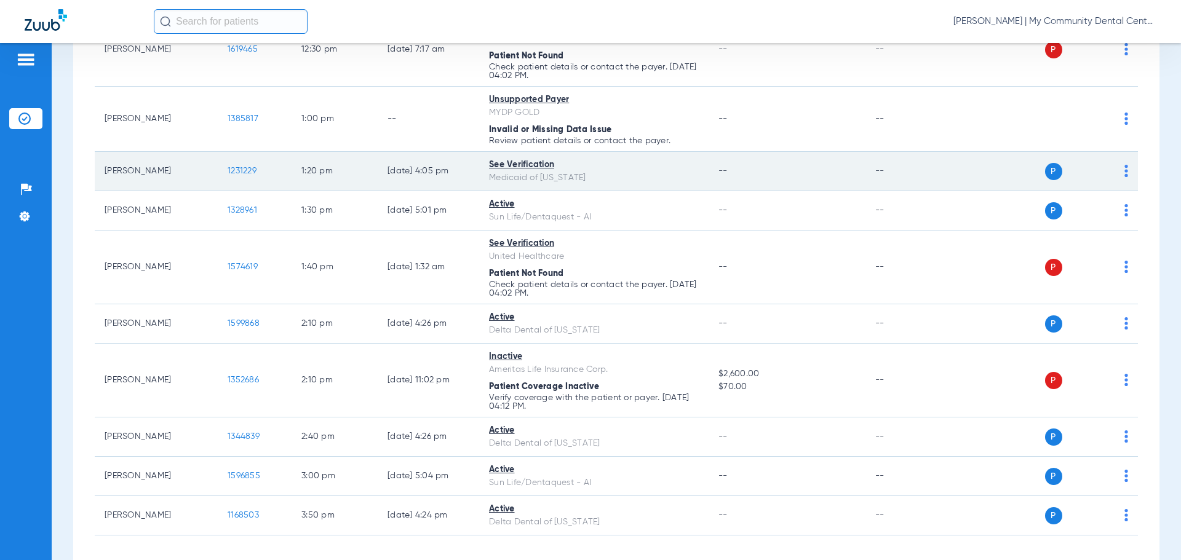
click at [232, 173] on span "1231229" at bounding box center [242, 171] width 29 height 9
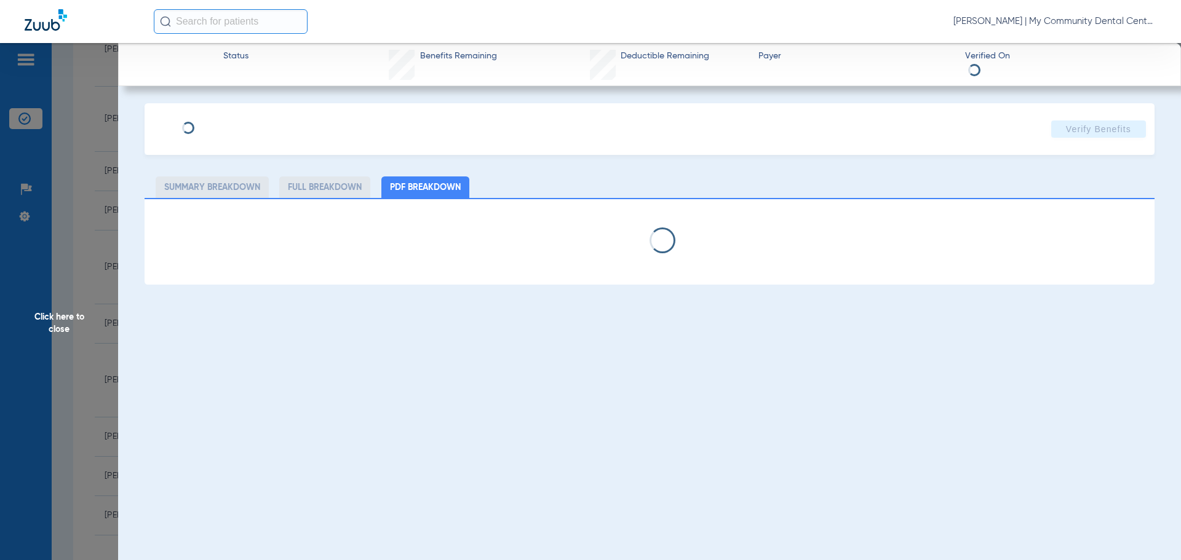
select select "page-width"
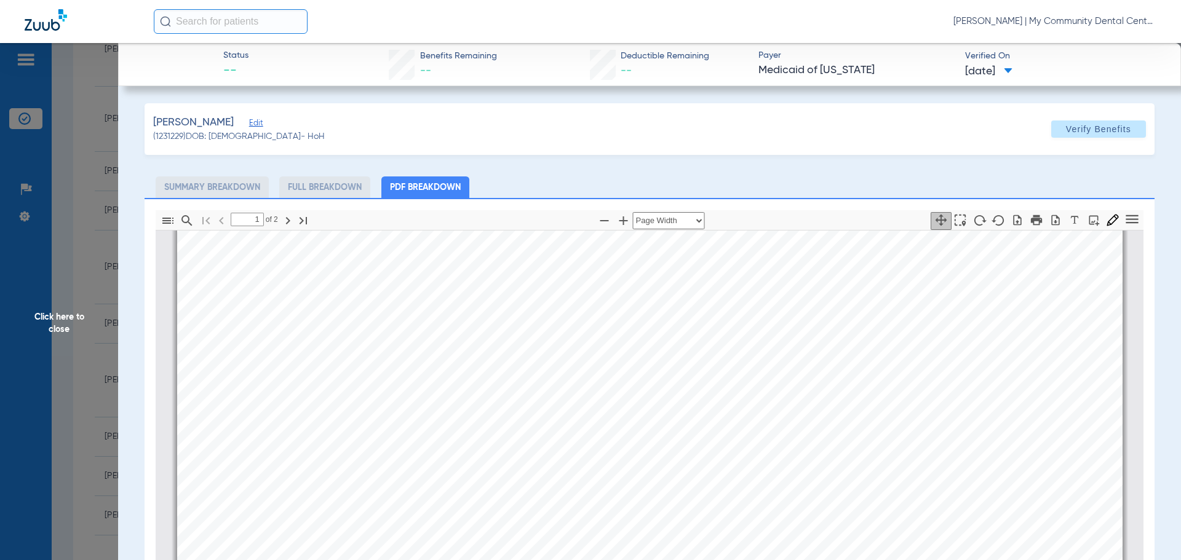
scroll to position [498, 0]
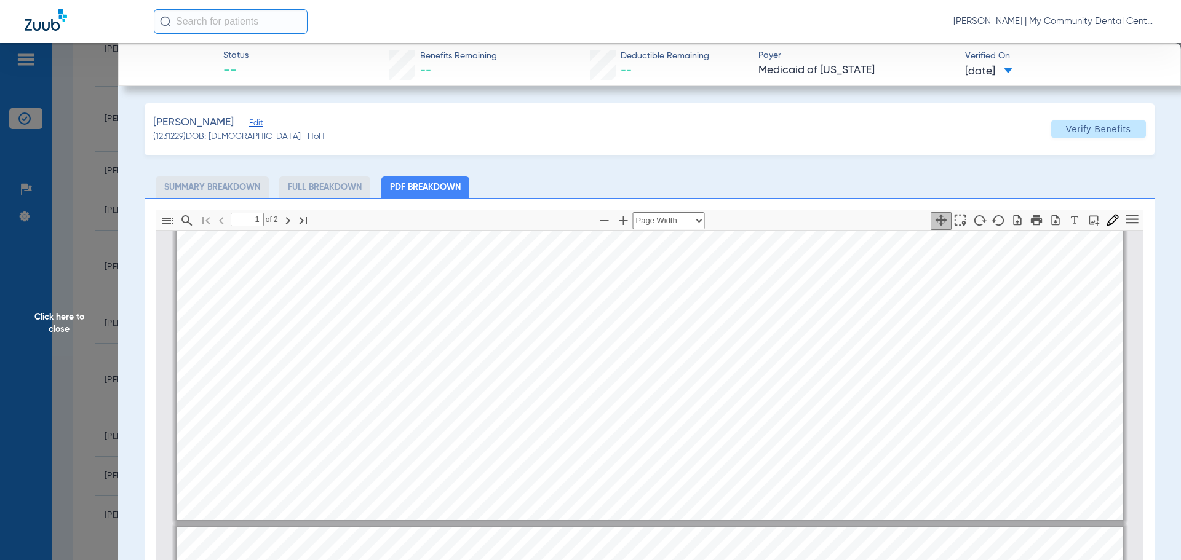
type input "2"
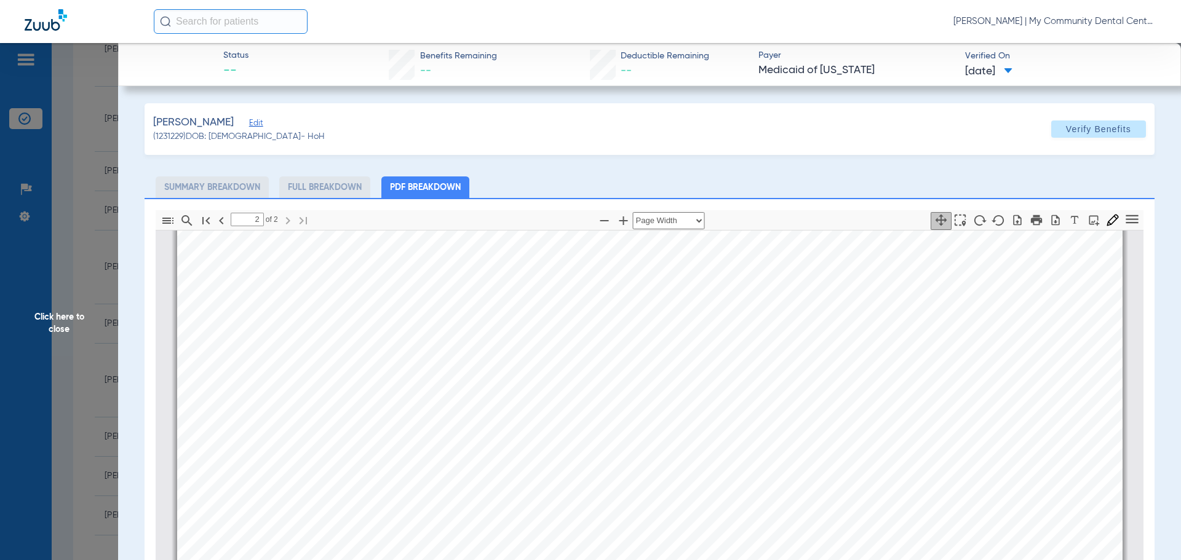
scroll to position [1790, 0]
drag, startPoint x: 65, startPoint y: 194, endPoint x: 141, endPoint y: 15, distance: 195.4
click at [65, 194] on span "Click here to close" at bounding box center [59, 323] width 118 height 560
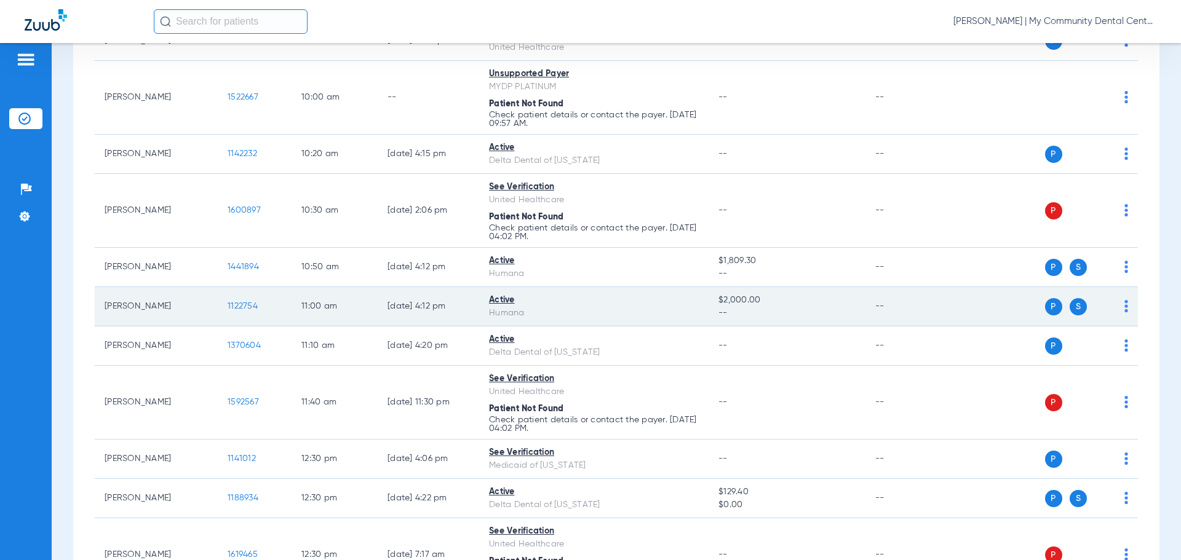
scroll to position [492, 0]
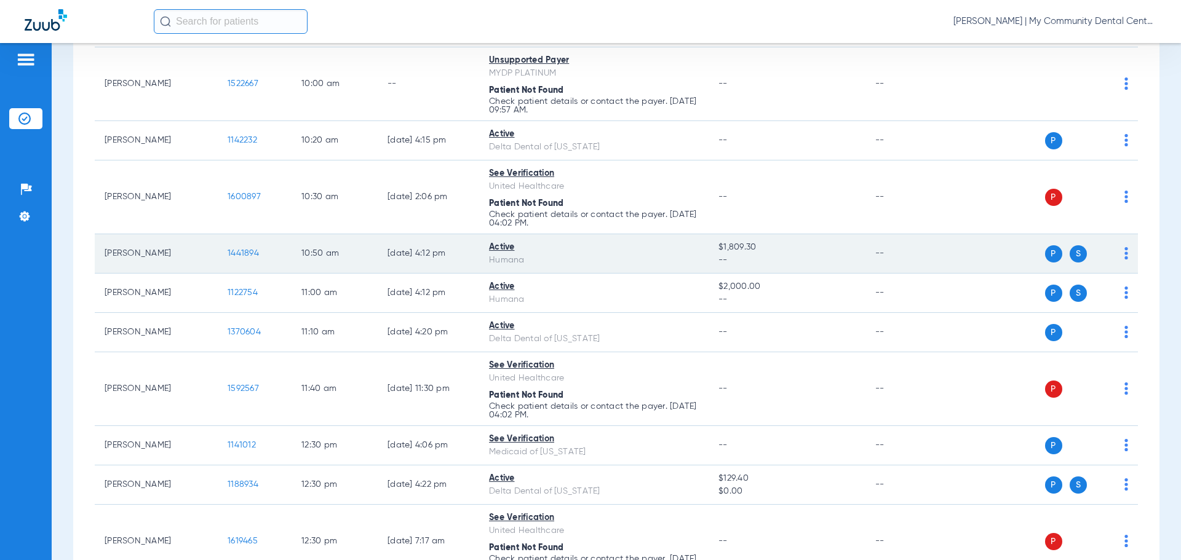
click at [240, 257] on span "1441894" at bounding box center [243, 253] width 31 height 9
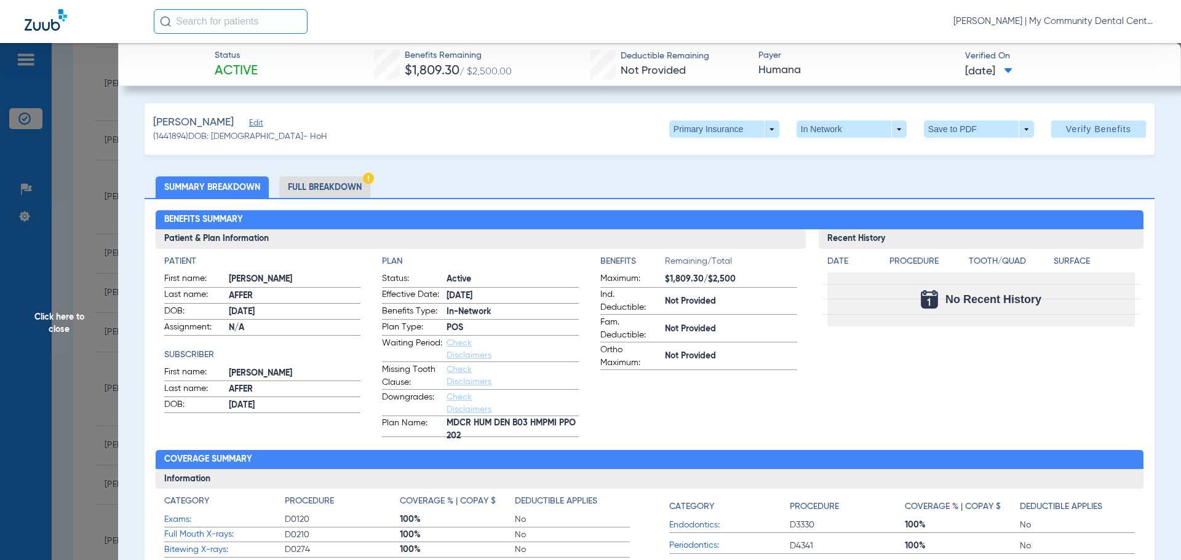
click at [58, 332] on span "Click here to close" at bounding box center [59, 323] width 118 height 560
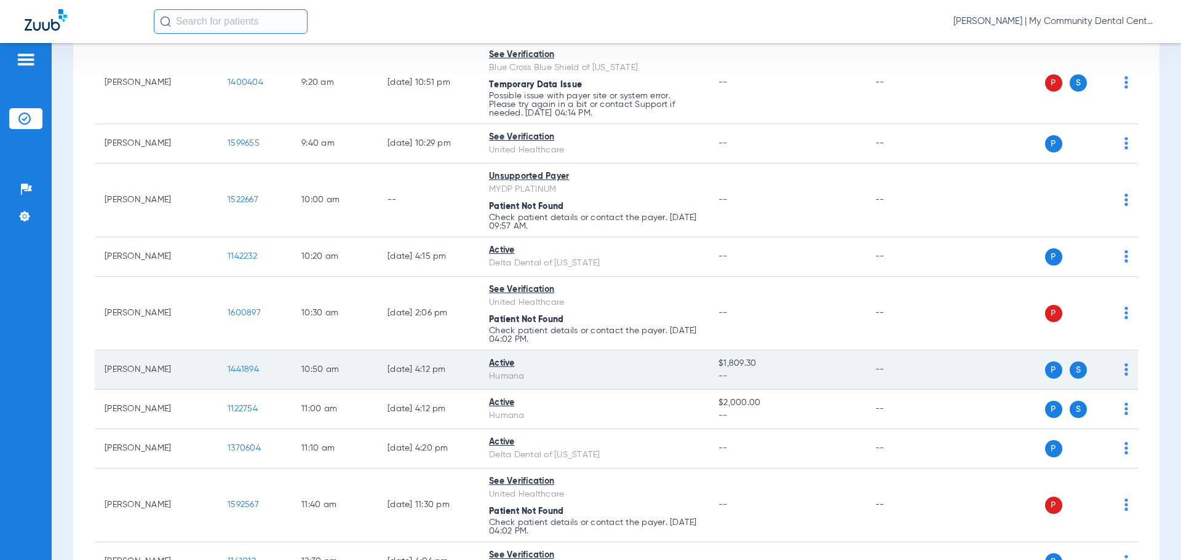
scroll to position [369, 0]
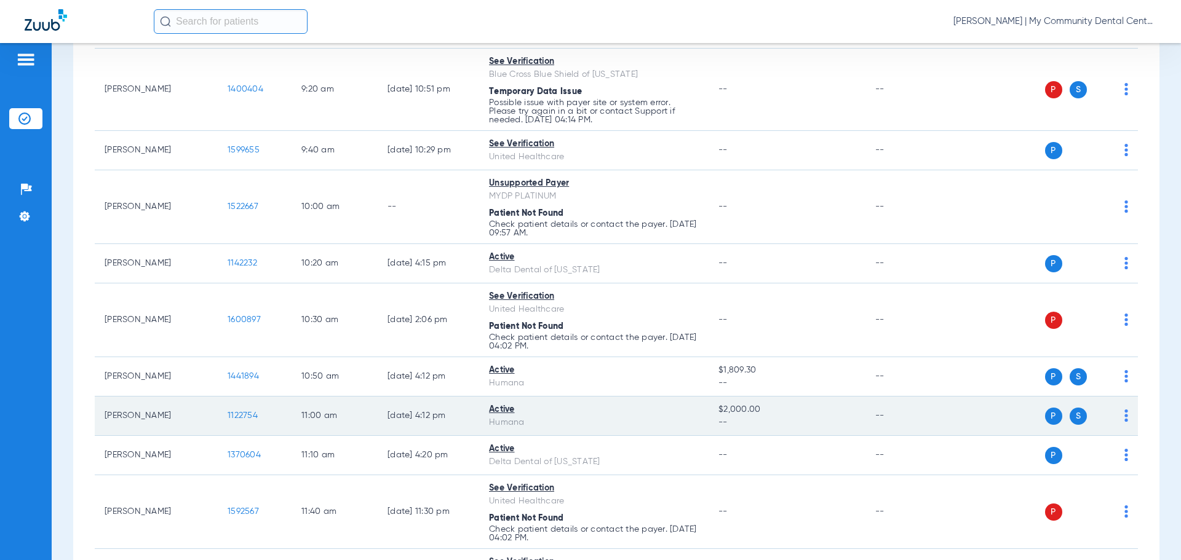
click at [247, 412] on span "1122754" at bounding box center [243, 415] width 30 height 9
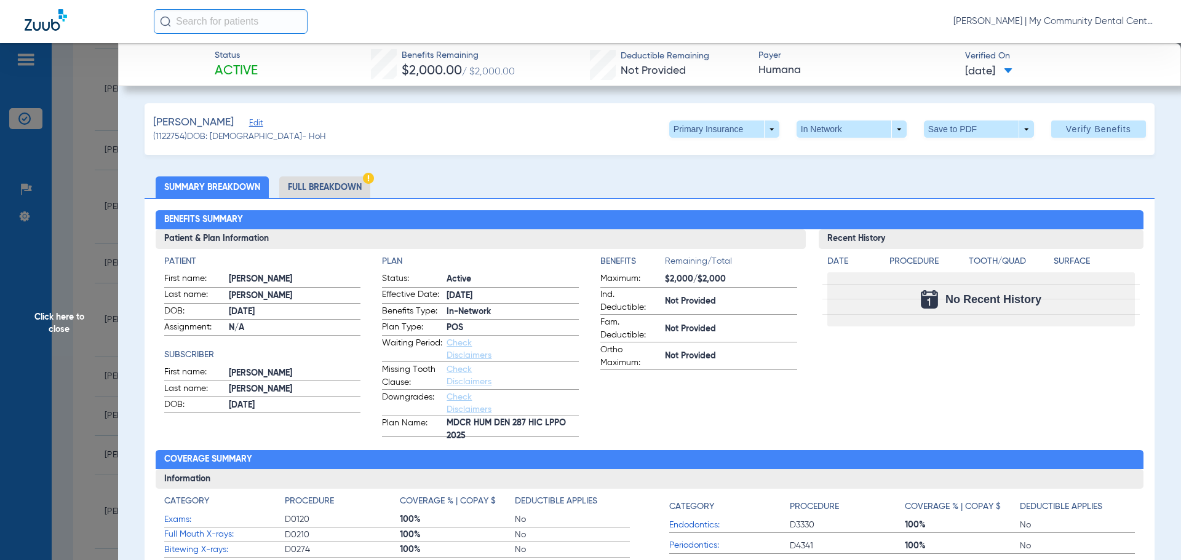
click at [81, 336] on span "Click here to close" at bounding box center [59, 323] width 118 height 560
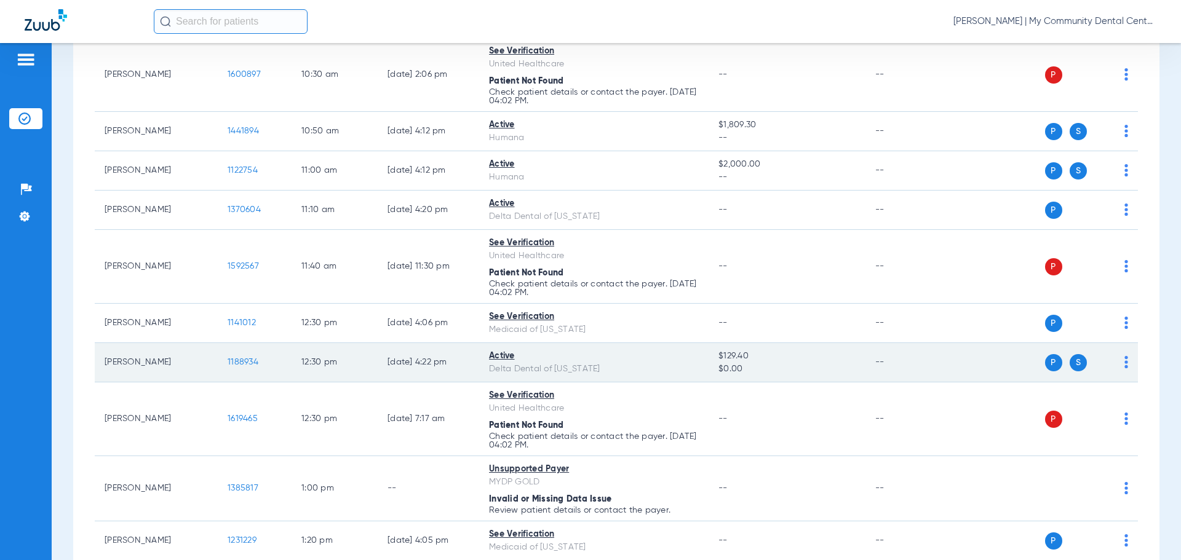
scroll to position [615, 0]
click at [232, 359] on span "1188934" at bounding box center [243, 361] width 31 height 9
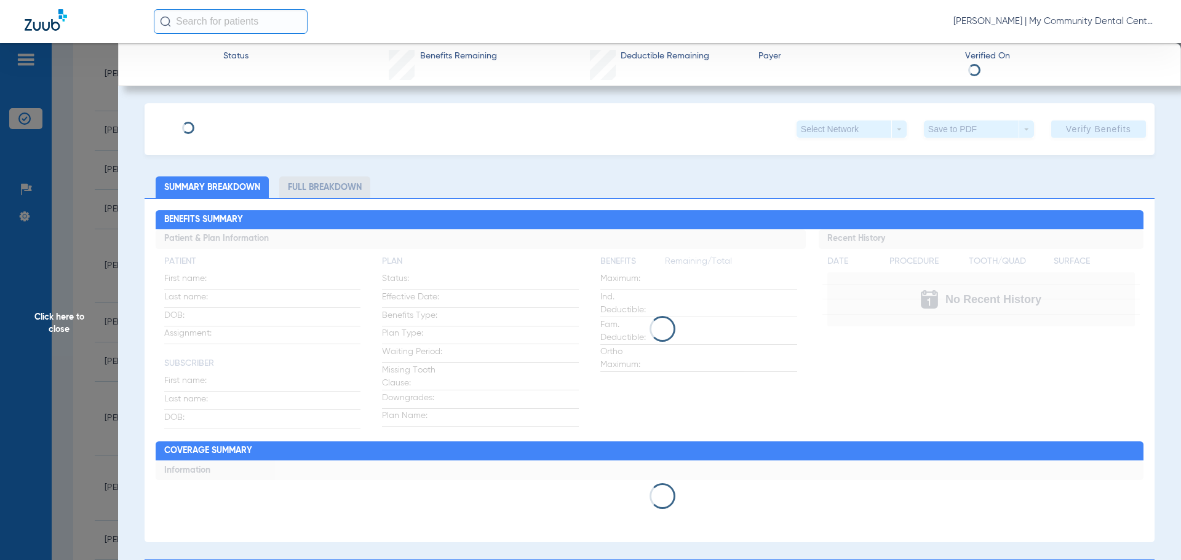
click at [95, 354] on span "Click here to close" at bounding box center [59, 323] width 118 height 560
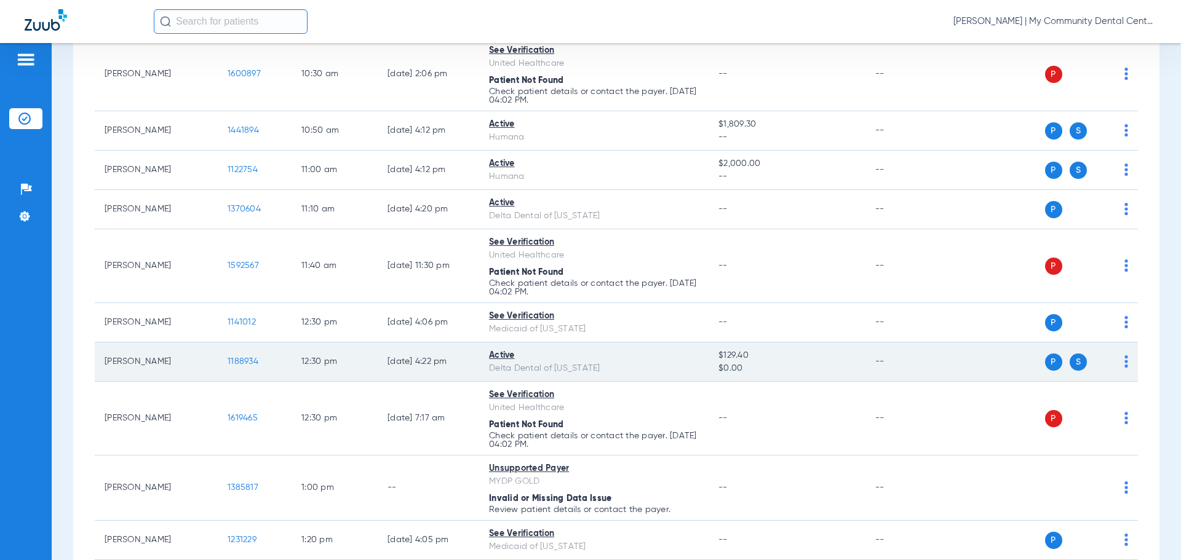
click at [247, 360] on span "1188934" at bounding box center [243, 361] width 31 height 9
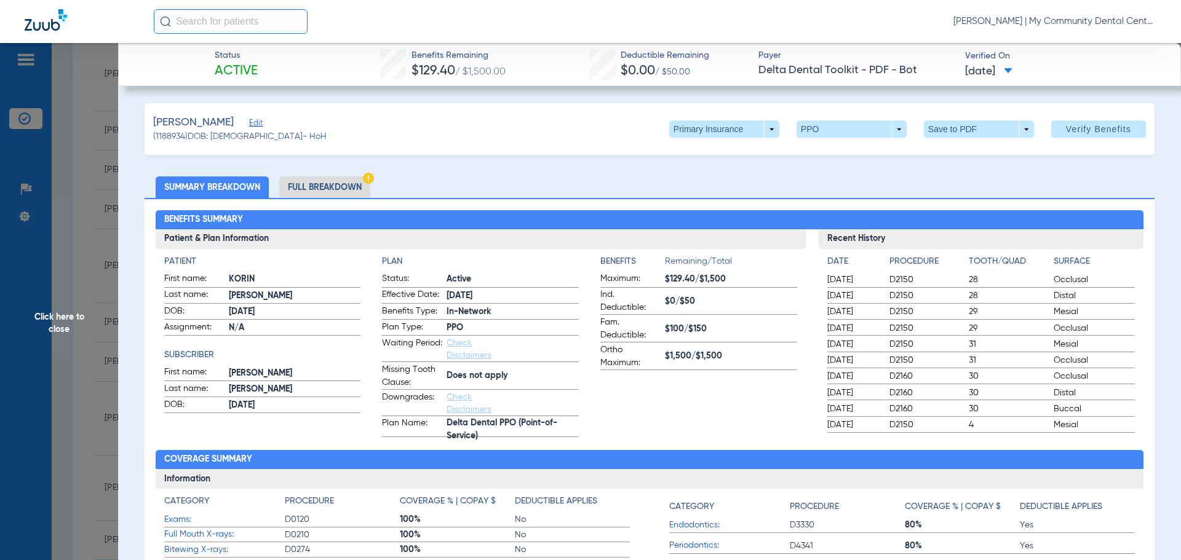
click at [335, 194] on li "Full Breakdown" at bounding box center [324, 188] width 91 height 22
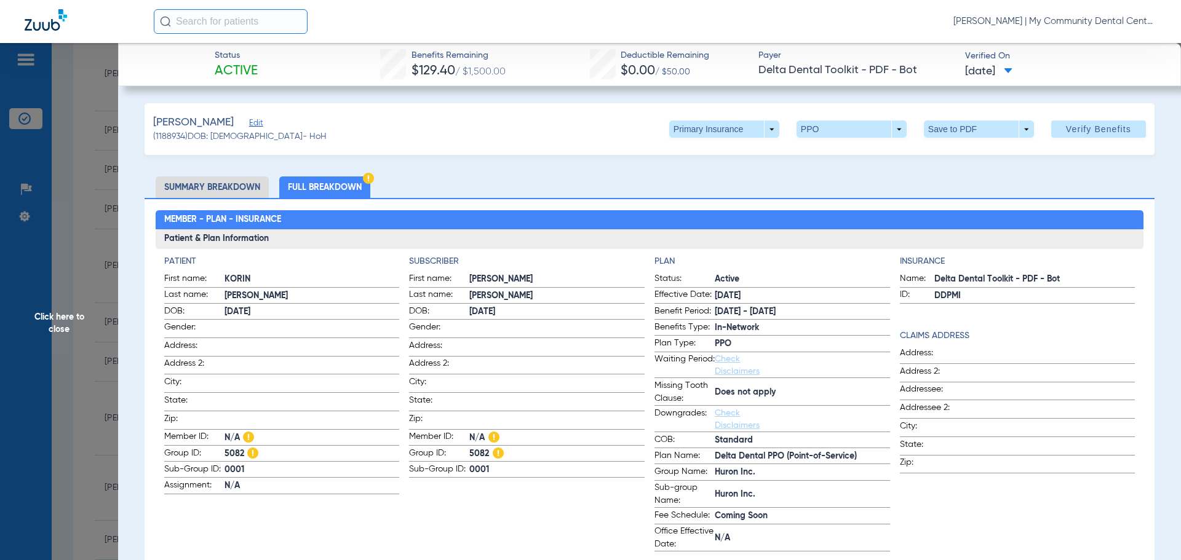
click at [87, 159] on span "Click here to close" at bounding box center [59, 323] width 118 height 560
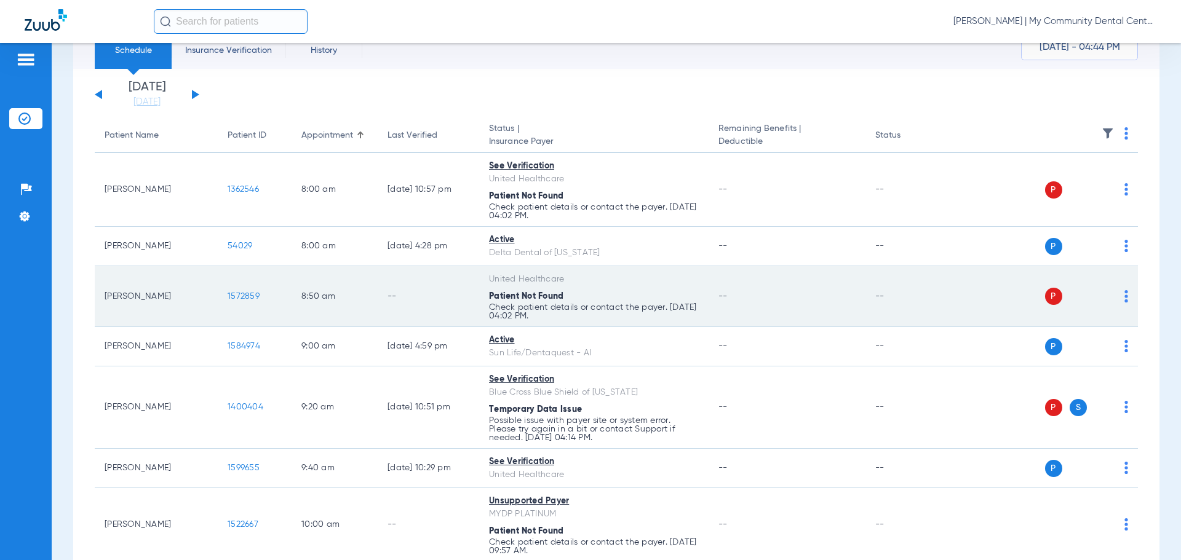
scroll to position [0, 0]
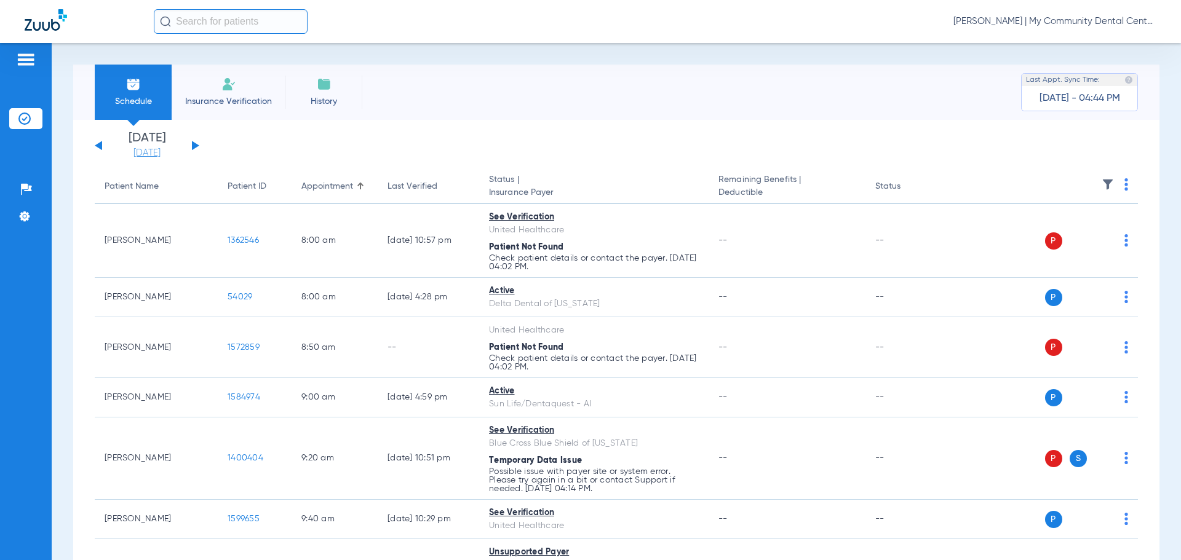
click at [145, 148] on link "[DATE]" at bounding box center [147, 153] width 74 height 12
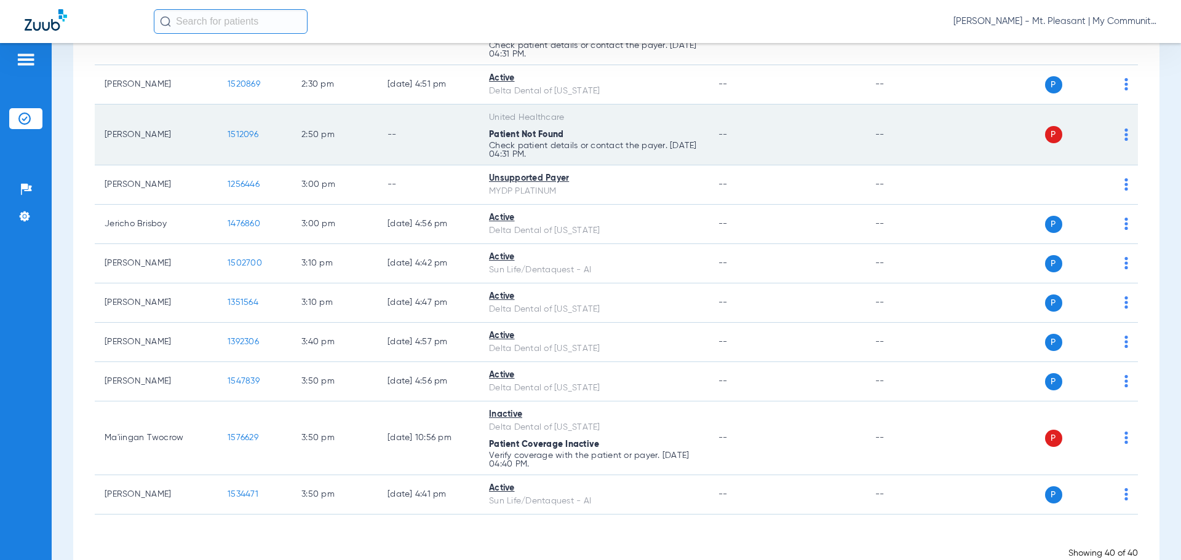
scroll to position [1487, 0]
